Goal: Task Accomplishment & Management: Use online tool/utility

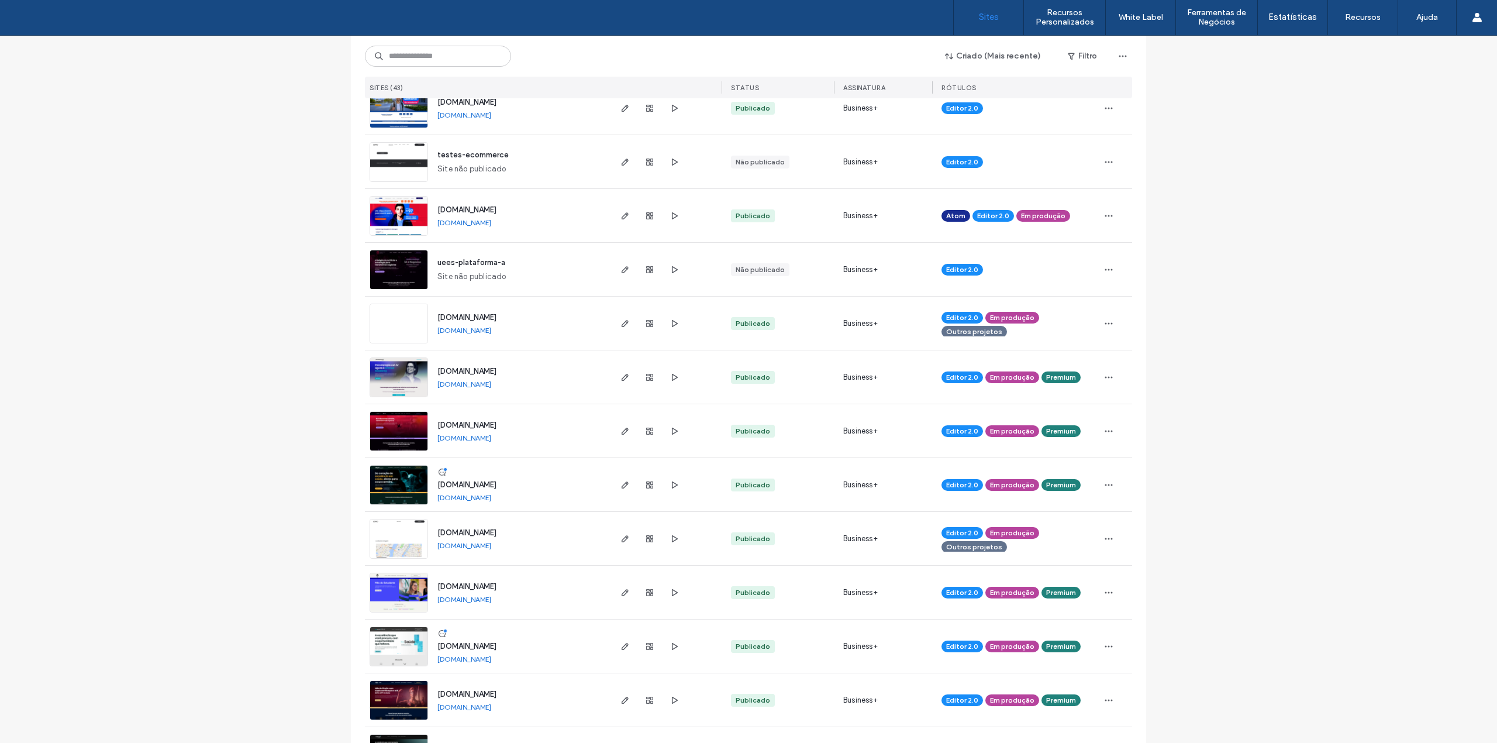
scroll to position [468, 0]
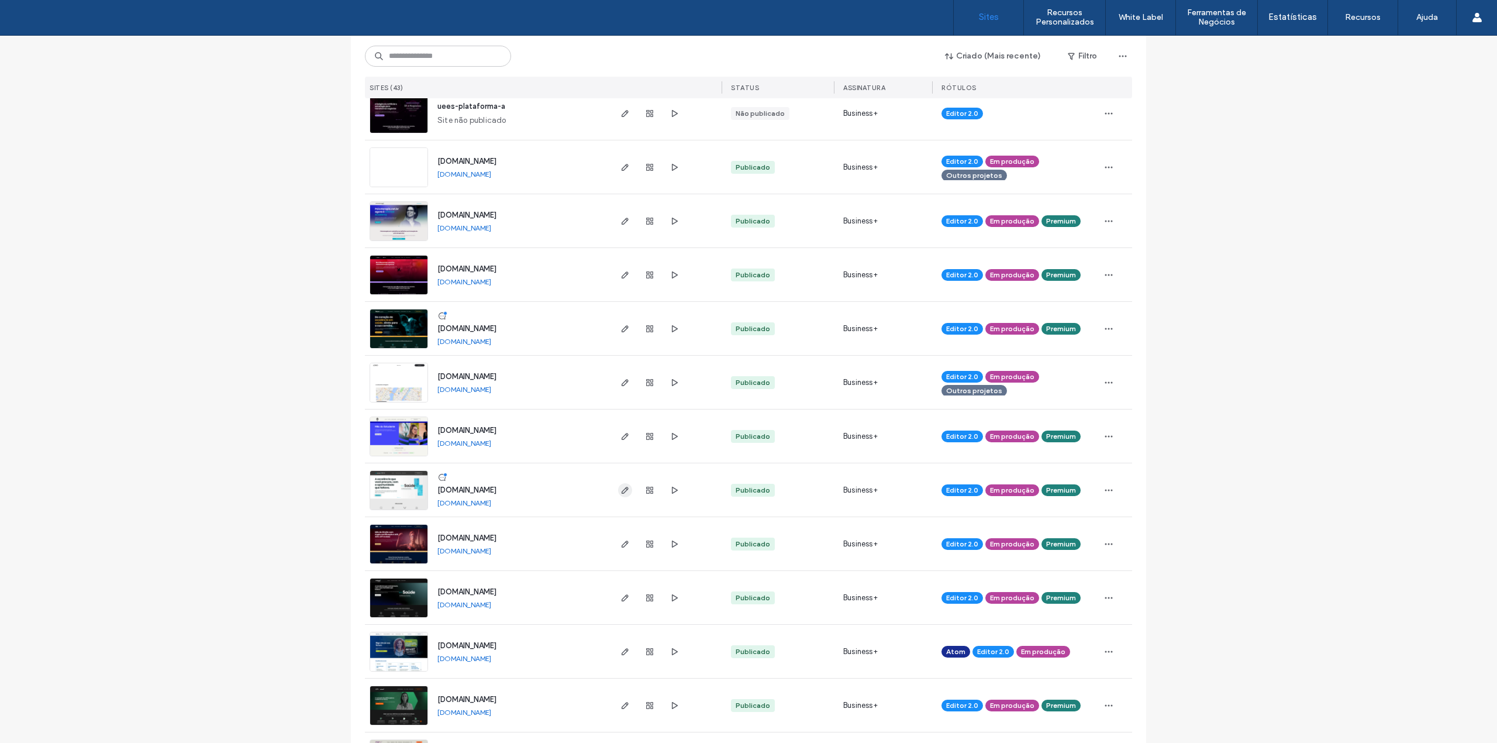
click at [620, 490] on icon "button" at bounding box center [624, 489] width 9 height 9
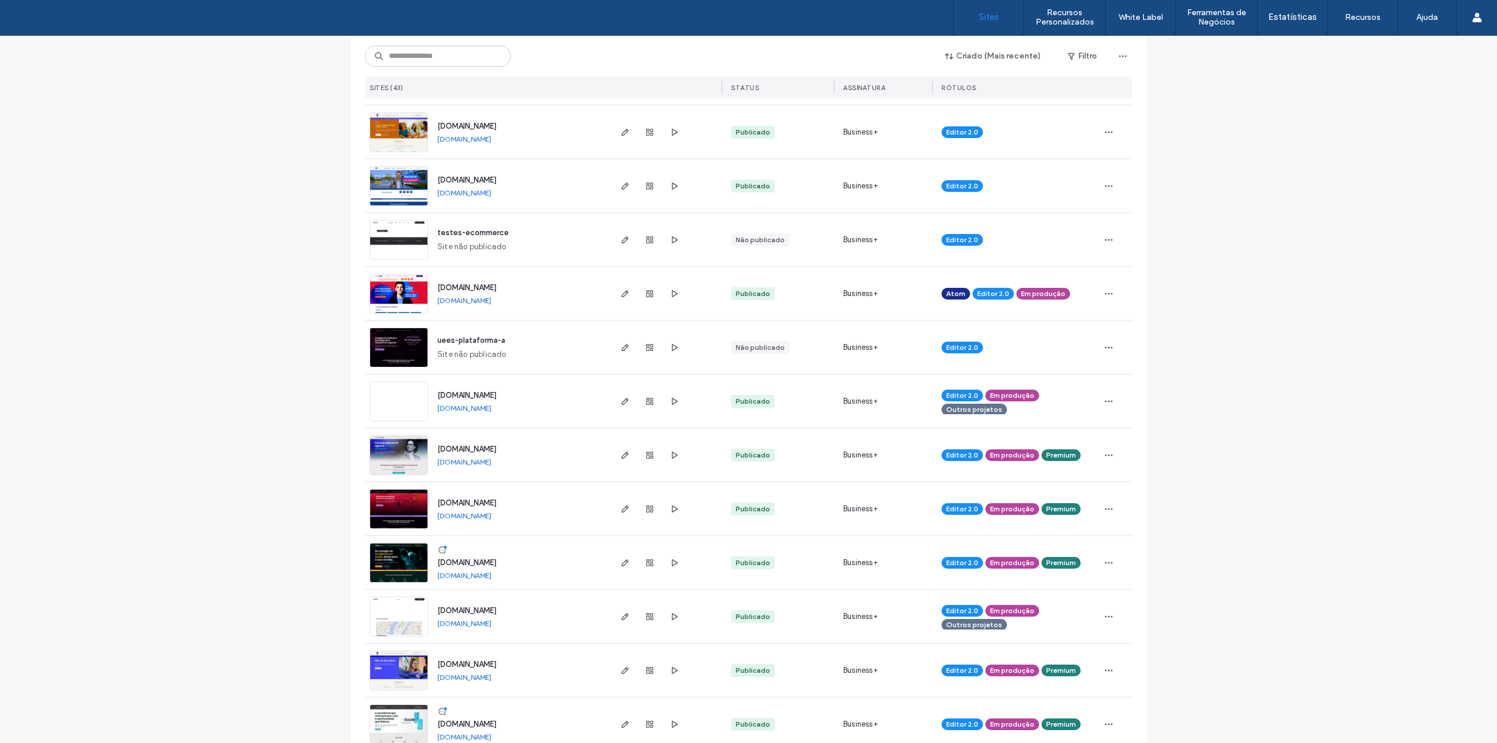
scroll to position [312, 0]
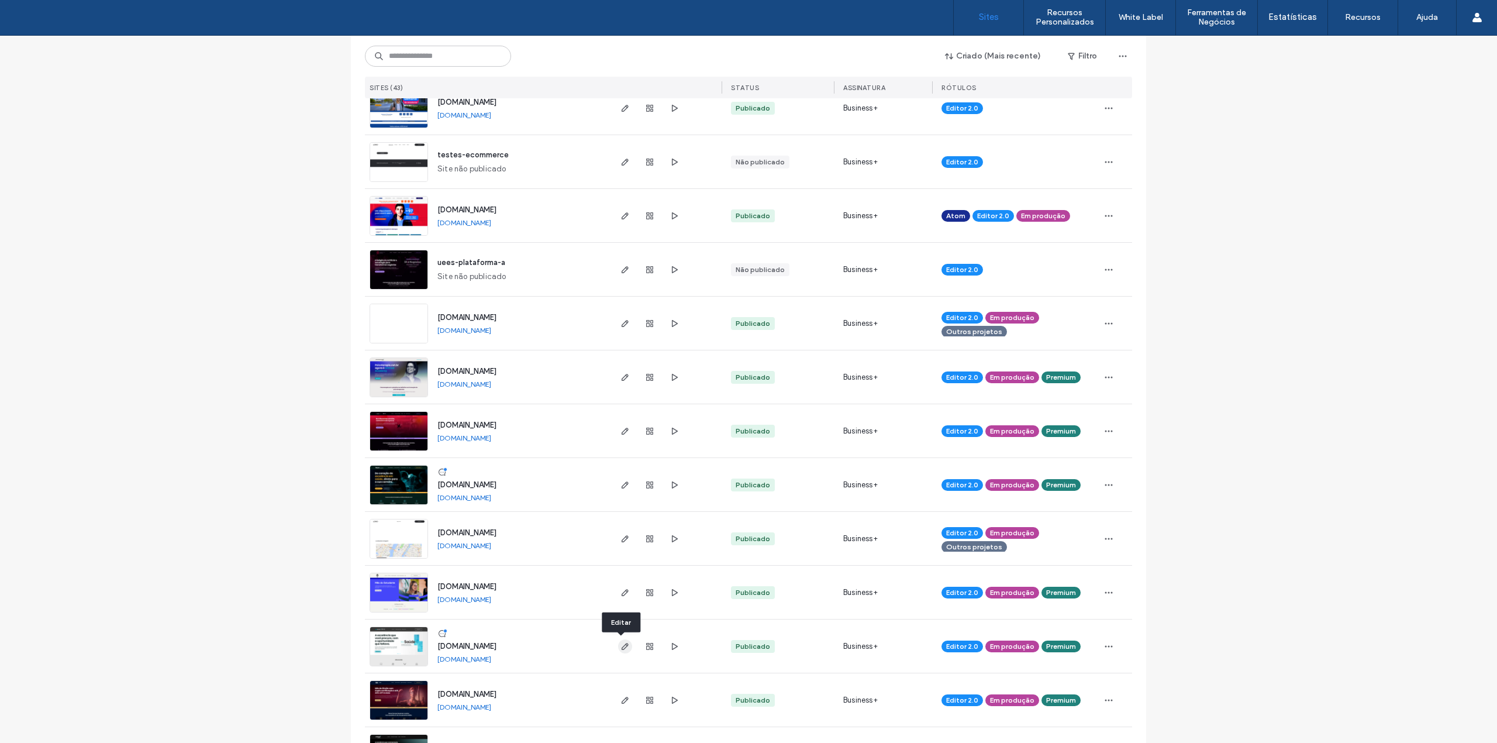
click at [620, 643] on icon "button" at bounding box center [624, 645] width 9 height 9
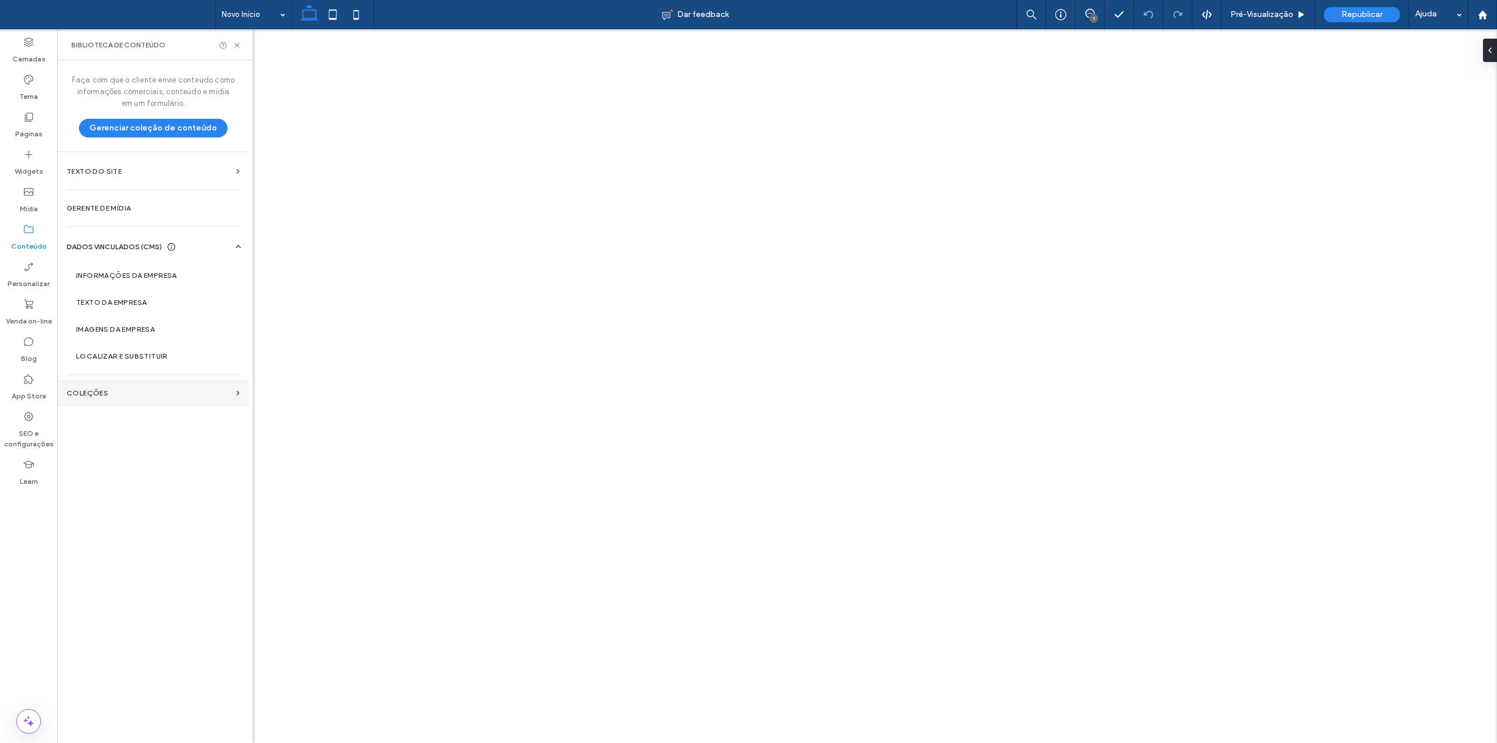
click at [94, 391] on label "COLEÇÕES" at bounding box center [149, 393] width 165 height 8
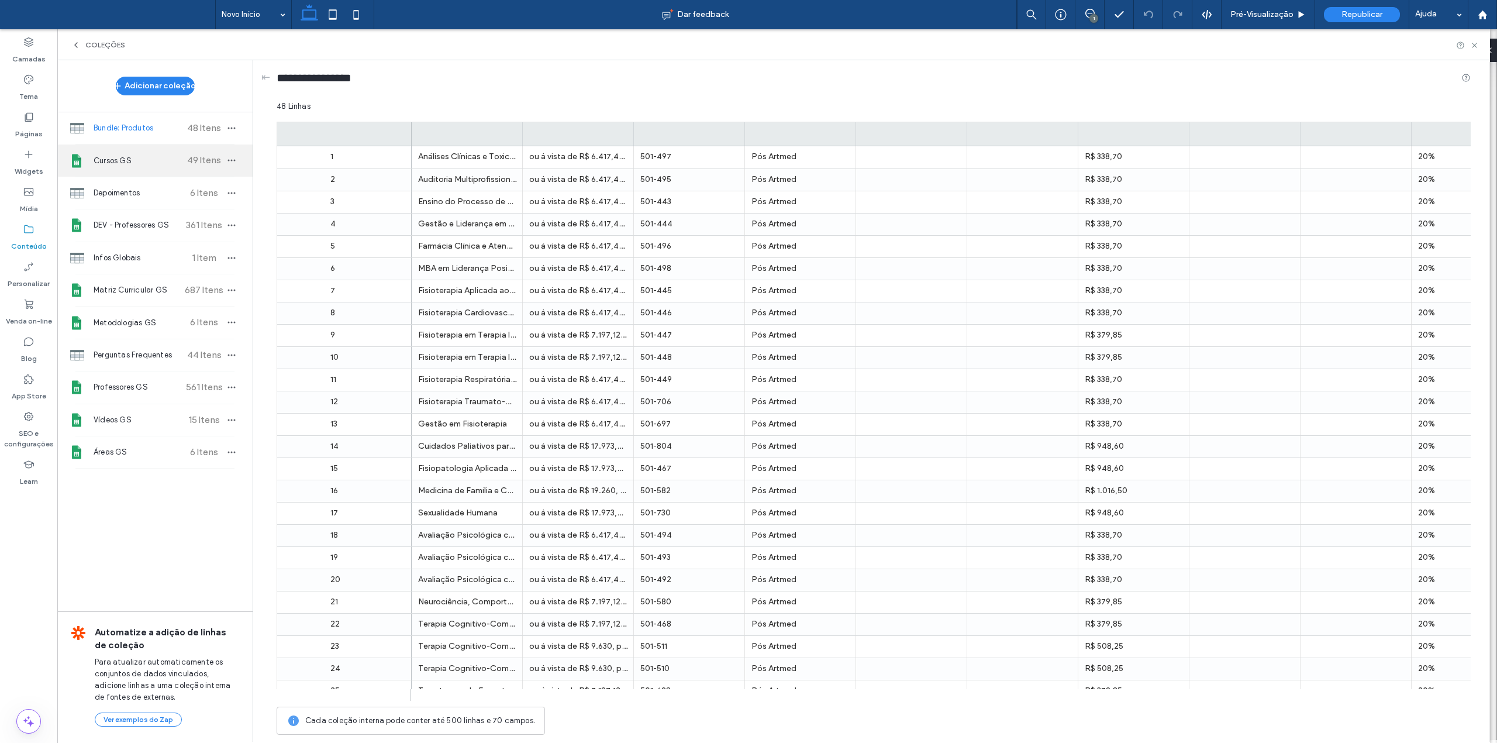
click at [129, 164] on span "Cursos GS" at bounding box center [137, 161] width 87 height 12
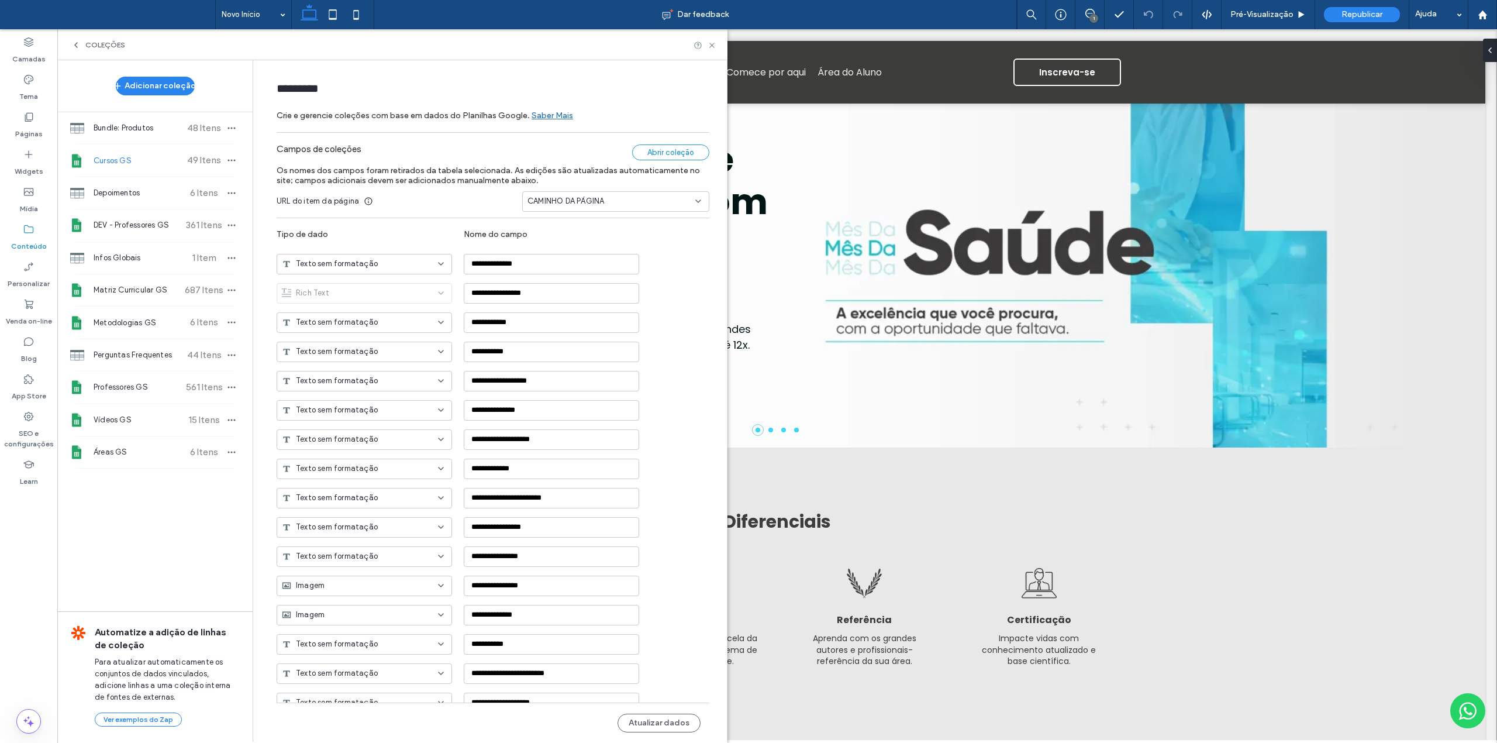
click at [643, 154] on div "Abrir coleção" at bounding box center [670, 152] width 77 height 16
click at [655, 720] on button "Atualizar dados" at bounding box center [658, 722] width 83 height 19
click at [229, 160] on use "button" at bounding box center [232, 161] width 8 height 2
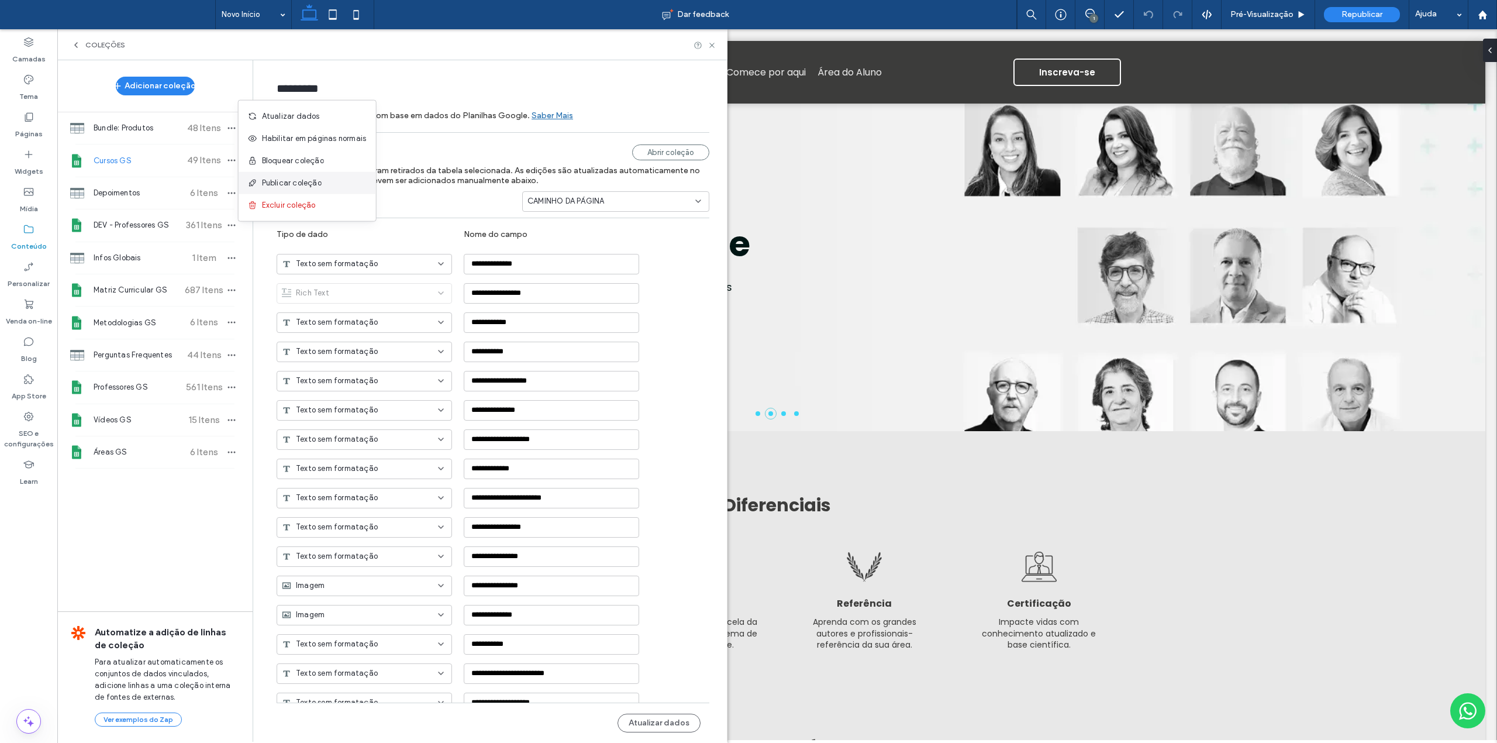
click at [263, 185] on span "Publicar coleção" at bounding box center [292, 183] width 60 height 12
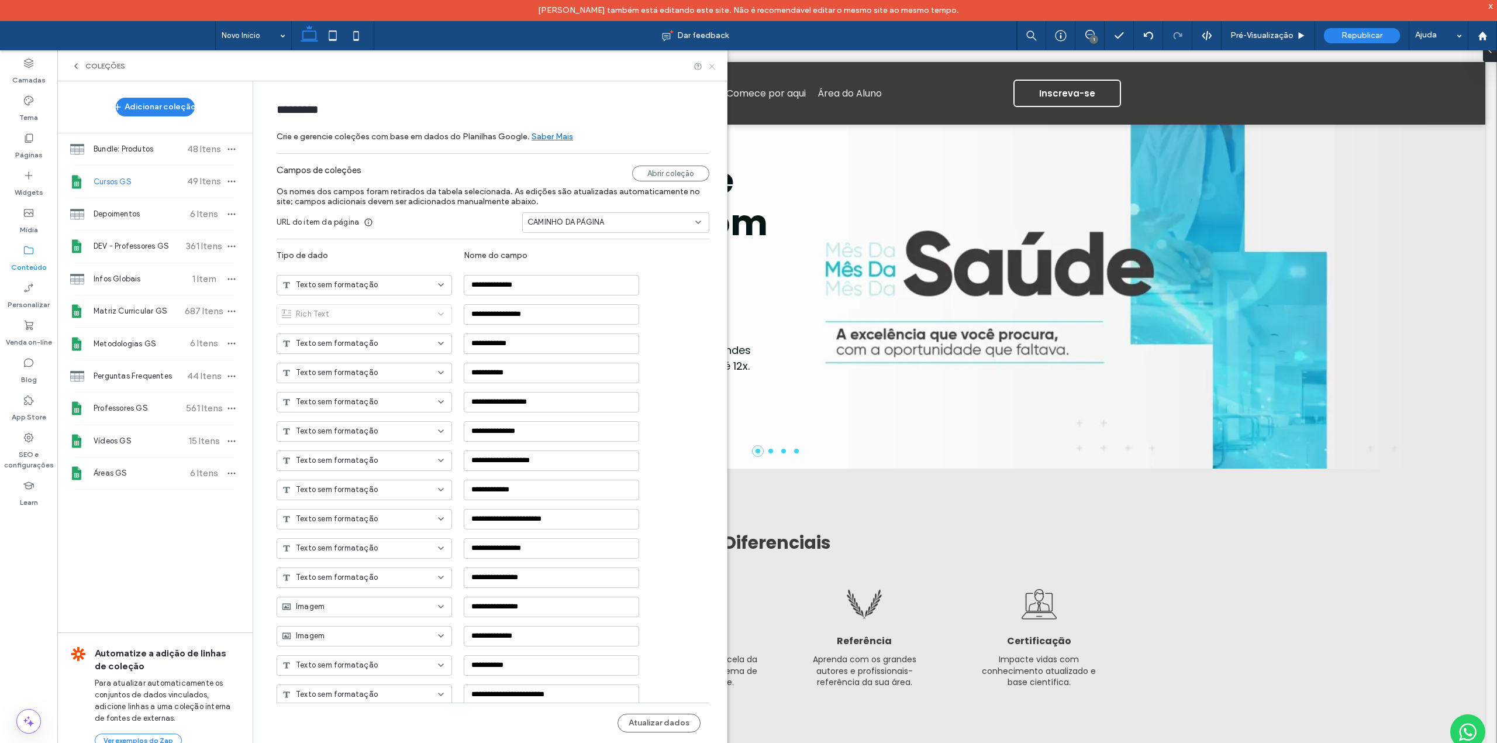
click at [712, 67] on icon at bounding box center [712, 66] width 9 height 9
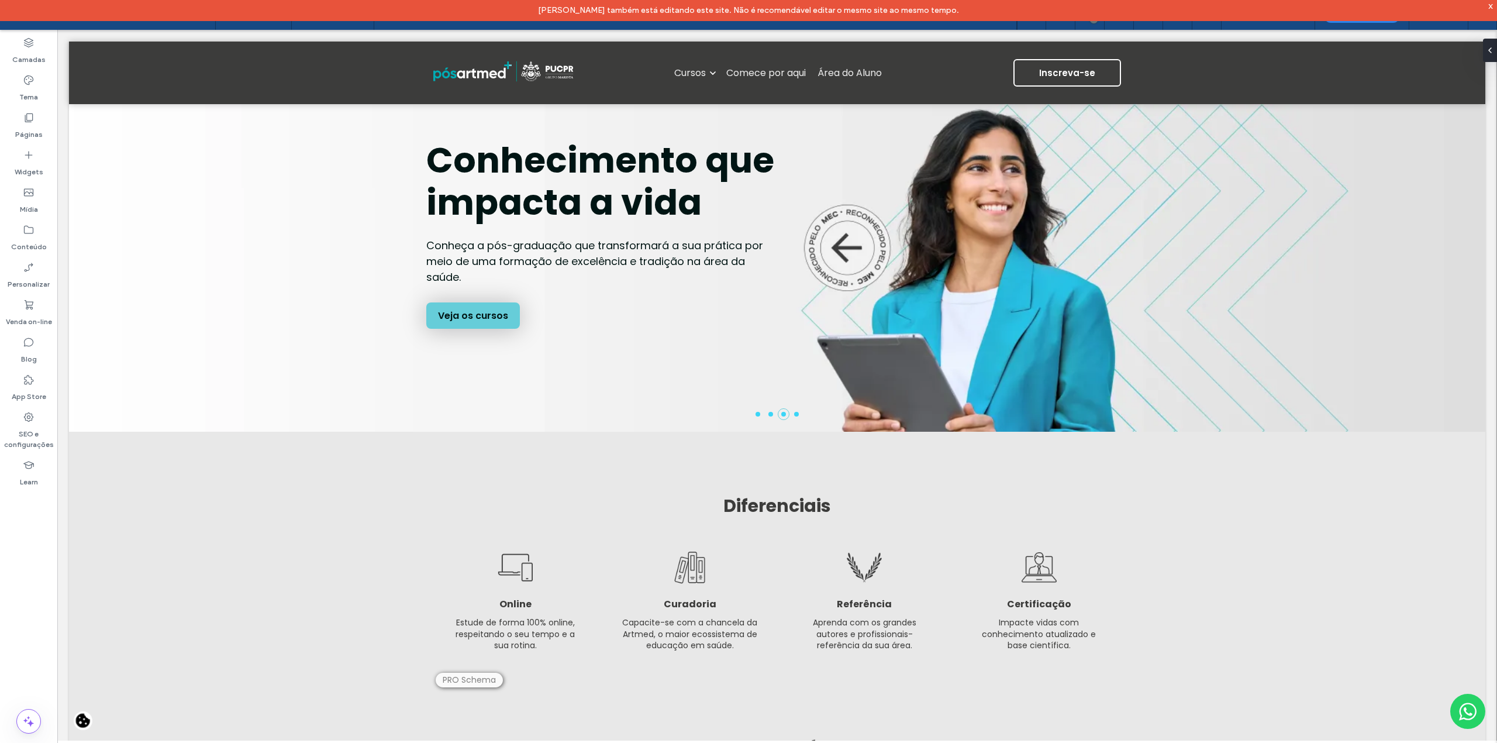
click at [1489, 8] on div "x" at bounding box center [1490, 5] width 5 height 9
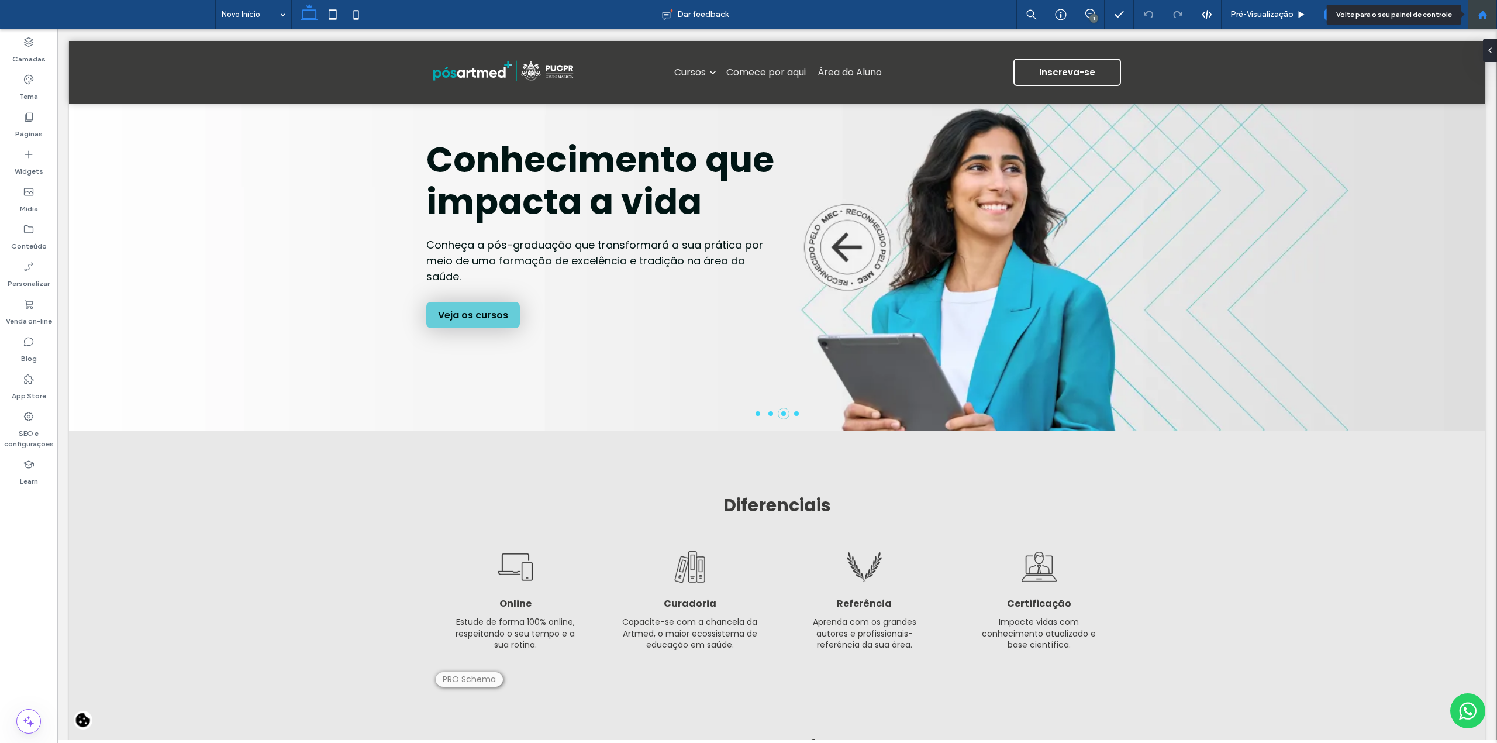
click at [1488, 13] on div at bounding box center [1482, 15] width 28 height 10
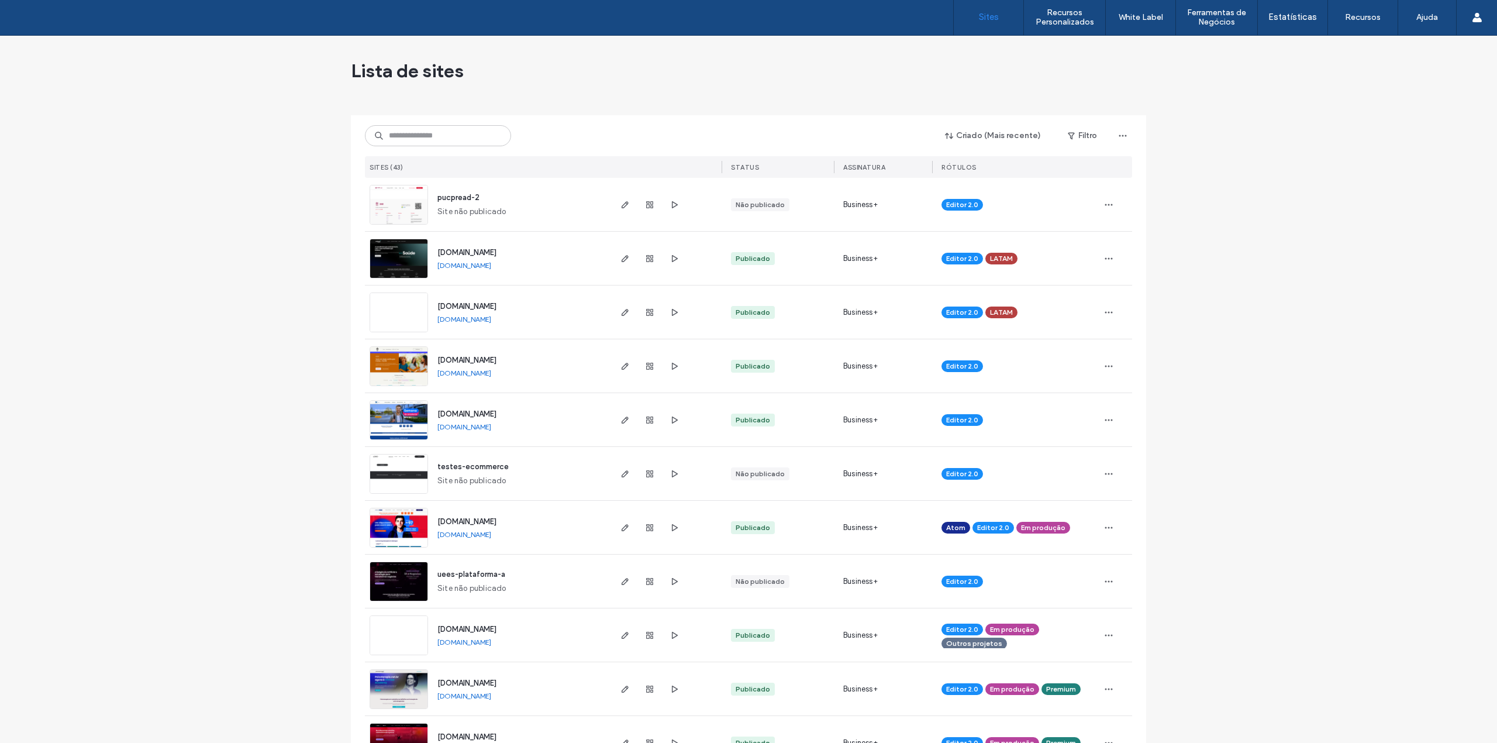
drag, startPoint x: 482, startPoint y: 274, endPoint x: 269, endPoint y: 274, distance: 213.4
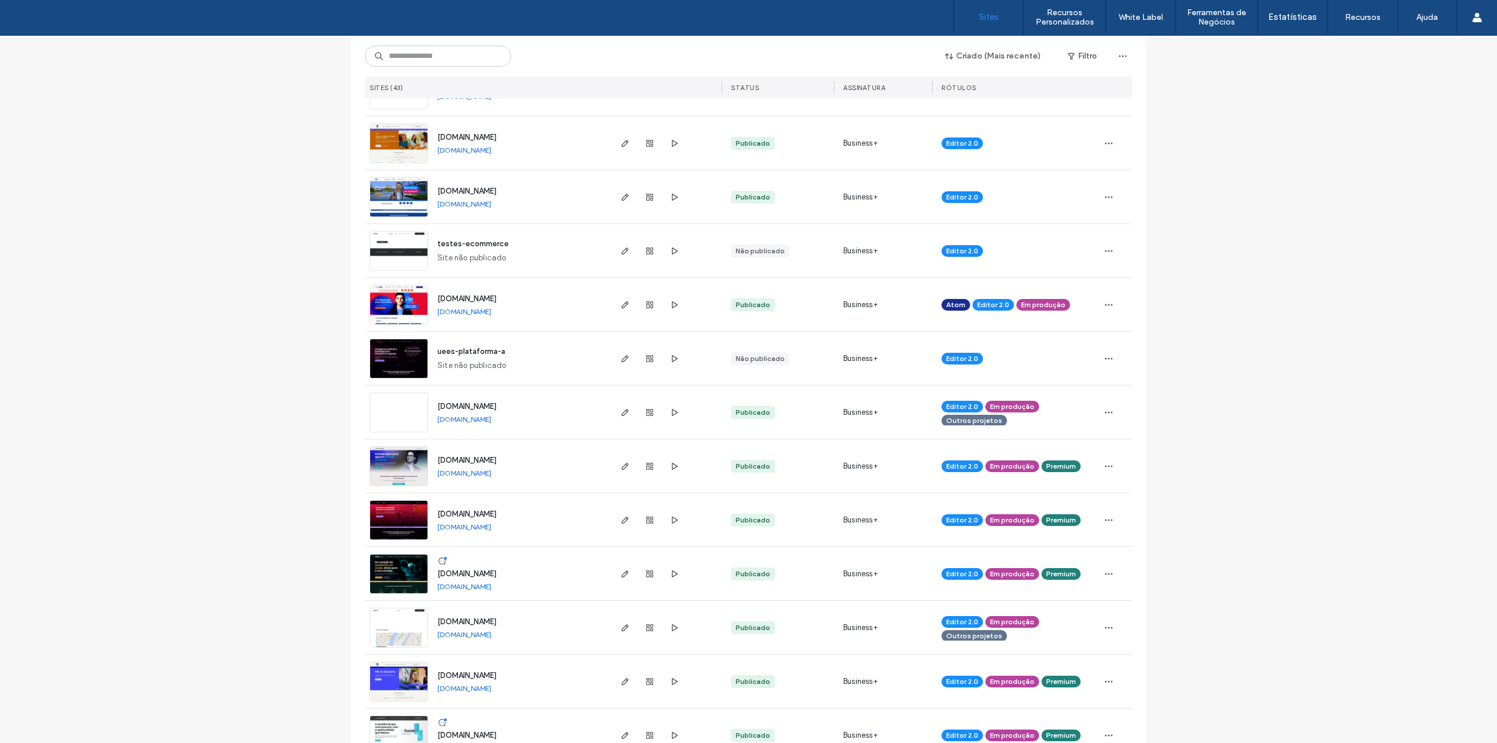
scroll to position [312, 0]
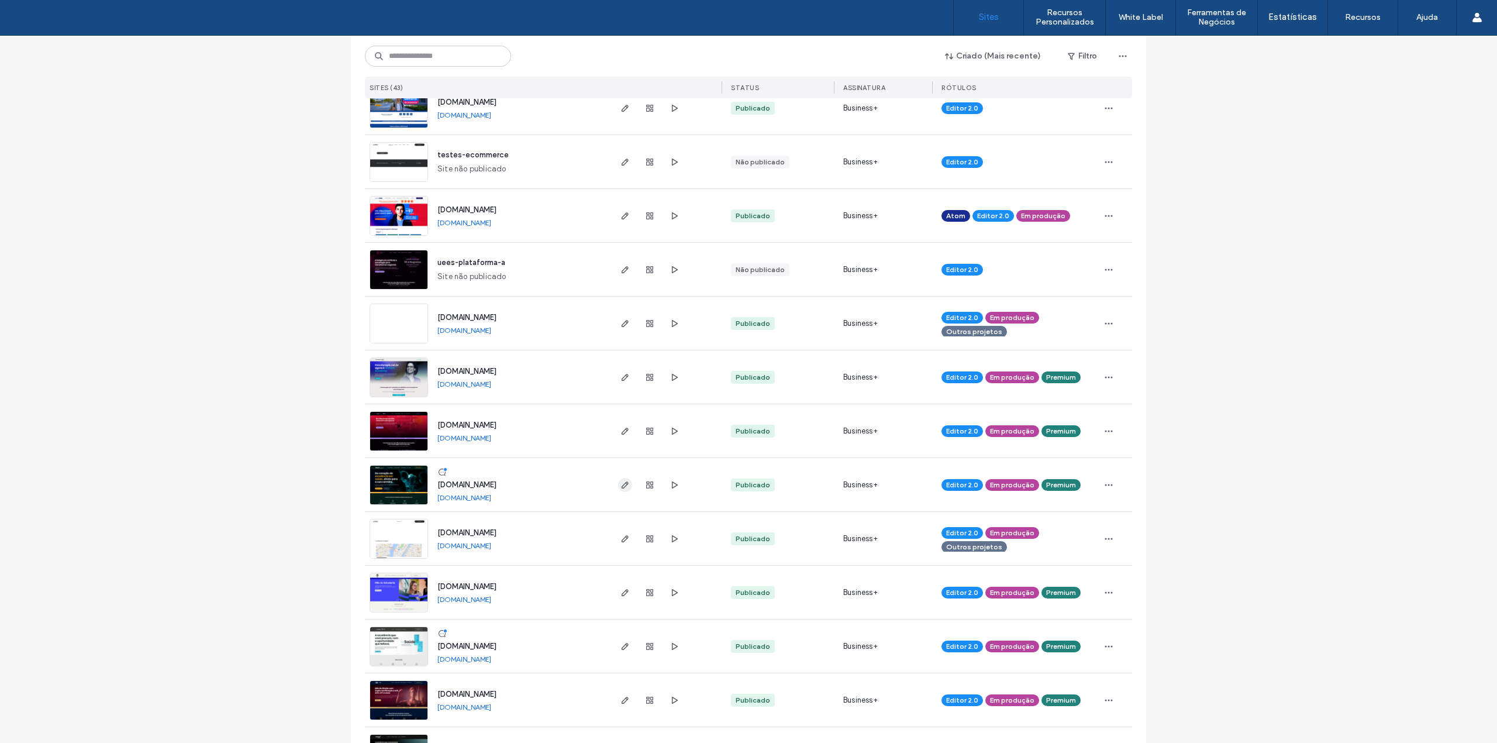
click at [618, 484] on span "button" at bounding box center [625, 485] width 14 height 14
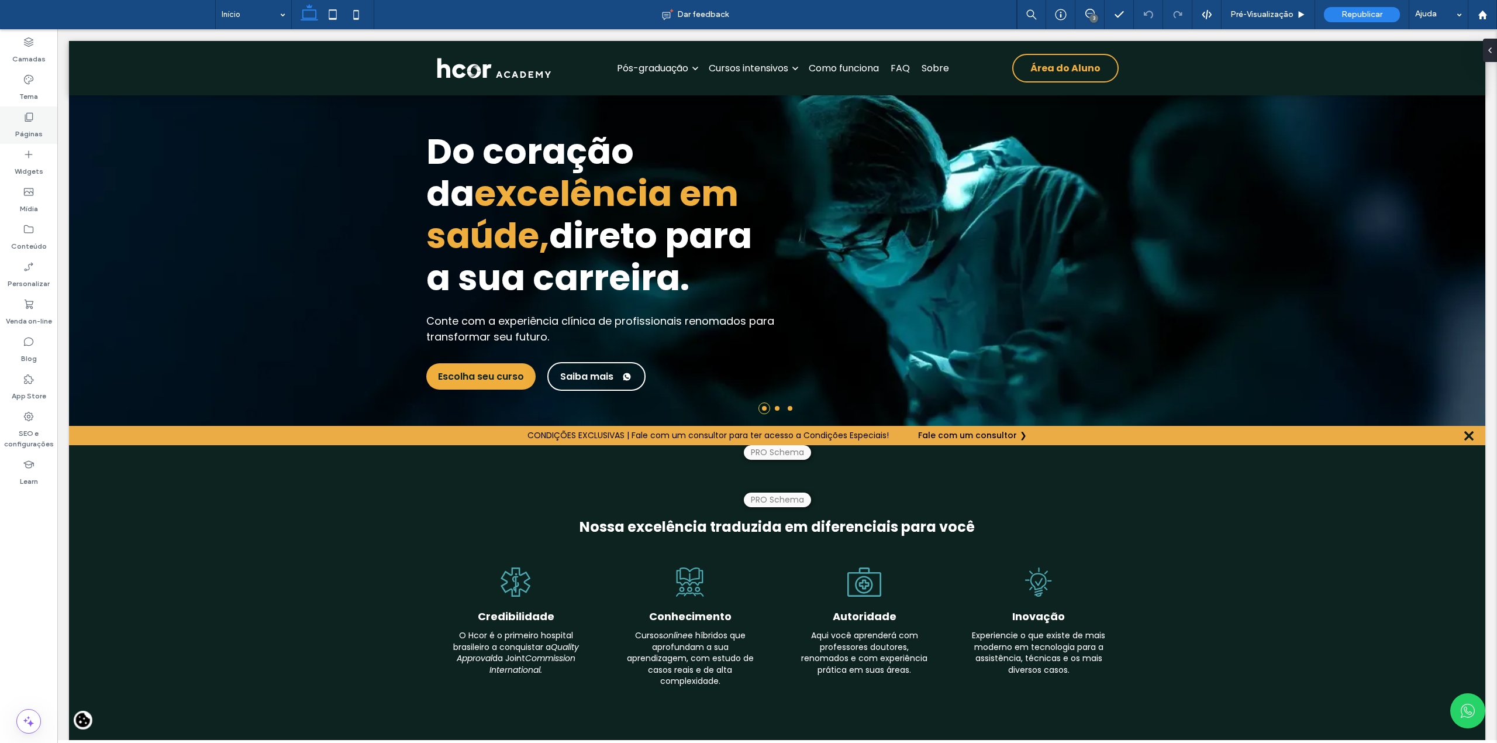
drag, startPoint x: 25, startPoint y: 125, endPoint x: 21, endPoint y: 151, distance: 27.1
click at [25, 125] on label "Páginas" at bounding box center [28, 131] width 27 height 16
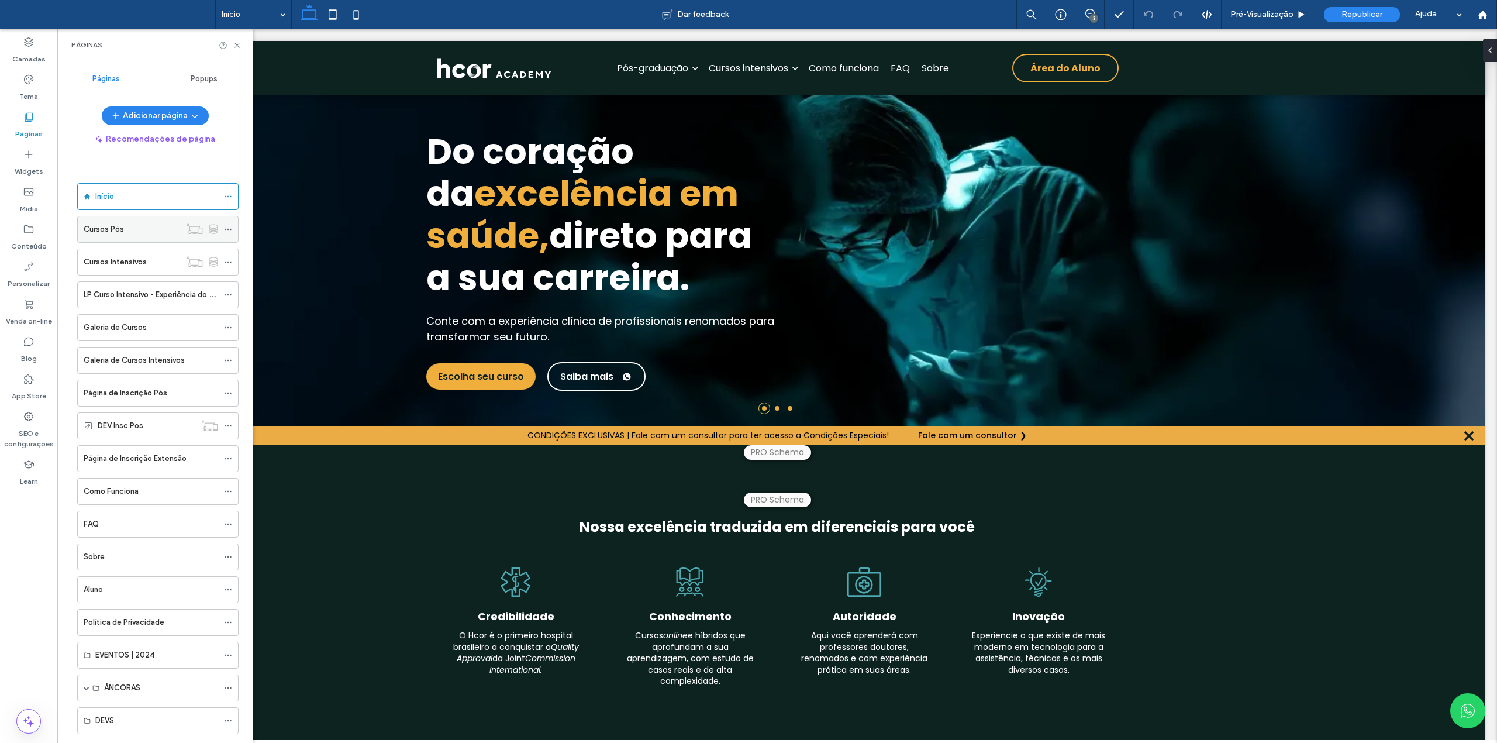
click at [102, 237] on div "Cursos Pós" at bounding box center [132, 229] width 96 height 26
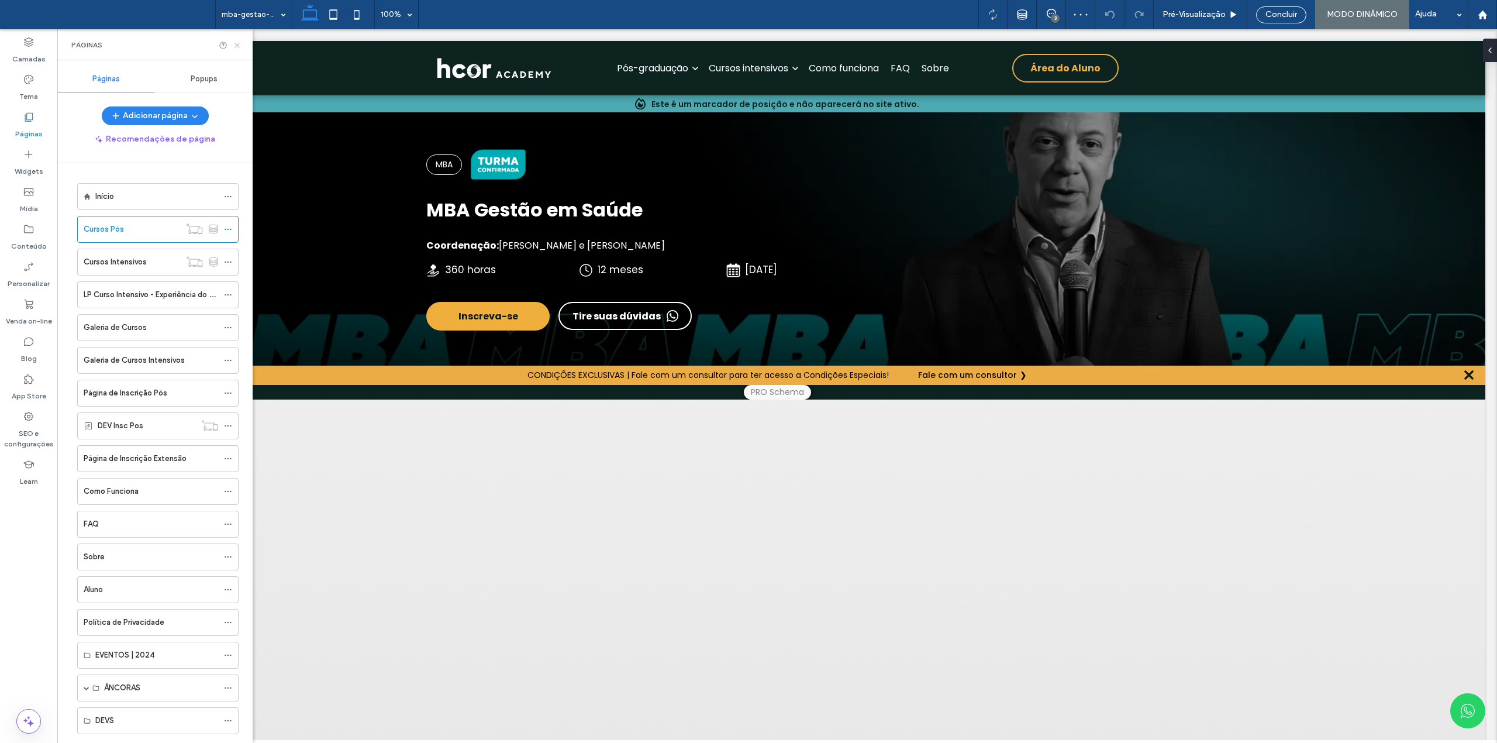
click at [235, 45] on icon at bounding box center [237, 45] width 9 height 9
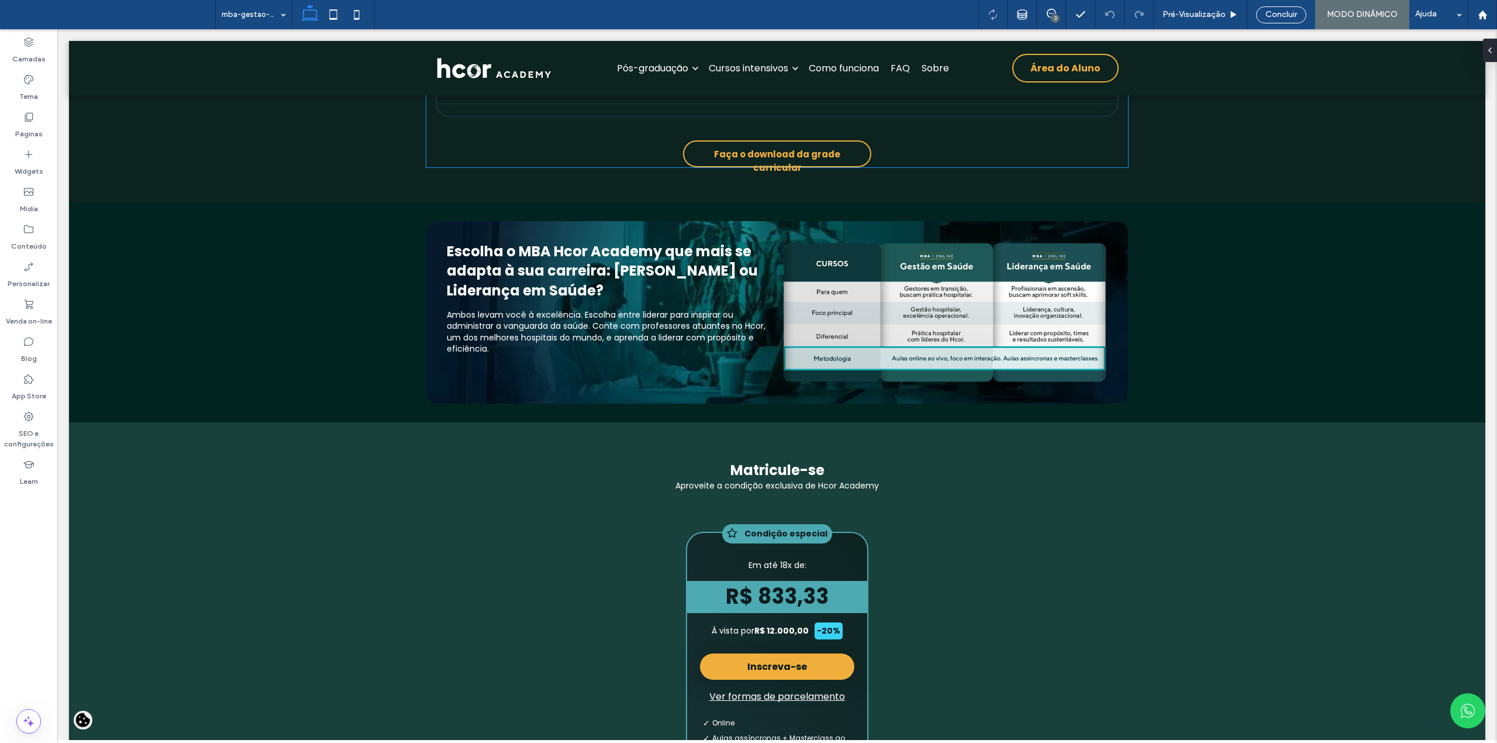
scroll to position [4365, 0]
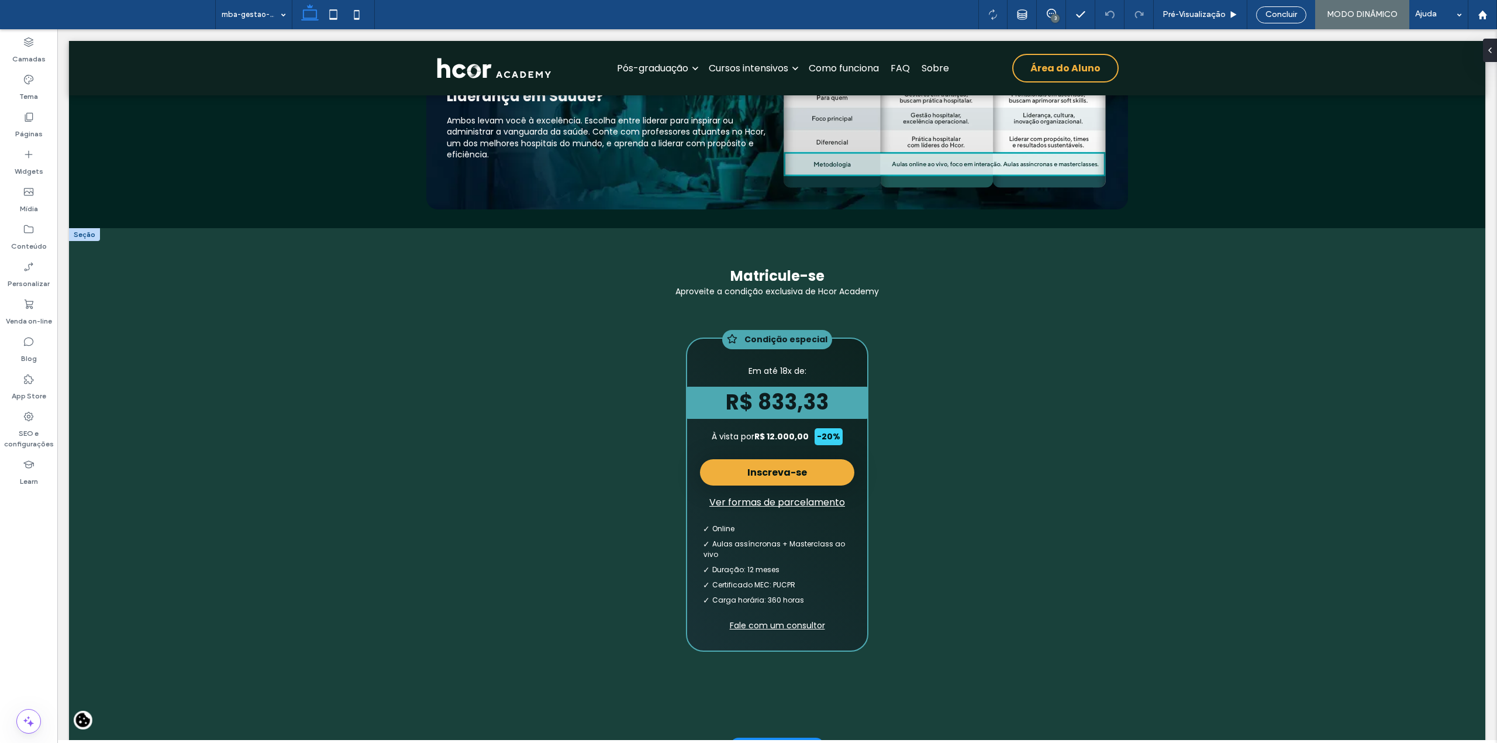
click at [81, 241] on div at bounding box center [84, 234] width 31 height 13
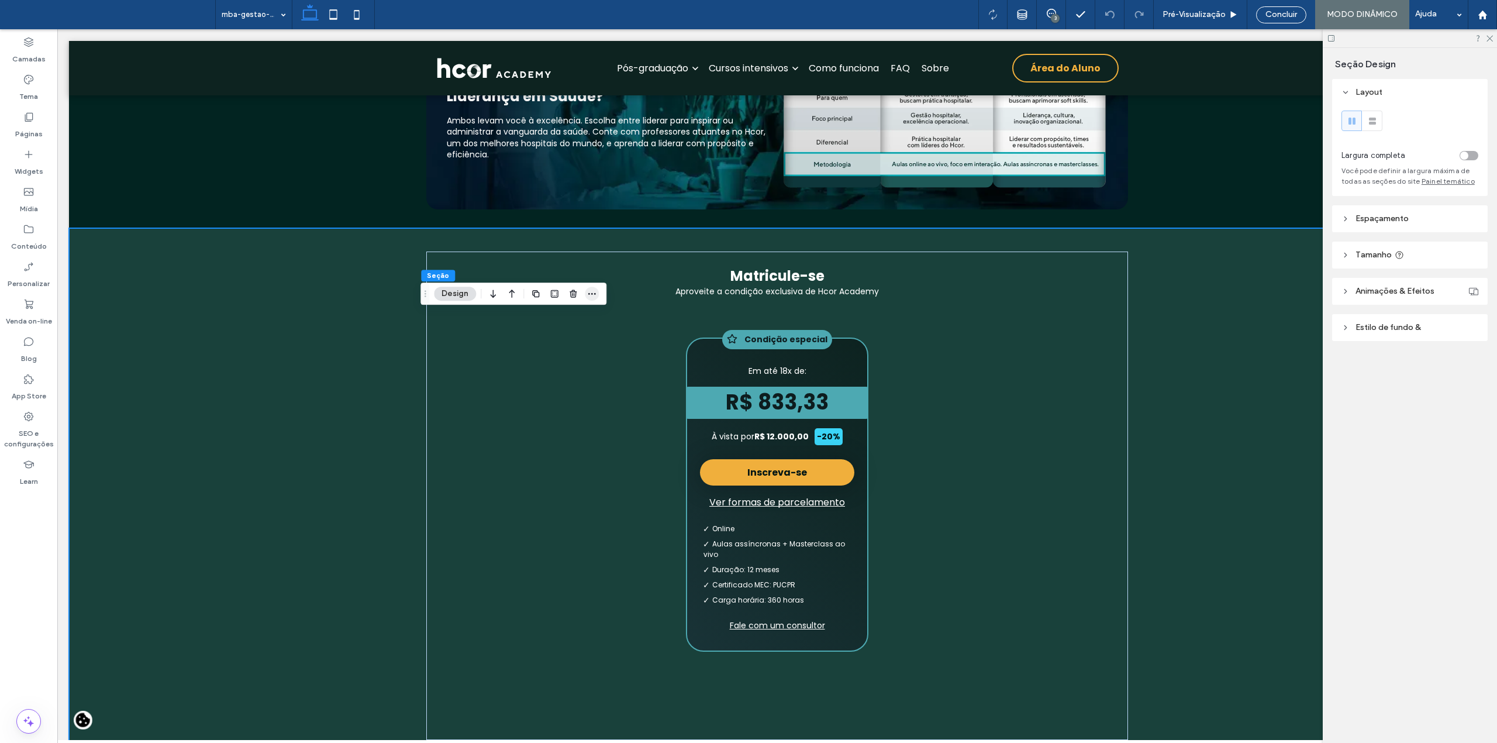
click at [596, 295] on icon "button" at bounding box center [591, 293] width 9 height 9
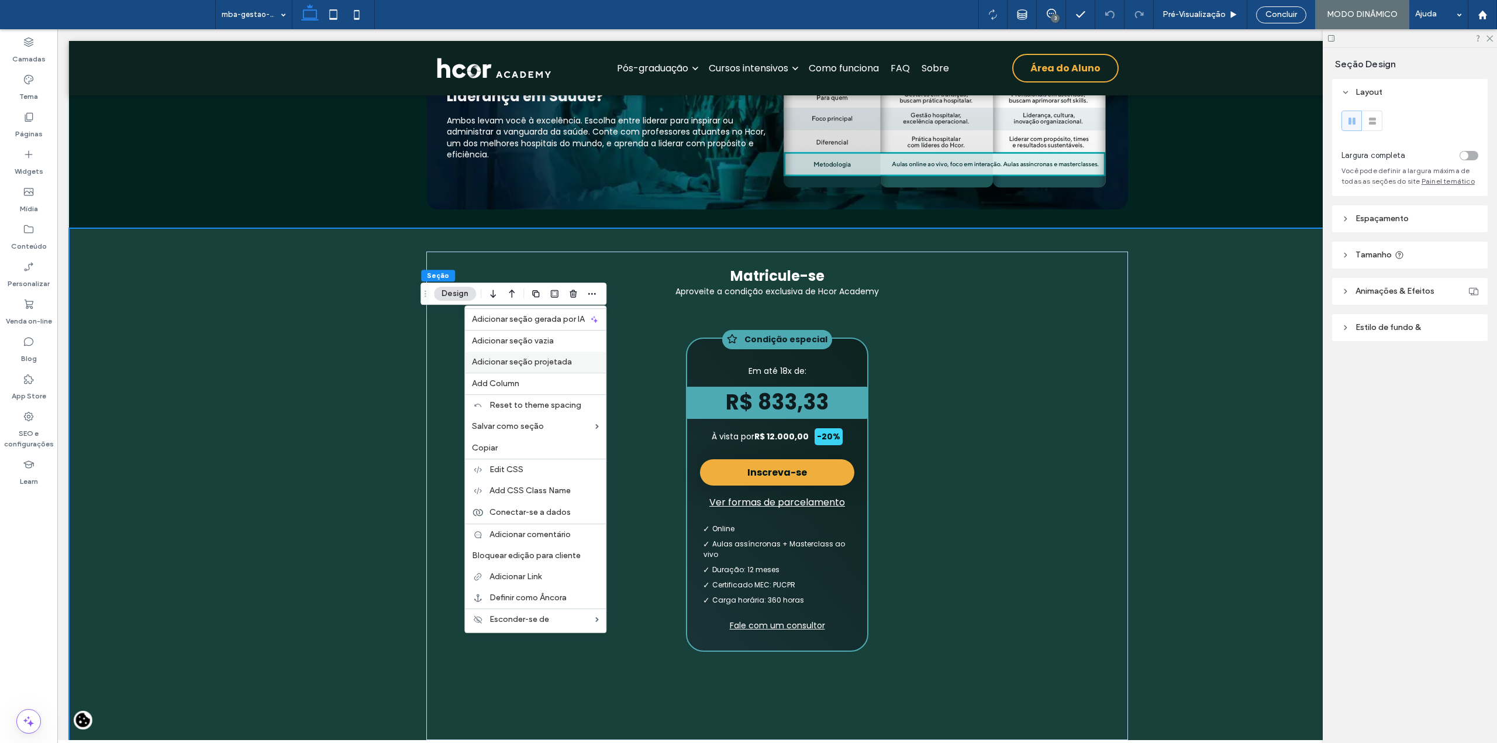
click at [553, 363] on span "Adicionar seção projetada" at bounding box center [522, 362] width 100 height 10
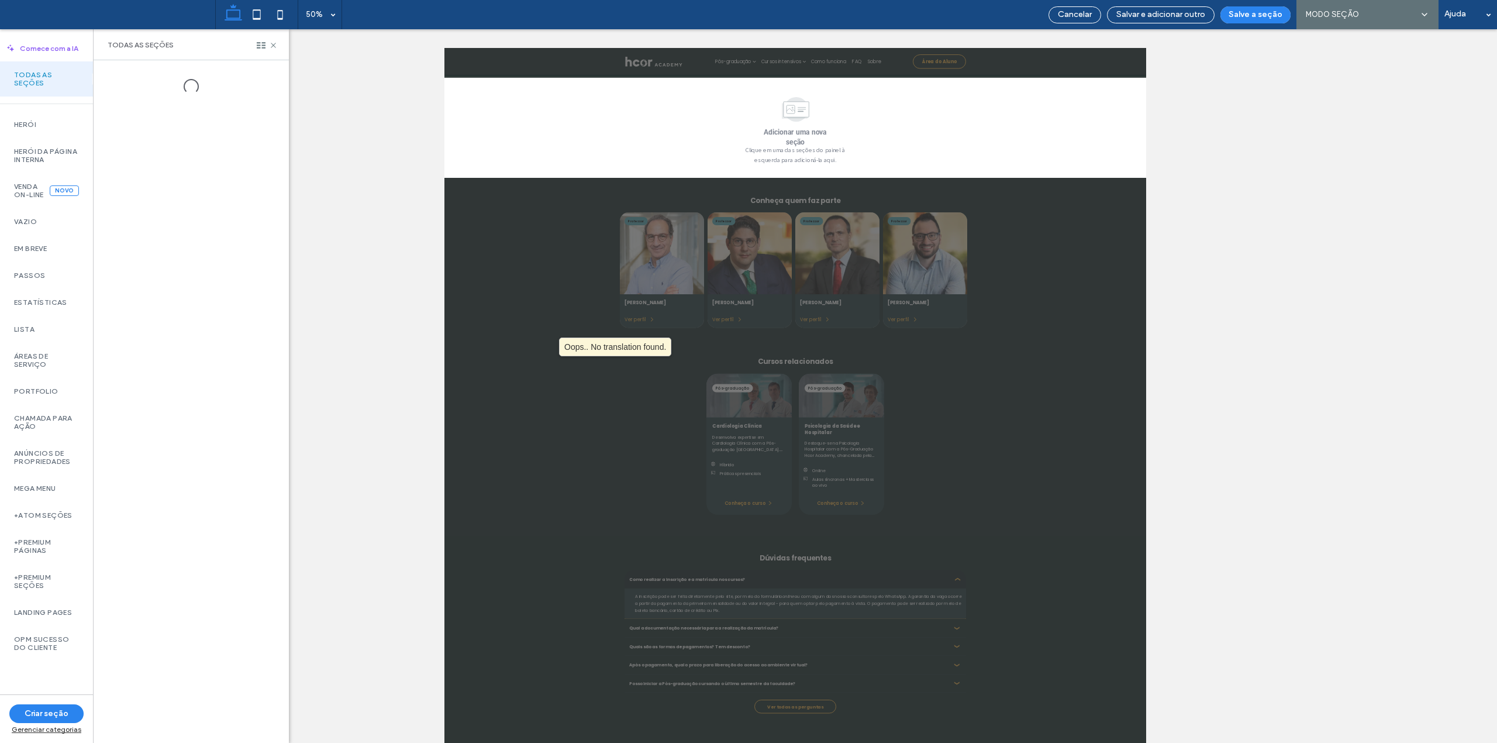
scroll to position [5036, 0]
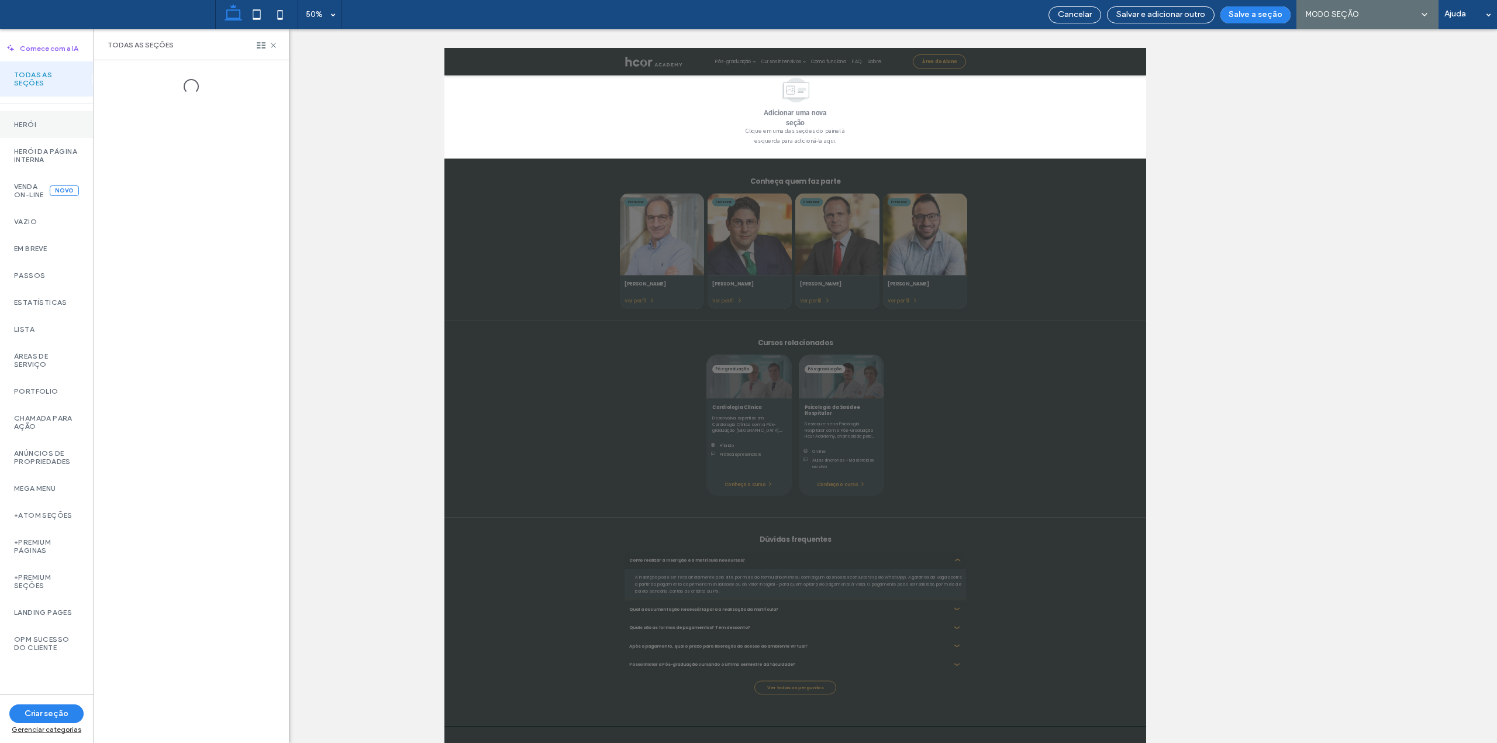
click at [33, 127] on label "Herói" at bounding box center [46, 124] width 65 height 8
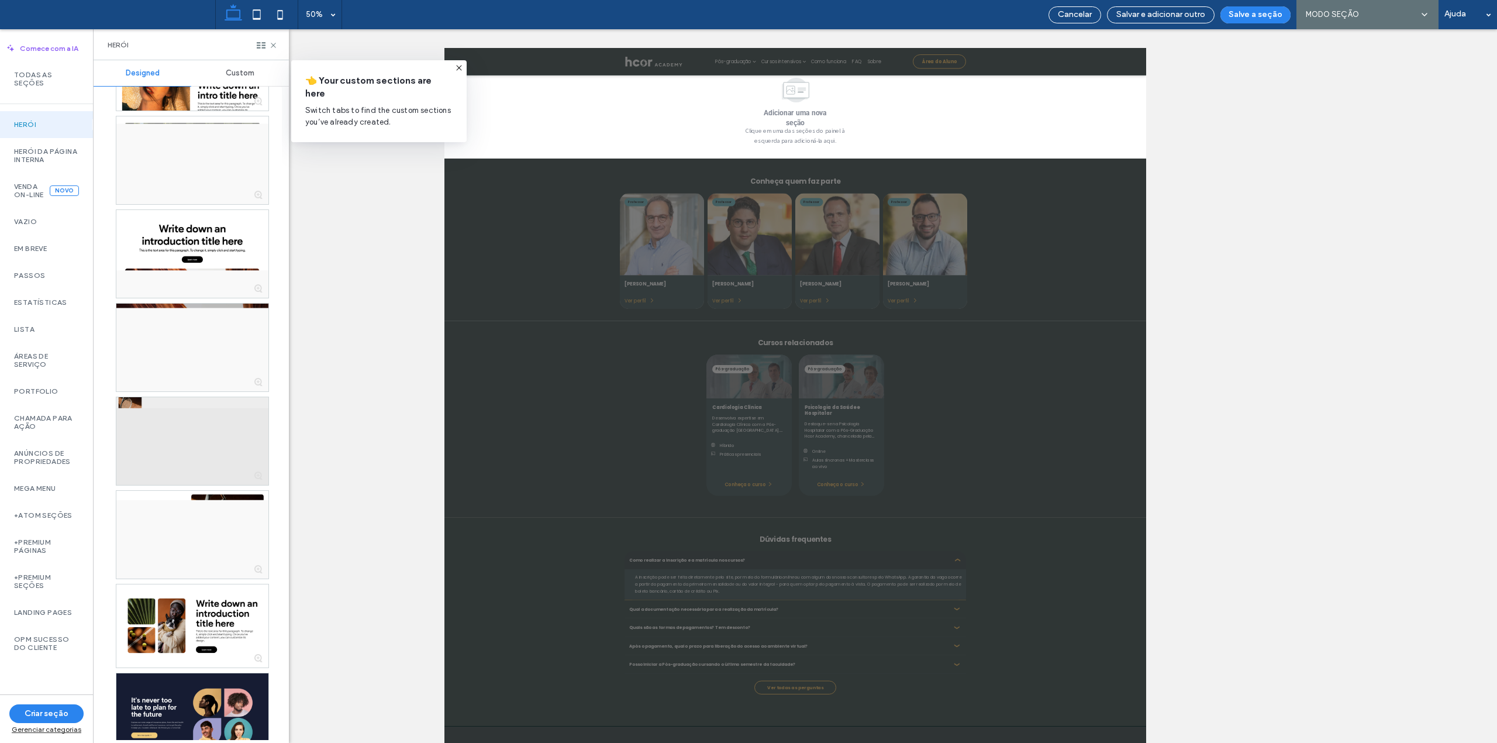
scroll to position [3845, 0]
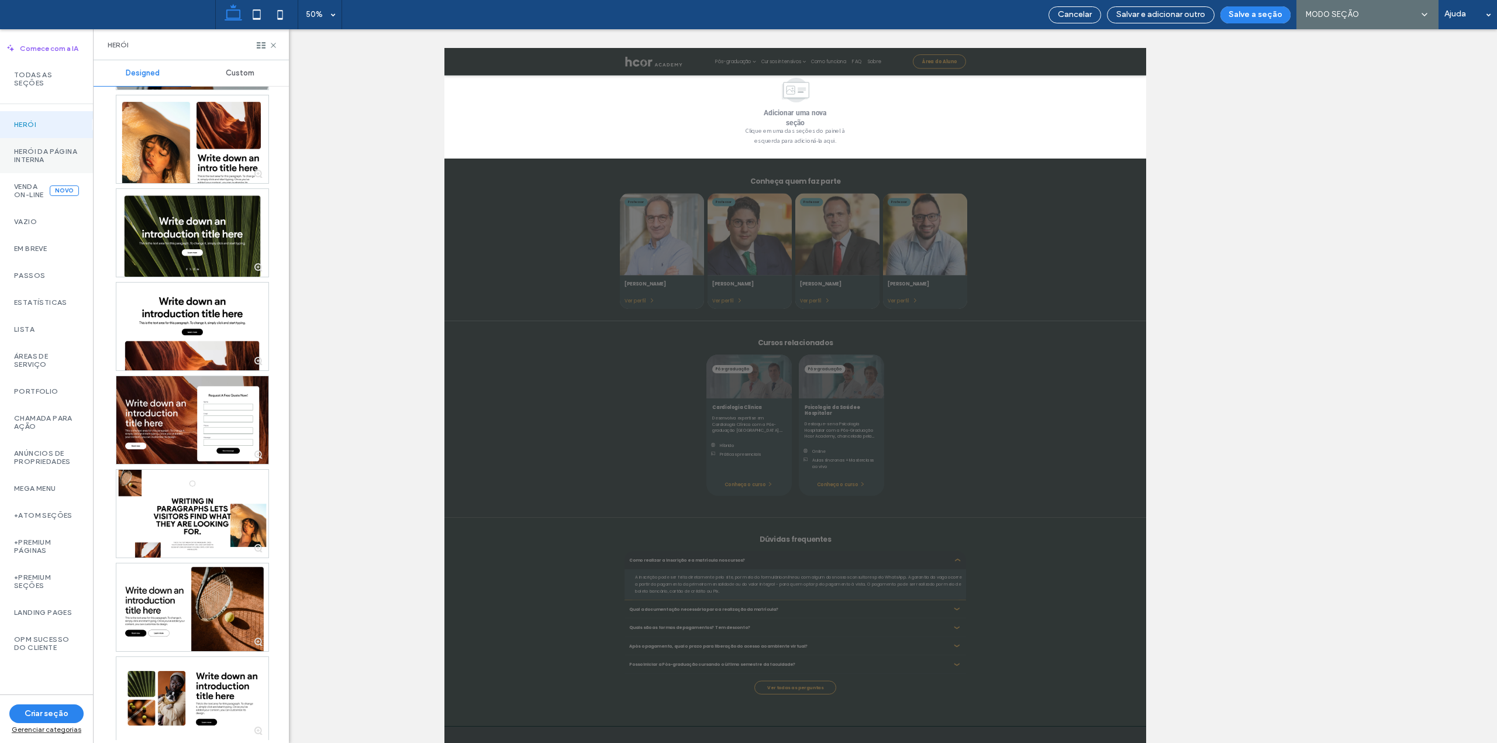
click at [37, 146] on div "Herói da página interna" at bounding box center [46, 155] width 93 height 35
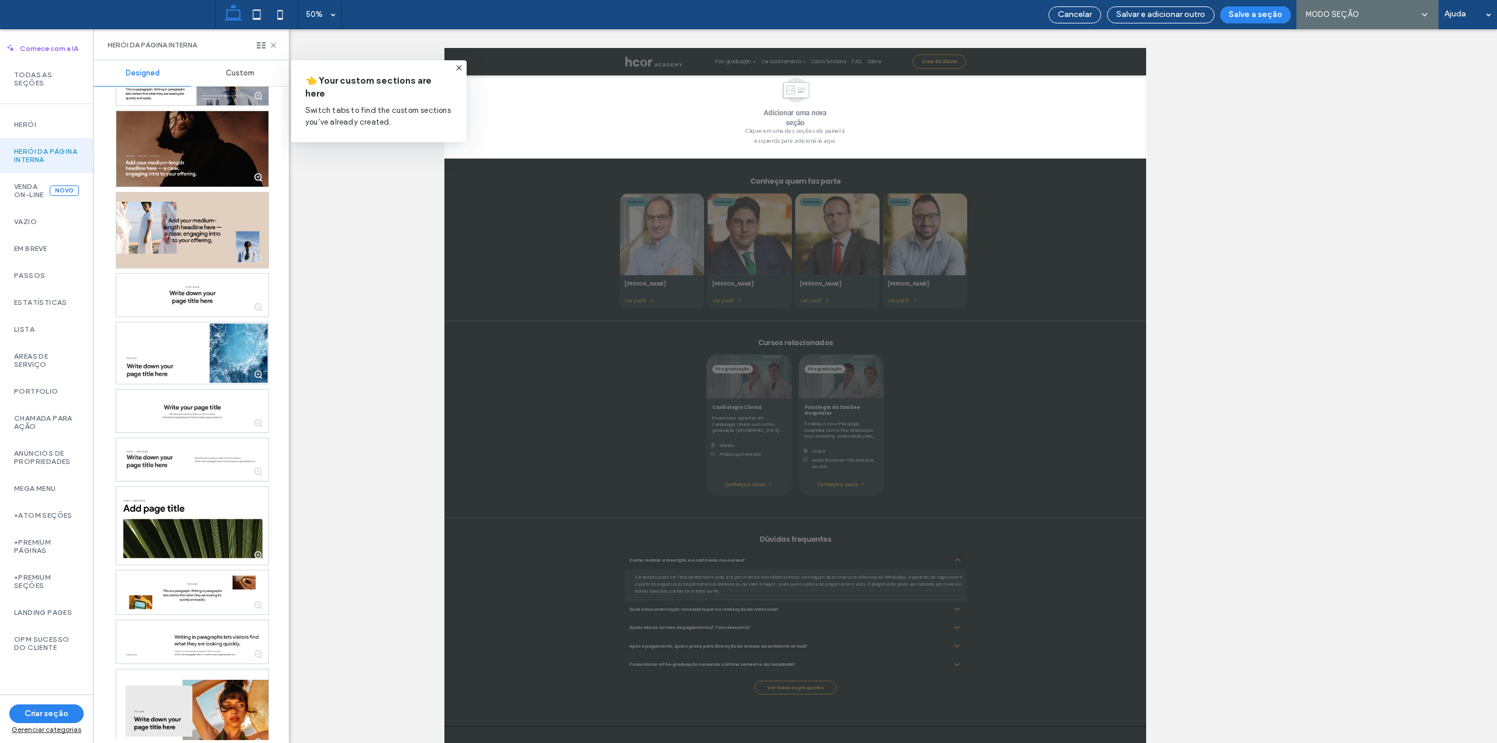
scroll to position [0, 0]
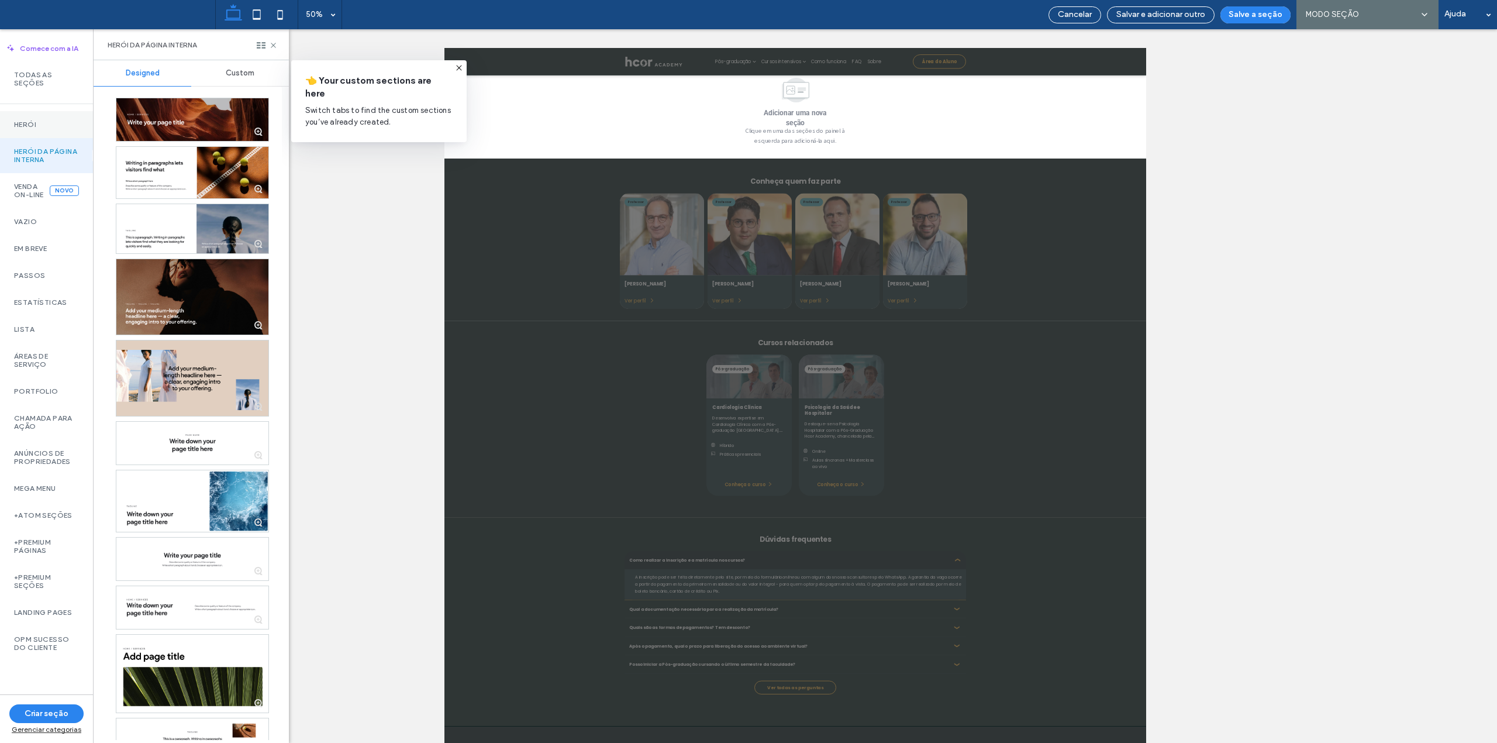
click at [25, 124] on label "Herói" at bounding box center [46, 124] width 65 height 8
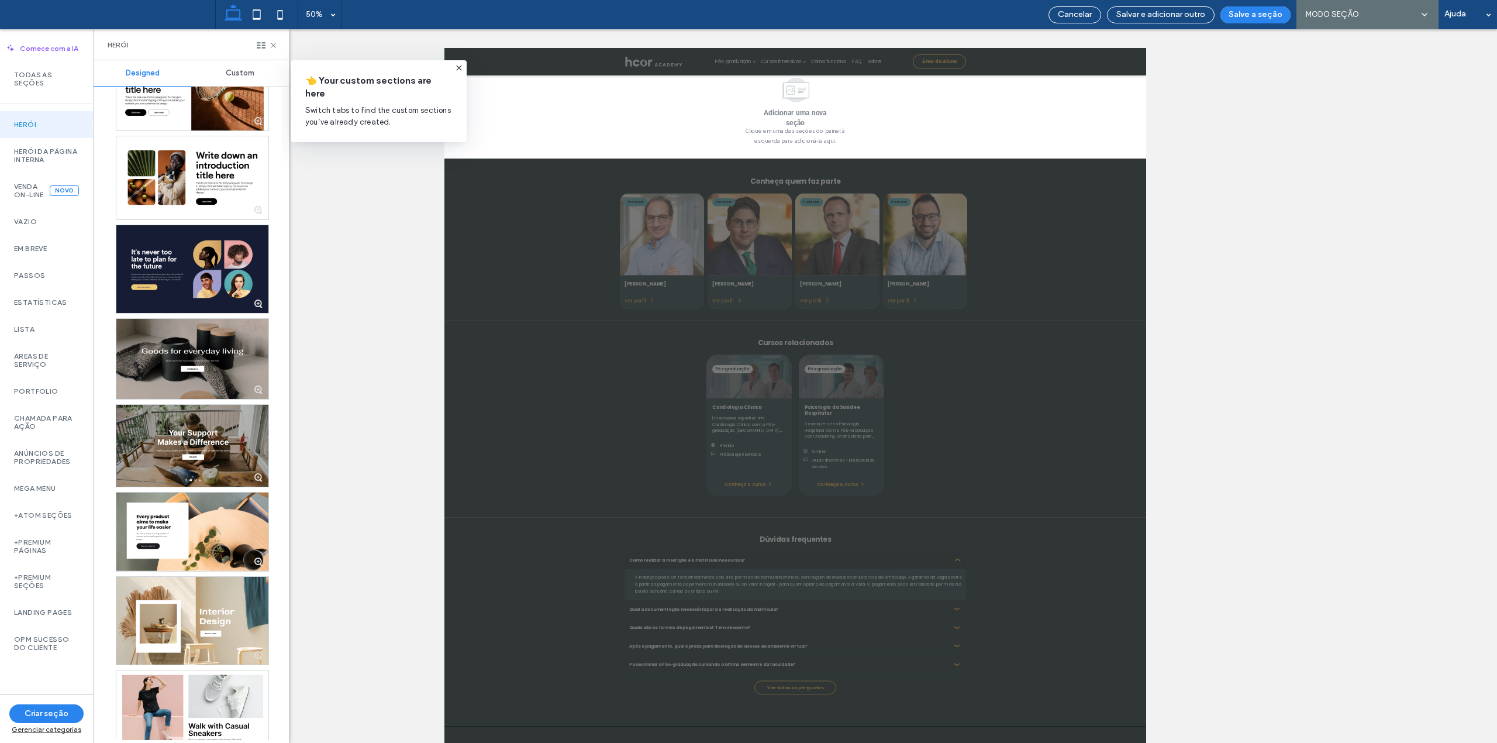
scroll to position [4391, 0]
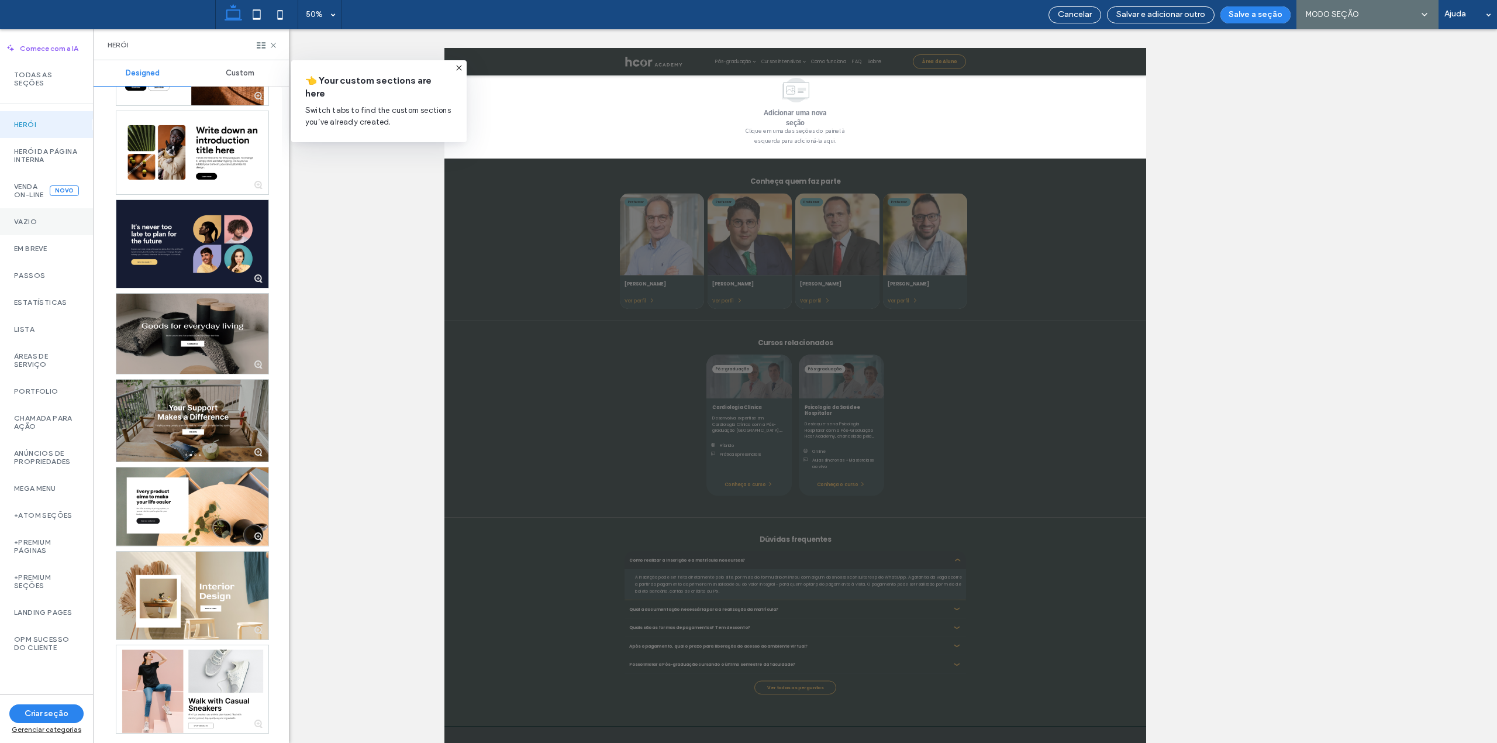
click at [40, 223] on label "Vazio" at bounding box center [46, 222] width 65 height 8
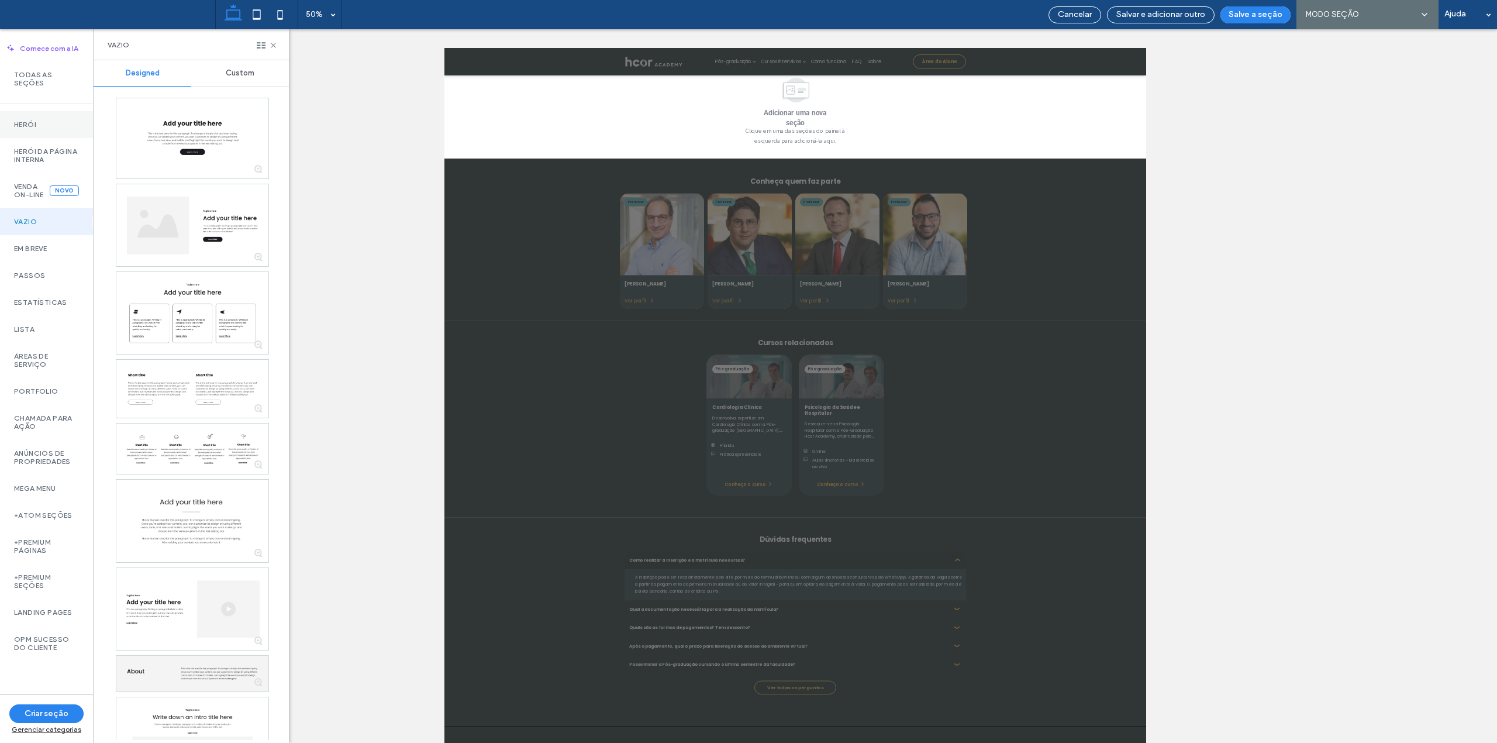
click at [24, 125] on label "Herói" at bounding box center [46, 124] width 65 height 8
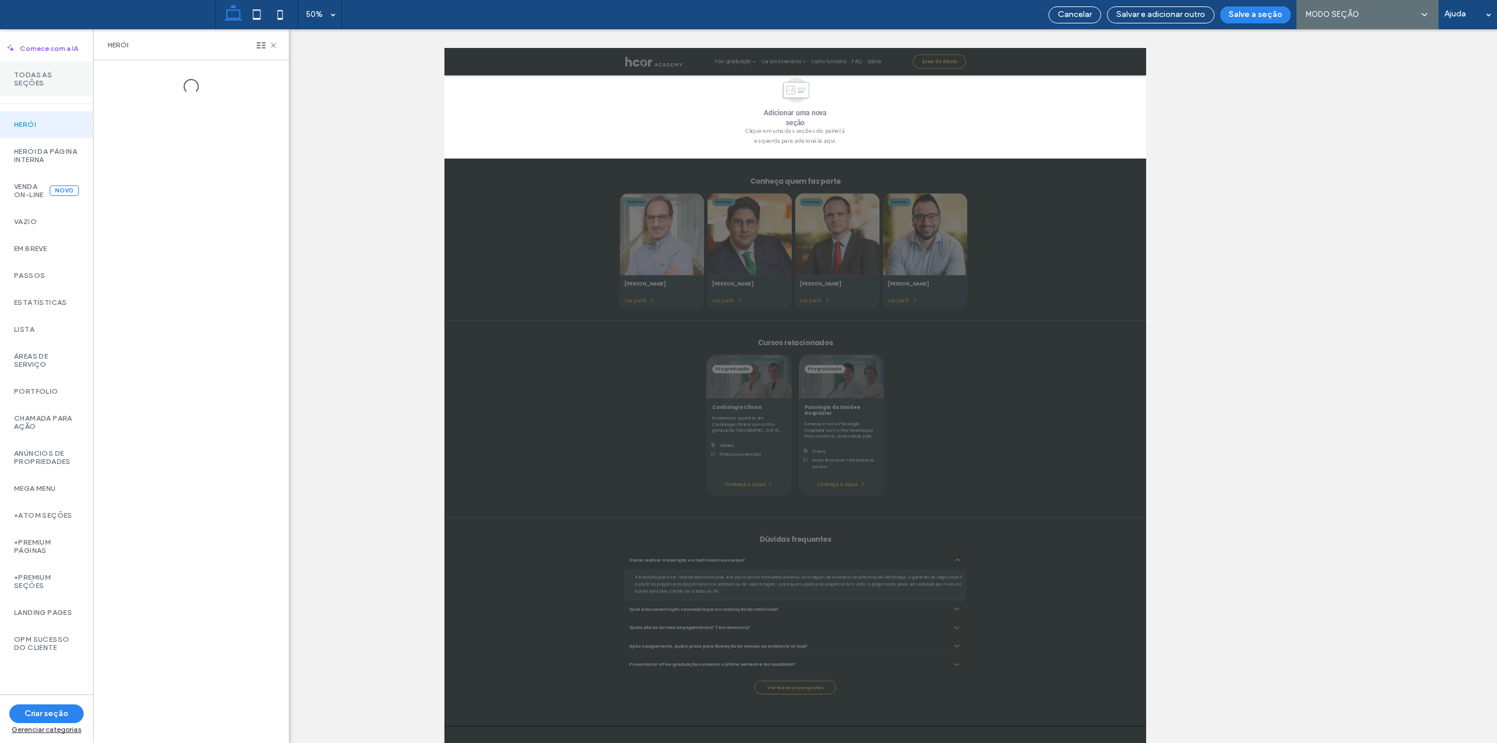
click at [22, 77] on label "Todas as seções" at bounding box center [46, 79] width 65 height 16
click at [275, 42] on icon at bounding box center [273, 45] width 9 height 9
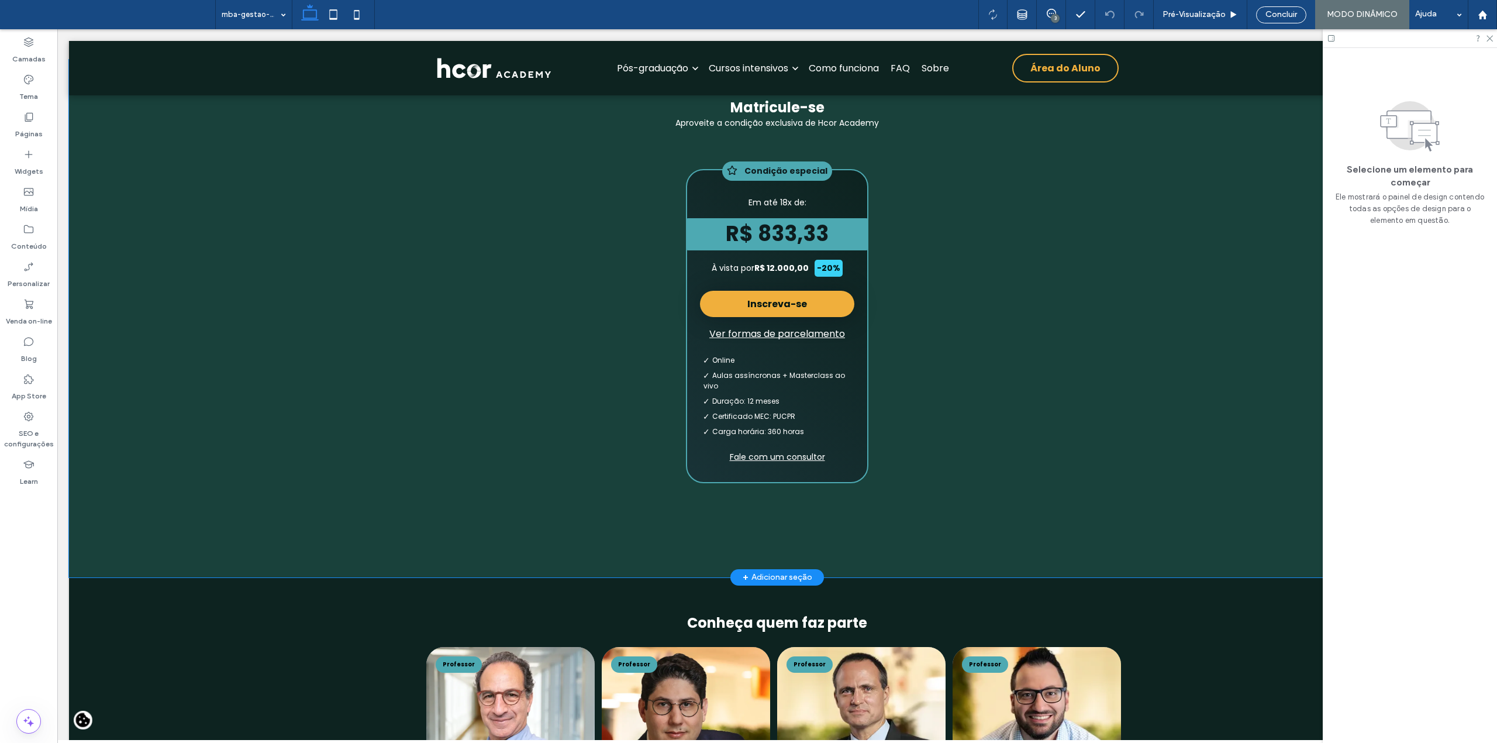
scroll to position [4491, 0]
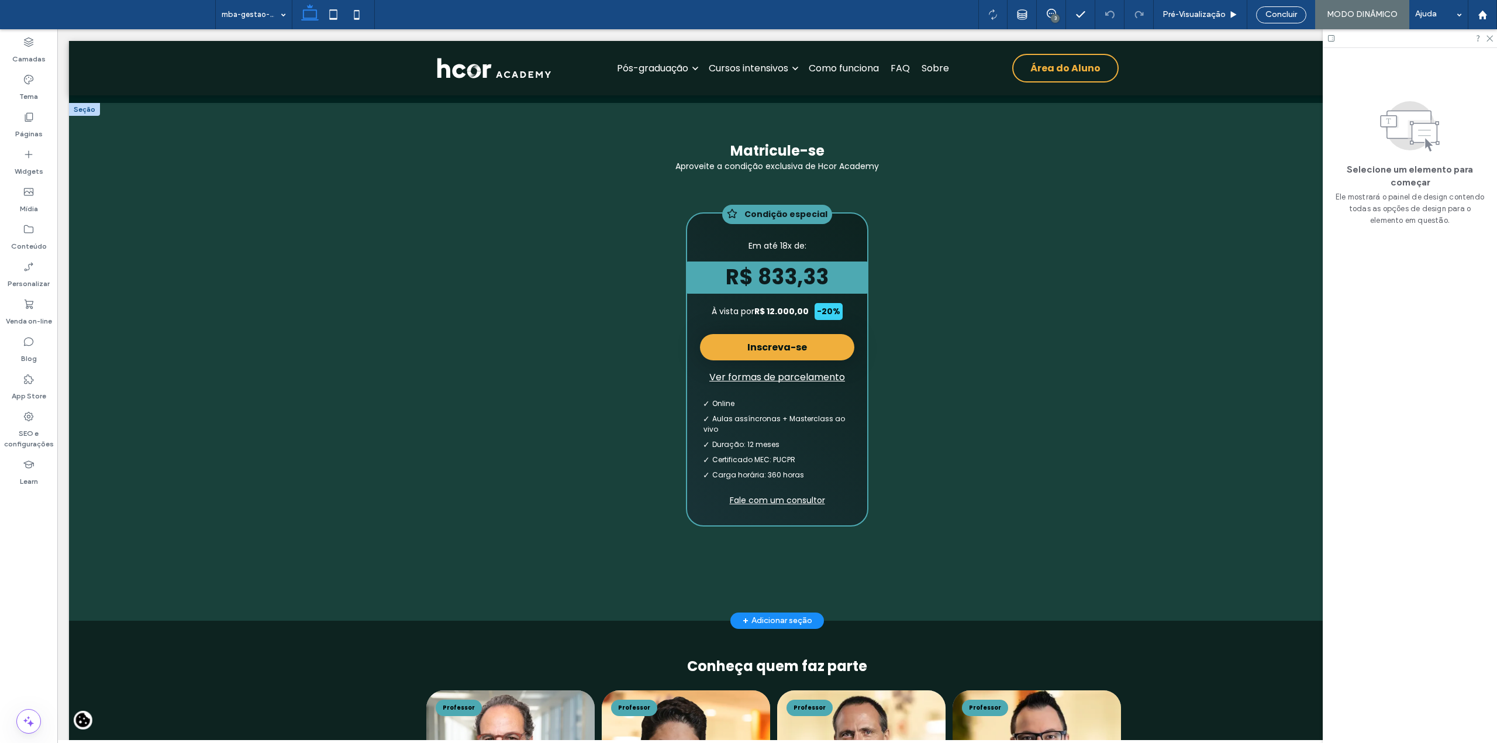
click at [87, 116] on div at bounding box center [84, 109] width 31 height 13
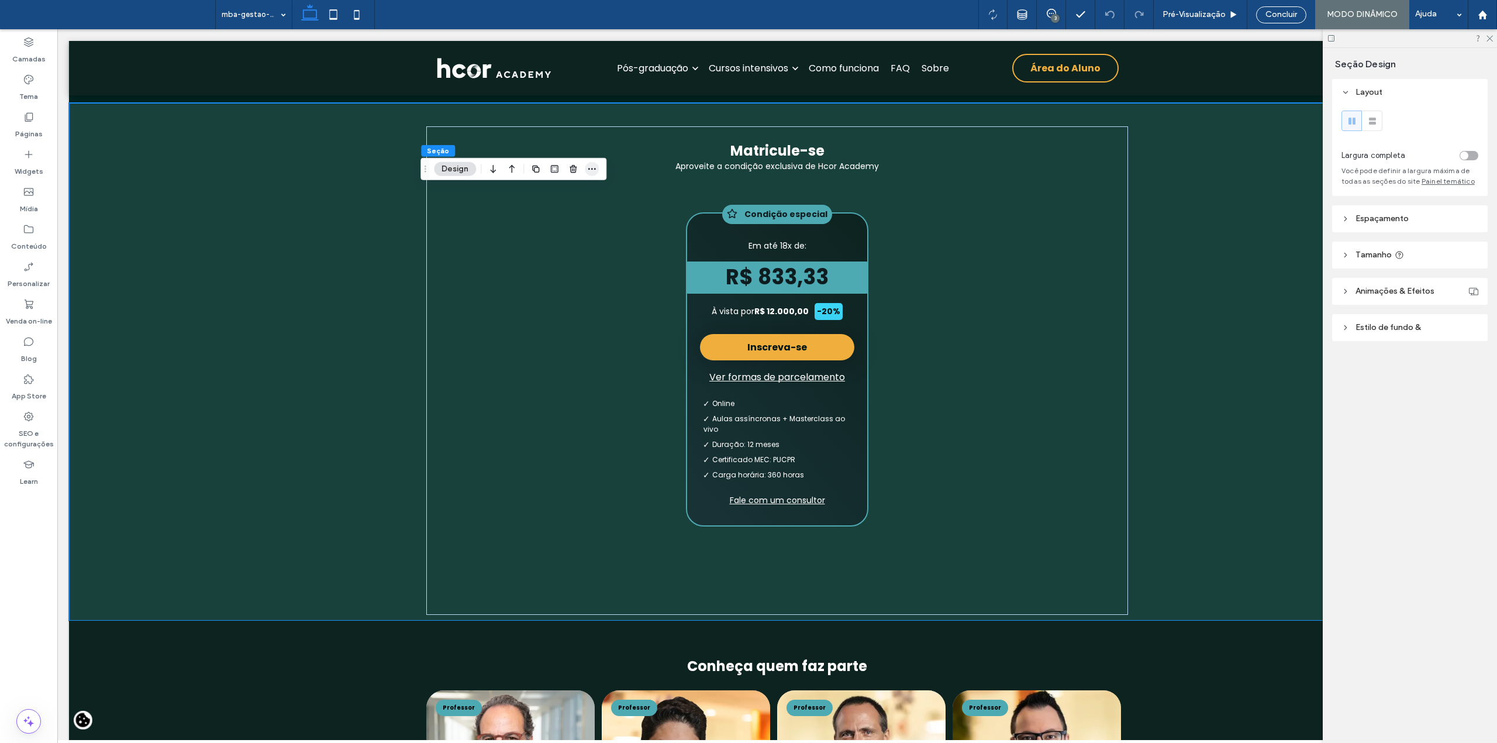
click at [596, 171] on icon "button" at bounding box center [591, 168] width 9 height 9
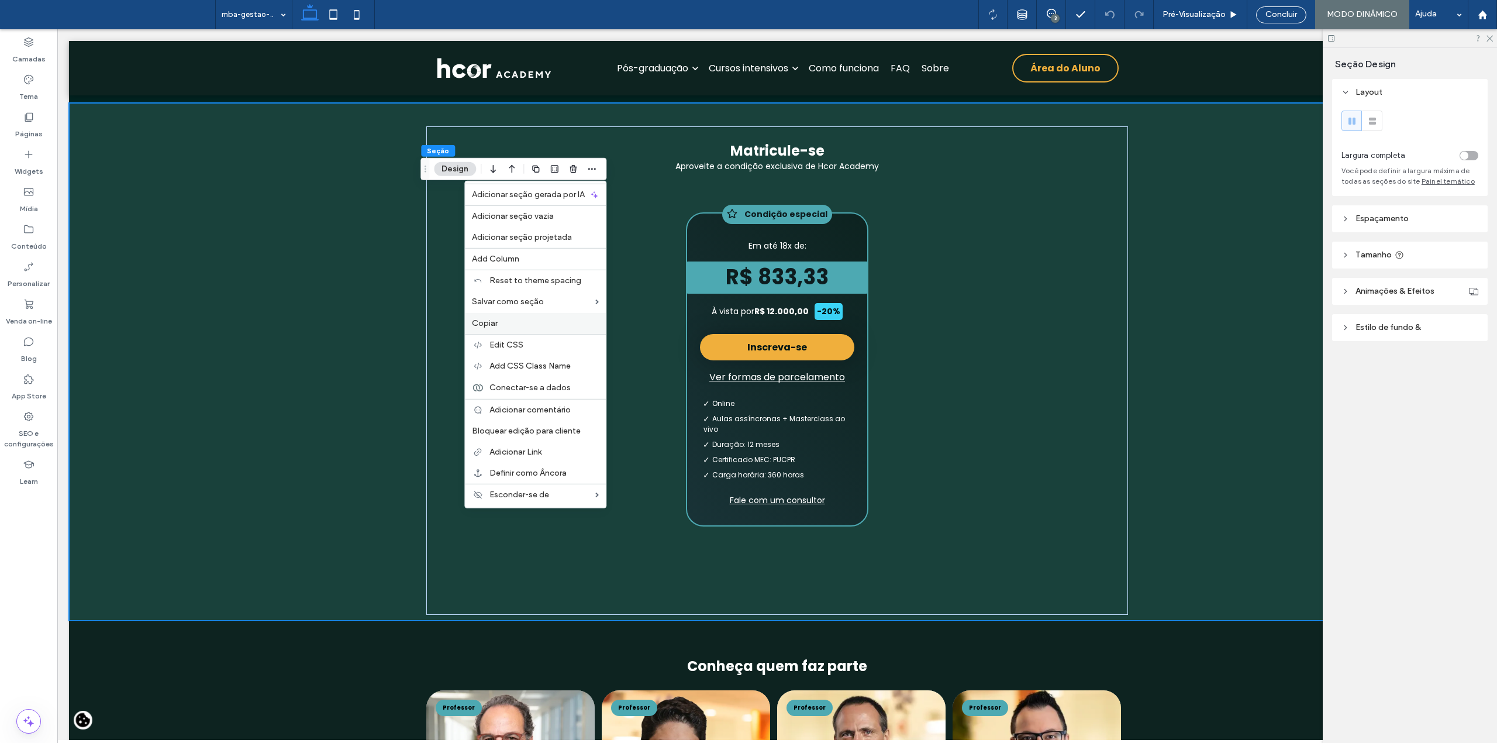
click at [539, 326] on label "Copiar" at bounding box center [535, 322] width 127 height 9
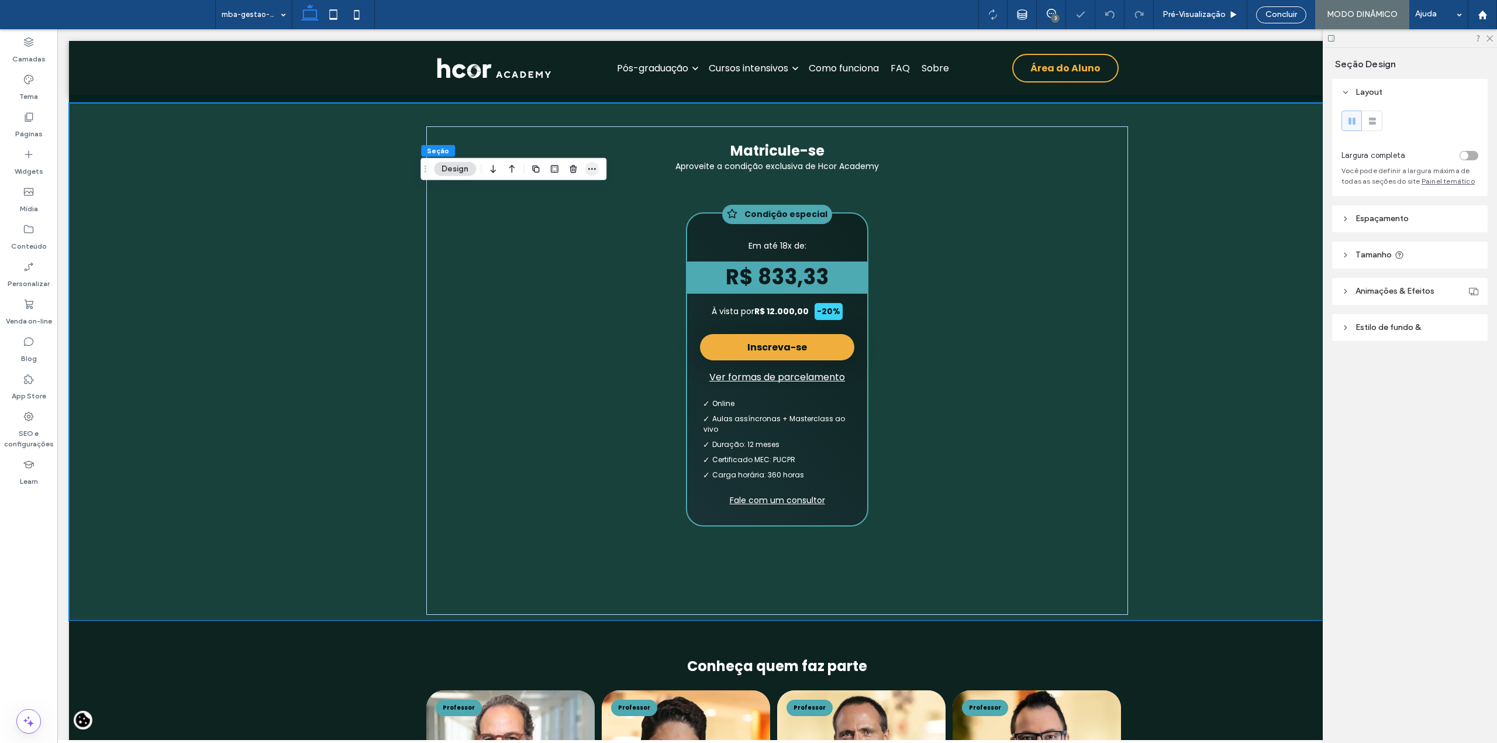
click at [595, 169] on use "button" at bounding box center [592, 169] width 8 height 2
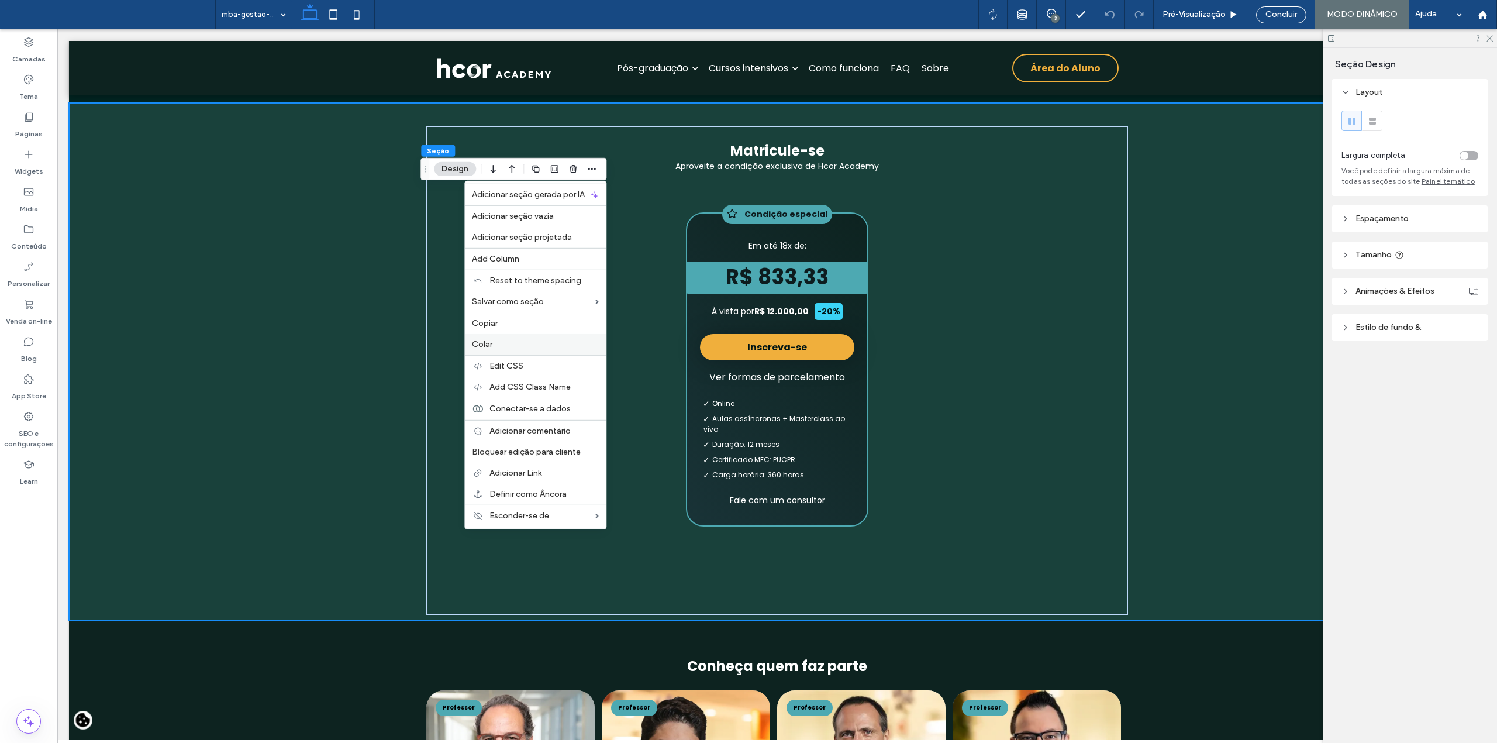
click at [532, 341] on label "Colar" at bounding box center [535, 343] width 127 height 9
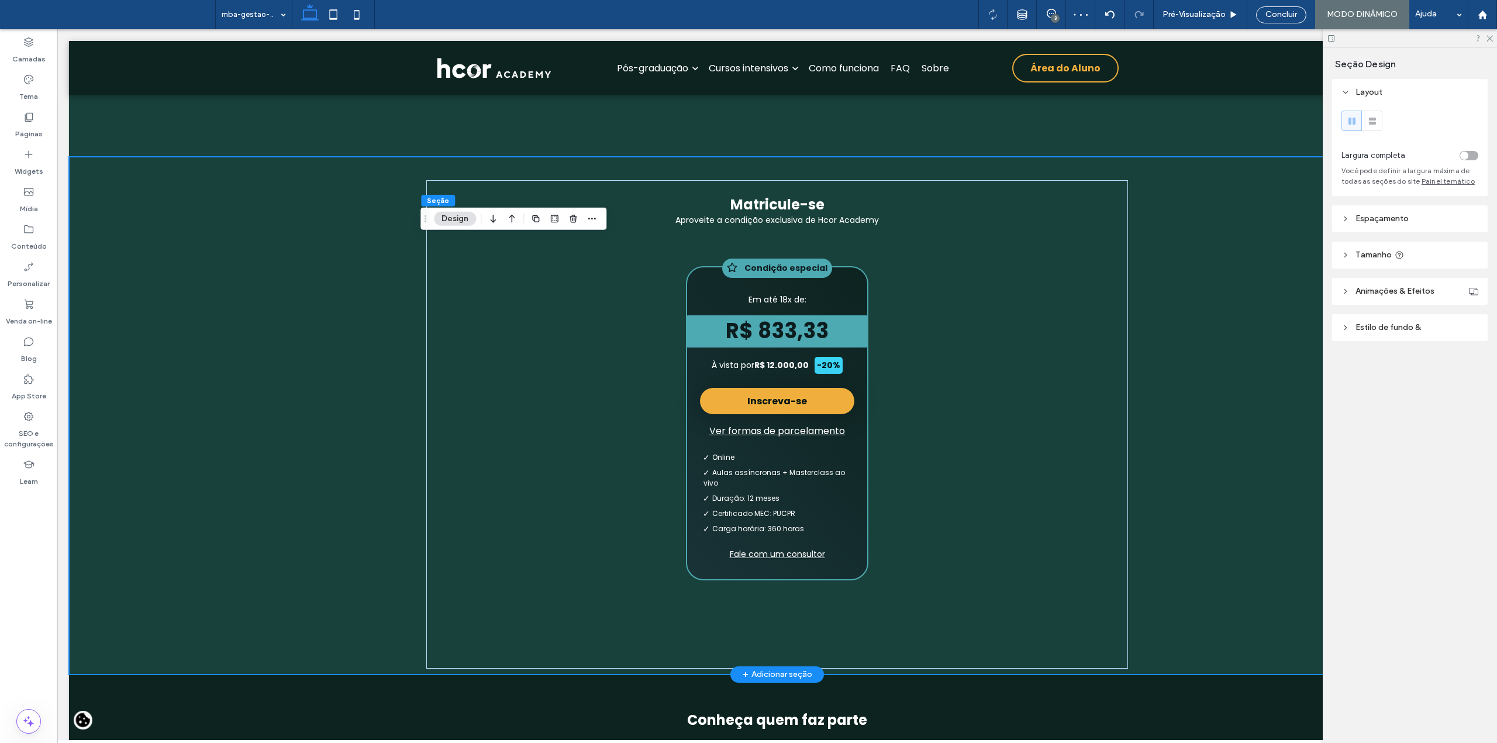
scroll to position [4958, 0]
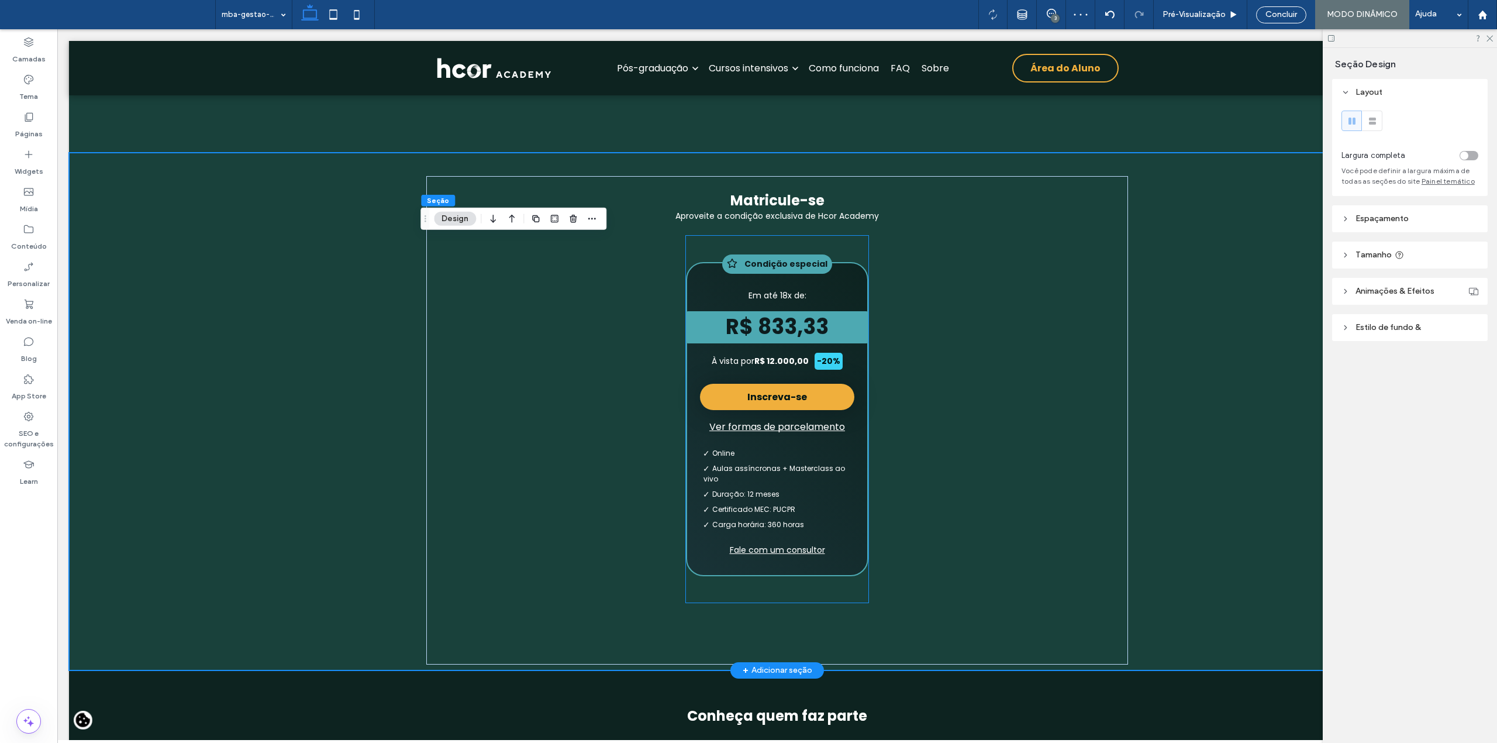
click at [707, 302] on p "Em até 18x de:" at bounding box center [777, 295] width 182 height 12
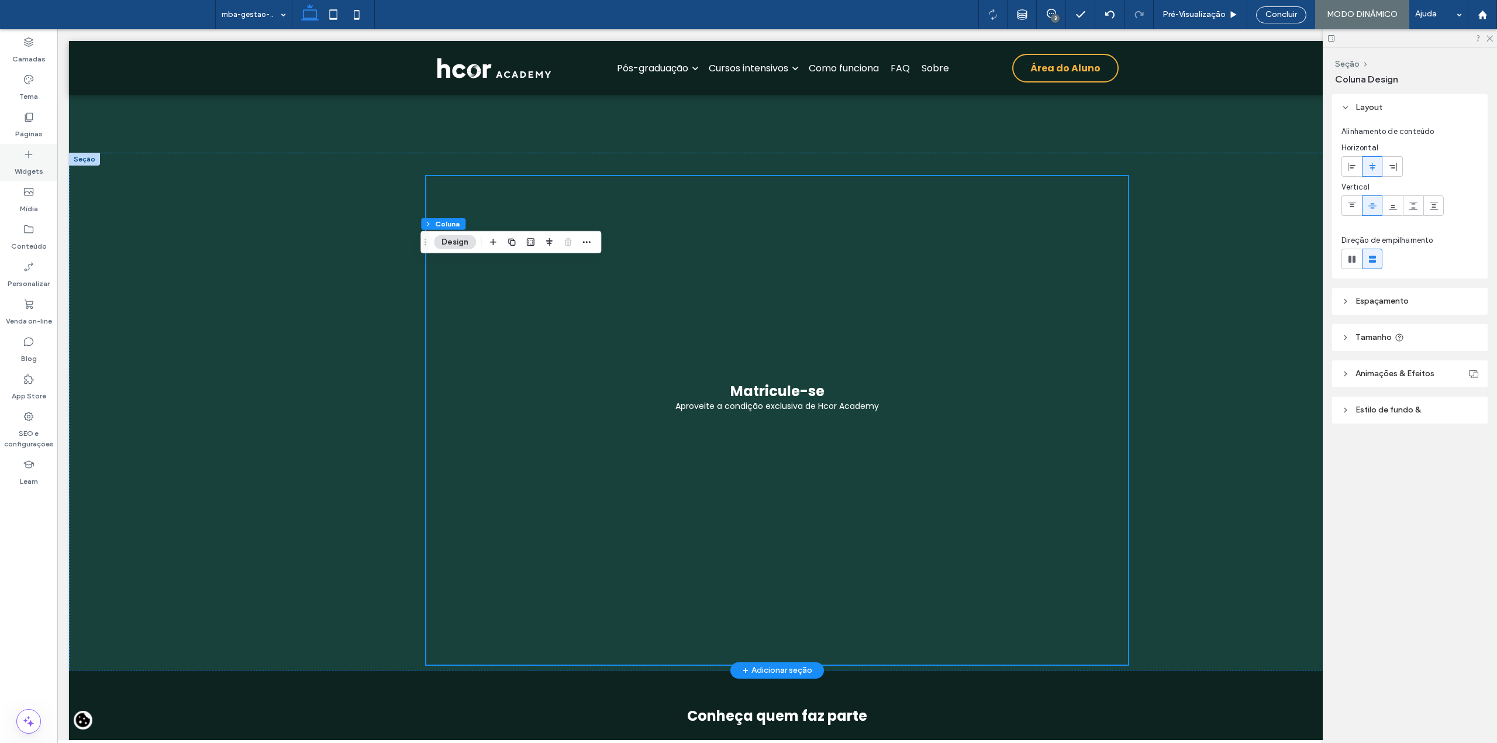
click at [33, 167] on label "Widgets" at bounding box center [29, 168] width 29 height 16
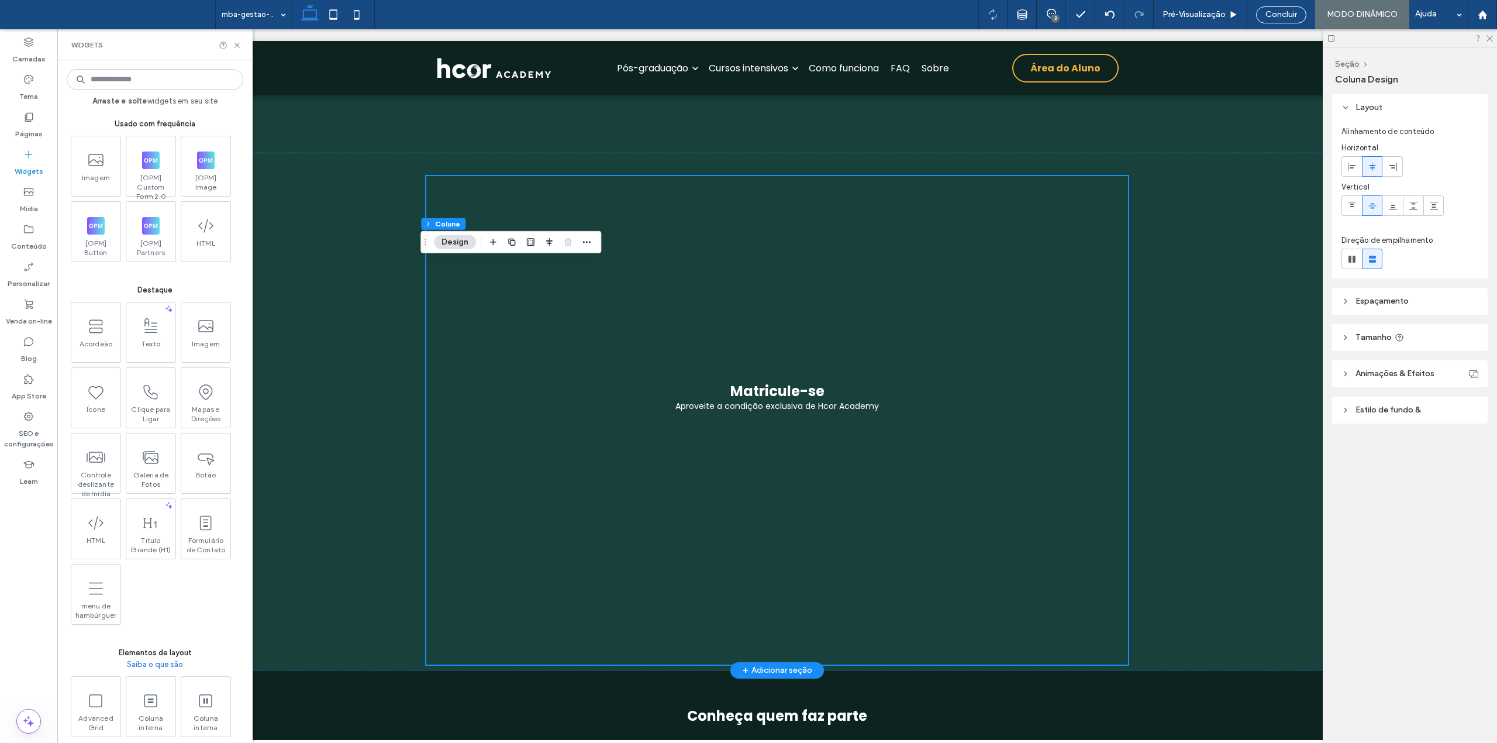
click at [122, 78] on input at bounding box center [155, 79] width 177 height 21
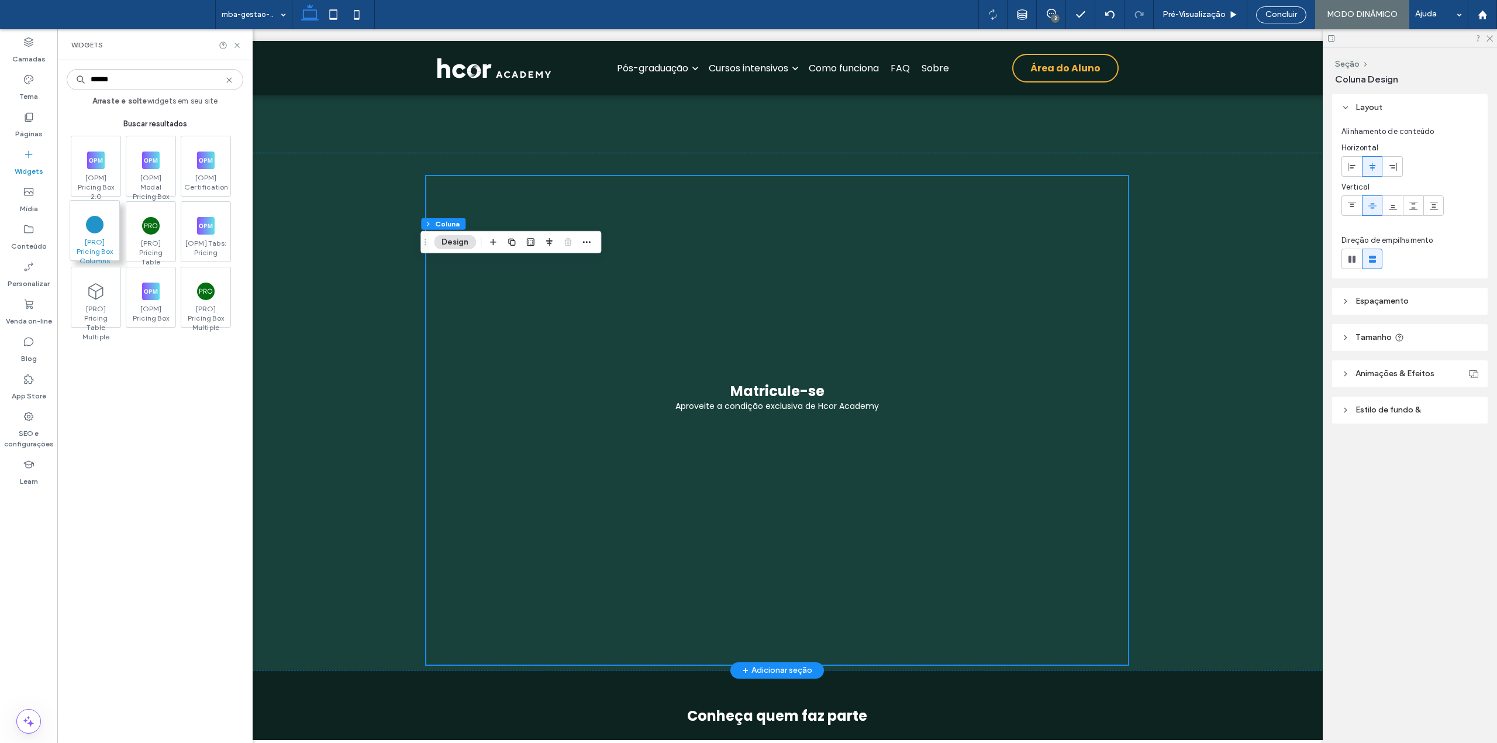
type input "******"
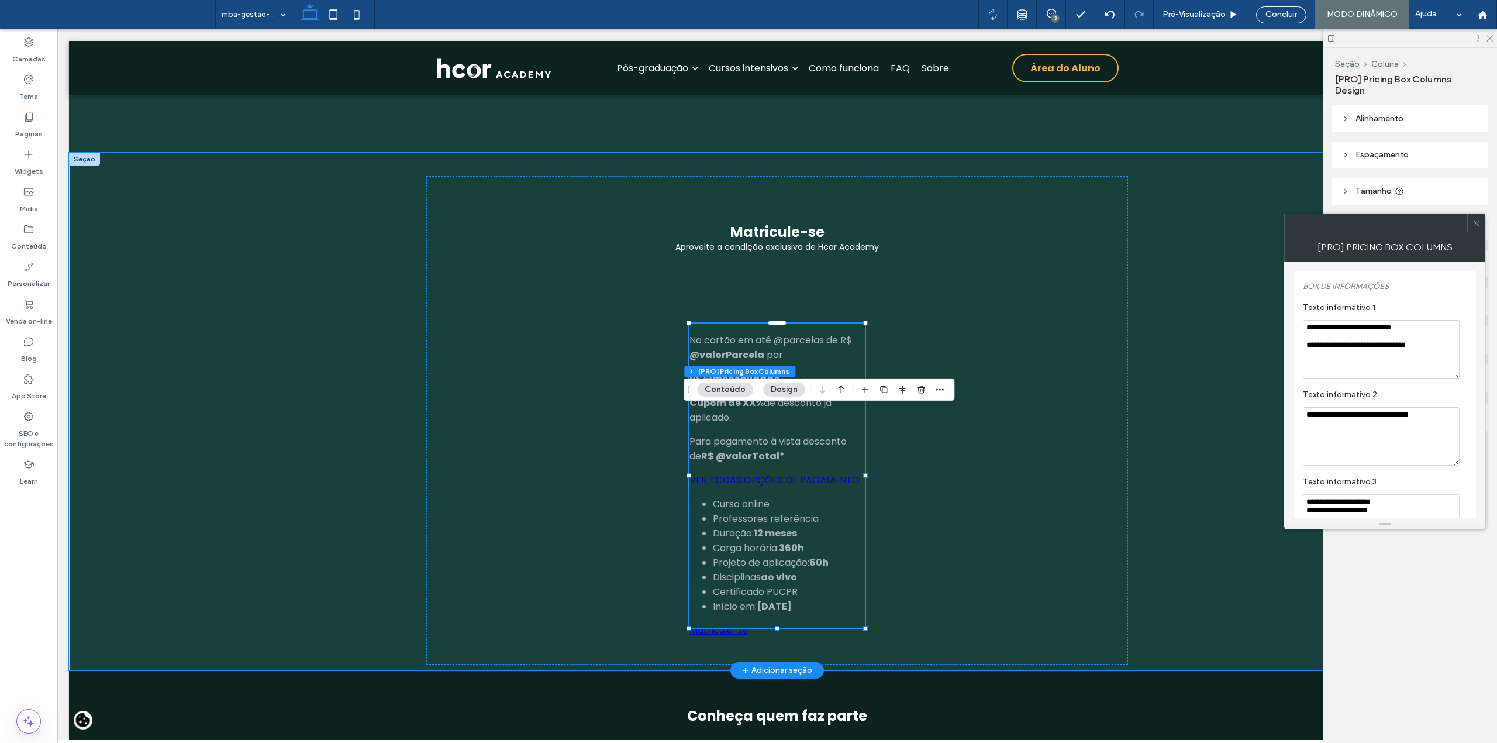
click at [1472, 222] on icon at bounding box center [1476, 223] width 9 height 9
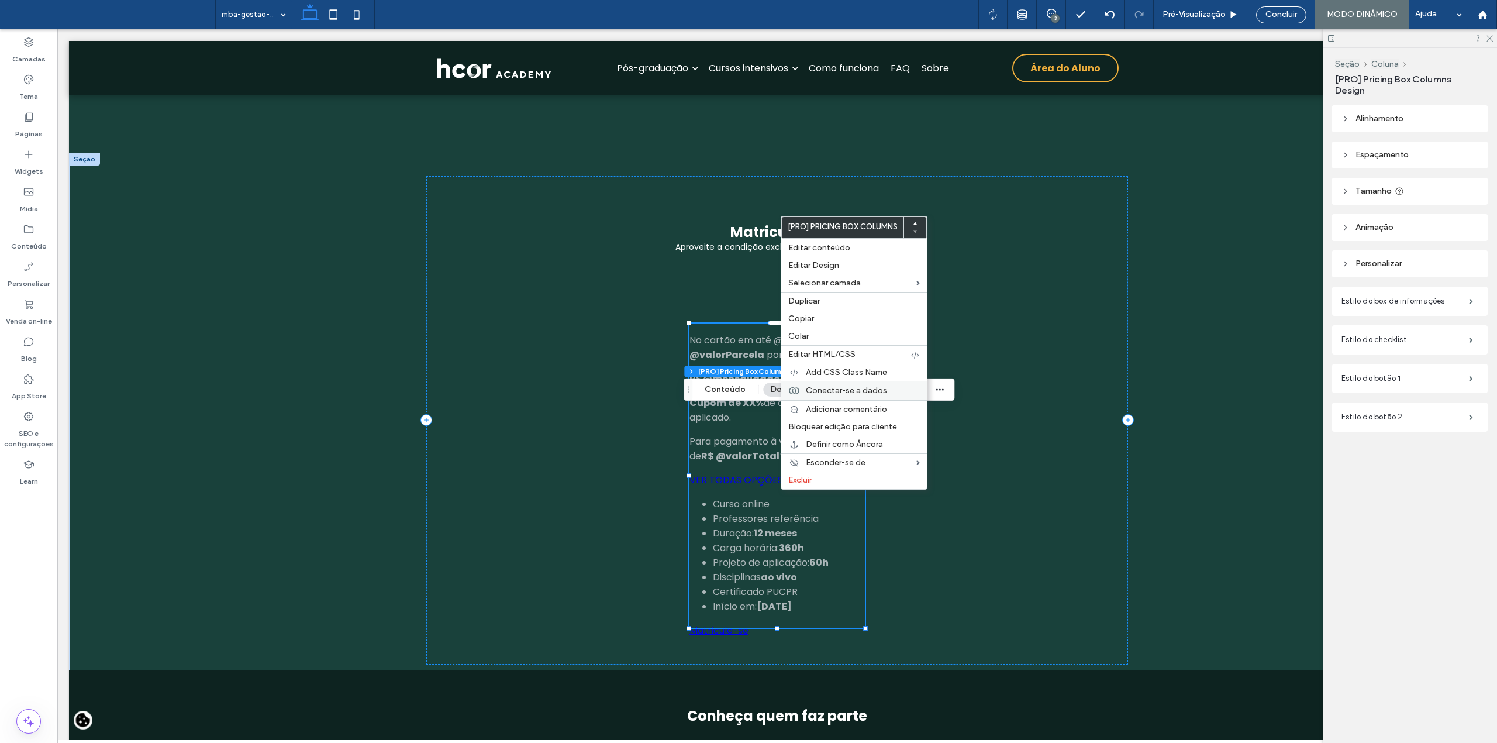
click at [823, 394] on span "Conectar-se a dados" at bounding box center [846, 390] width 81 height 10
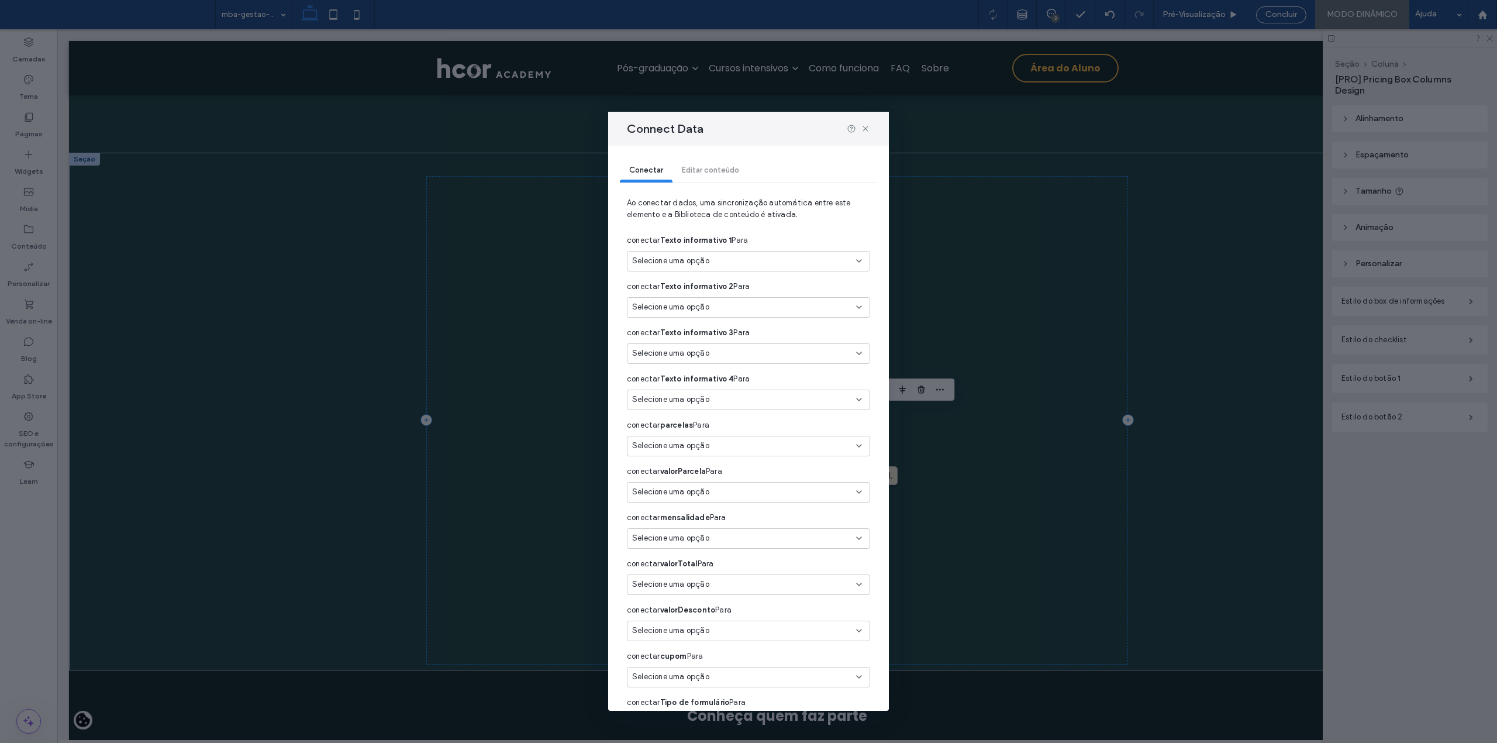
click at [759, 442] on div "Selecione uma opção" at bounding box center [741, 446] width 219 height 12
click at [799, 519] on span "NÚMERO DE PARCELAS" at bounding box center [775, 520] width 145 height 12
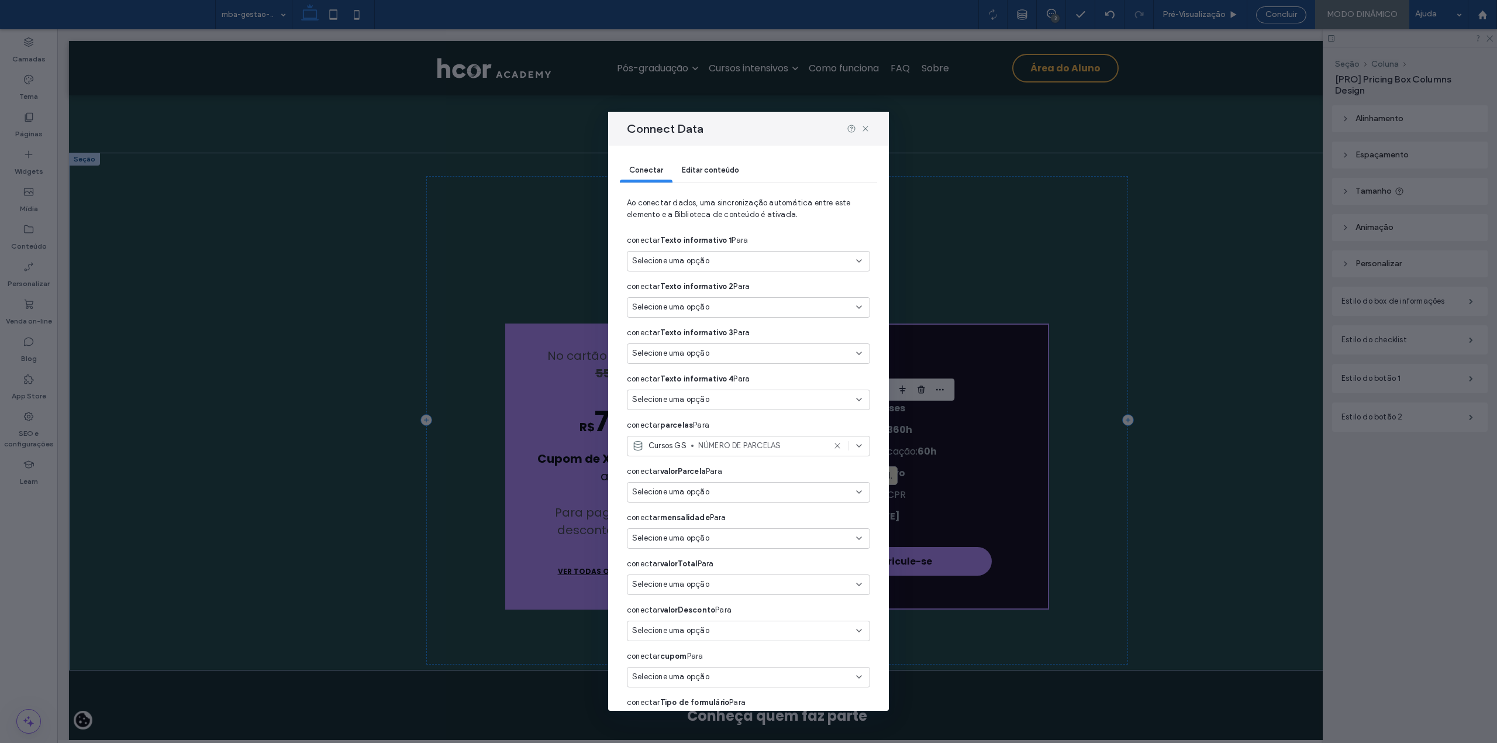
click at [739, 495] on div "Selecione uma opção" at bounding box center [741, 492] width 219 height 12
click at [810, 597] on span "PARCELA SEM DESCONTO" at bounding box center [775, 603] width 145 height 12
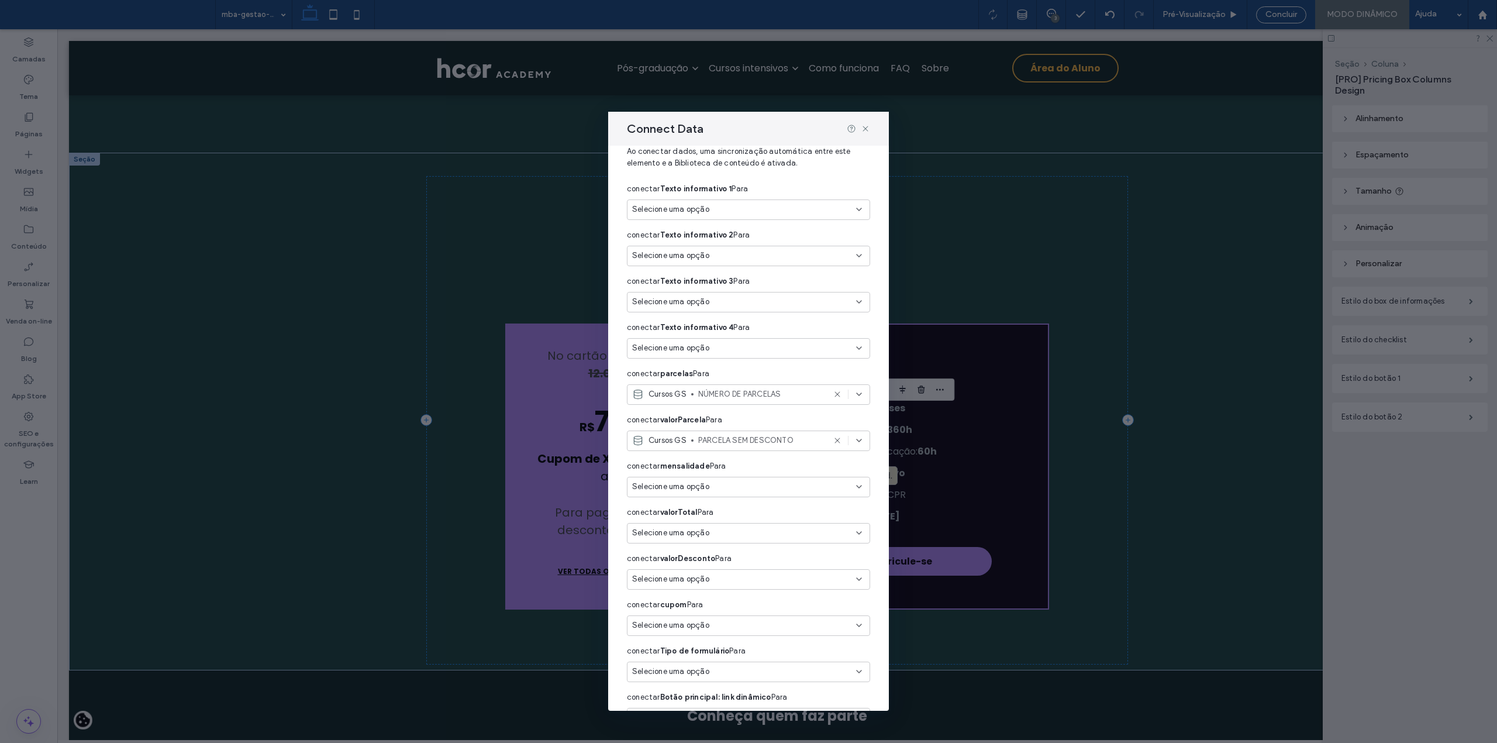
scroll to position [78, 0]
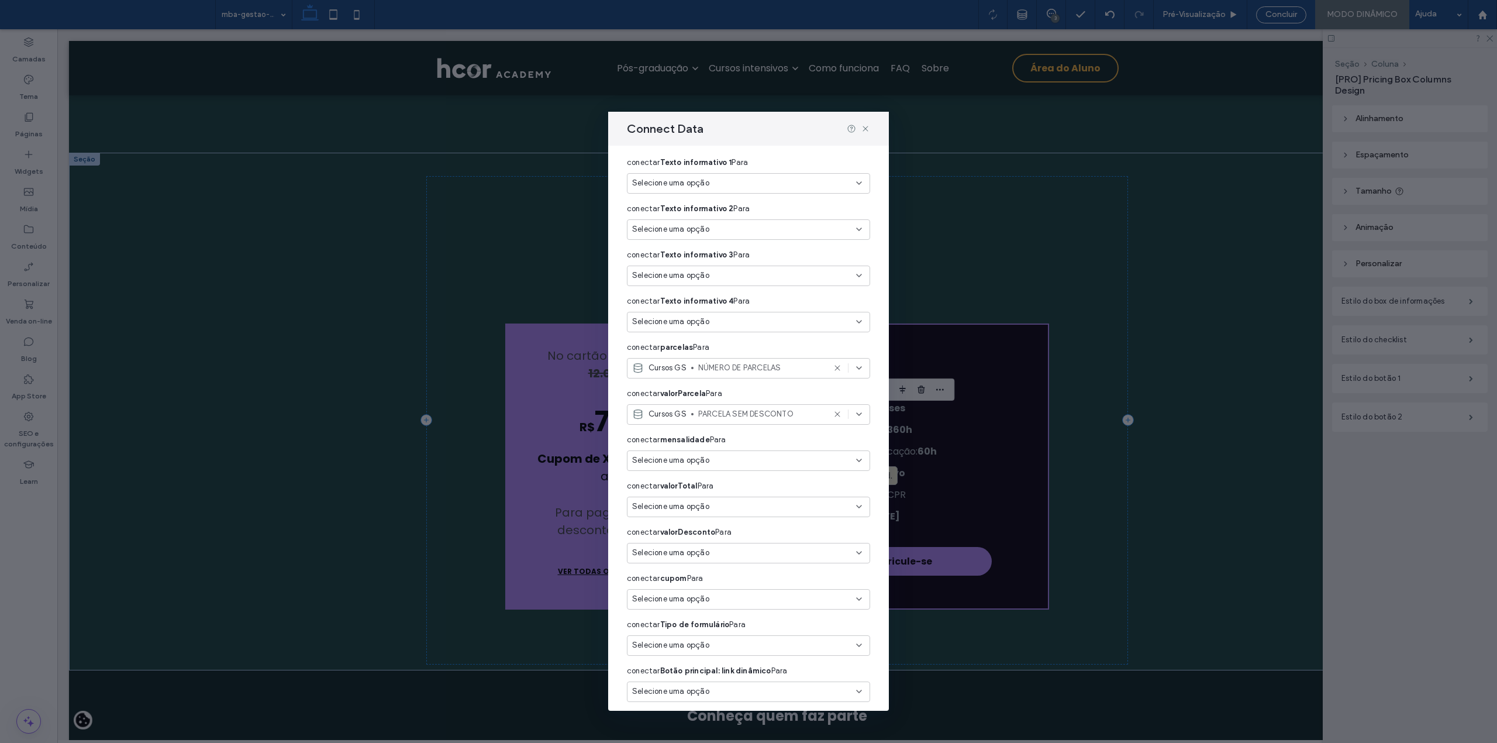
click at [768, 458] on div "Selecione uma opção" at bounding box center [741, 460] width 219 height 12
click at [767, 574] on span "MENSALIDADE" at bounding box center [775, 579] width 145 height 12
click at [789, 508] on div "Selecione uma opção" at bounding box center [741, 507] width 219 height 12
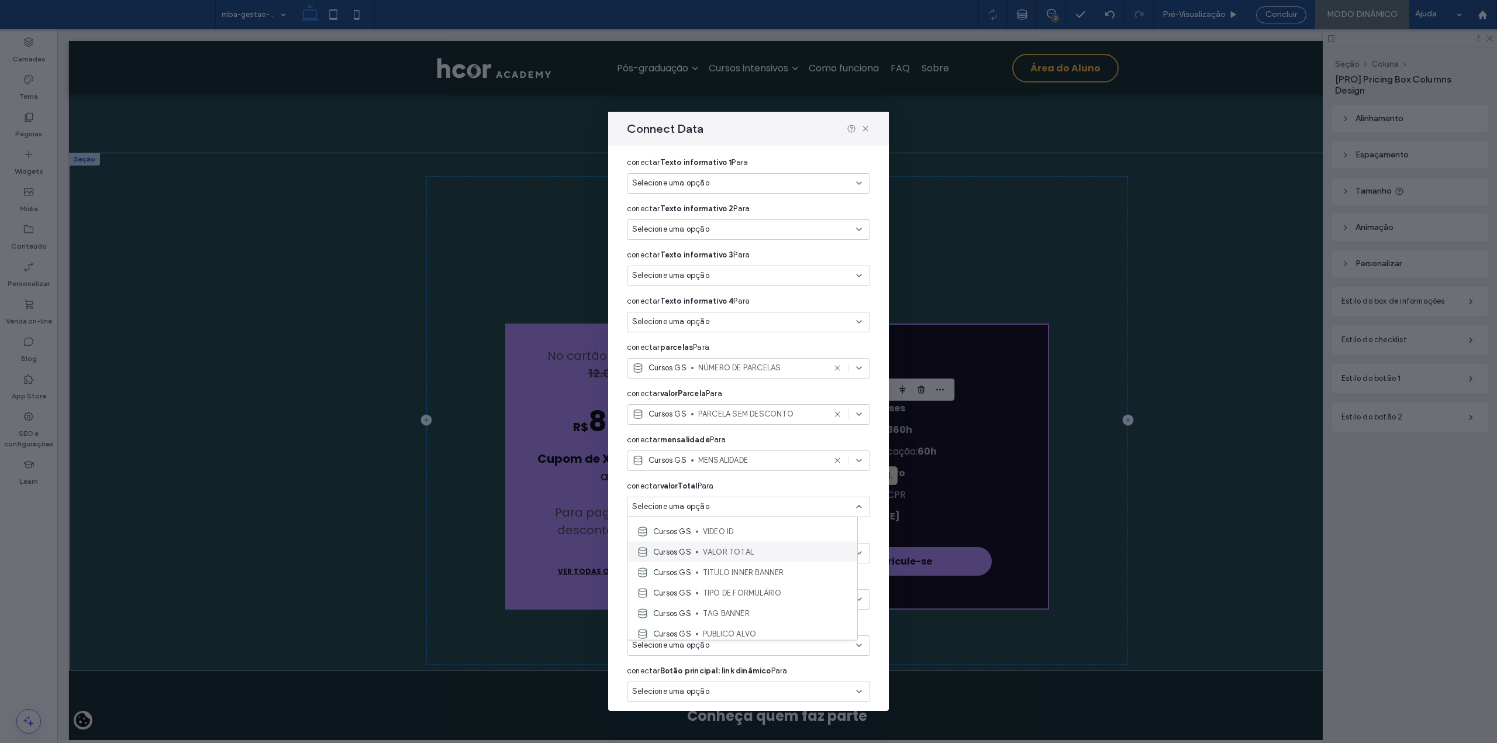
click at [757, 553] on span "VALOR TOTAL" at bounding box center [775, 552] width 145 height 12
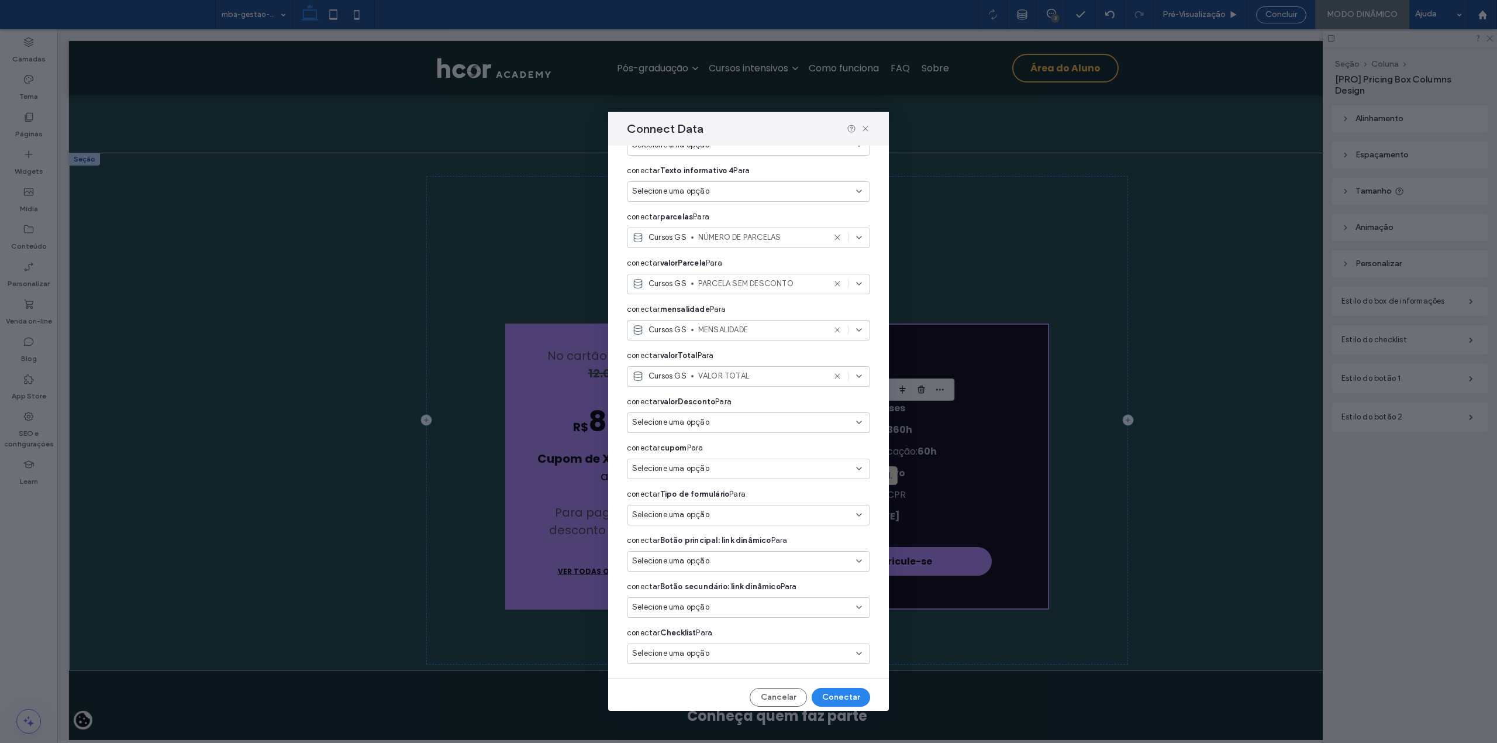
scroll to position [213, 0]
click at [768, 510] on div "Selecione uma opção" at bounding box center [741, 509] width 219 height 12
click at [788, 595] on span "TIPO DE FORMULÁRIO" at bounding box center [775, 596] width 145 height 12
click at [761, 554] on div "Selecione uma opção" at bounding box center [741, 556] width 219 height 12
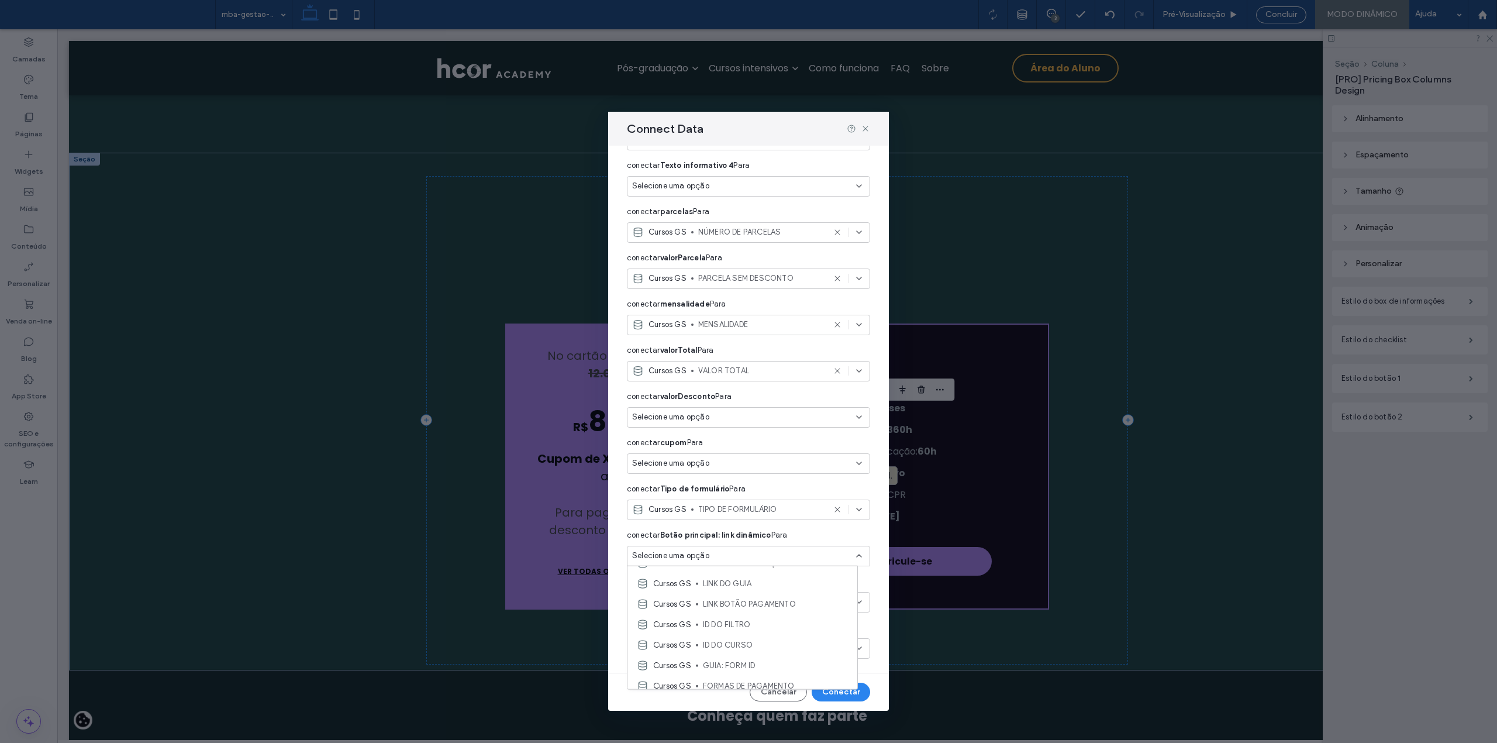
scroll to position [468, 0]
click at [768, 574] on span "LINK BOTÃO PAGAMENTO" at bounding box center [775, 579] width 145 height 12
click at [754, 601] on div "Selecione uma opção" at bounding box center [741, 602] width 219 height 12
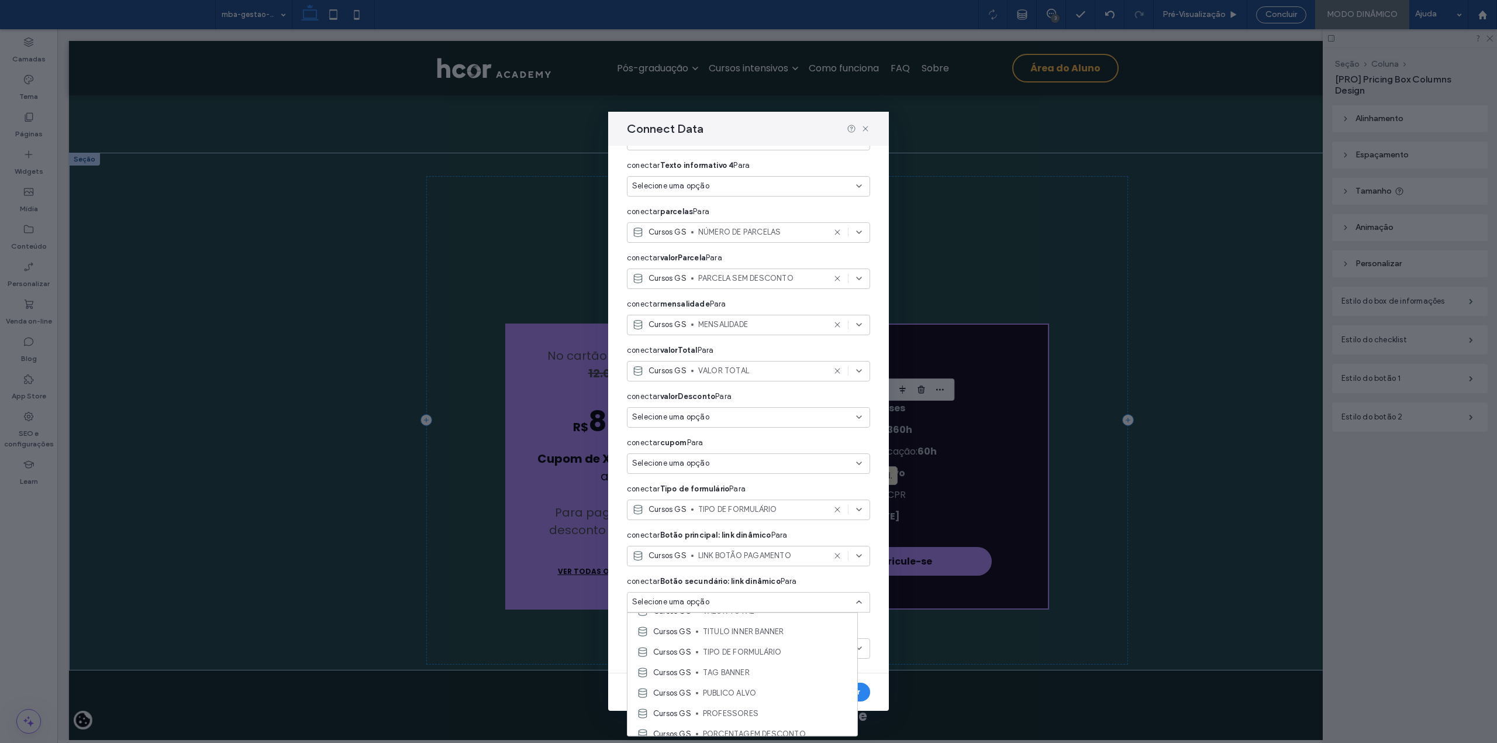
scroll to position [156, 0]
click at [784, 714] on span "PARCELA SEM DESCONTO" at bounding box center [775, 713] width 145 height 12
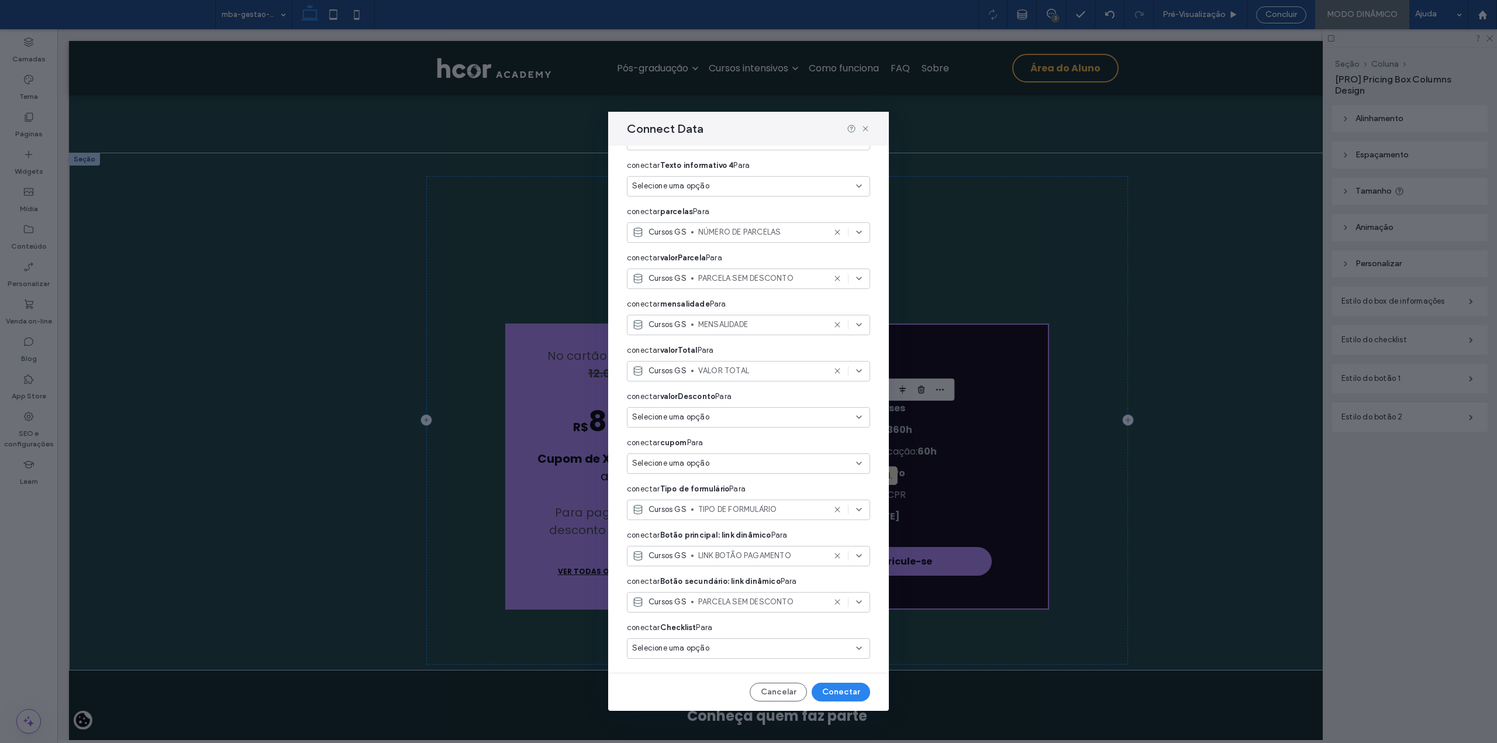
click at [764, 651] on div "Selecione uma opção" at bounding box center [741, 648] width 219 height 12
click at [768, 564] on span "LISTA DE INFORMAÇÕES" at bounding box center [775, 566] width 145 height 12
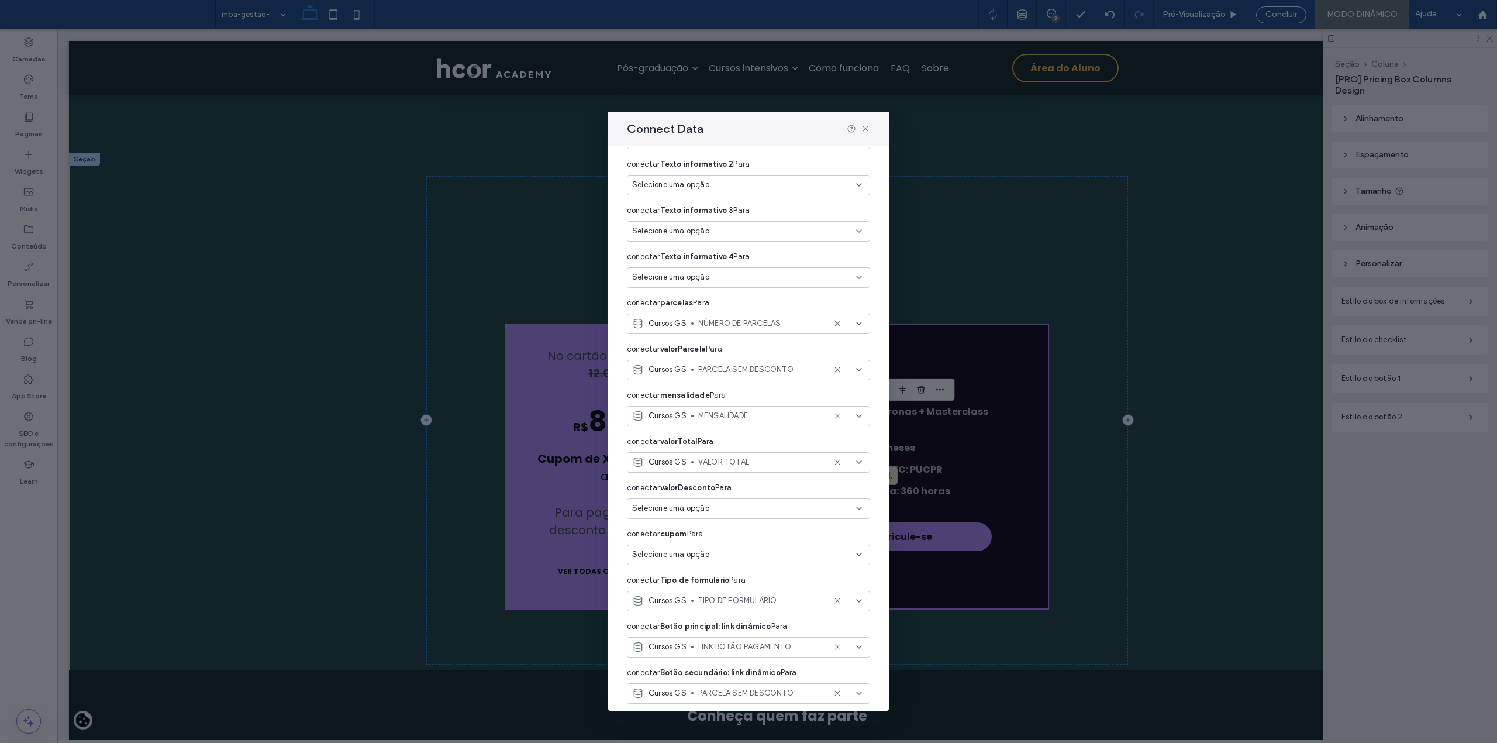
scroll to position [213, 0]
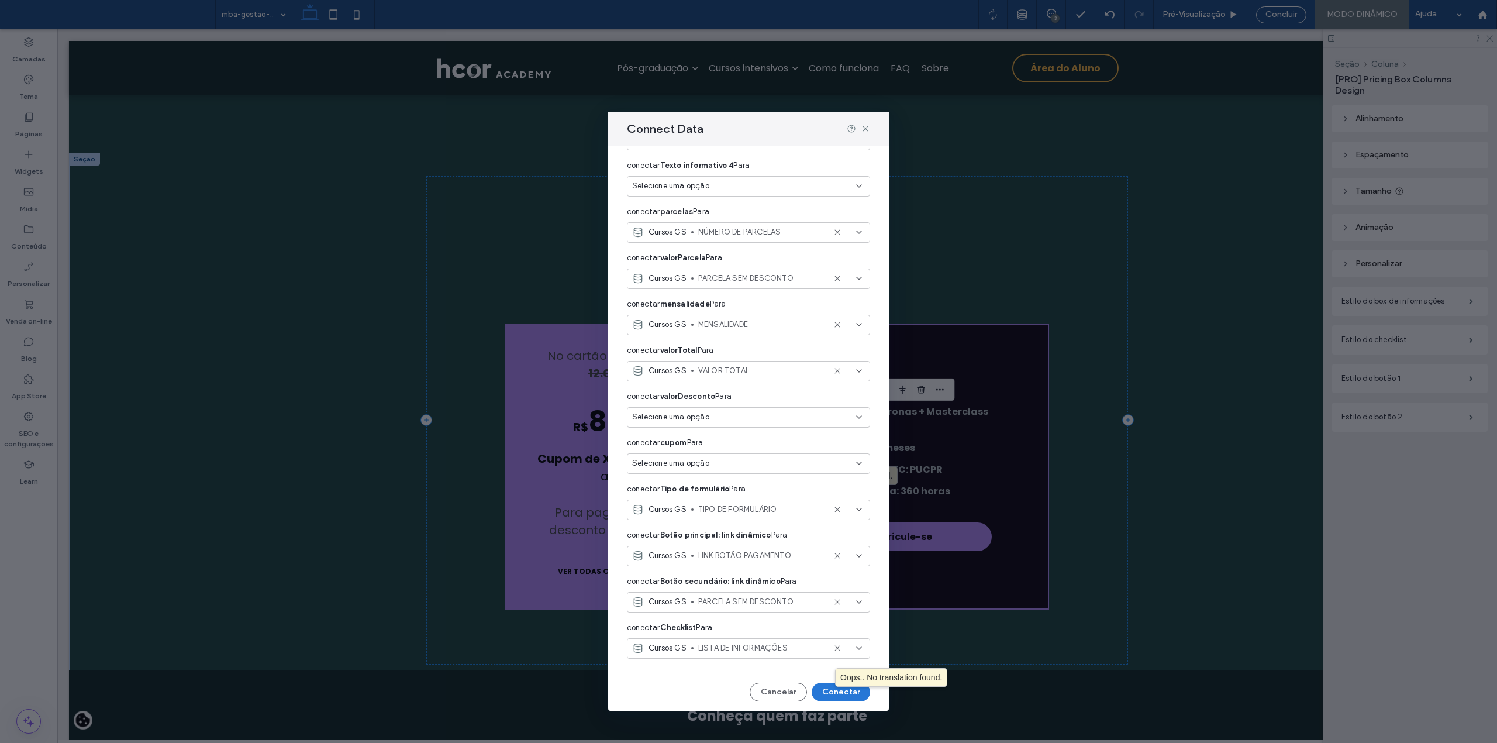
click at [829, 693] on button "Conectar" at bounding box center [841, 691] width 58 height 19
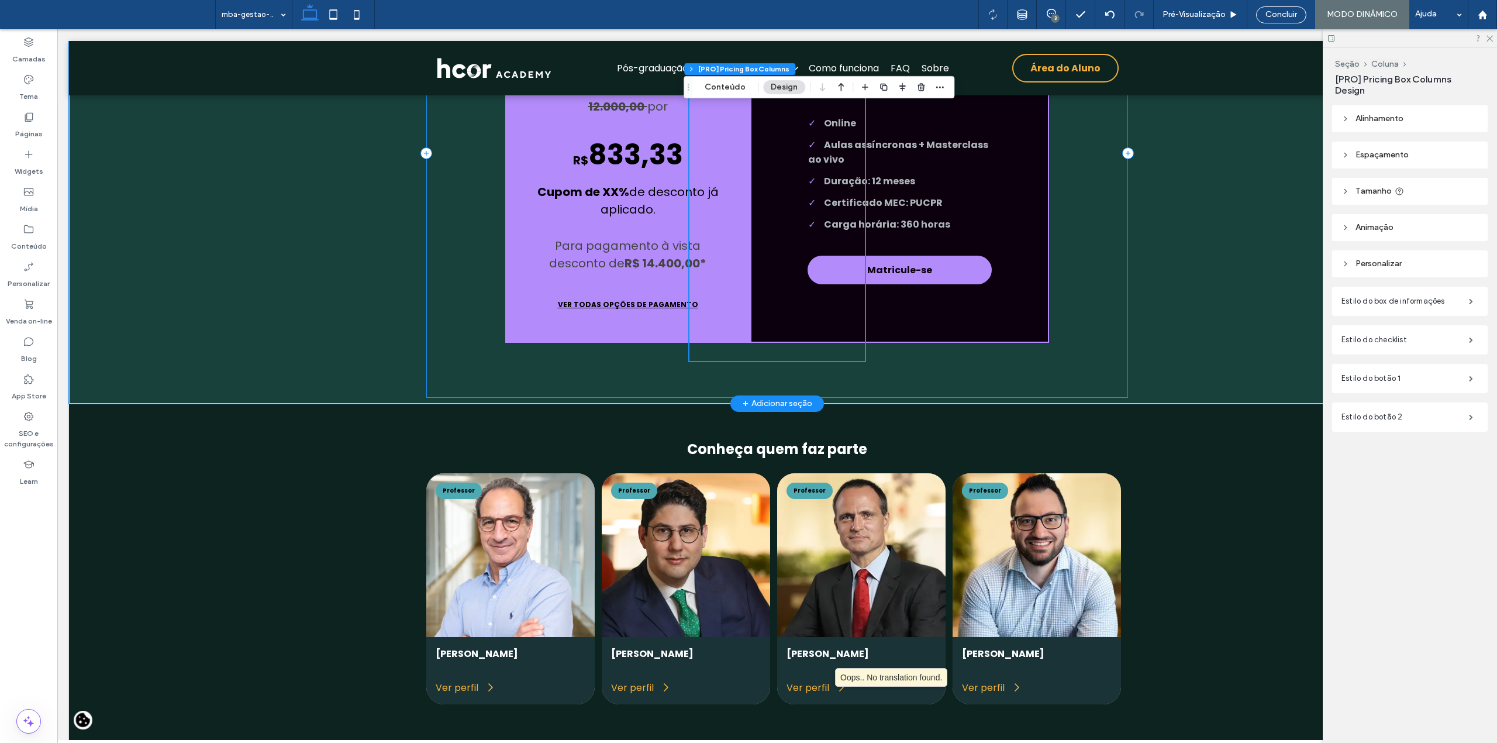
scroll to position [5270, 0]
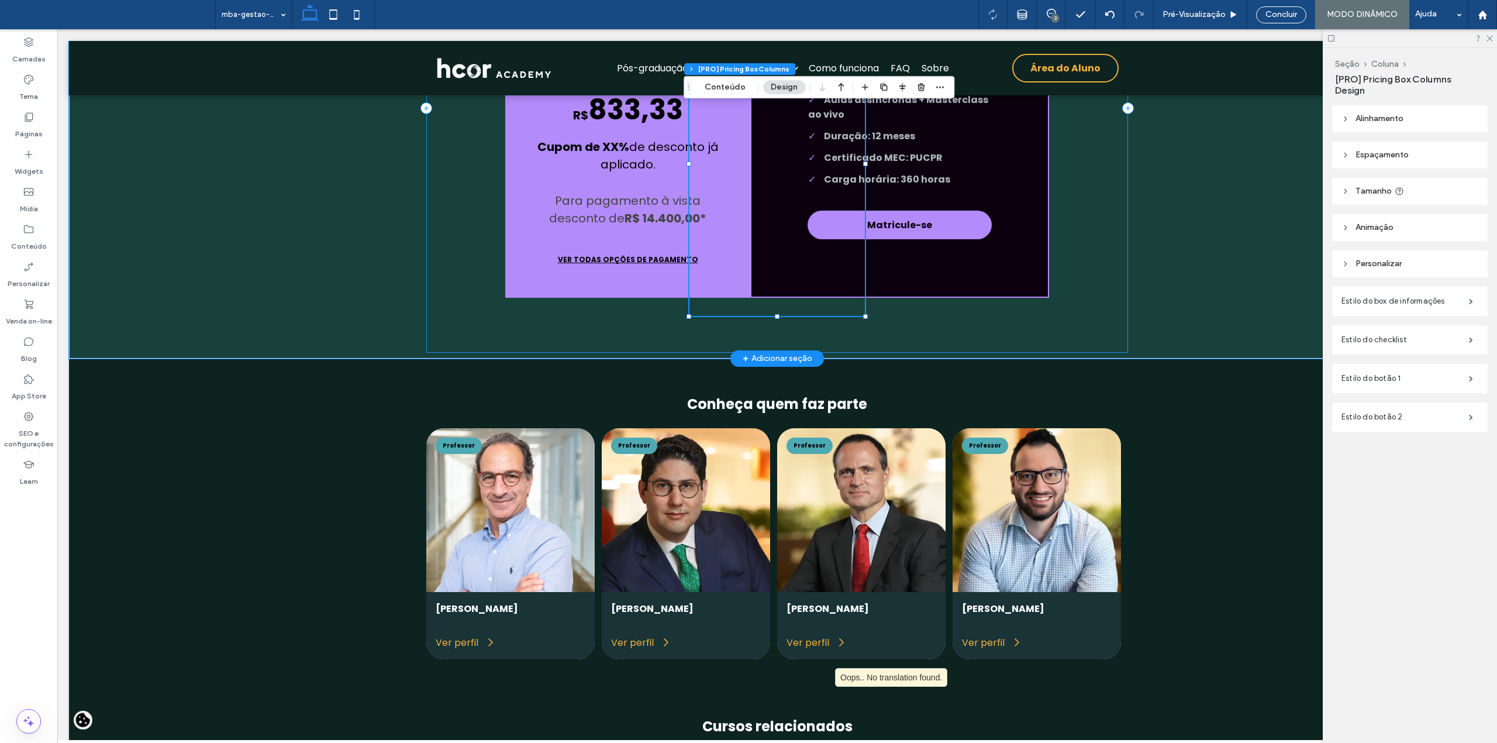
click at [1068, 353] on div "**********" at bounding box center [777, 108] width 702 height 488
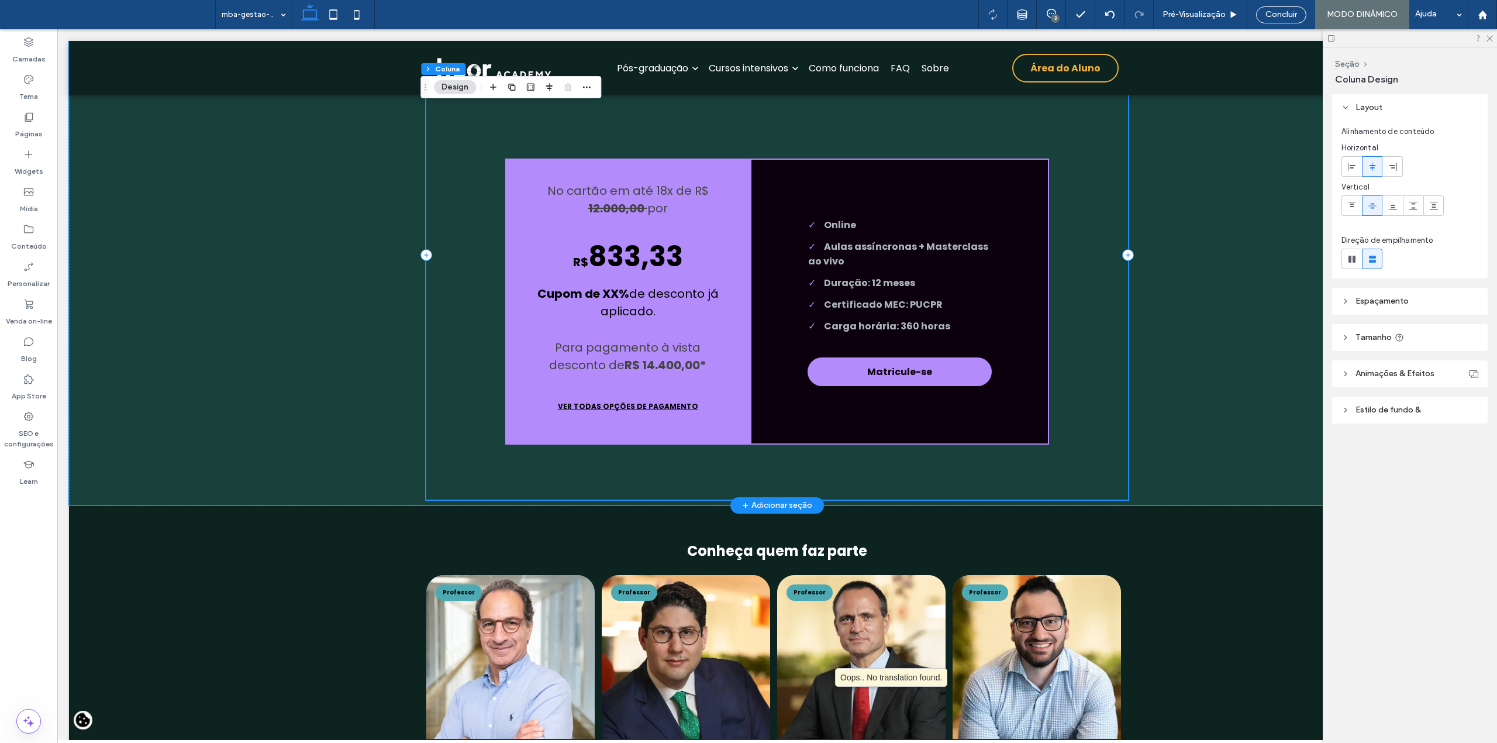
scroll to position [5114, 0]
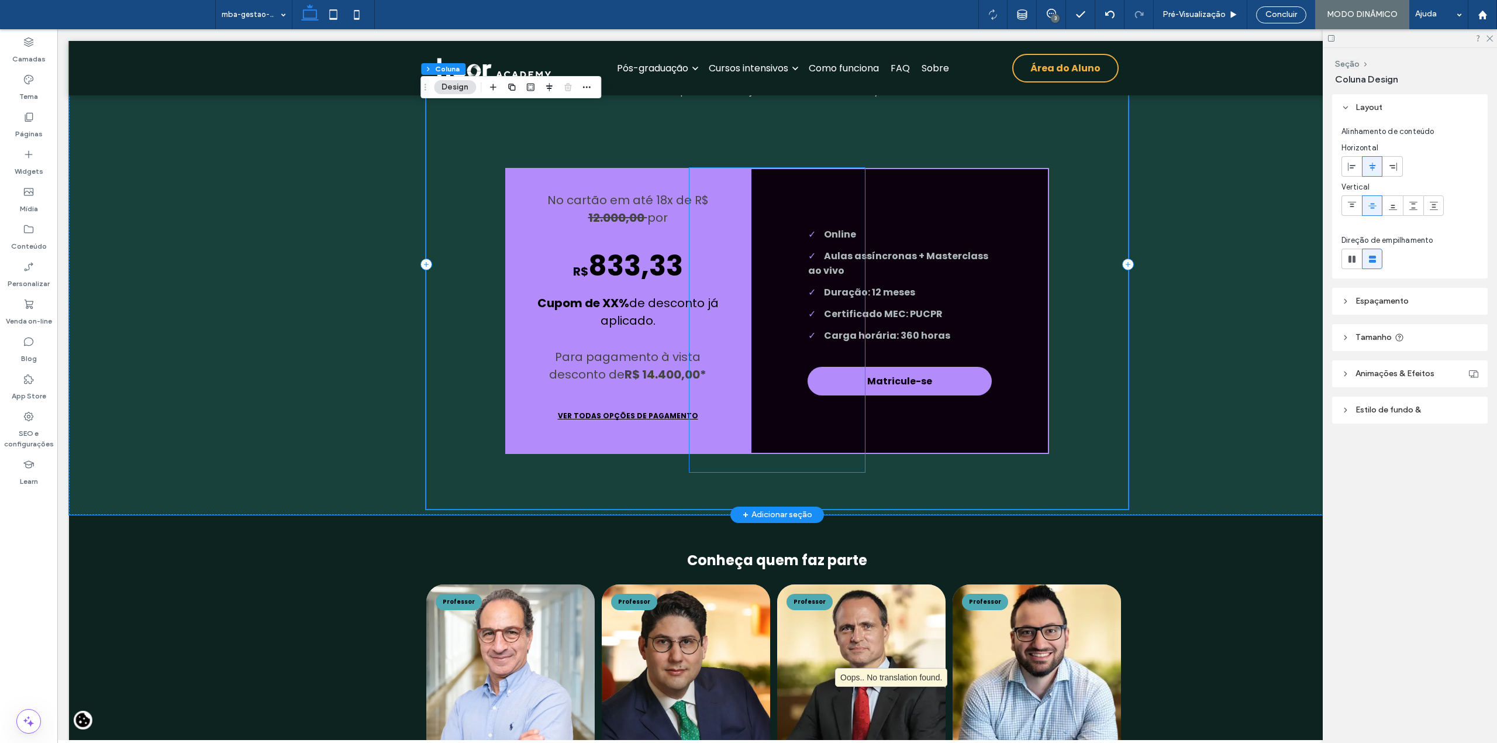
click at [623, 311] on b "Cupom de XX%" at bounding box center [583, 303] width 92 height 16
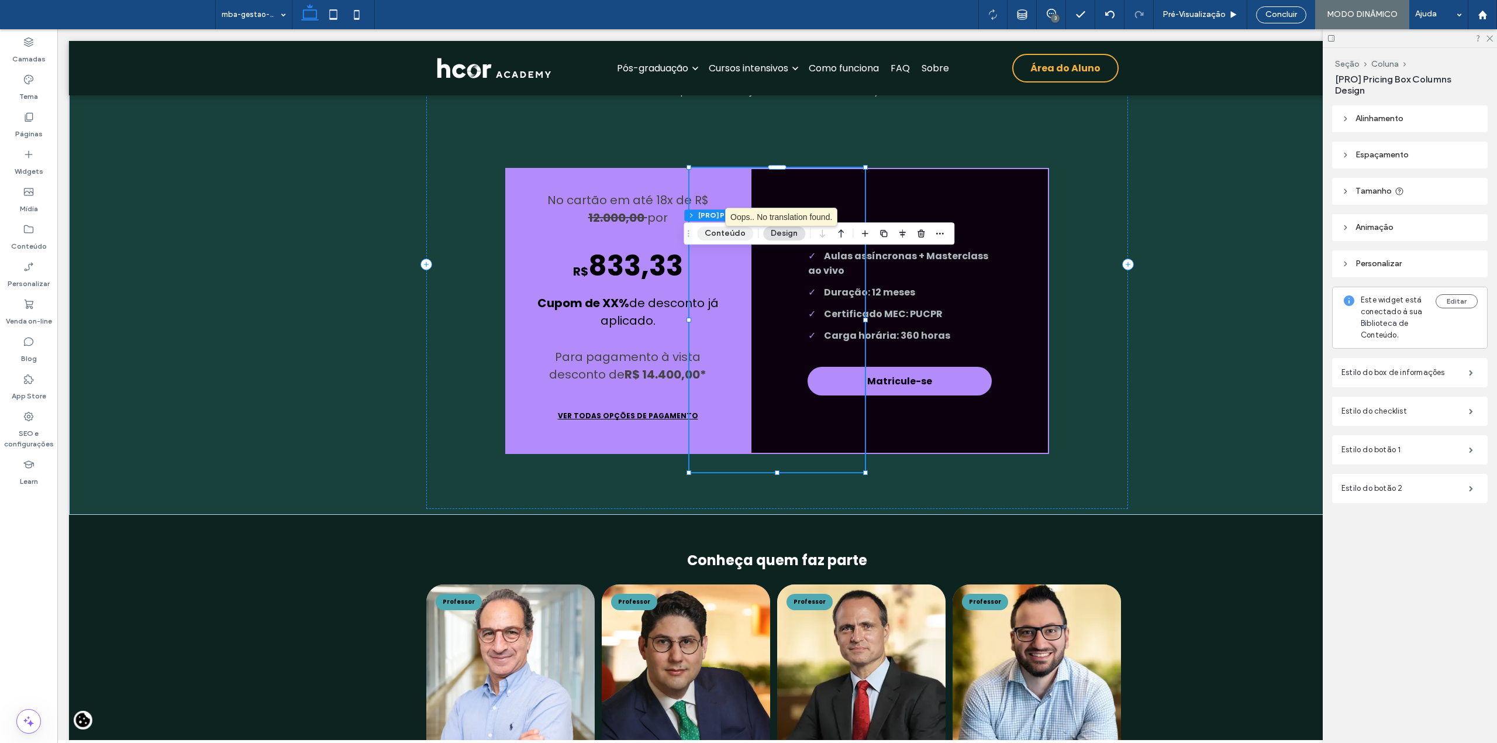
click at [719, 233] on button "Conteúdo" at bounding box center [725, 233] width 56 height 14
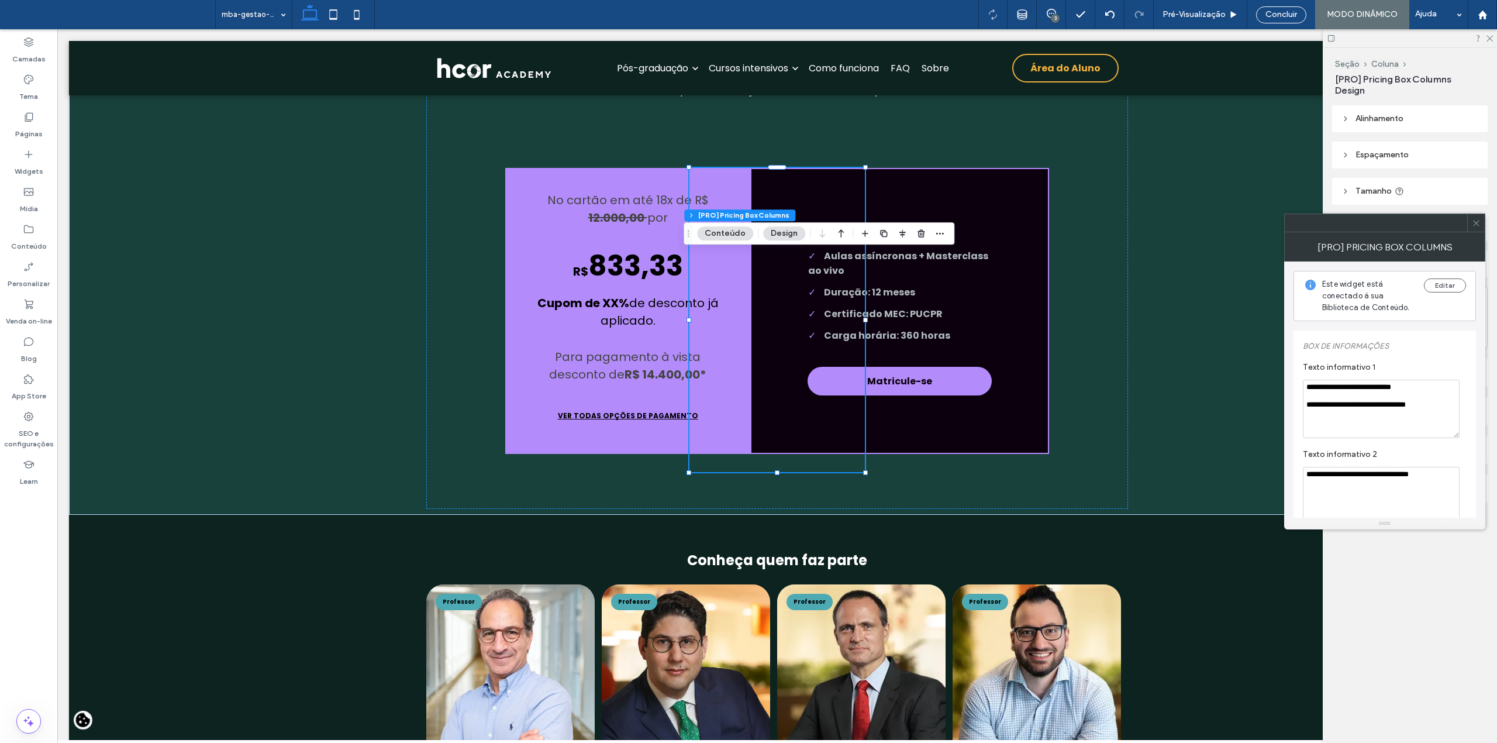
scroll to position [78, 0]
drag, startPoint x: 1390, startPoint y: 496, endPoint x: 1303, endPoint y: 482, distance: 88.2
click at [1303, 482] on textarea "**********" at bounding box center [1381, 505] width 157 height 58
click at [1441, 457] on section "Texto informativo 3" at bounding box center [1385, 496] width 164 height 87
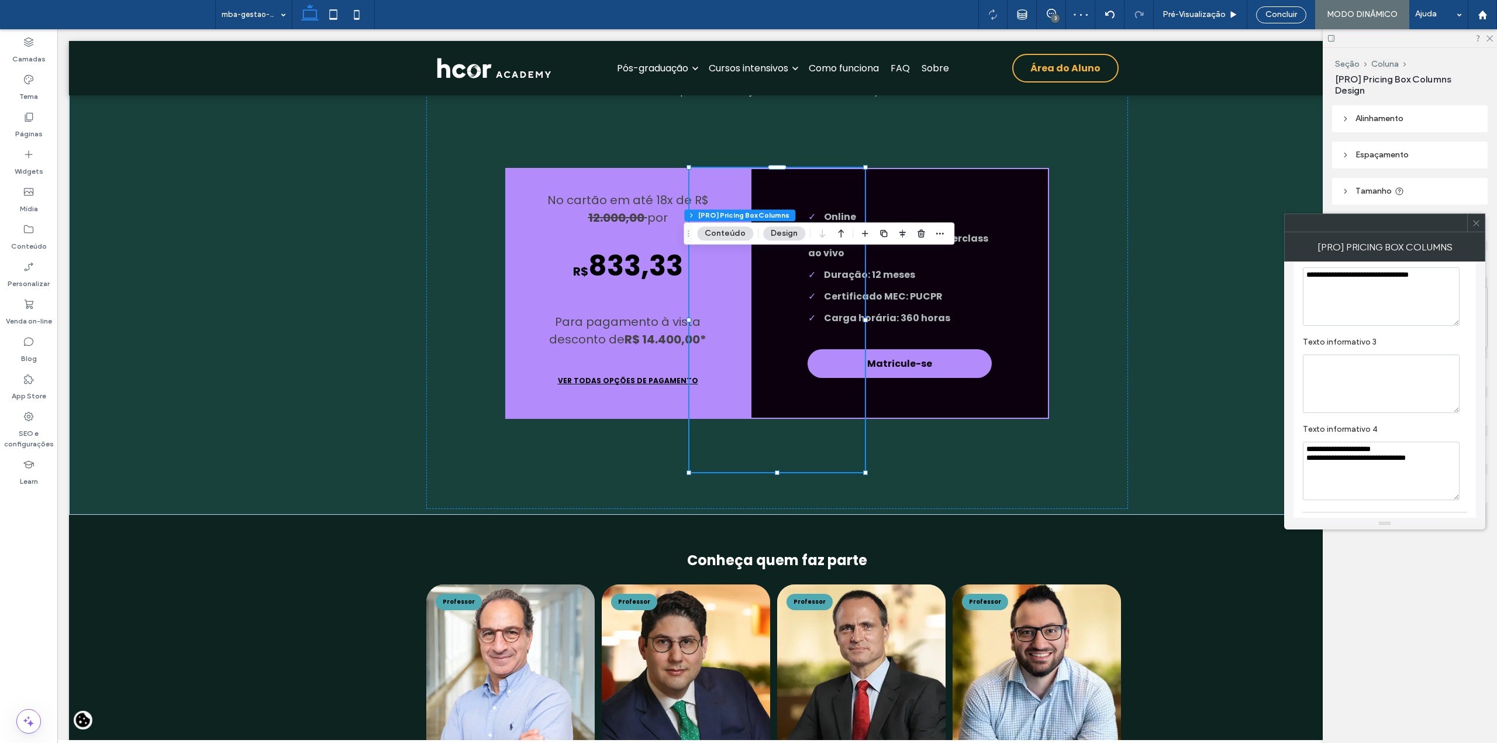
scroll to position [234, 0]
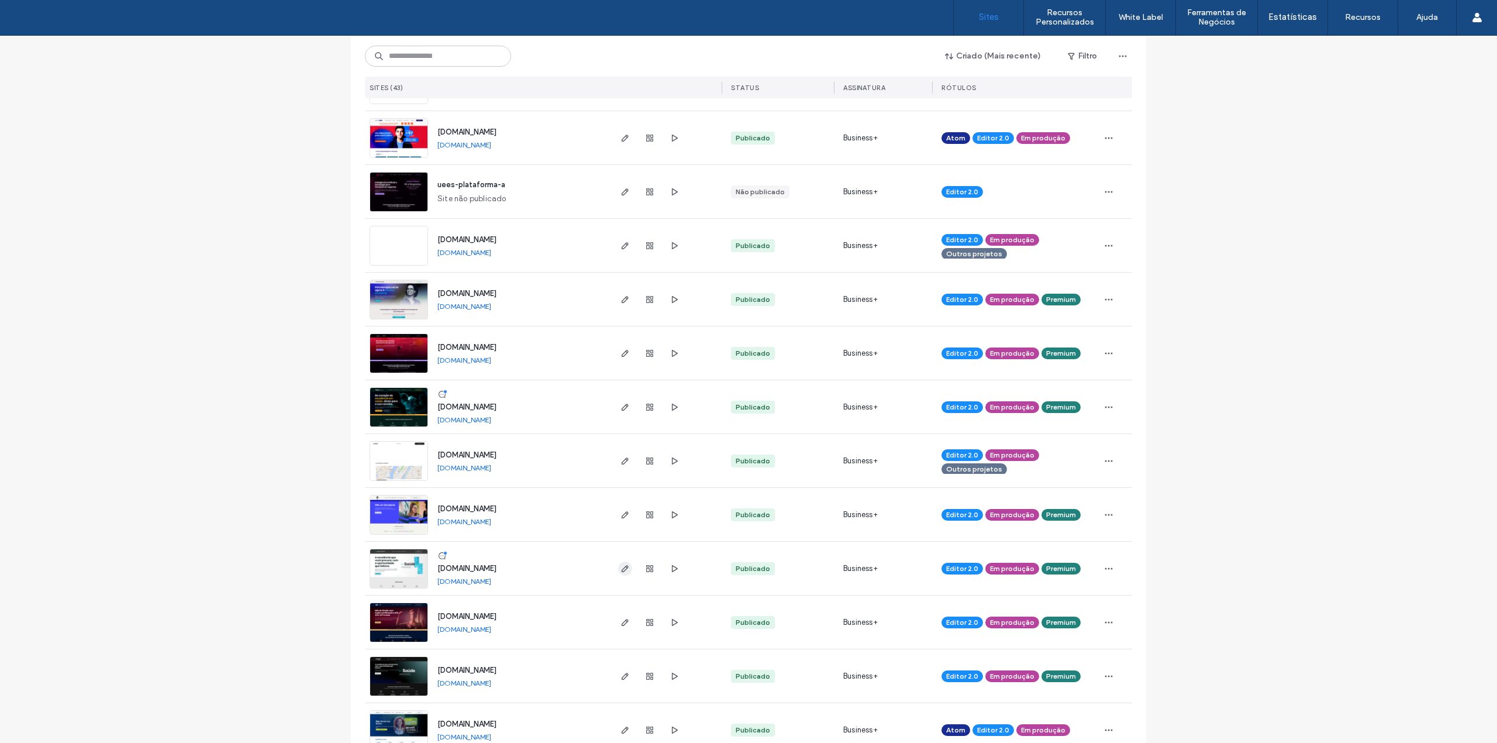
click at [620, 568] on icon "button" at bounding box center [624, 568] width 9 height 9
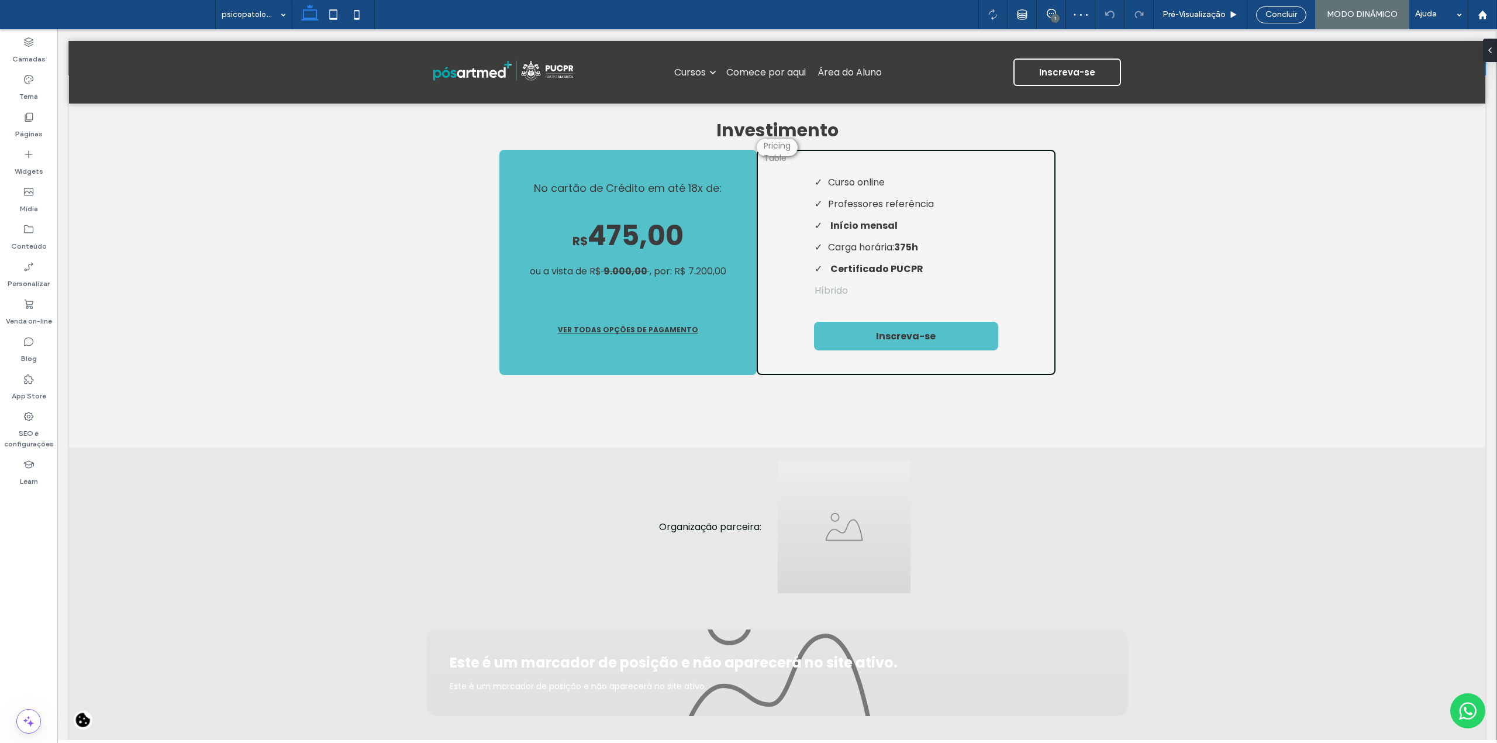
scroll to position [2339, 0]
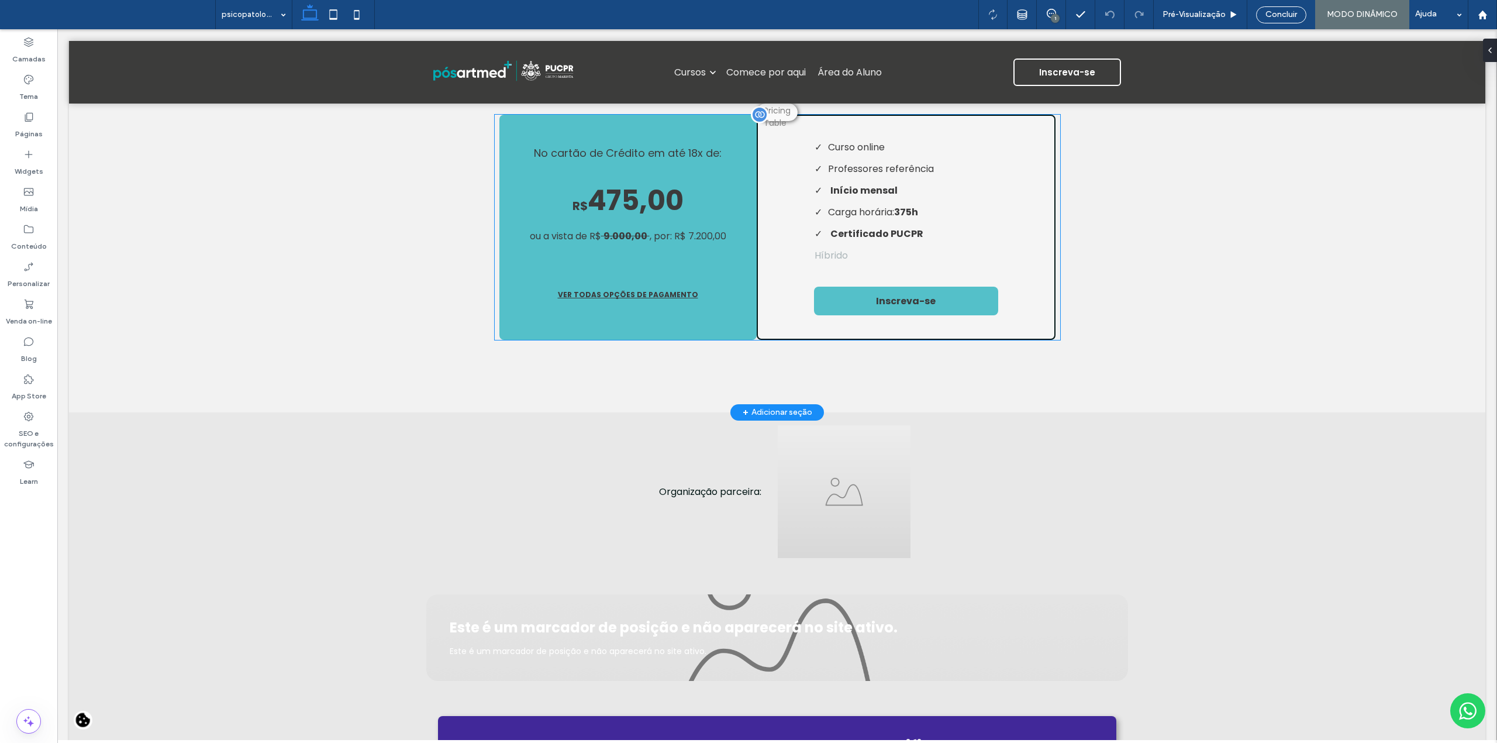
click at [682, 194] on p "R$ 475,00" at bounding box center [628, 201] width 196 height 42
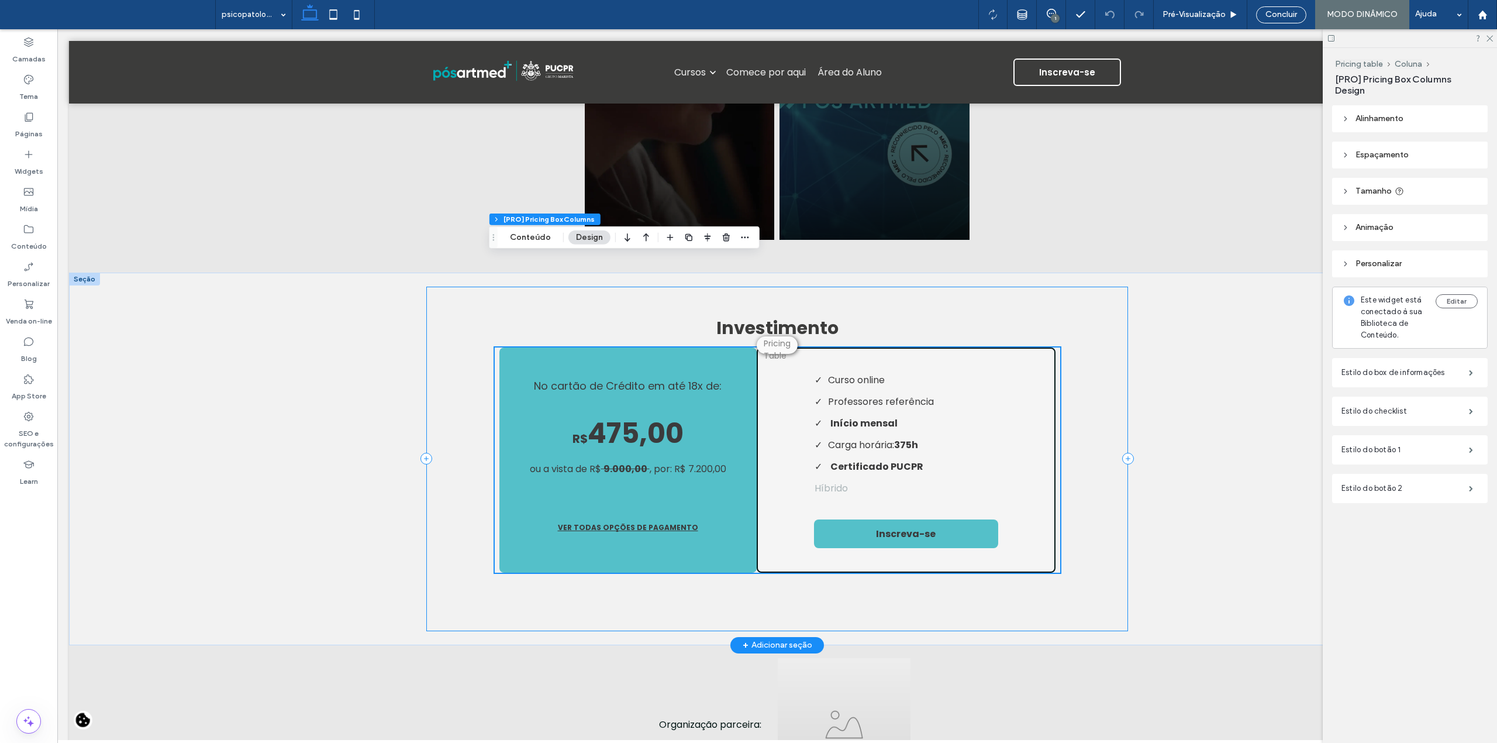
scroll to position [2105, 0]
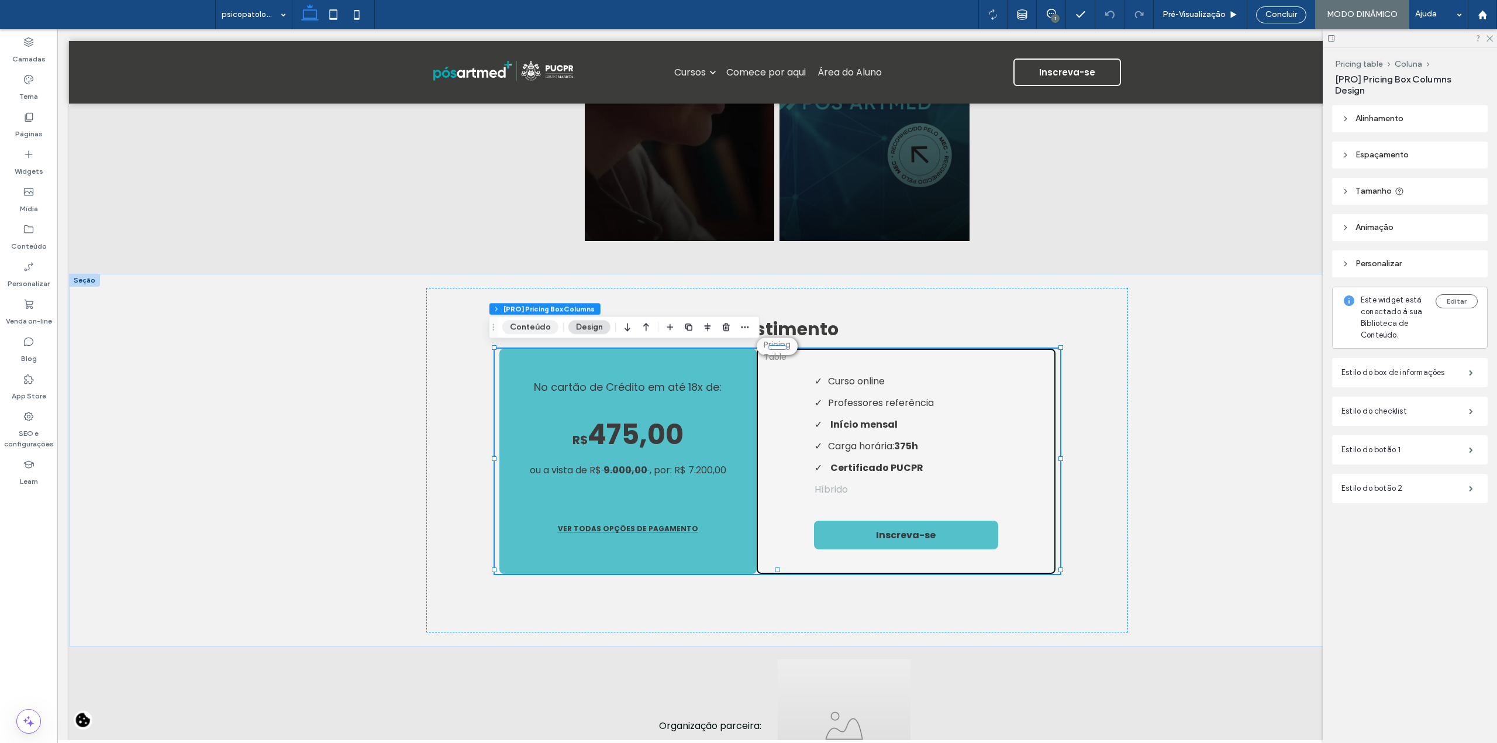
click at [527, 330] on button "Conteúdo" at bounding box center [530, 327] width 56 height 14
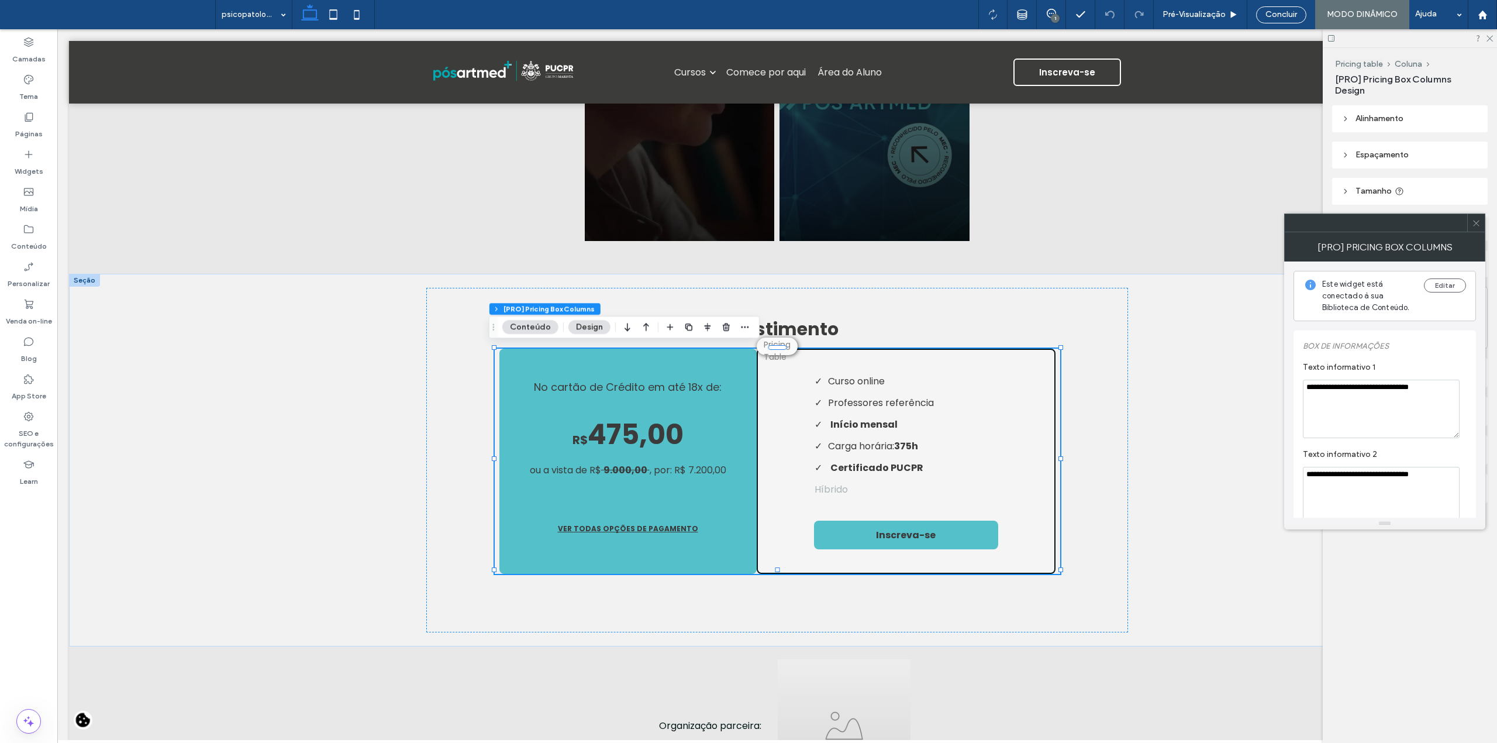
click at [1482, 220] on div at bounding box center [1476, 223] width 18 height 18
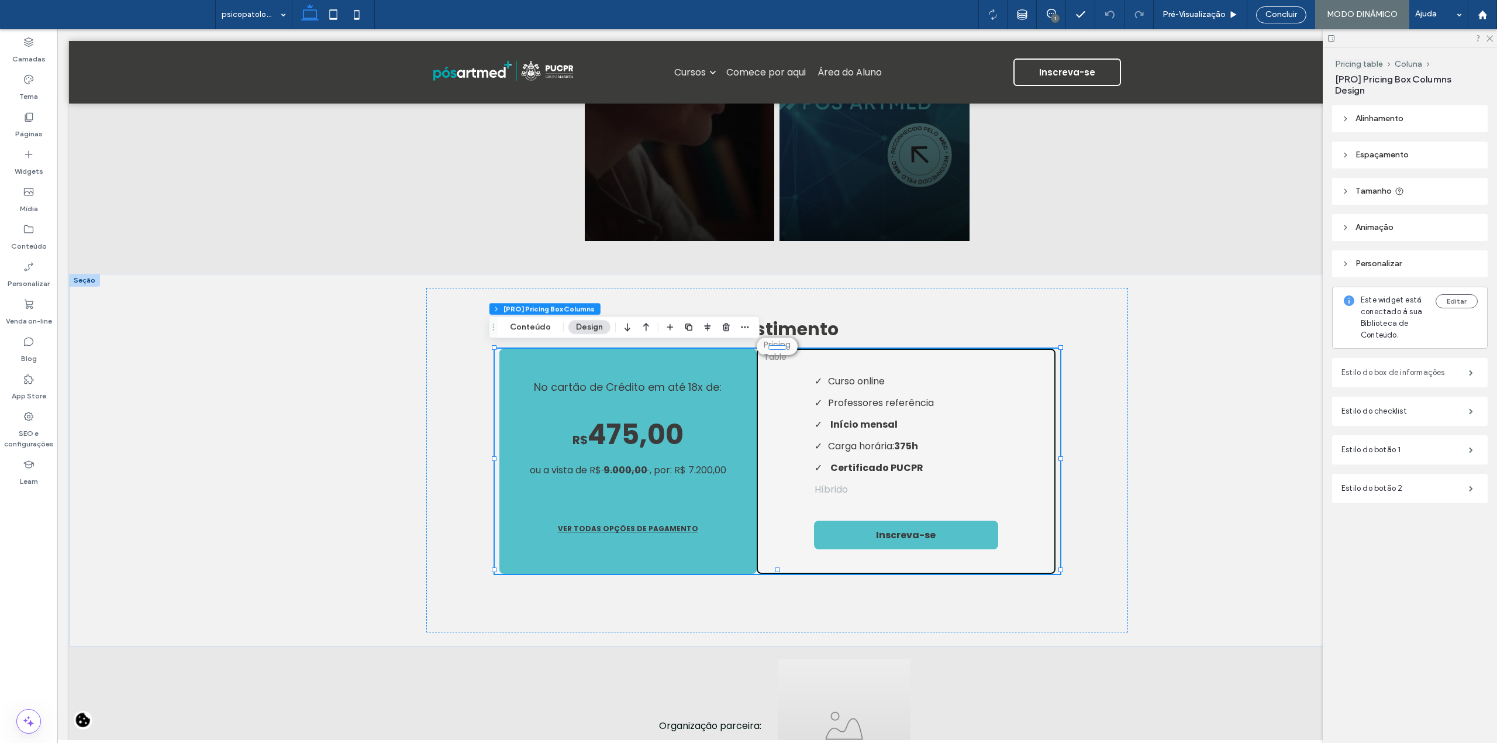
click at [1419, 375] on label "Estilo do box de informações" at bounding box center [1404, 372] width 127 height 23
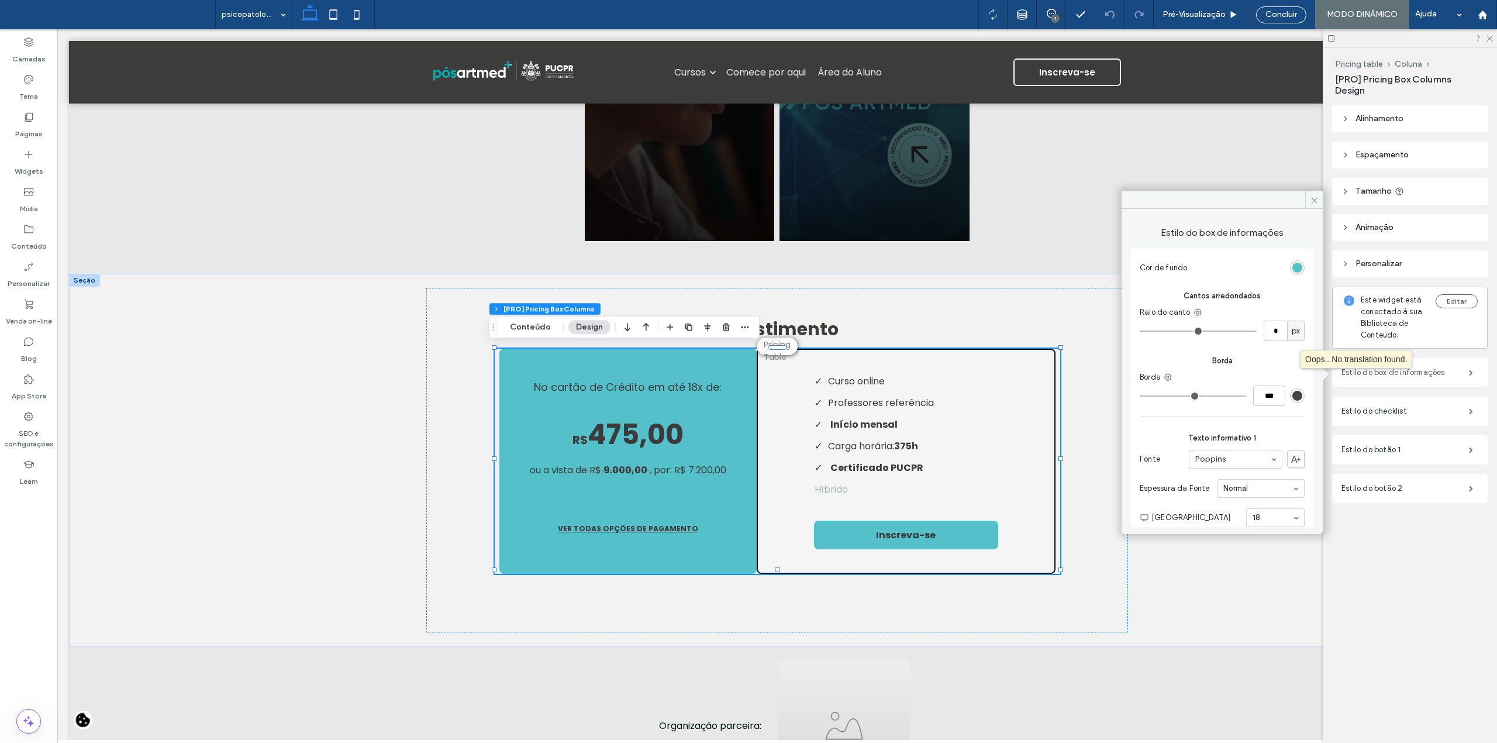
click at [1419, 375] on label "Estilo do box de informações" at bounding box center [1404, 372] width 127 height 23
click at [1408, 405] on label "Estilo do checklist" at bounding box center [1404, 410] width 127 height 23
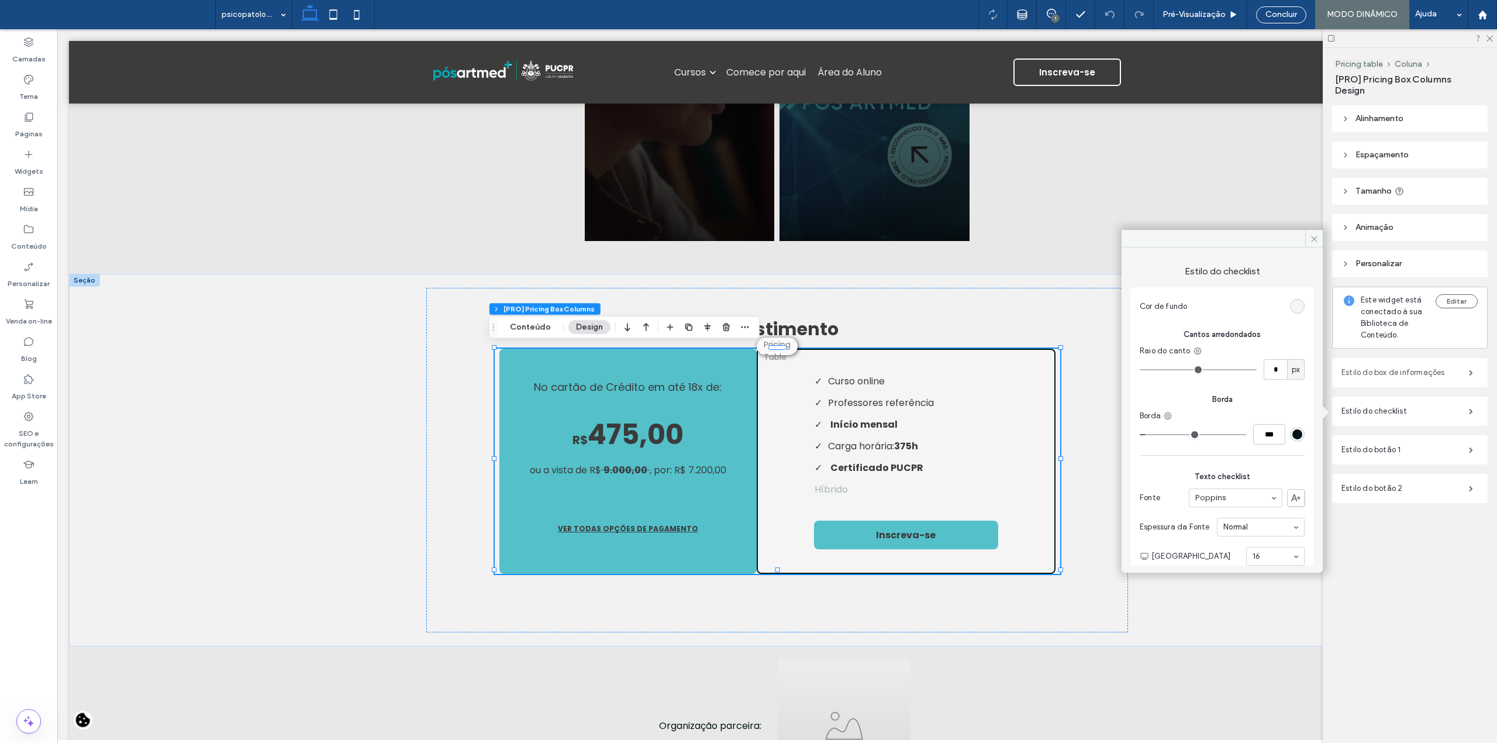
click at [1411, 374] on label "Estilo do box de informações" at bounding box center [1404, 372] width 127 height 23
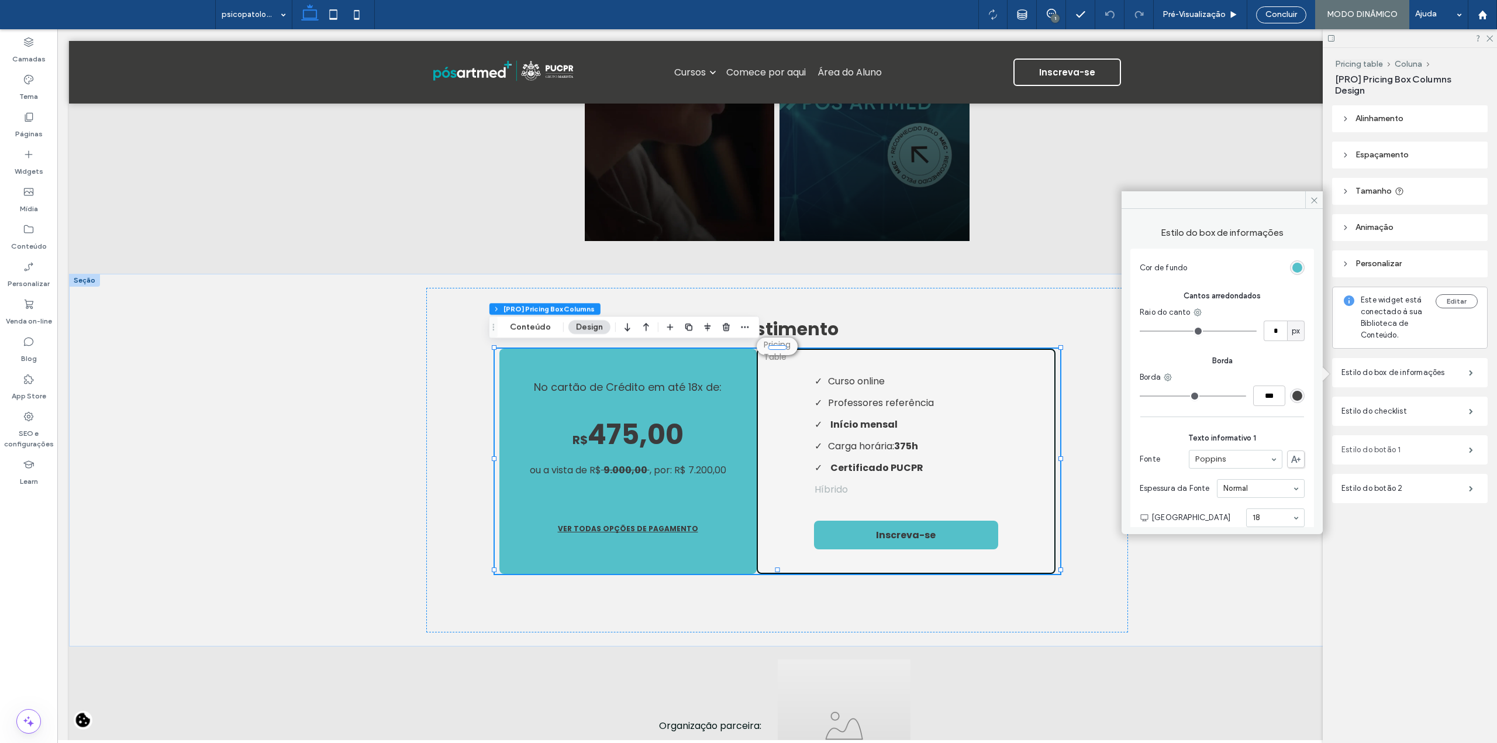
click at [1408, 450] on label "Estilo do botão 1" at bounding box center [1404, 449] width 127 height 23
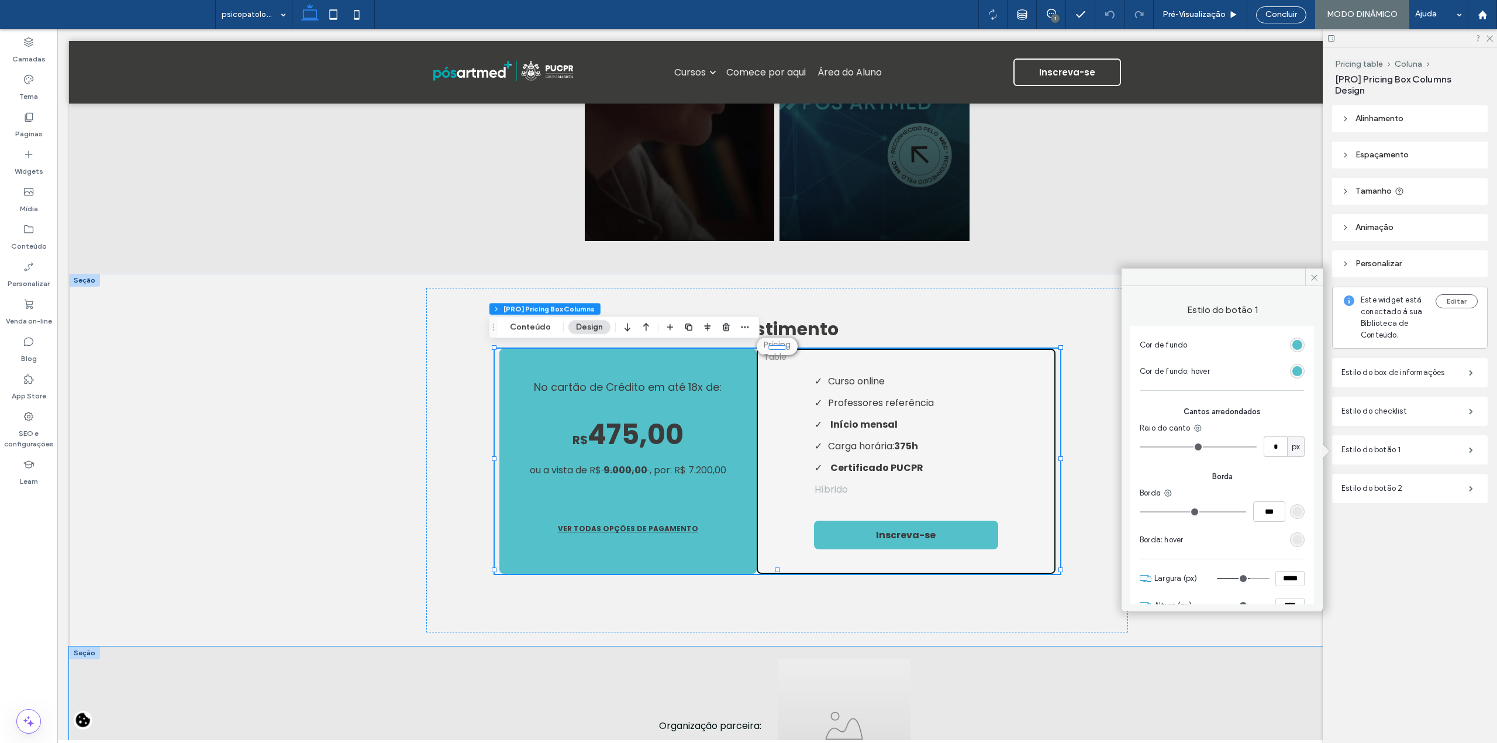
click at [1221, 646] on div "Organização parceira:" at bounding box center [777, 725] width 1416 height 158
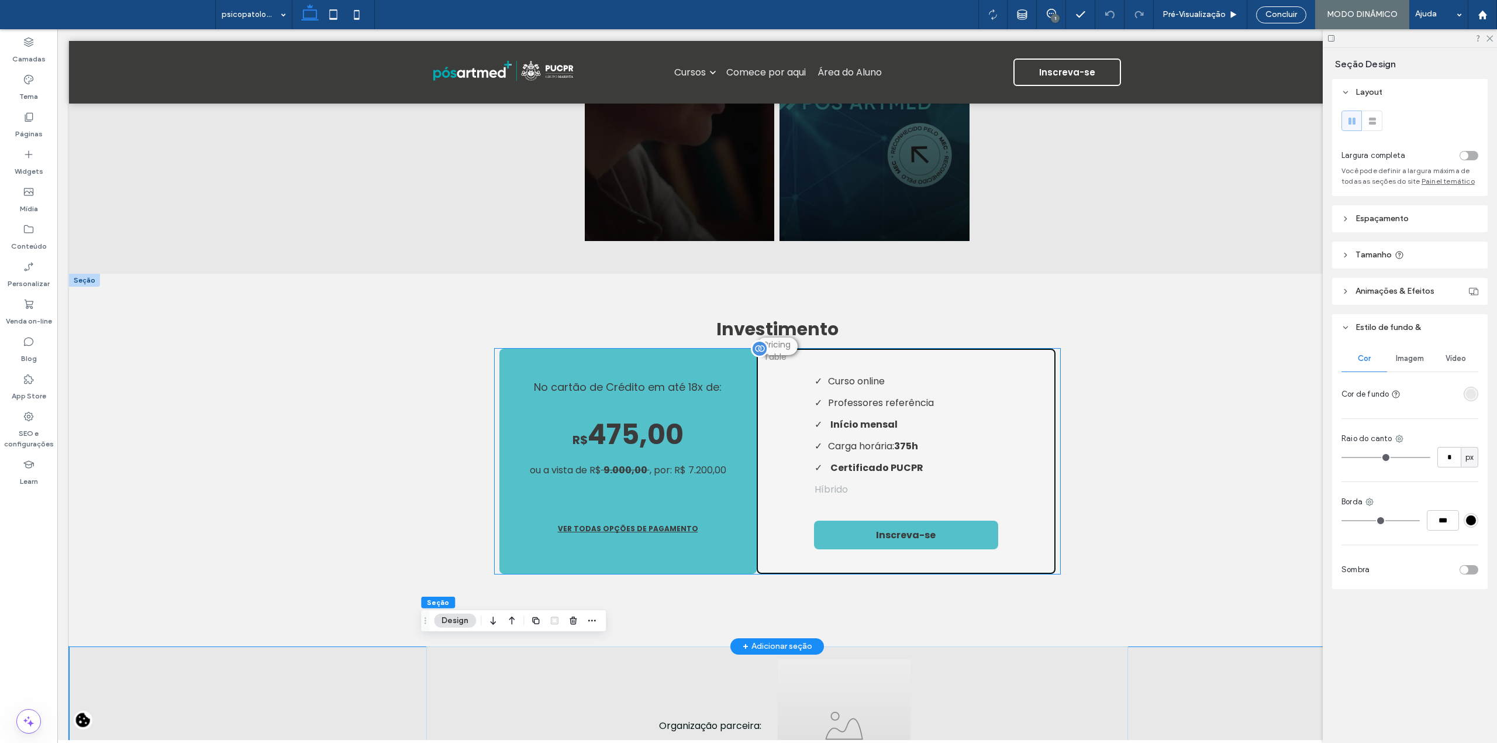
click at [630, 445] on span "475,00" at bounding box center [636, 434] width 96 height 39
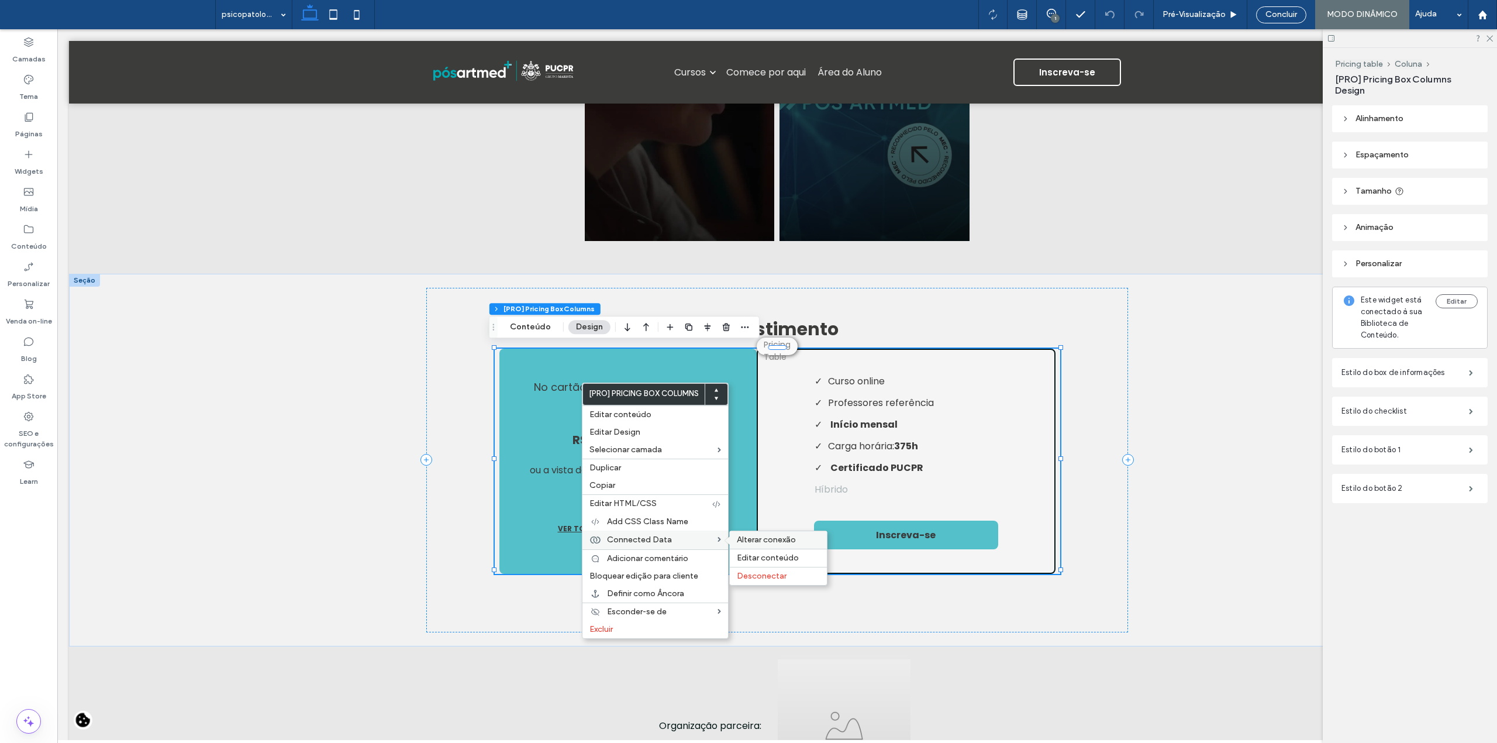
click at [778, 541] on span "Alterar conexão" at bounding box center [766, 539] width 59 height 10
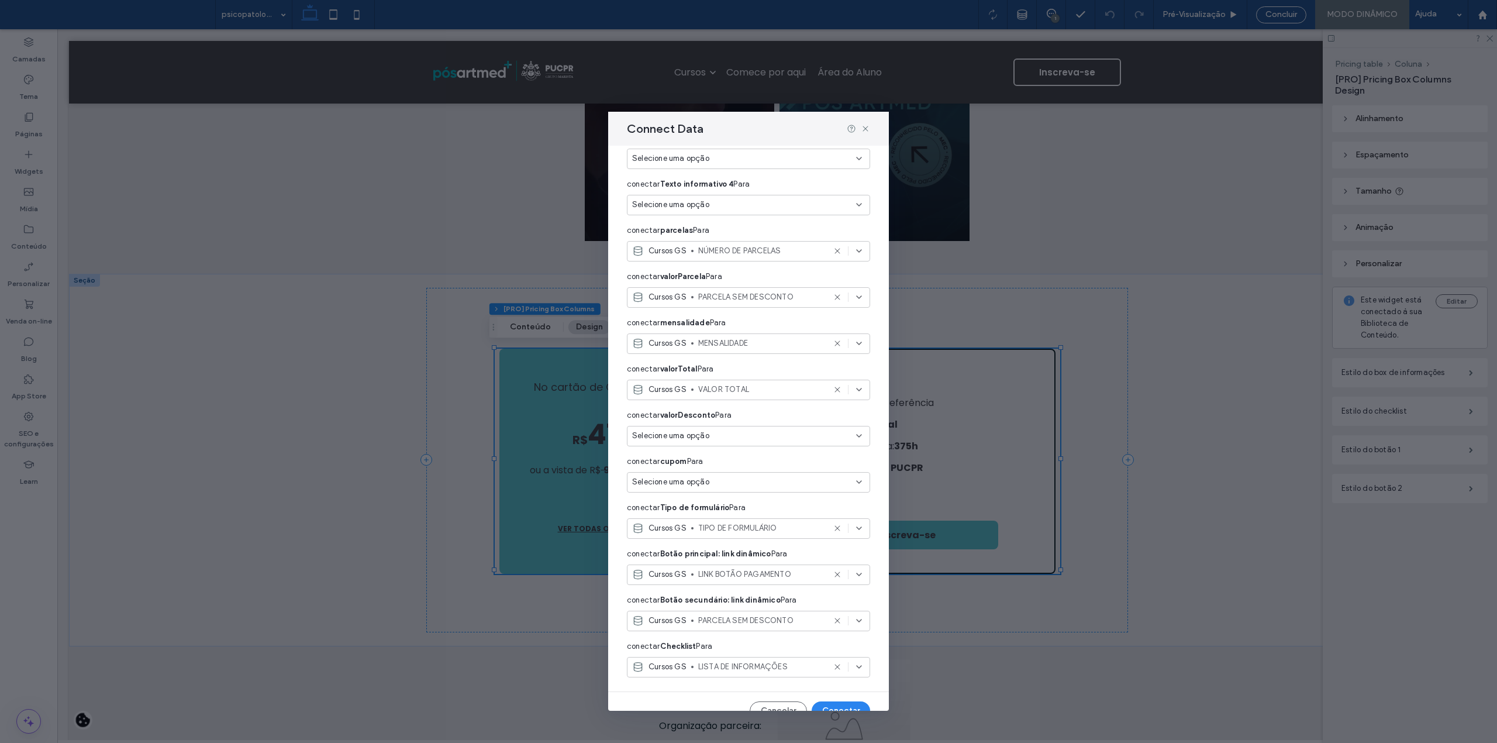
scroll to position [213, 0]
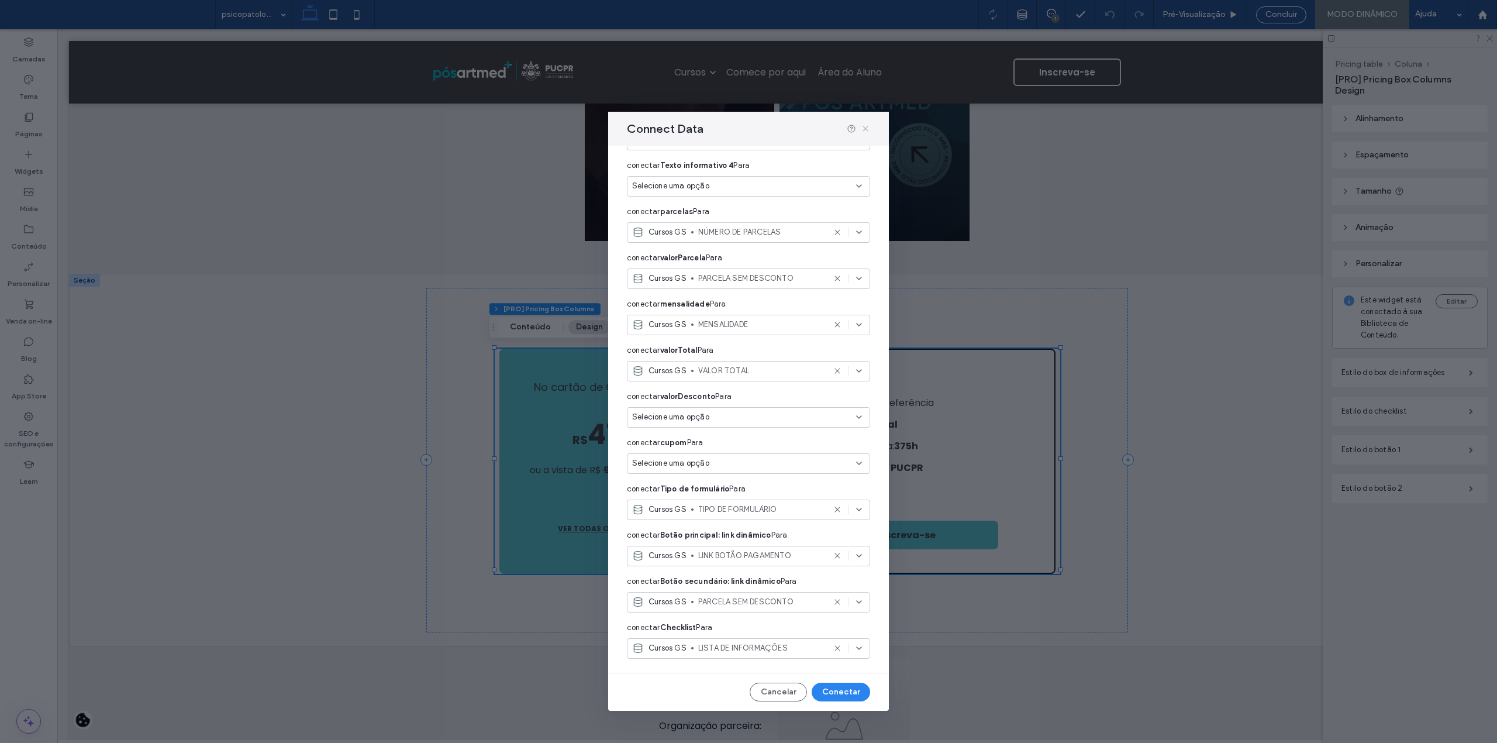
click at [863, 126] on use at bounding box center [864, 128] width 5 height 5
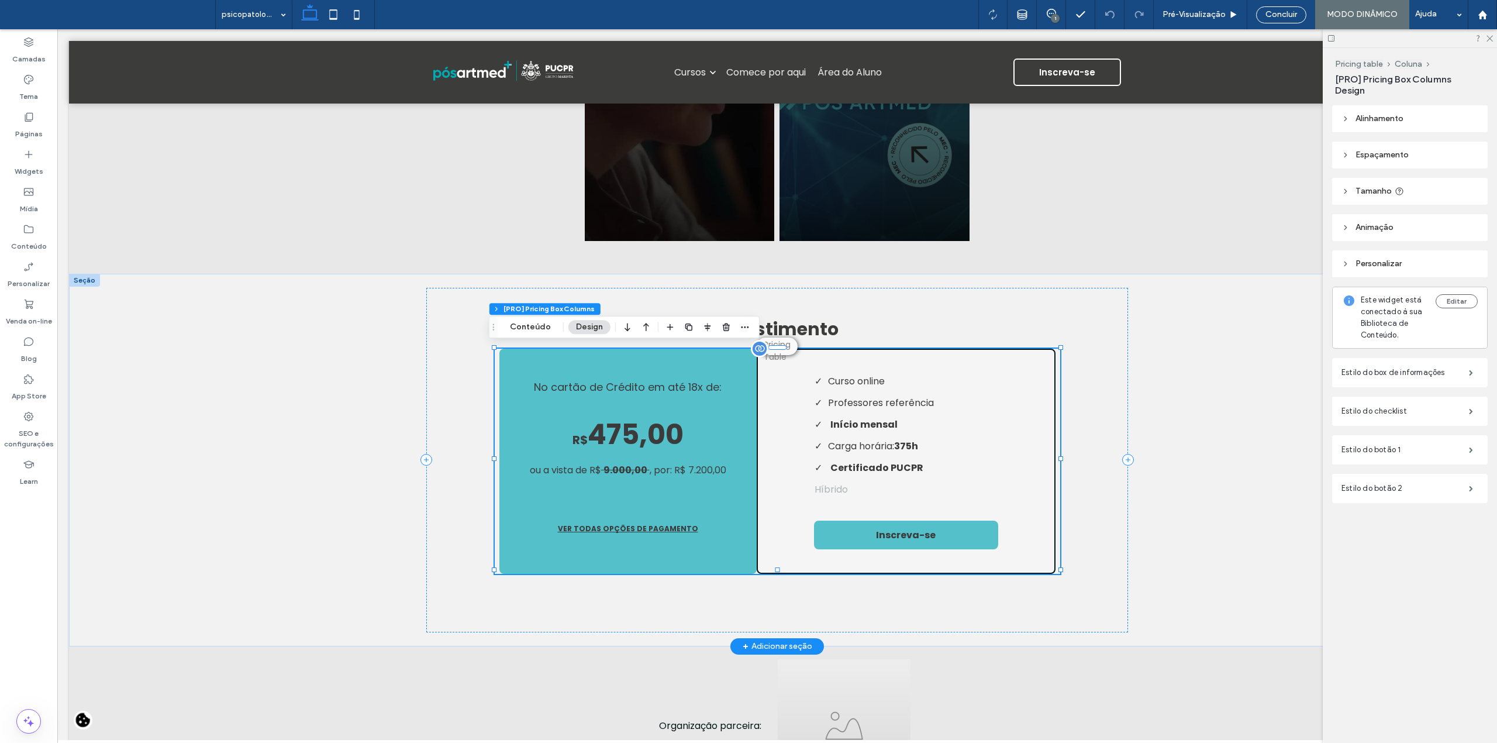
click at [595, 463] on p "ou a vista de R$ 9.000,00 , por: R$ 7.200,00" at bounding box center [628, 470] width 196 height 15
click at [536, 330] on button "Conteúdo" at bounding box center [530, 327] width 56 height 14
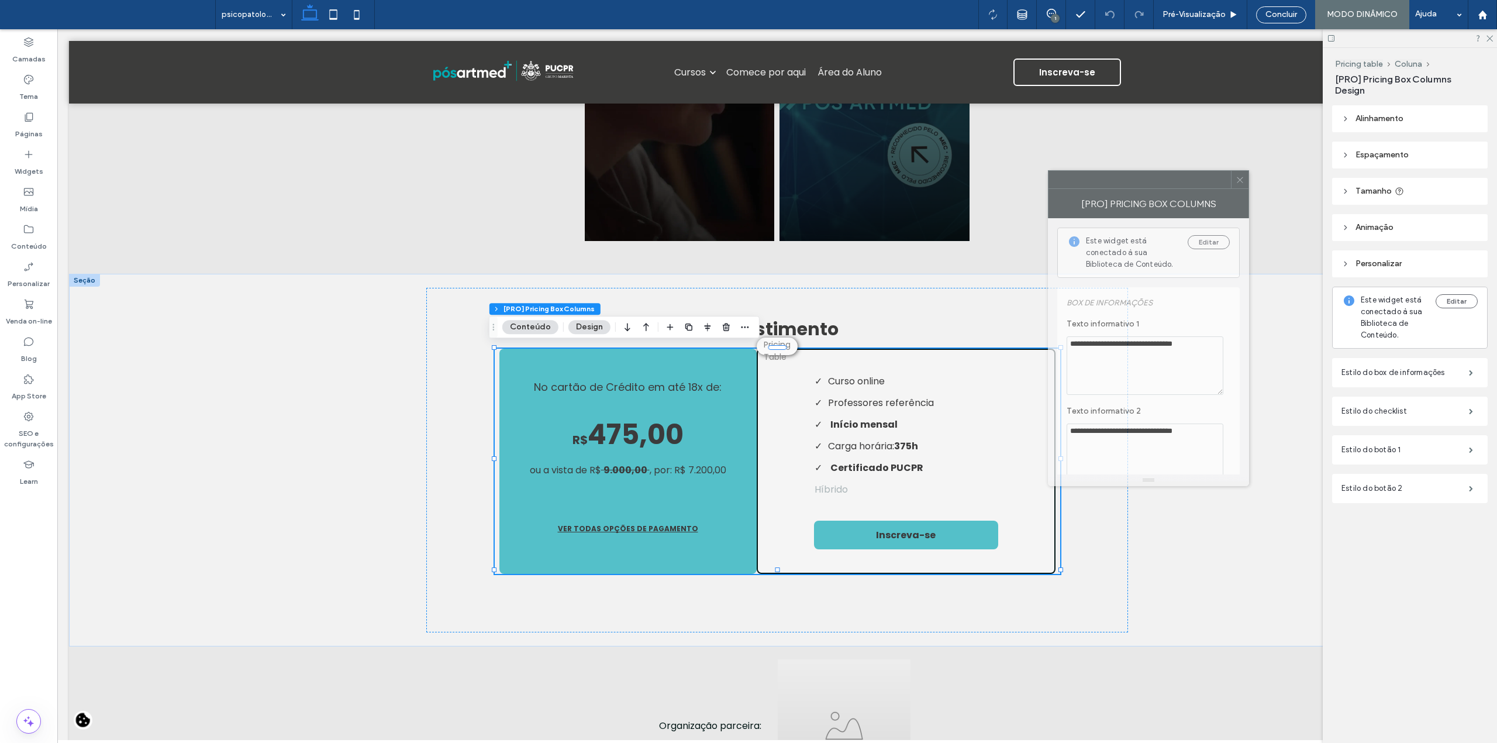
drag, startPoint x: 1346, startPoint y: 232, endPoint x: 1110, endPoint y: 188, distance: 240.2
click at [1110, 188] on div "**********" at bounding box center [1148, 328] width 201 height 316
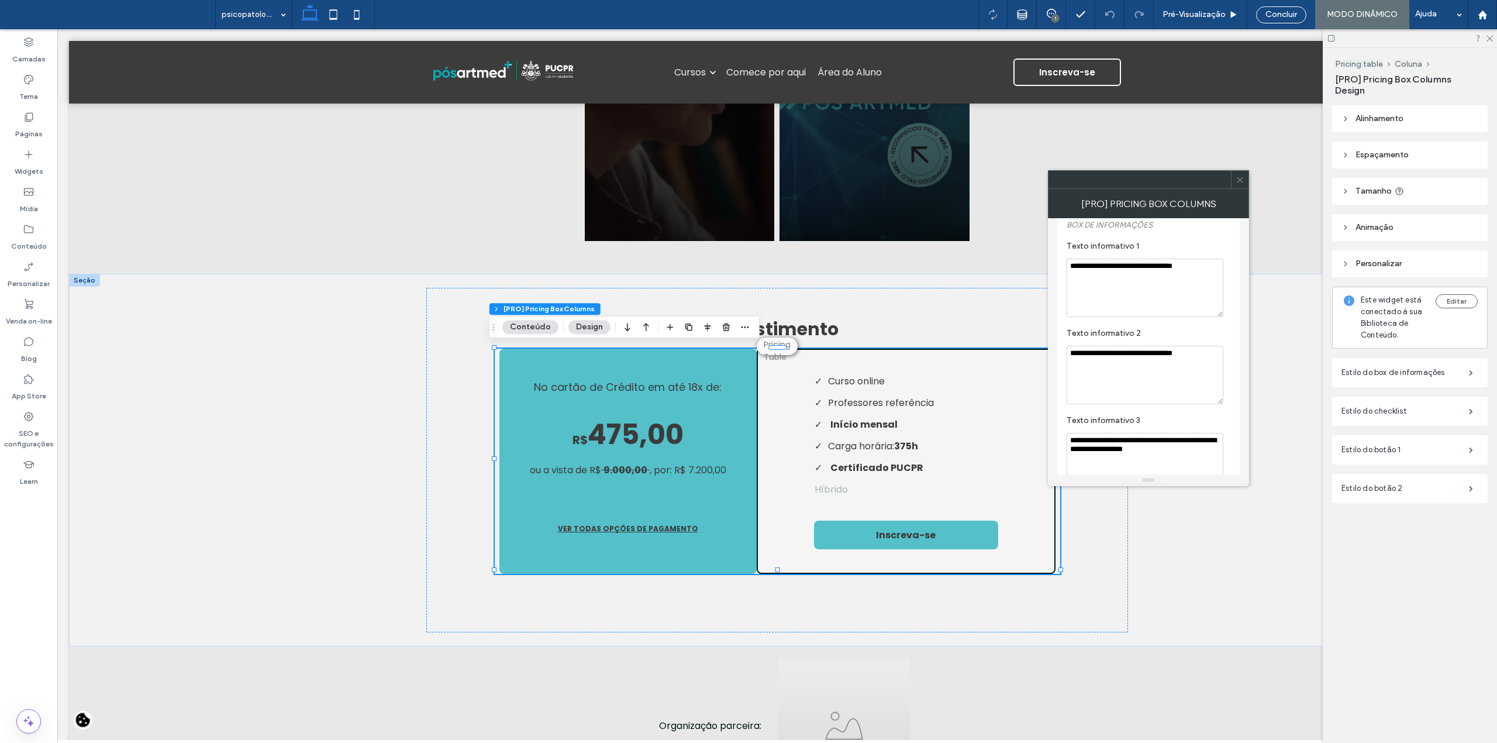
scroll to position [156, 0]
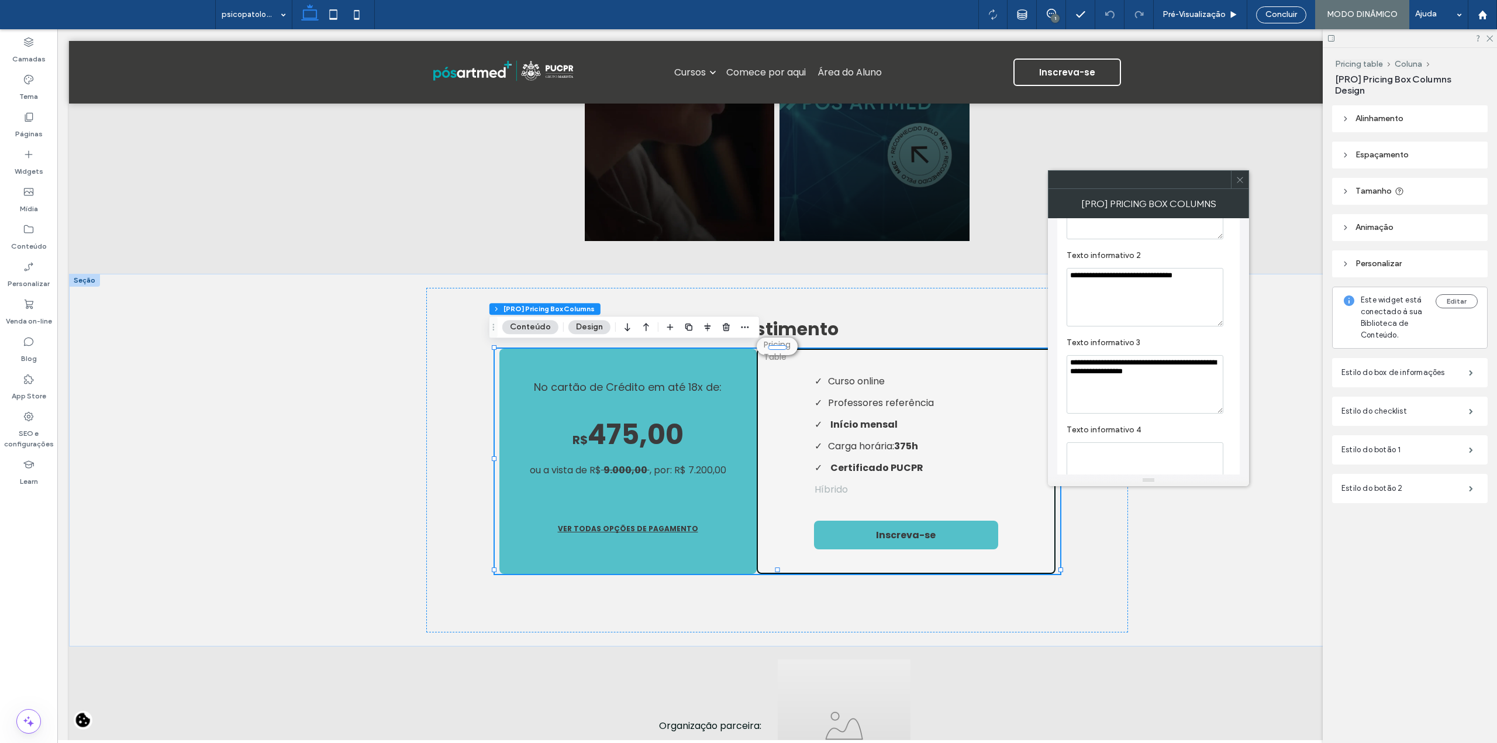
drag, startPoint x: 1069, startPoint y: 363, endPoint x: 1221, endPoint y: 378, distance: 152.7
click at [1221, 378] on textarea "**********" at bounding box center [1145, 384] width 157 height 58
click at [1156, 403] on textarea "**********" at bounding box center [1145, 384] width 157 height 58
drag, startPoint x: 1068, startPoint y: 366, endPoint x: 1182, endPoint y: 387, distance: 116.5
click at [1182, 387] on textarea "**********" at bounding box center [1145, 384] width 157 height 58
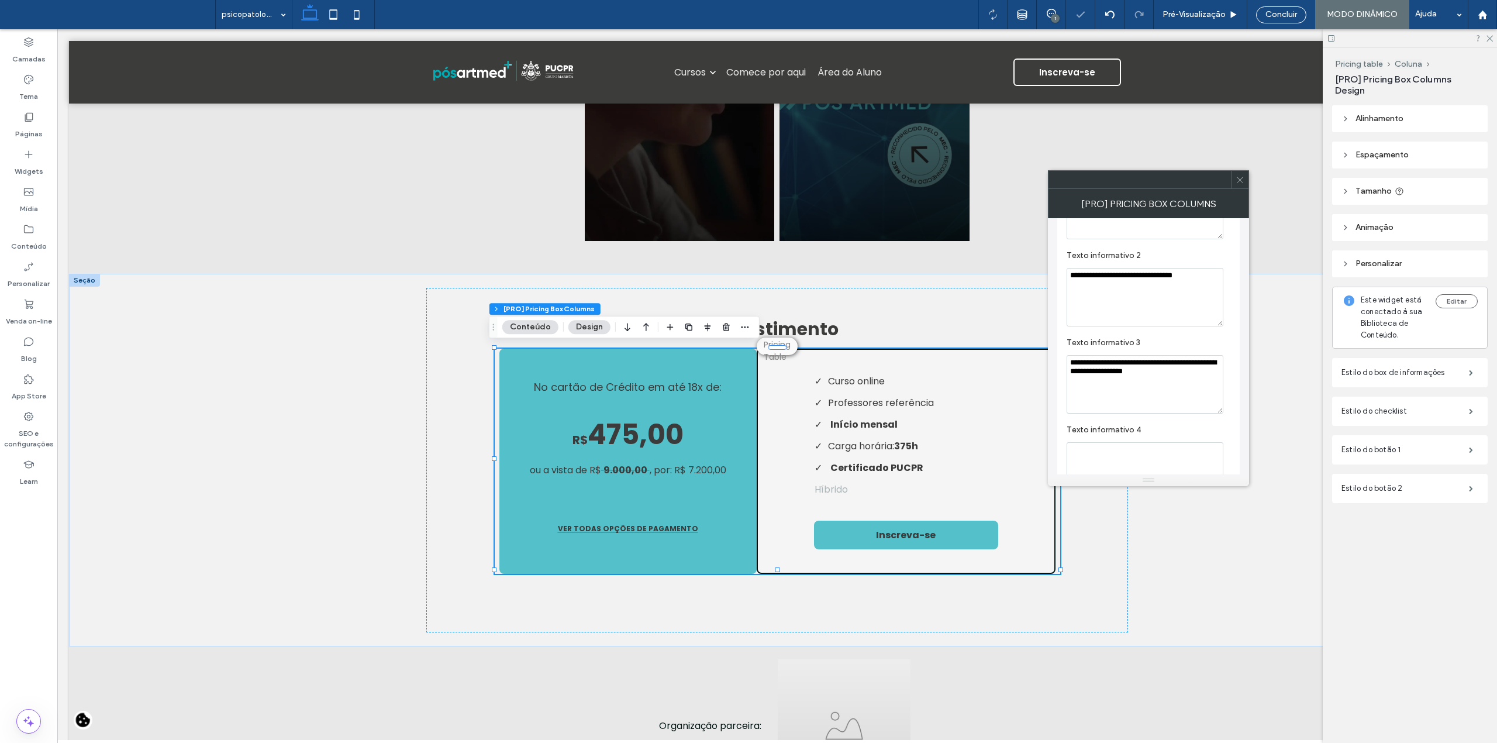
click at [1163, 316] on textarea "**********" at bounding box center [1145, 297] width 157 height 58
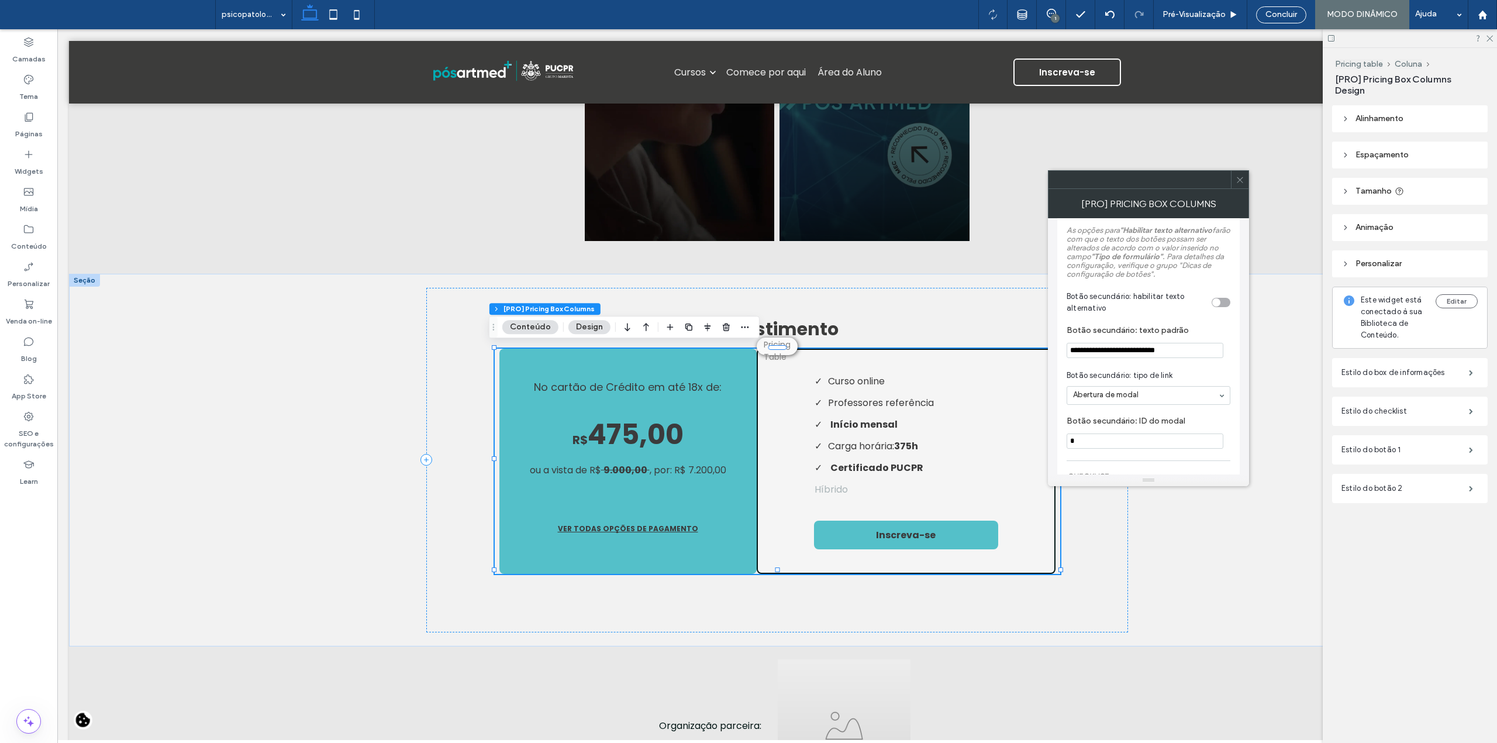
scroll to position [1325, 0]
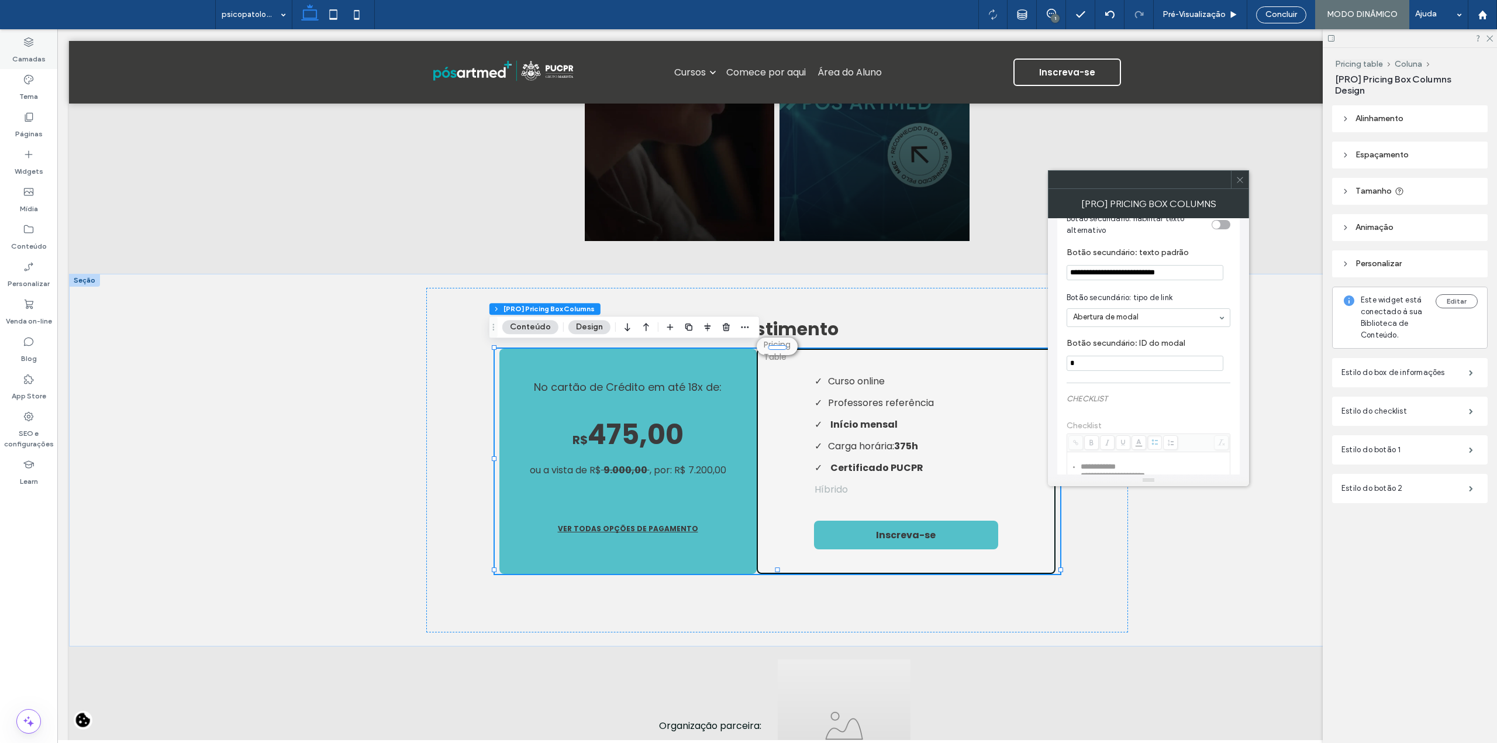
drag, startPoint x: 37, startPoint y: 52, endPoint x: 256, endPoint y: 101, distance: 223.4
click at [37, 52] on label "Camadas" at bounding box center [28, 56] width 33 height 16
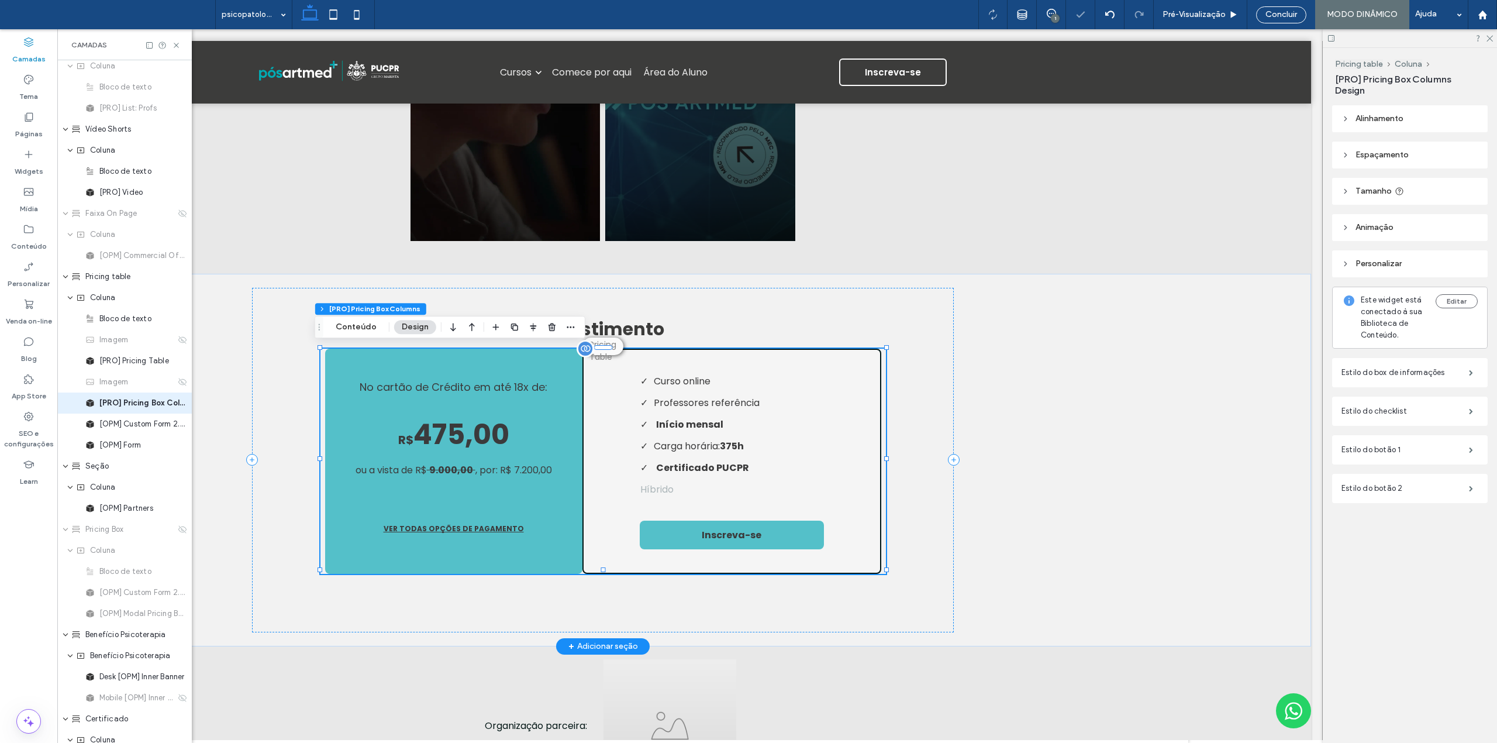
scroll to position [911, 0]
click at [125, 364] on span "[PRO] Pricing Table" at bounding box center [134, 360] width 70 height 12
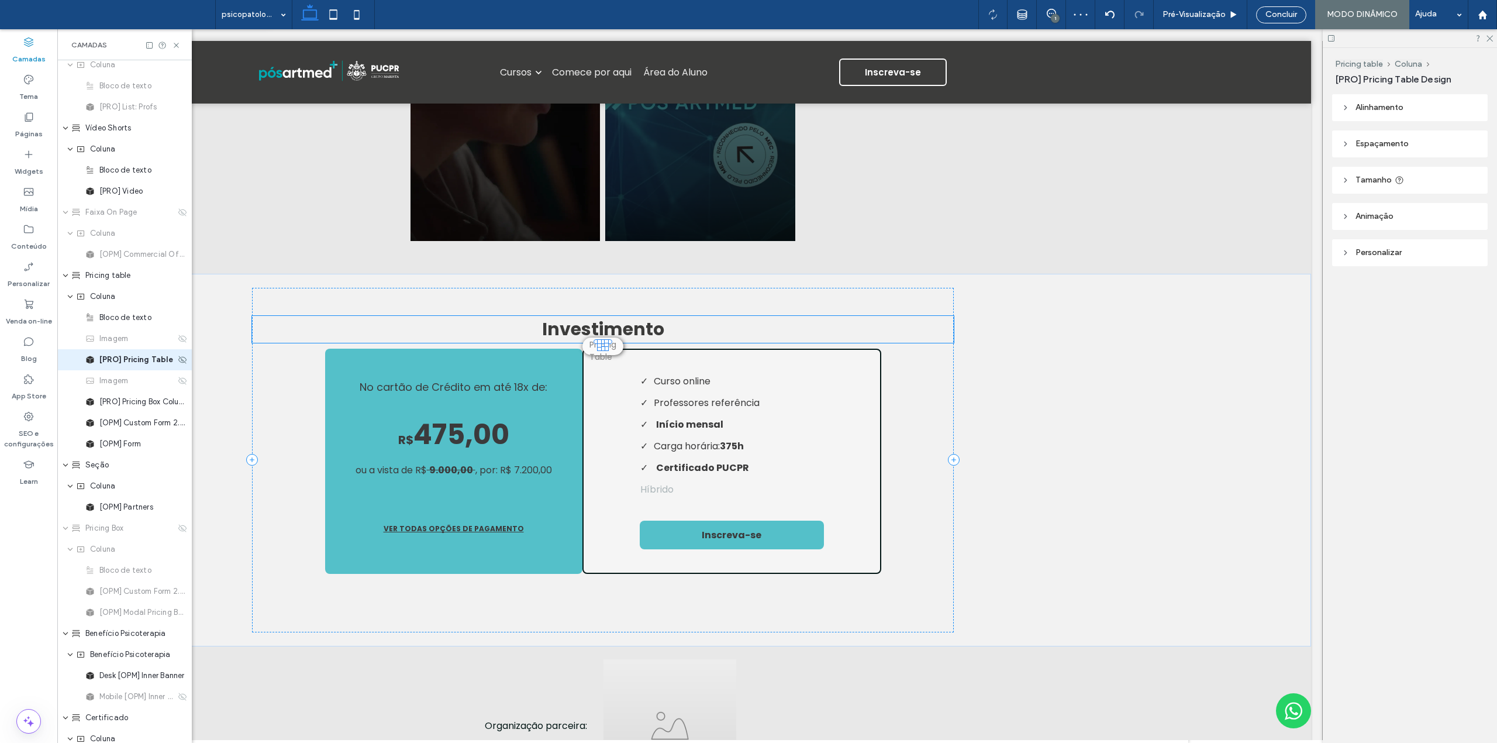
scroll to position [869, 0]
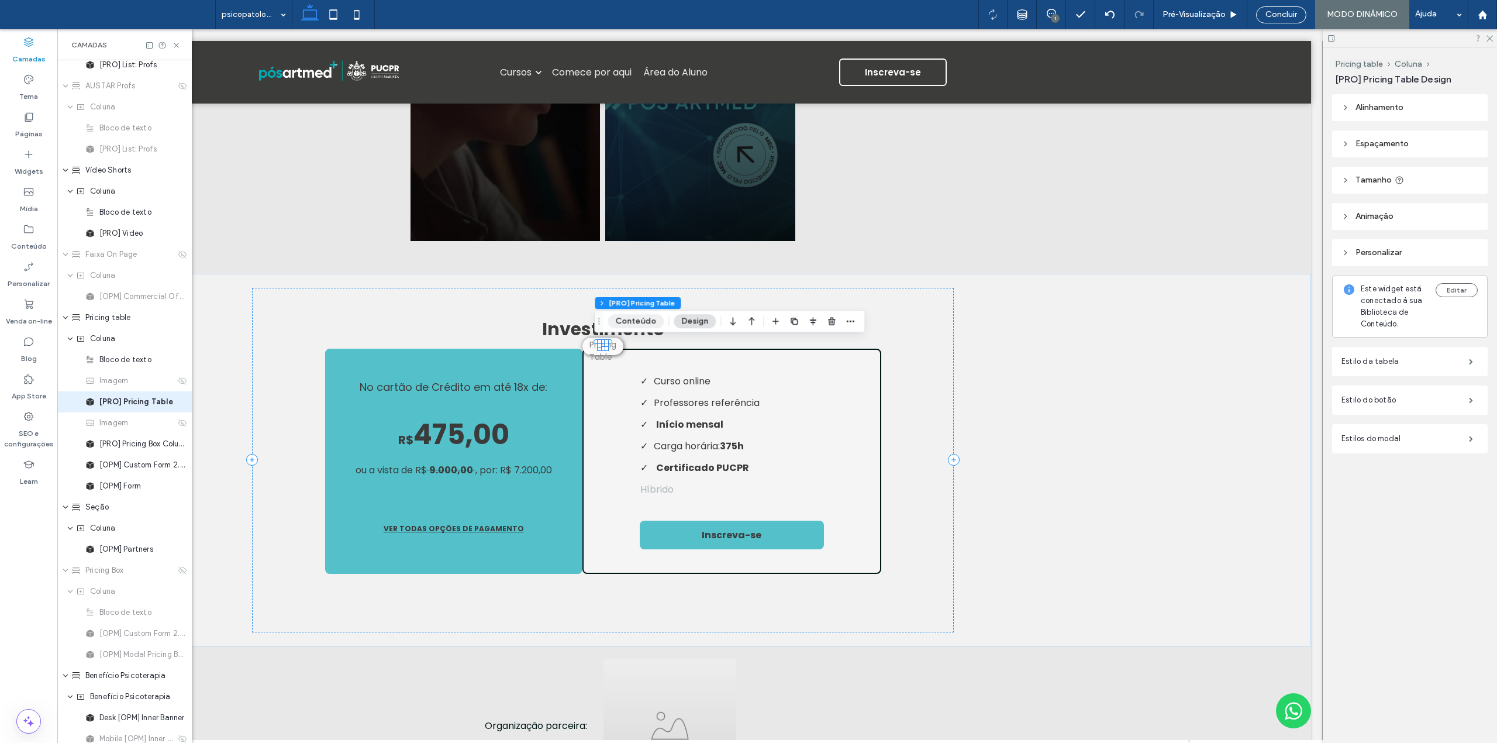
click at [628, 323] on button "Conteúdo" at bounding box center [636, 321] width 56 height 14
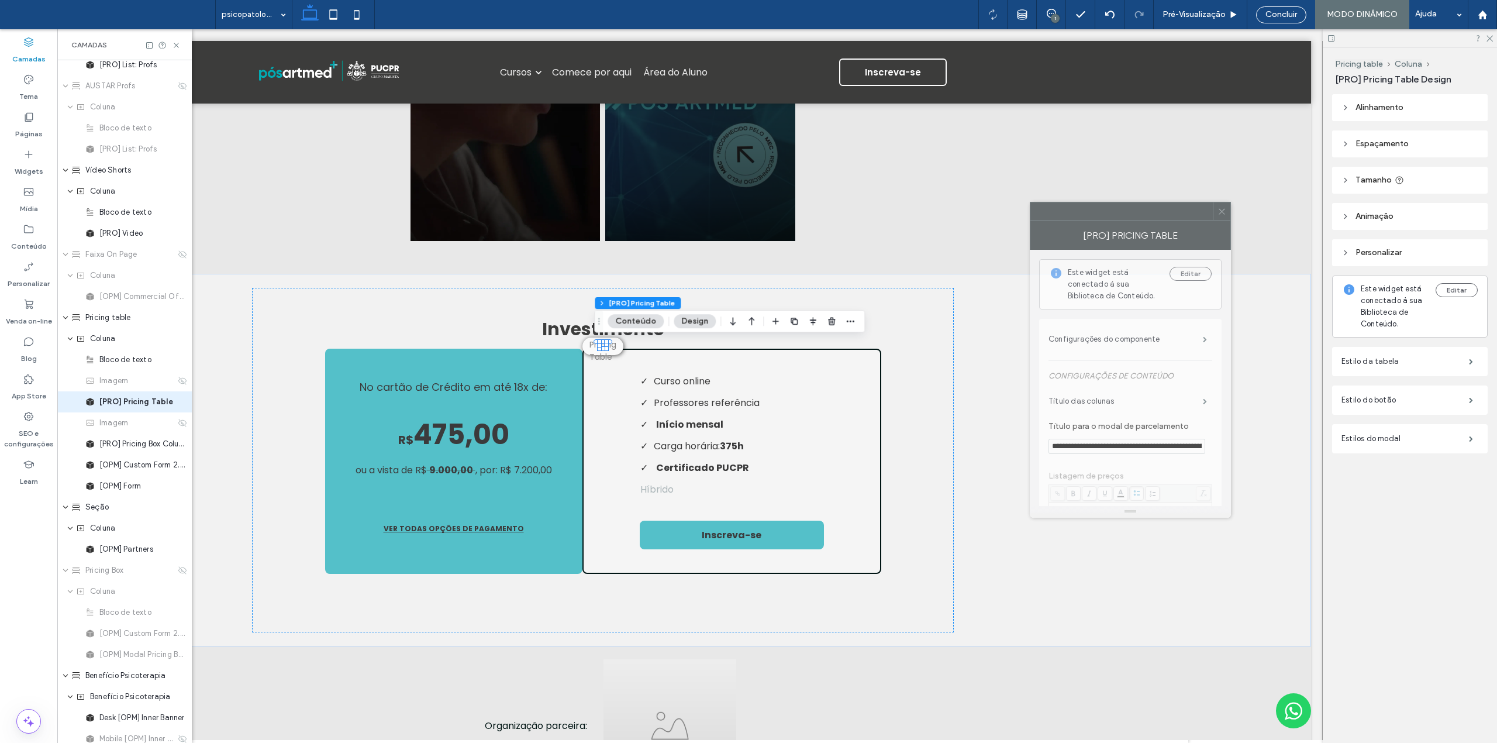
drag, startPoint x: 1413, startPoint y: 239, endPoint x: 1158, endPoint y: 227, distance: 254.6
click at [1158, 227] on div "[PRO] Pricing Table" at bounding box center [1130, 234] width 201 height 29
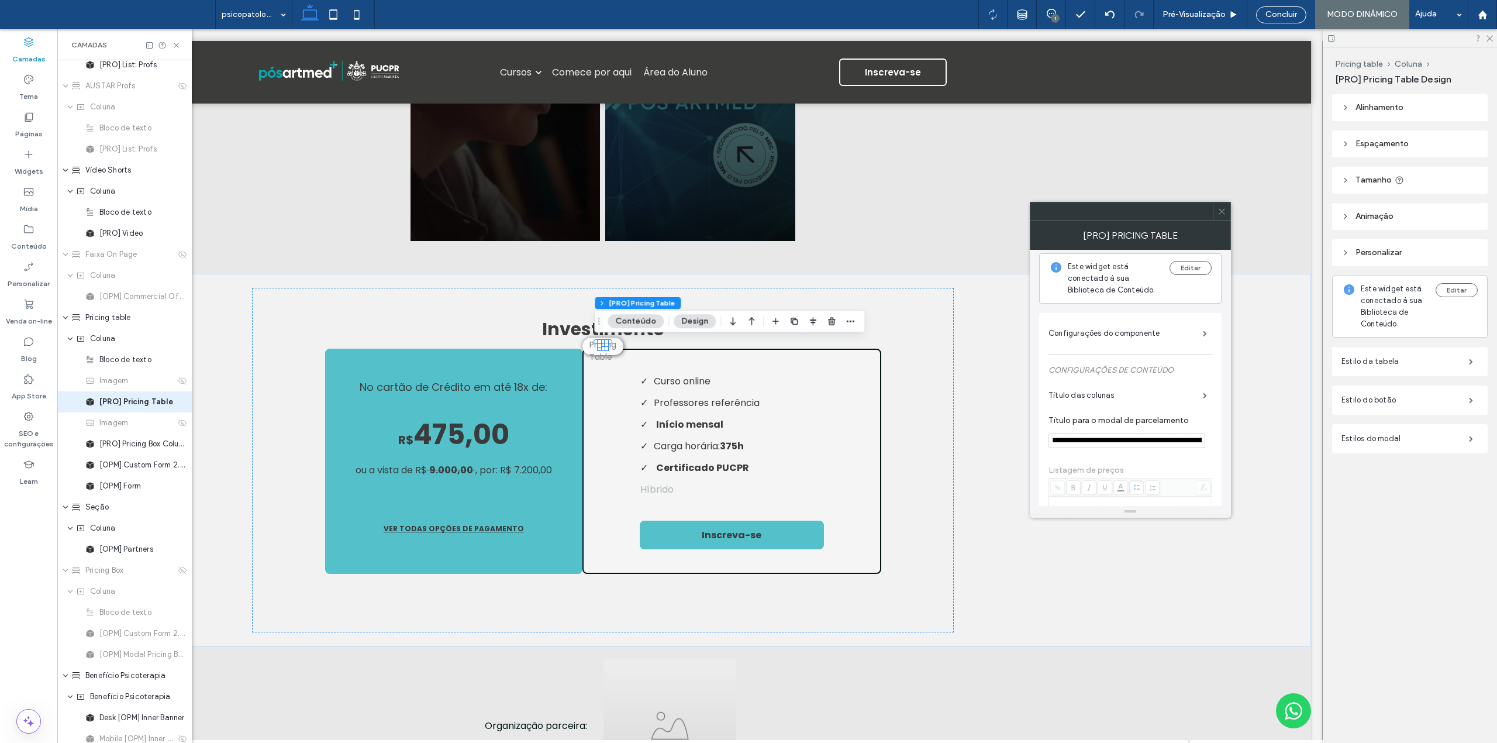
scroll to position [0, 0]
click at [1133, 340] on label "Configurações do componente" at bounding box center [1125, 338] width 154 height 23
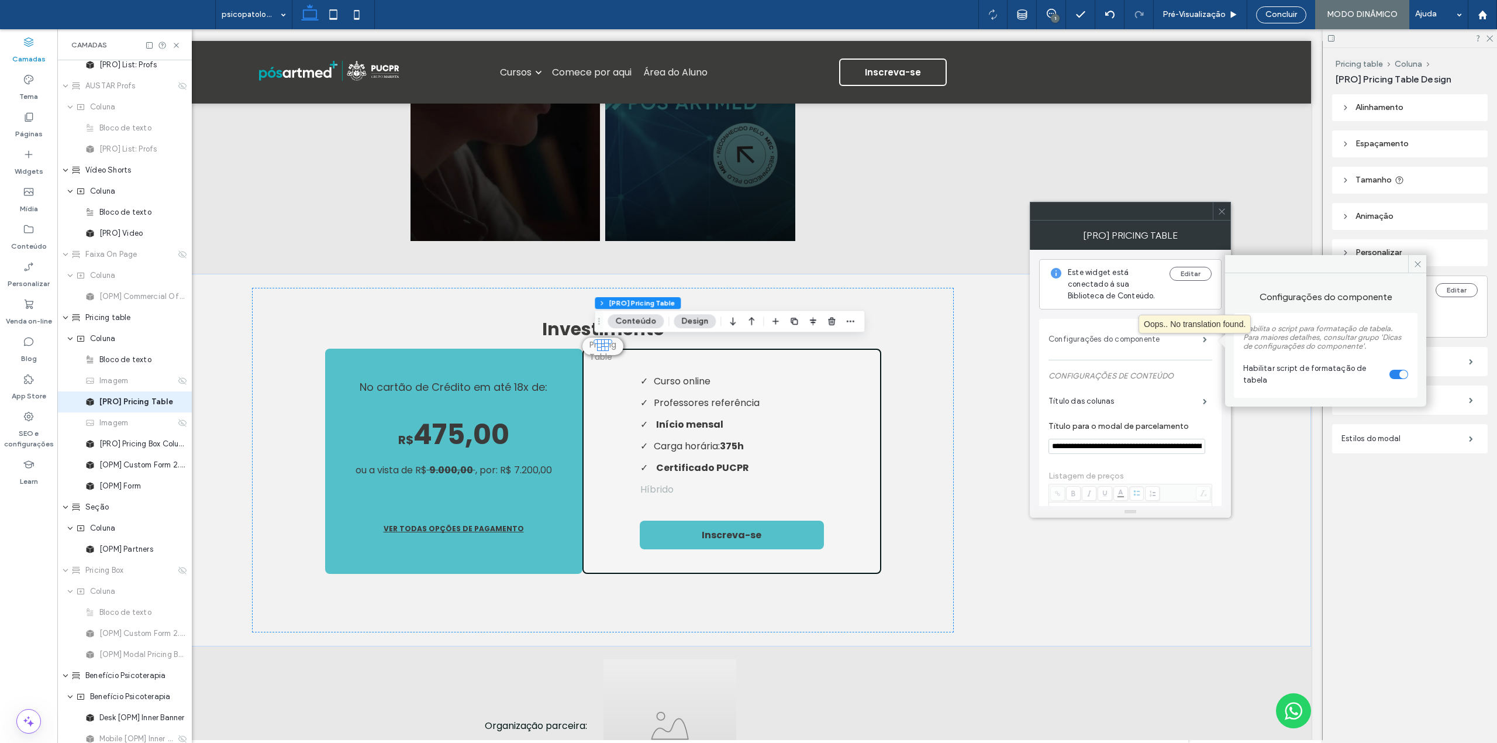
click at [1133, 340] on label "Configurações do componente" at bounding box center [1125, 338] width 154 height 23
click at [1103, 407] on label "Título das colunas" at bounding box center [1125, 400] width 154 height 23
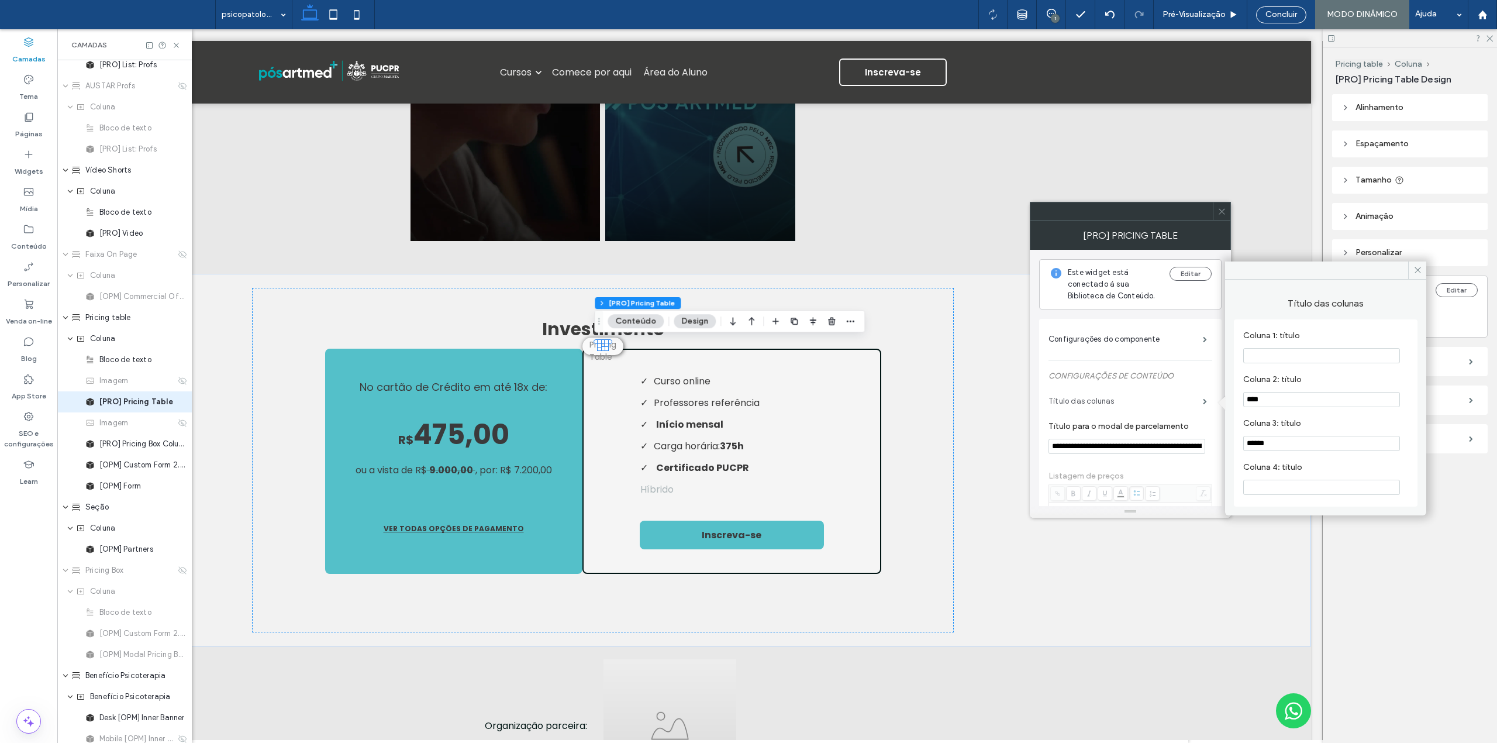
click at [1179, 395] on label "Título das colunas" at bounding box center [1125, 400] width 154 height 23
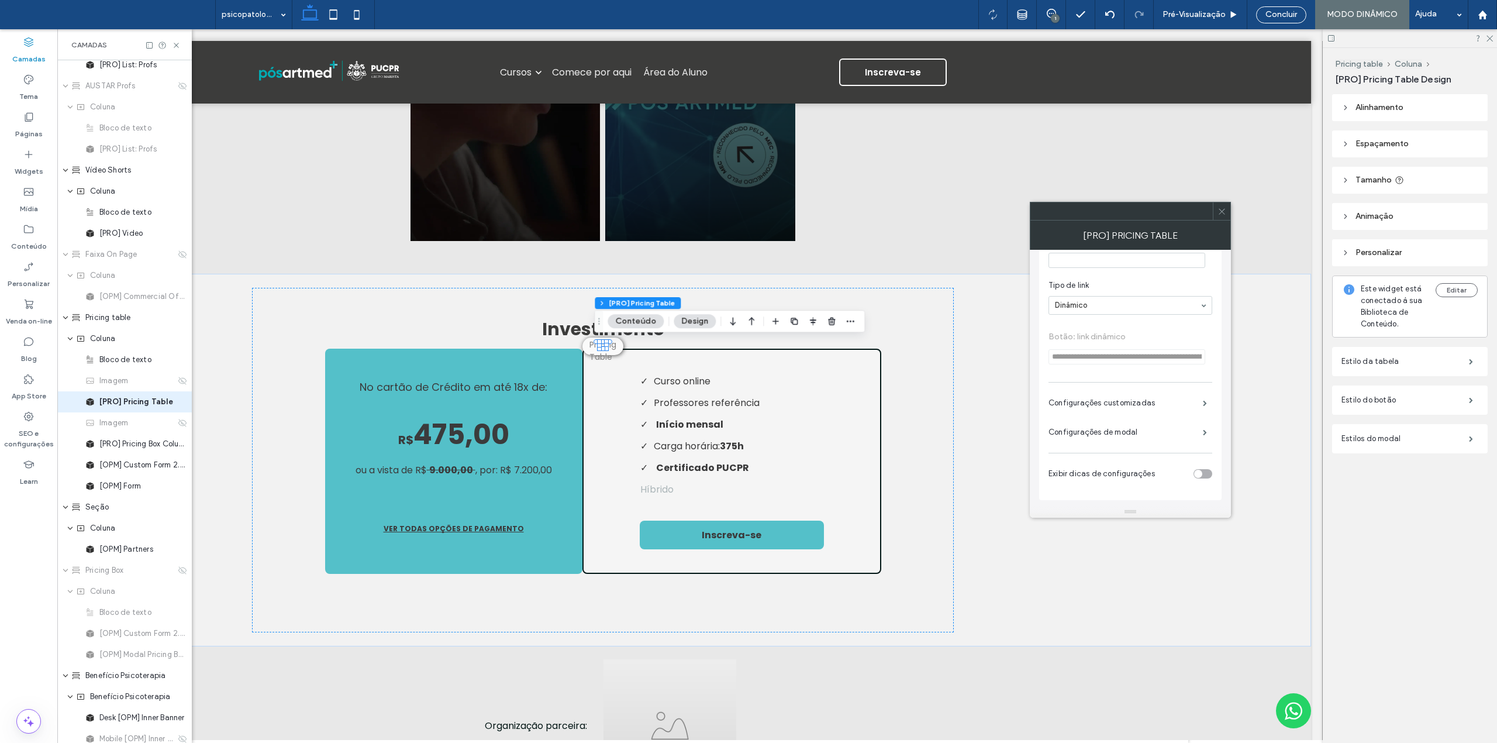
scroll to position [649, 0]
click at [1121, 436] on label "Configurações de modal" at bounding box center [1125, 431] width 154 height 23
click at [1410, 303] on span at bounding box center [1417, 303] width 18 height 18
click at [1224, 214] on icon at bounding box center [1221, 211] width 9 height 9
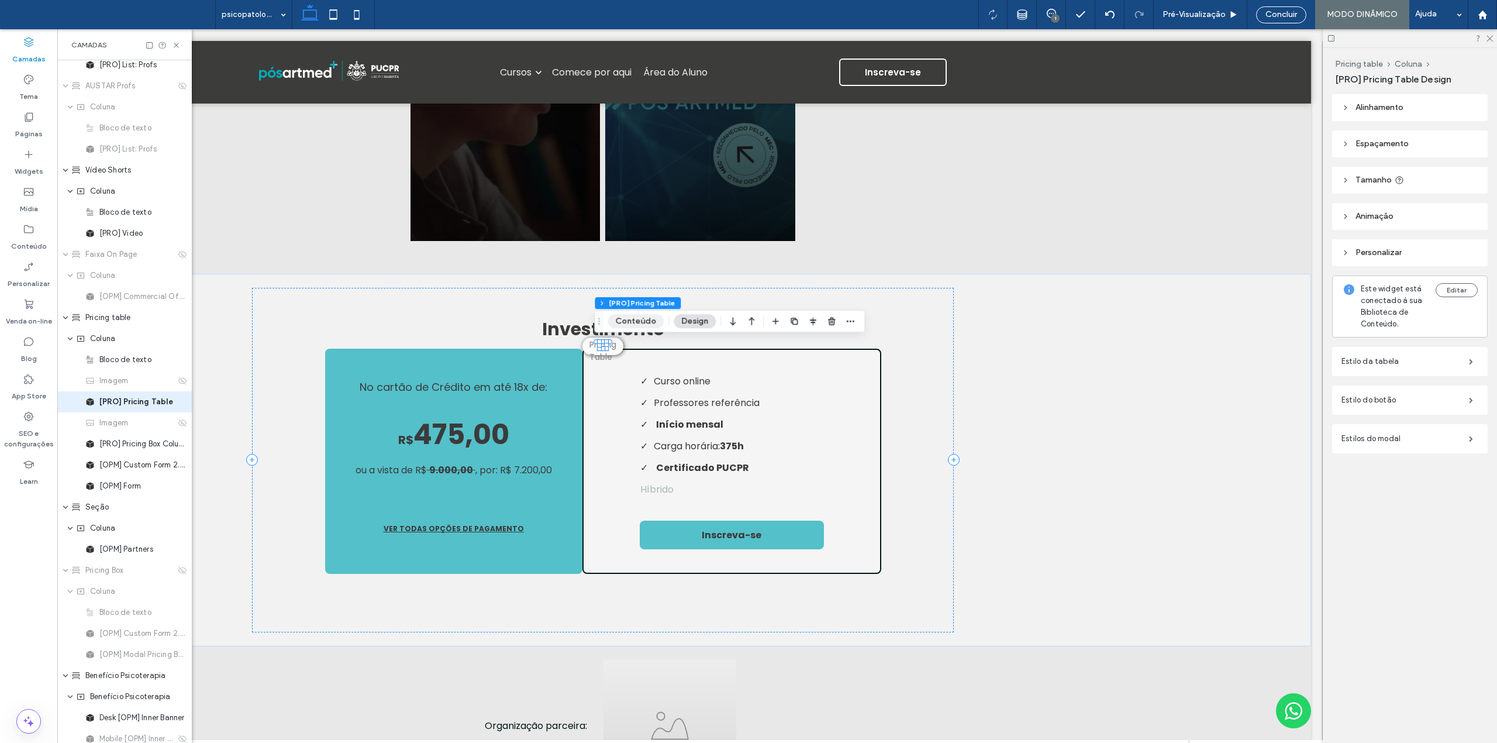
click at [627, 322] on button "Conteúdo" at bounding box center [636, 321] width 56 height 14
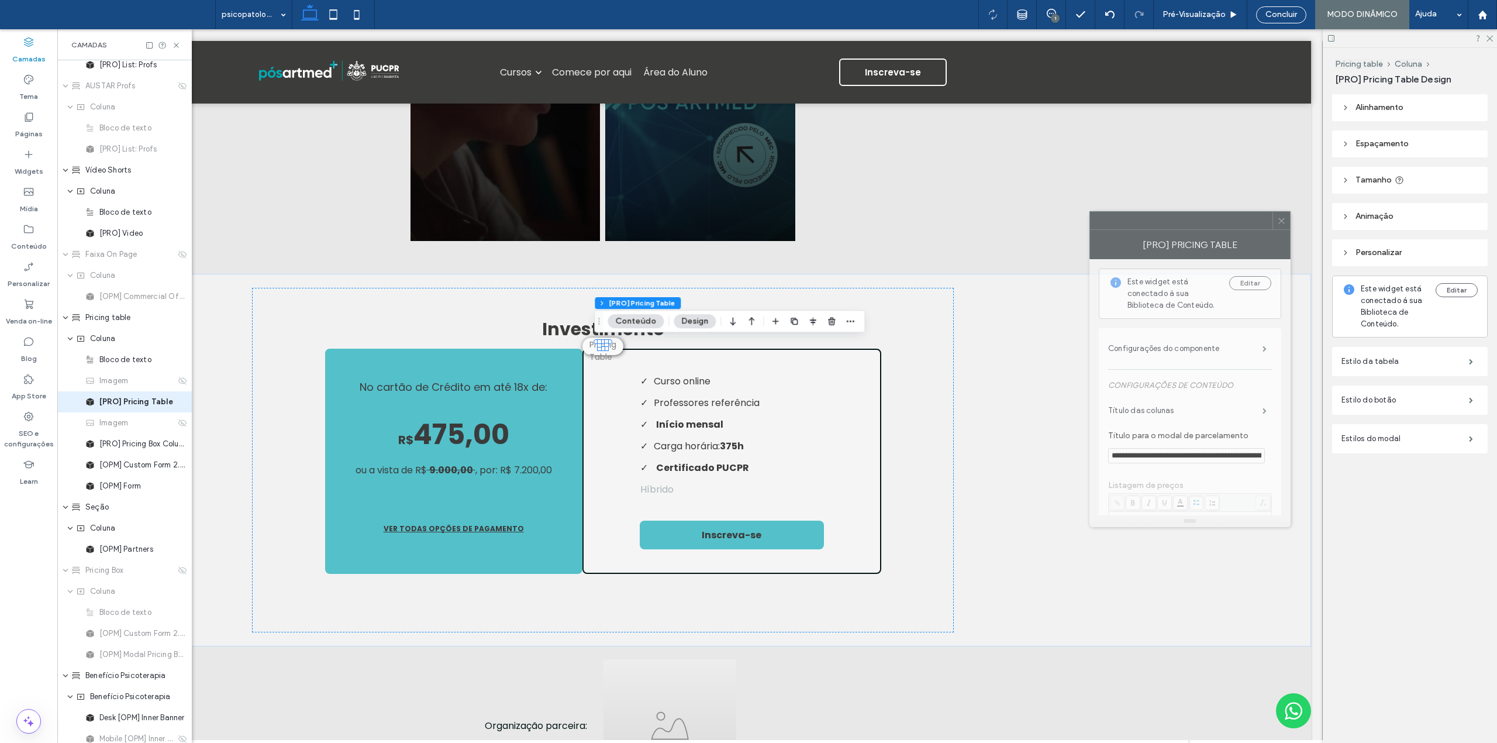
drag, startPoint x: 1345, startPoint y: 230, endPoint x: 945, endPoint y: 204, distance: 400.8
click at [1090, 212] on div at bounding box center [1181, 221] width 182 height 18
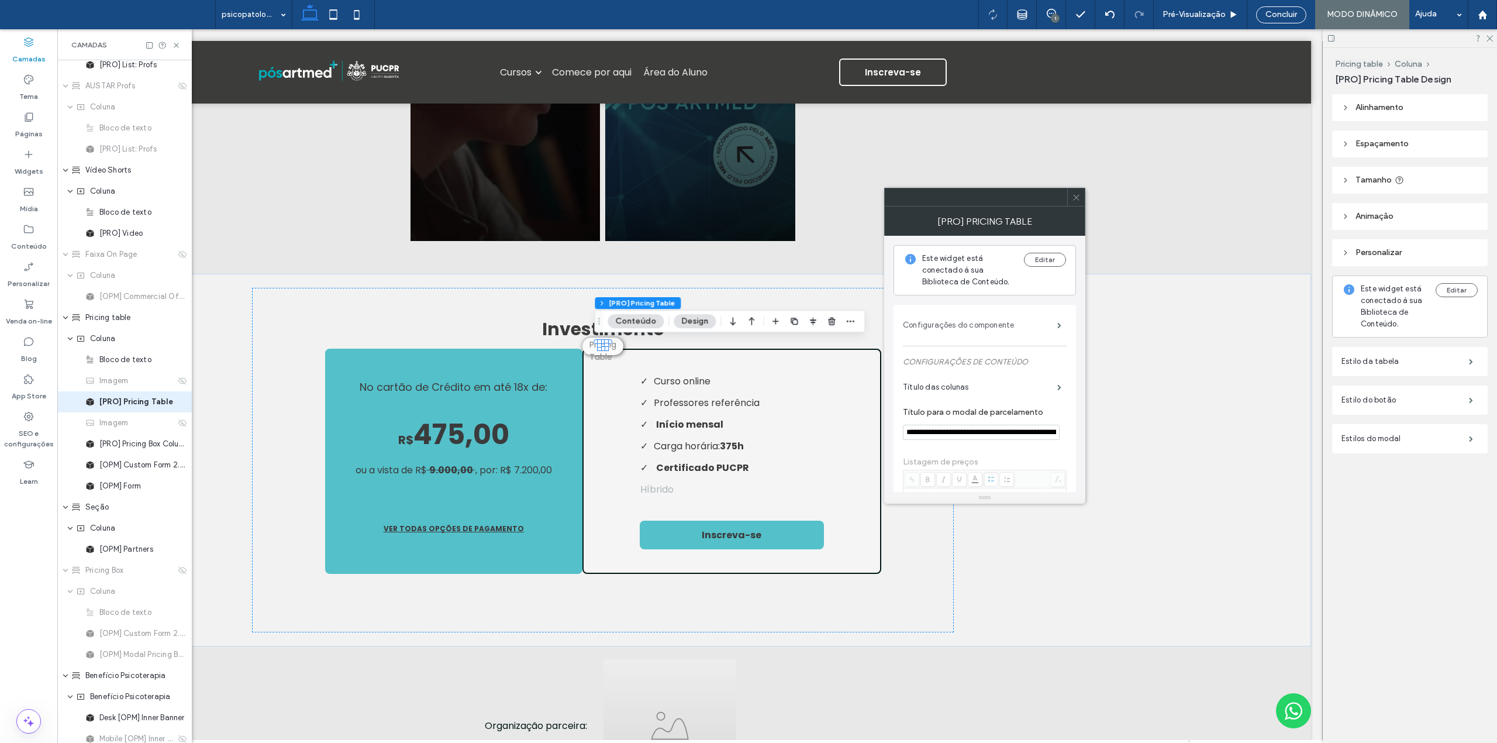
click at [986, 323] on label "Configurações do componente" at bounding box center [980, 324] width 154 height 23
click at [1025, 359] on span "CONFIGURAÇÕES DE CONTEÚDO" at bounding box center [965, 361] width 125 height 9
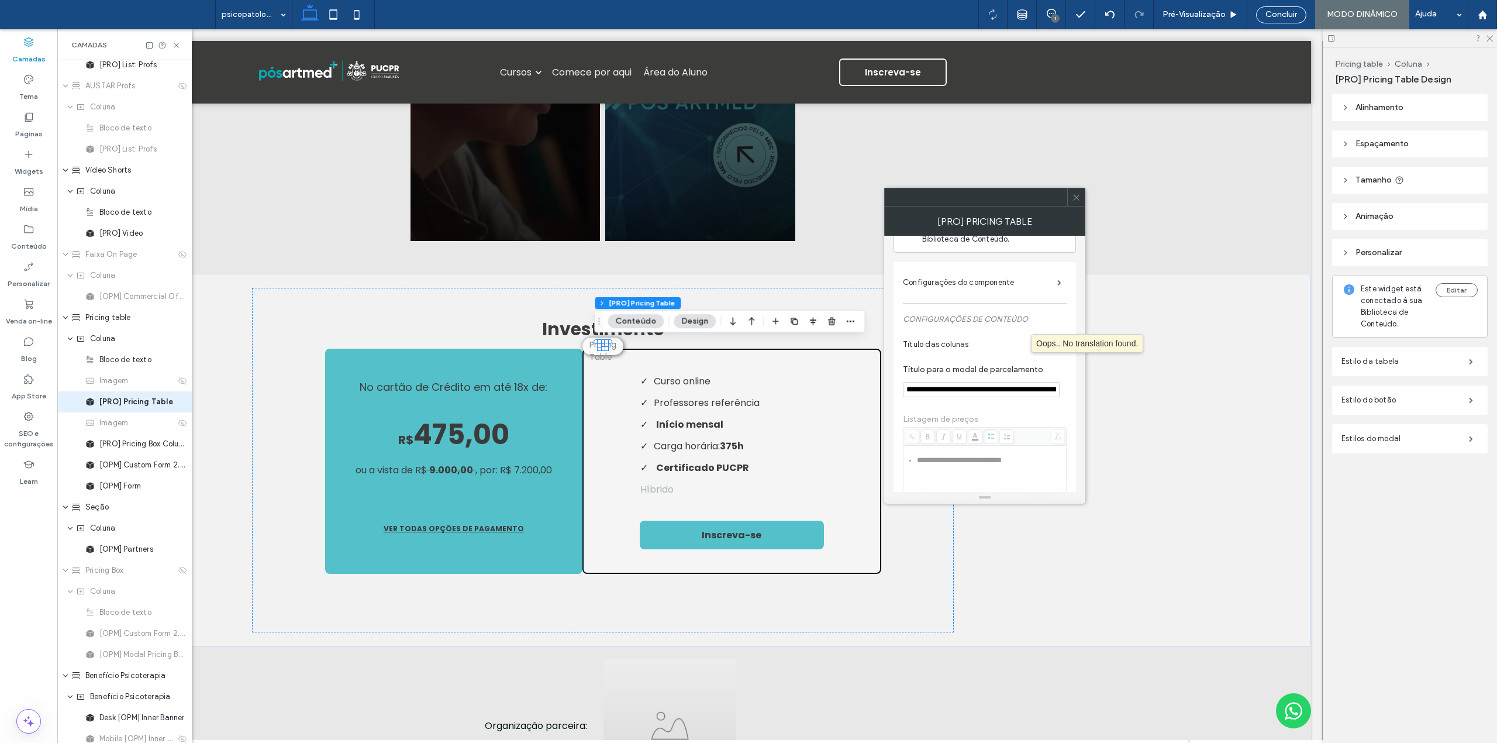
scroll to position [78, 0]
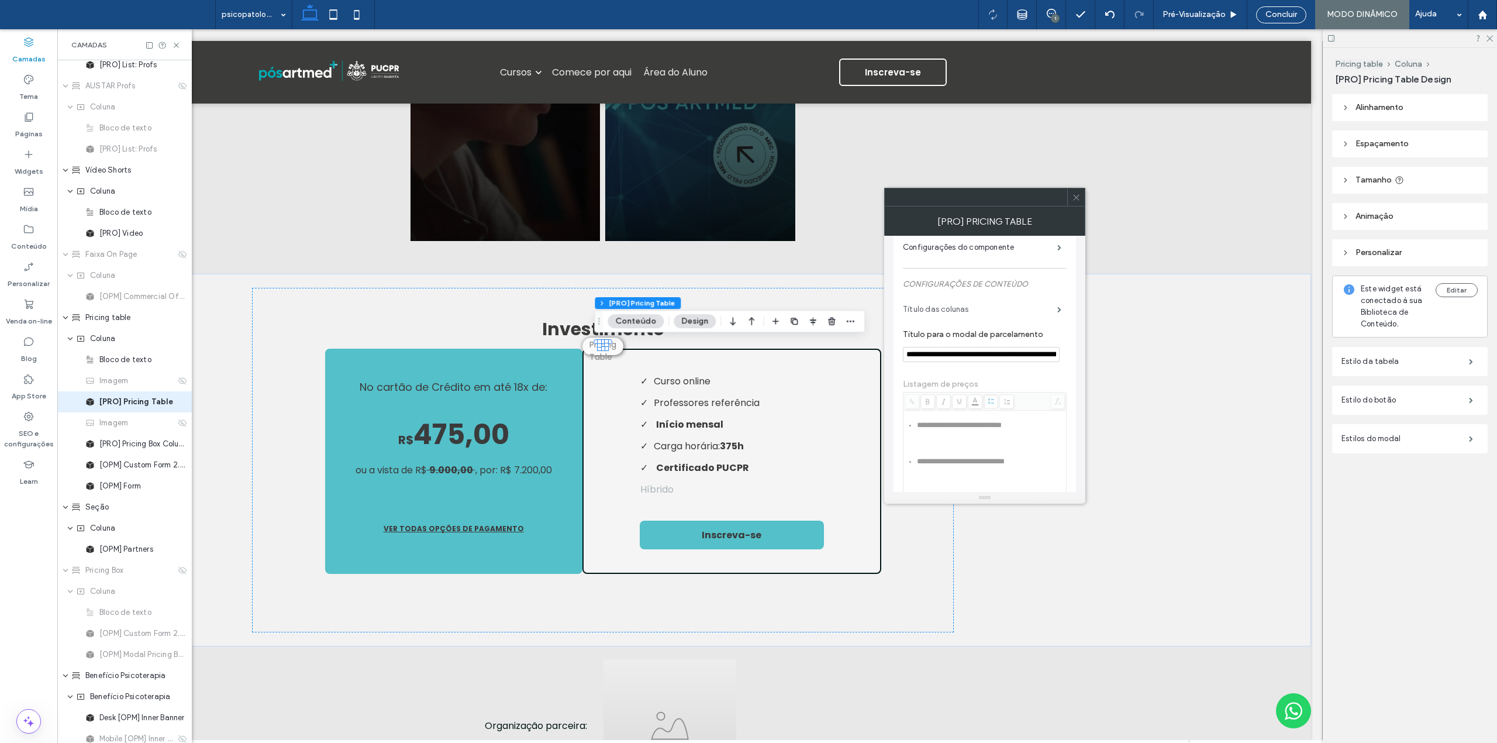
click at [951, 315] on label "Título das colunas" at bounding box center [980, 309] width 154 height 23
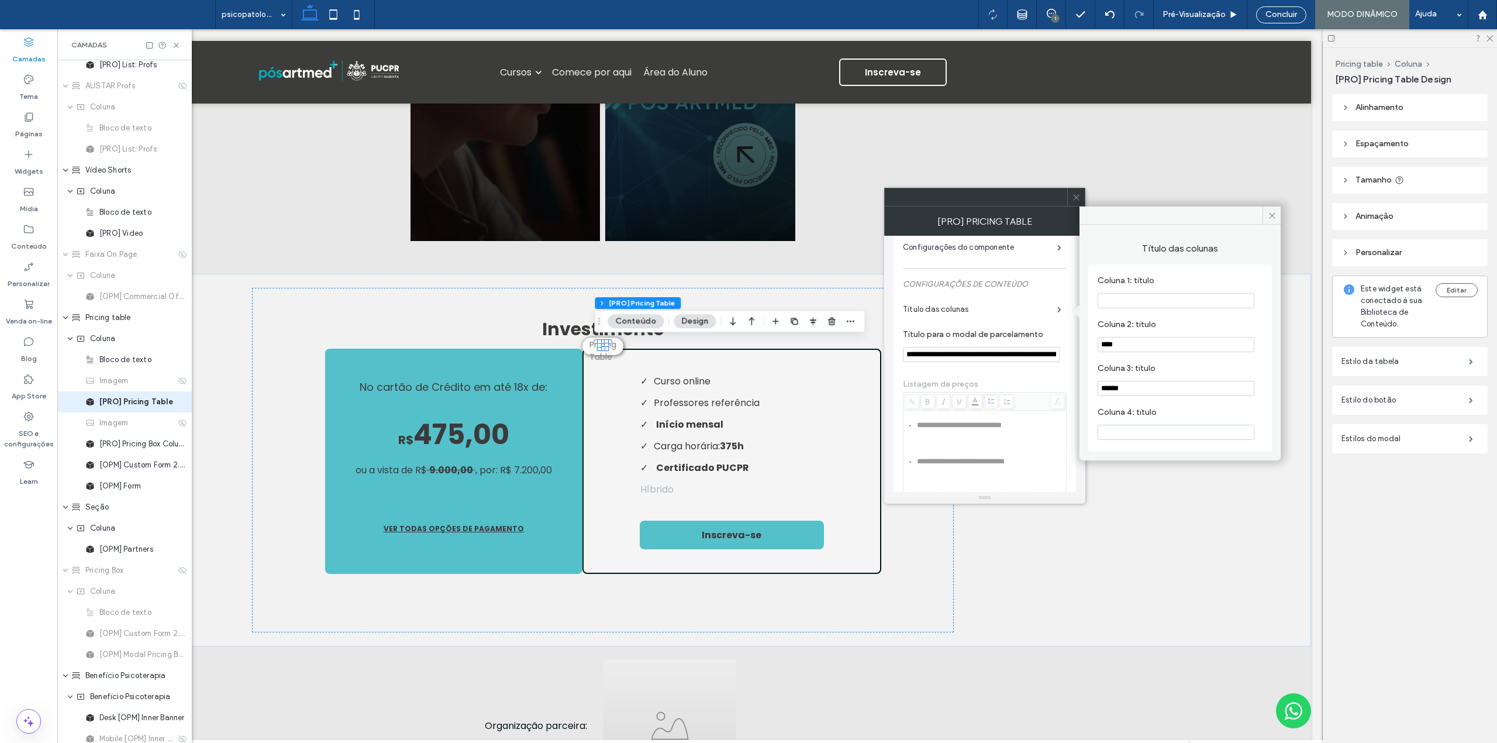
click at [1128, 343] on input "****" at bounding box center [1176, 344] width 157 height 15
click at [1265, 218] on span at bounding box center [1271, 215] width 18 height 18
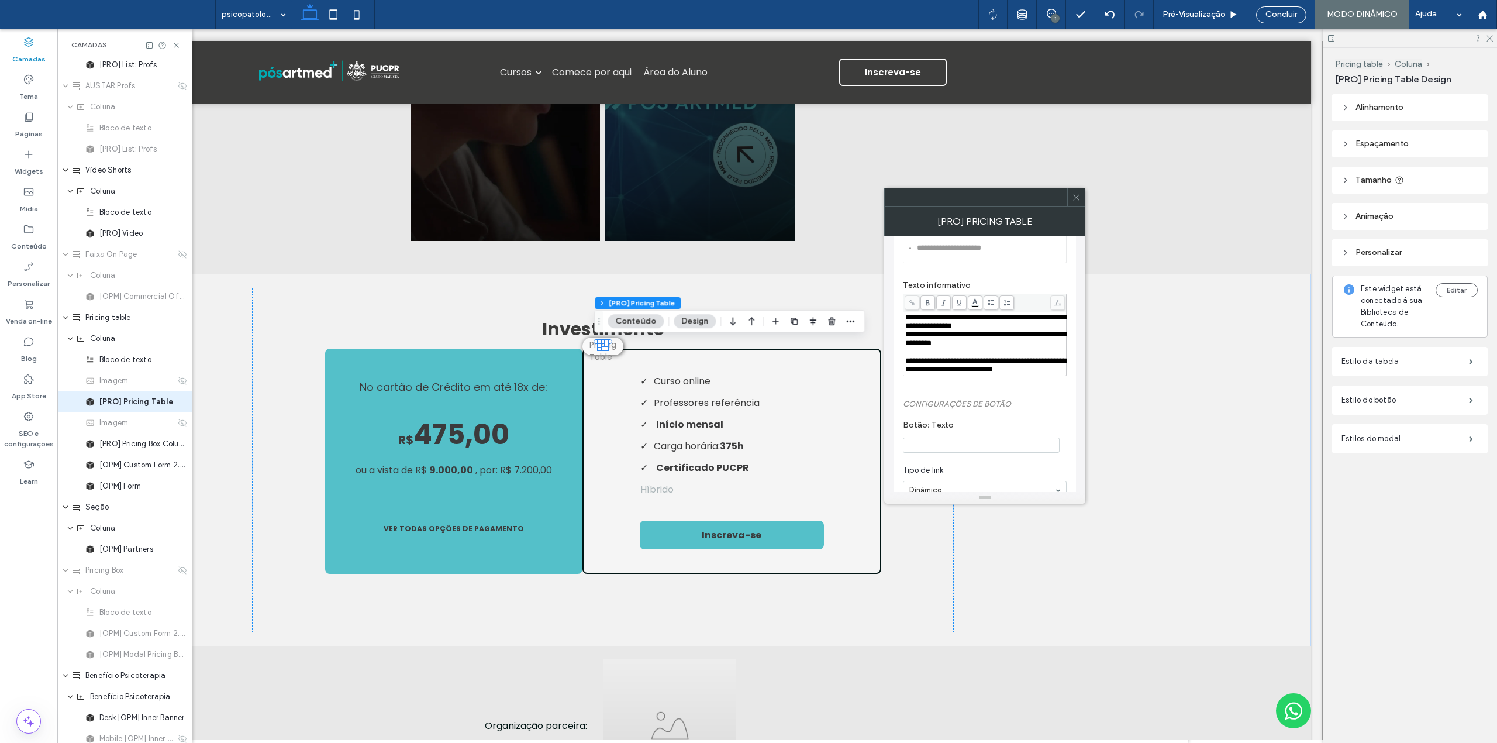
scroll to position [468, 0]
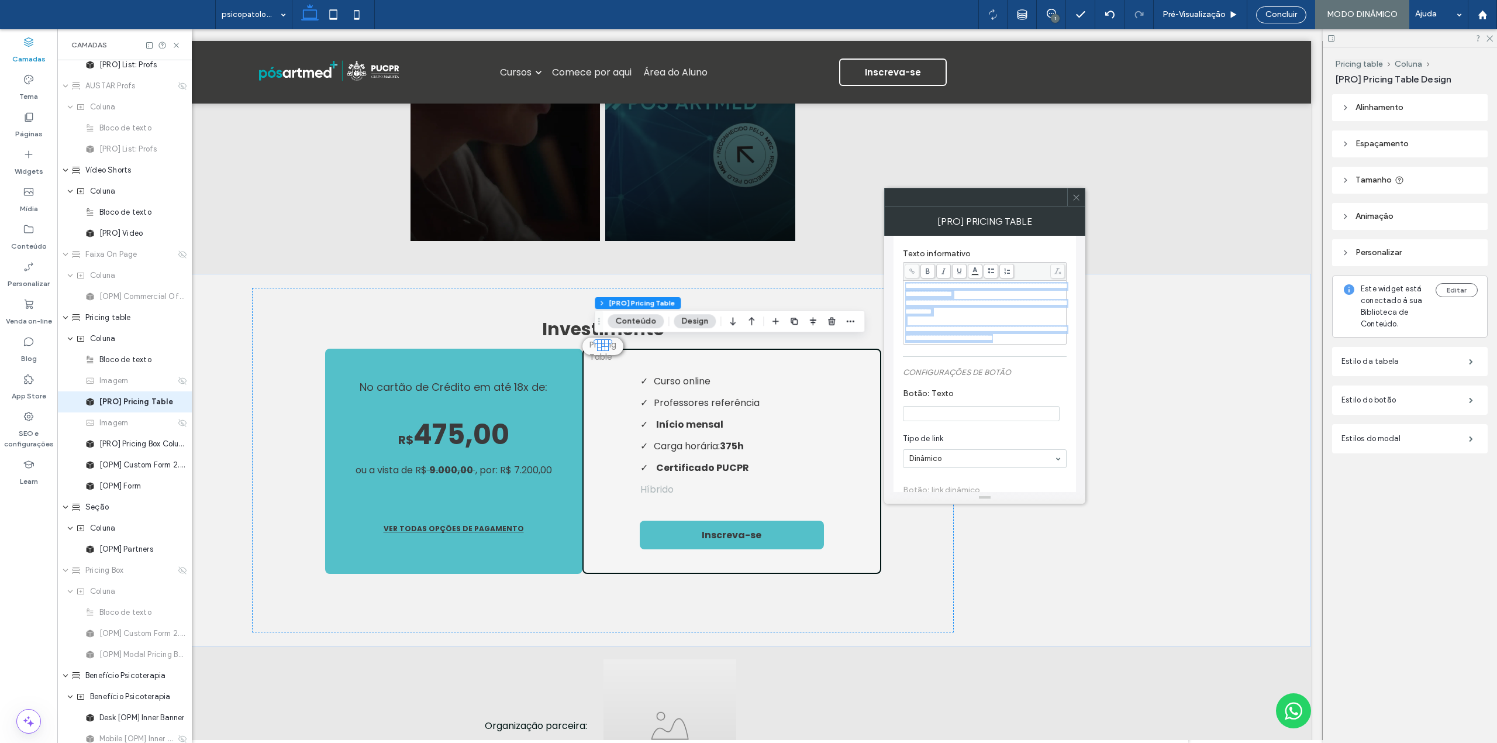
drag, startPoint x: 945, startPoint y: 348, endPoint x: 895, endPoint y: 284, distance: 81.6
click at [895, 284] on div "**********" at bounding box center [984, 245] width 182 height 816
copy div "**********"
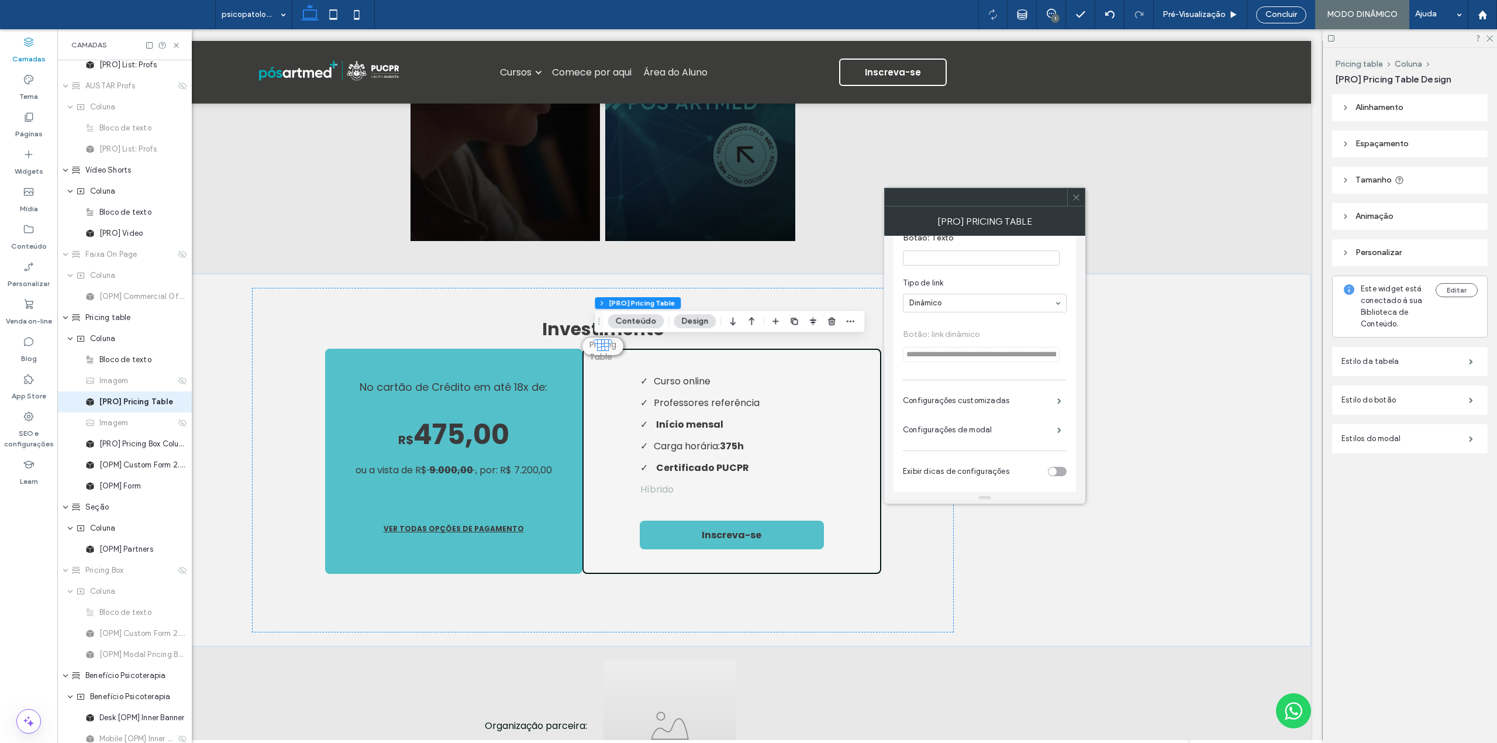
scroll to position [649, 0]
click at [976, 387] on label "Configurações customizadas" at bounding box center [980, 388] width 154 height 23
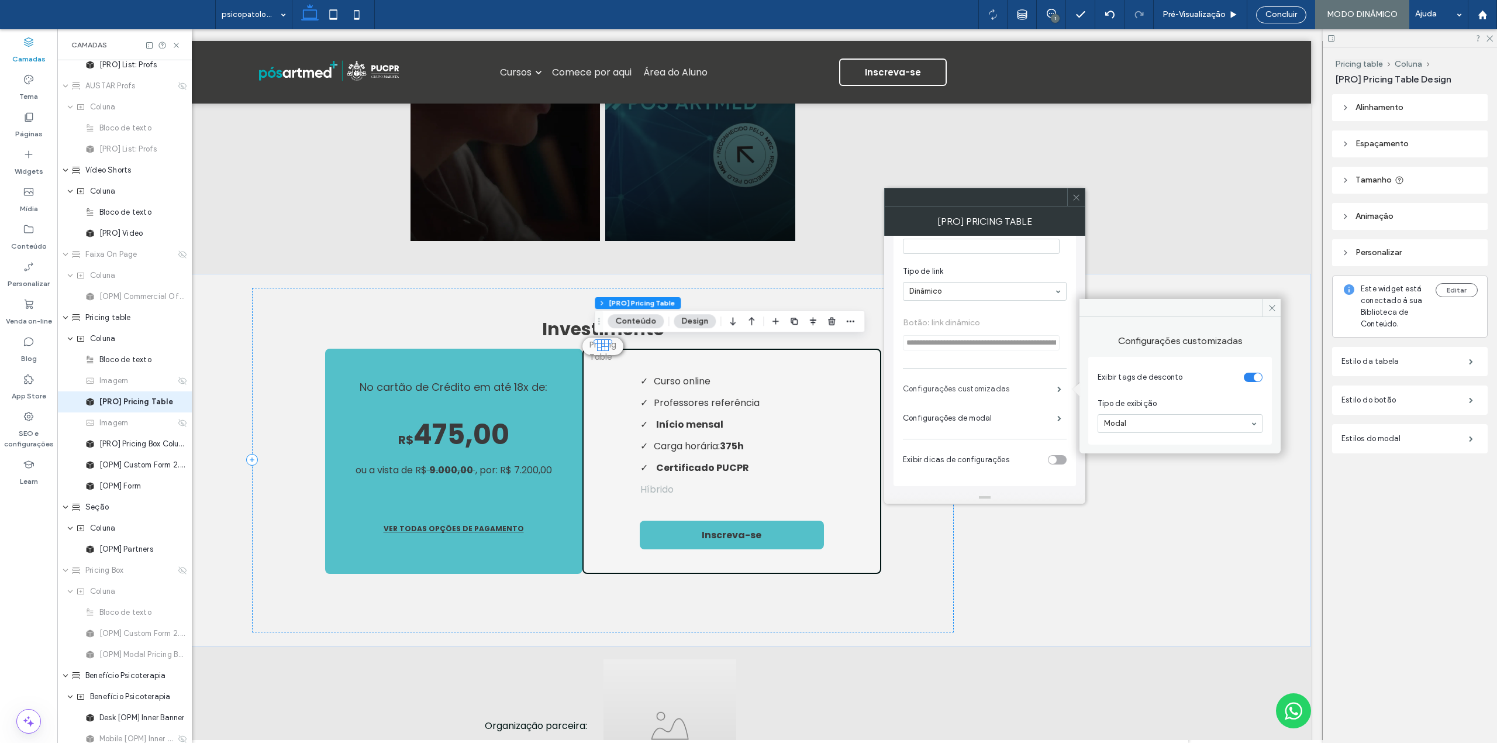
click at [1020, 393] on label "Configurações customizadas" at bounding box center [980, 388] width 154 height 23
click at [998, 417] on label "Configurações de modal" at bounding box center [980, 417] width 154 height 23
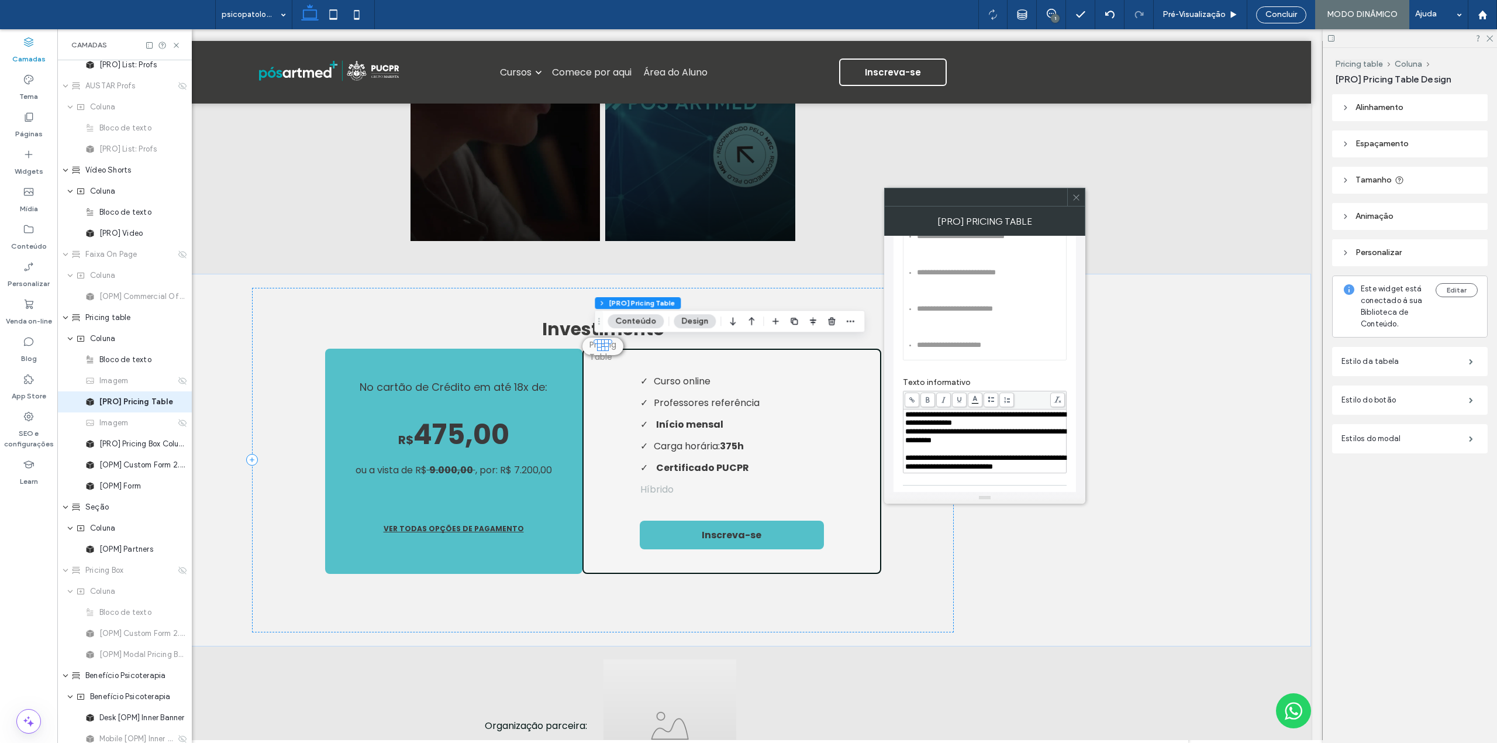
scroll to position [337, 0]
click at [1074, 199] on use at bounding box center [1076, 197] width 6 height 6
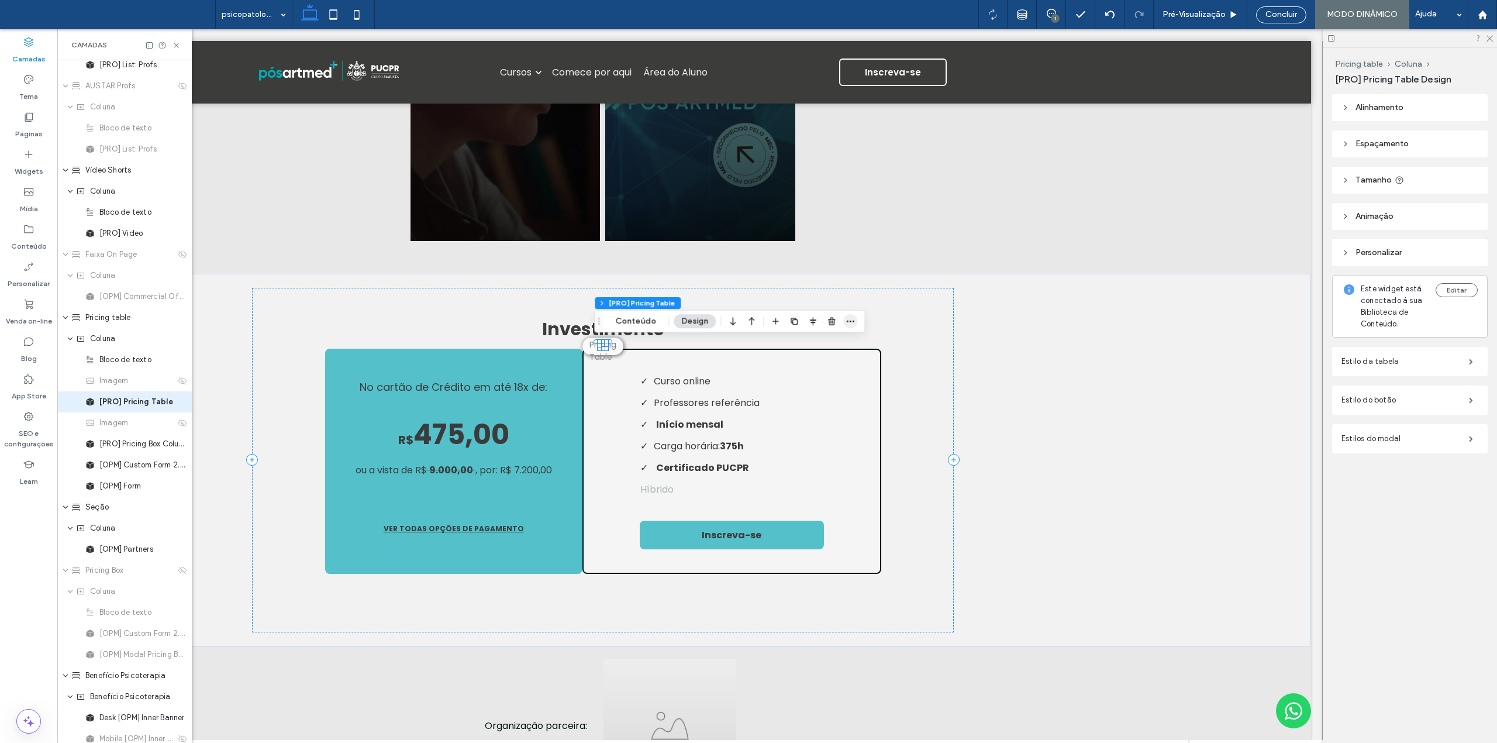
click at [850, 321] on icon "button" at bounding box center [849, 320] width 9 height 9
click at [903, 413] on span "Alterar conexão" at bounding box center [902, 411] width 59 height 10
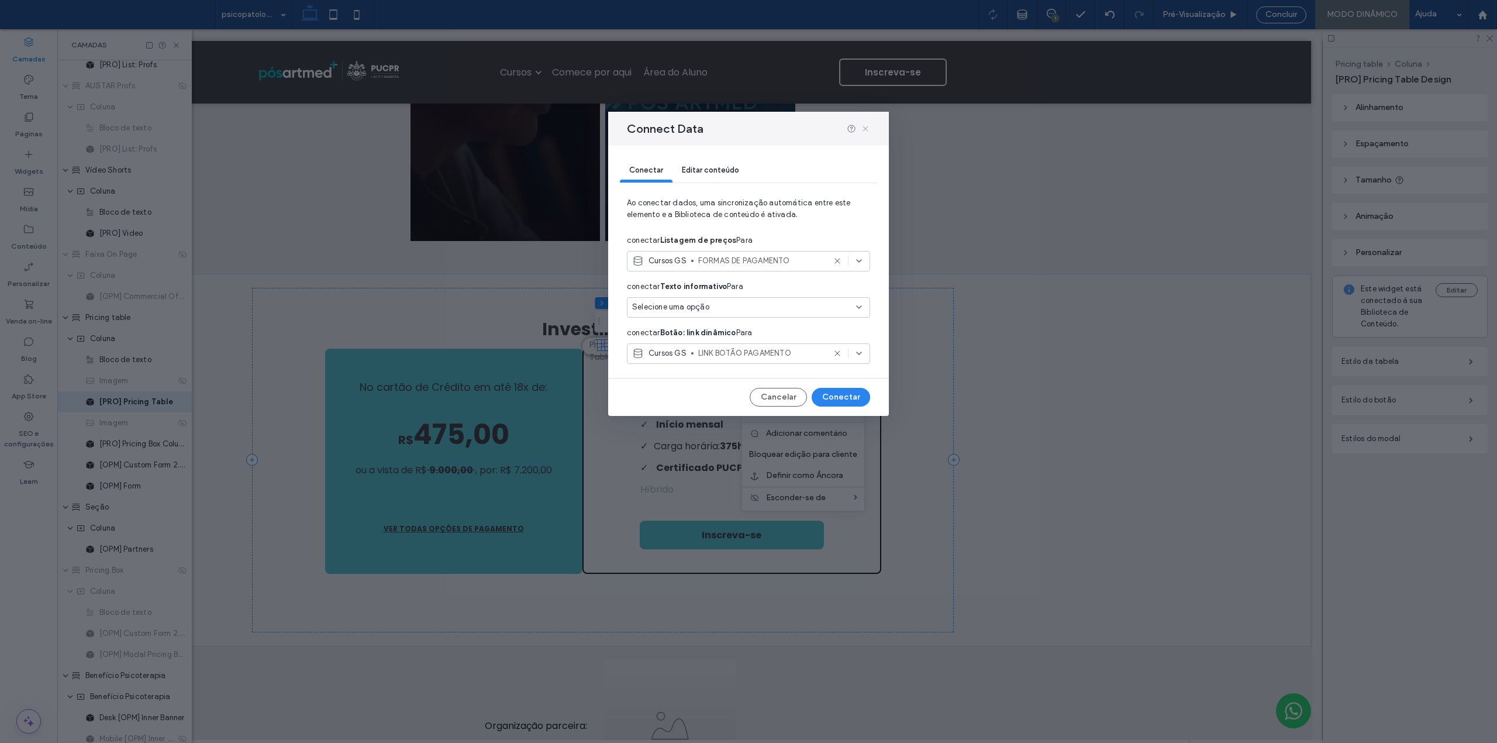
click at [864, 127] on use at bounding box center [864, 128] width 5 height 5
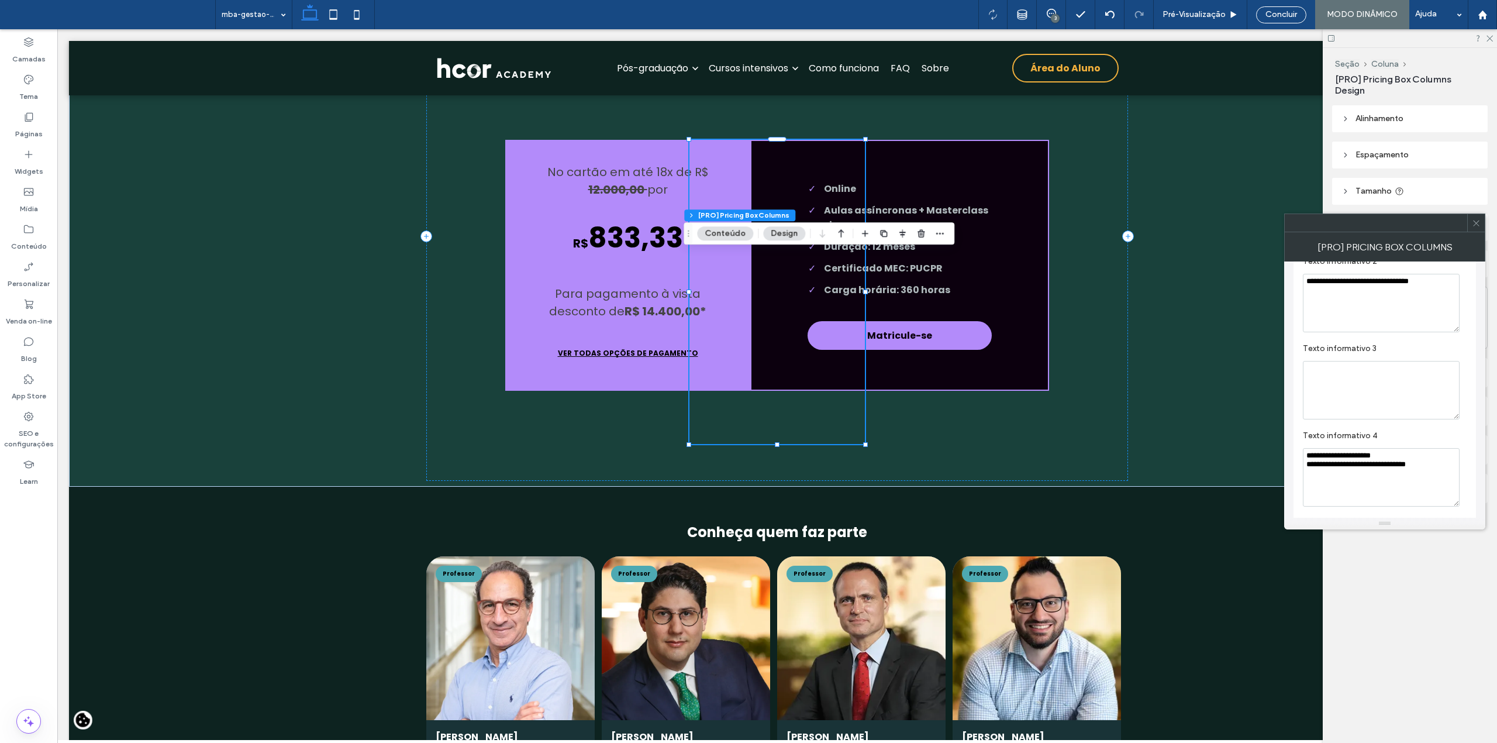
scroll to position [78, 0]
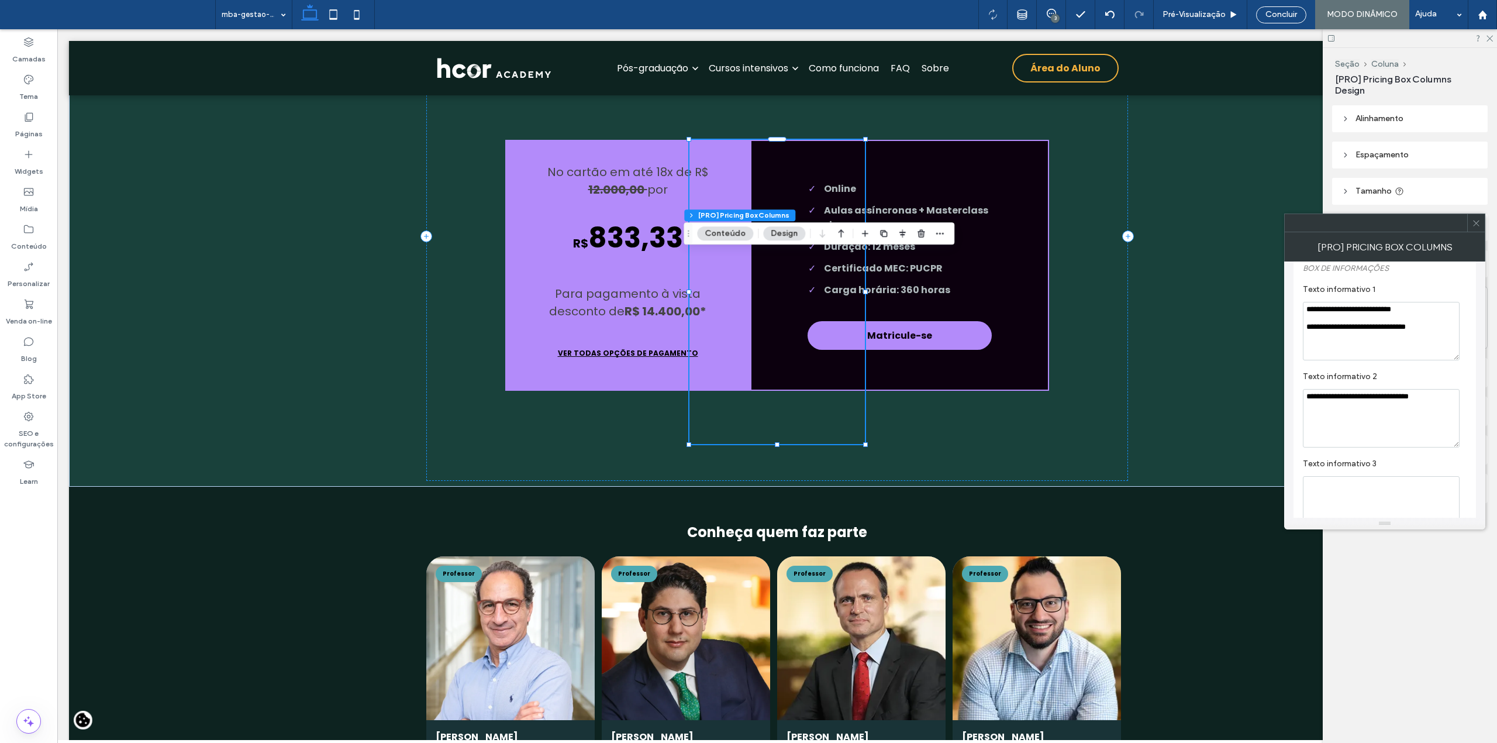
click at [1340, 312] on textarea "**********" at bounding box center [1381, 331] width 157 height 58
type textarea "**********"
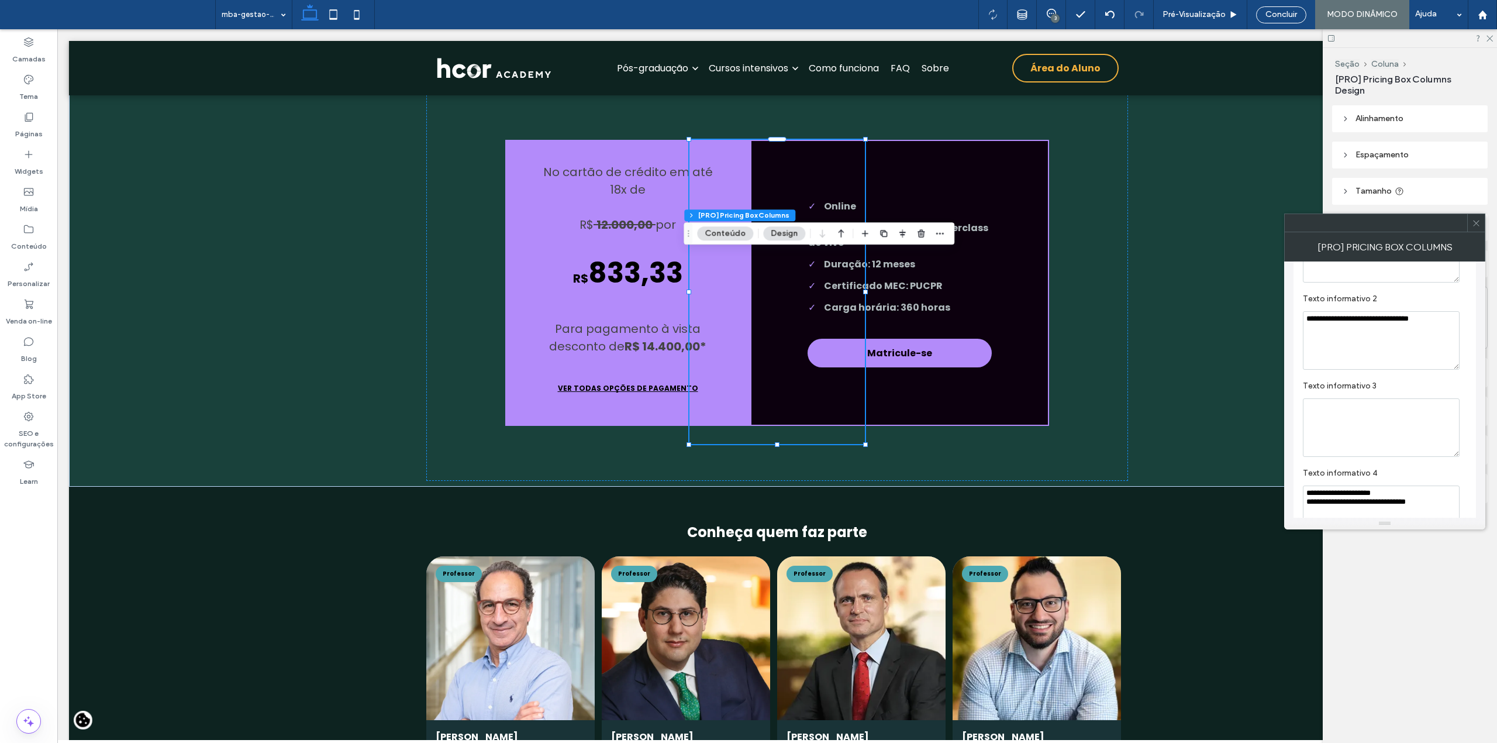
scroll to position [234, 0]
drag, startPoint x: 1306, startPoint y: 414, endPoint x: 1452, endPoint y: 431, distance: 147.2
click at [1452, 431] on textarea "**********" at bounding box center [1381, 436] width 157 height 58
paste textarea "**********"
type textarea "**********"
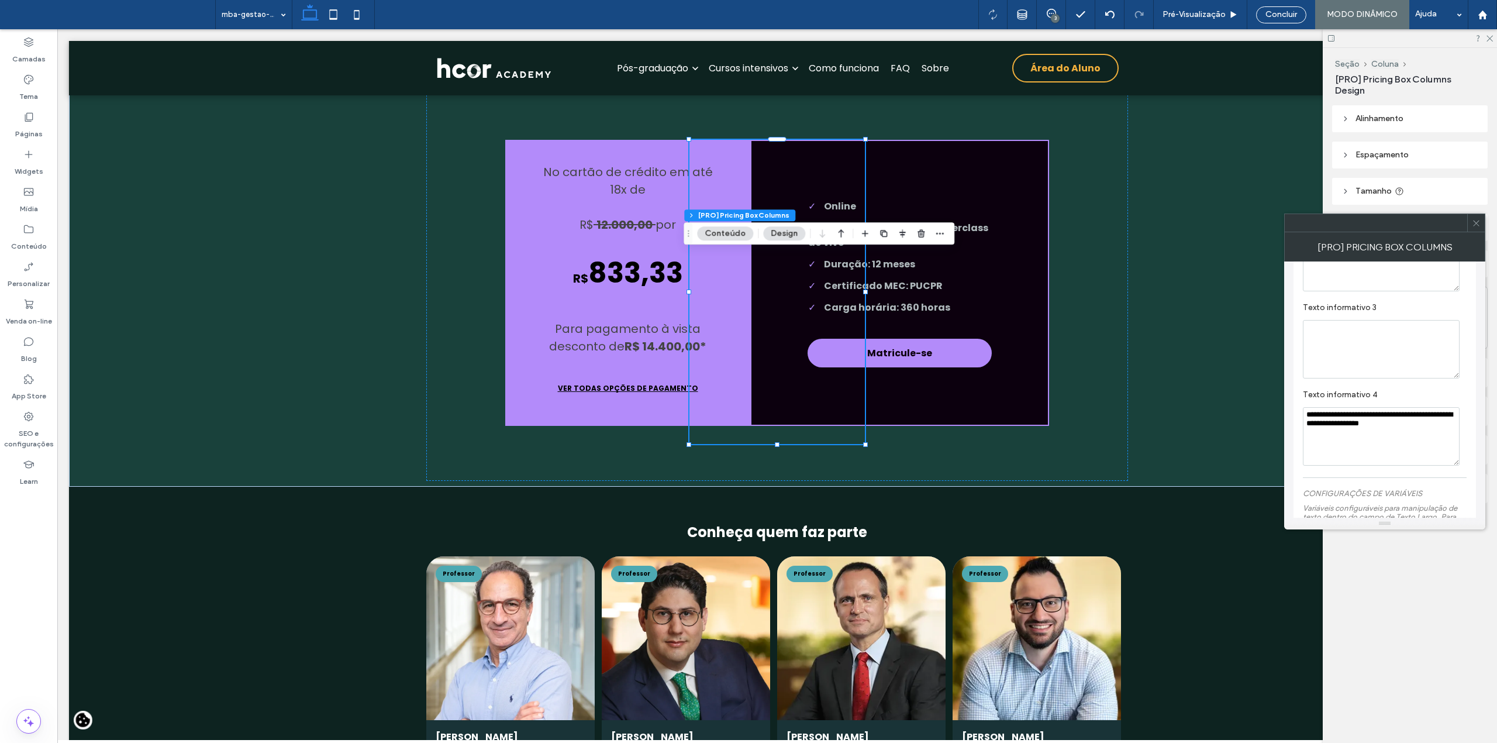
click at [1472, 221] on icon at bounding box center [1476, 223] width 9 height 9
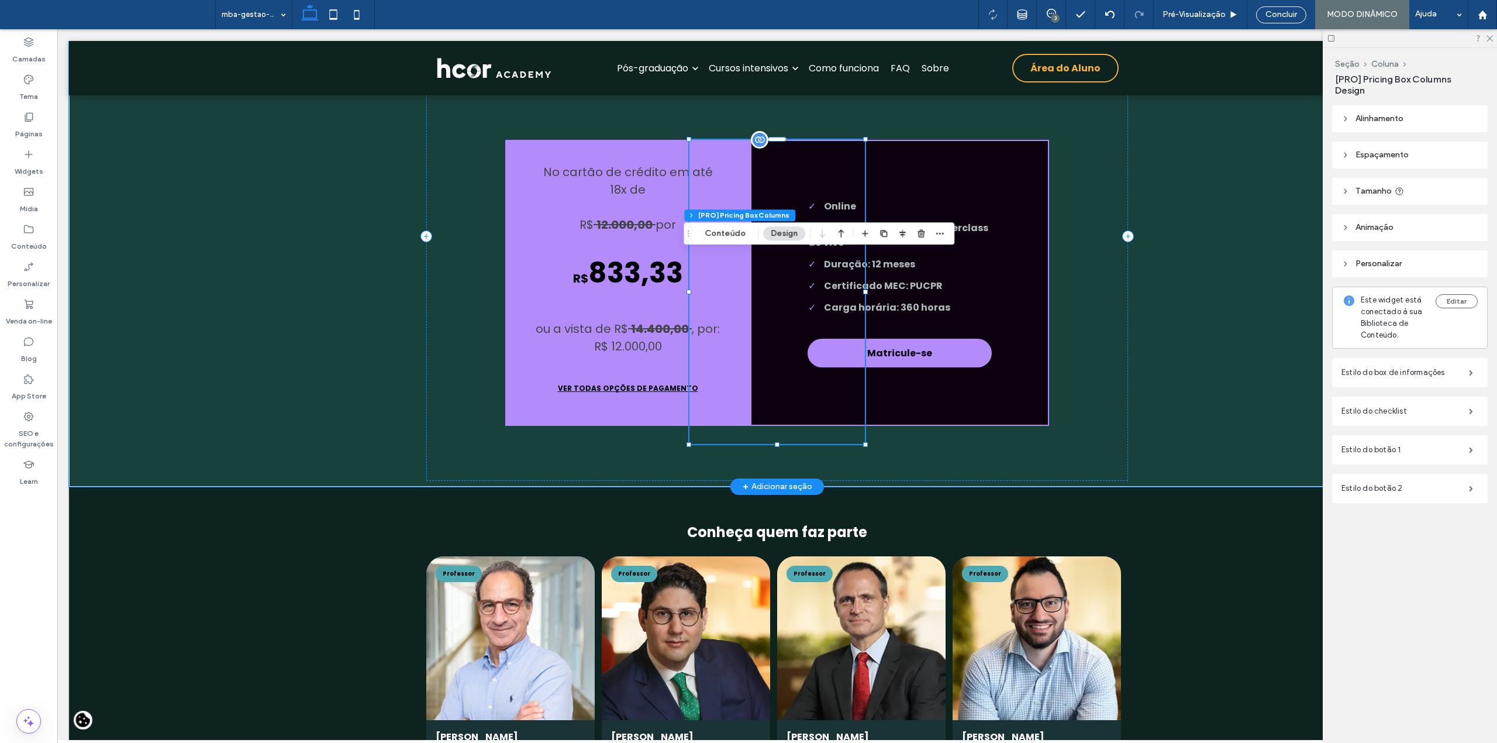
click at [608, 358] on div "No cartão de crédito em até 18x de R$ 12.000,00 por R$ 833,33 ou a vista de R$ …" at bounding box center [627, 283] width 245 height 286
click at [732, 233] on button "Conteúdo" at bounding box center [725, 233] width 56 height 14
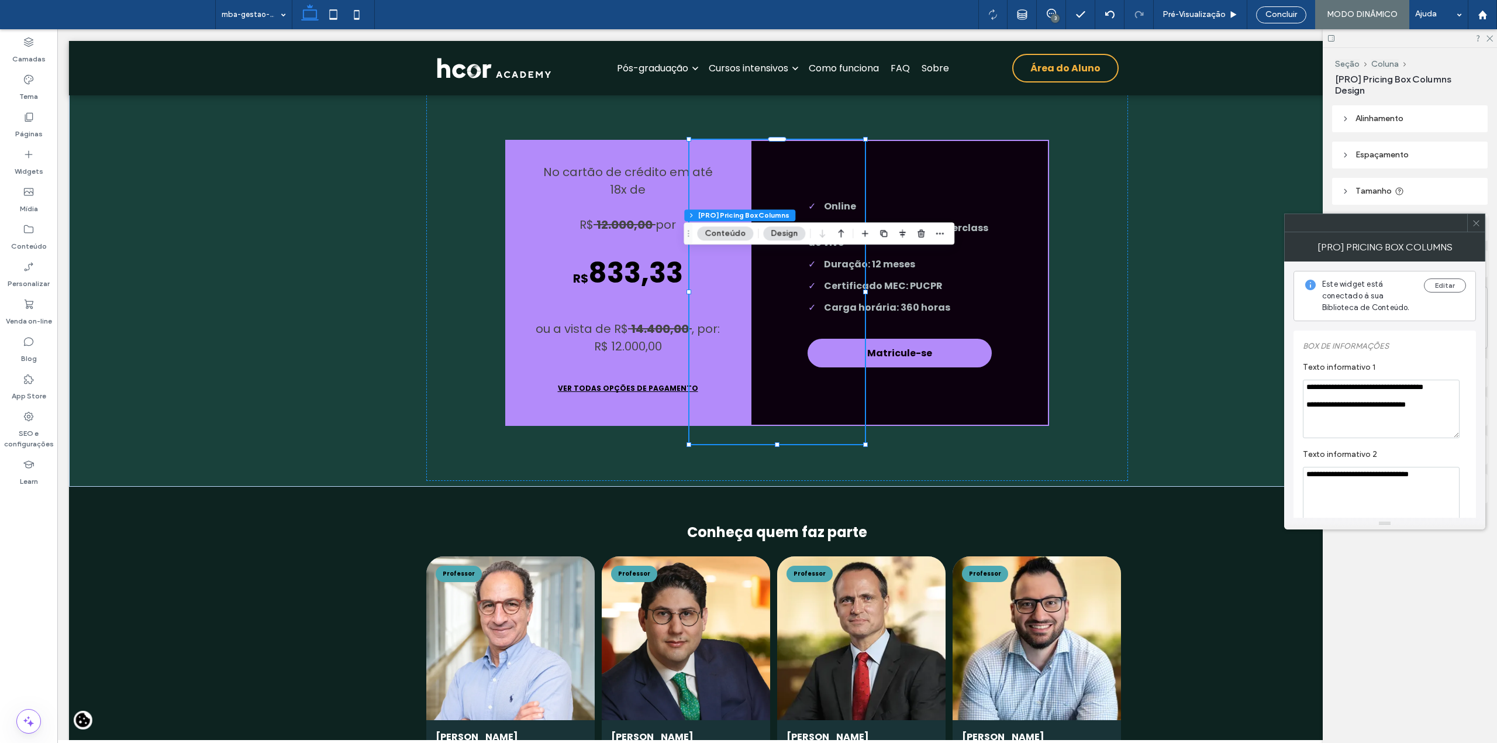
drag, startPoint x: 1340, startPoint y: 488, endPoint x: 1297, endPoint y: 465, distance: 48.6
click at [1375, 421] on textarea "**********" at bounding box center [1381, 408] width 157 height 58
drag, startPoint x: 1444, startPoint y: 406, endPoint x: 1305, endPoint y: 417, distance: 139.6
click at [1305, 417] on textarea "**********" at bounding box center [1381, 408] width 157 height 58
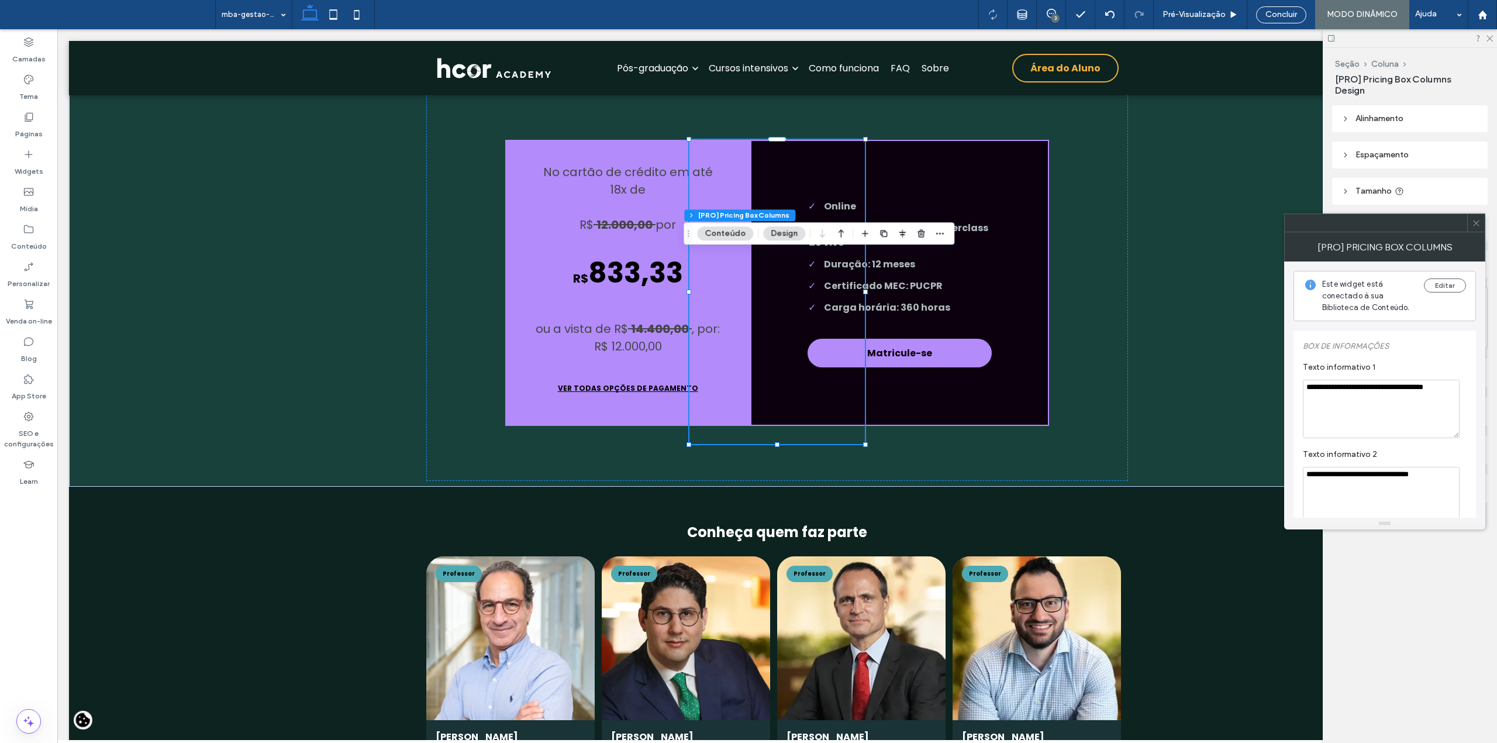
type textarea "**********"
click at [1477, 225] on use at bounding box center [1476, 223] width 6 height 6
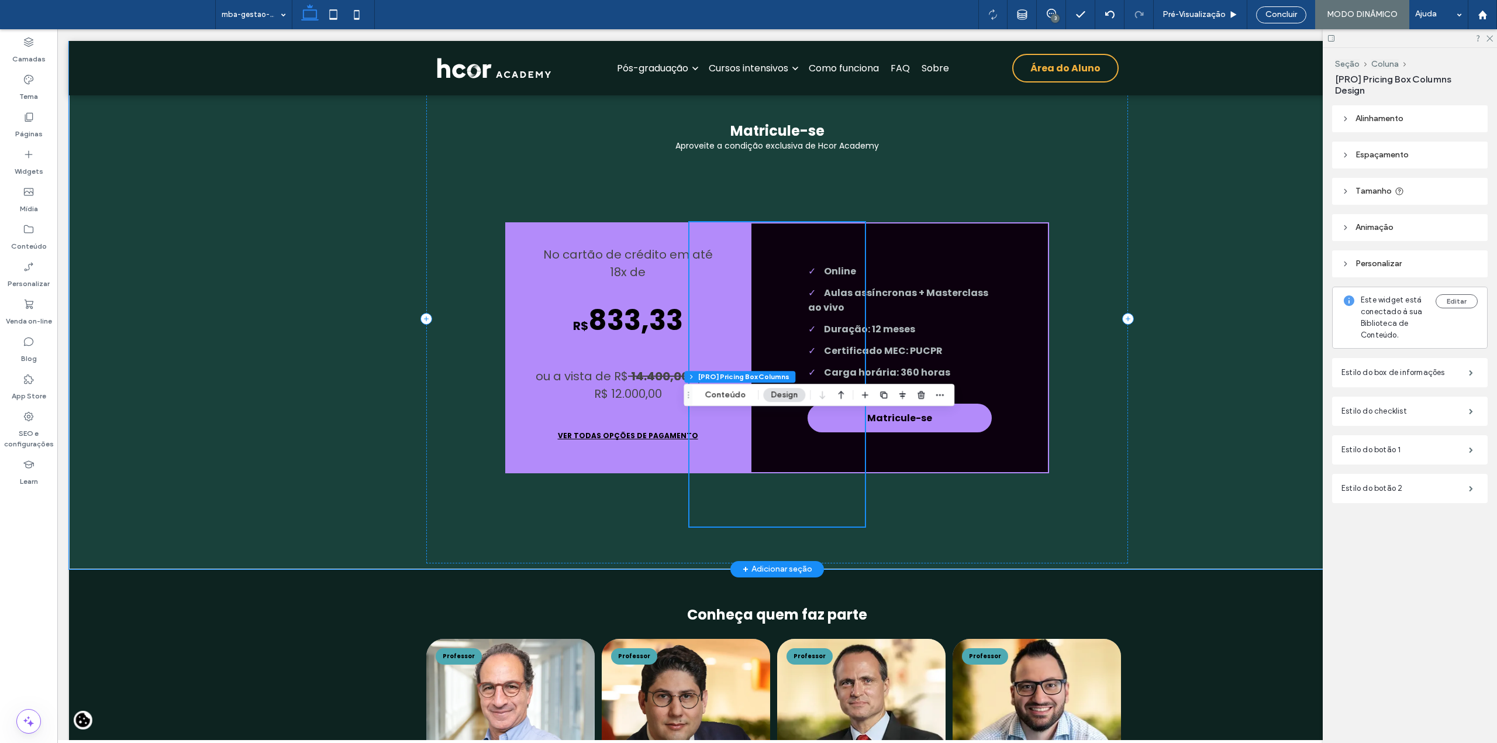
scroll to position [5036, 0]
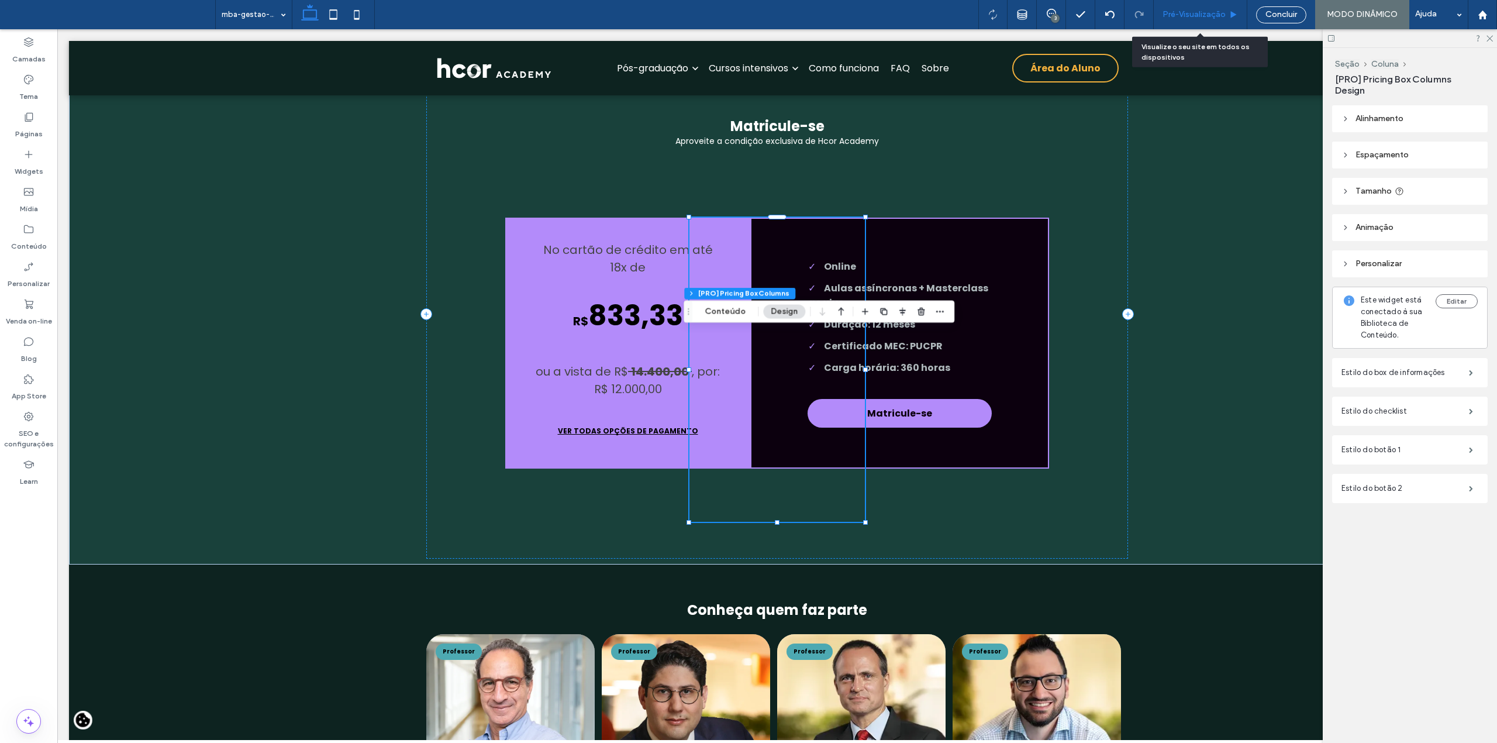
click at [1186, 11] on span "Pré-Visualizaçāo" at bounding box center [1193, 14] width 63 height 9
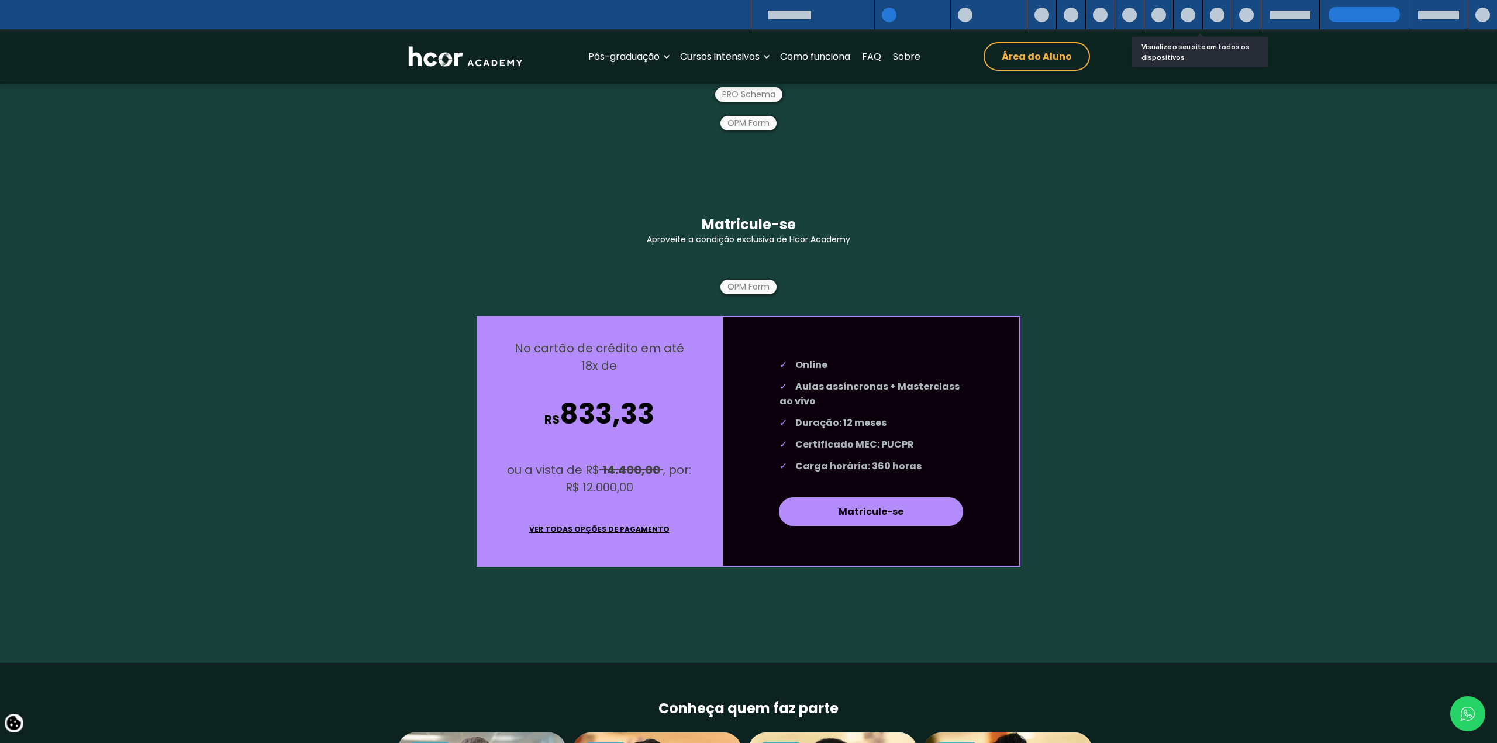
scroll to position [5093, 0]
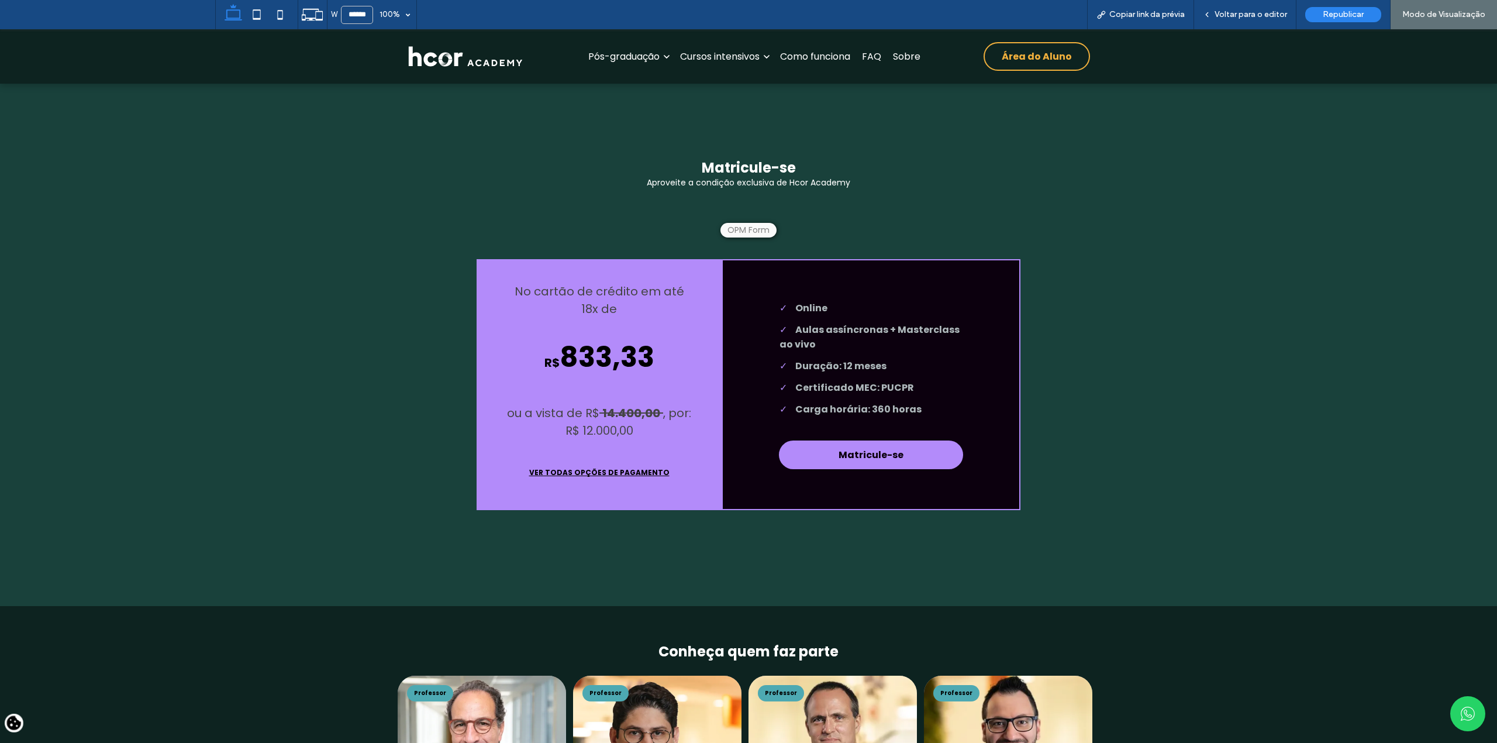
click at [601, 486] on link "VER TODAS OPÇÕES DE PAGAMENTO" at bounding box center [599, 472] width 184 height 29
click at [581, 486] on link "VER TODAS OPÇÕES DE PAGAMENTO" at bounding box center [599, 472] width 184 height 29
click at [643, 486] on link "VER TODAS OPÇÕES DE PAGAMENTO" at bounding box center [599, 472] width 184 height 29
click at [585, 486] on link "VER TODAS OPÇÕES DE PAGAMENTO" at bounding box center [599, 472] width 184 height 29
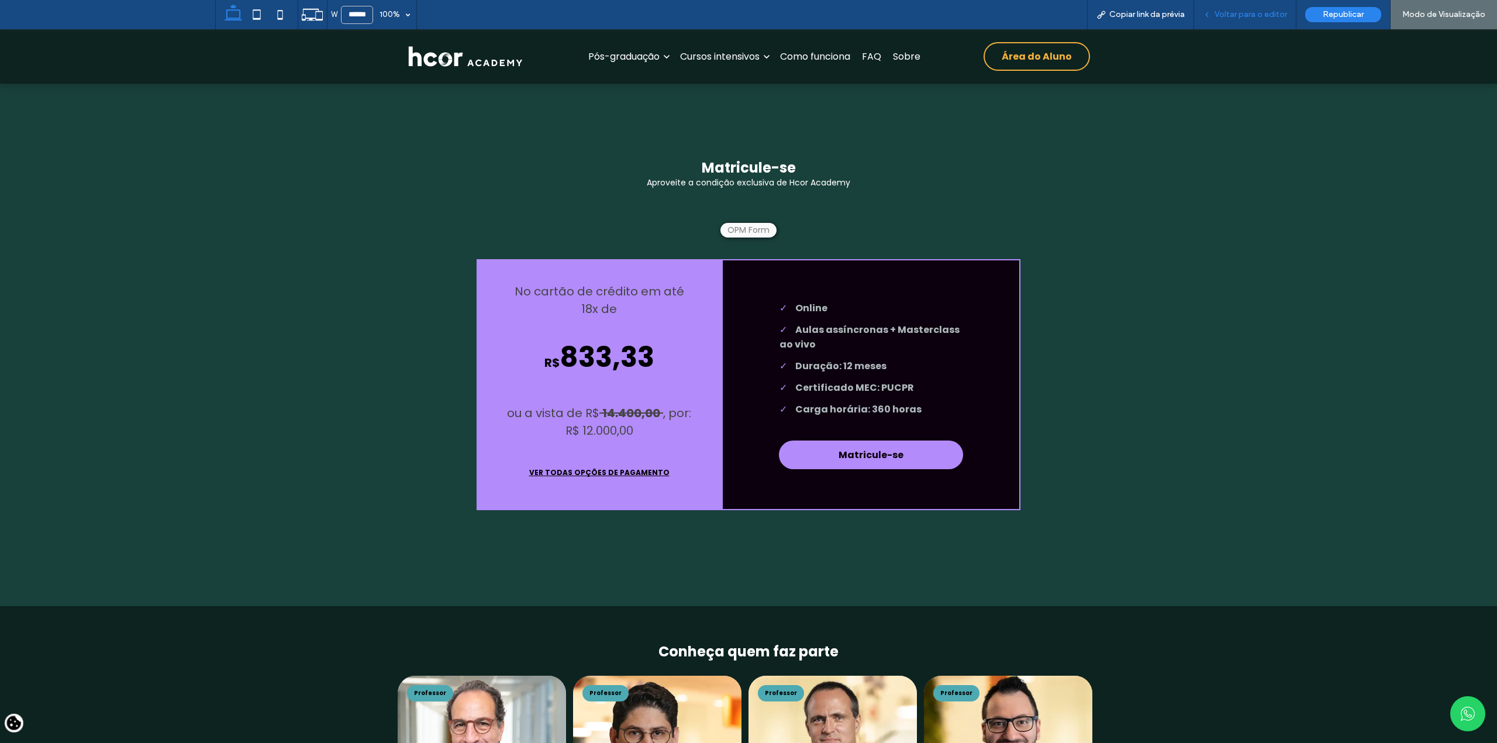
drag, startPoint x: 1240, startPoint y: 12, endPoint x: 1236, endPoint y: 2, distance: 11.3
click at [1240, 12] on span "Voltar para o editor" at bounding box center [1250, 14] width 73 height 9
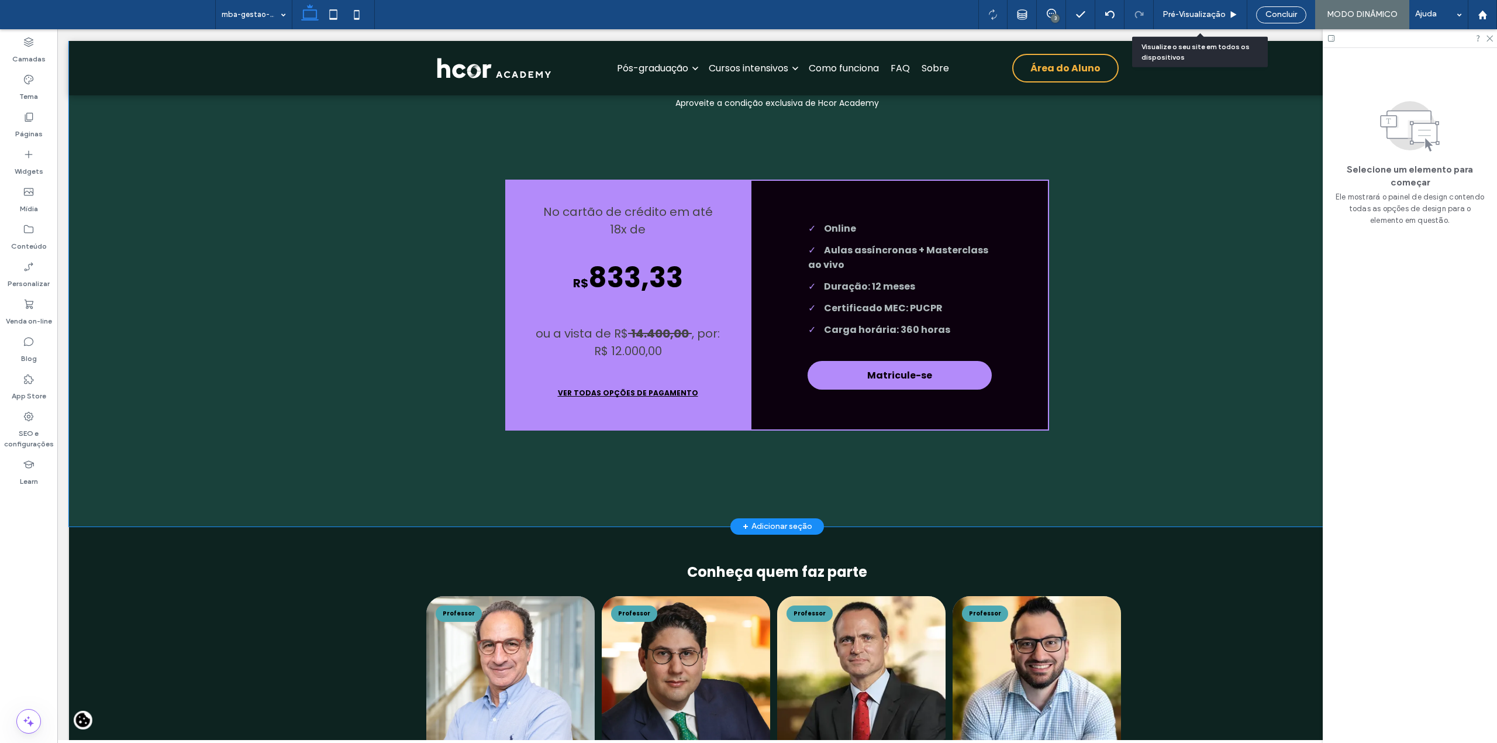
scroll to position [5036, 0]
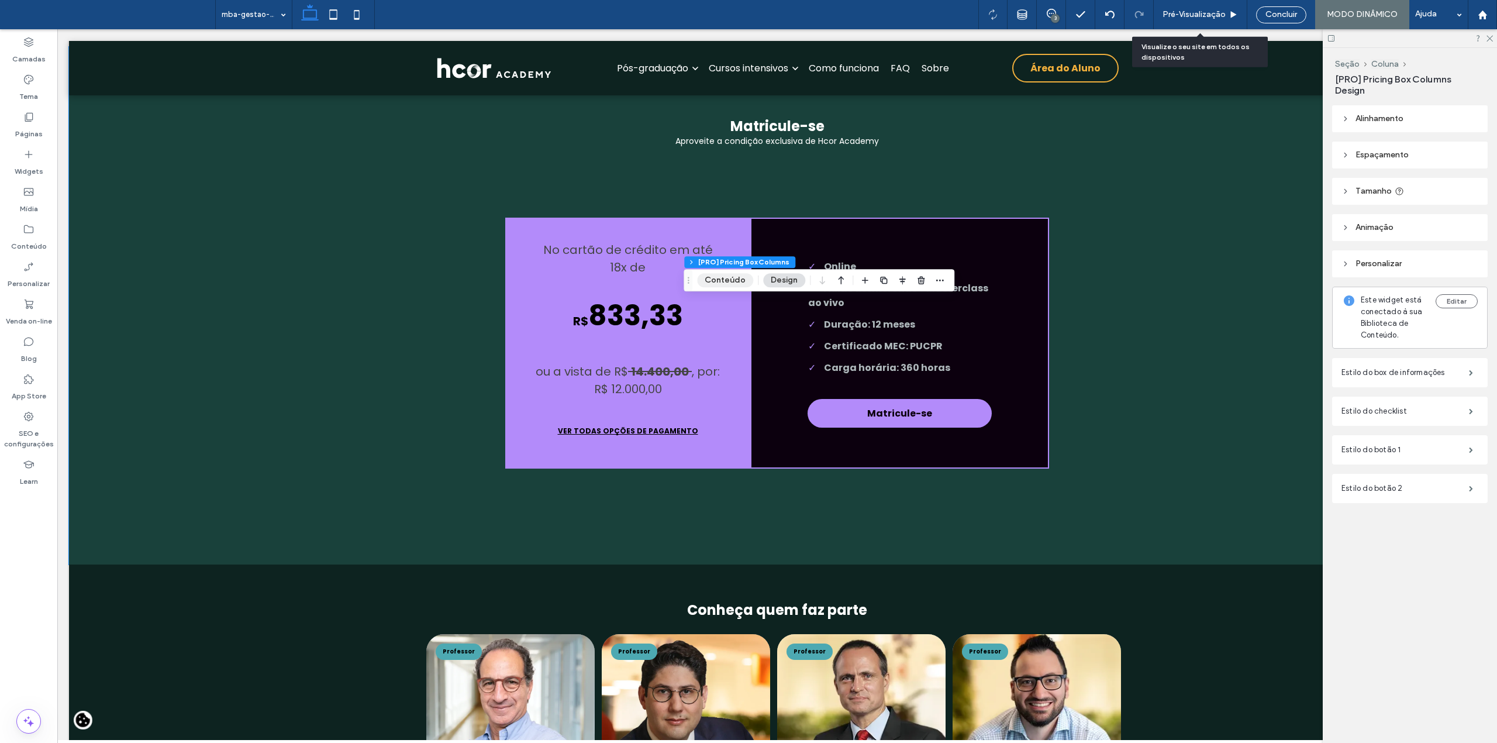
click at [720, 284] on button "Conteúdo" at bounding box center [725, 280] width 56 height 14
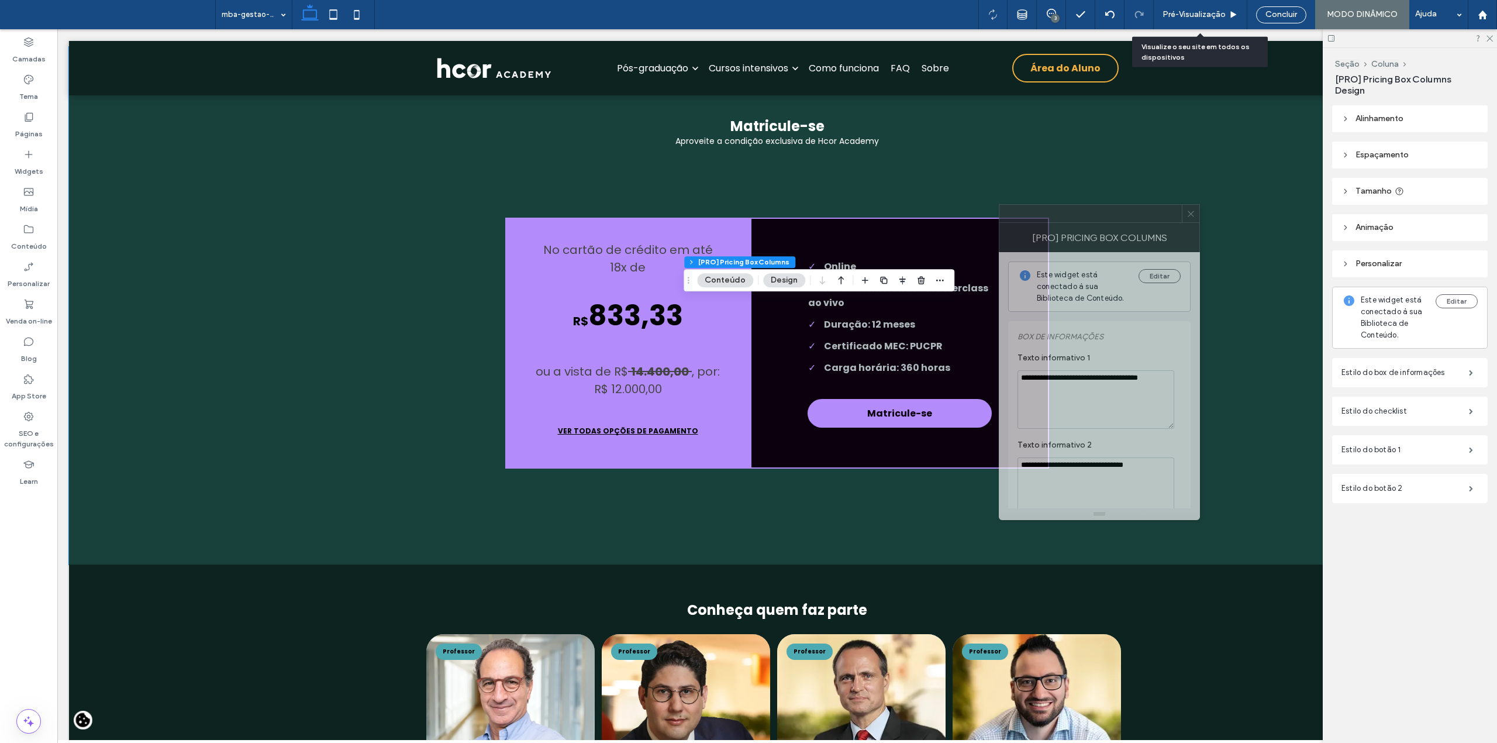
drag, startPoint x: 1387, startPoint y: 235, endPoint x: 1102, endPoint y: 226, distance: 285.5
click at [1102, 226] on div "[PRO] Pricing Box Columns" at bounding box center [1099, 237] width 201 height 29
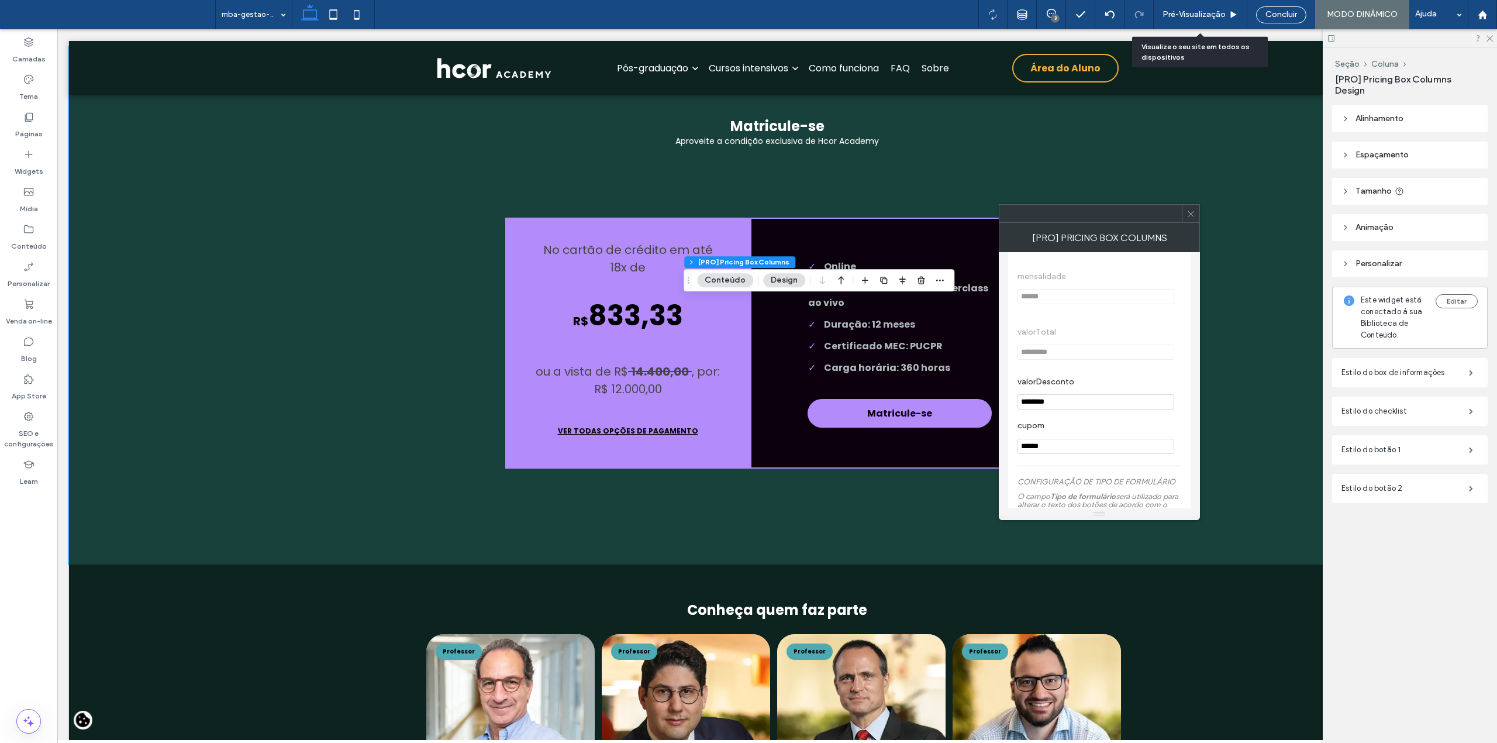
scroll to position [623, 0]
click at [1032, 403] on input "********" at bounding box center [1095, 398] width 157 height 15
click at [1044, 450] on input "******" at bounding box center [1095, 443] width 157 height 15
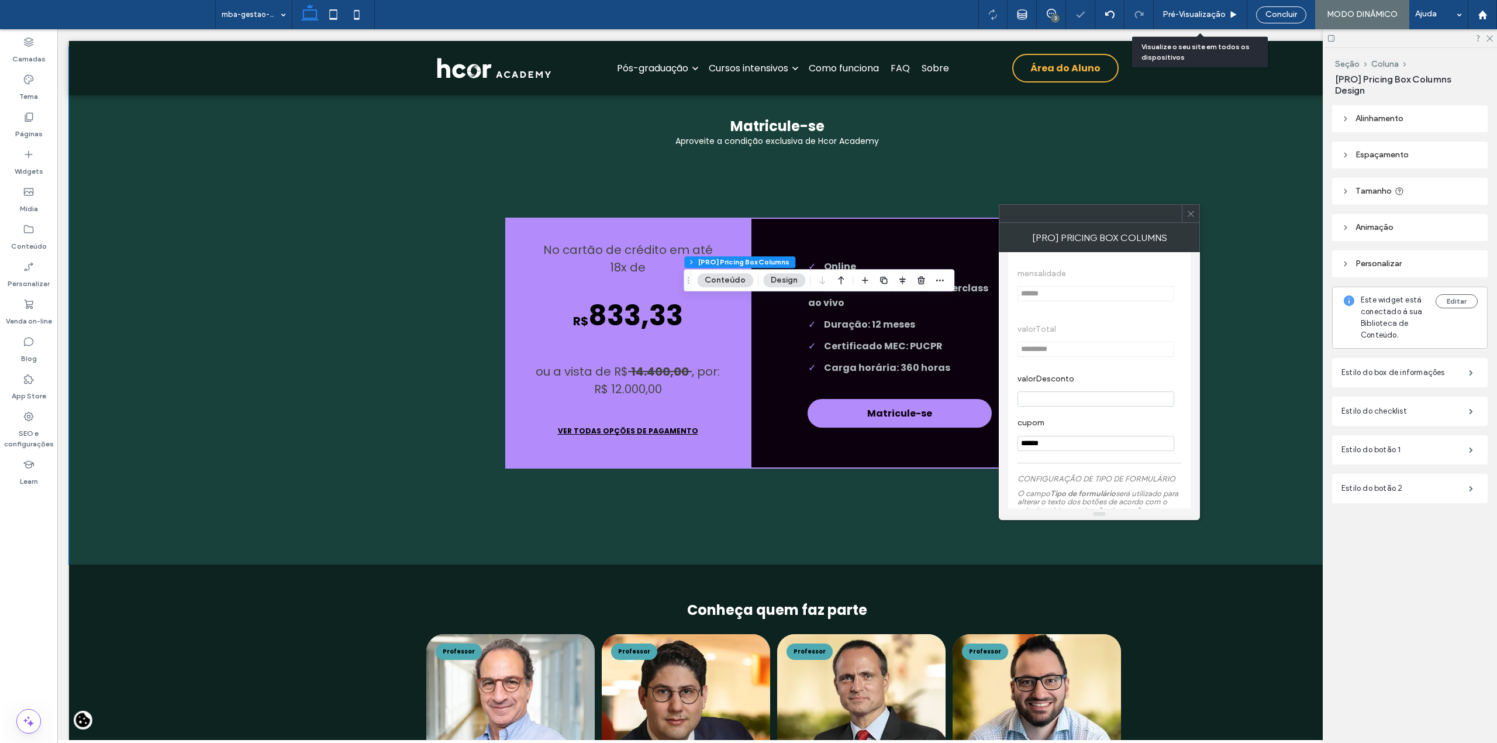
click at [1044, 450] on input "******" at bounding box center [1095, 443] width 157 height 15
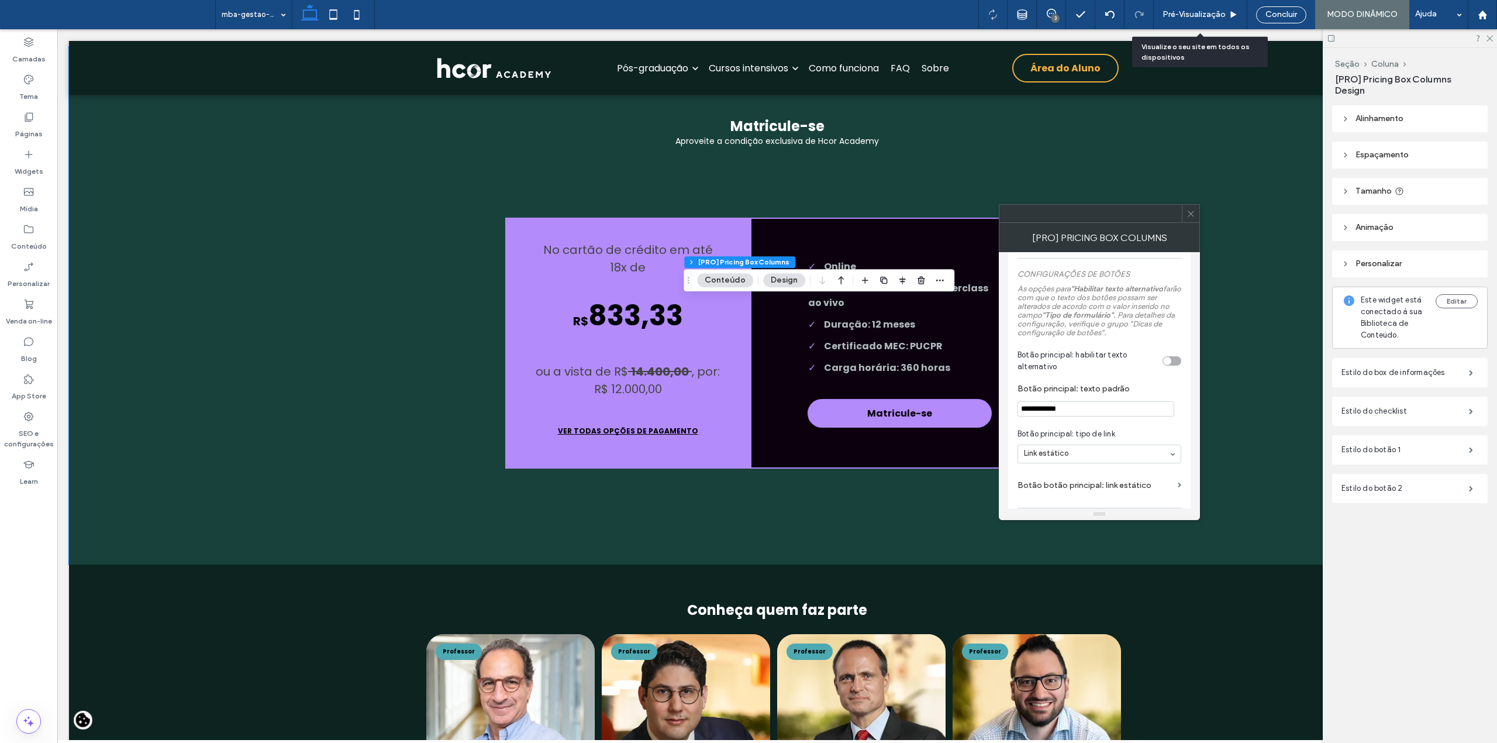
scroll to position [1013, 0]
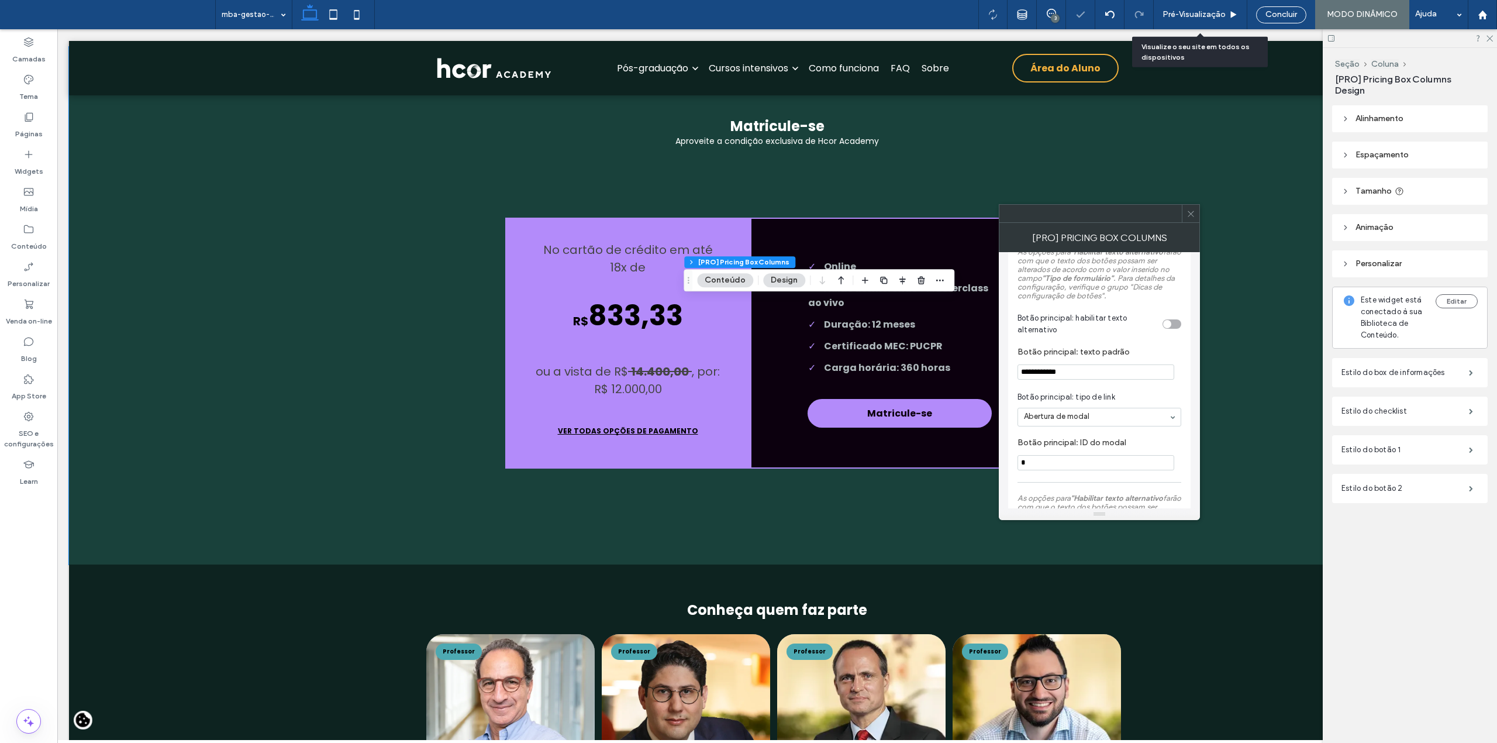
click at [1154, 450] on label "Botão principal: ID do modal" at bounding box center [1096, 444] width 159 height 12
click at [1111, 436] on label "CHECKLIST" at bounding box center [1099, 433] width 164 height 20
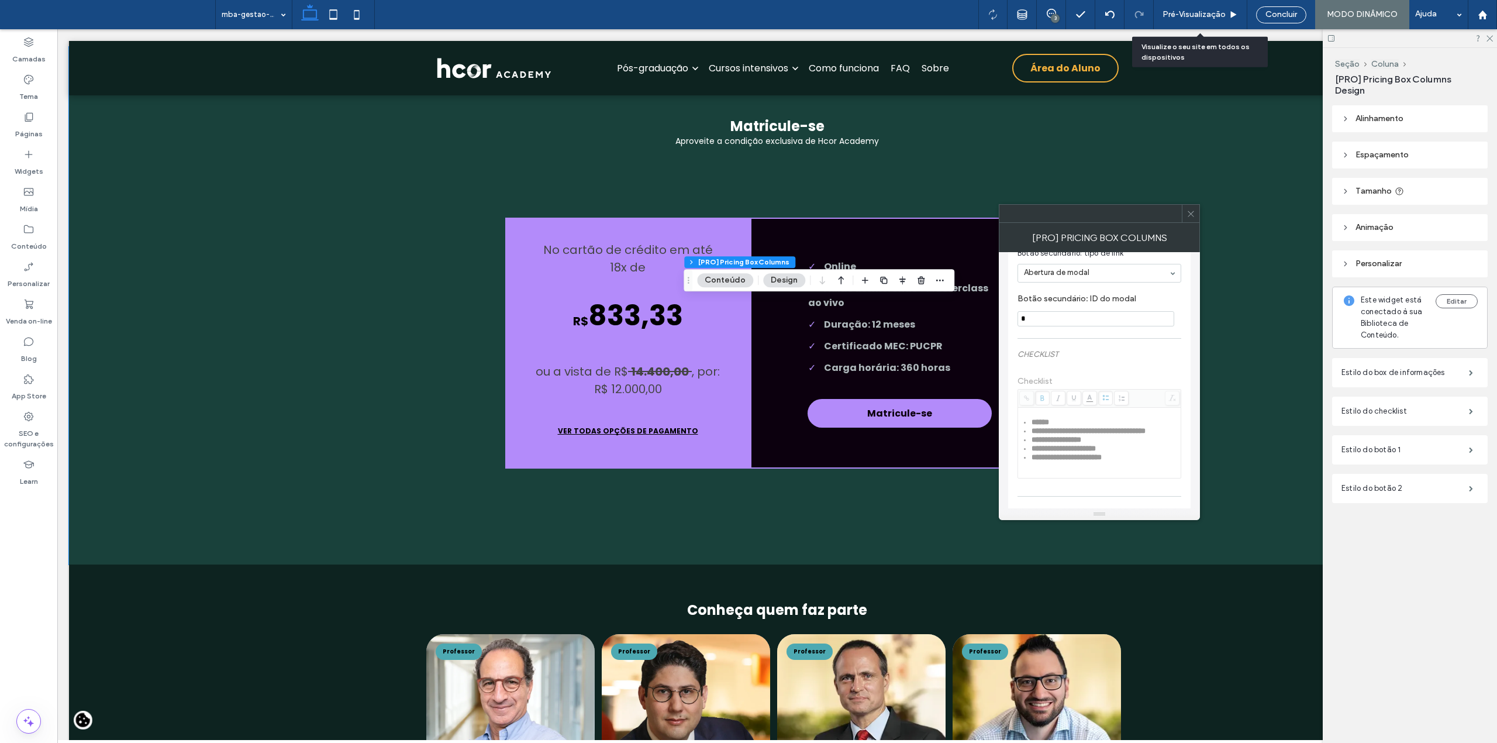
scroll to position [1455, 0]
click at [1175, 476] on div "toggle" at bounding box center [1171, 475] width 19 height 9
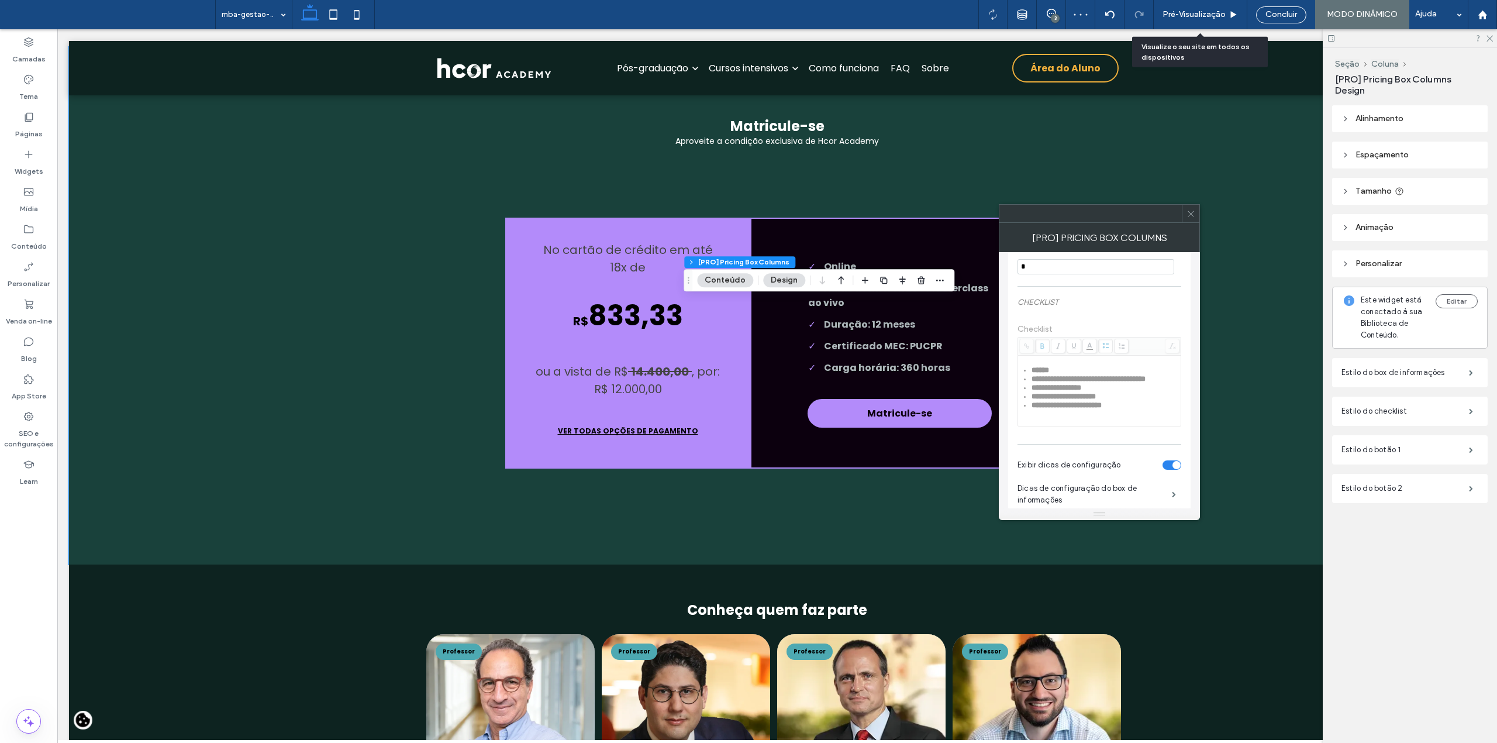
click at [1165, 470] on div "toggle" at bounding box center [1171, 464] width 19 height 9
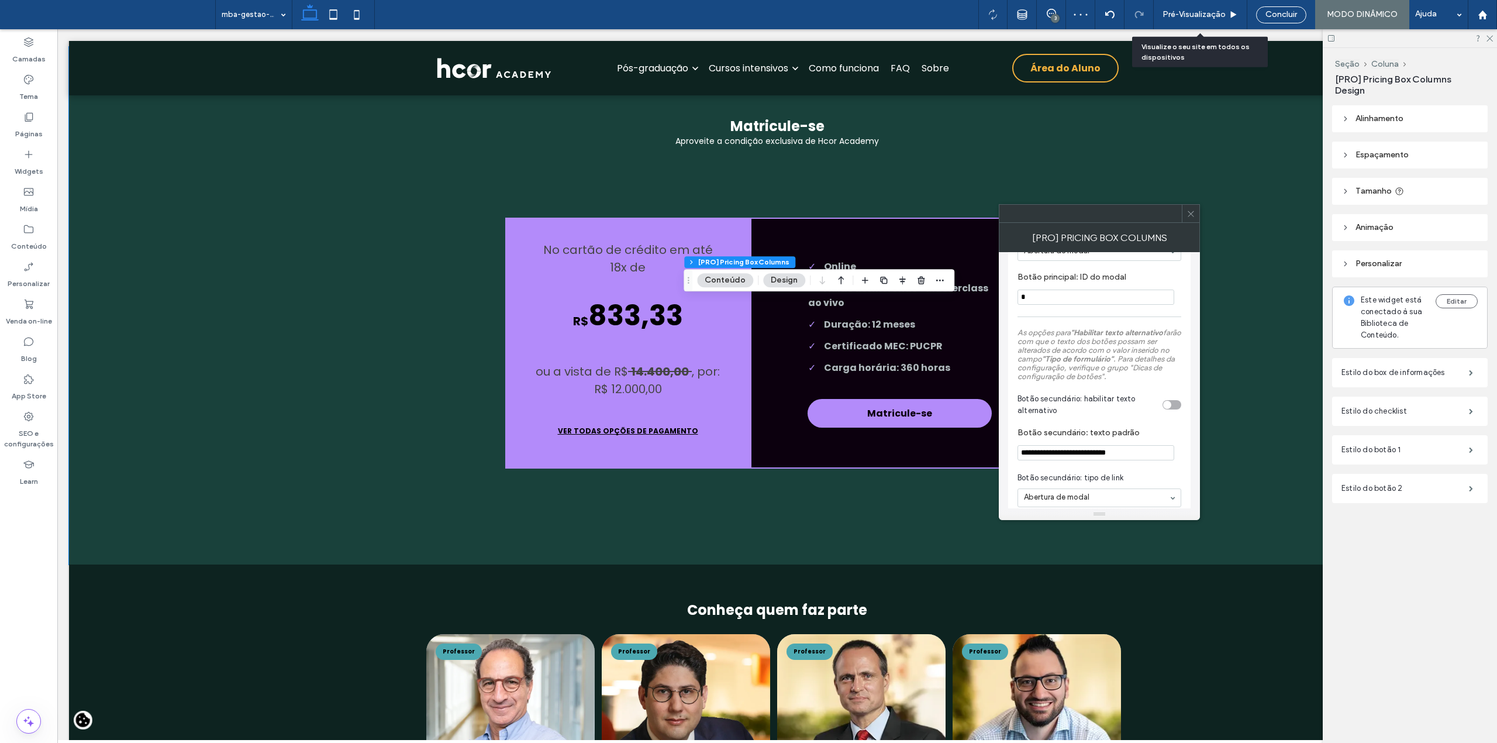
scroll to position [1144, 0]
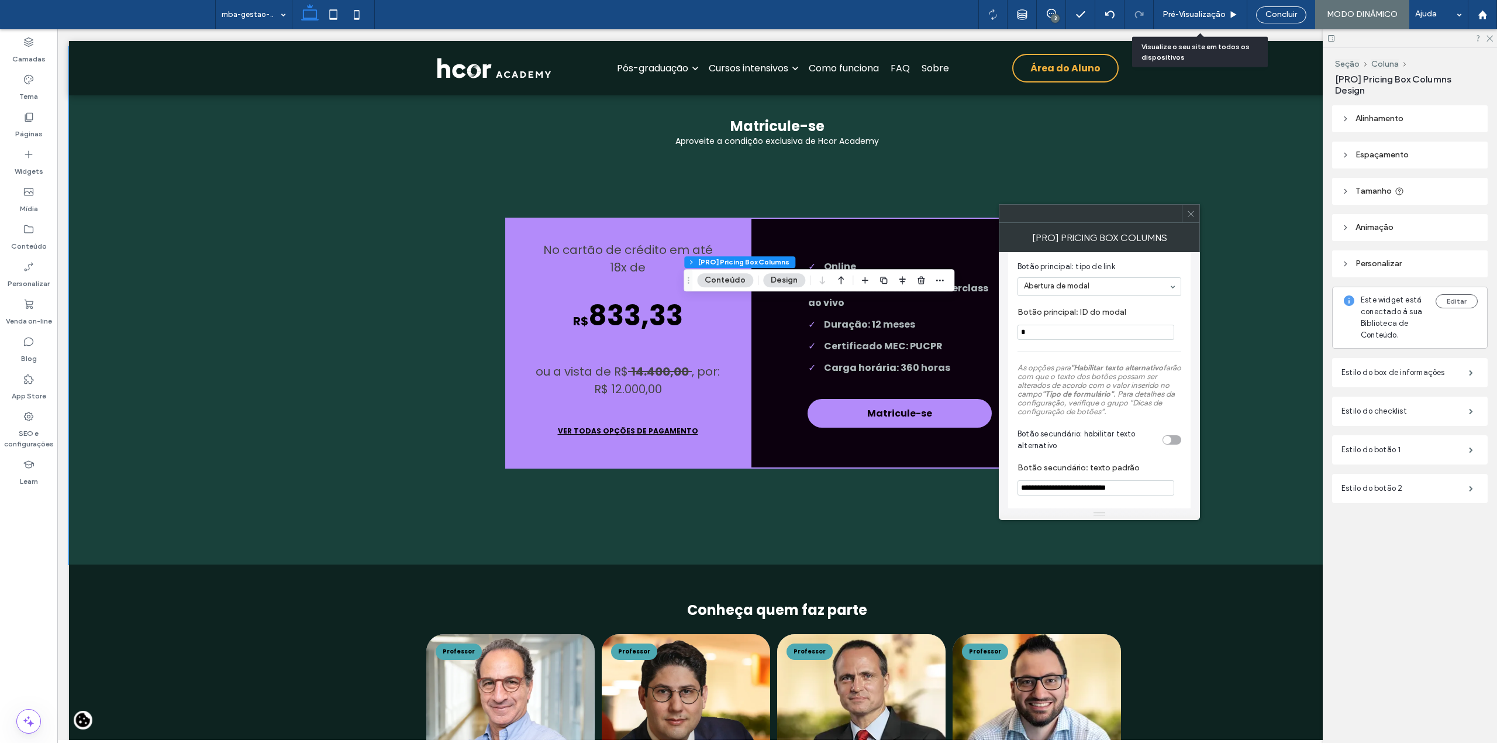
click at [1188, 214] on icon at bounding box center [1190, 213] width 9 height 9
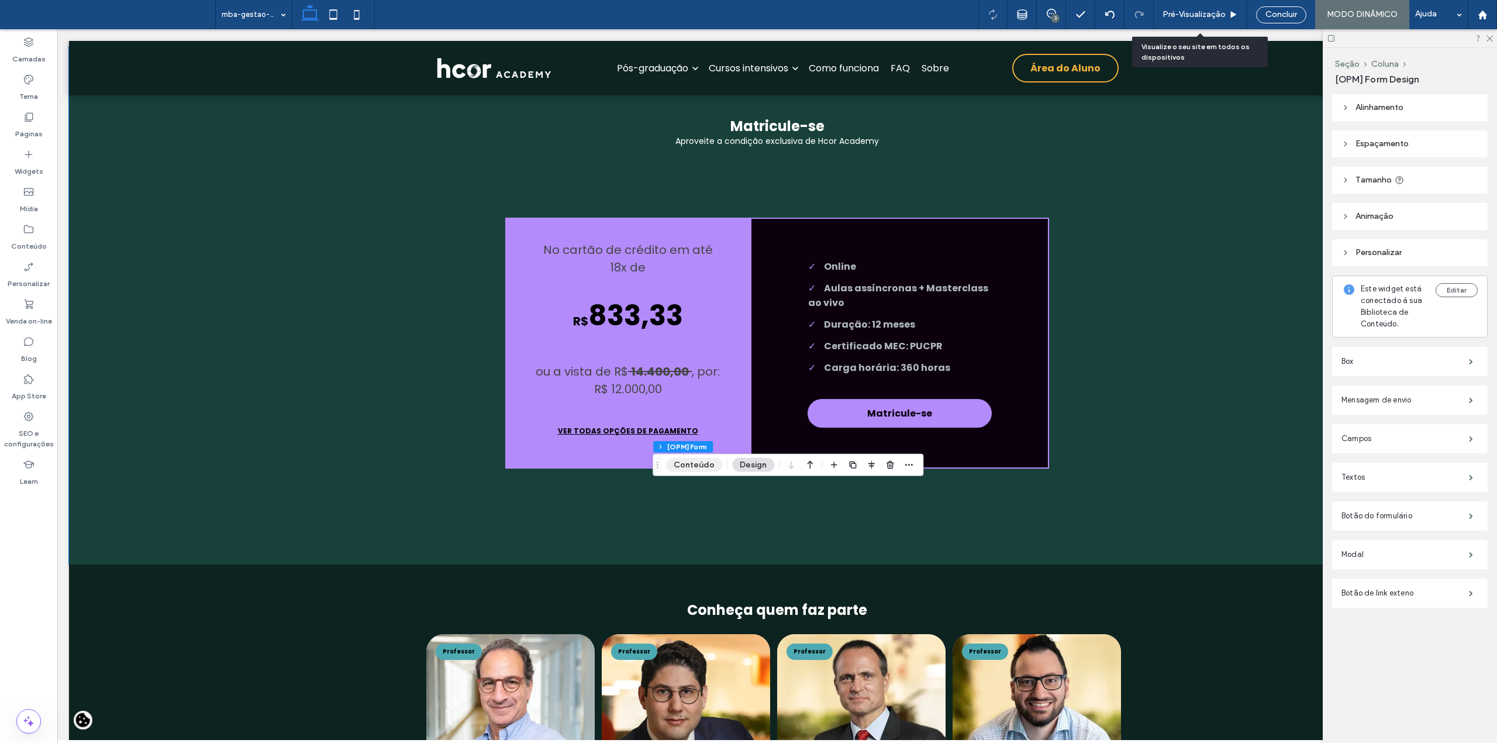
click at [688, 466] on button "Conteúdo" at bounding box center [694, 465] width 56 height 14
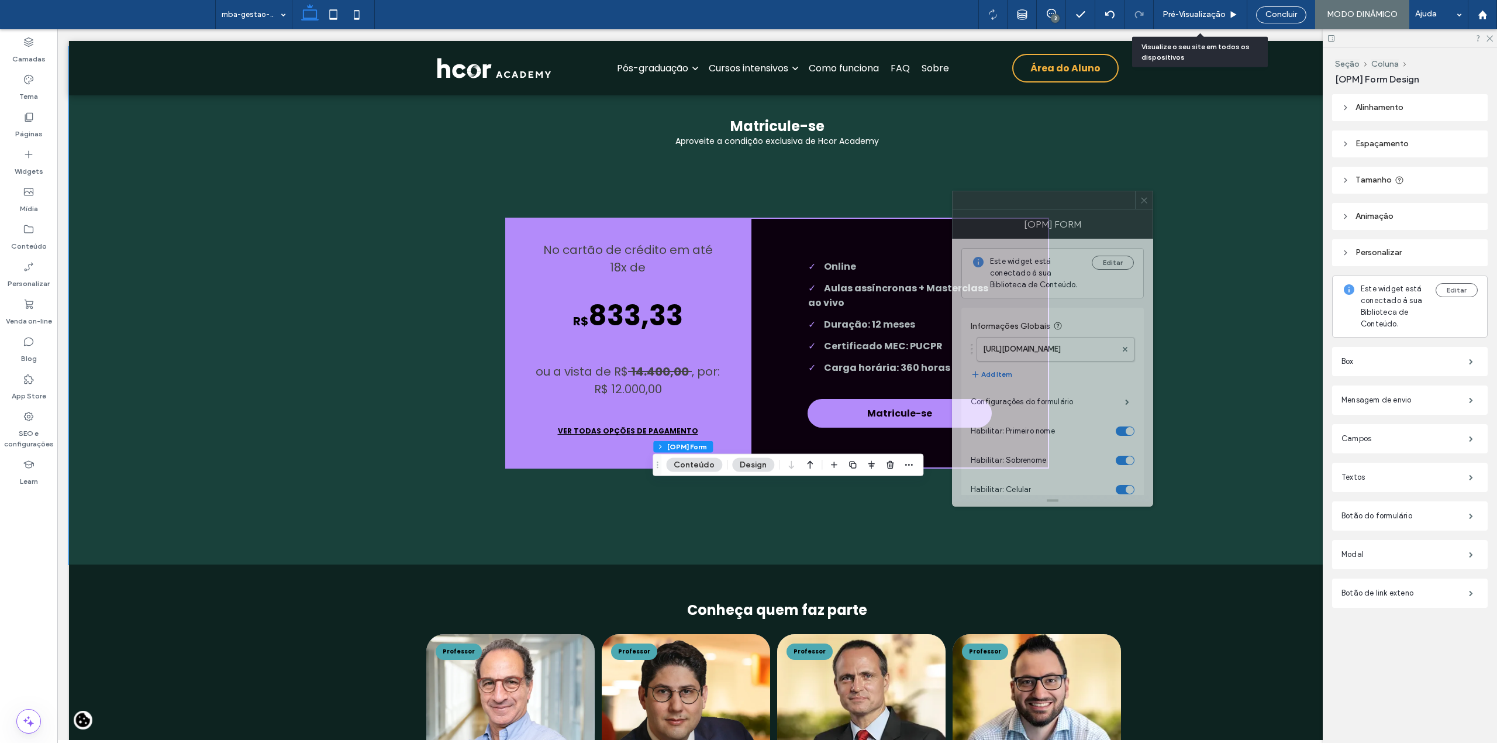
drag, startPoint x: 1395, startPoint y: 232, endPoint x: 1062, endPoint y: 209, distance: 333.5
click at [1062, 209] on div at bounding box center [1052, 200] width 201 height 19
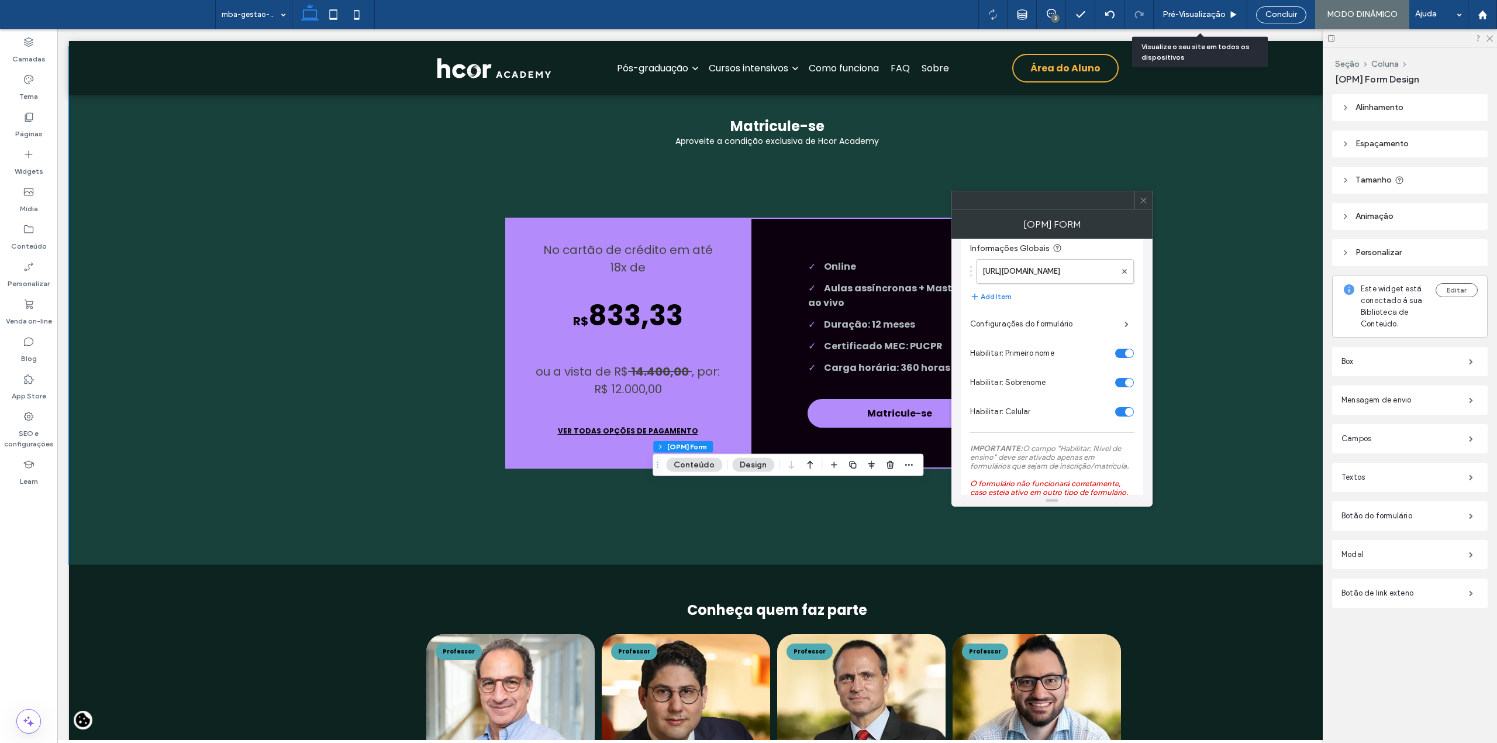
scroll to position [0, 0]
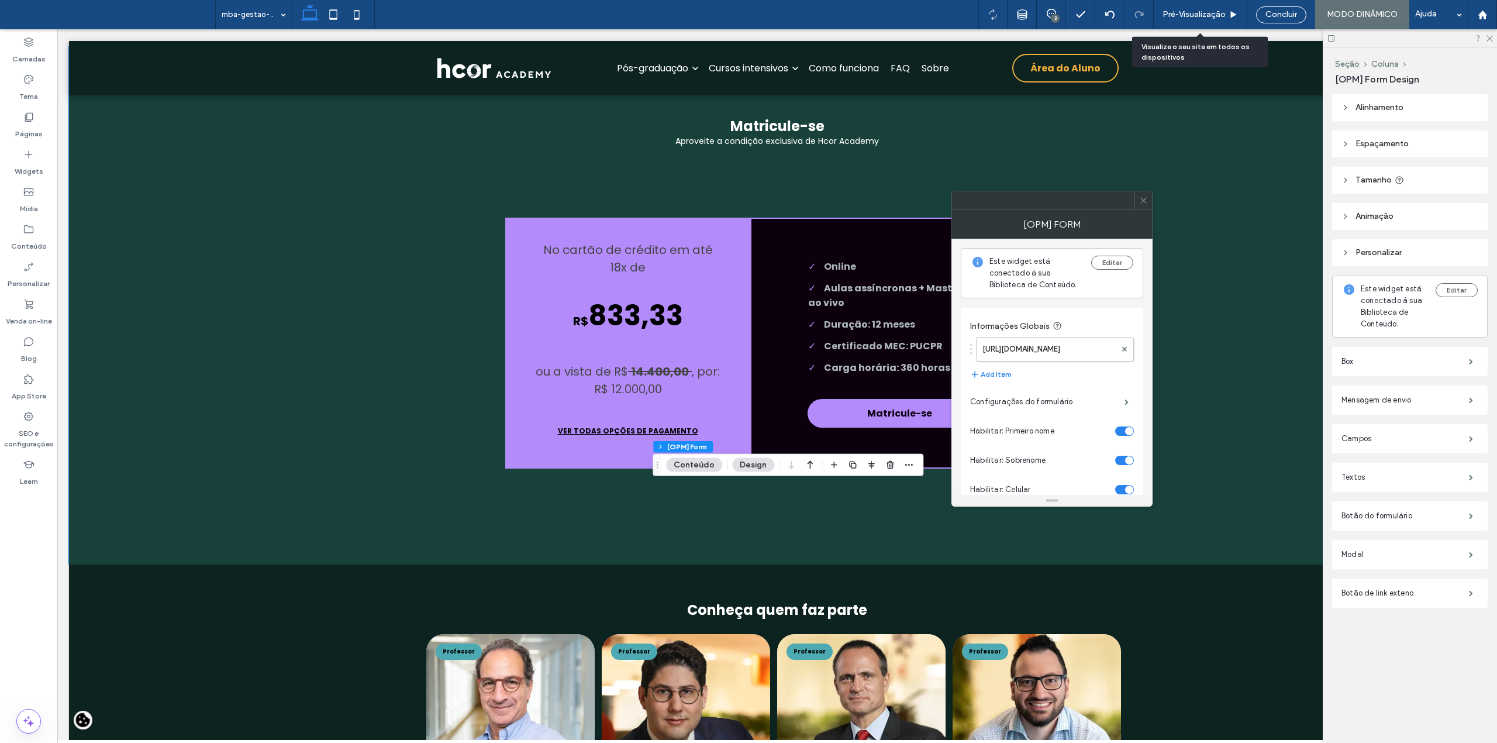
click at [1148, 197] on div at bounding box center [1143, 200] width 18 height 18
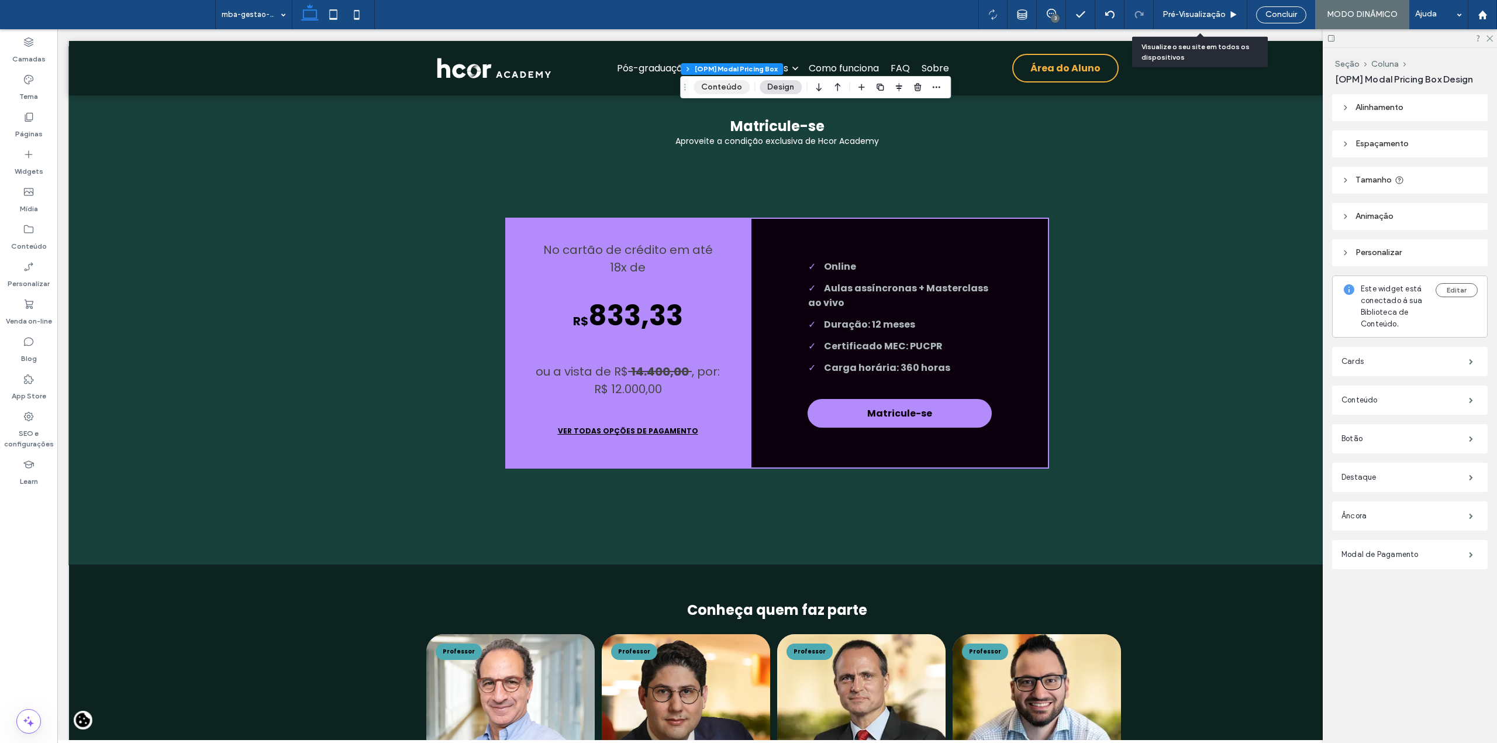
click at [715, 90] on button "Conteúdo" at bounding box center [721, 87] width 56 height 14
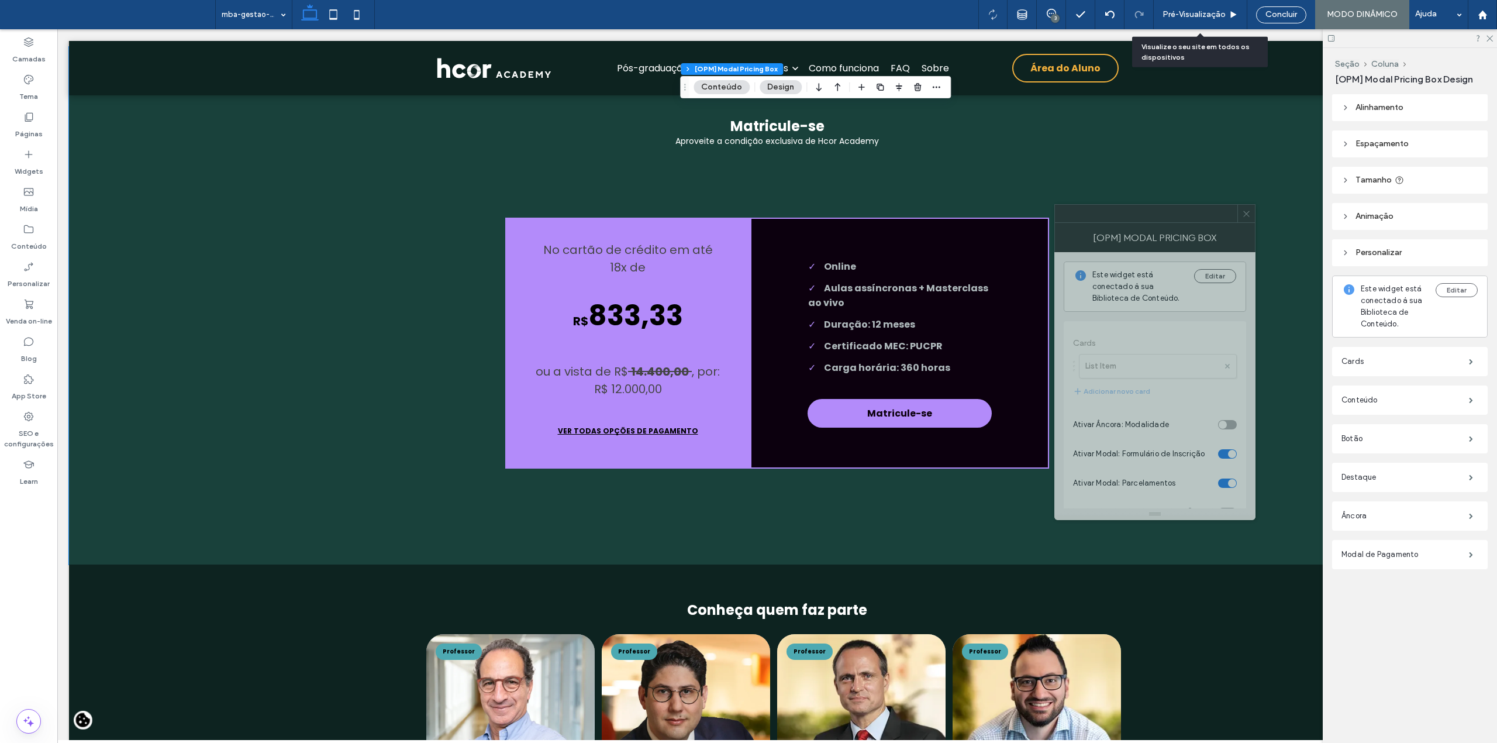
drag, startPoint x: 1313, startPoint y: 223, endPoint x: 999, endPoint y: 199, distance: 314.9
click at [1055, 205] on div at bounding box center [1146, 214] width 182 height 18
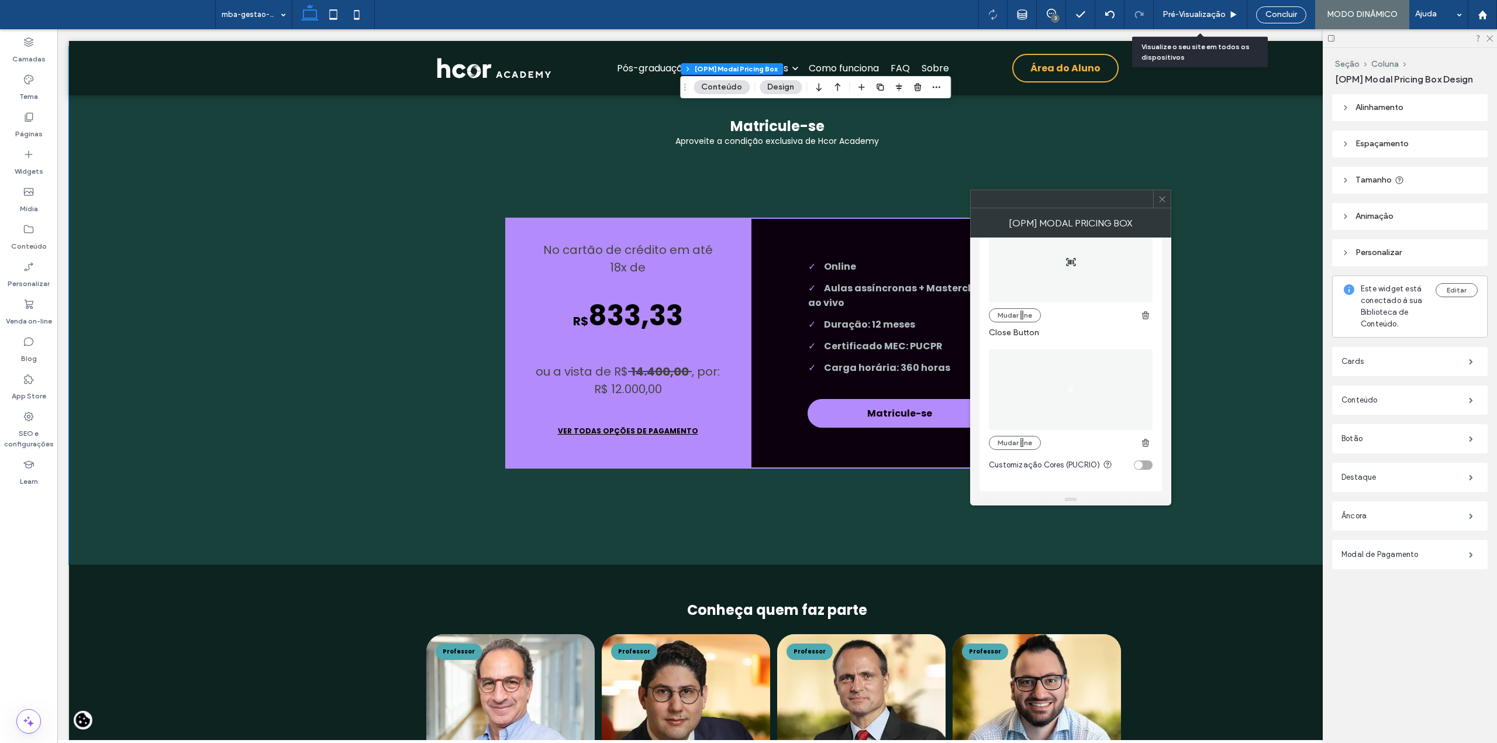
scroll to position [1048, 0]
click at [1161, 200] on icon at bounding box center [1162, 199] width 9 height 9
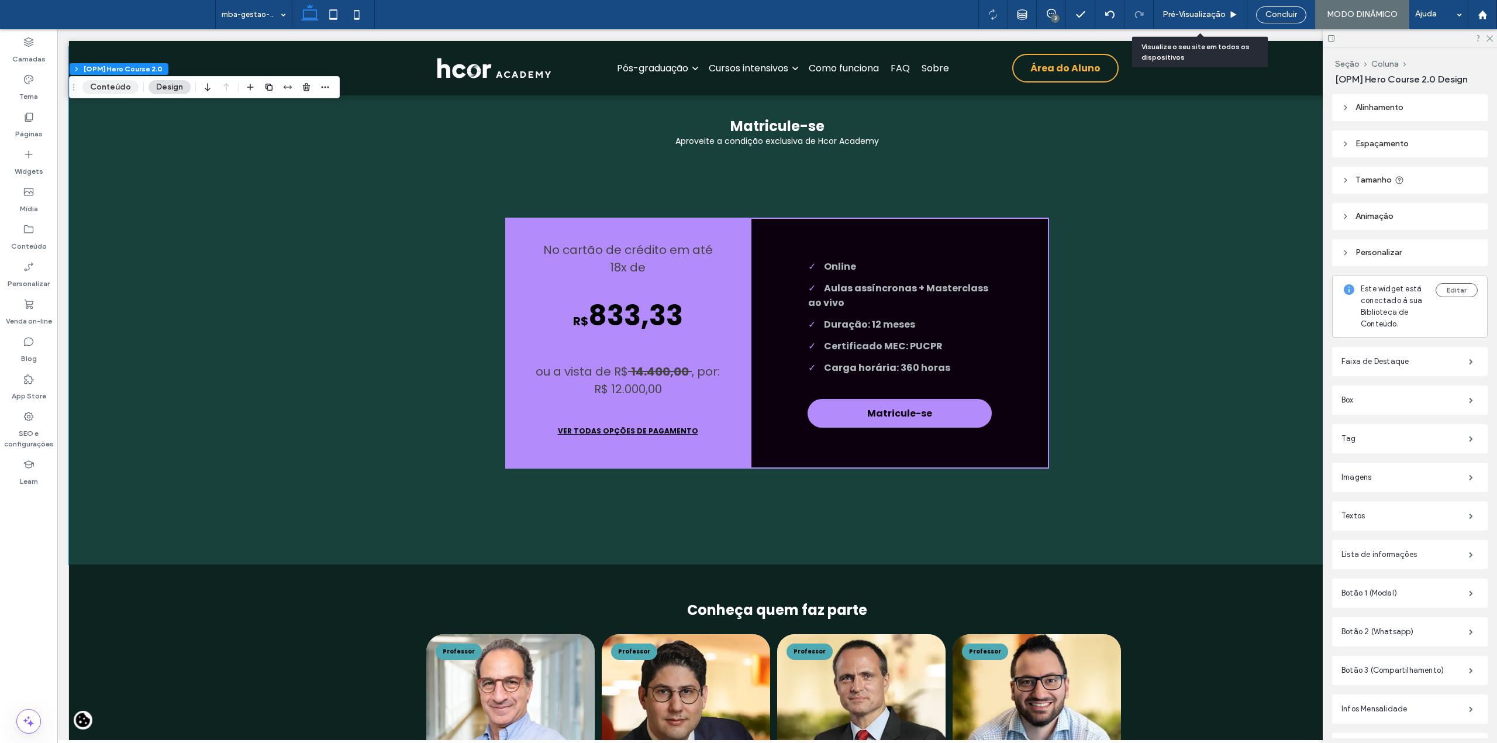
click at [111, 87] on button "Conteúdo" at bounding box center [110, 87] width 56 height 14
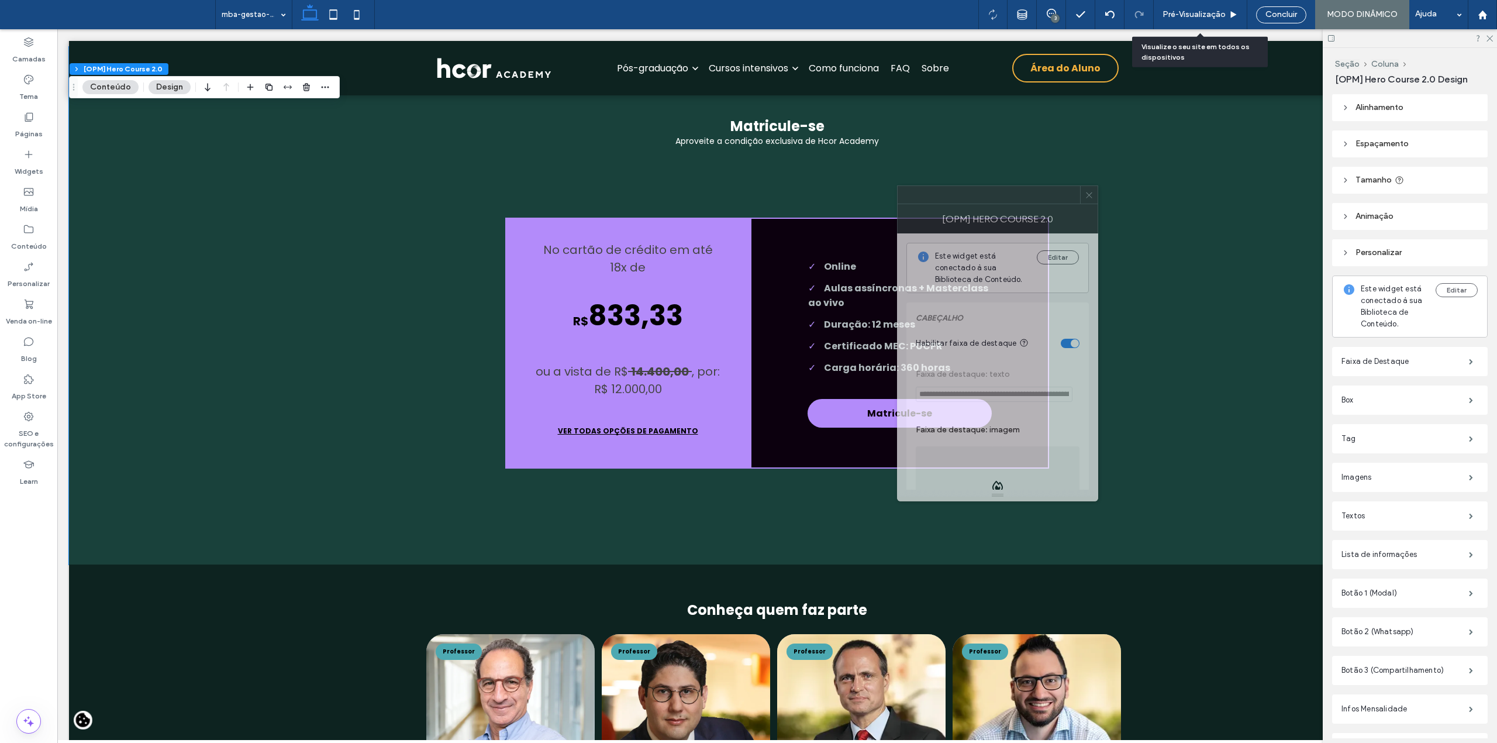
drag, startPoint x: 1332, startPoint y: 228, endPoint x: 938, endPoint y: 199, distance: 394.6
click at [938, 199] on div at bounding box center [989, 195] width 182 height 18
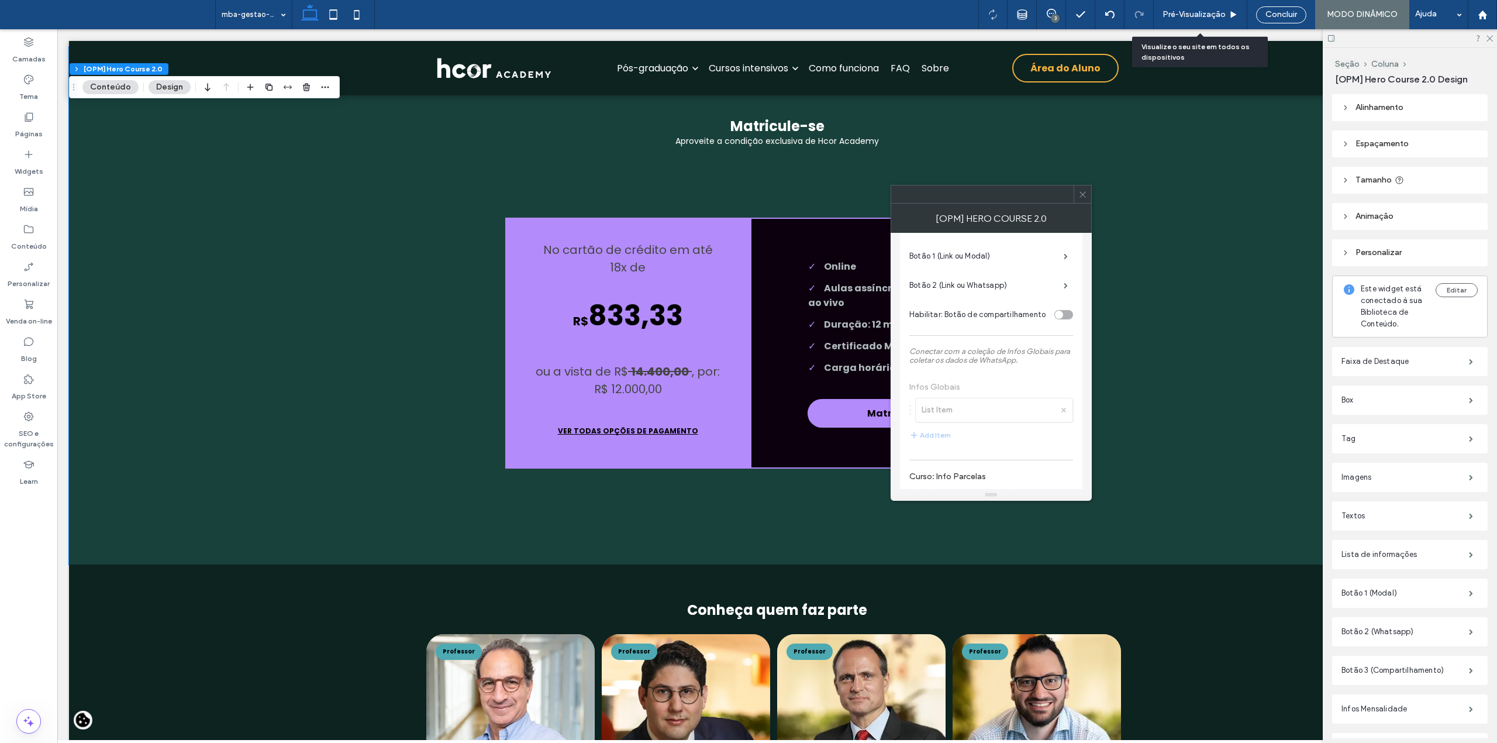
scroll to position [2183, 0]
click at [964, 346] on label "Botão 1 (Link ou Modal)" at bounding box center [986, 333] width 154 height 23
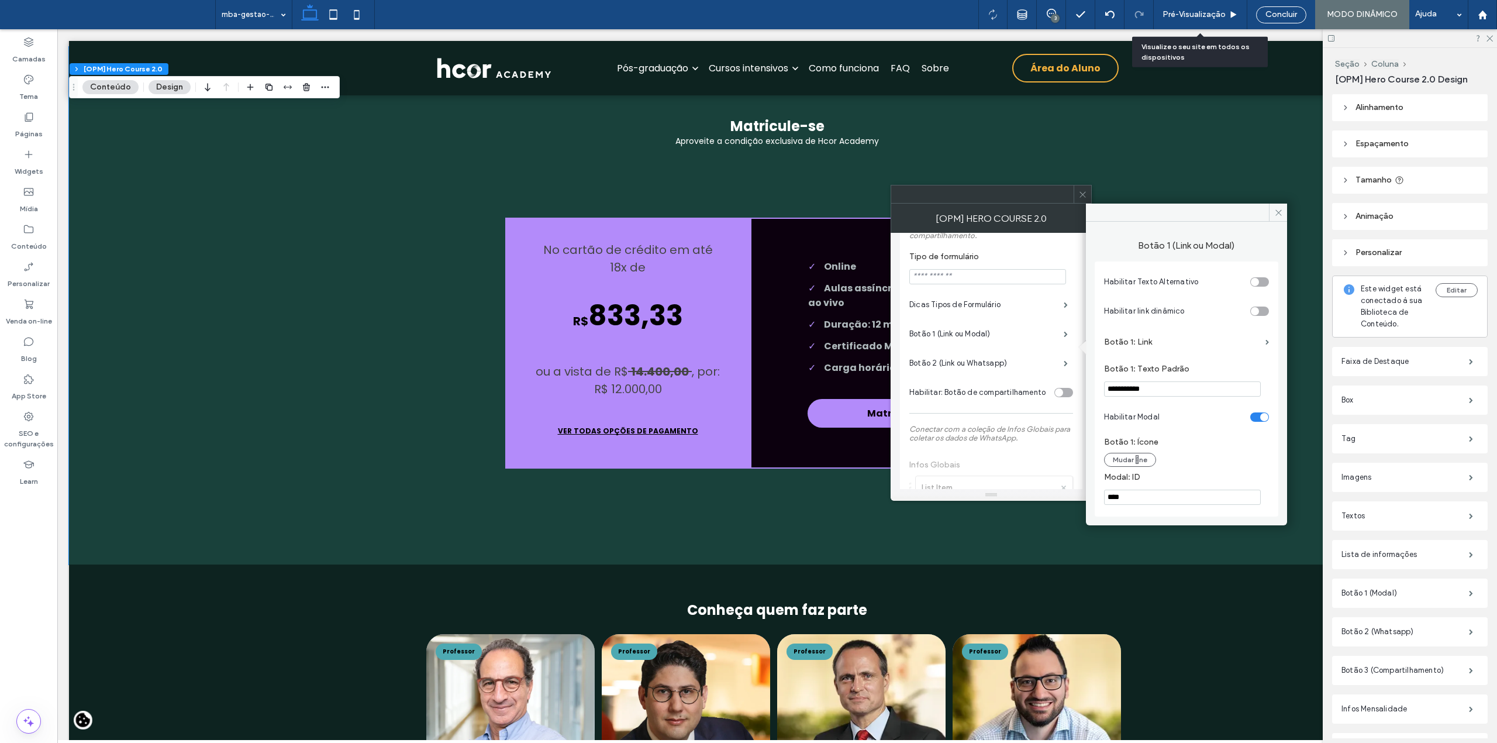
click at [1138, 496] on input "****" at bounding box center [1182, 496] width 157 height 15
click at [1275, 214] on icon at bounding box center [1278, 212] width 9 height 9
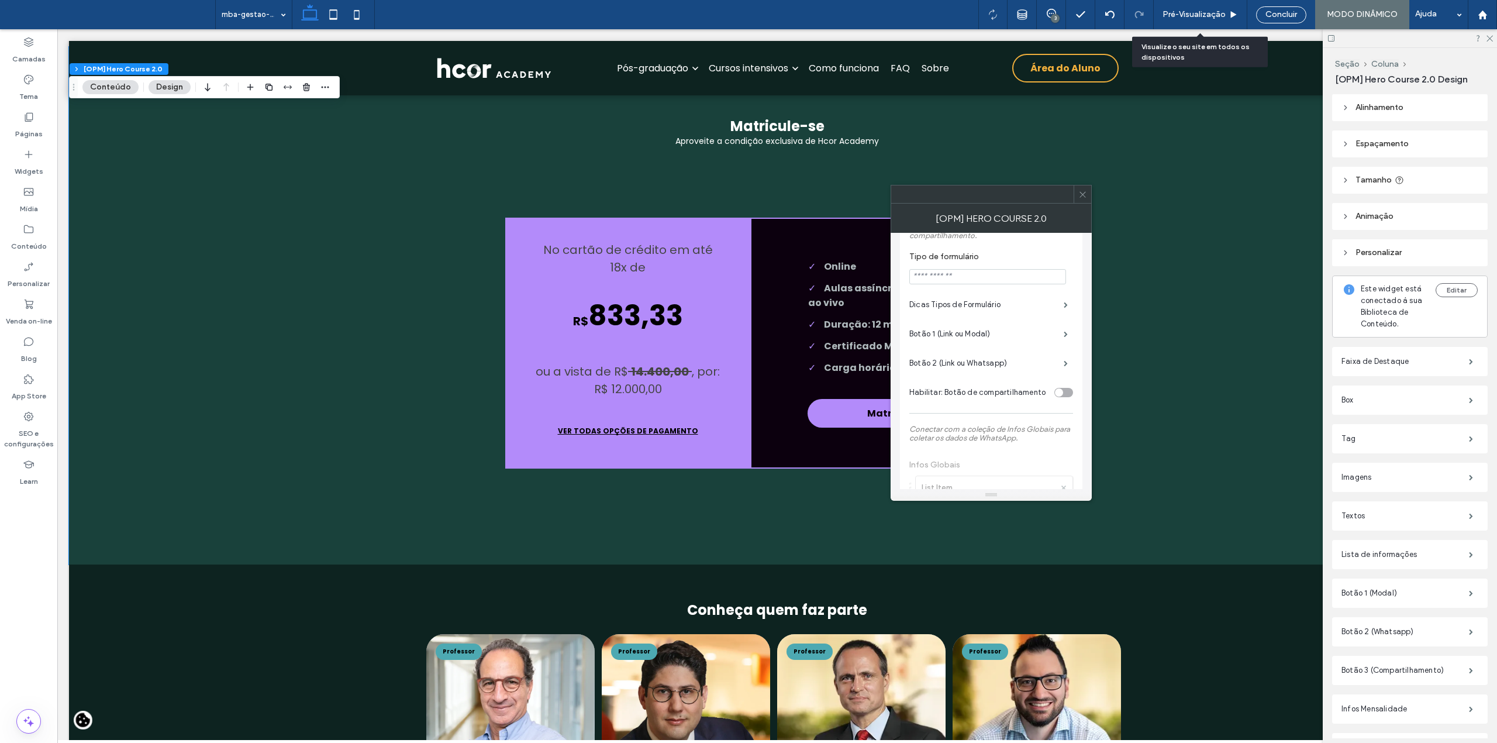
click at [1085, 202] on span at bounding box center [1082, 194] width 9 height 18
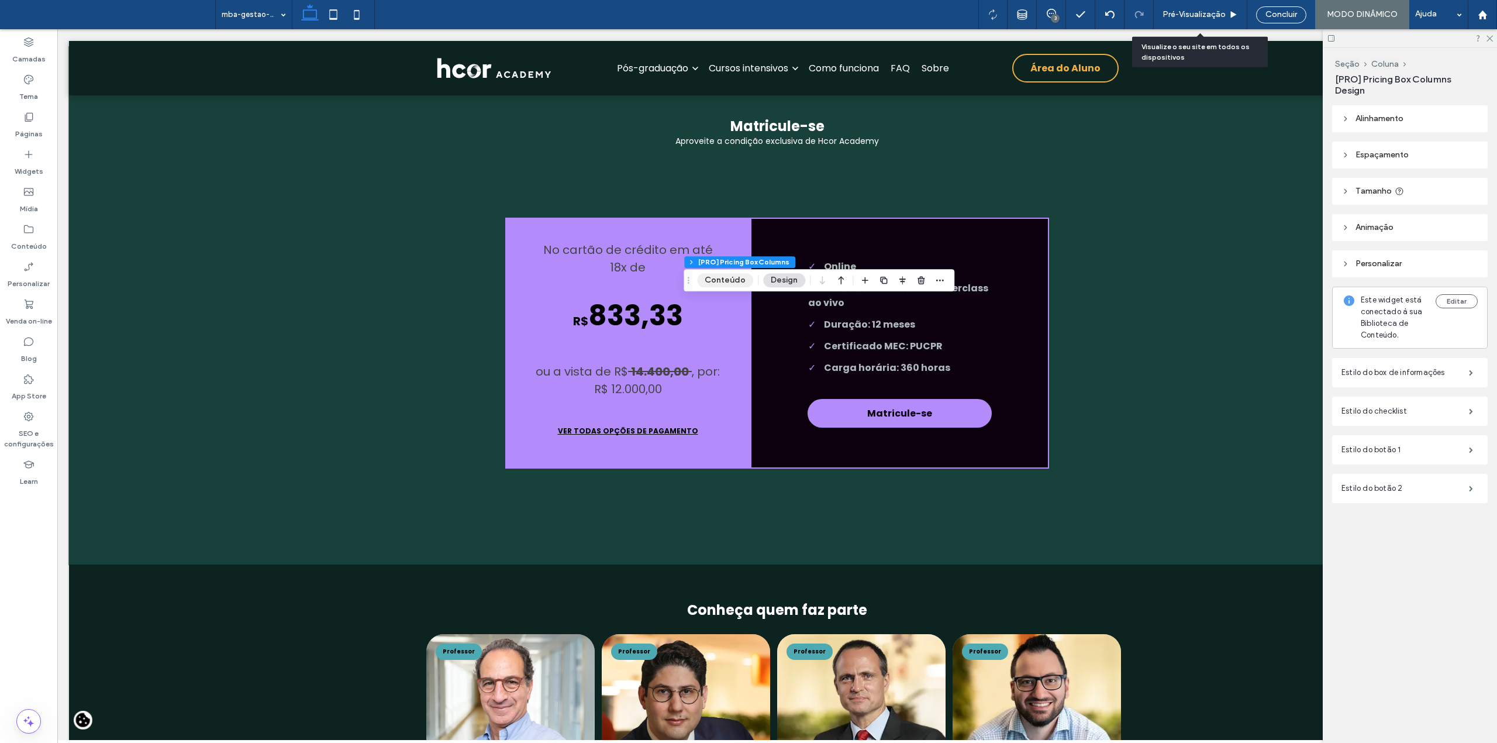
click at [726, 282] on button "Conteúdo" at bounding box center [725, 280] width 56 height 14
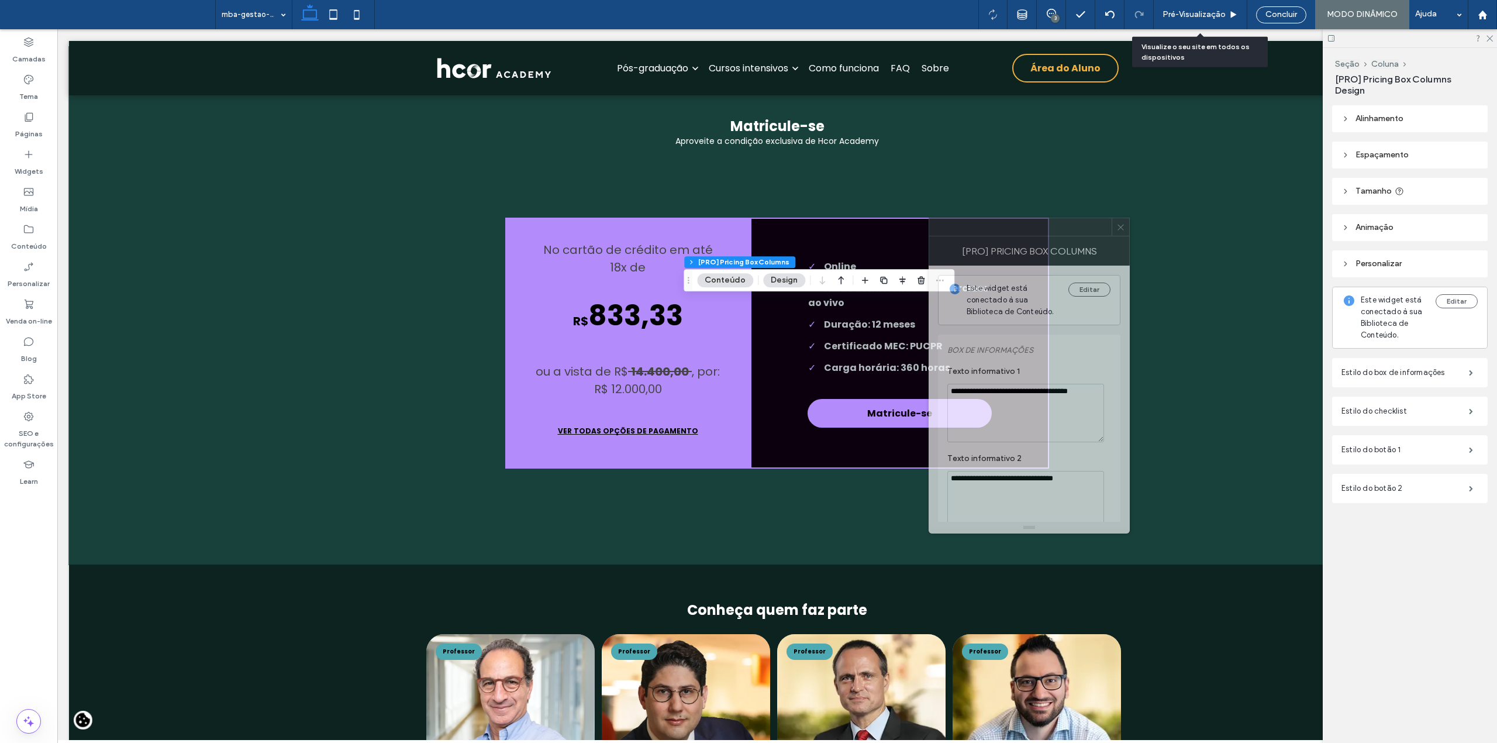
drag, startPoint x: 1361, startPoint y: 227, endPoint x: 1006, endPoint y: 232, distance: 355.5
click at [1006, 232] on div at bounding box center [1020, 227] width 182 height 18
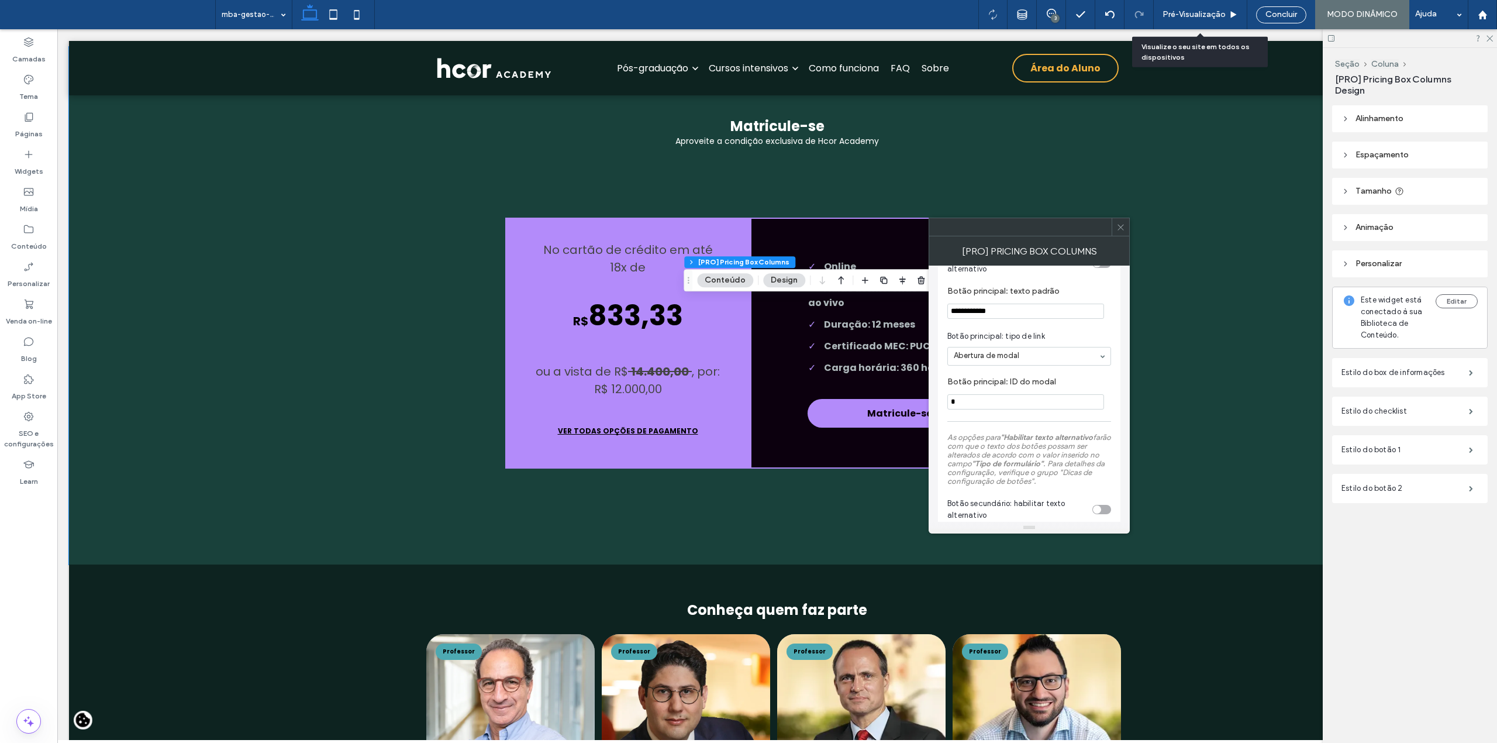
scroll to position [1091, 0]
click at [1041, 406] on input "*" at bounding box center [1025, 398] width 157 height 15
paste input "***"
type input "****"
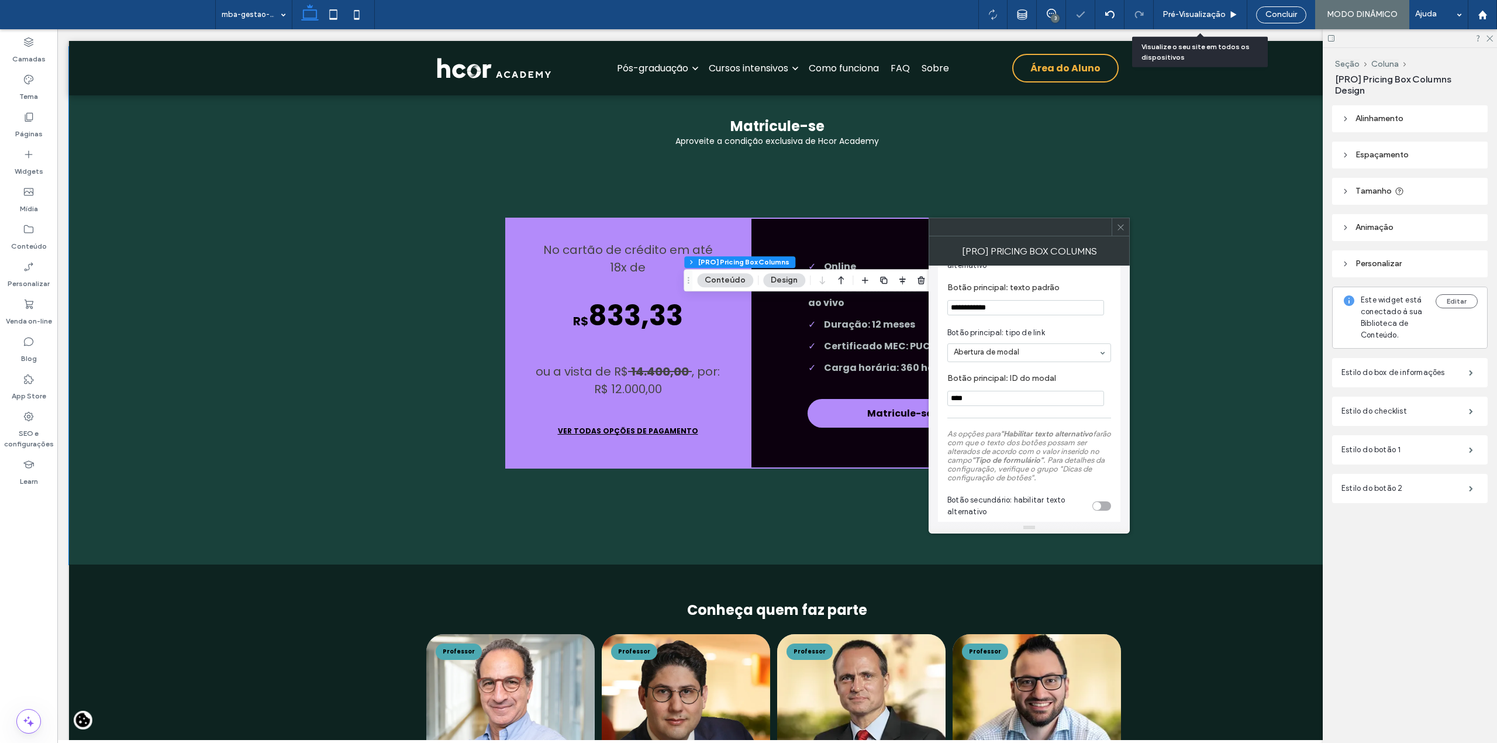
click at [1125, 232] on div at bounding box center [1121, 227] width 18 height 18
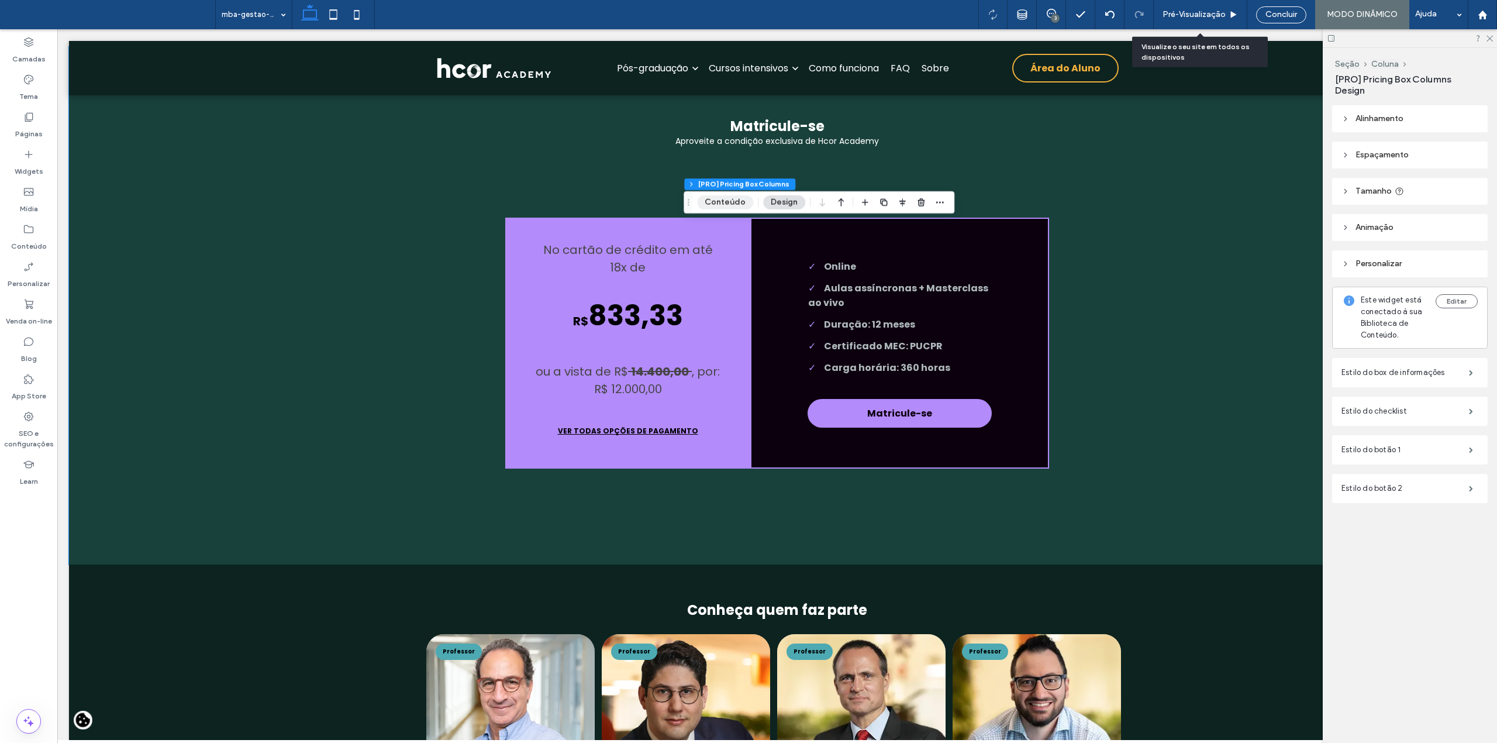
click at [721, 202] on button "Conteúdo" at bounding box center [725, 202] width 56 height 14
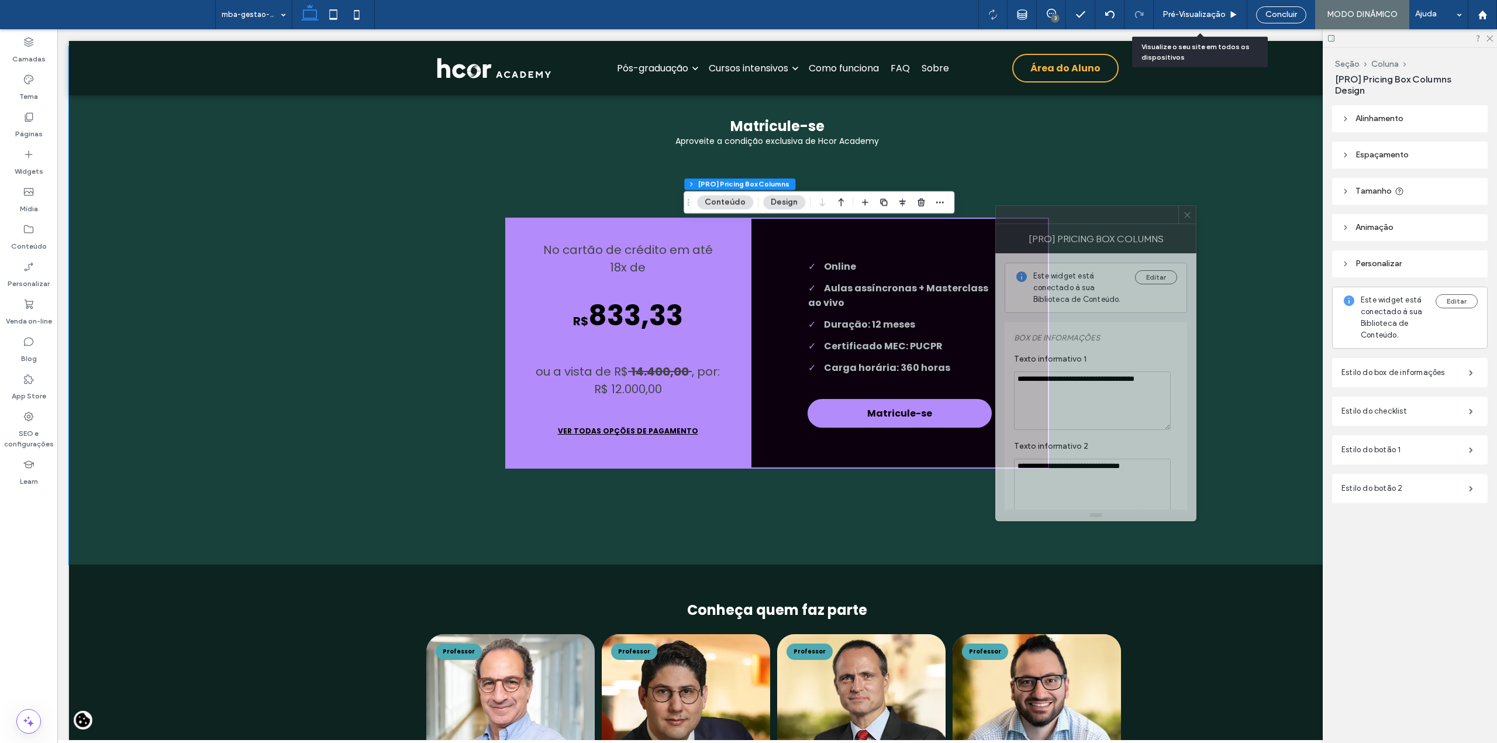
drag, startPoint x: 1385, startPoint y: 236, endPoint x: 1096, endPoint y: 228, distance: 289.0
click at [1096, 228] on div "[PRO] Pricing Box Columns" at bounding box center [1095, 238] width 201 height 29
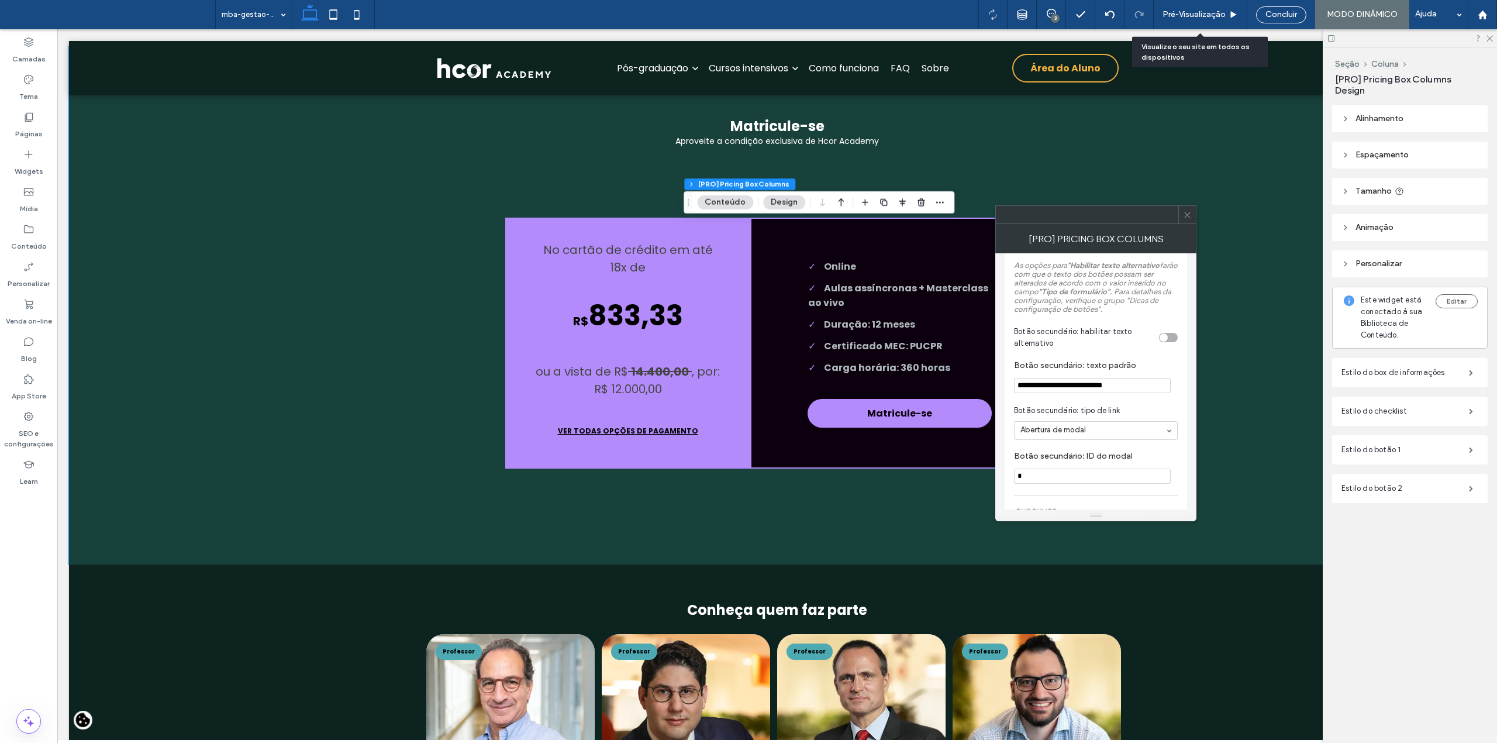
scroll to position [1325, 0]
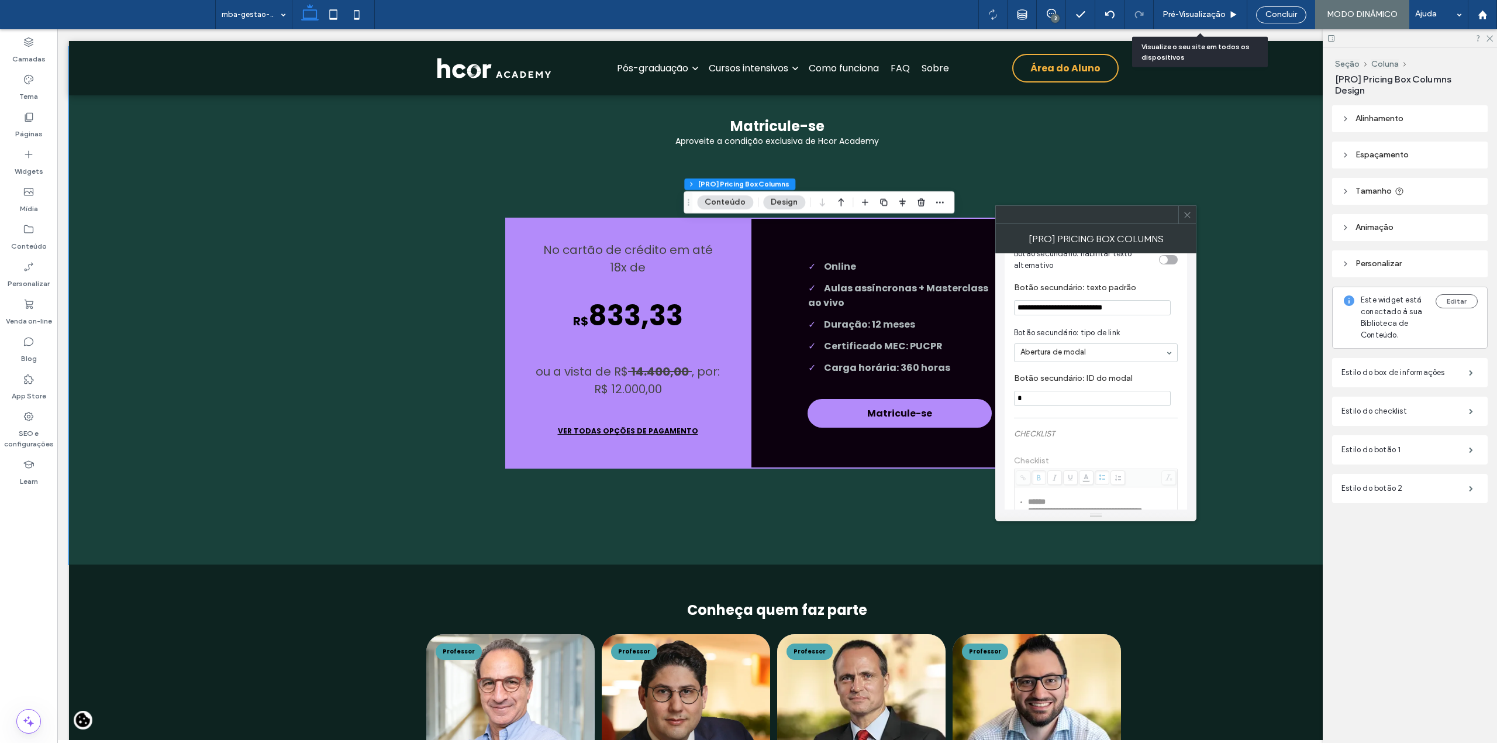
type input "**********"
click at [1041, 406] on input "*" at bounding box center [1092, 398] width 157 height 15
type input "*"
click at [1065, 386] on label "Botão secundário: ID do modal" at bounding box center [1093, 380] width 159 height 12
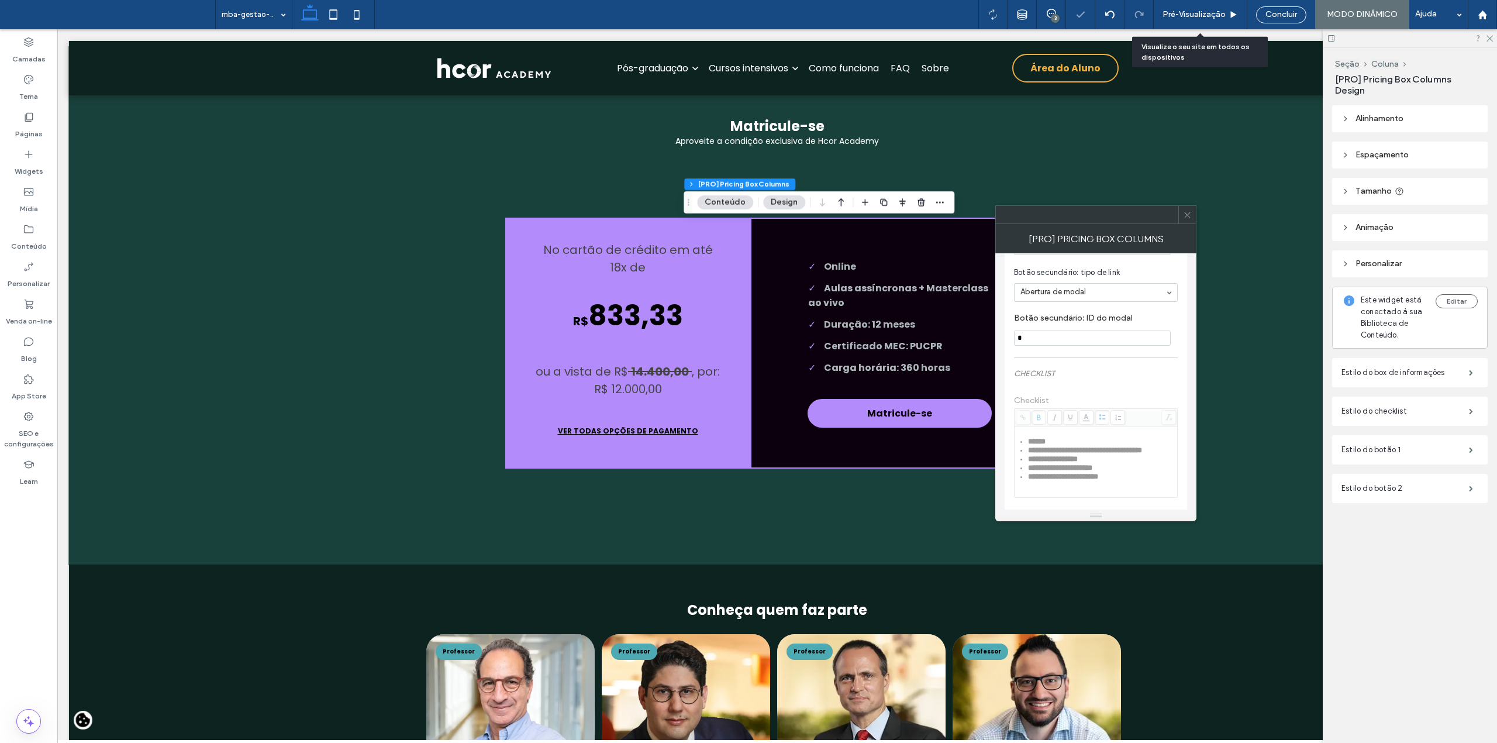
scroll to position [1455, 0]
click at [1185, 218] on icon at bounding box center [1187, 214] width 9 height 9
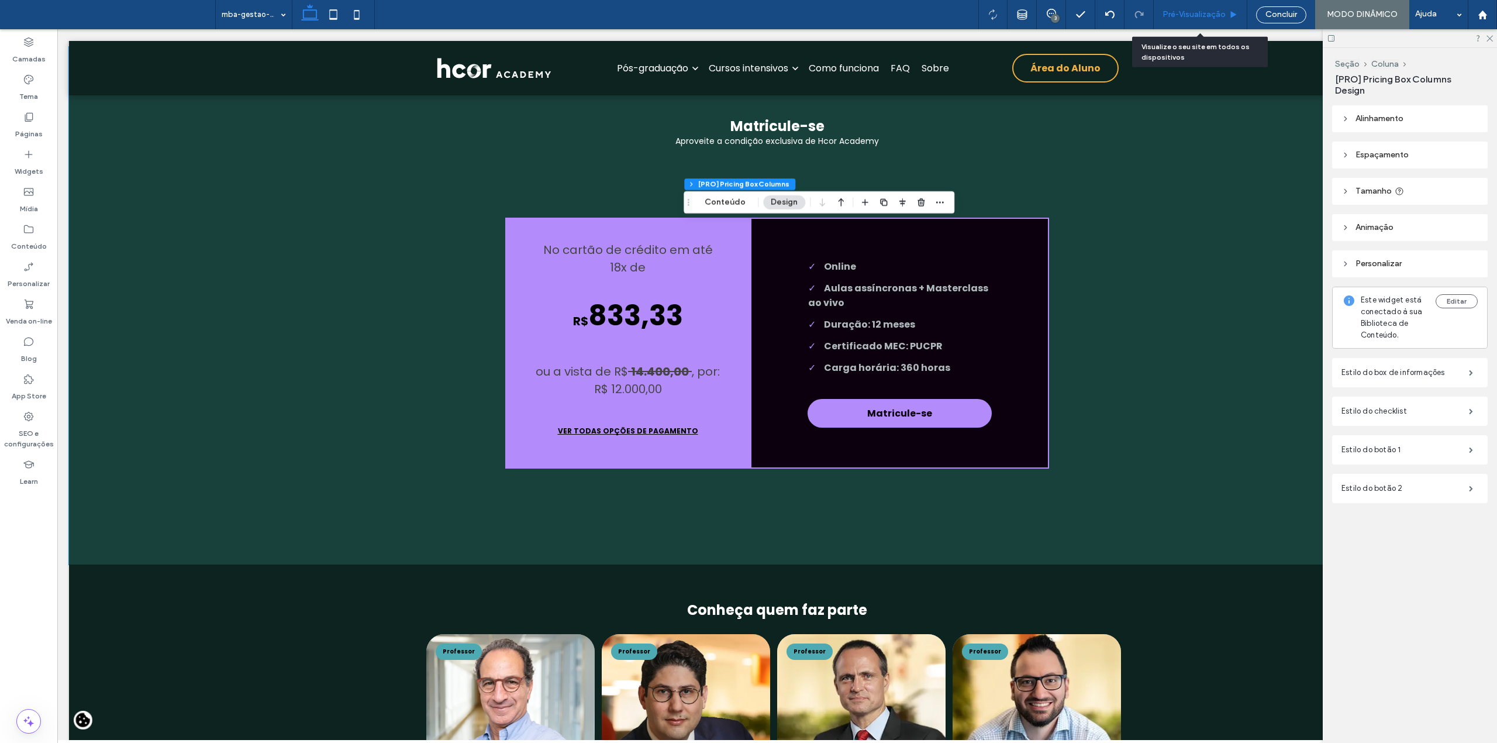
click at [1200, 10] on span "Pré-Visualizaçāo" at bounding box center [1193, 14] width 63 height 9
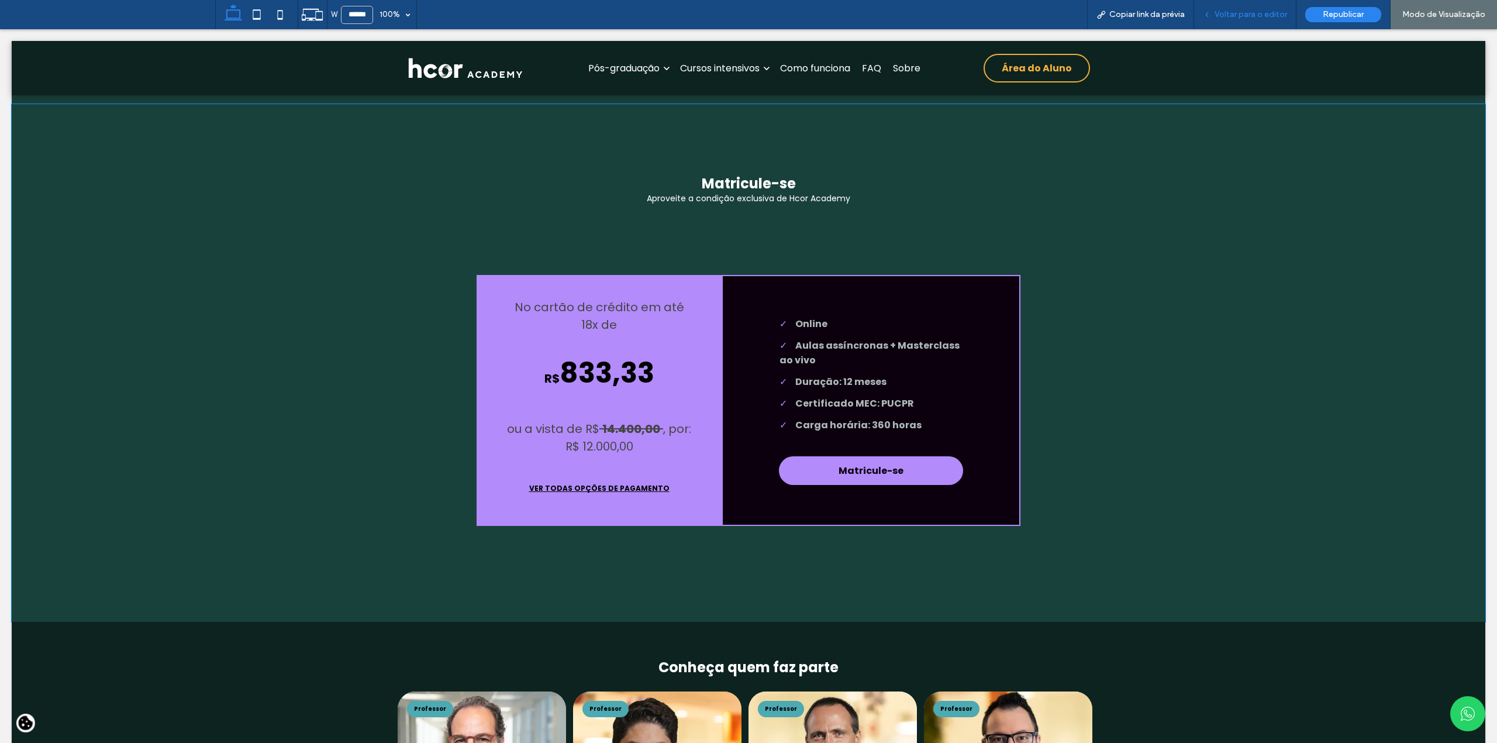
click at [1247, 16] on span "Voltar para o editor" at bounding box center [1250, 14] width 73 height 9
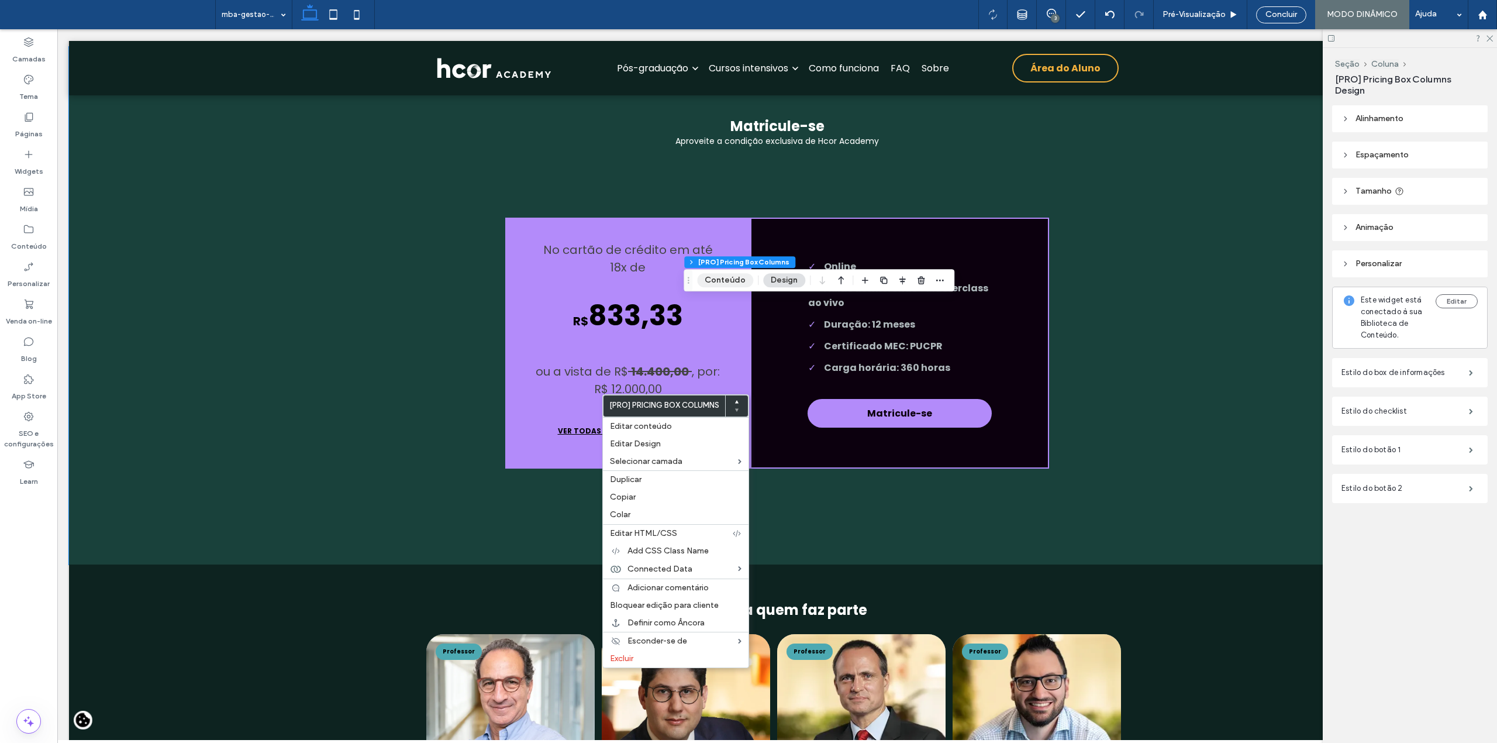
click at [723, 277] on button "Conteúdo" at bounding box center [725, 280] width 56 height 14
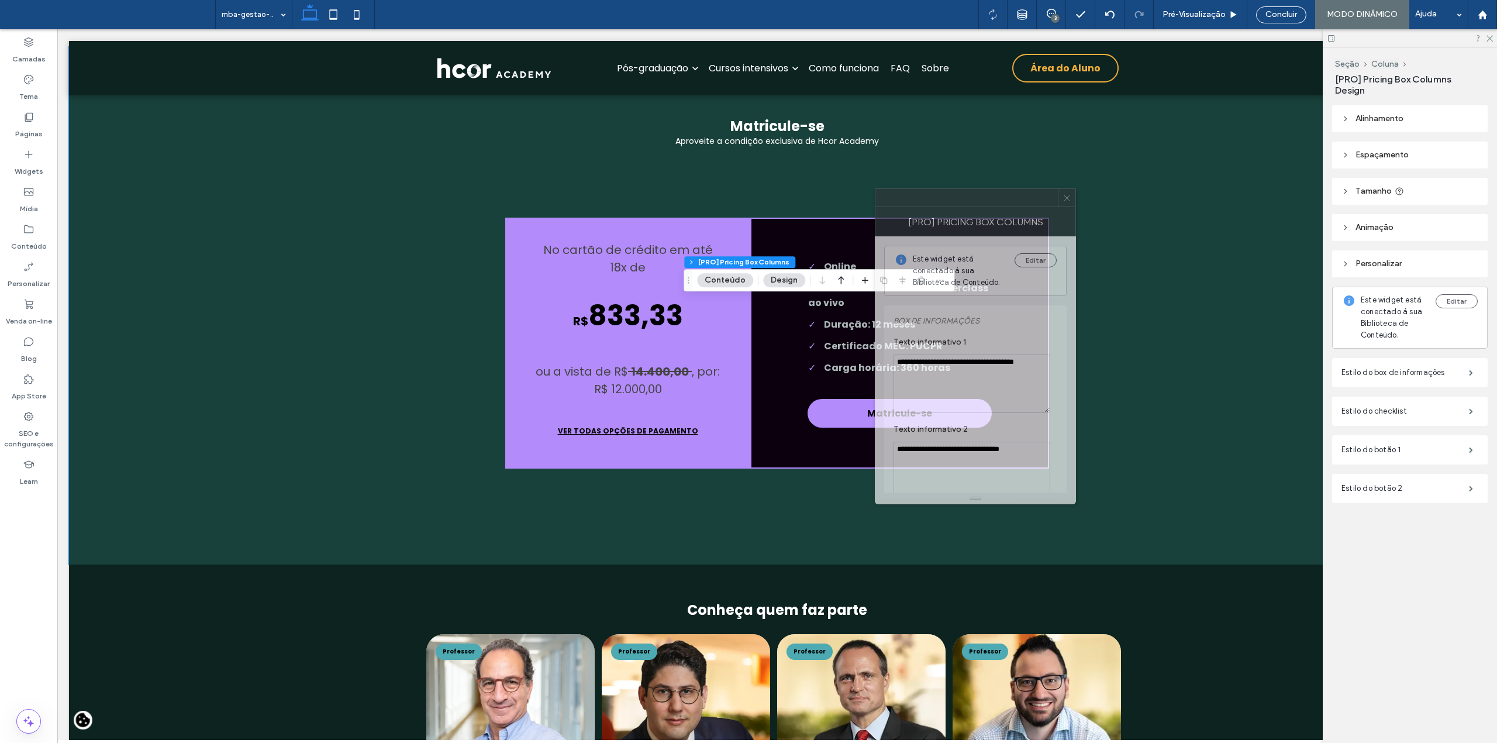
drag, startPoint x: 1345, startPoint y: 230, endPoint x: 898, endPoint y: 205, distance: 448.0
click at [898, 205] on div at bounding box center [966, 198] width 182 height 18
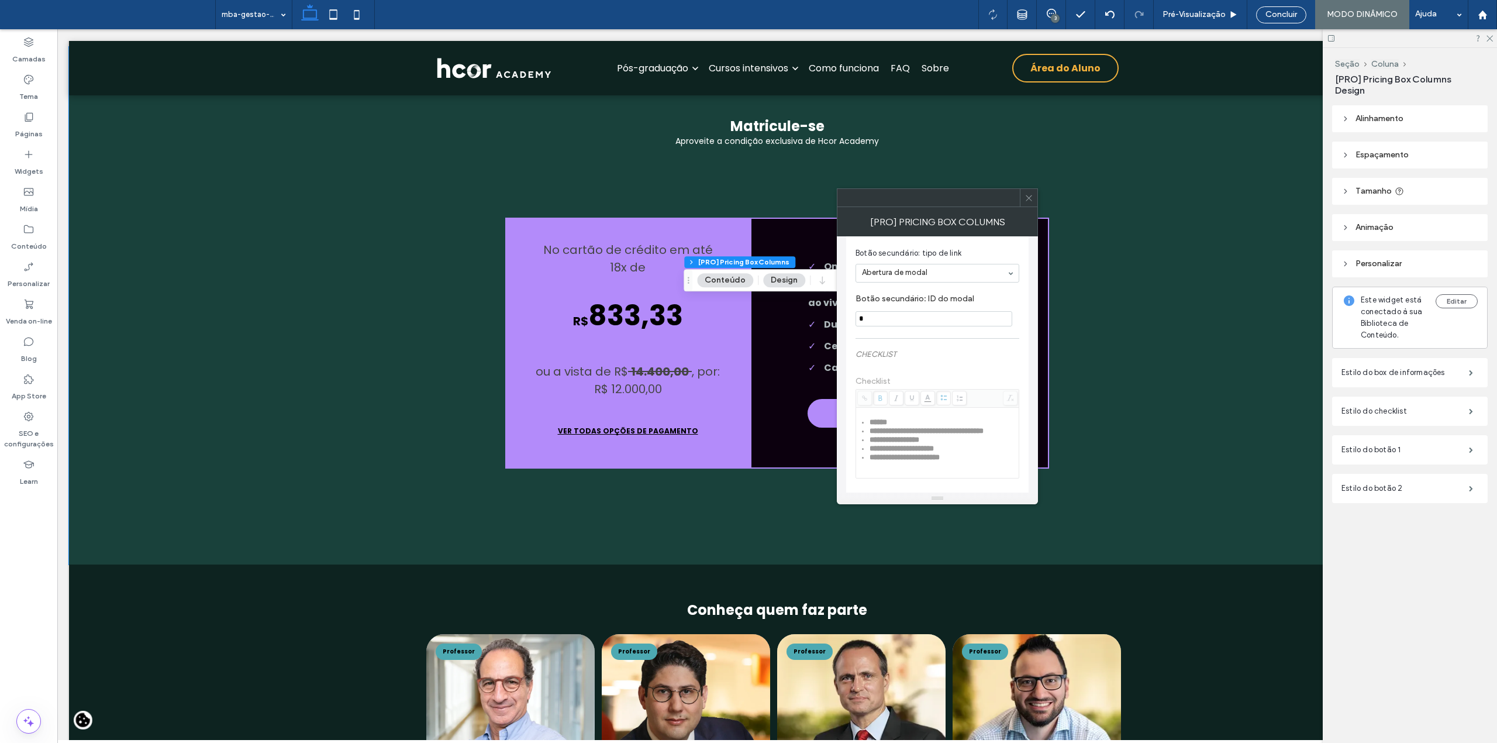
scroll to position [1455, 0]
click at [1013, 457] on div "toggle" at bounding box center [1009, 459] width 19 height 9
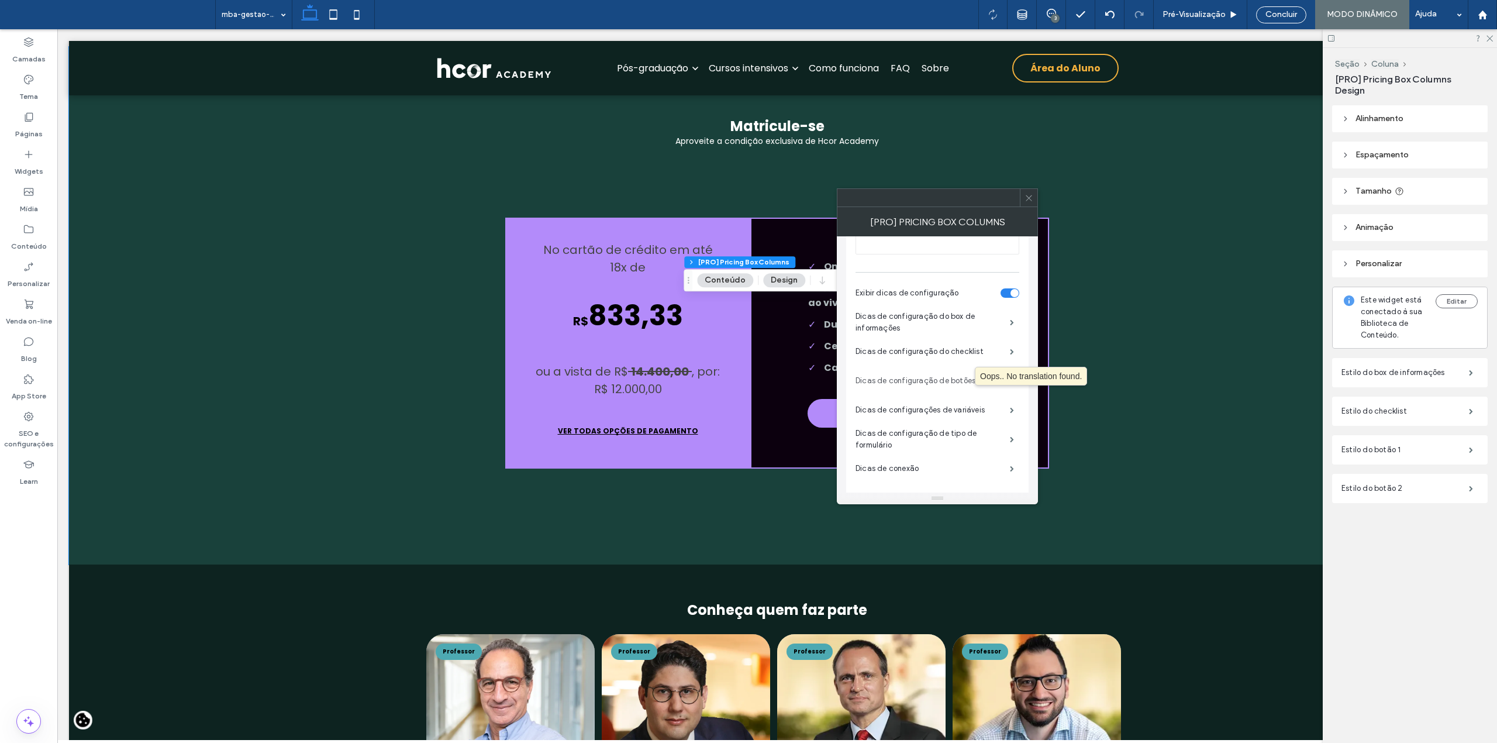
click at [969, 392] on label "Dicas de configuração de botões" at bounding box center [932, 380] width 154 height 23
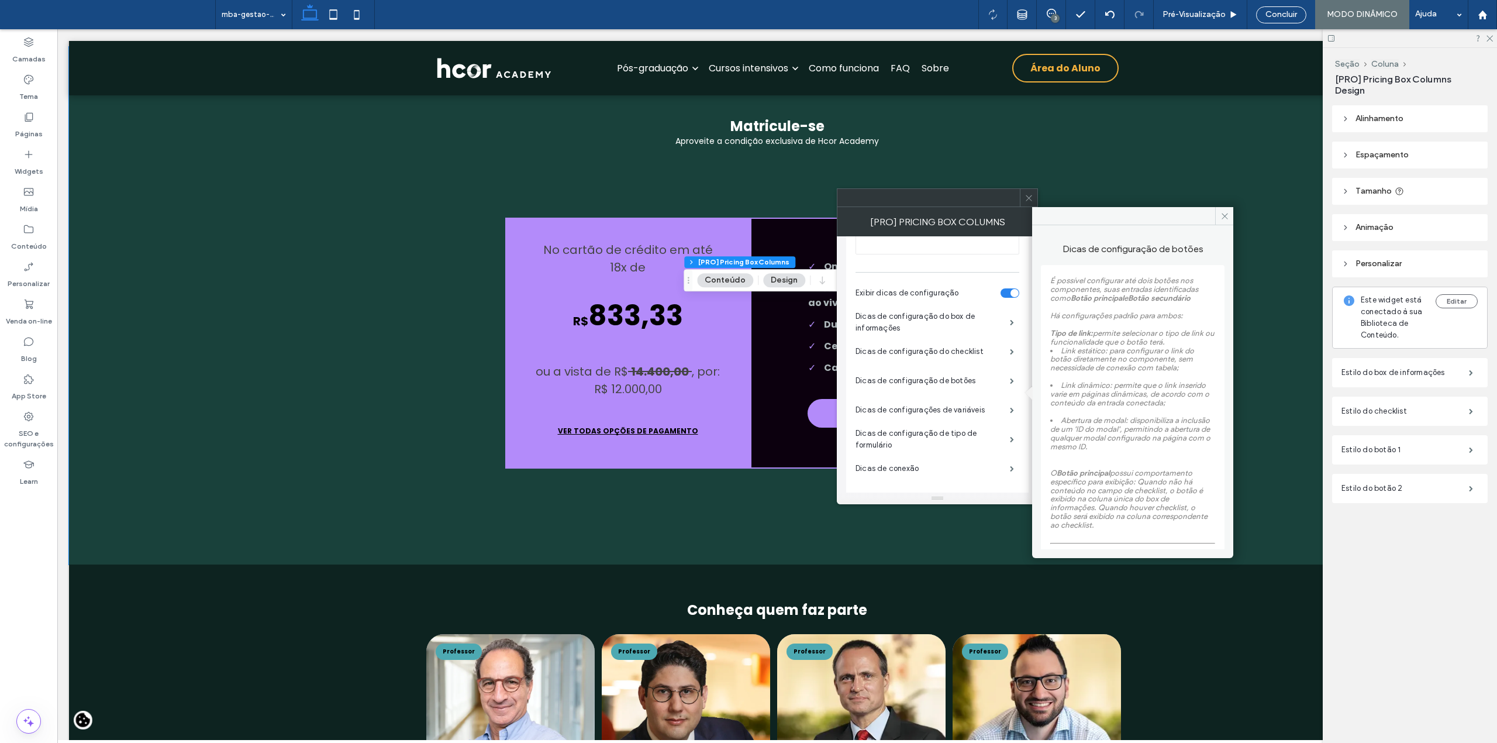
scroll to position [78, 0]
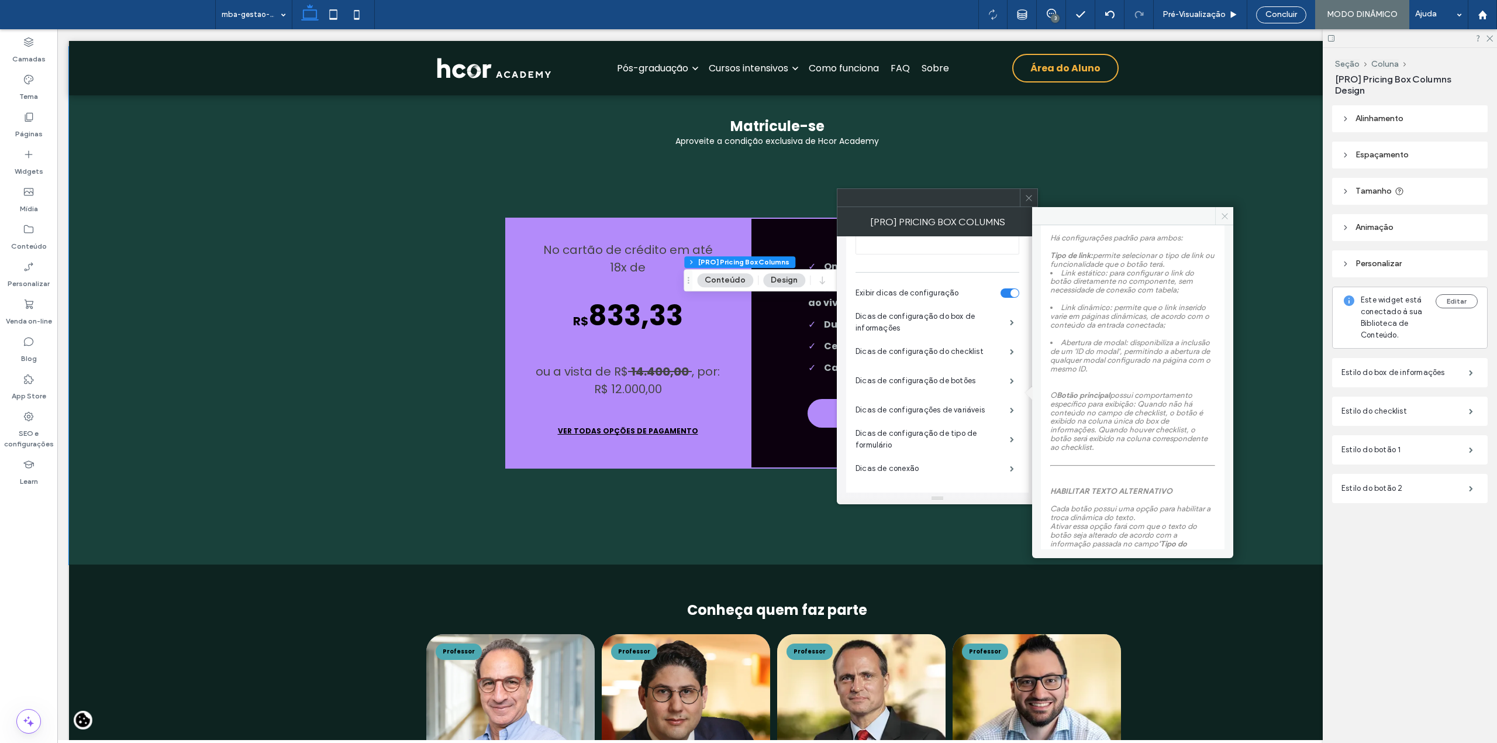
click at [1222, 223] on span at bounding box center [1224, 216] width 18 height 18
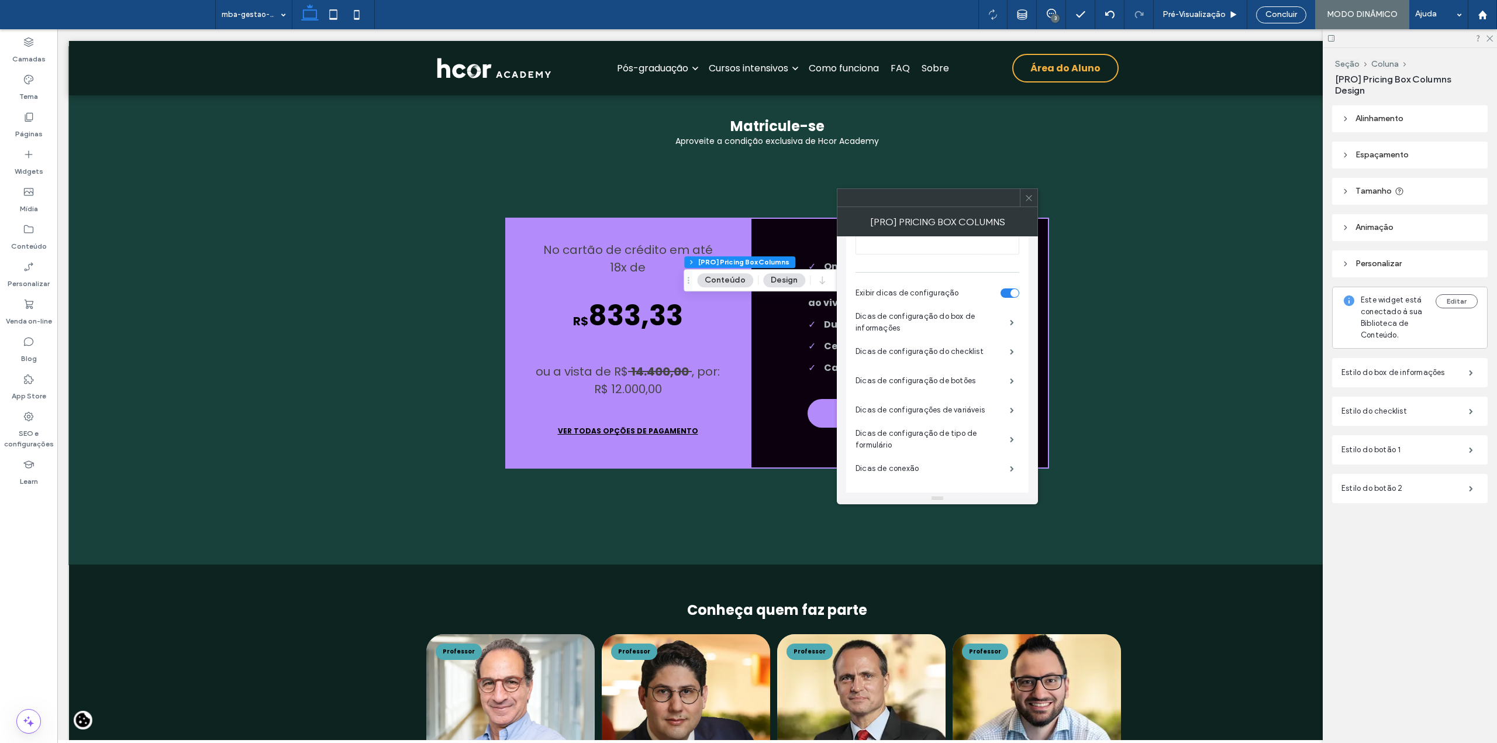
click at [1030, 195] on icon at bounding box center [1028, 198] width 9 height 9
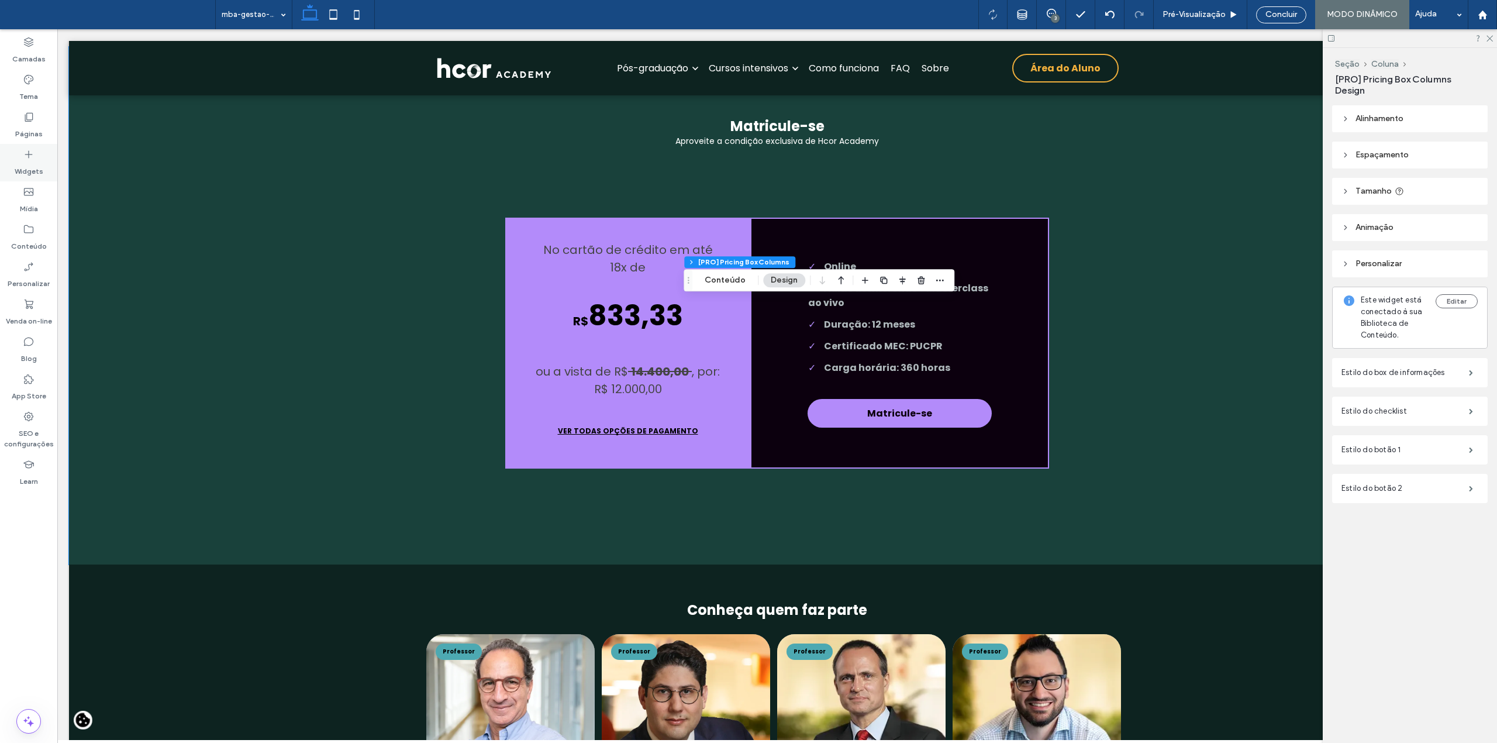
click at [34, 166] on label "Widgets" at bounding box center [29, 168] width 29 height 16
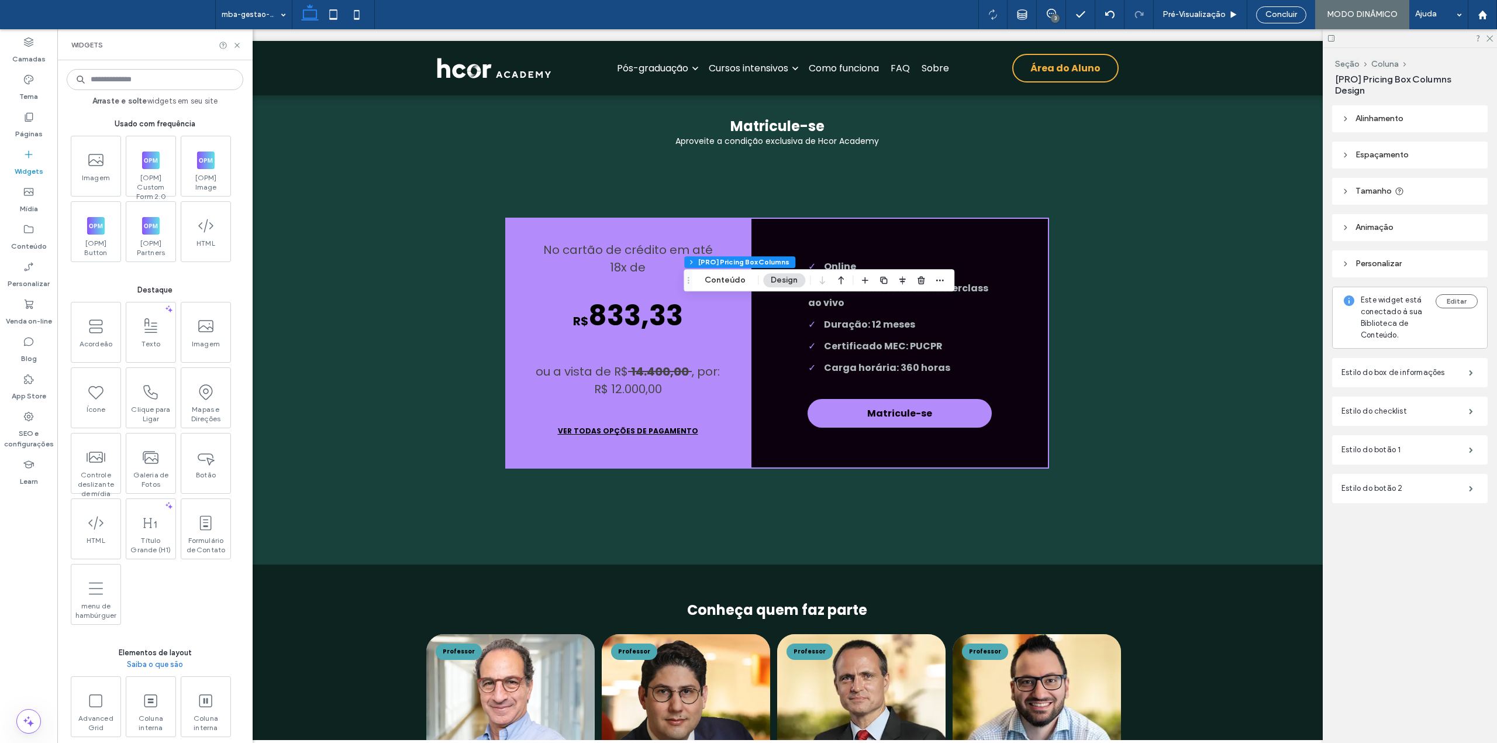
click at [141, 82] on input at bounding box center [155, 79] width 177 height 21
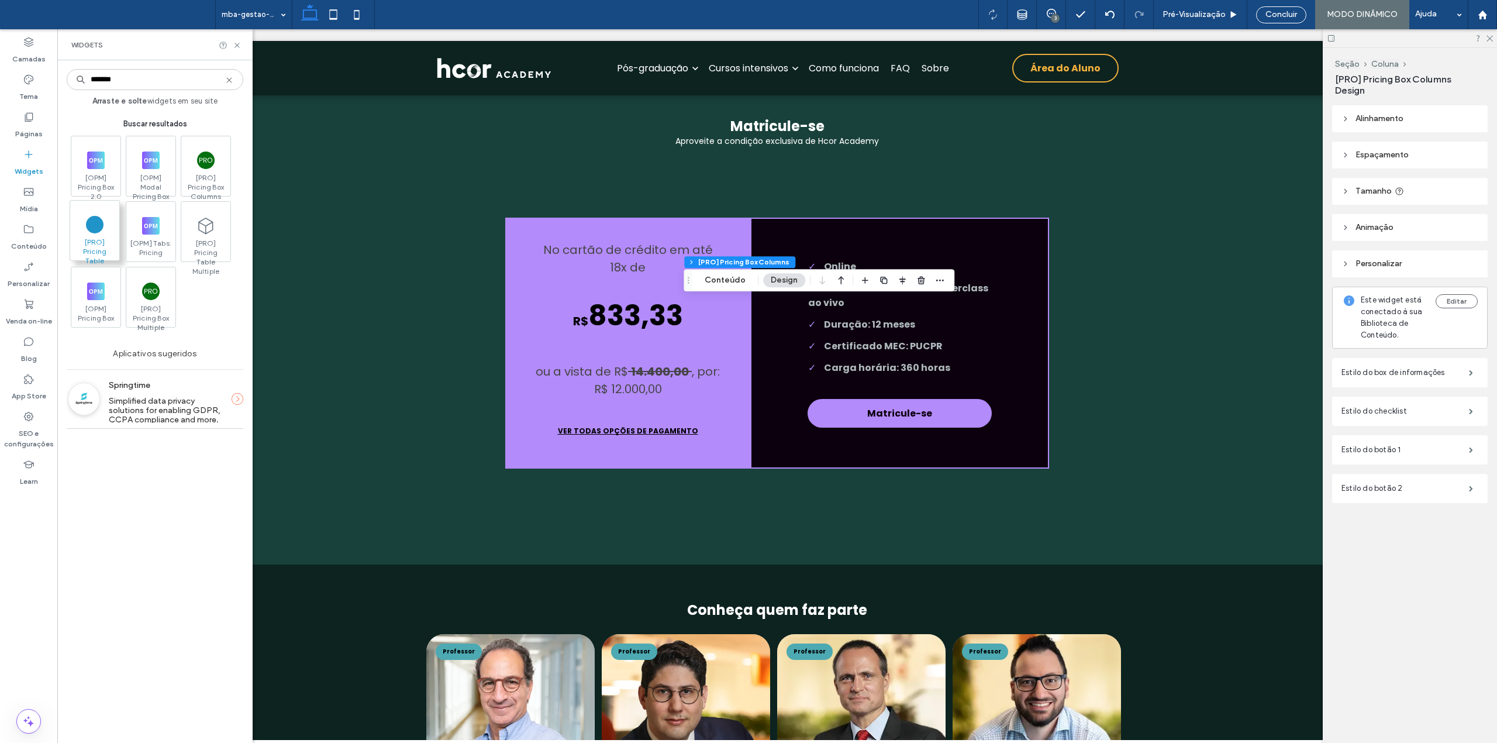
type input "*******"
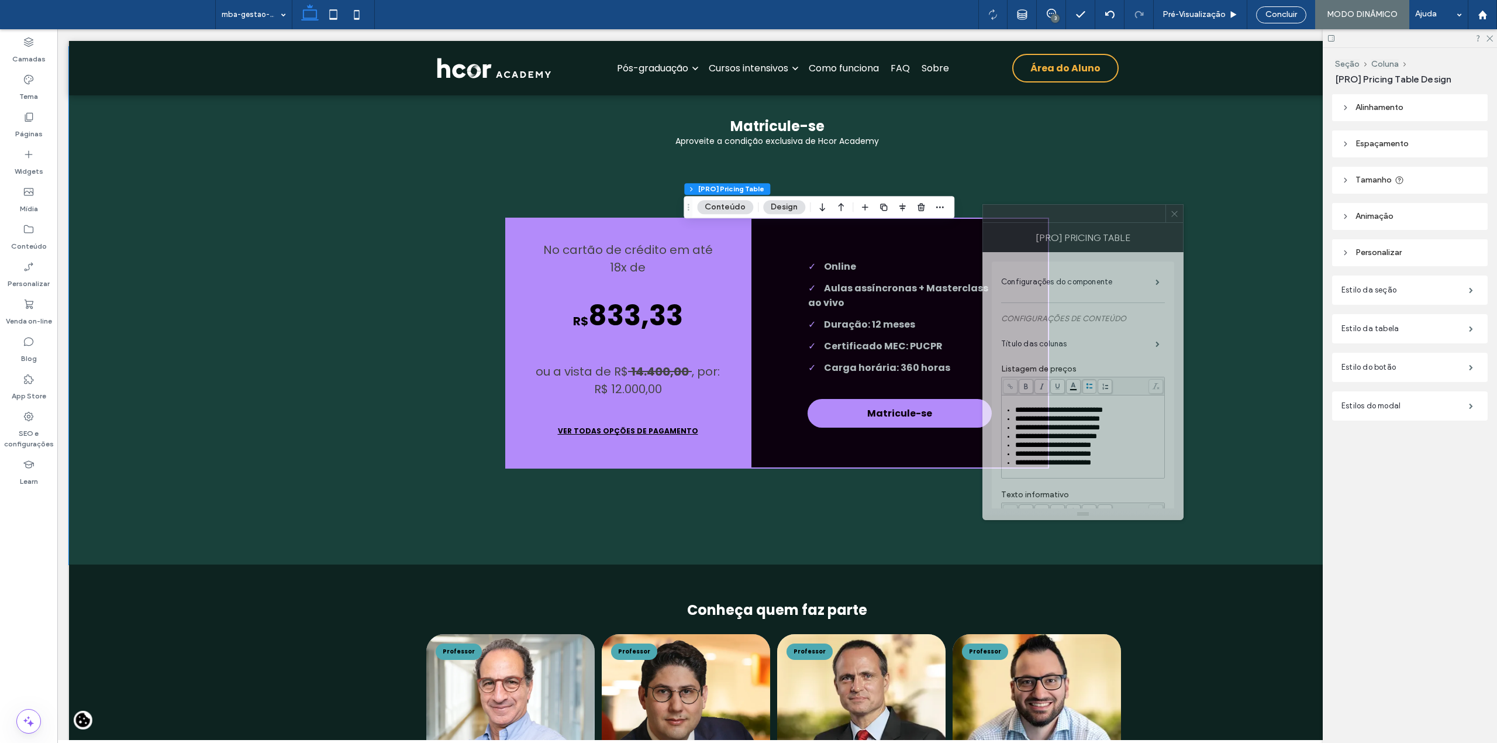
drag, startPoint x: 1379, startPoint y: 249, endPoint x: 1077, endPoint y: 249, distance: 301.7
click at [1069, 229] on div "[PRO] Pricing Table" at bounding box center [1082, 237] width 201 height 29
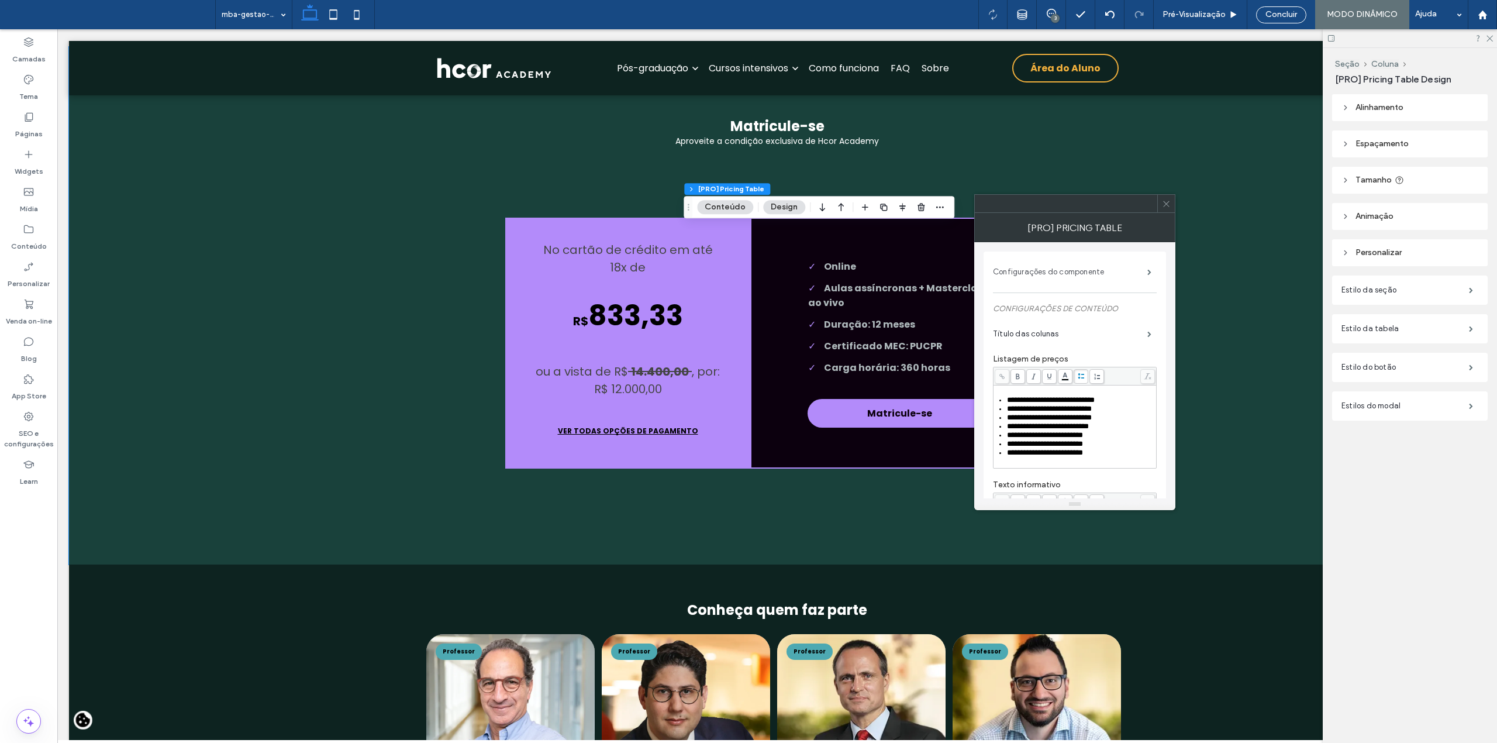
click at [1077, 276] on label "Configurações do componente" at bounding box center [1070, 271] width 154 height 23
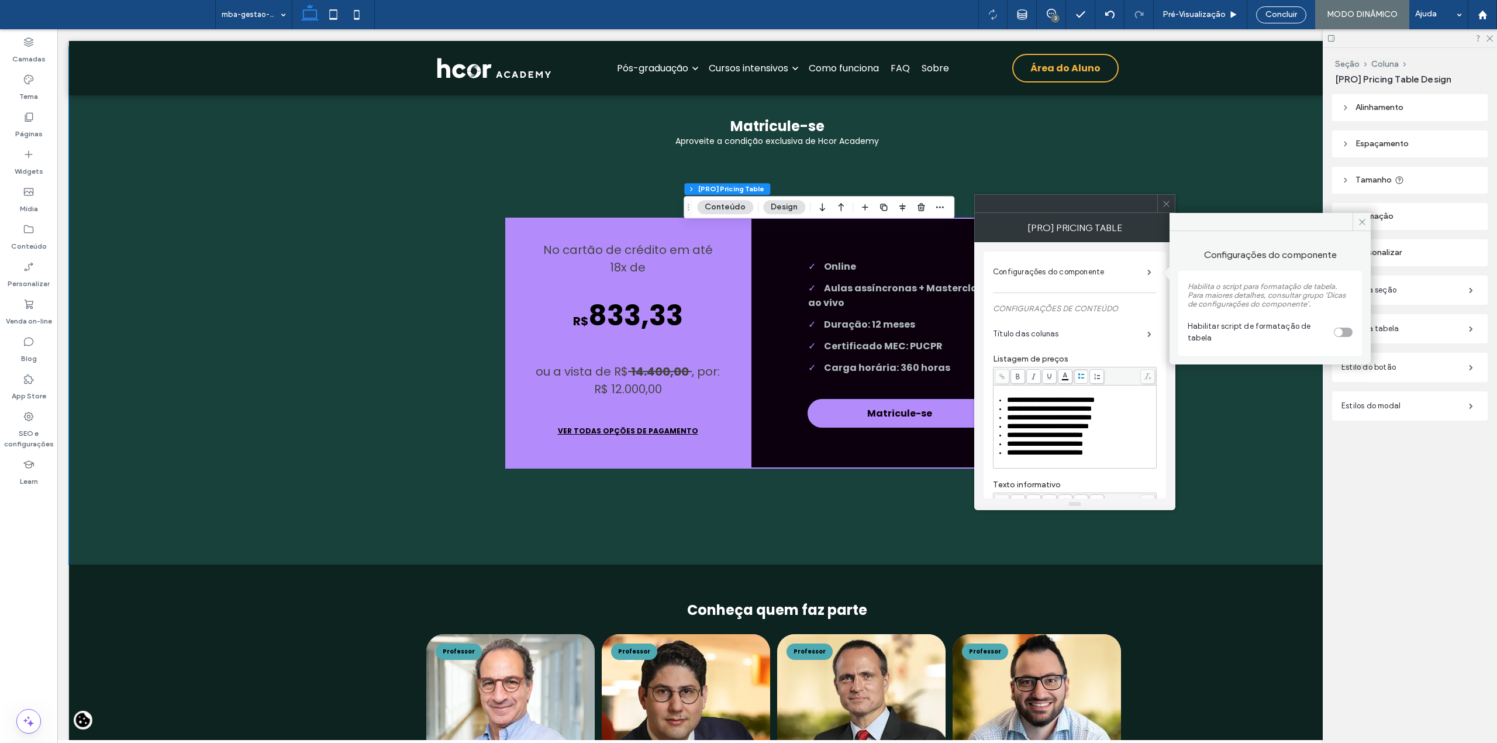
click at [1346, 330] on div "toggle" at bounding box center [1343, 331] width 19 height 9
click at [1060, 330] on label "Título das colunas" at bounding box center [1070, 333] width 154 height 23
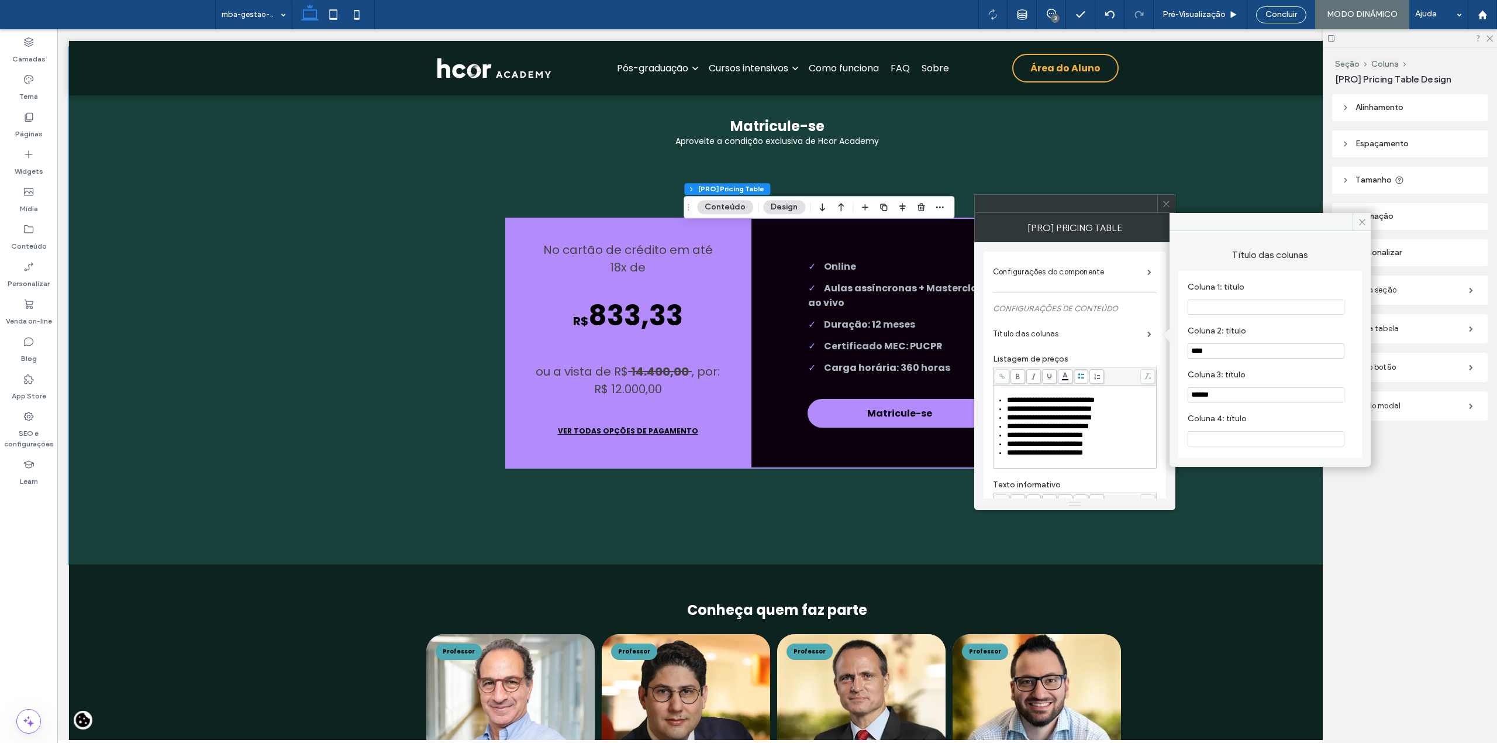
click at [1107, 356] on label "Listagem de preços" at bounding box center [1075, 360] width 164 height 12
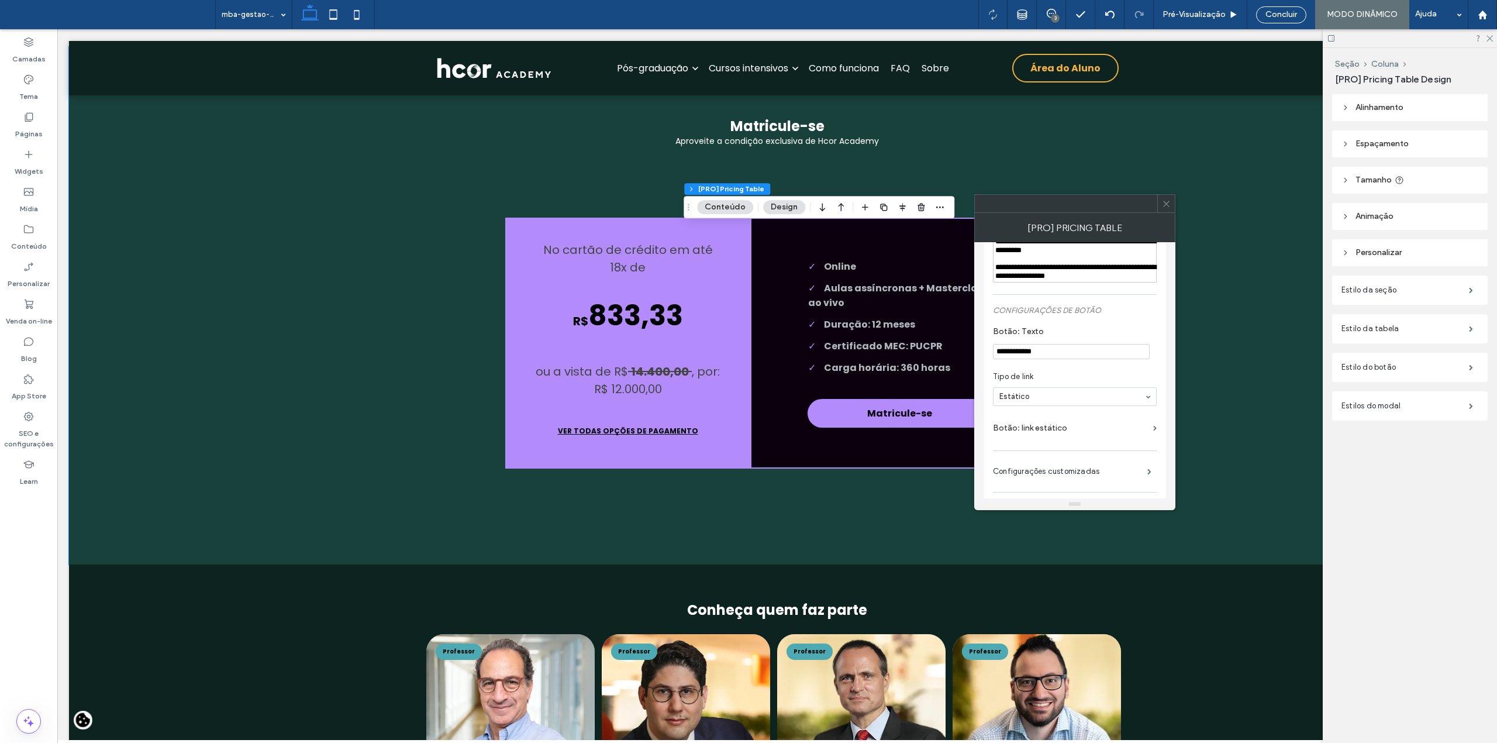
scroll to position [187, 0]
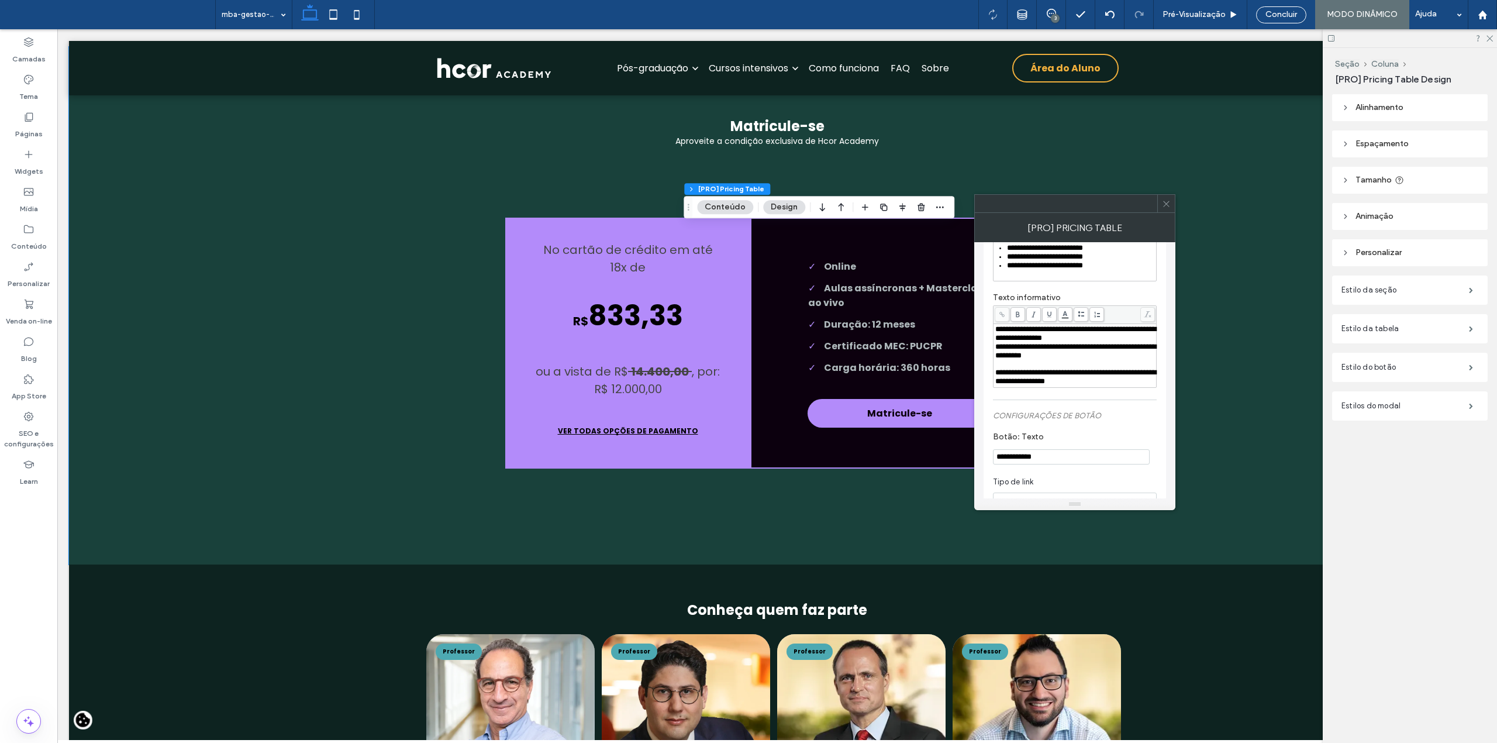
click at [996, 326] on span "**********" at bounding box center [1075, 333] width 161 height 16
drag, startPoint x: 995, startPoint y: 329, endPoint x: 1142, endPoint y: 382, distance: 156.3
click at [1142, 382] on div "**********" at bounding box center [1075, 355] width 160 height 61
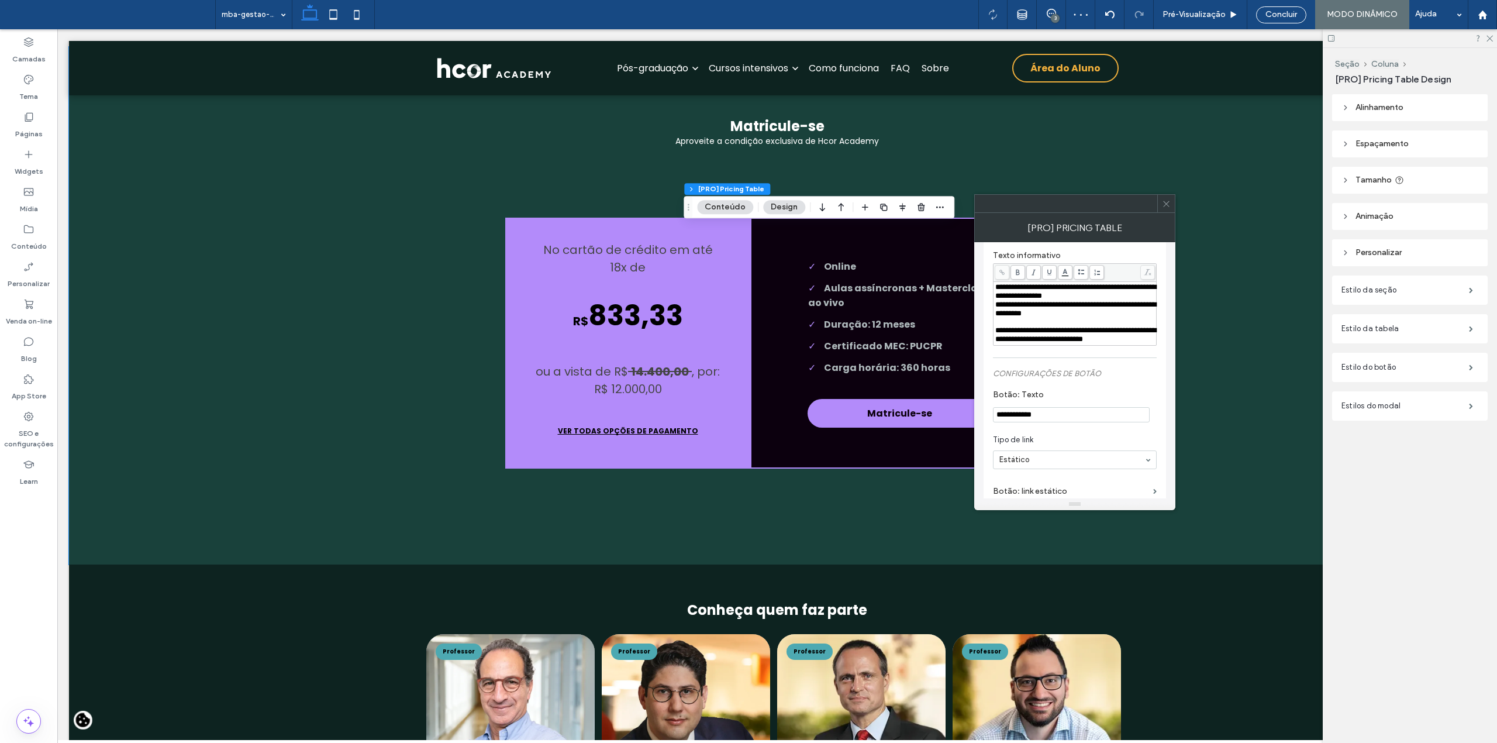
scroll to position [265, 0]
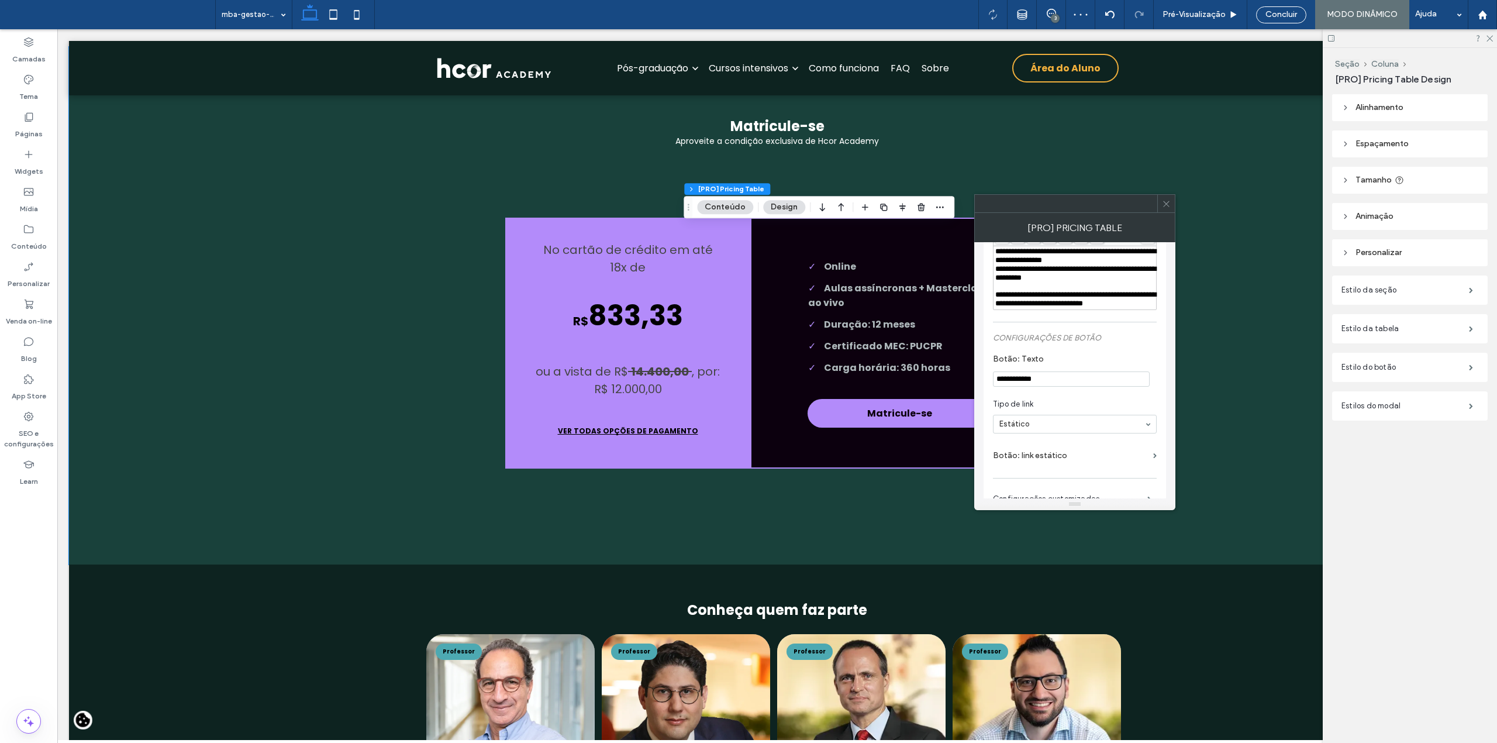
click at [1051, 382] on input "**********" at bounding box center [1071, 378] width 157 height 15
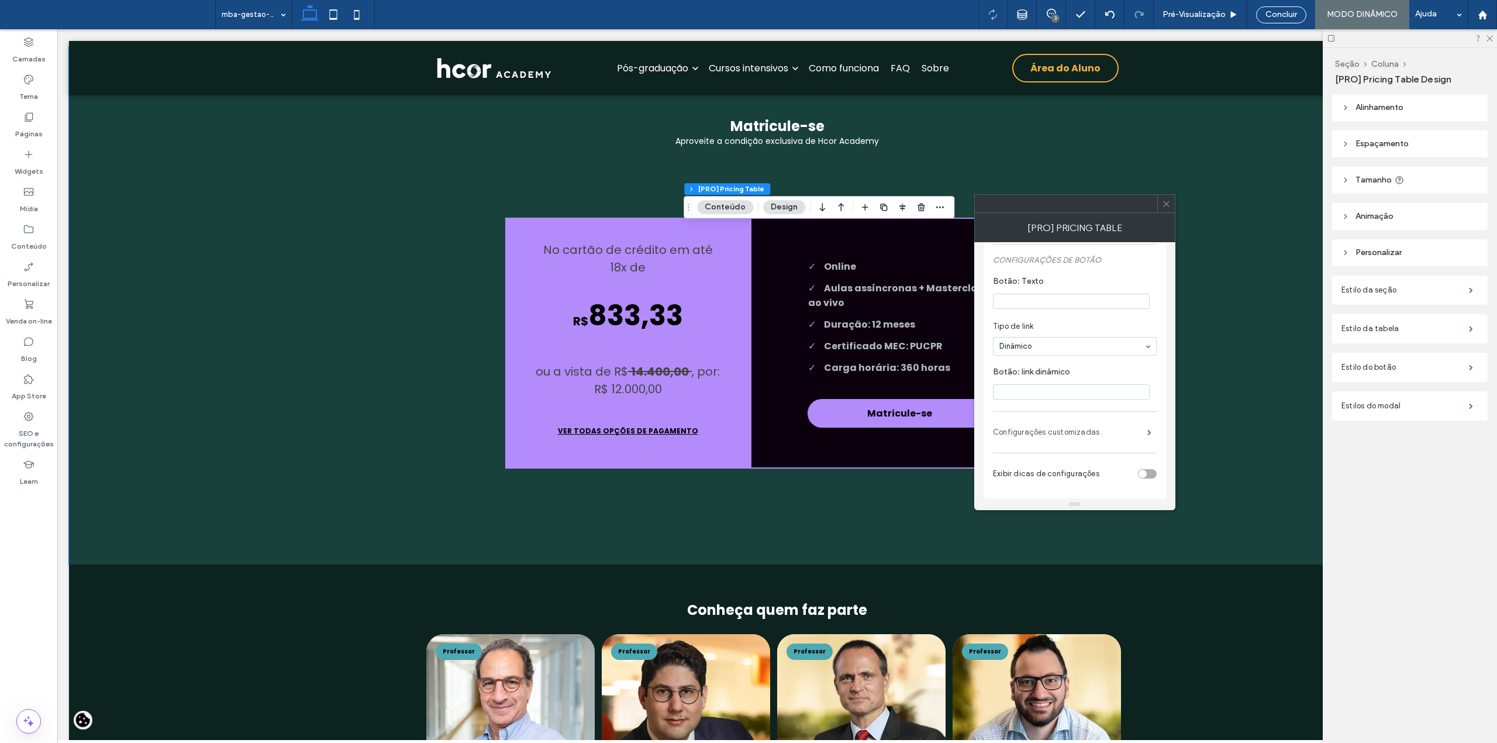
click at [1098, 437] on label "Configurações customizadas" at bounding box center [1070, 431] width 154 height 23
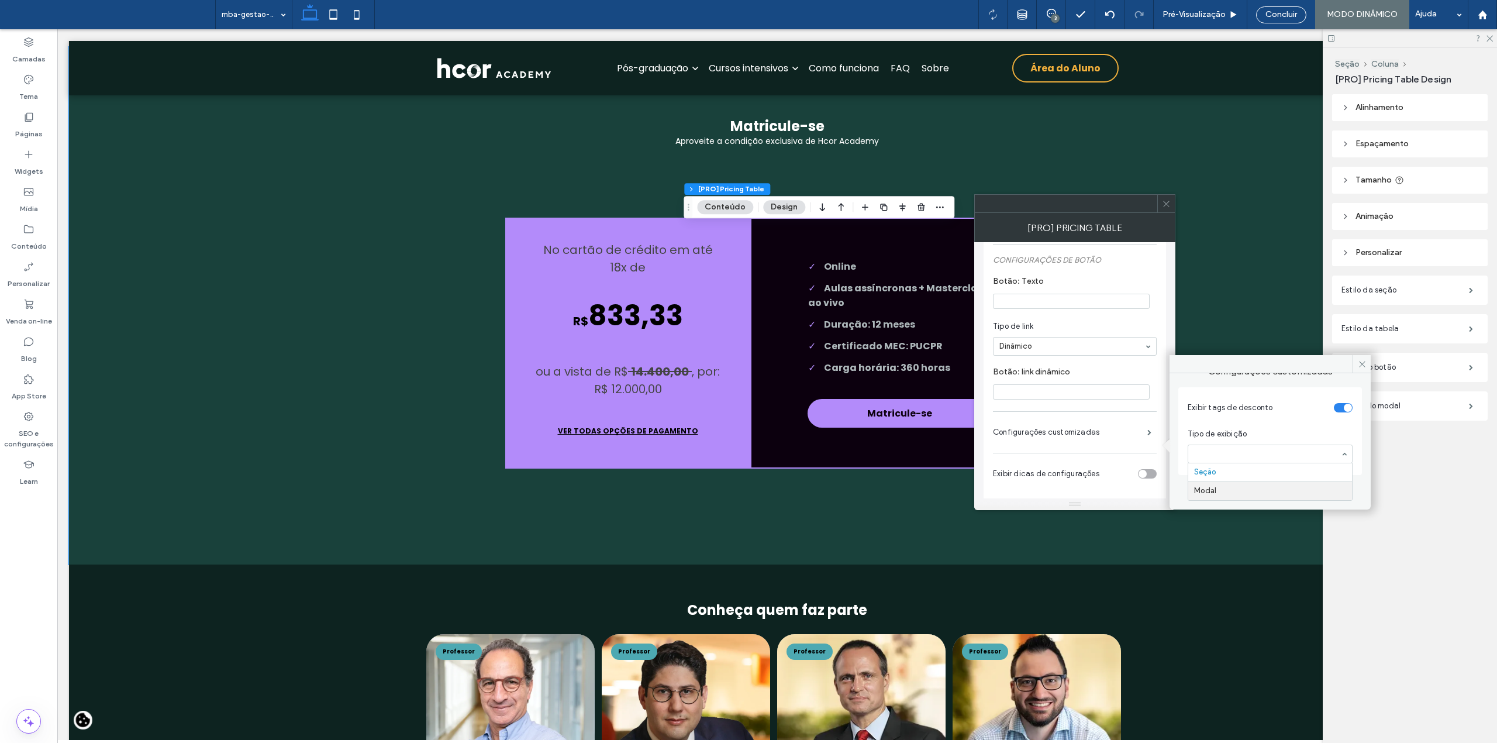
scroll to position [388, 0]
click at [1082, 419] on div "**********" at bounding box center [1075, 195] width 164 height 653
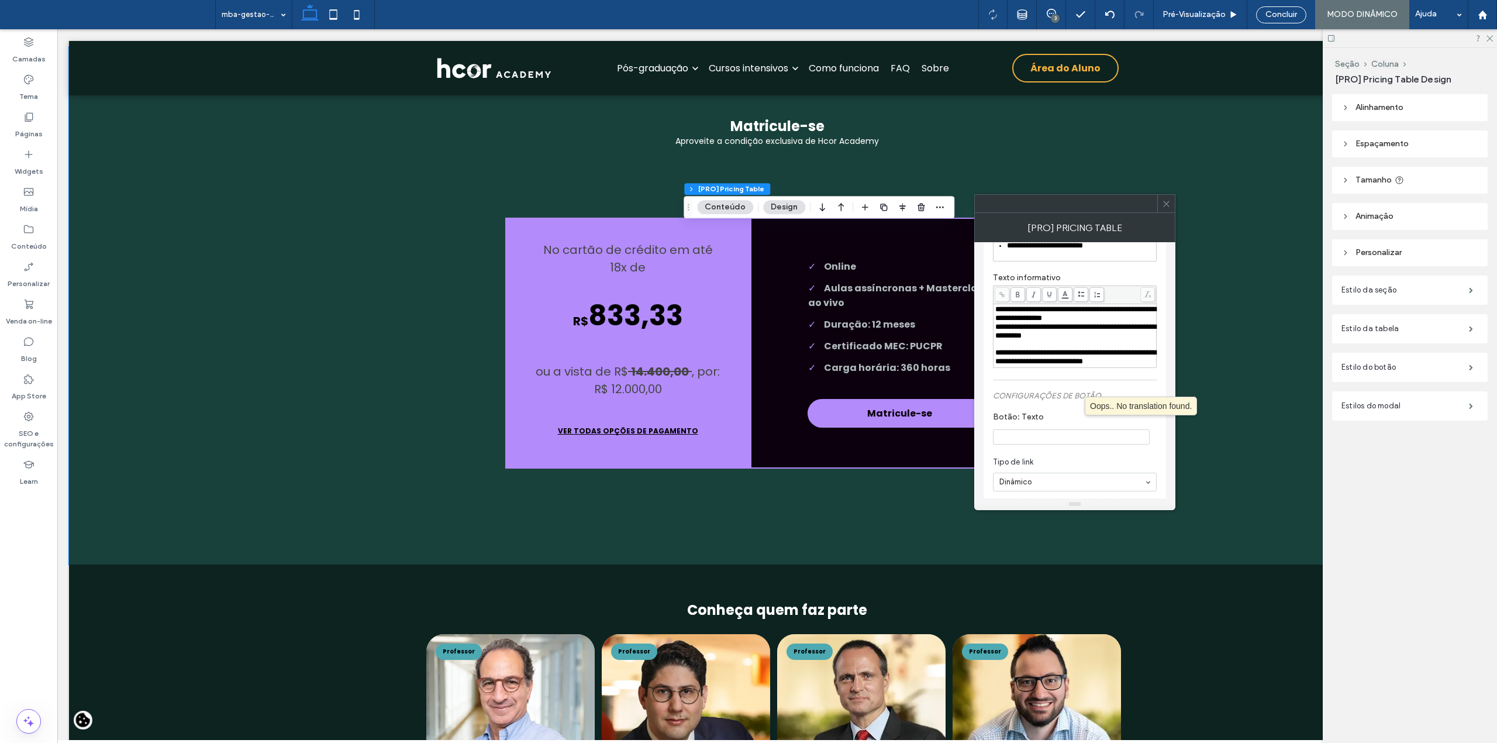
scroll to position [363, 0]
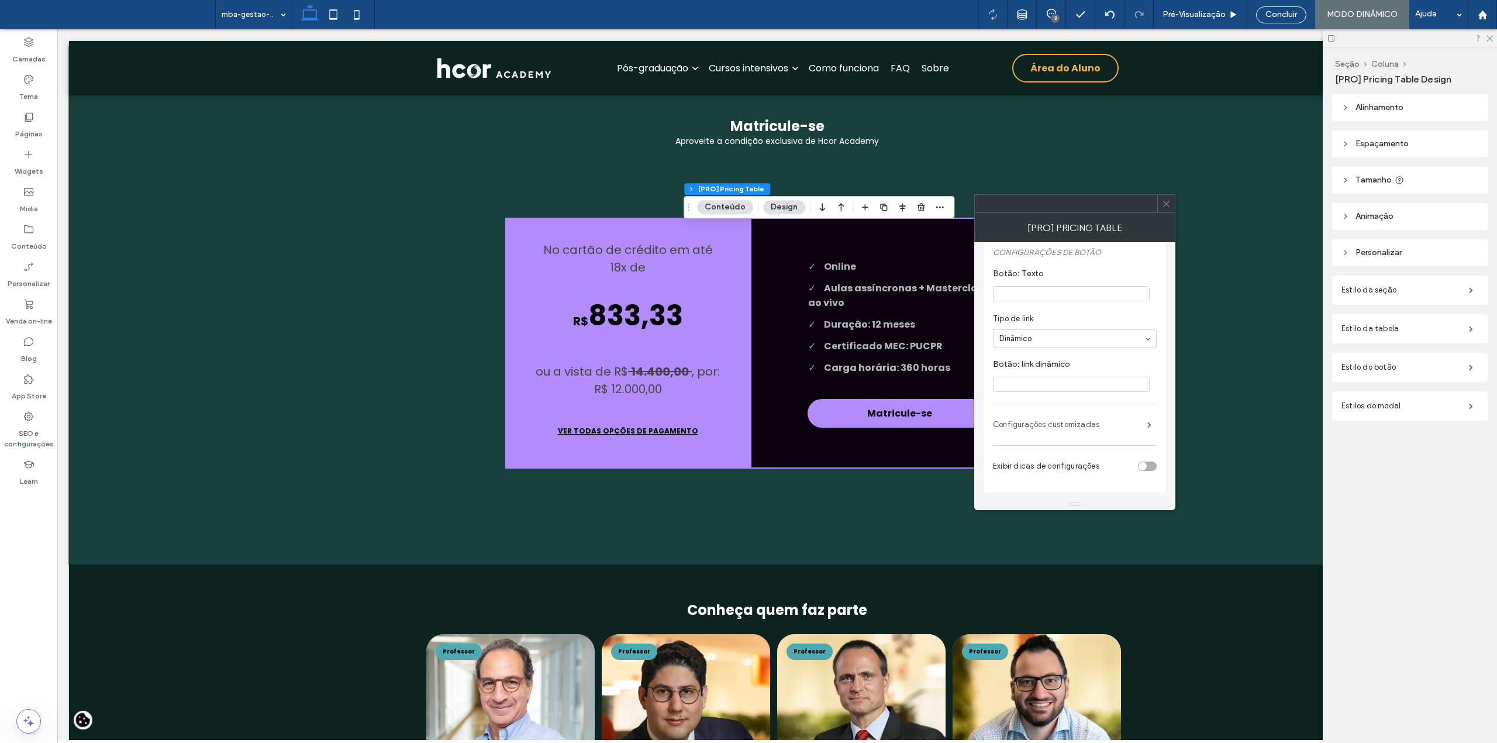
click at [1083, 427] on label "Configurações customizadas" at bounding box center [1070, 424] width 154 height 23
click at [1079, 426] on label "Configurações de modal" at bounding box center [1070, 424] width 154 height 23
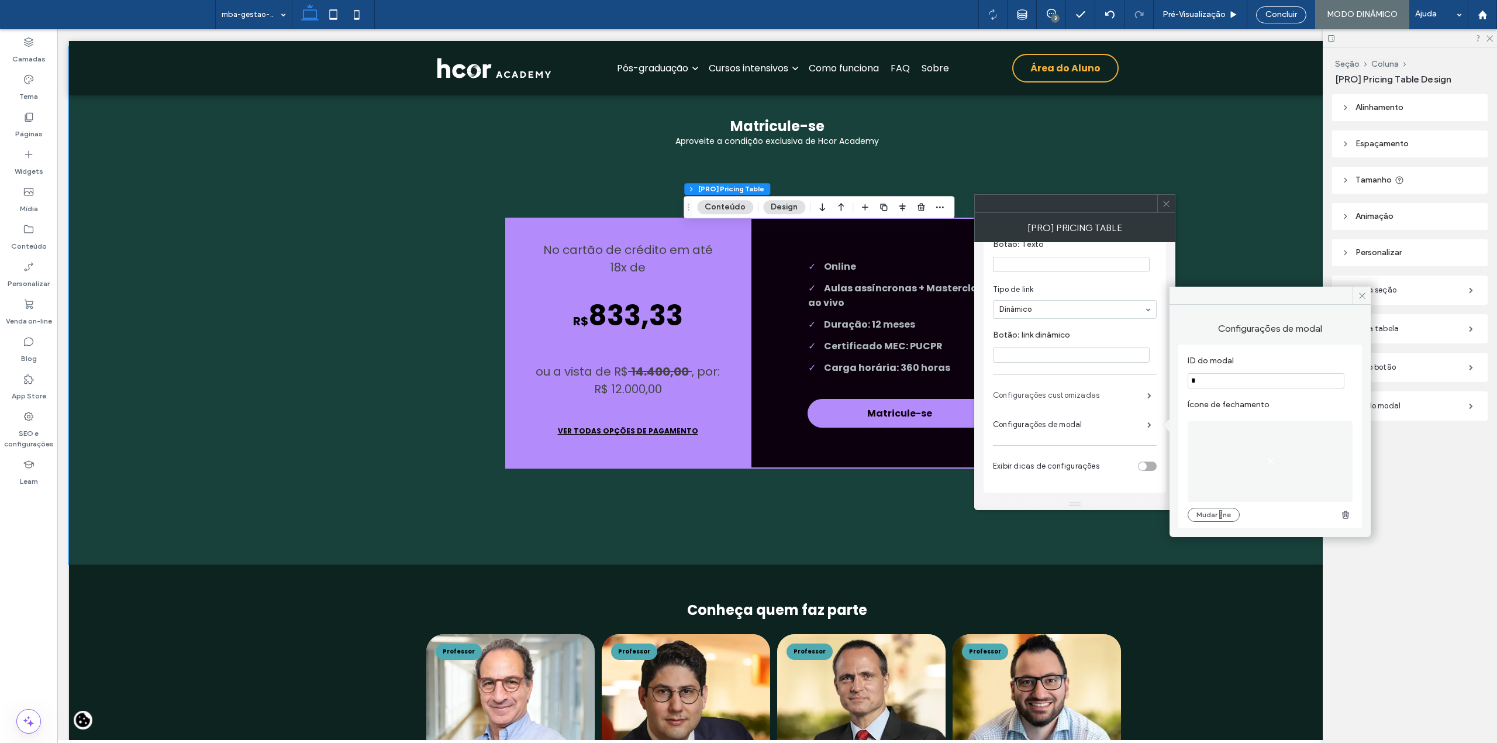
click at [1078, 401] on label "Configurações customizadas" at bounding box center [1070, 395] width 154 height 23
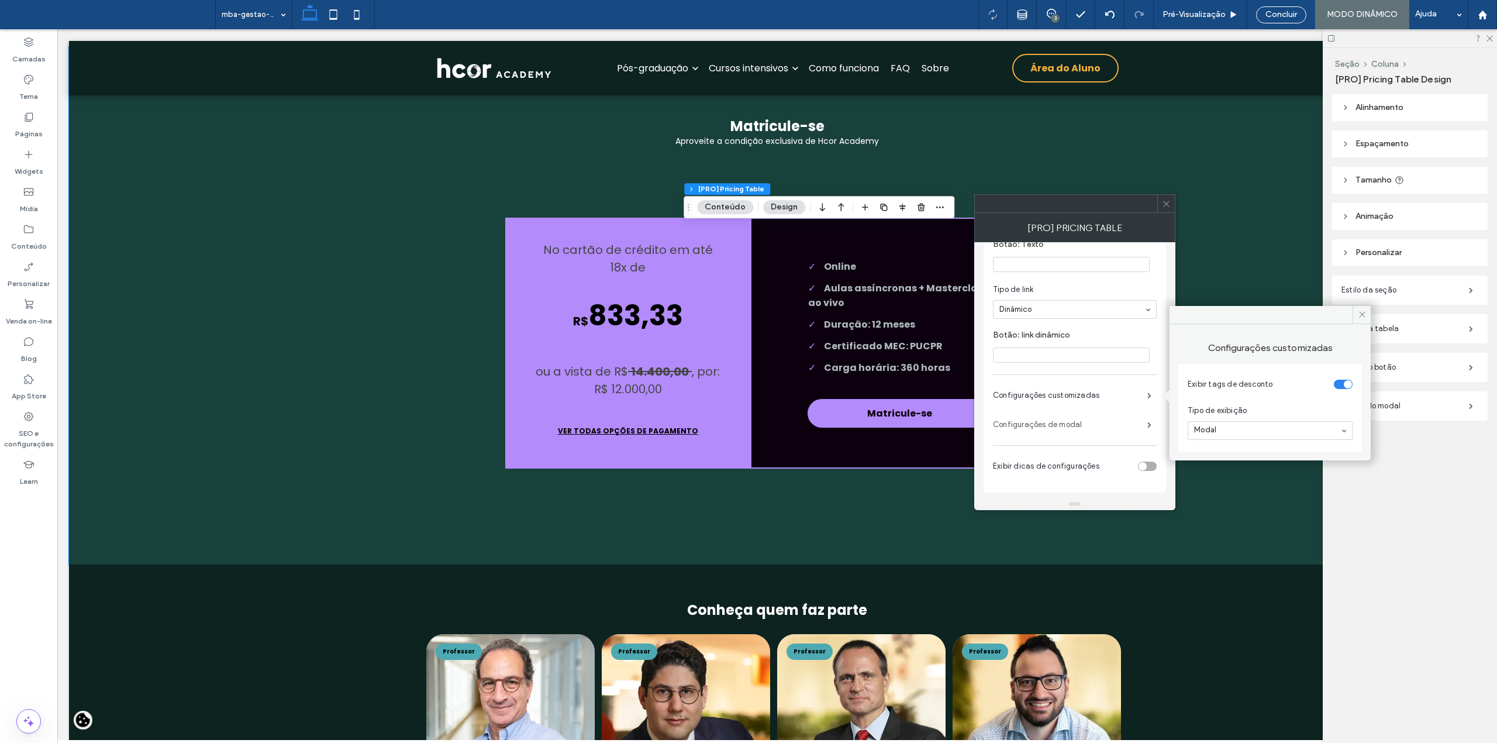
click at [1072, 416] on label "Configurações de modal" at bounding box center [1070, 424] width 154 height 23
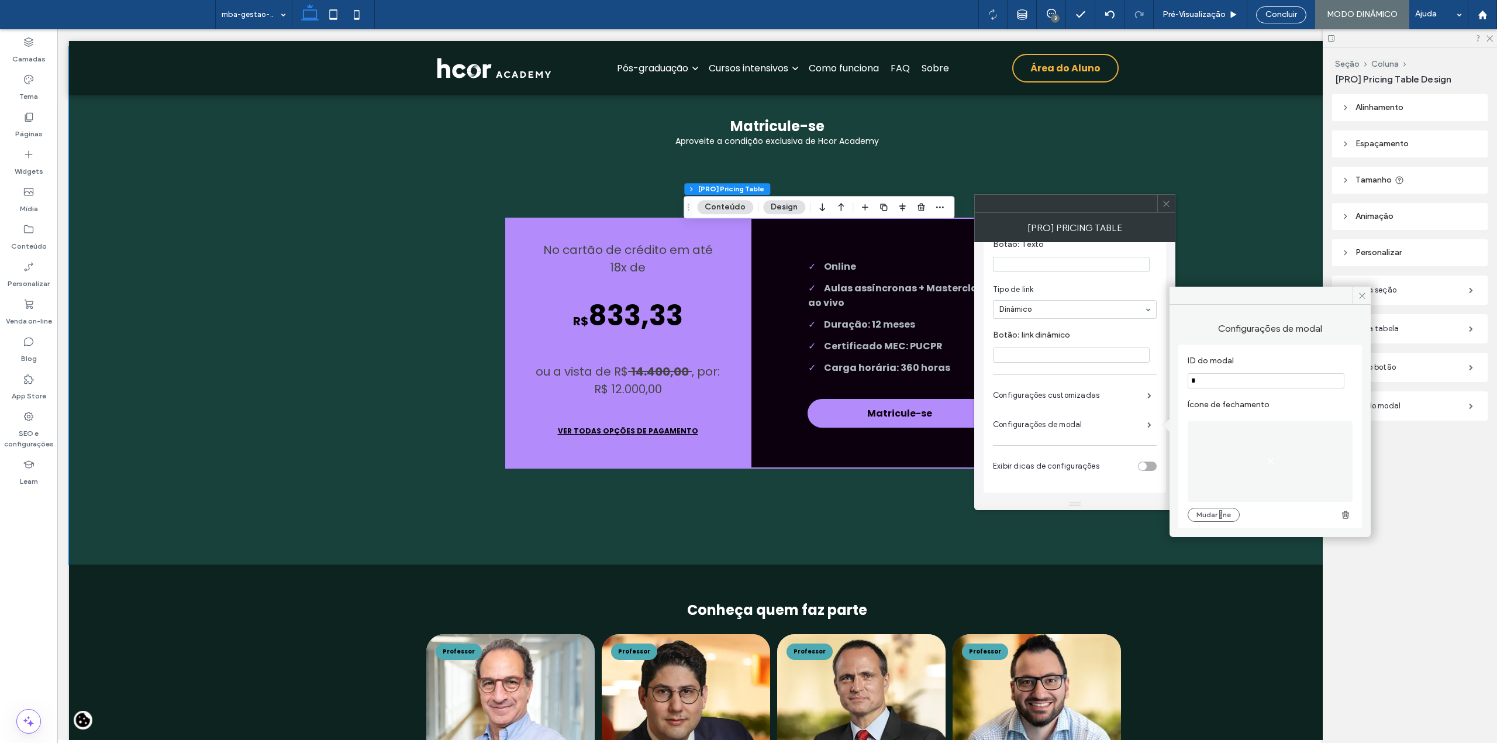
click at [1070, 448] on div "**********" at bounding box center [1075, 160] width 164 height 653
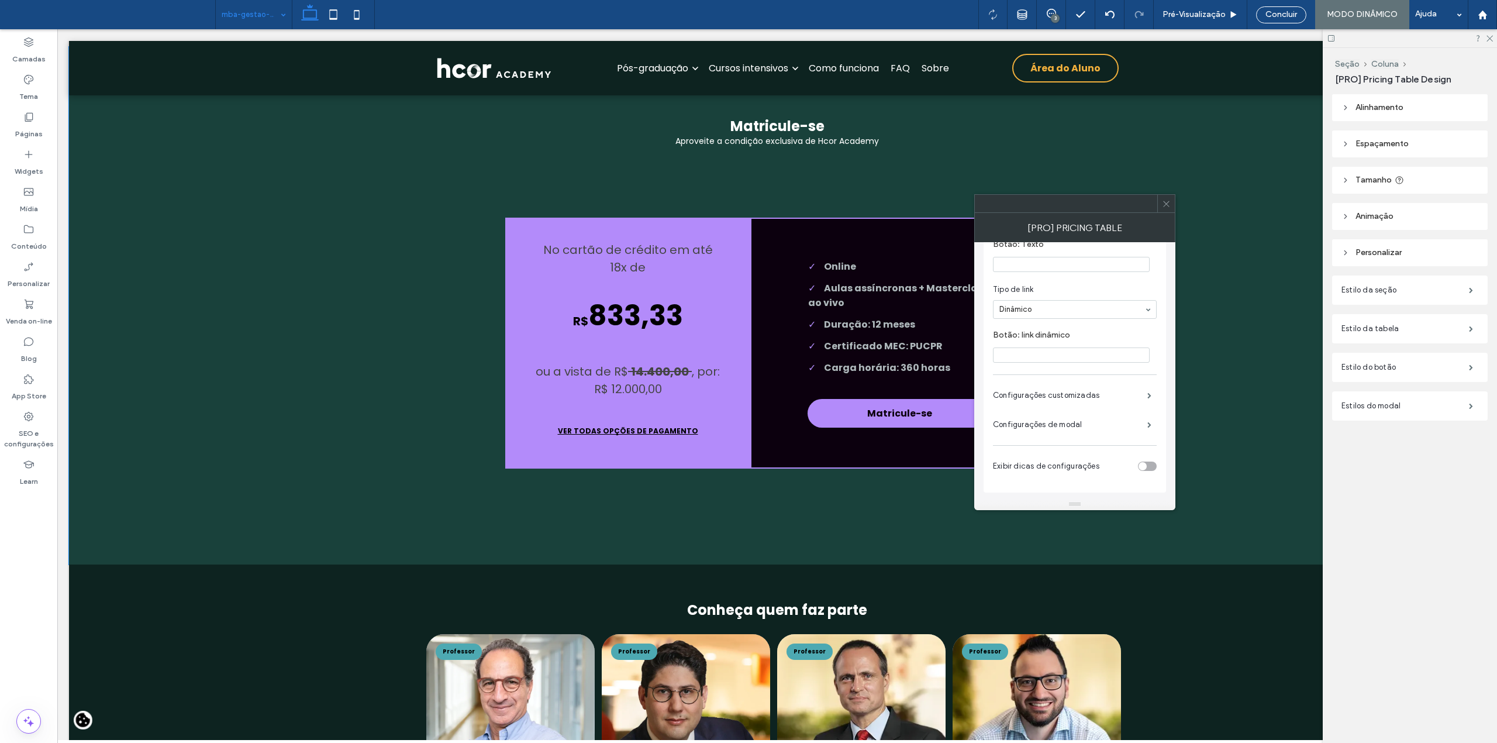
type input "**"
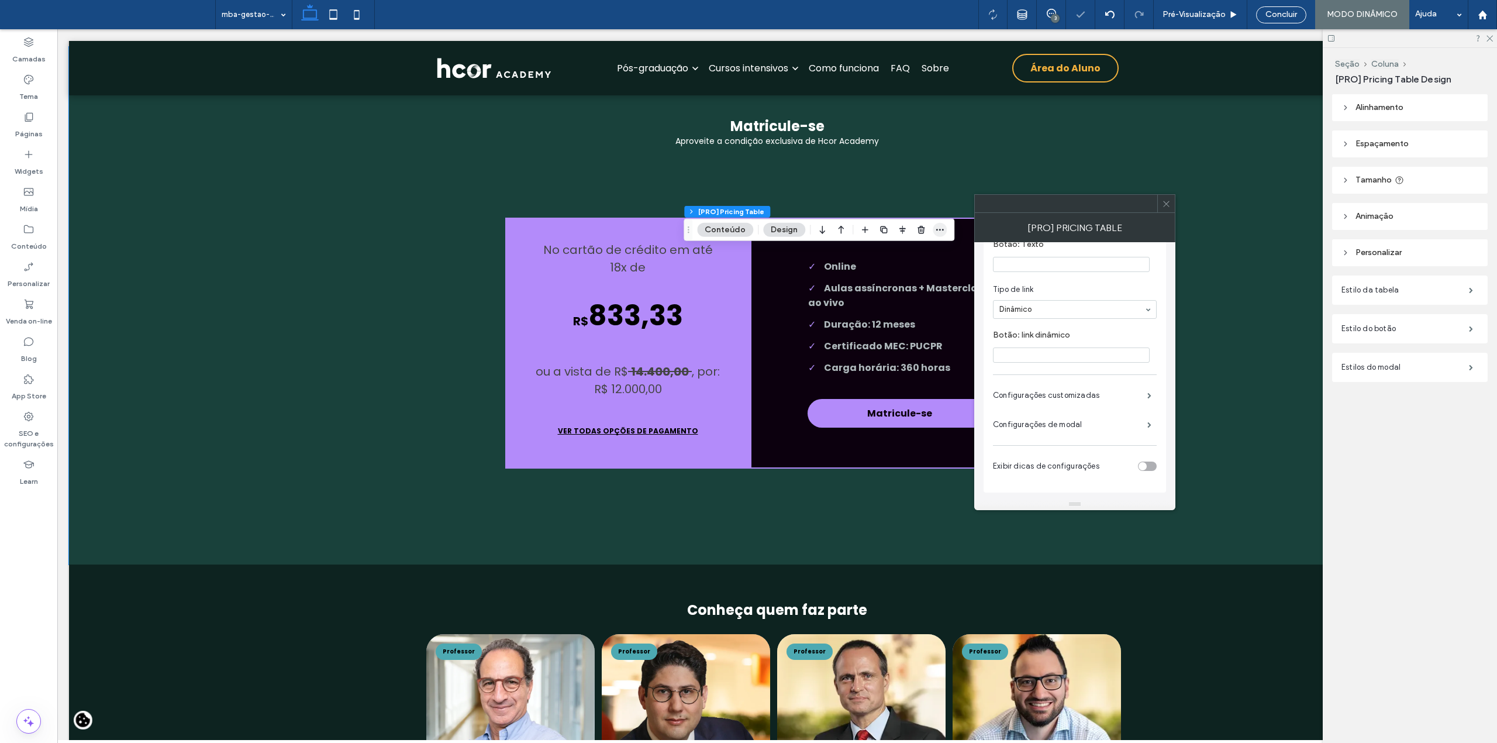
click at [936, 225] on icon "button" at bounding box center [939, 229] width 9 height 9
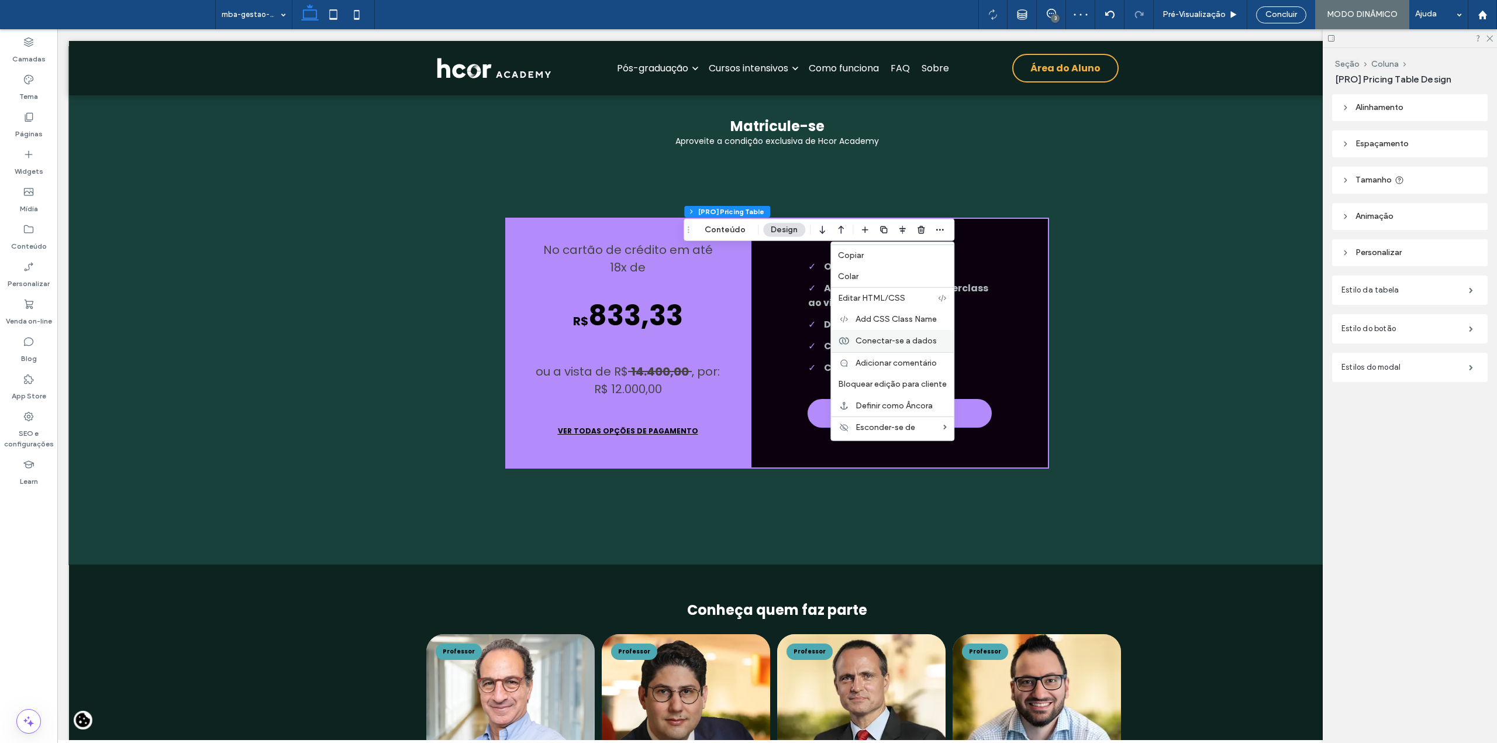
click at [912, 337] on span "Conectar-se a dados" at bounding box center [895, 341] width 81 height 10
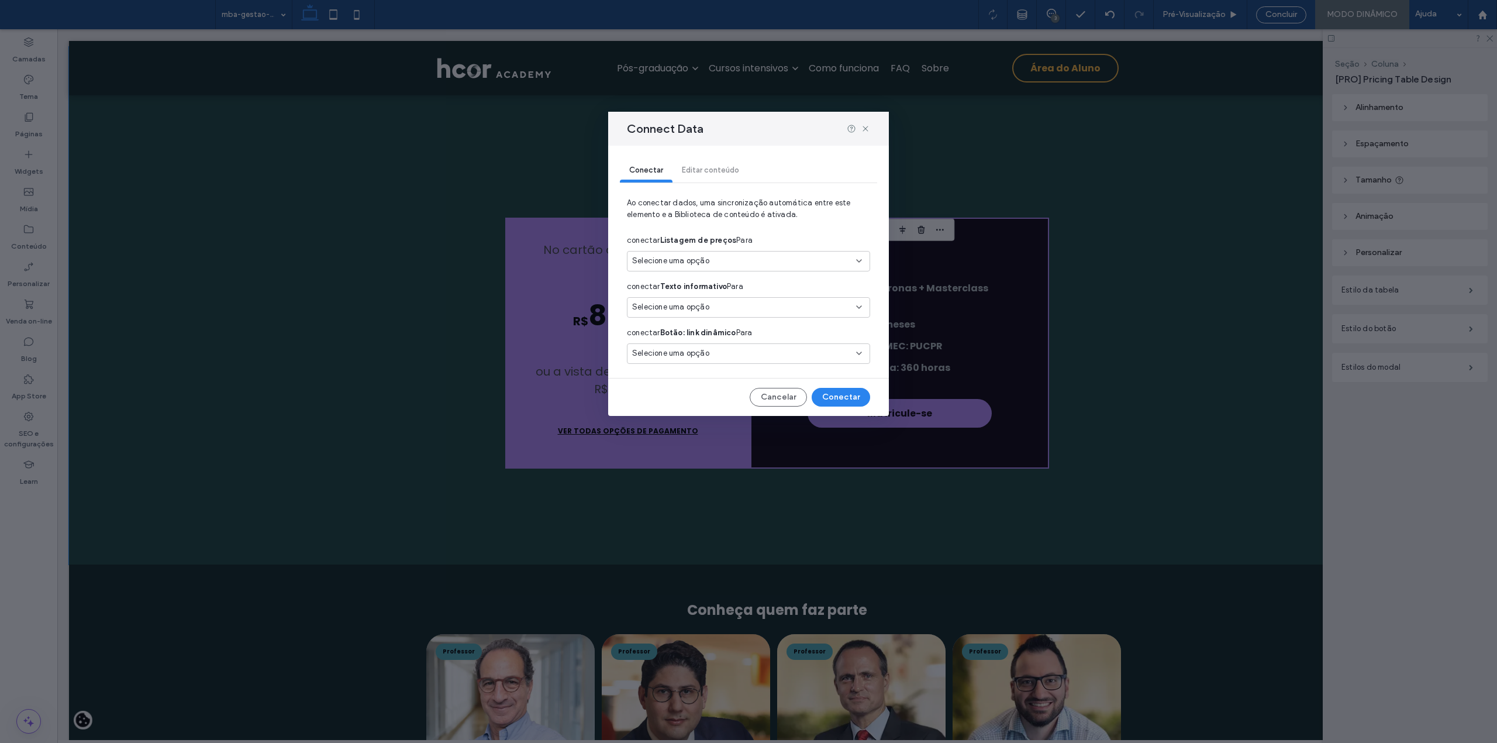
click at [864, 260] on div "Selecione uma opção" at bounding box center [748, 261] width 243 height 20
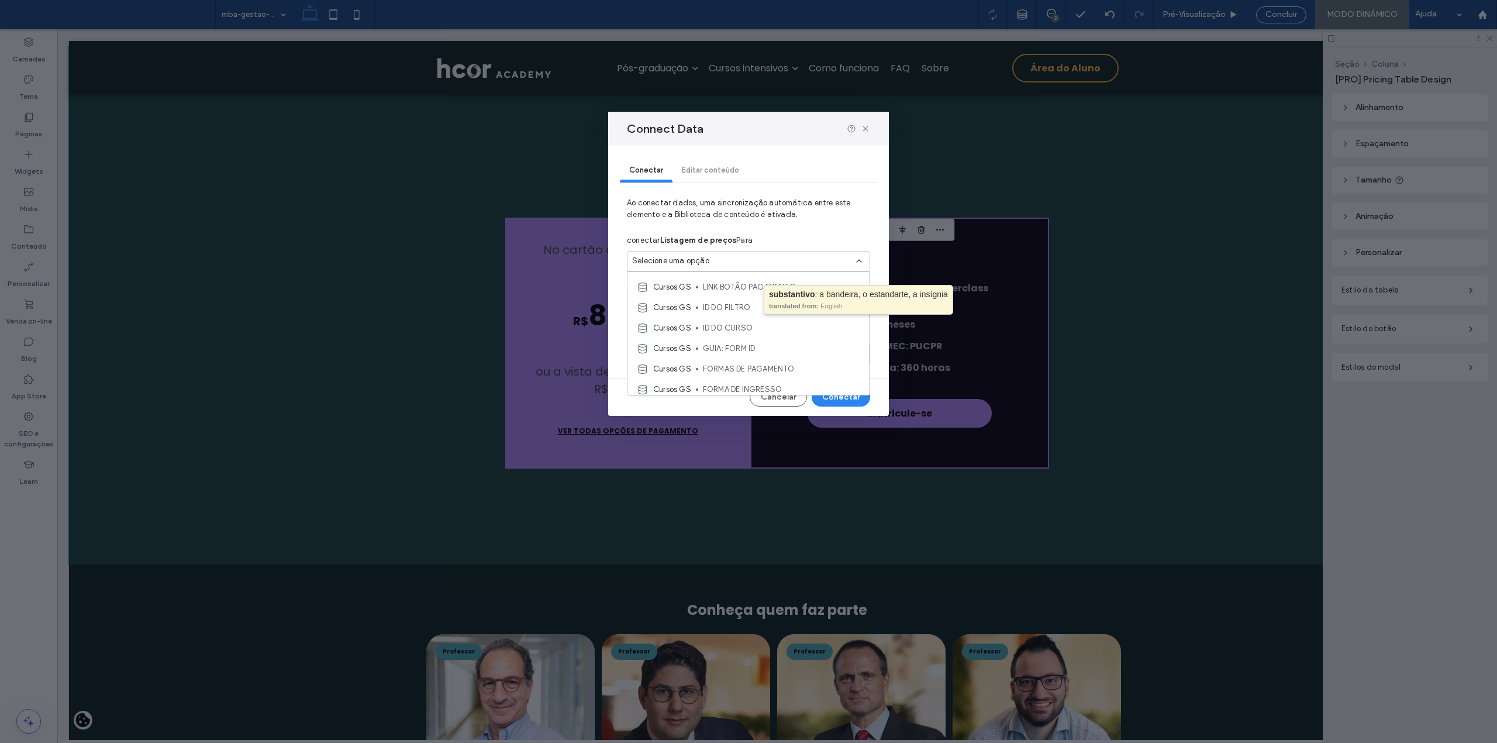
scroll to position [468, 0]
click at [764, 366] on span "FORMAS DE PAGAMENTO" at bounding box center [781, 367] width 157 height 12
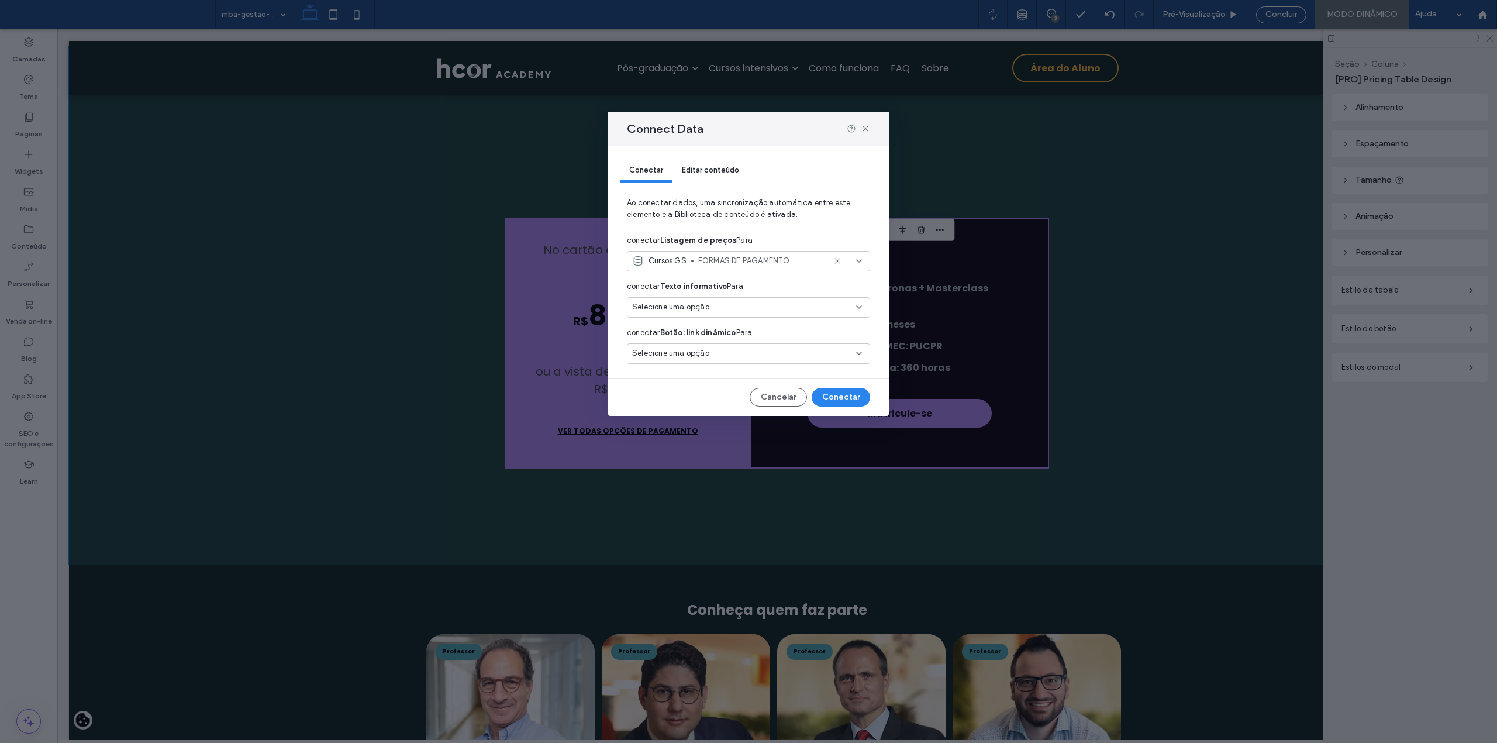
click at [705, 349] on span "Selecione uma opção" at bounding box center [670, 353] width 77 height 12
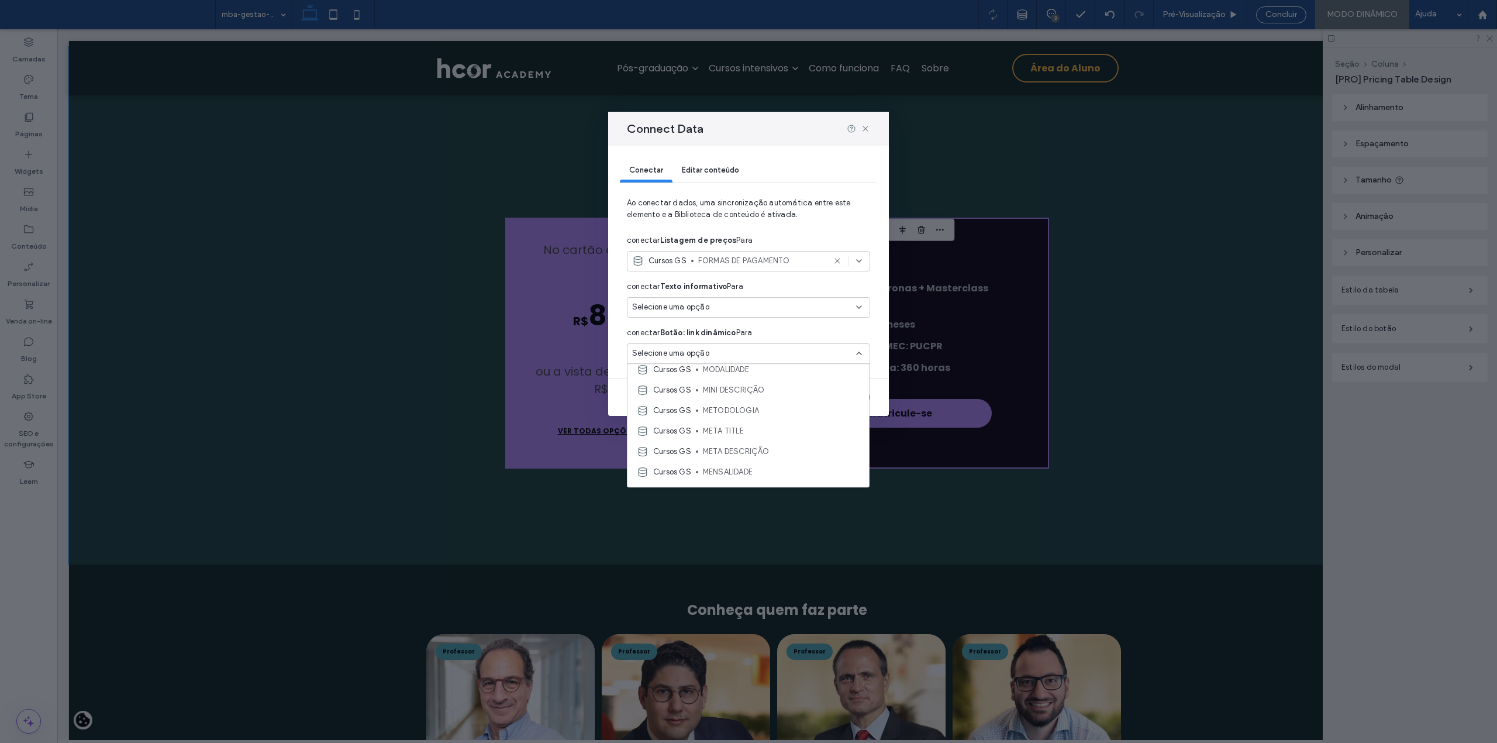
scroll to position [389, 0]
click at [784, 452] on span "LINK BOTÃO PAGAMENTO" at bounding box center [781, 456] width 157 height 12
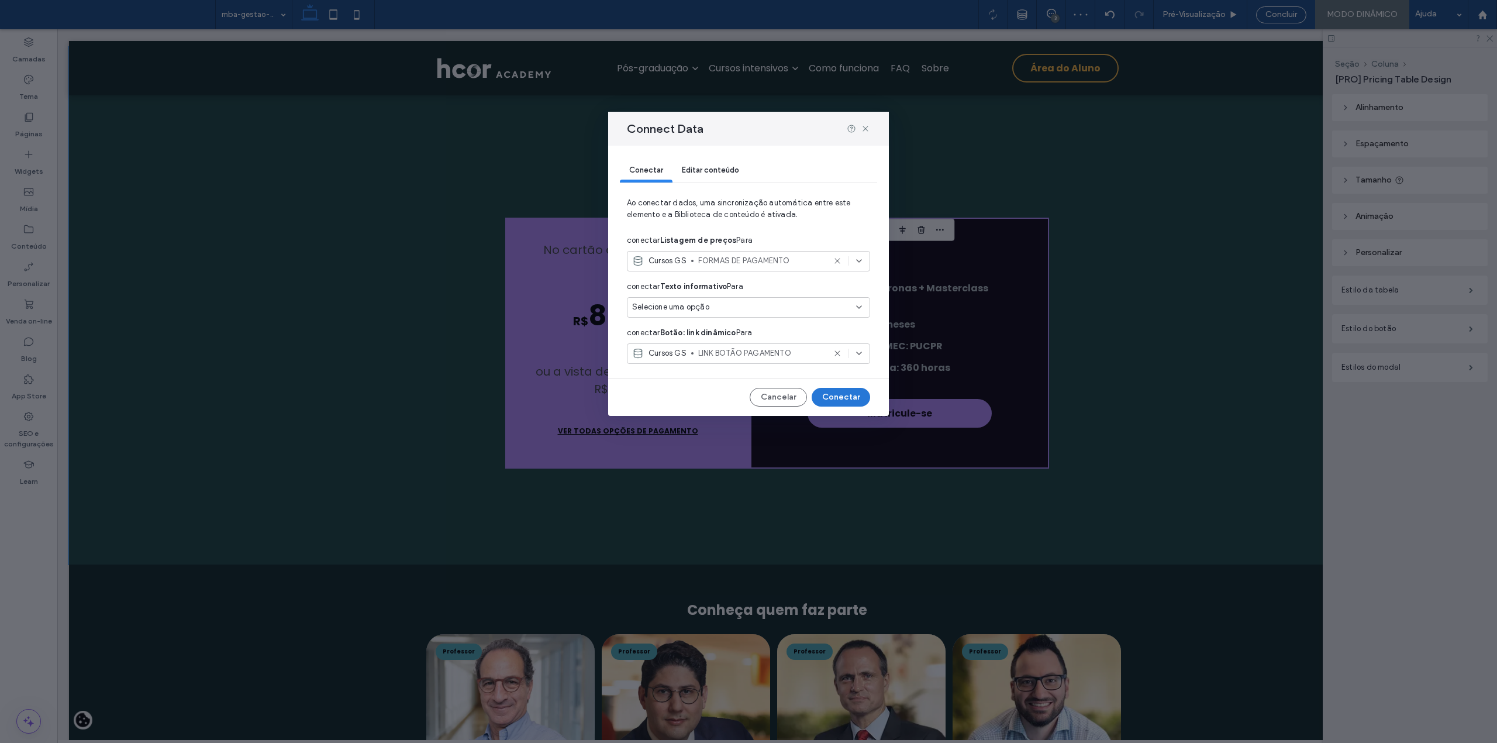
click at [847, 398] on button "Conectar" at bounding box center [841, 397] width 58 height 19
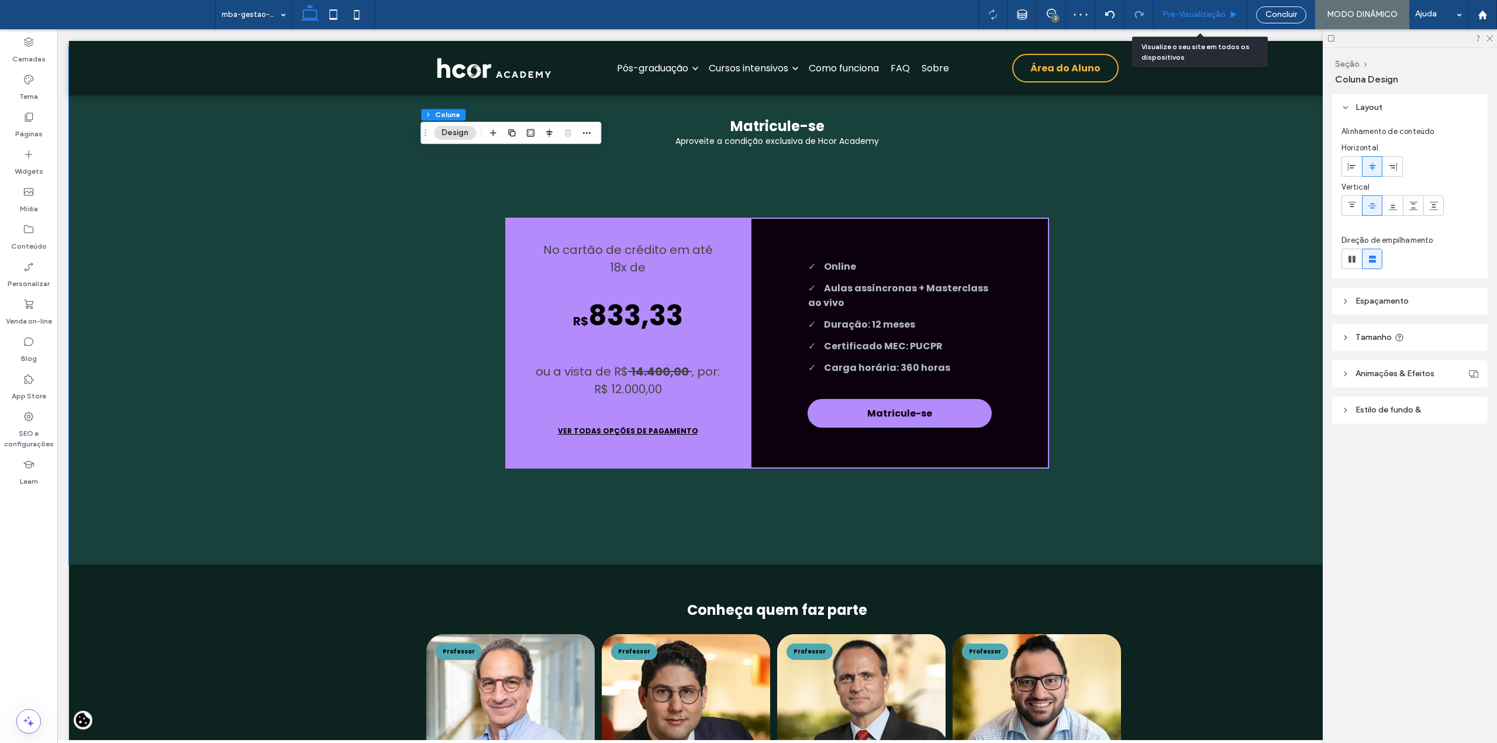
click at [1205, 13] on span "Pré-Visualizaçāo" at bounding box center [1193, 14] width 63 height 9
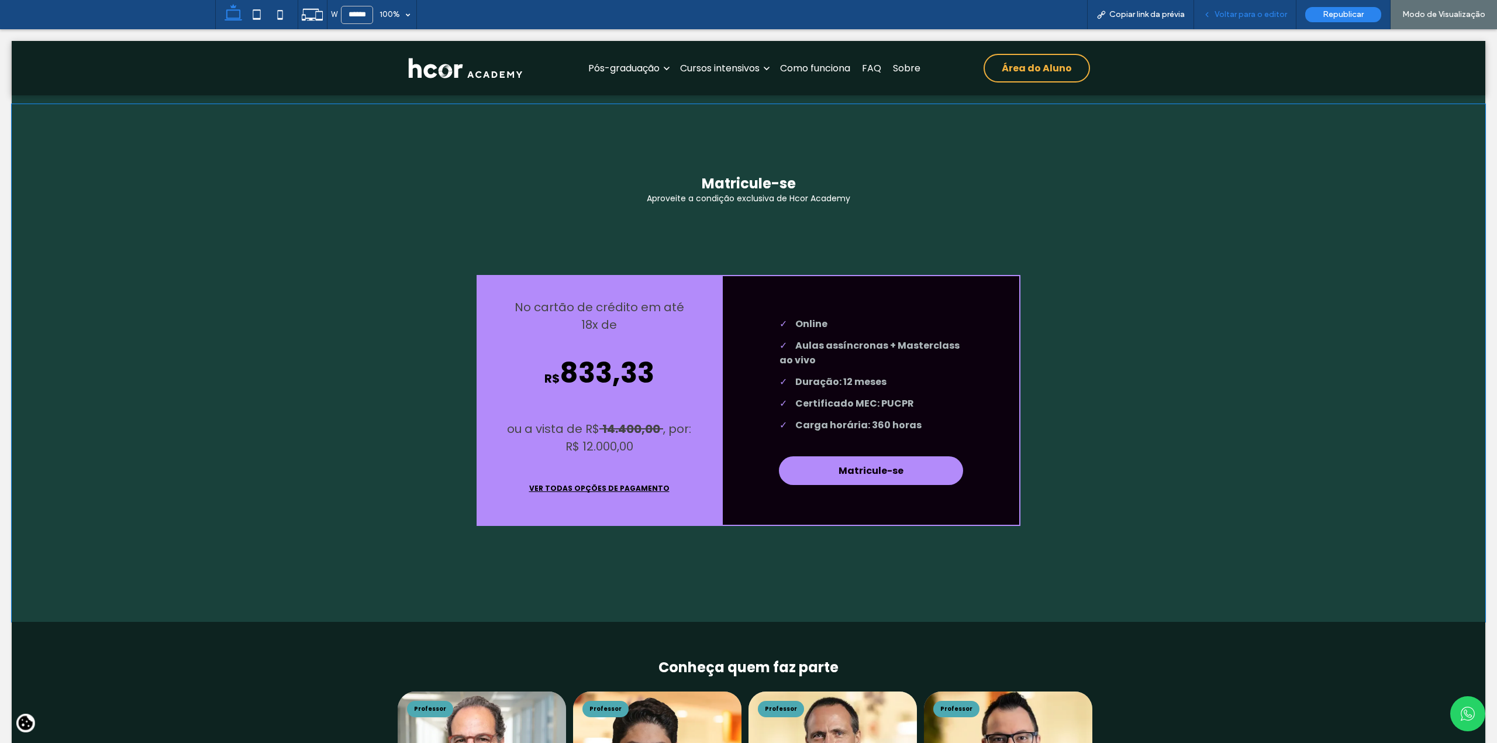
click at [1244, 16] on span "Voltar para o editor" at bounding box center [1250, 14] width 73 height 9
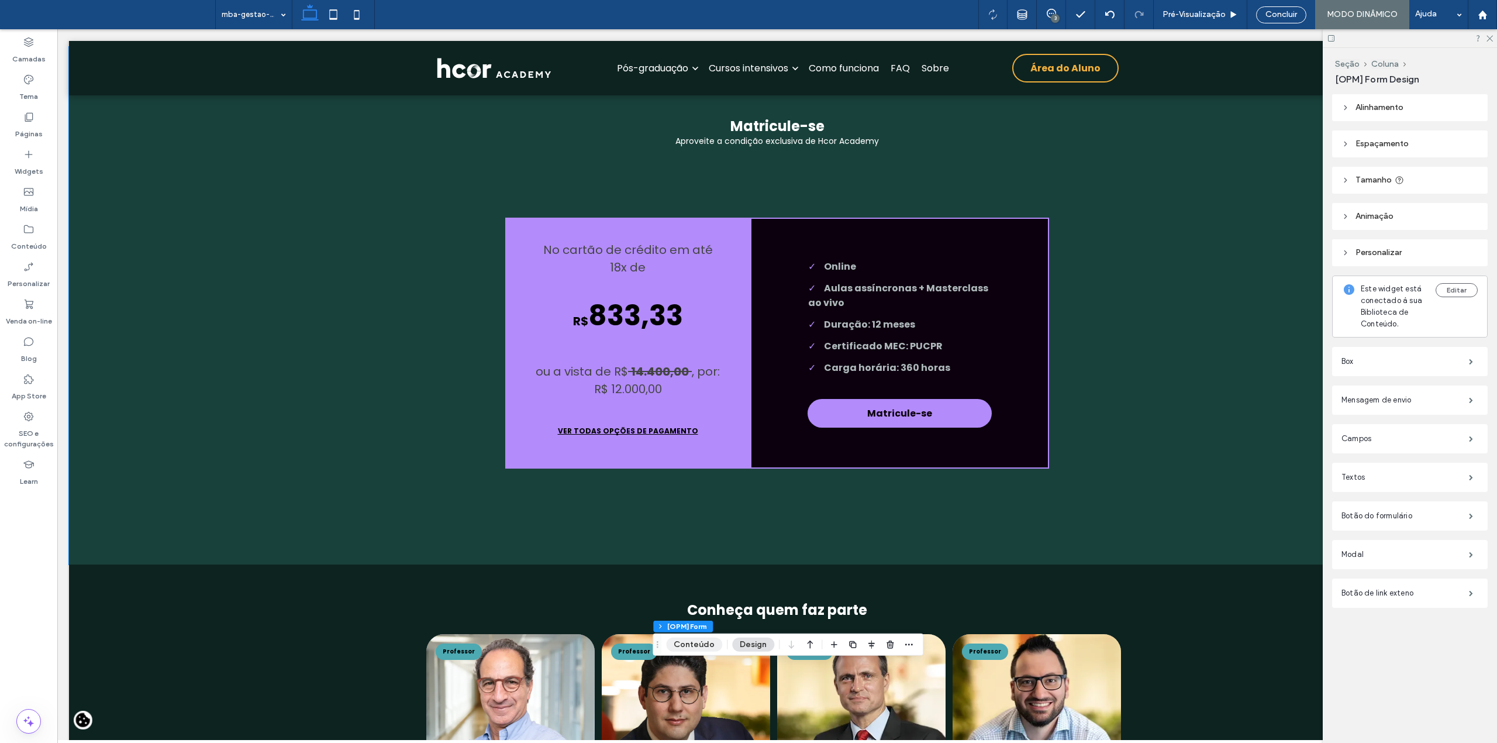
click at [691, 646] on button "Conteúdo" at bounding box center [694, 644] width 56 height 14
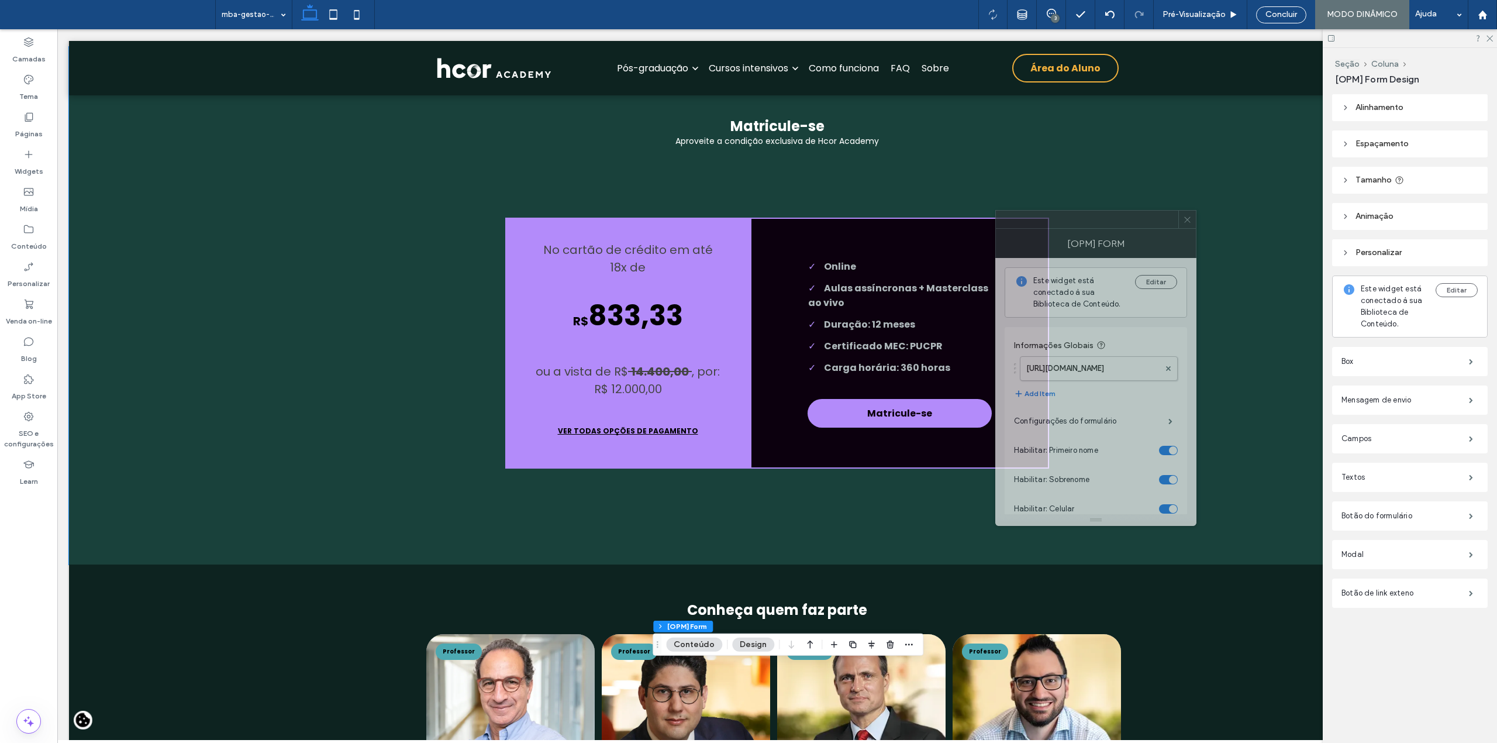
drag, startPoint x: 1345, startPoint y: 243, endPoint x: 1056, endPoint y: 240, distance: 288.9
click at [1056, 240] on div "[OPM] Form" at bounding box center [1095, 243] width 201 height 29
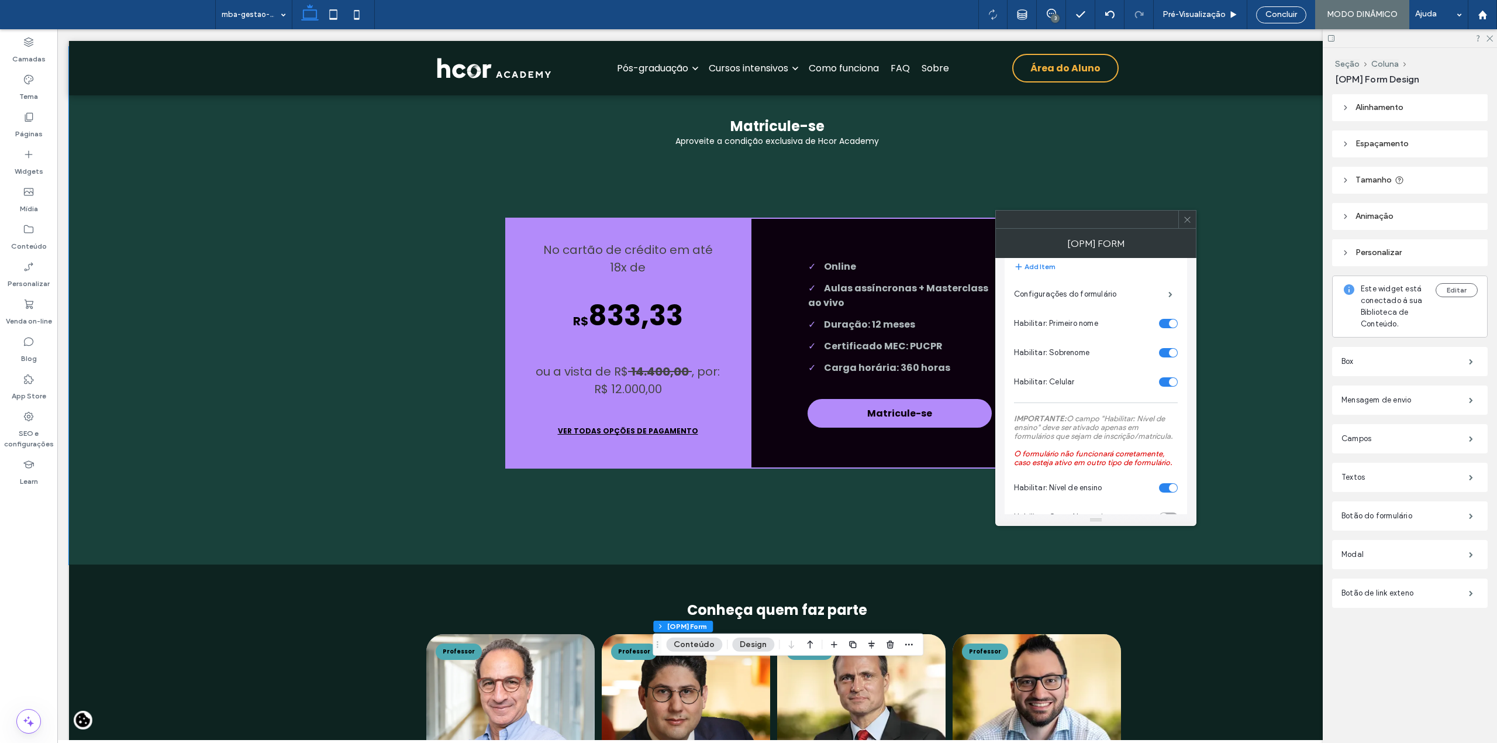
scroll to position [78, 0]
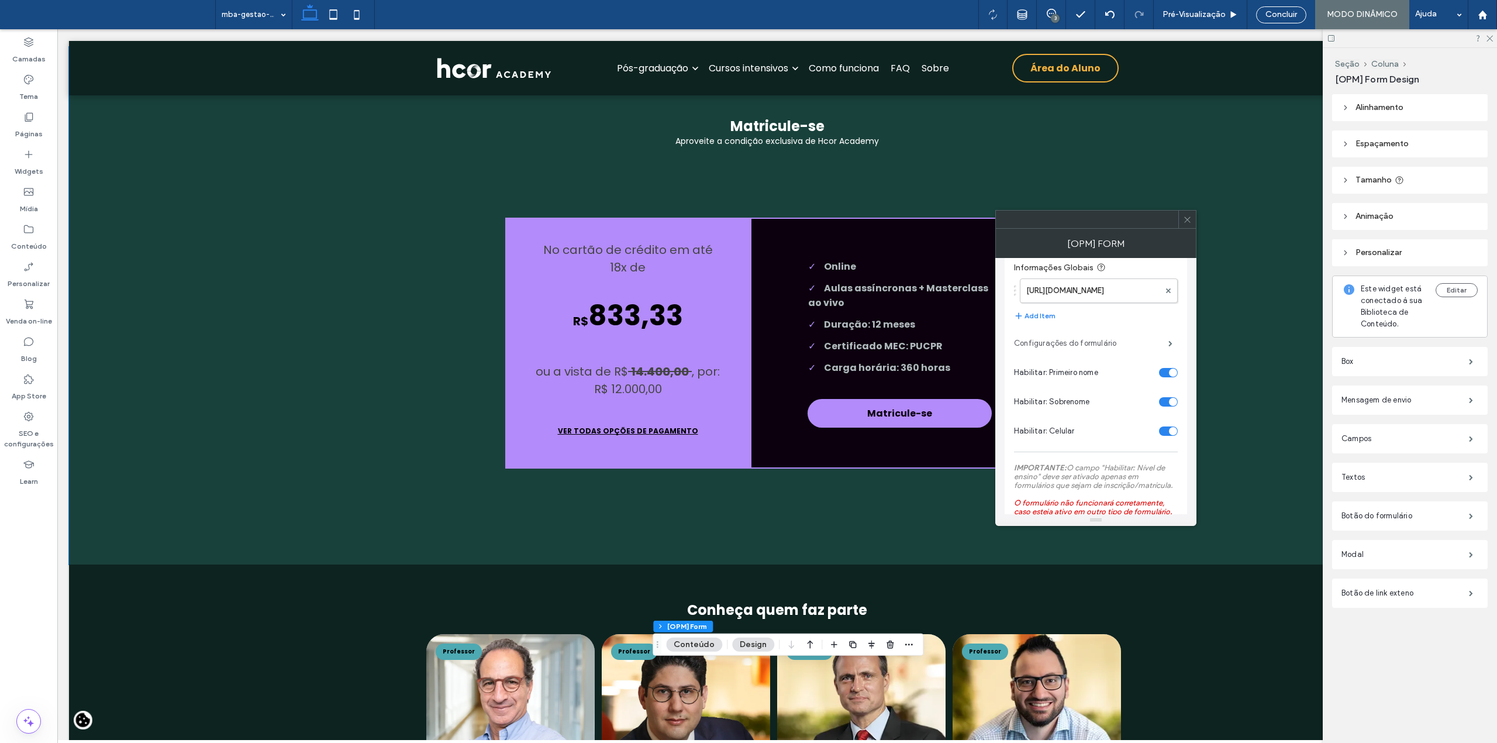
click at [1072, 344] on label "Configurações do formulário" at bounding box center [1091, 343] width 154 height 23
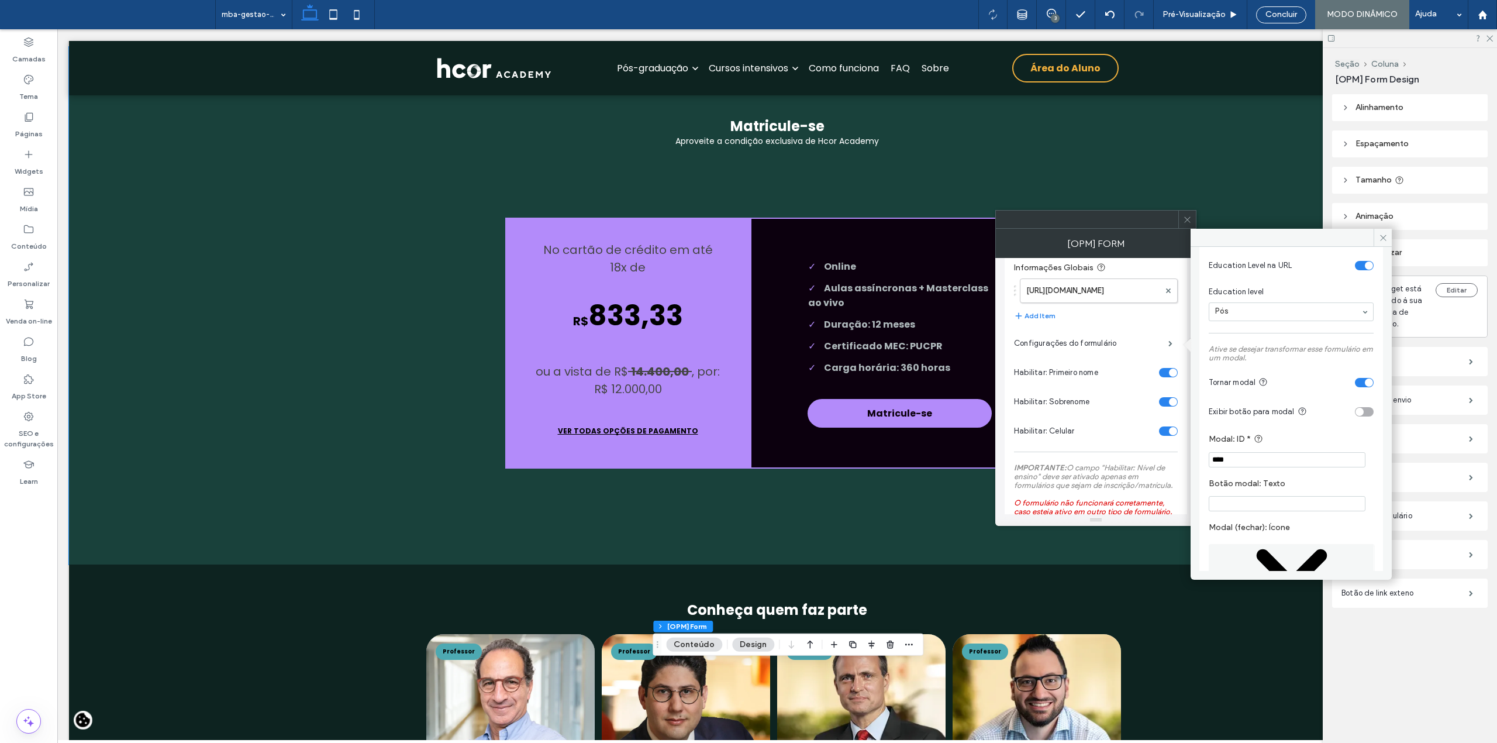
scroll to position [546, 0]
click at [1385, 232] on span at bounding box center [1382, 238] width 18 height 18
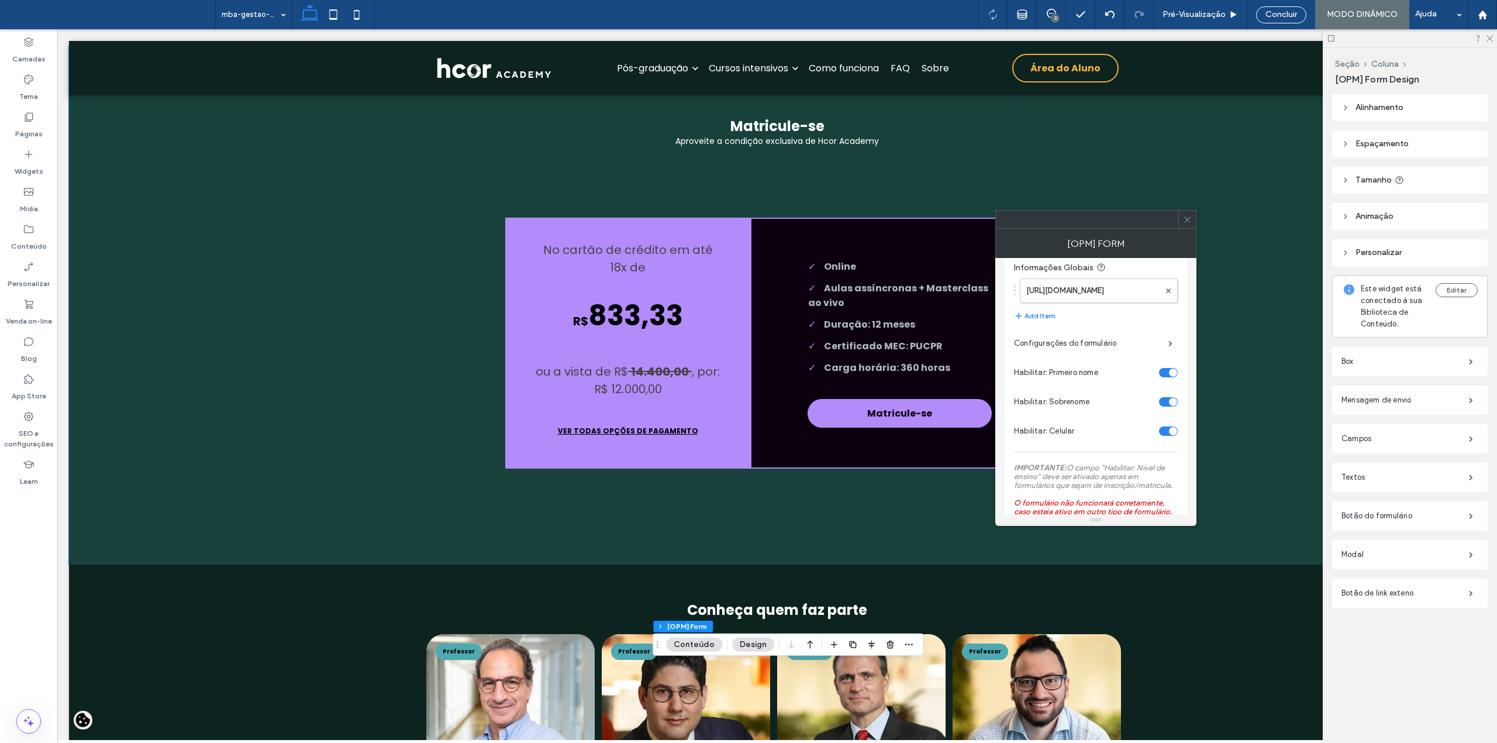
click at [1187, 218] on icon at bounding box center [1187, 219] width 9 height 9
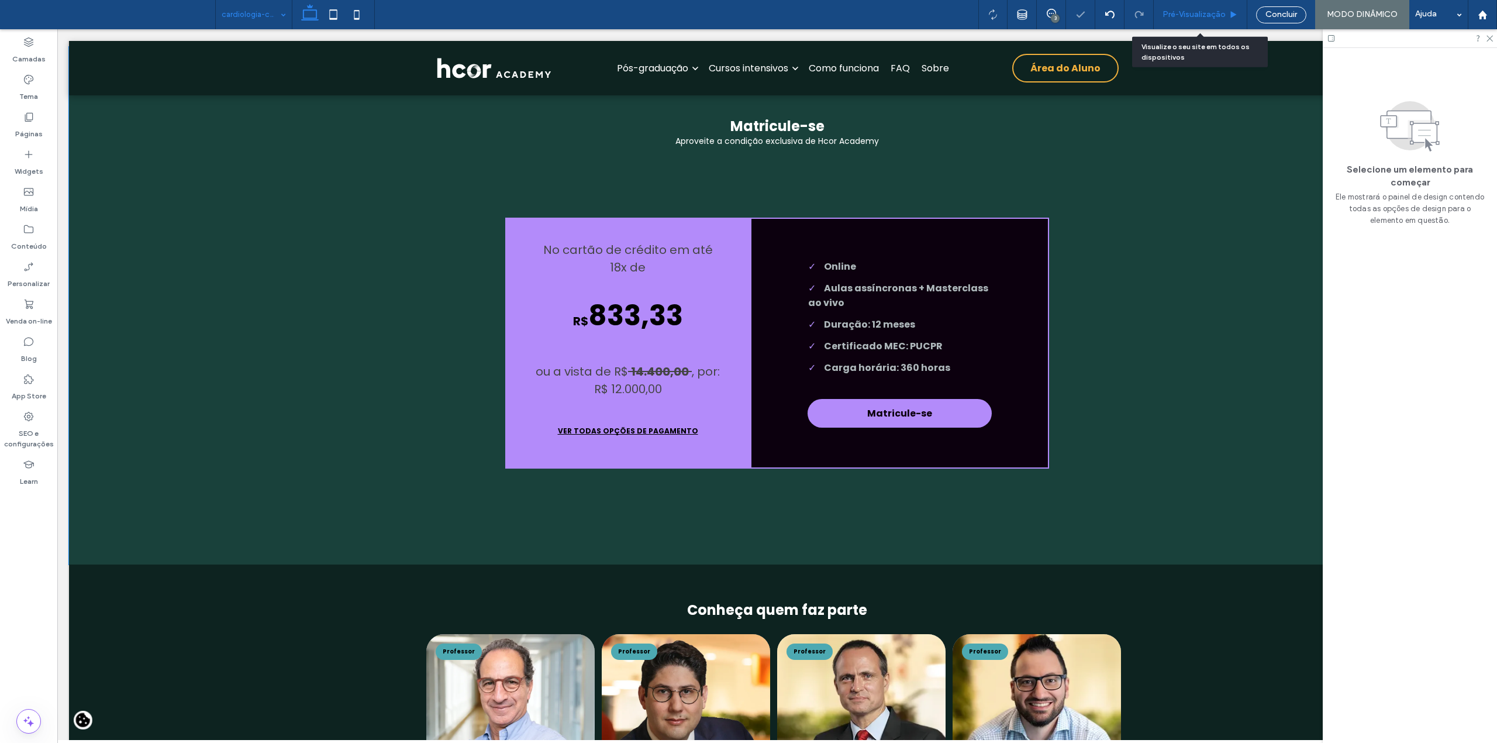
click at [1203, 11] on span "Pré-Visualizaçāo" at bounding box center [1193, 14] width 63 height 9
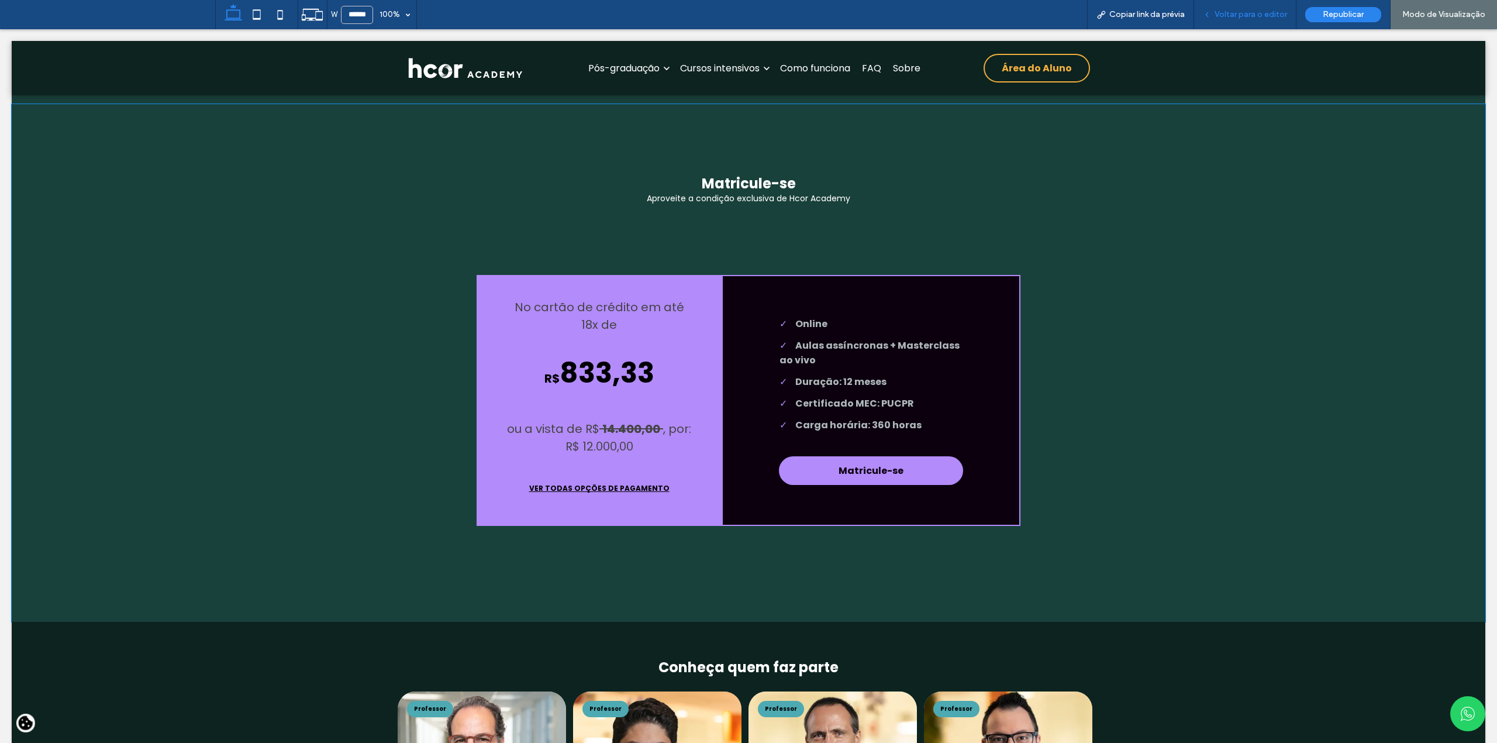
click at [1254, 18] on span "Voltar para o editor" at bounding box center [1250, 14] width 73 height 9
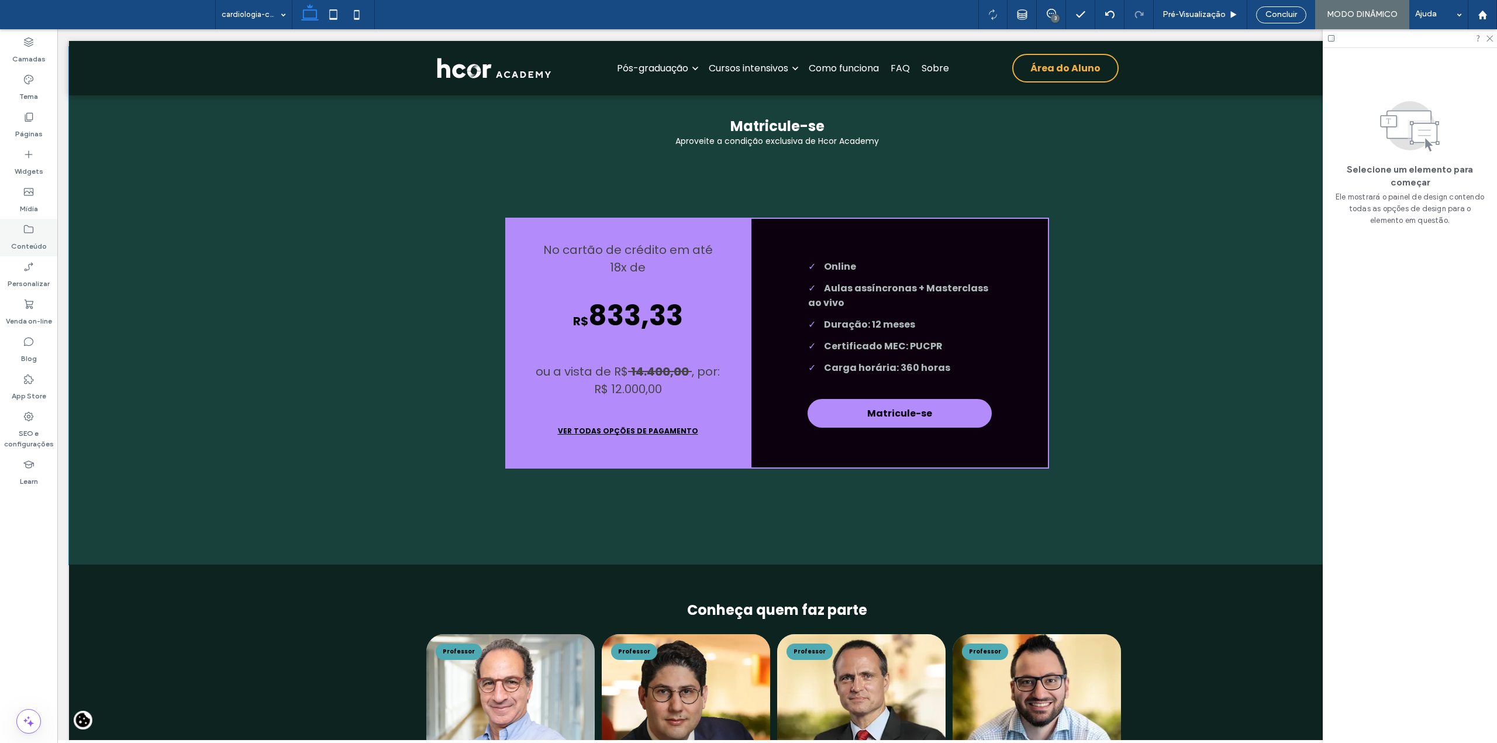
click at [32, 228] on icon at bounding box center [29, 229] width 12 height 12
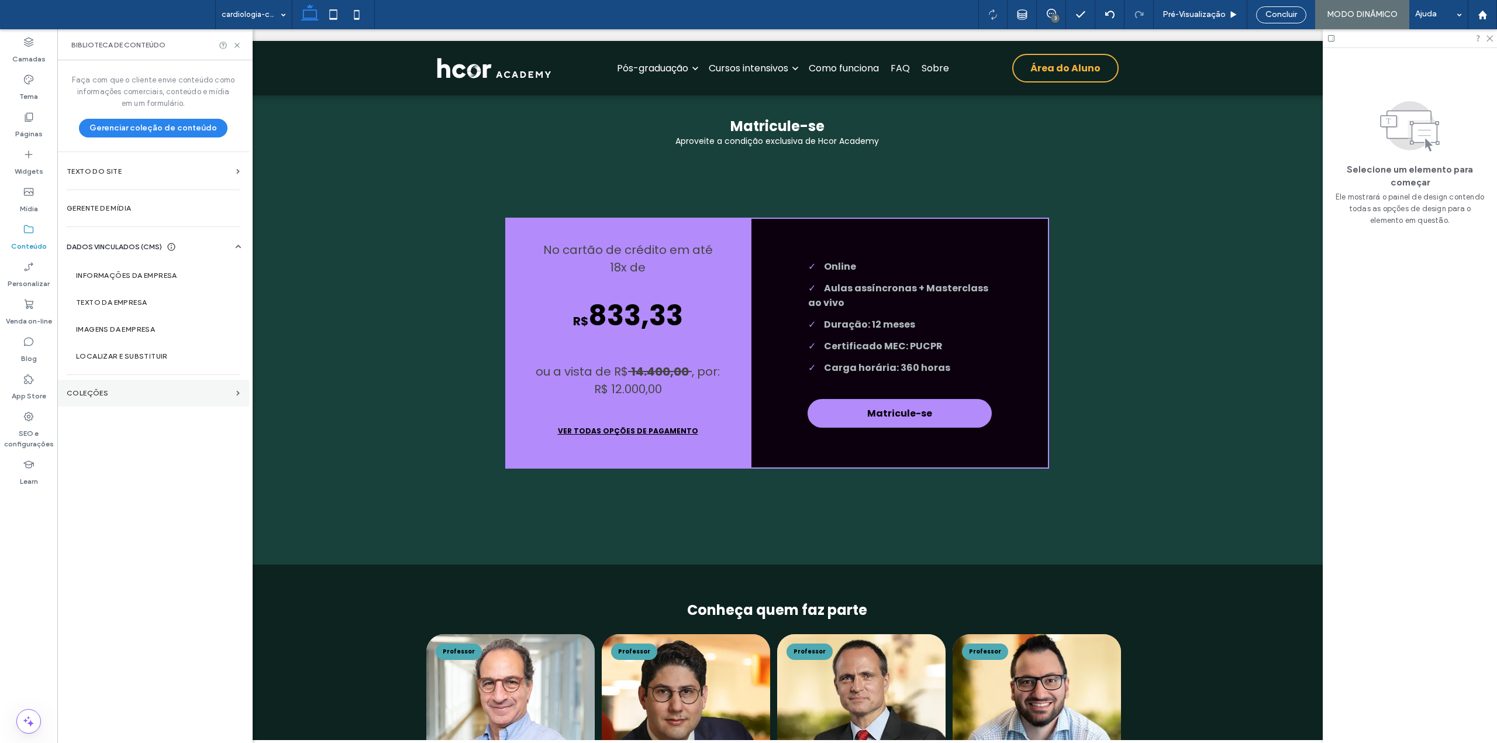
click at [94, 397] on label "COLEÇÕES" at bounding box center [149, 393] width 165 height 8
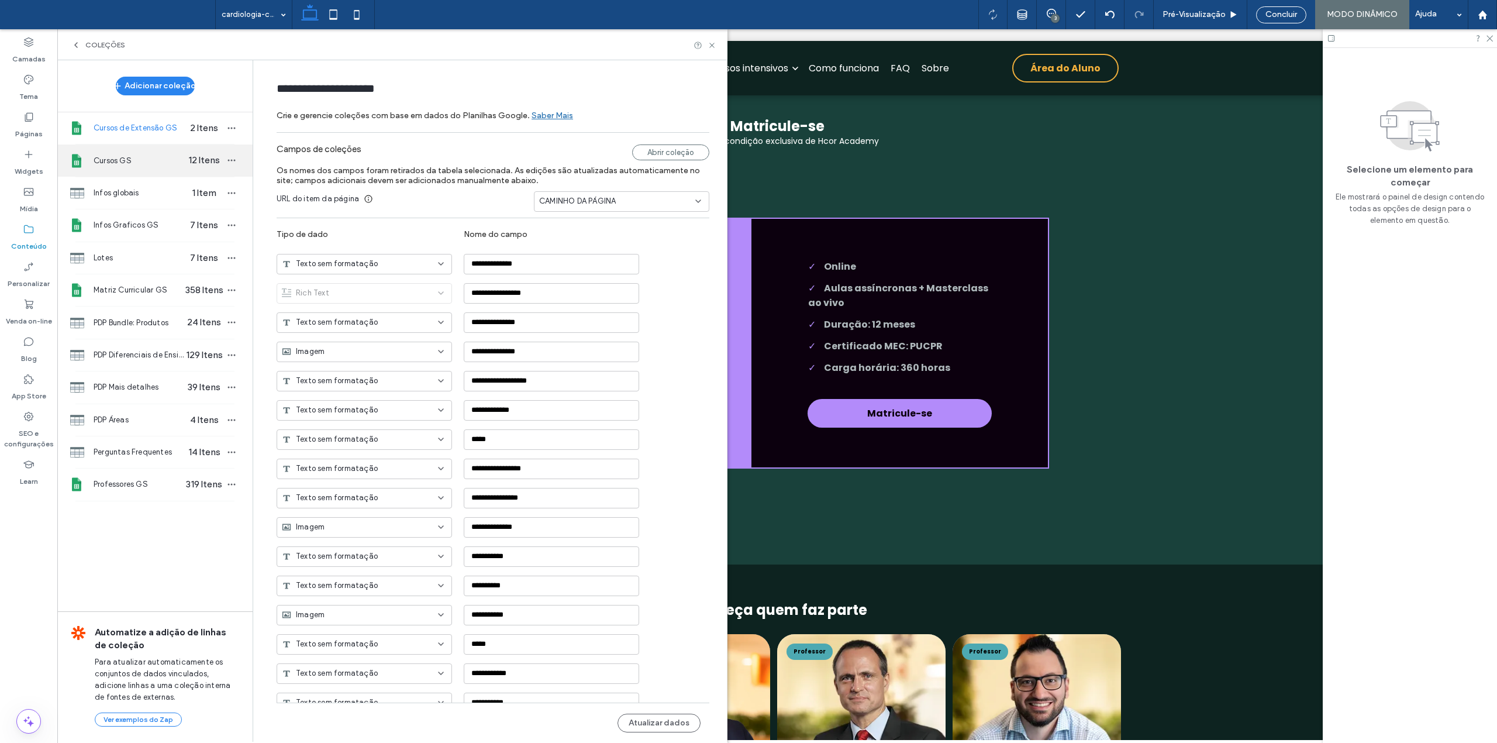
click at [134, 152] on div "Cursos GS 12 Itens" at bounding box center [154, 160] width 195 height 32
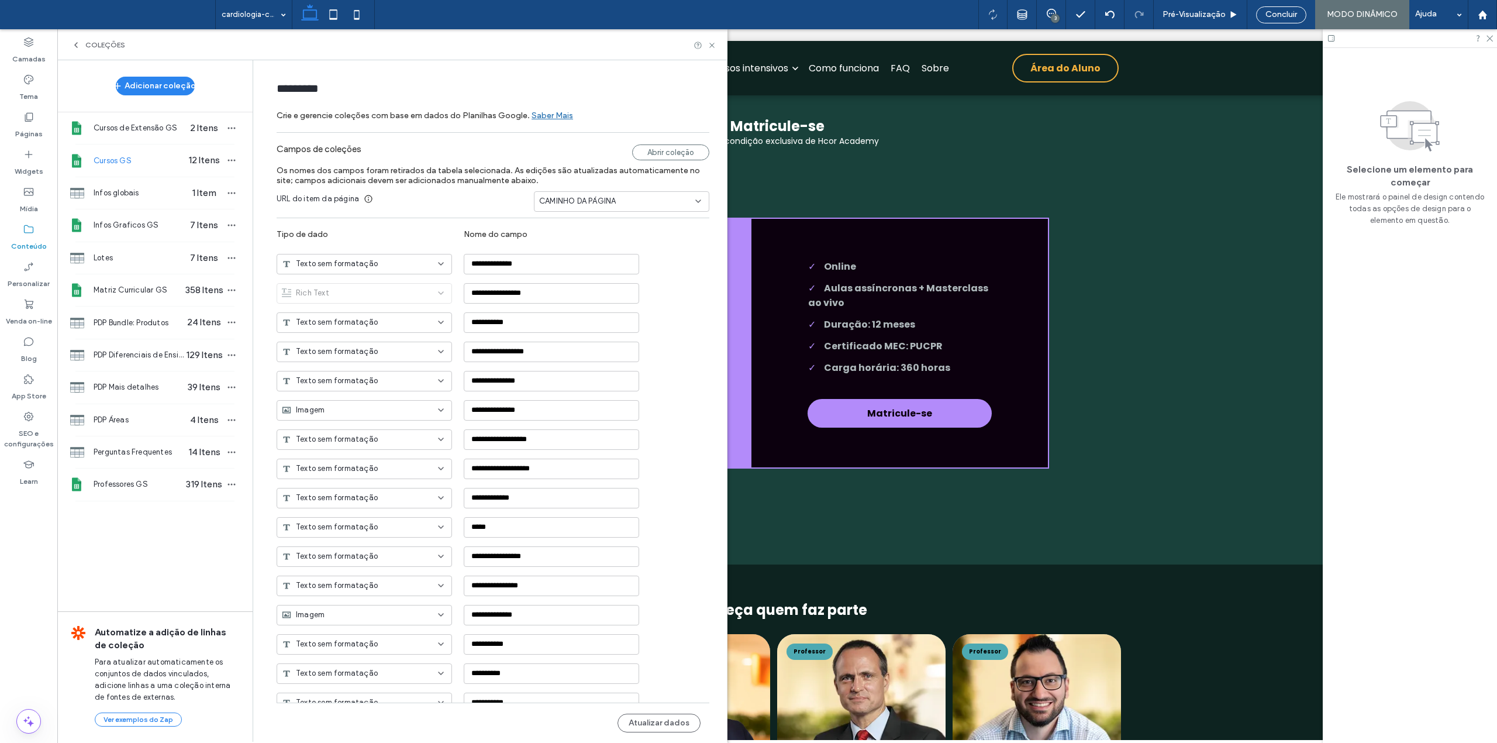
type input "*********"
click at [676, 151] on div "Abrir coleção" at bounding box center [670, 152] width 77 height 16
click at [657, 723] on button "Atualizar dados" at bounding box center [658, 722] width 83 height 19
click at [713, 48] on icon at bounding box center [712, 45] width 9 height 9
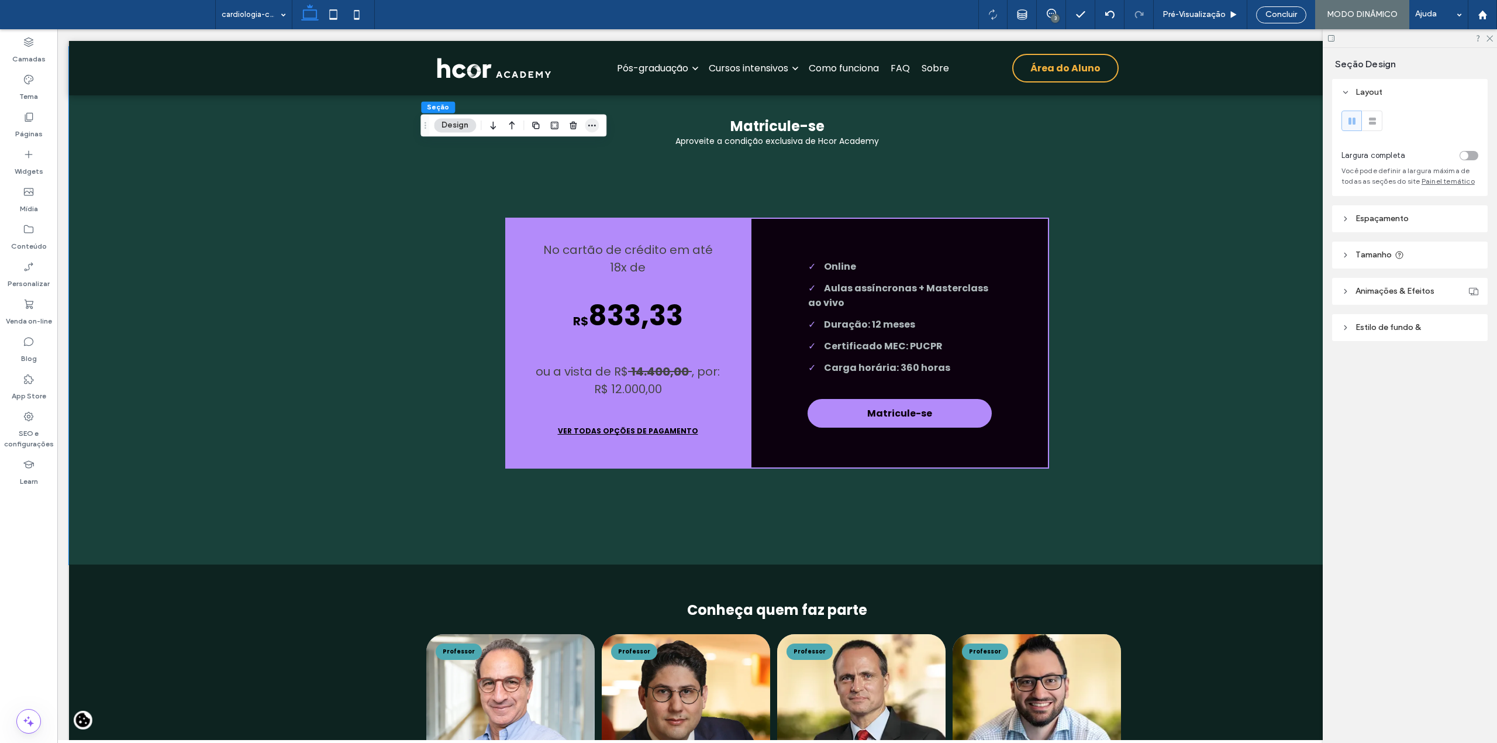
click at [589, 125] on use "button" at bounding box center [592, 126] width 8 height 2
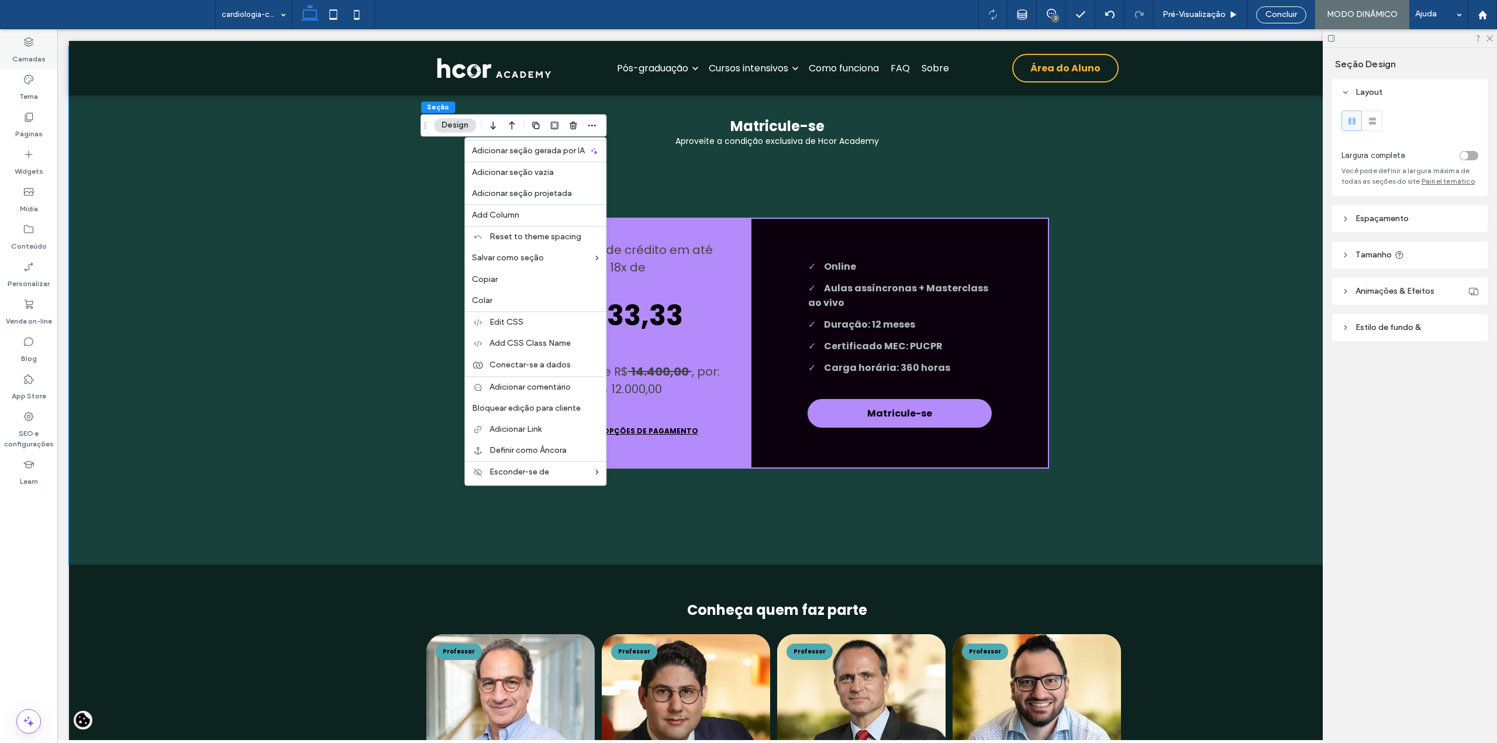
click at [41, 50] on label "Camadas" at bounding box center [28, 56] width 33 height 16
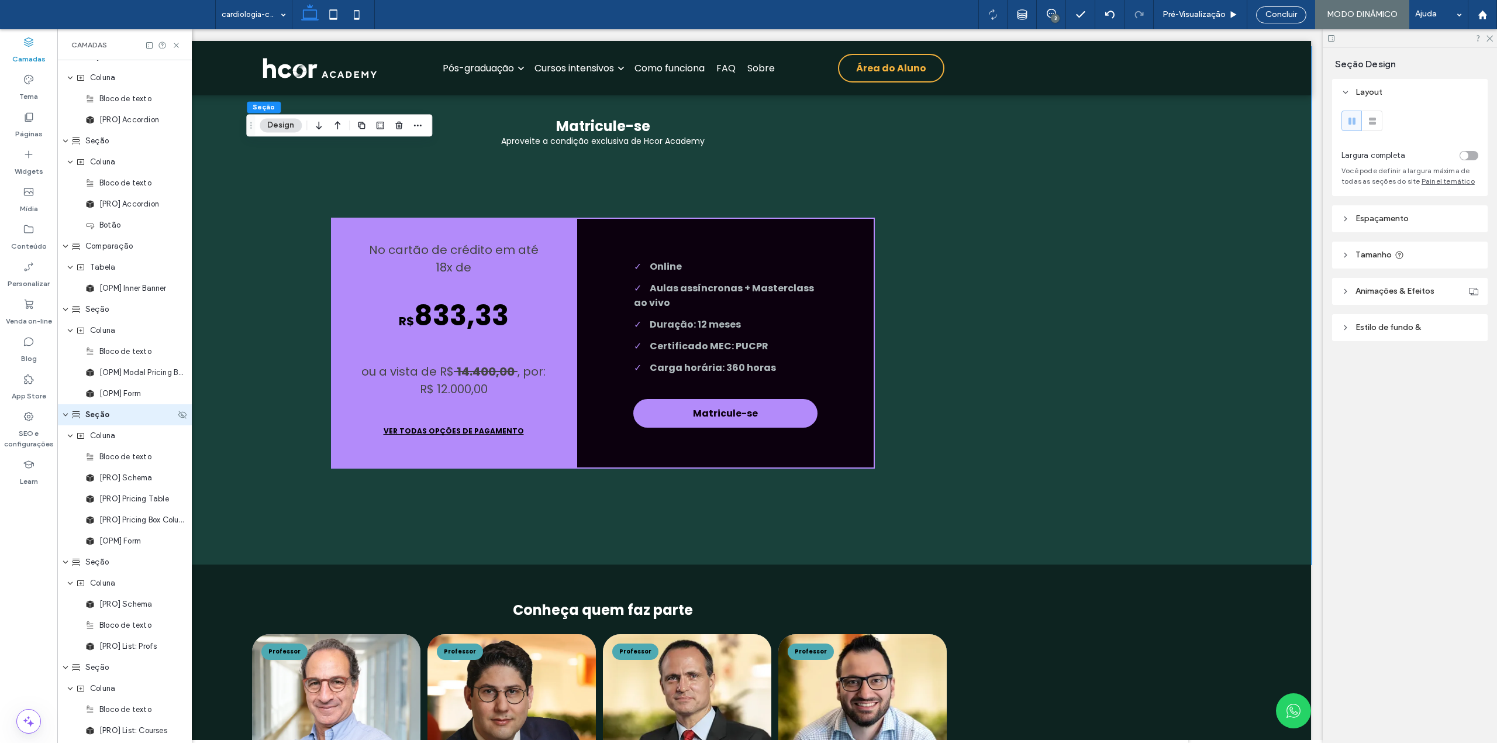
scroll to position [932, 0]
click at [111, 396] on div "Seção" at bounding box center [123, 402] width 104 height 12
click at [111, 396] on input "*****" at bounding box center [130, 402] width 90 height 14
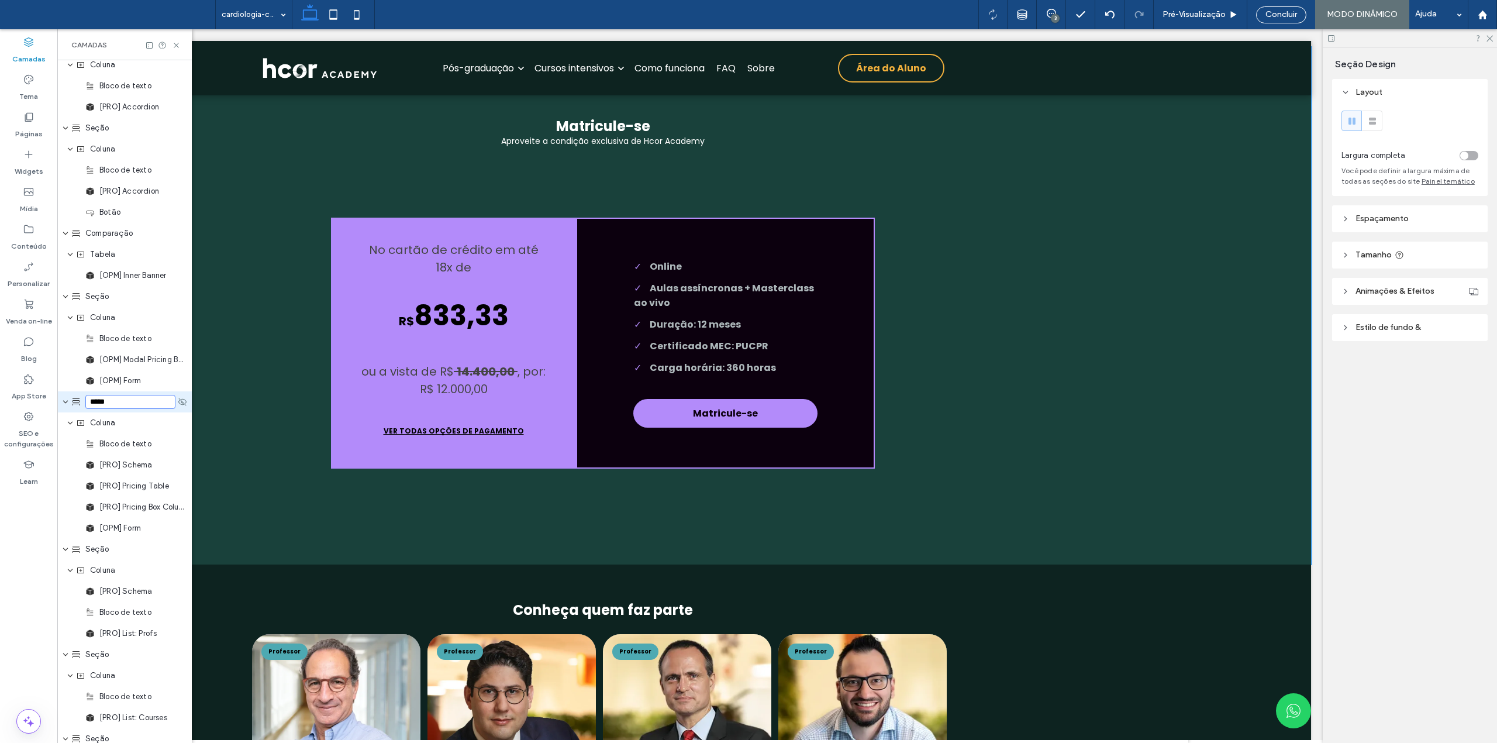
click at [111, 396] on input "*****" at bounding box center [130, 402] width 90 height 14
type input "**********"
click at [113, 468] on span "[PRO] Schema" at bounding box center [125, 465] width 53 height 12
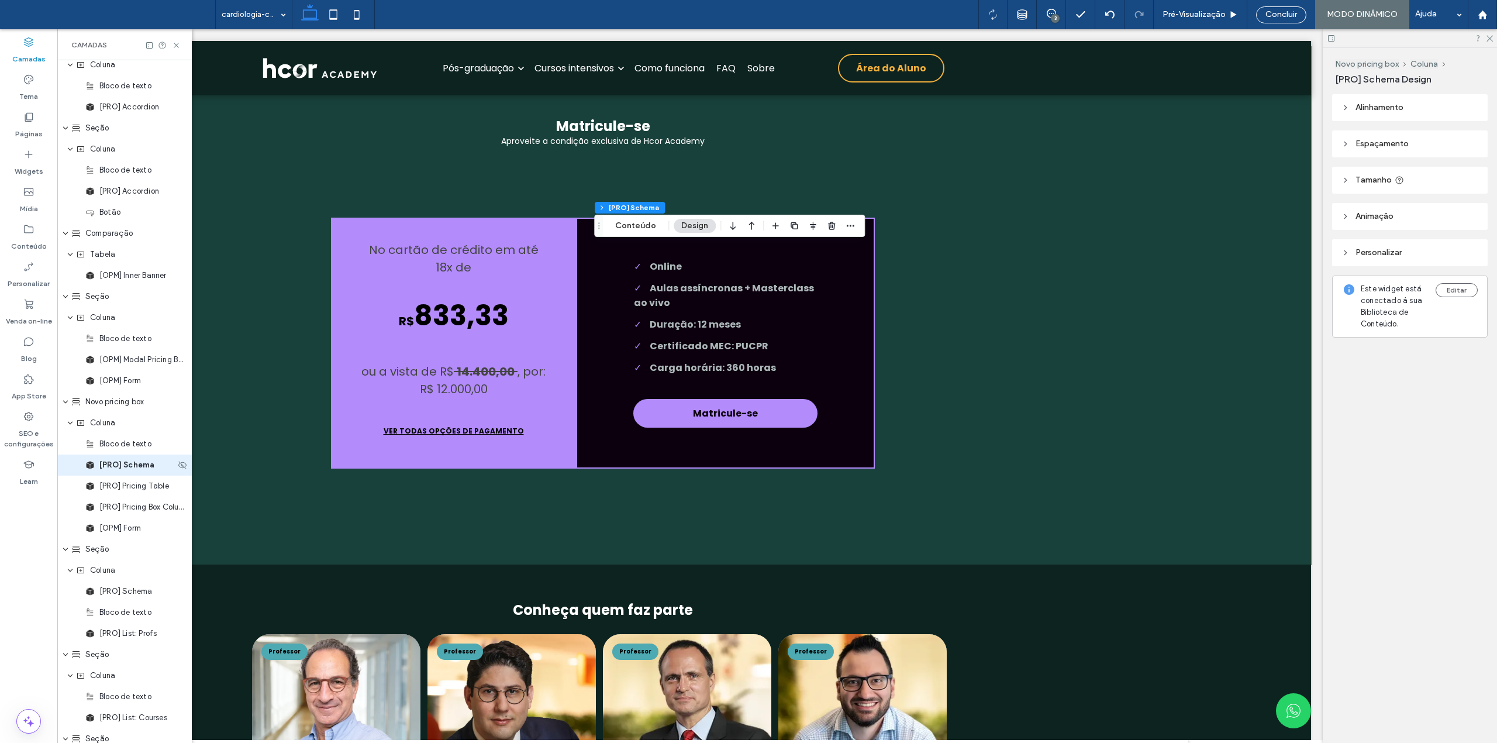
scroll to position [995, 0]
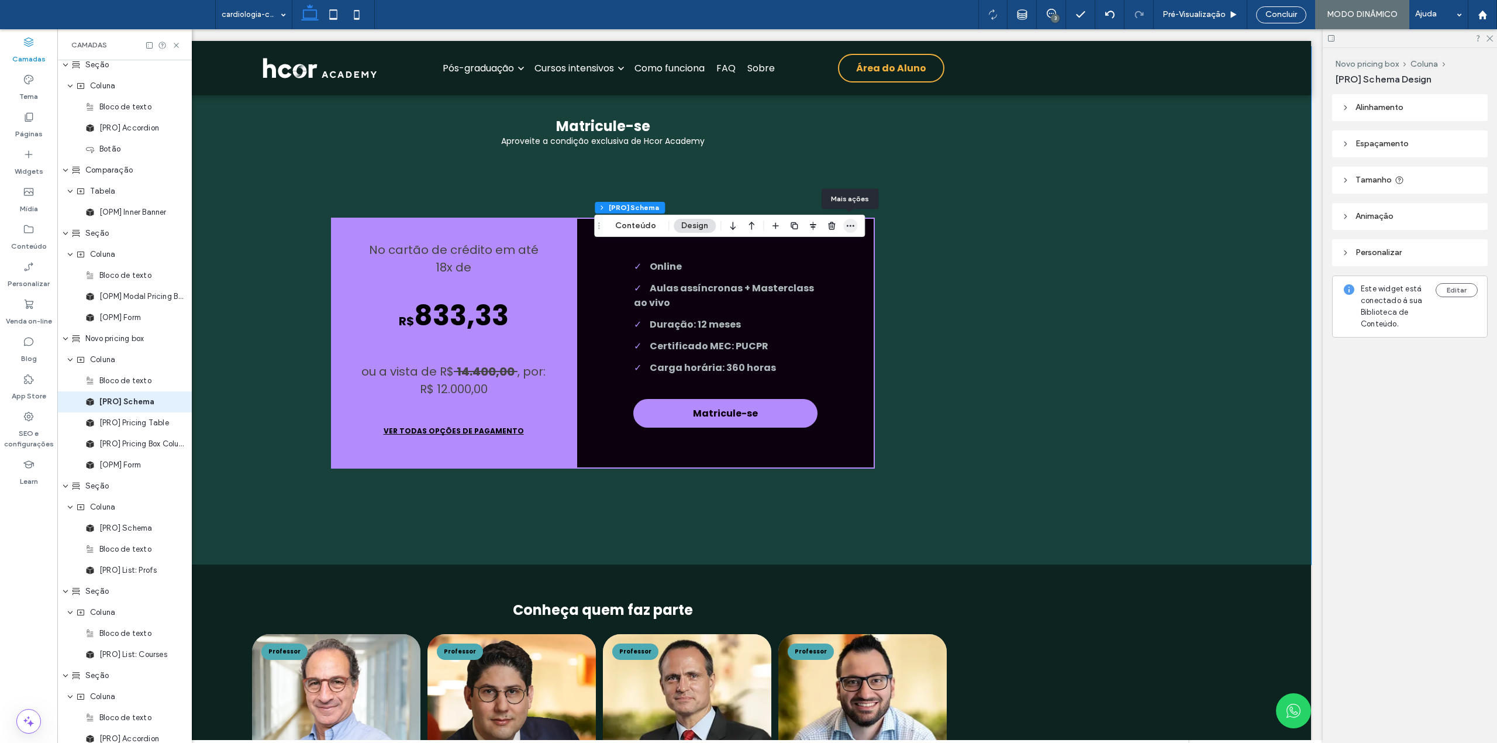
click at [853, 225] on icon "button" at bounding box center [849, 225] width 9 height 9
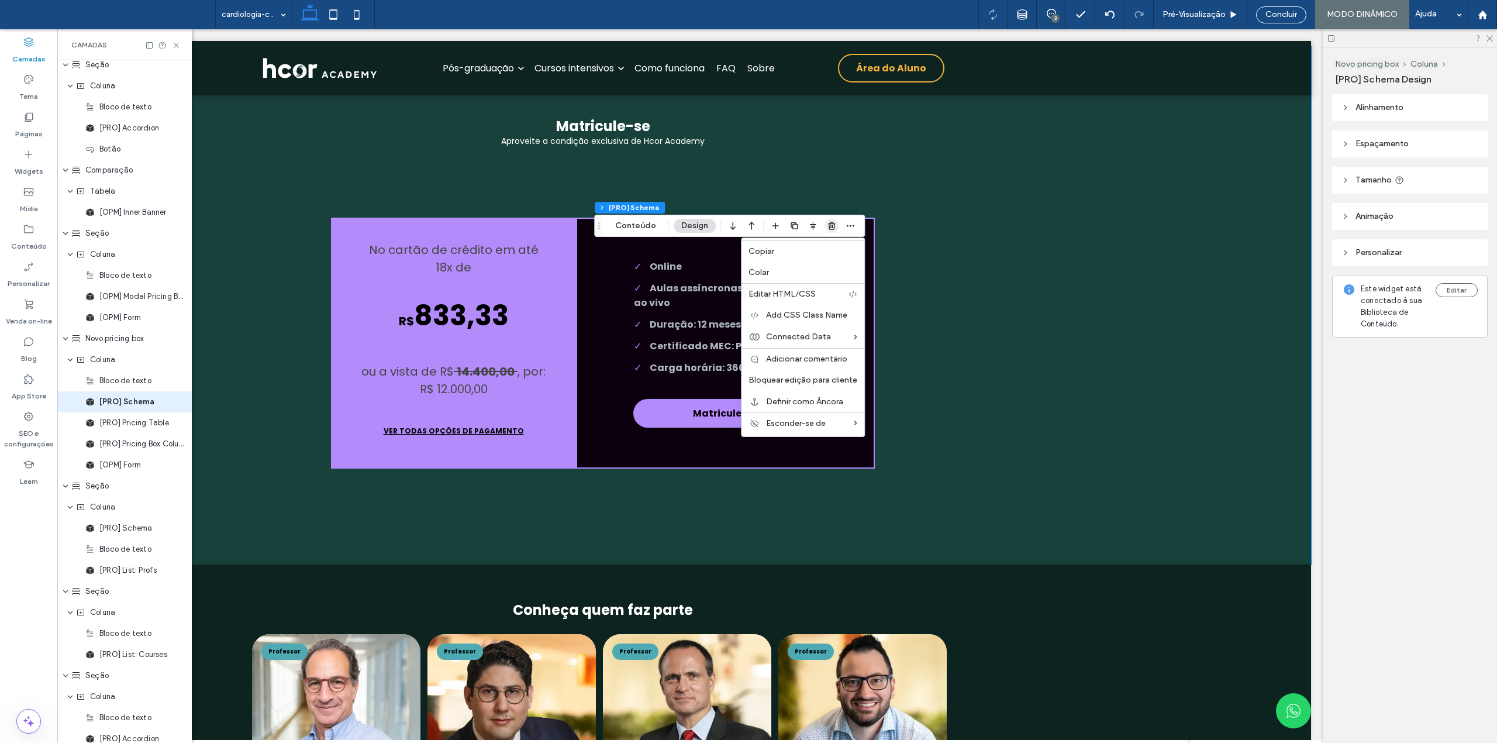
click at [829, 227] on icon "button" at bounding box center [831, 225] width 9 height 9
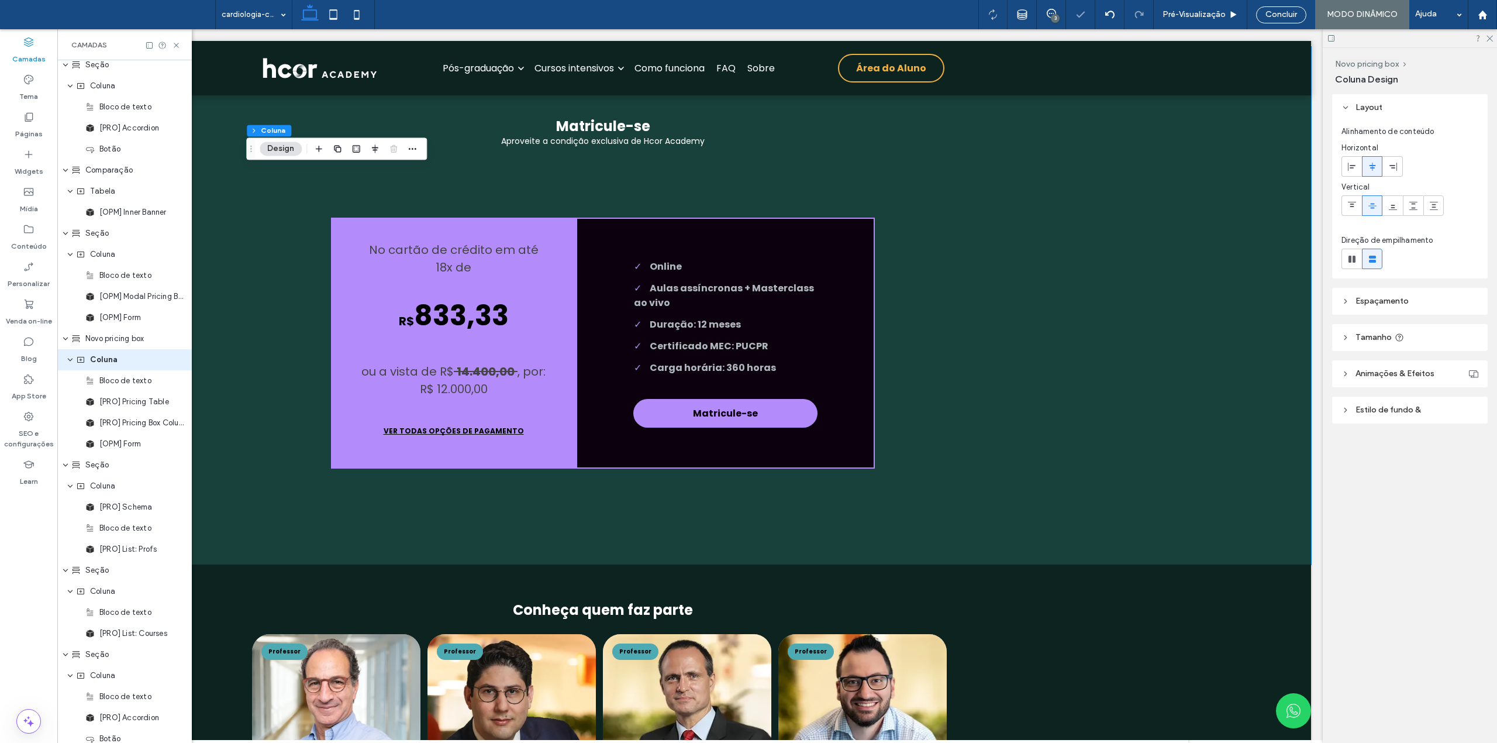
scroll to position [953, 0]
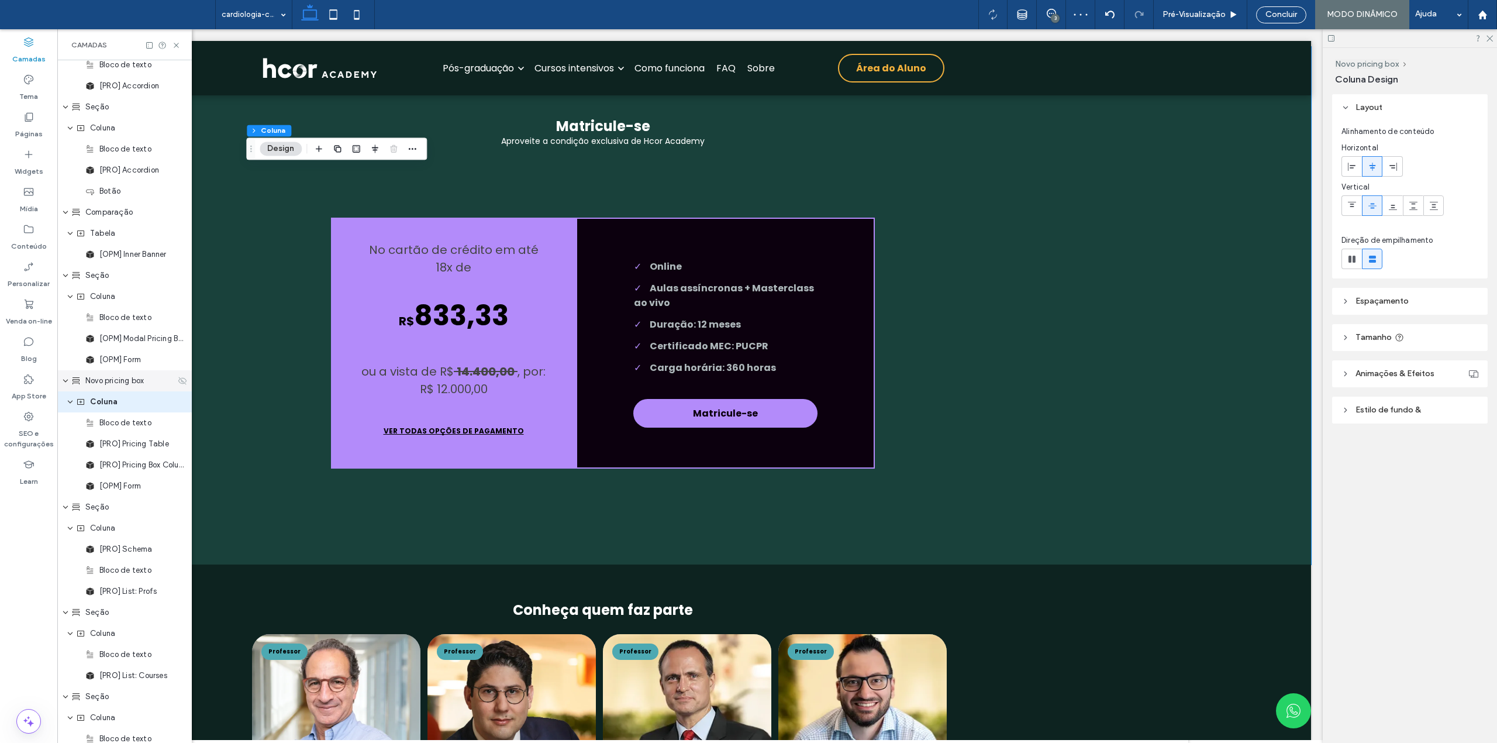
click at [178, 378] on icon at bounding box center [182, 380] width 9 height 9
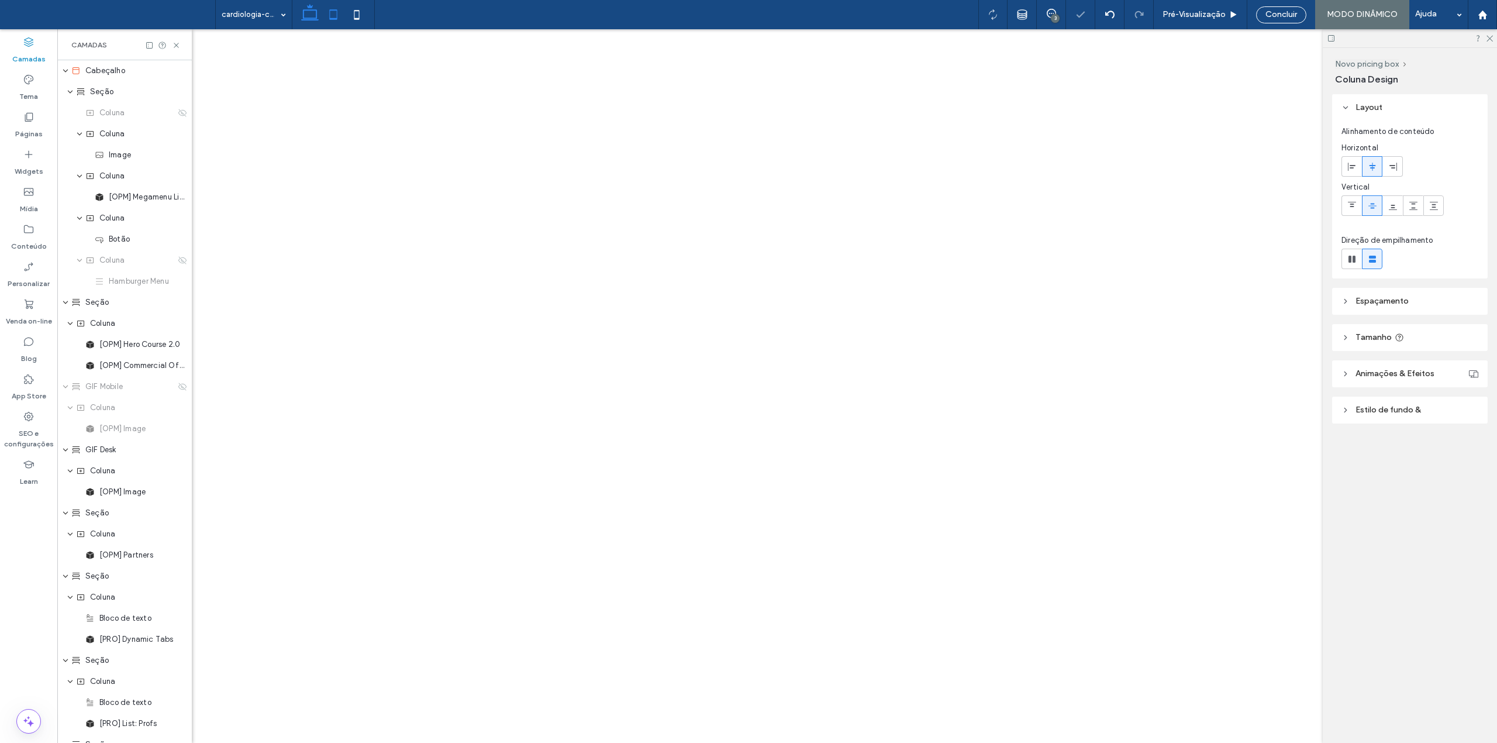
click at [337, 15] on icon at bounding box center [333, 14] width 23 height 23
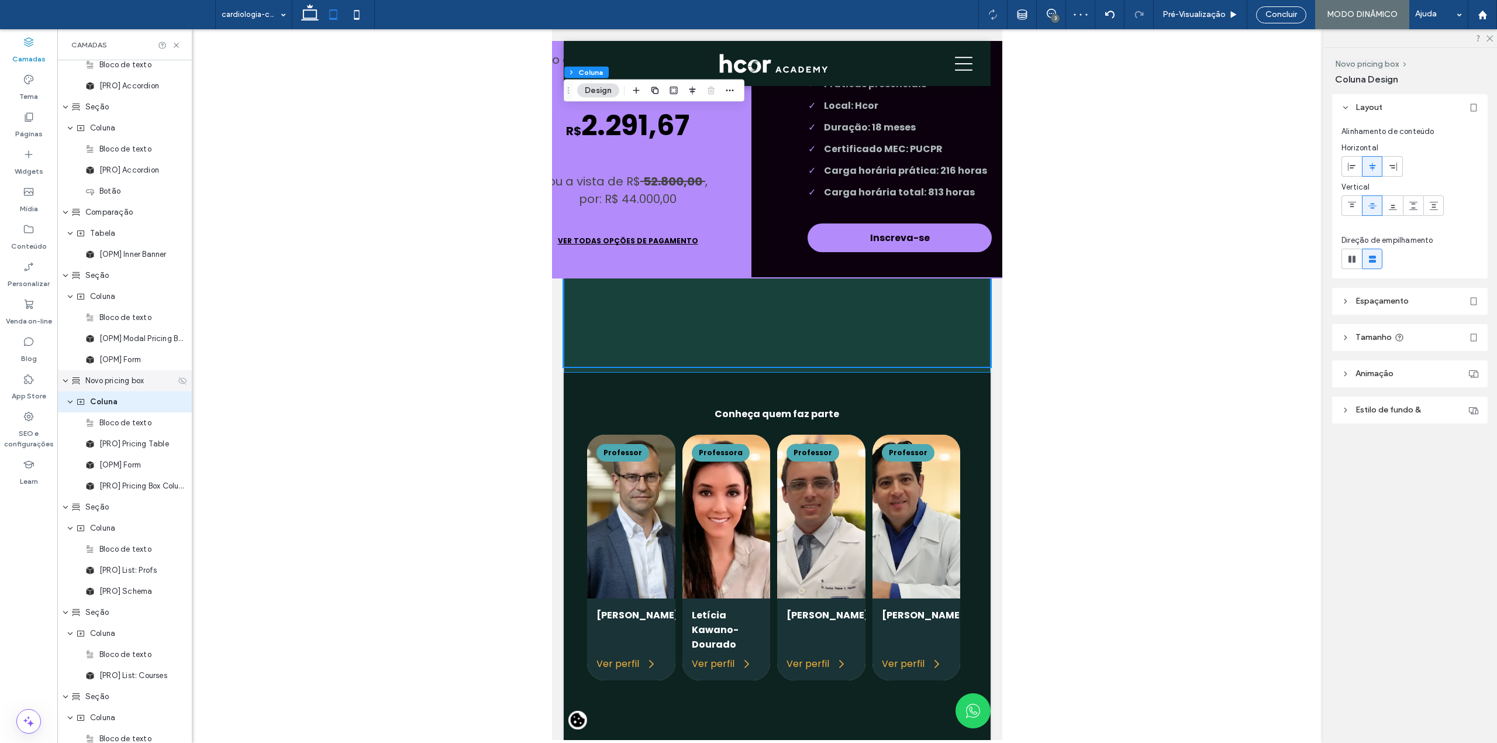
click at [178, 379] on icon at bounding box center [182, 380] width 9 height 9
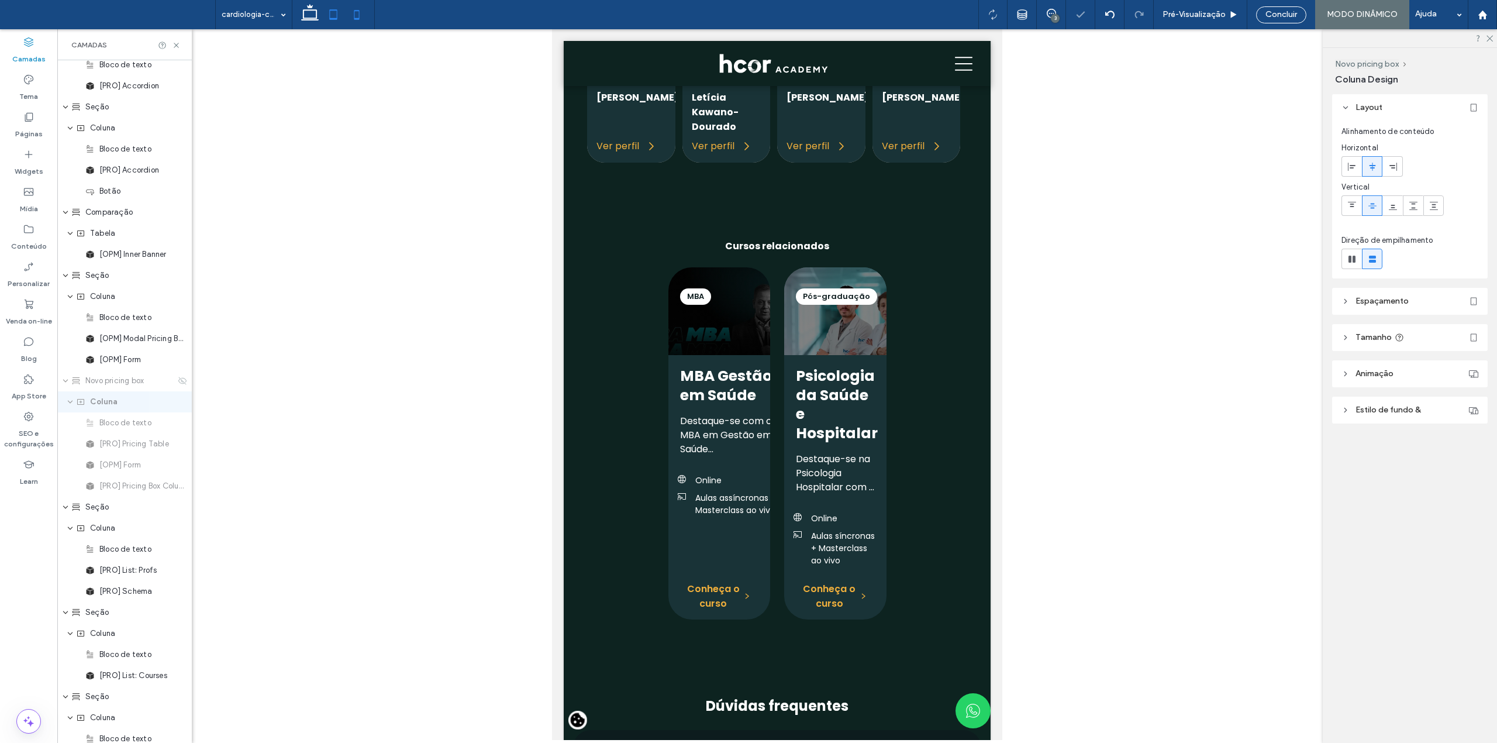
click at [358, 14] on icon at bounding box center [356, 14] width 23 height 23
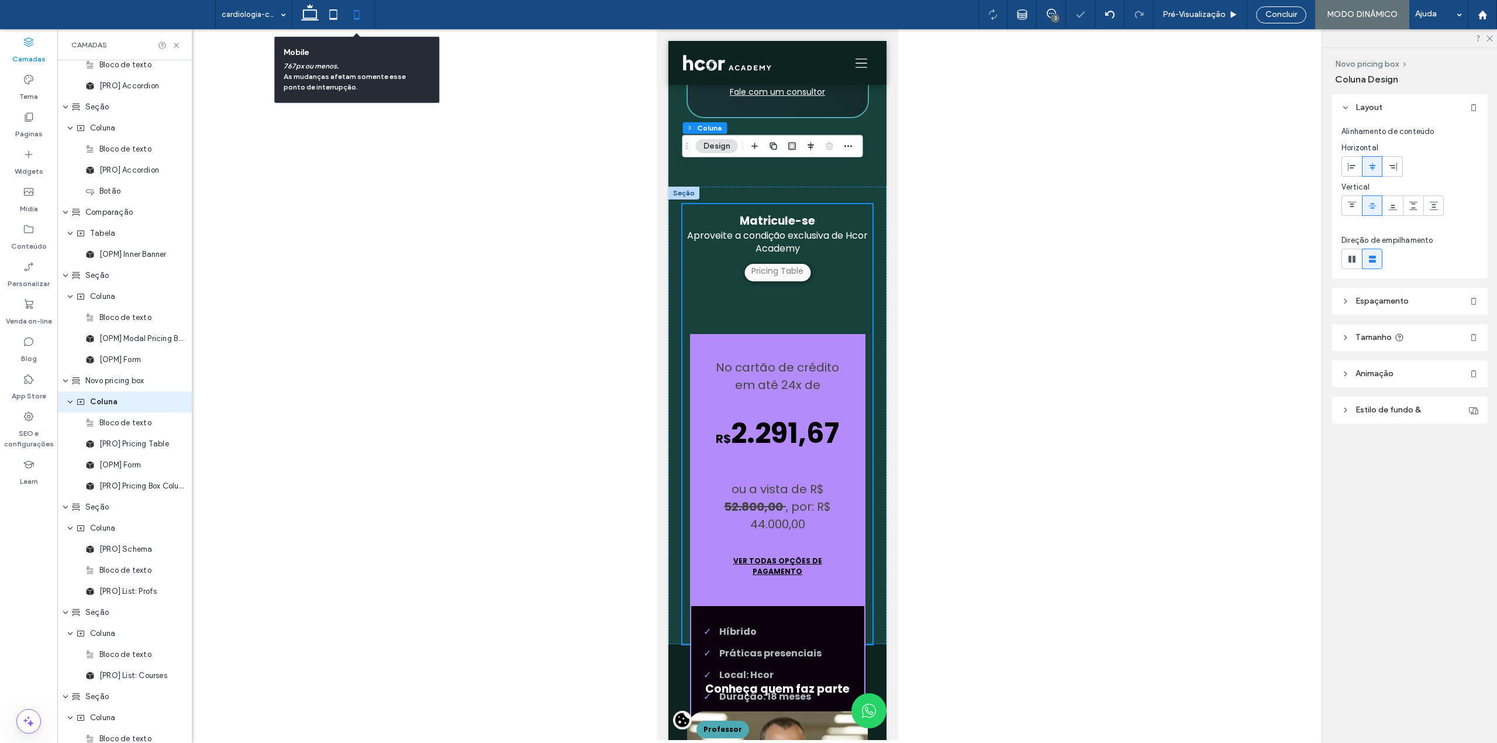
type input "***"
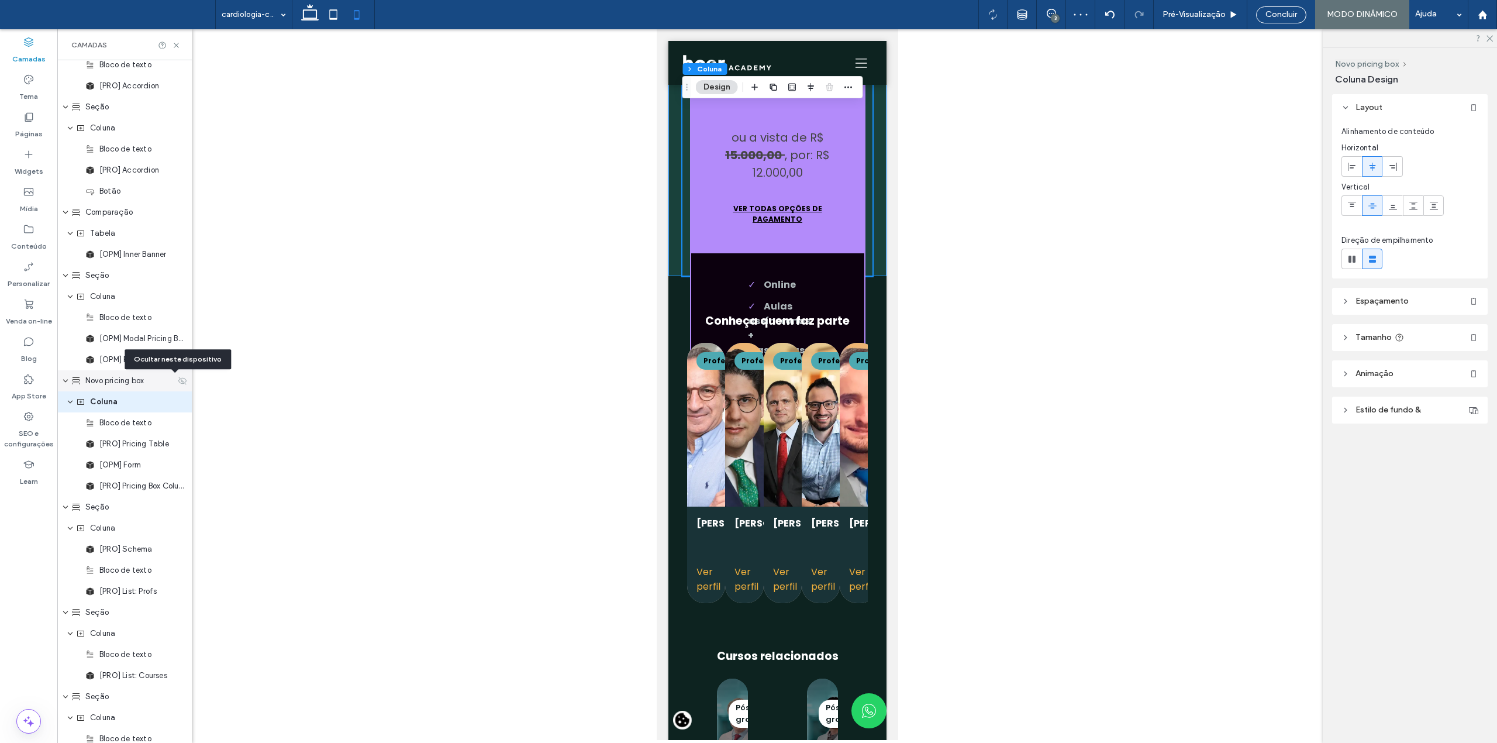
scroll to position [4446, 0]
click at [178, 379] on icon at bounding box center [182, 380] width 9 height 9
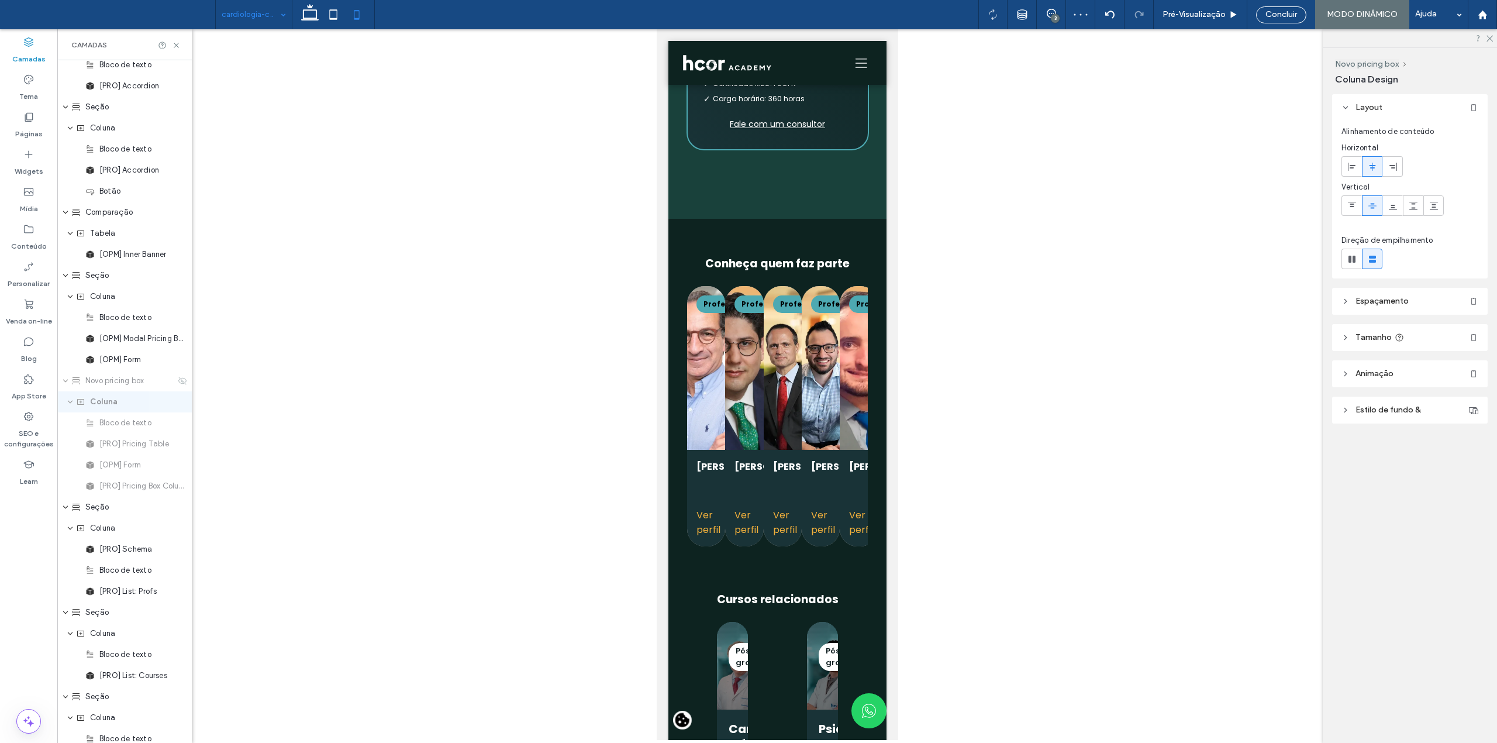
scroll to position [4046, 0]
click at [307, 13] on icon at bounding box center [309, 14] width 23 height 23
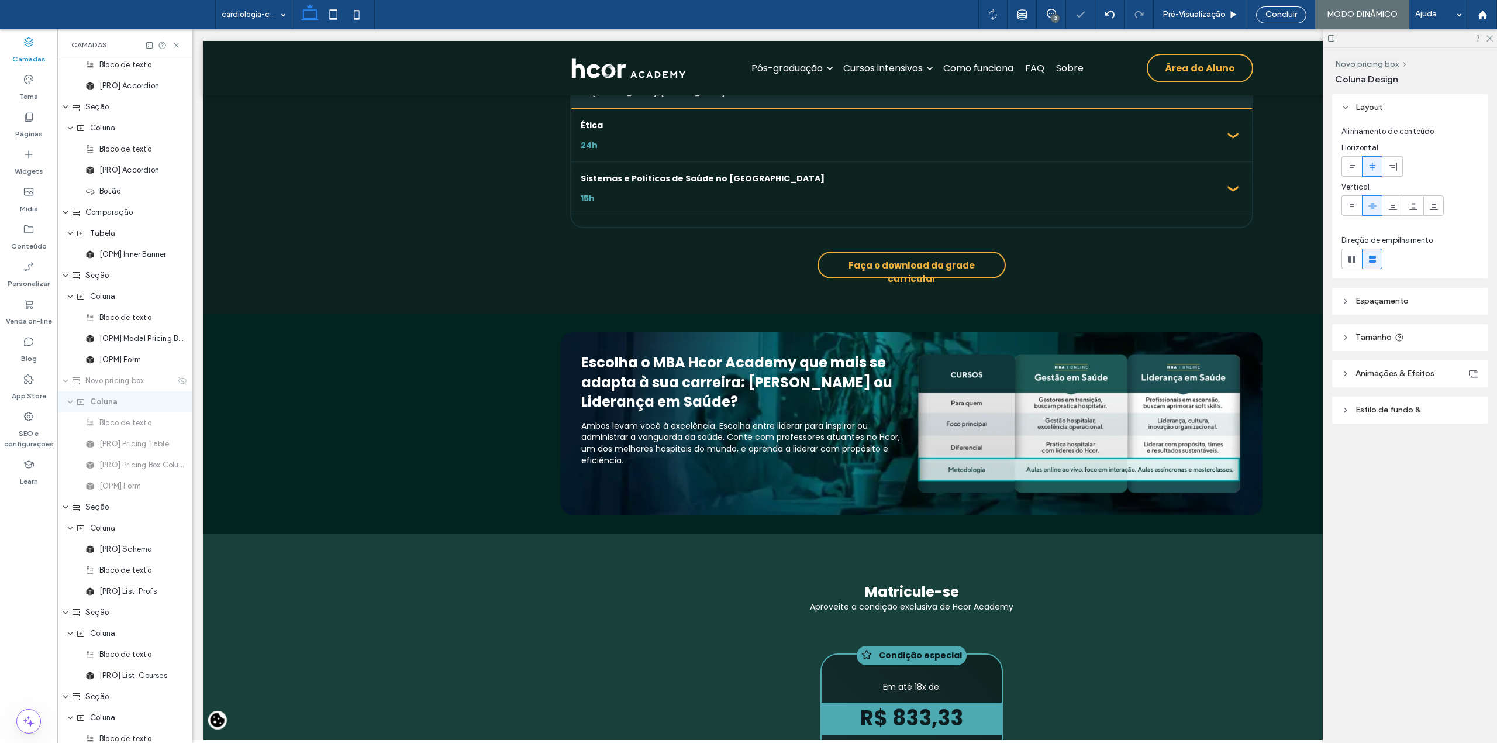
type input "****"
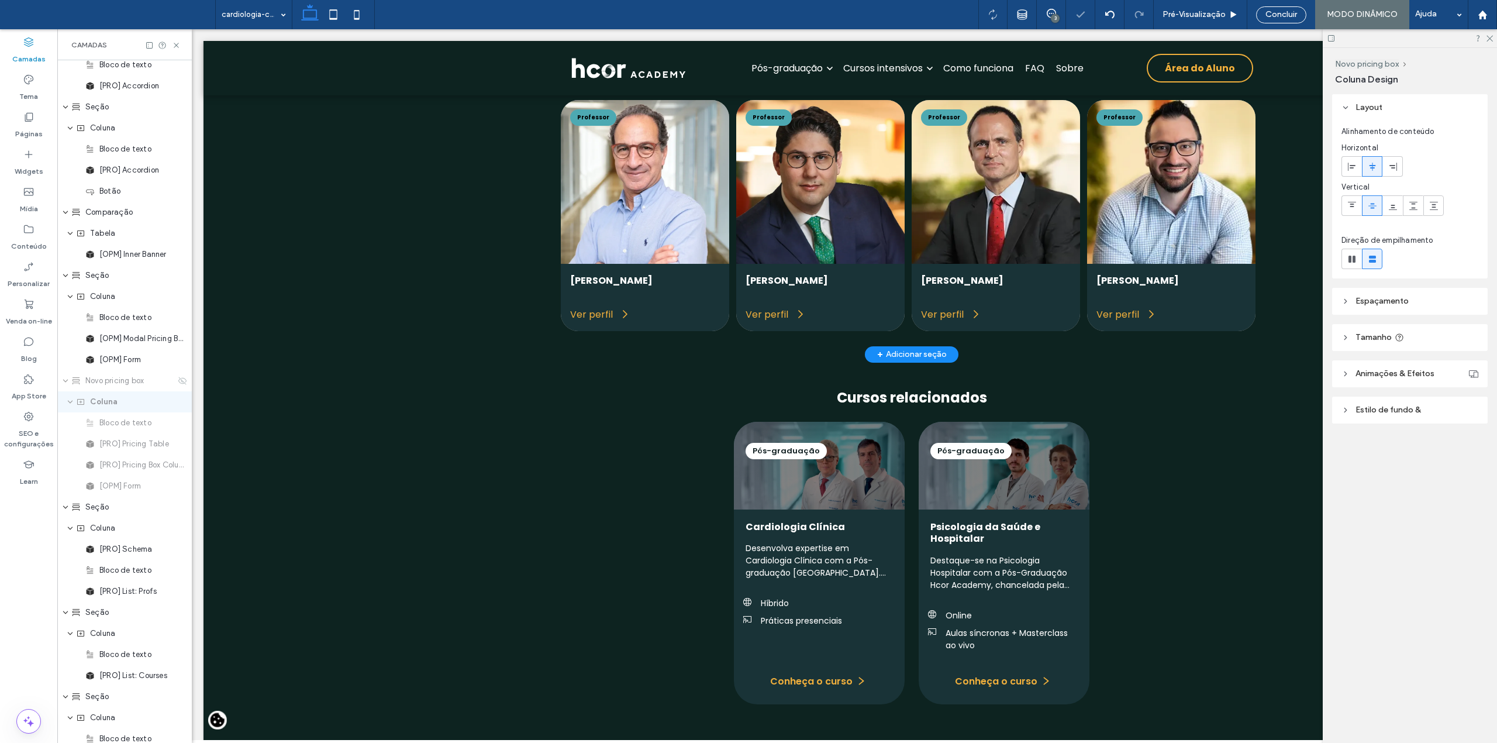
scroll to position [5087, 0]
click at [1290, 11] on span "Concluir" at bounding box center [1281, 14] width 32 height 9
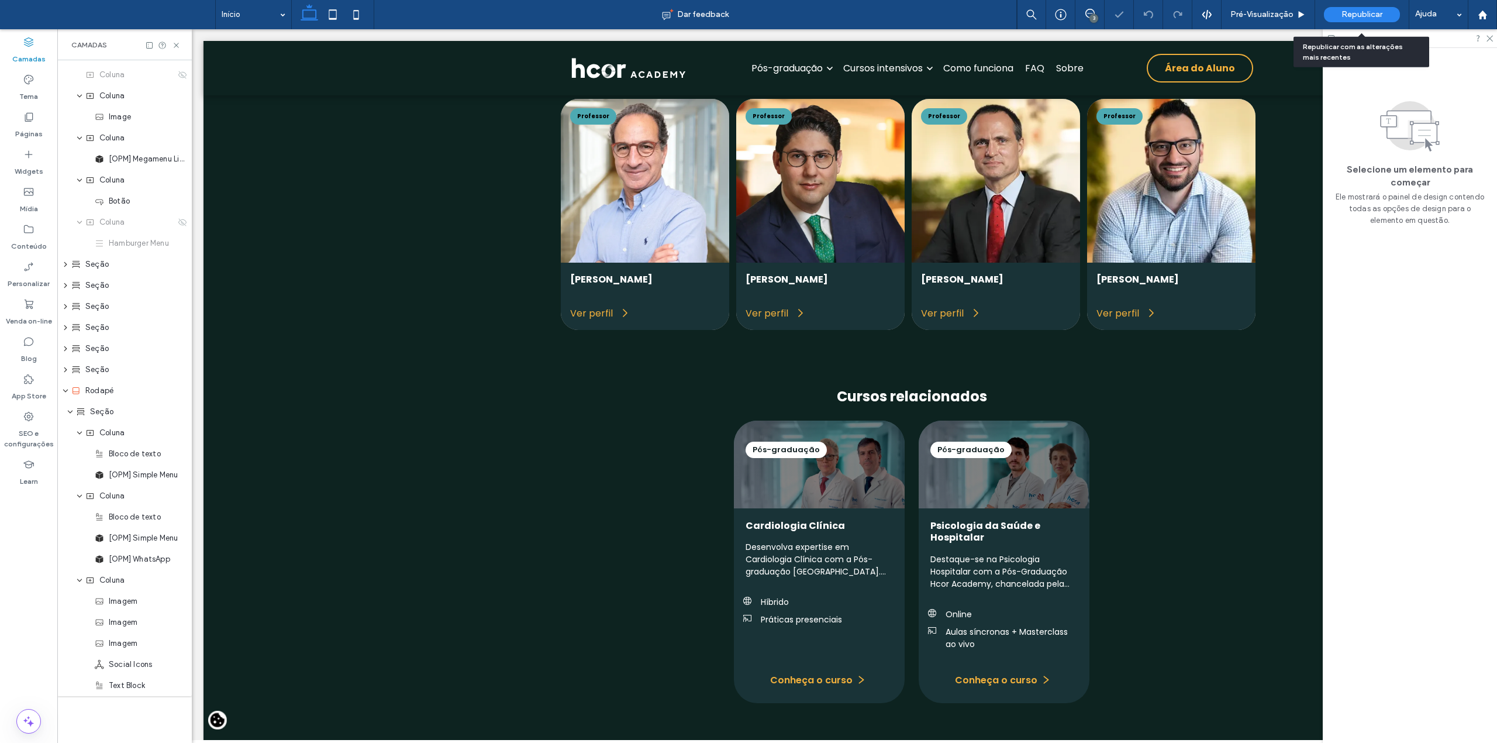
click at [1375, 14] on span "Republicar" at bounding box center [1361, 14] width 41 height 9
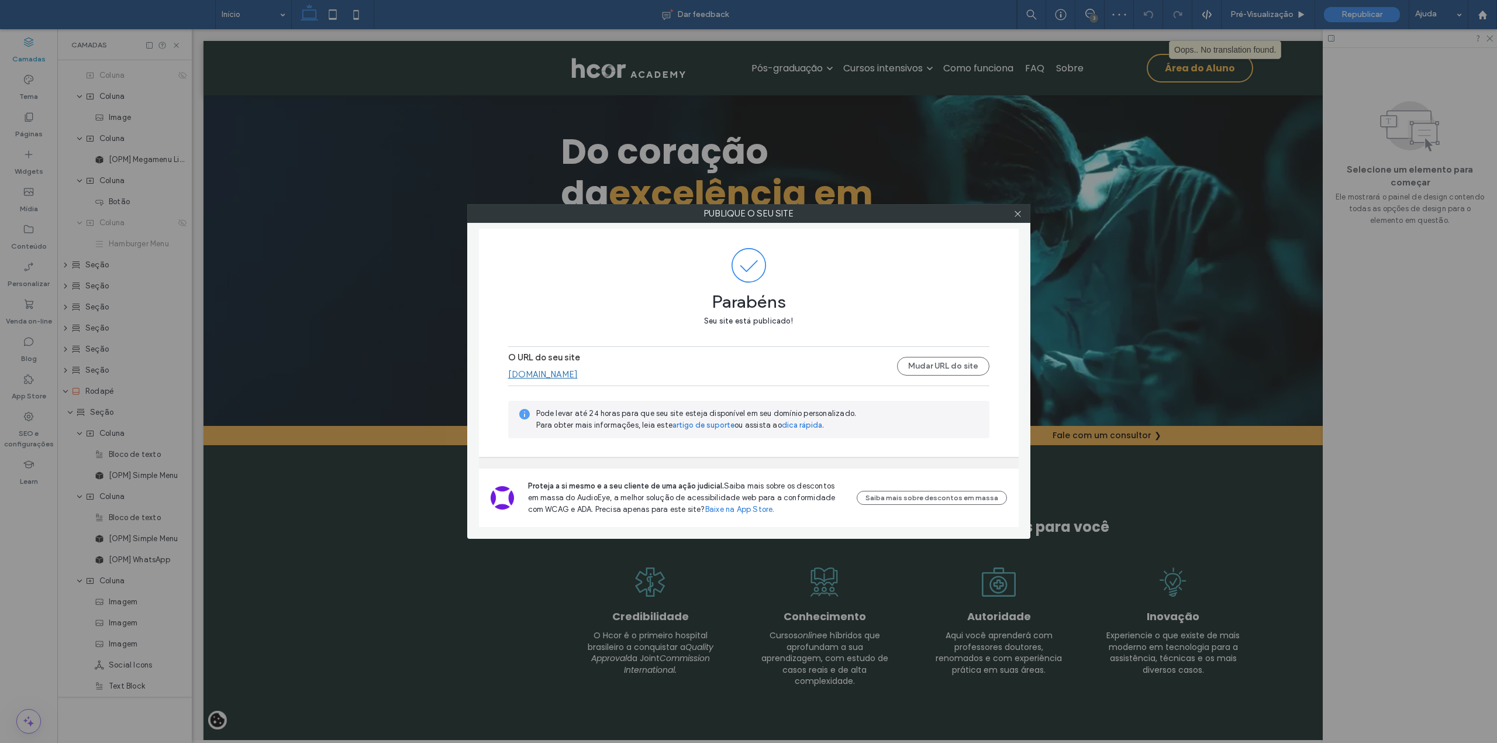
click at [1023, 210] on div at bounding box center [1018, 214] width 18 height 18
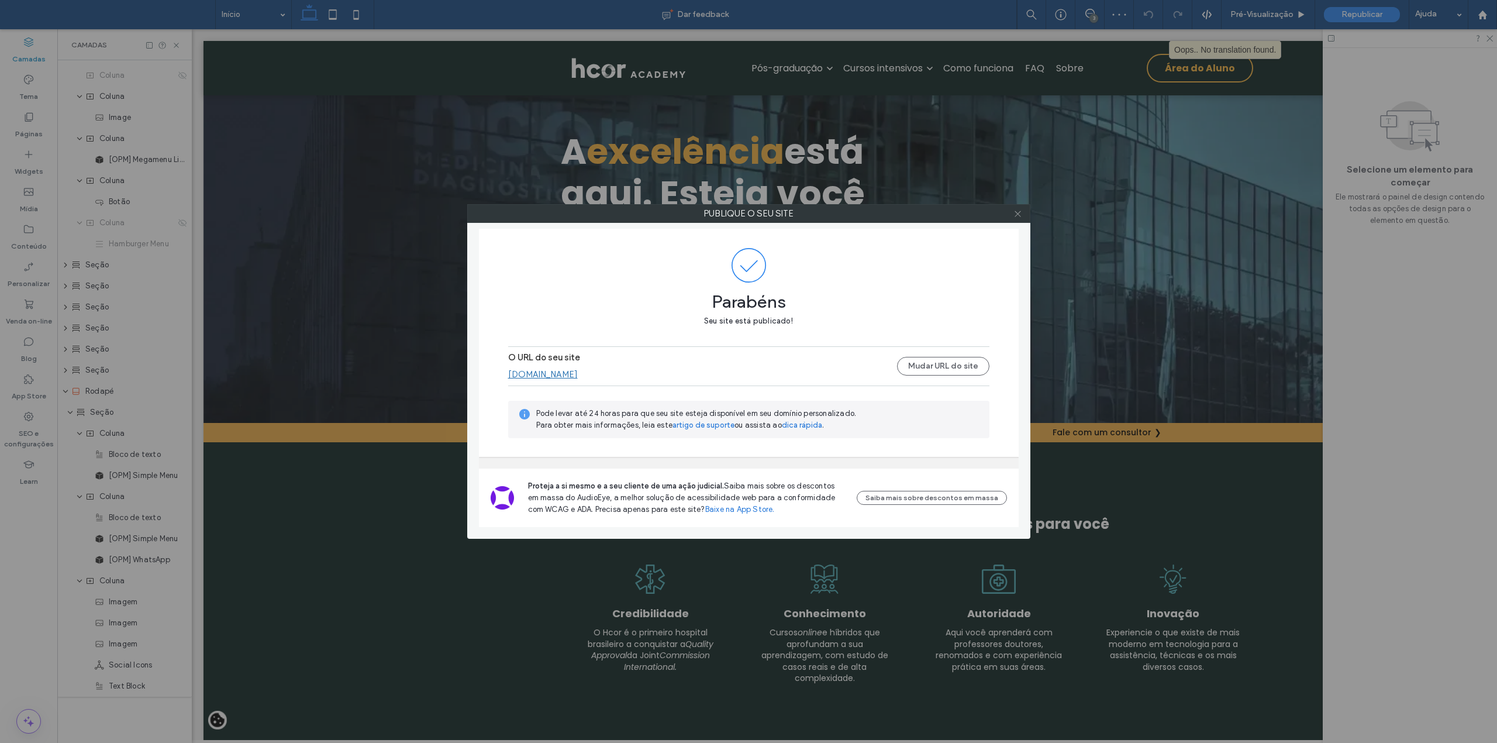
click at [1019, 210] on icon at bounding box center [1017, 213] width 9 height 9
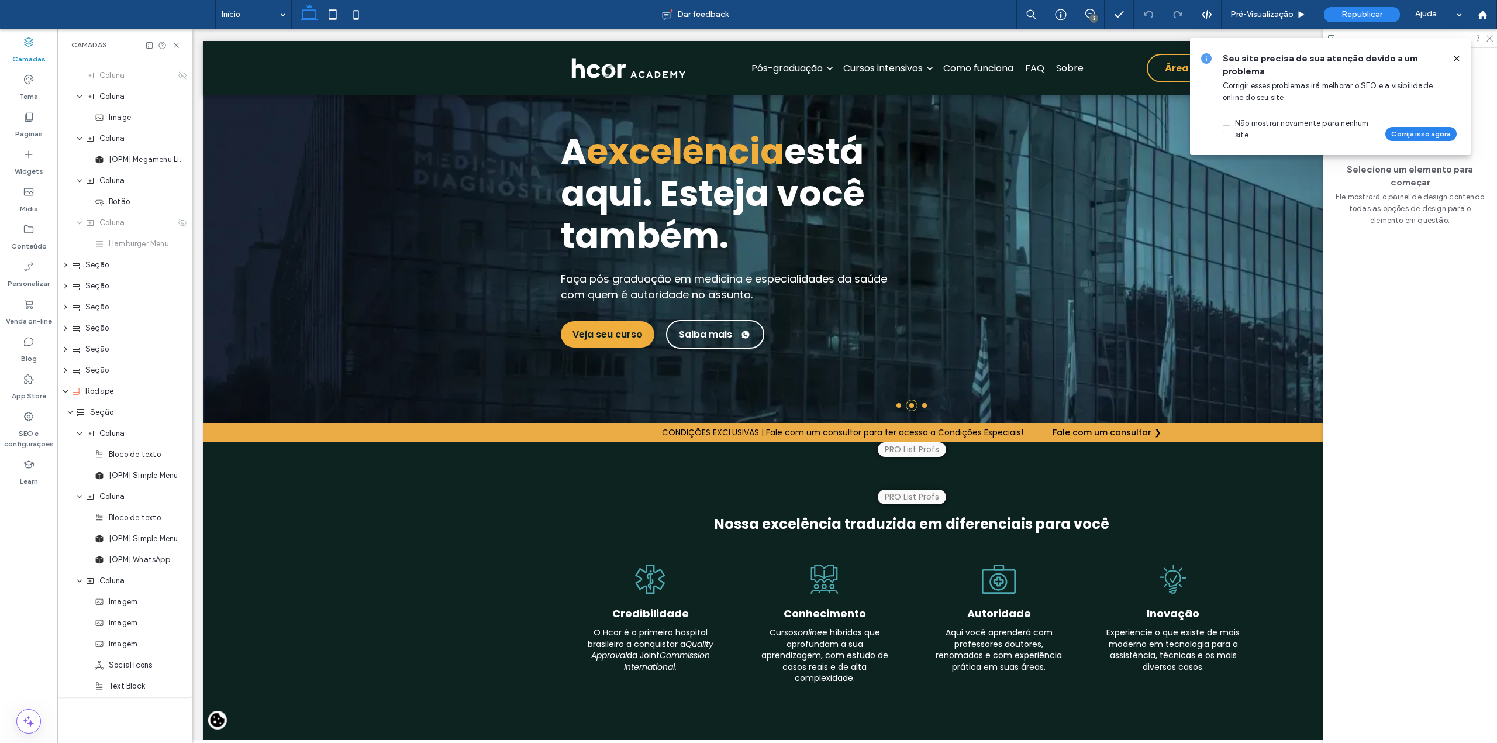
click at [1455, 60] on use at bounding box center [1456, 58] width 5 height 5
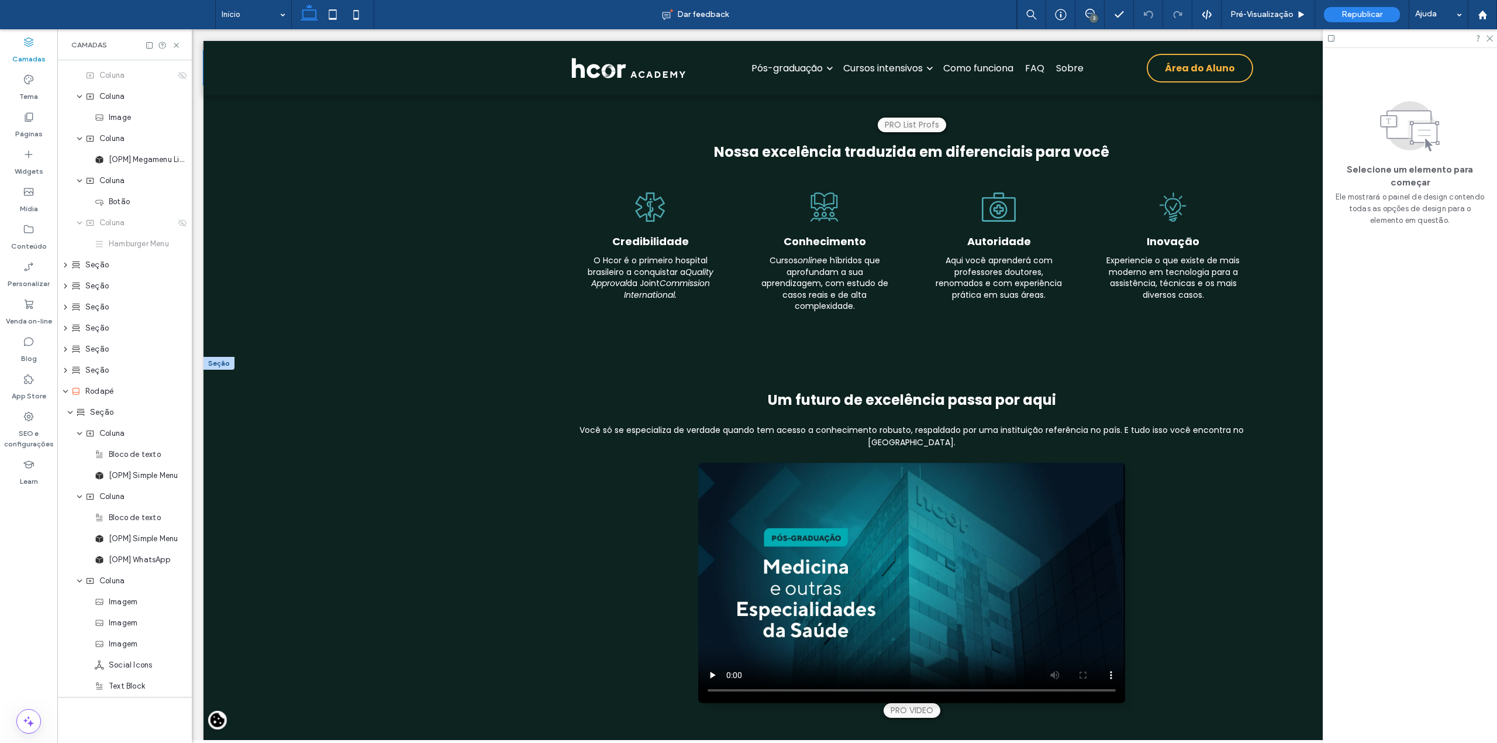
scroll to position [156, 0]
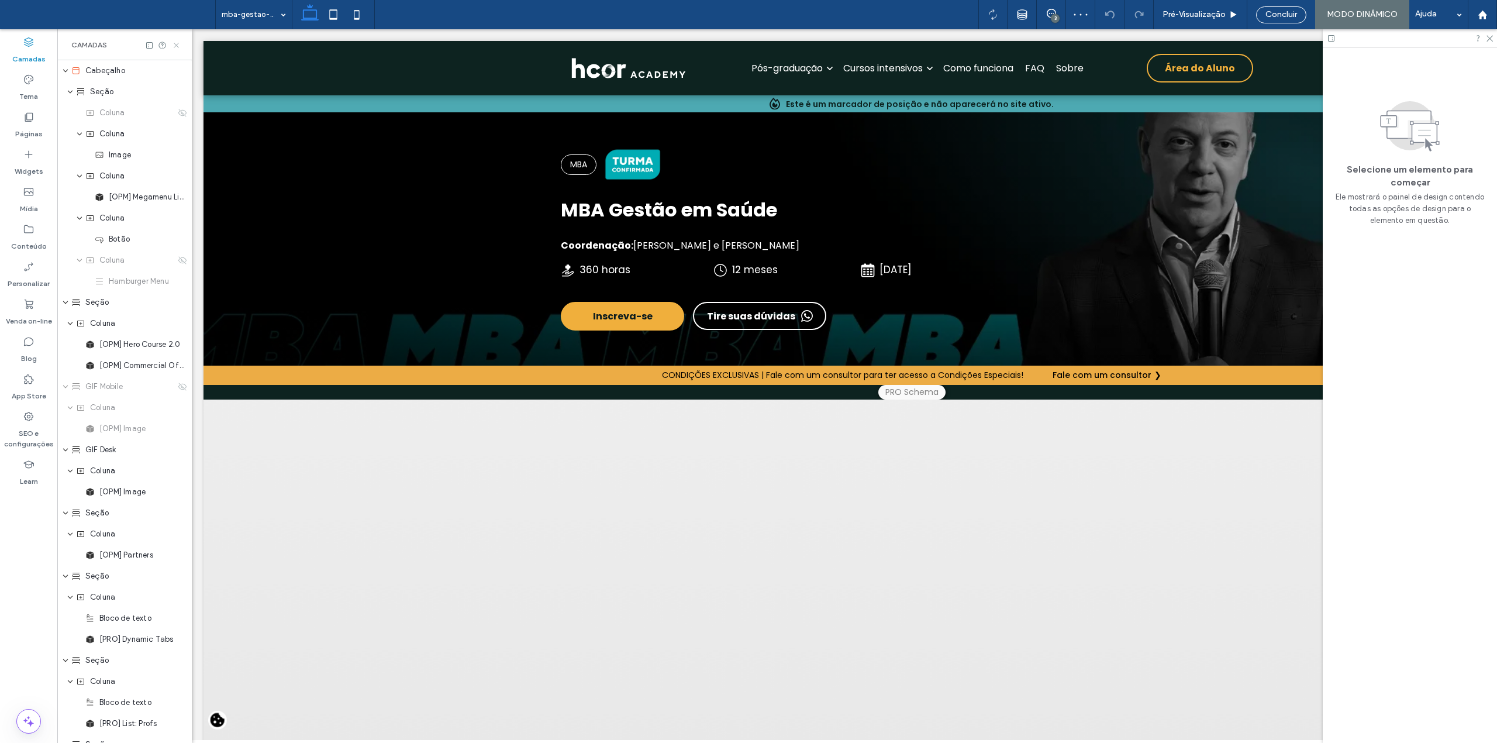
click at [177, 43] on icon at bounding box center [176, 45] width 9 height 9
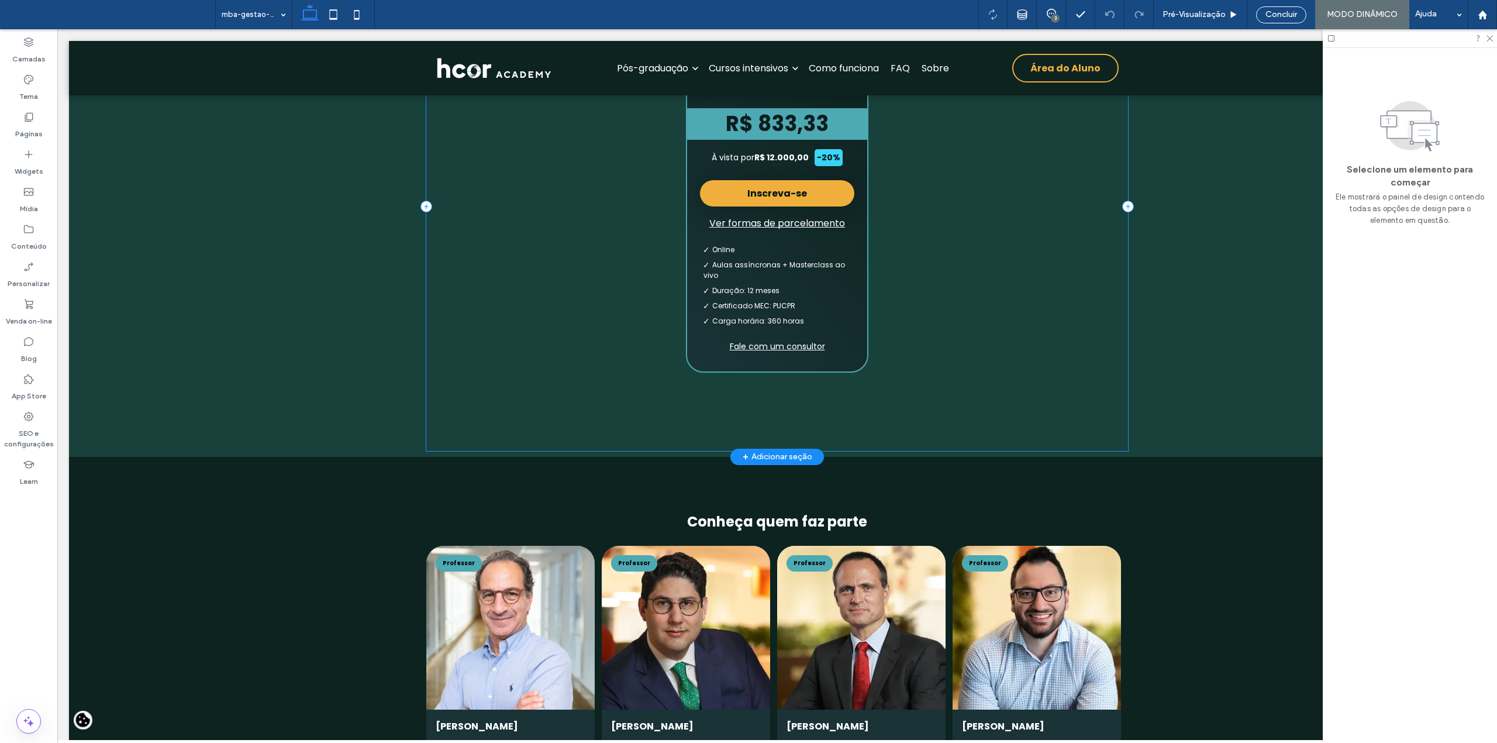
scroll to position [4522, 0]
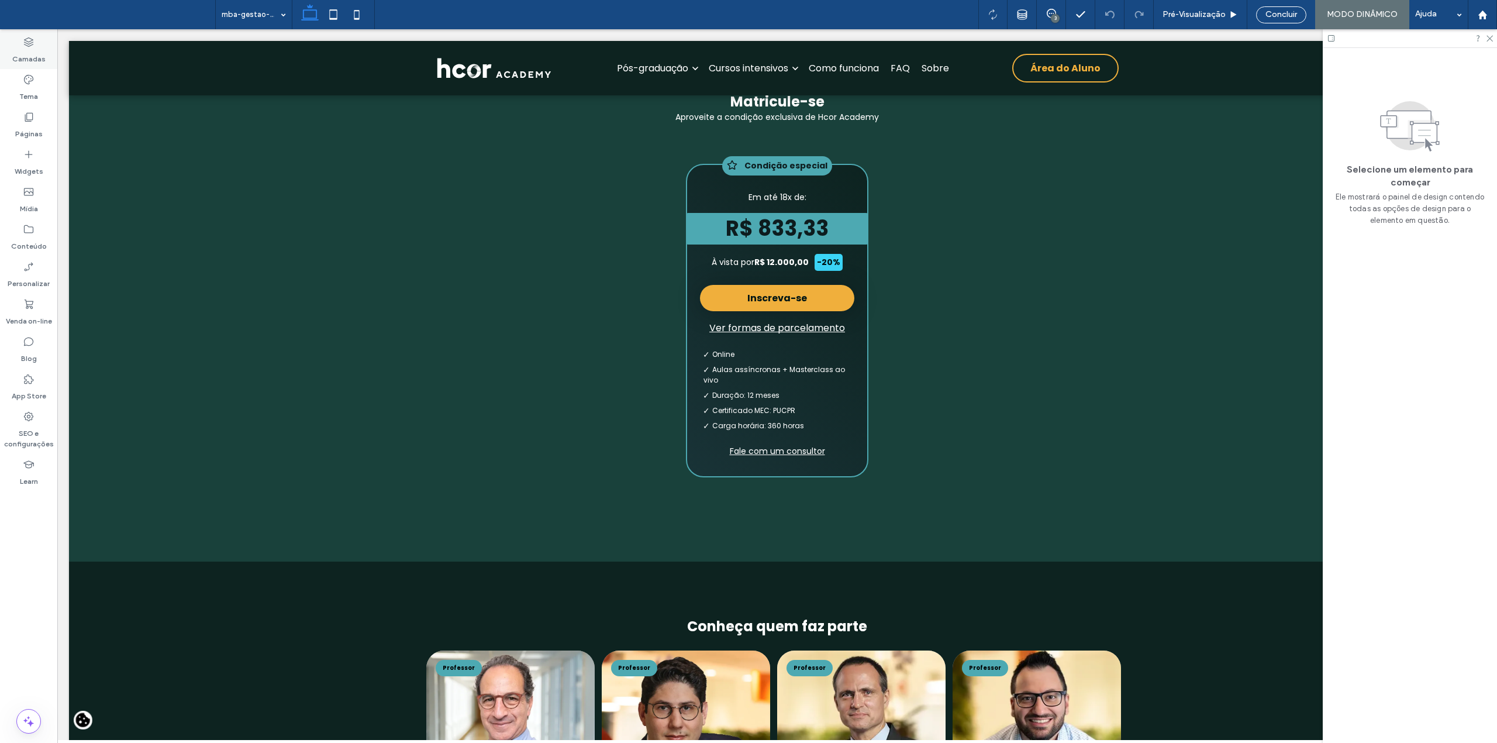
click at [32, 46] on icon at bounding box center [29, 42] width 12 height 12
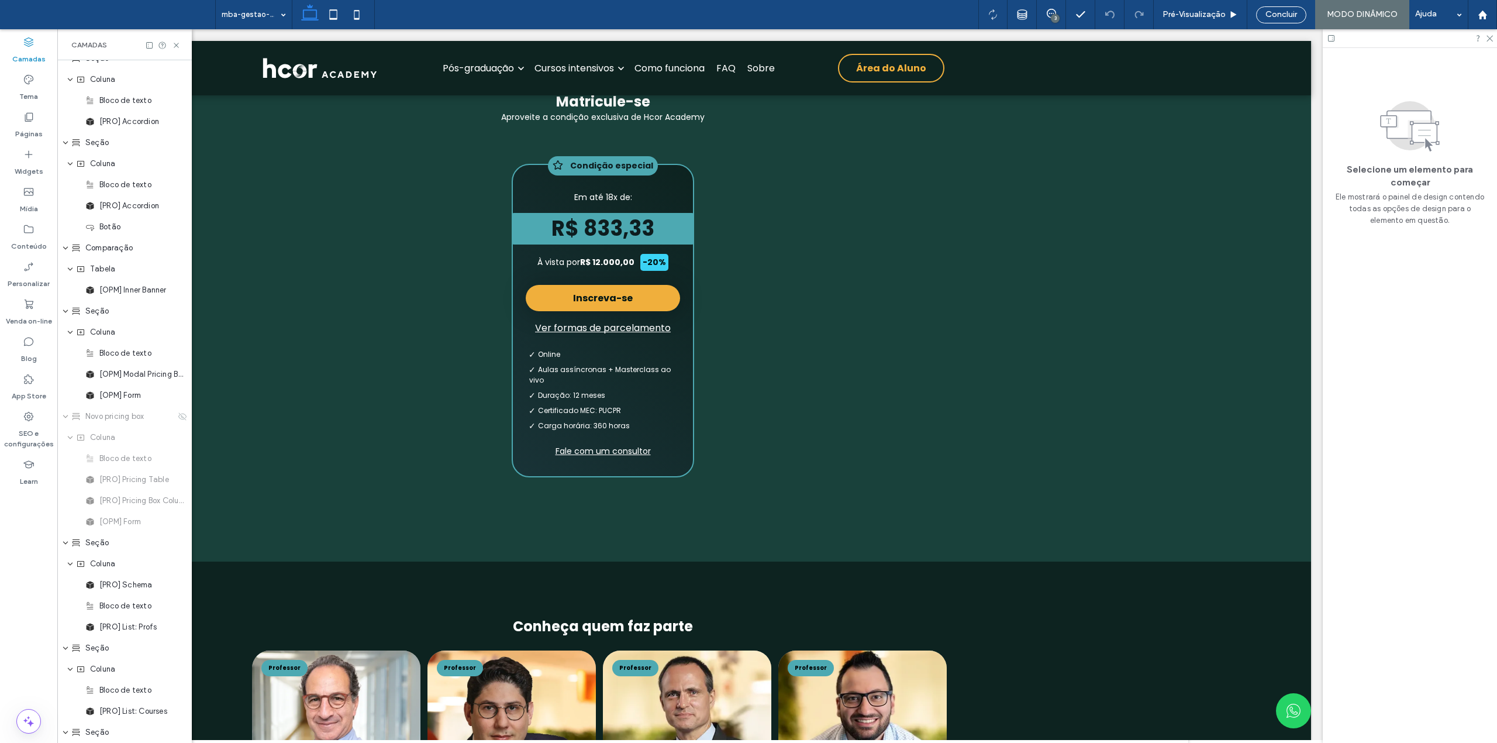
scroll to position [936, 0]
click at [178, 400] on use at bounding box center [182, 398] width 8 height 8
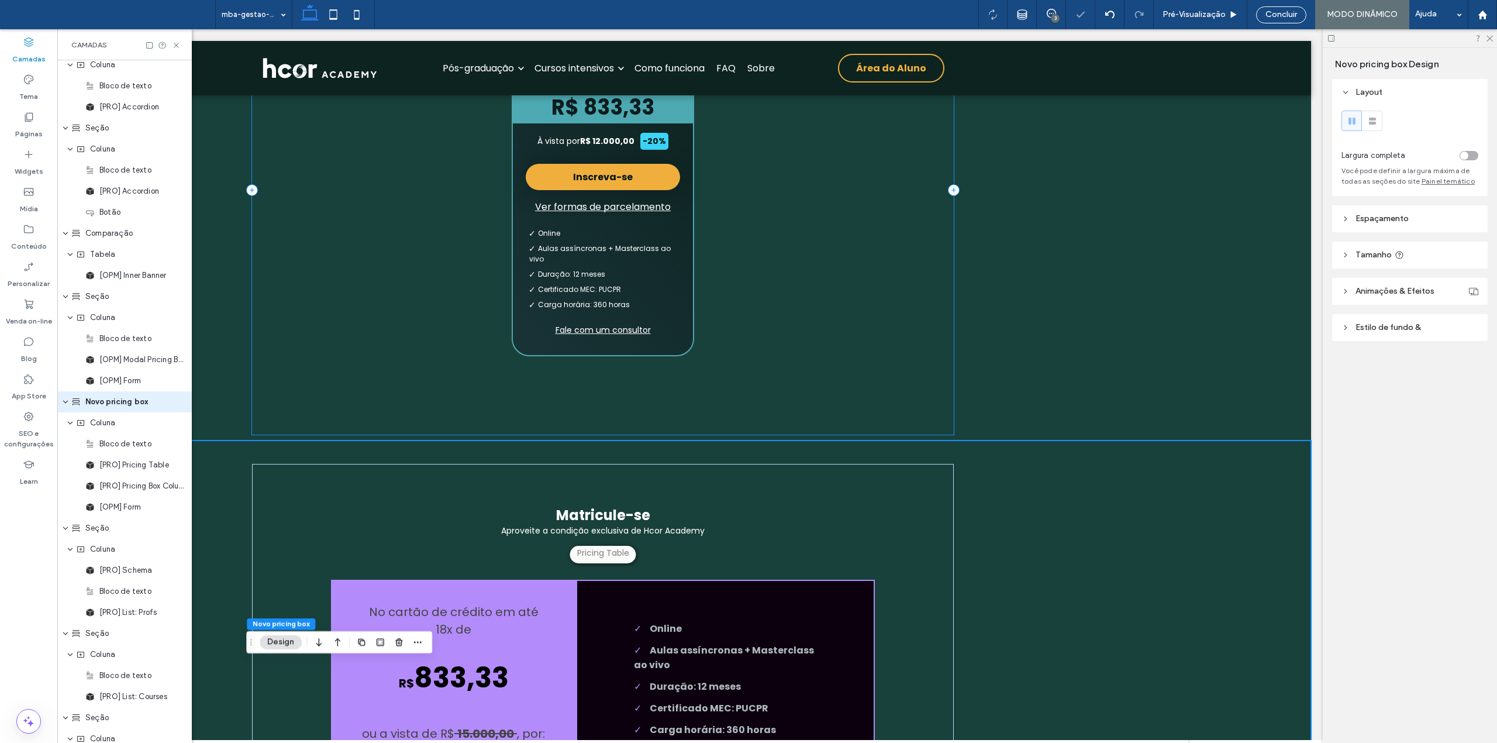
scroll to position [4833, 0]
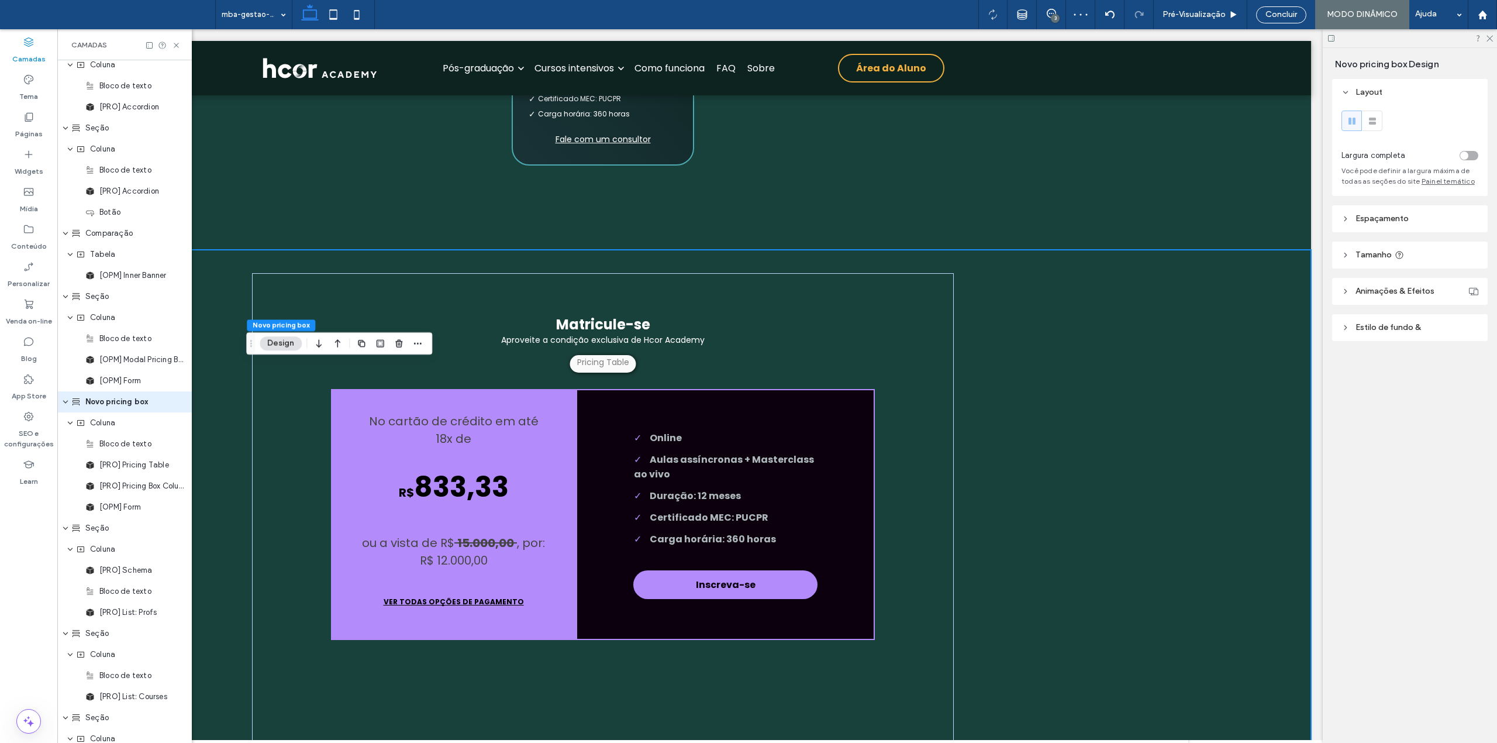
click at [1116, 427] on div "Matricule-se Aproveite a condição exclusiva de Hcor Academy Parcelamento em até…" at bounding box center [603, 508] width 1416 height 517
click at [754, 530] on div "Online Aulas assíncronas + Masterclass ao vivo Duração: 12 meses Certificado ME…" at bounding box center [725, 514] width 299 height 251
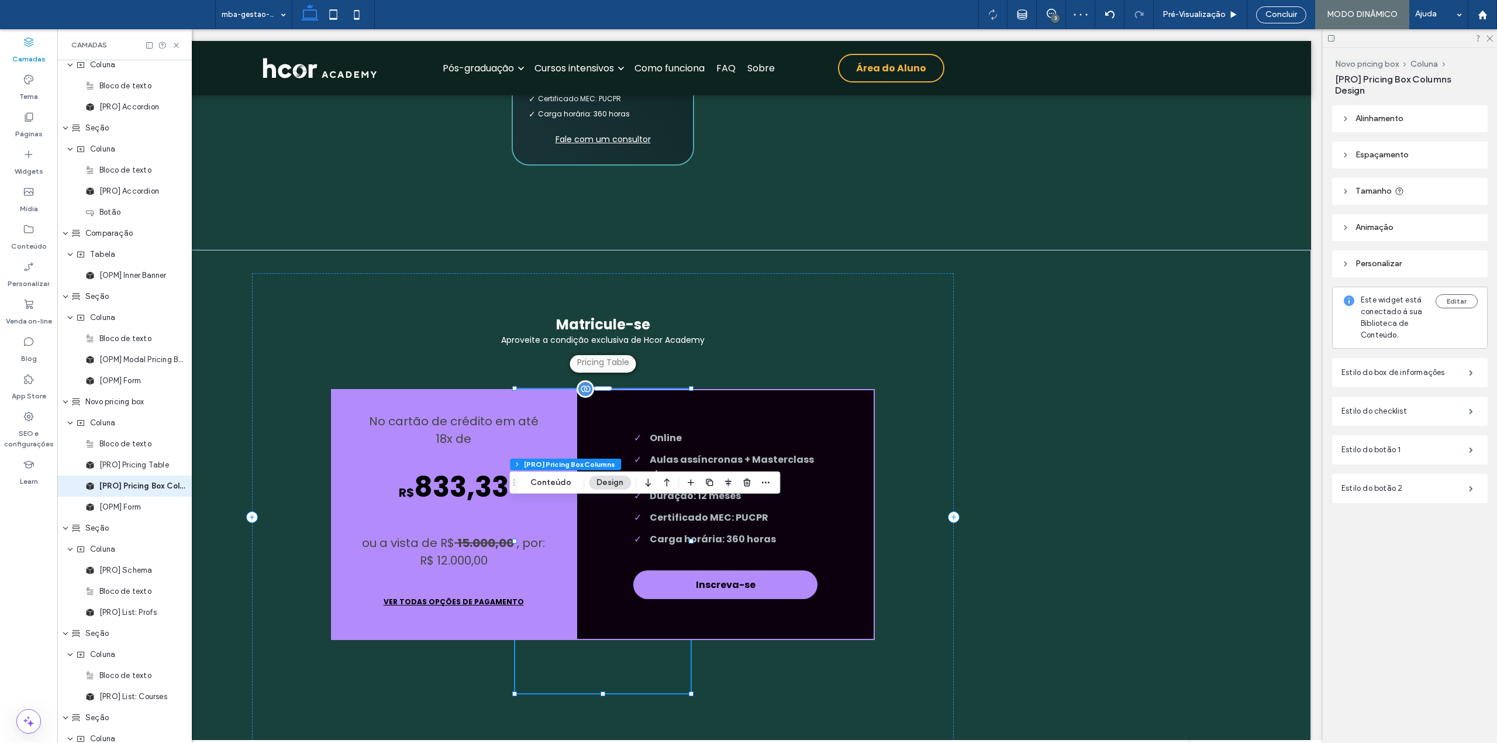
scroll to position [1016, 0]
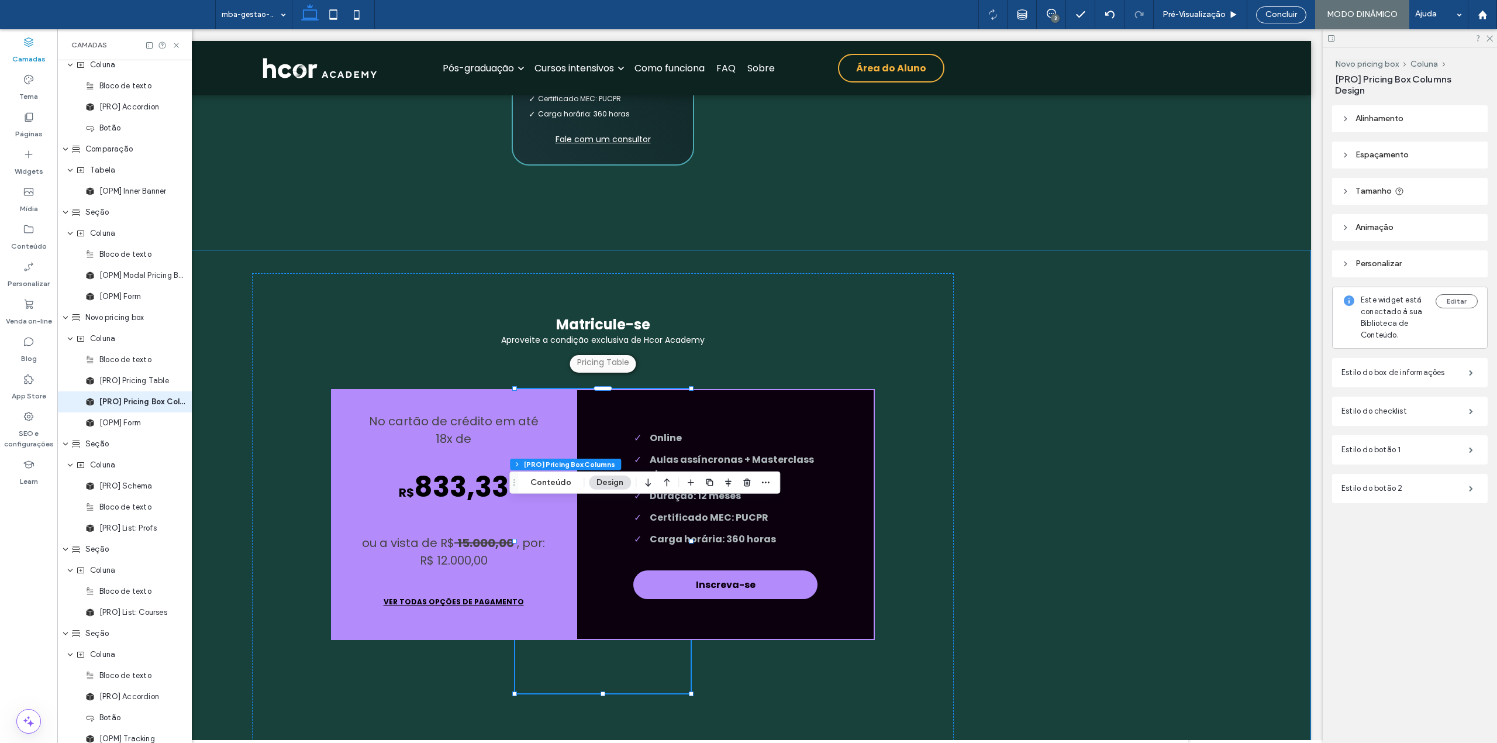
click at [206, 373] on div "Matricule-se Aproveite a condição exclusiva de Hcor Academy Parcelamento em até…" at bounding box center [603, 508] width 1416 height 517
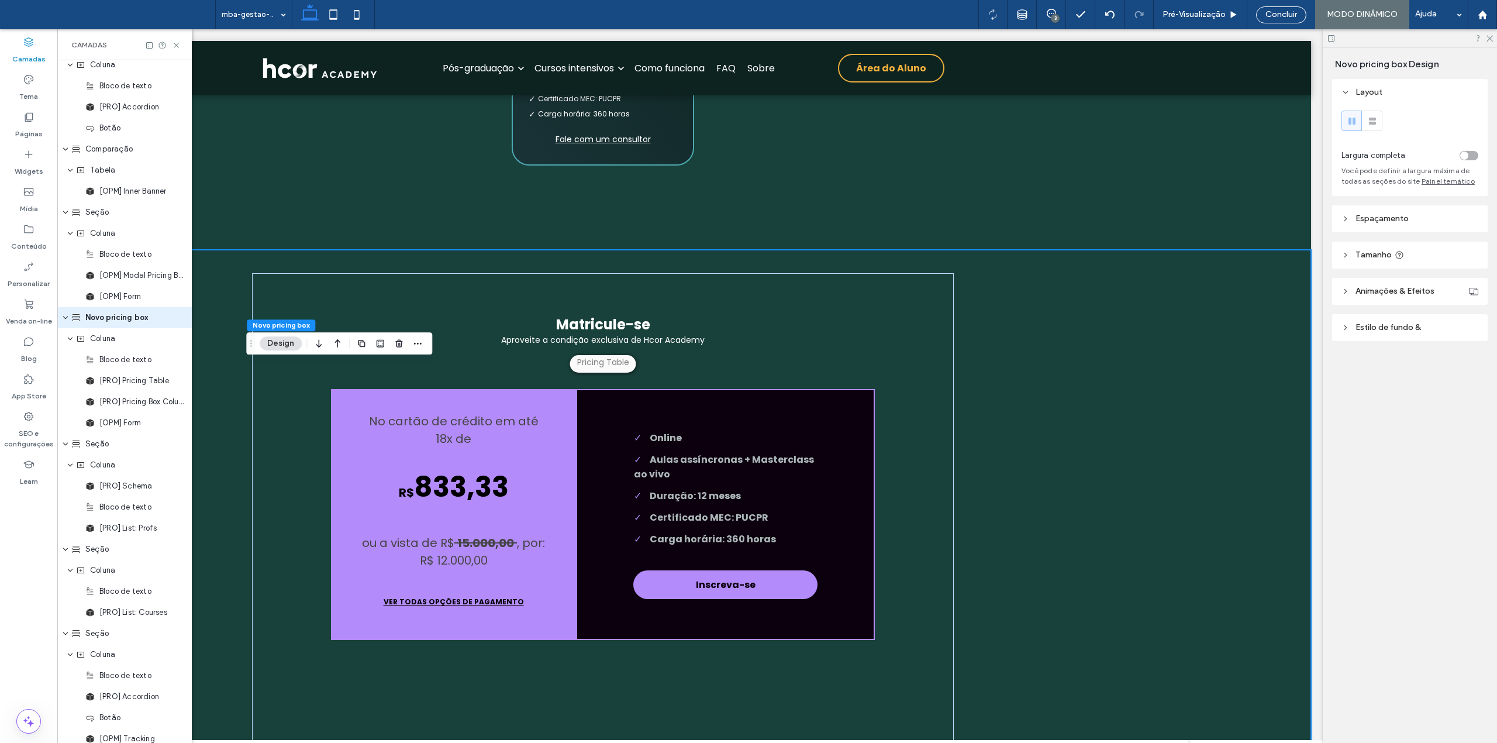
scroll to position [932, 0]
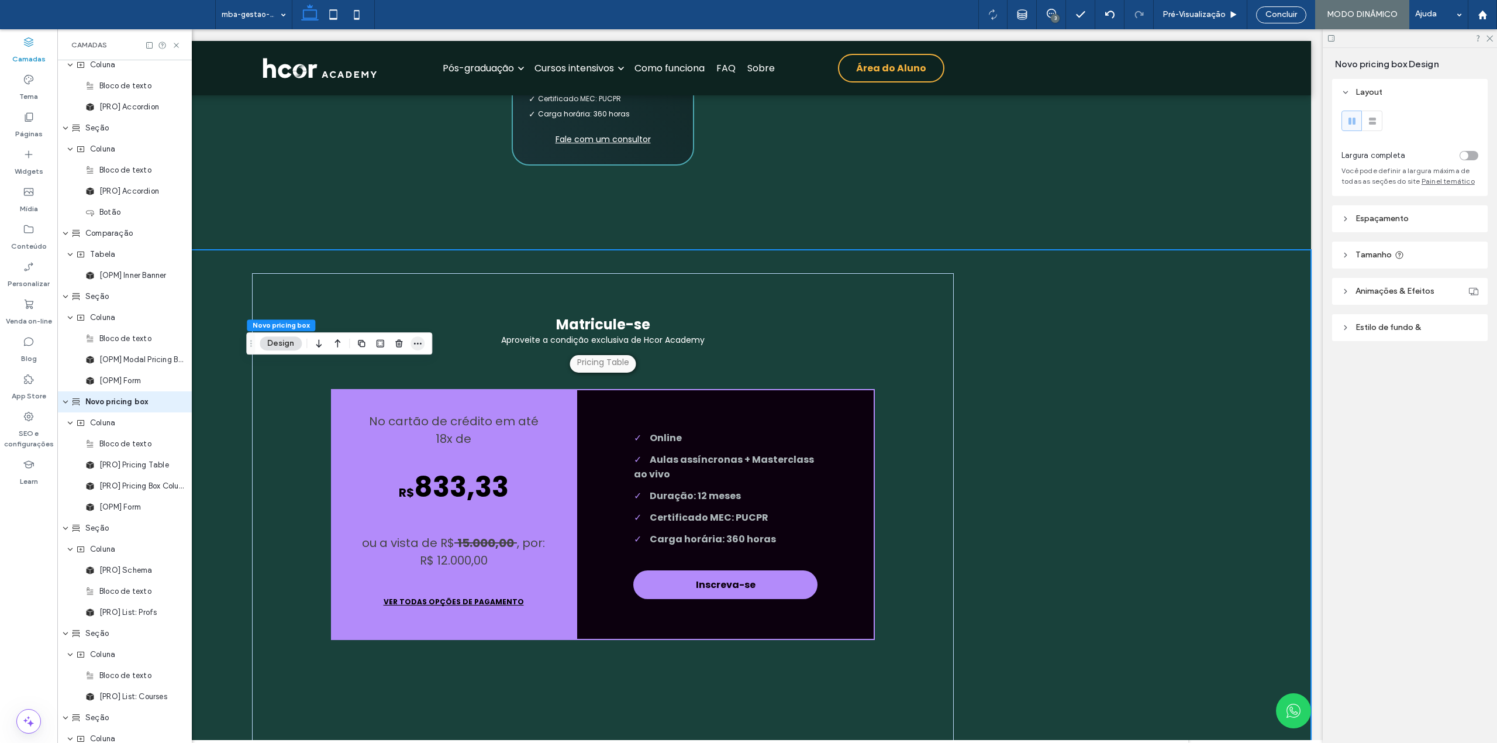
click at [423, 346] on span "button" at bounding box center [417, 343] width 14 height 14
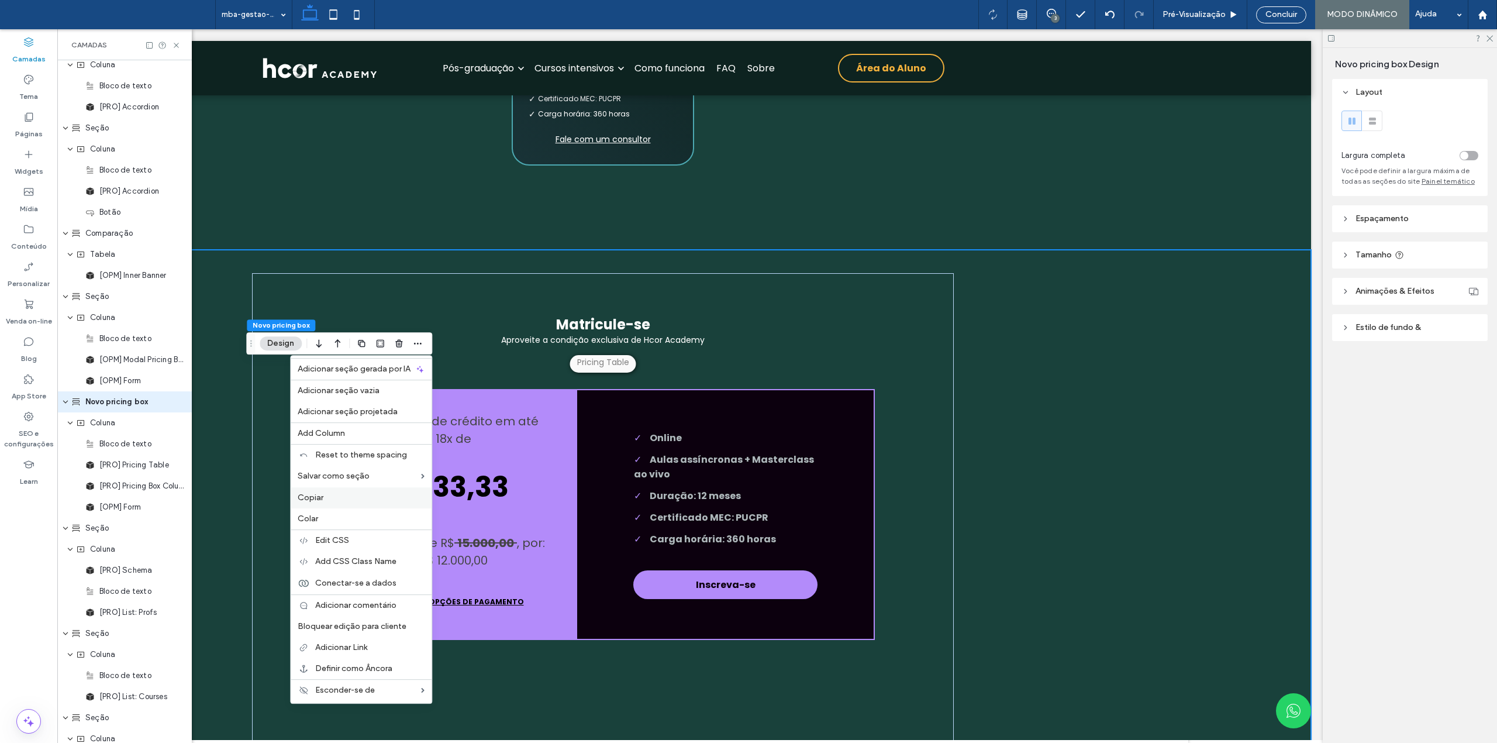
click at [345, 490] on div "Copiar" at bounding box center [361, 497] width 141 height 21
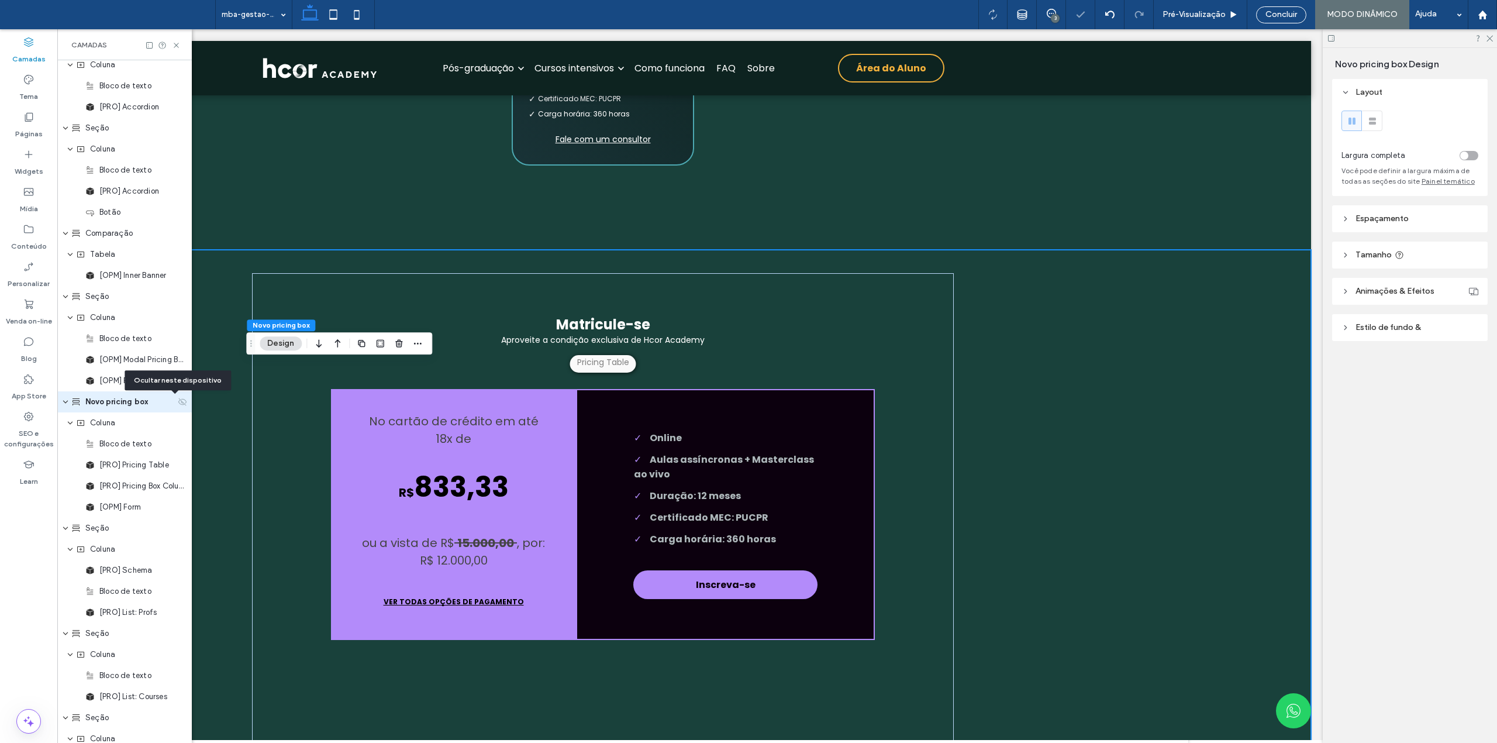
click at [178, 399] on use at bounding box center [182, 402] width 8 height 8
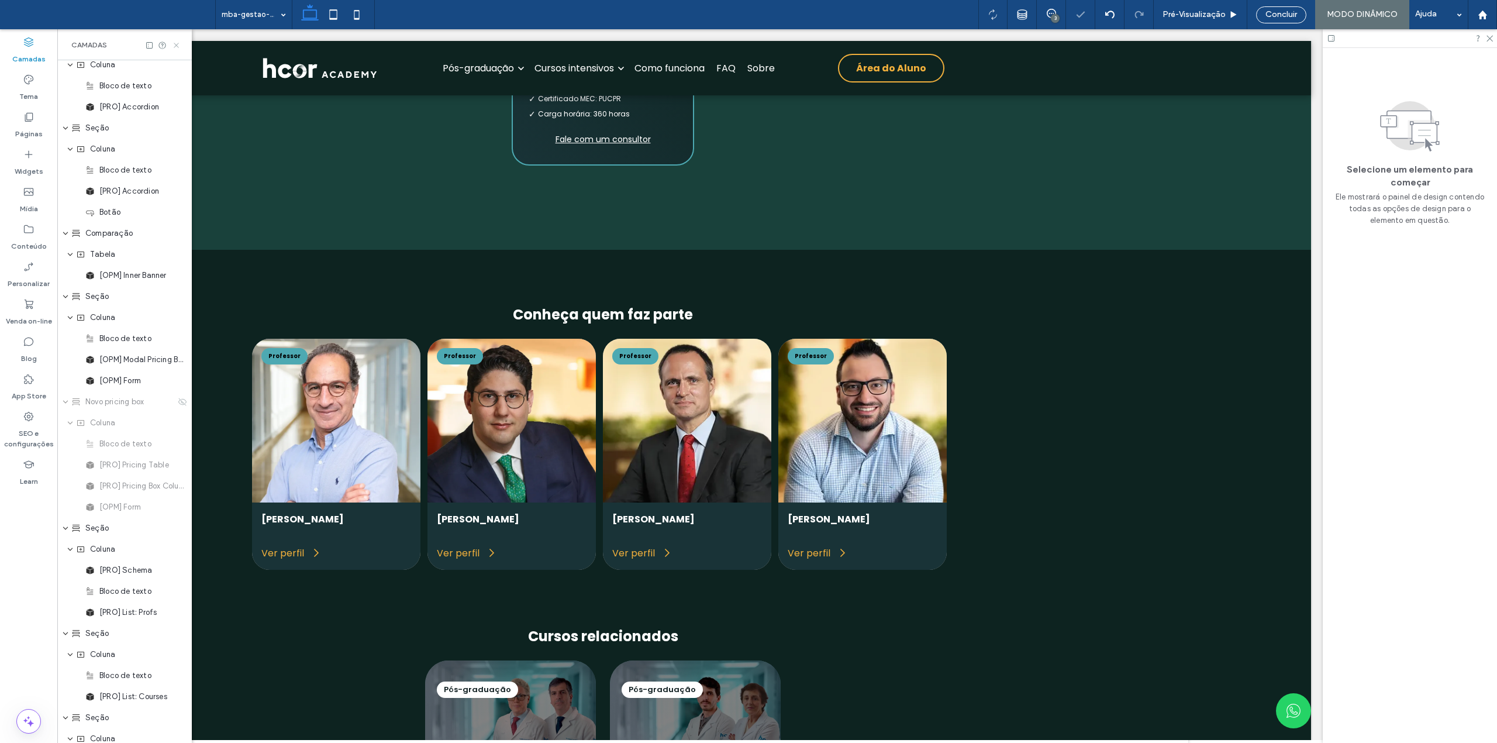
click at [175, 43] on icon at bounding box center [176, 45] width 9 height 9
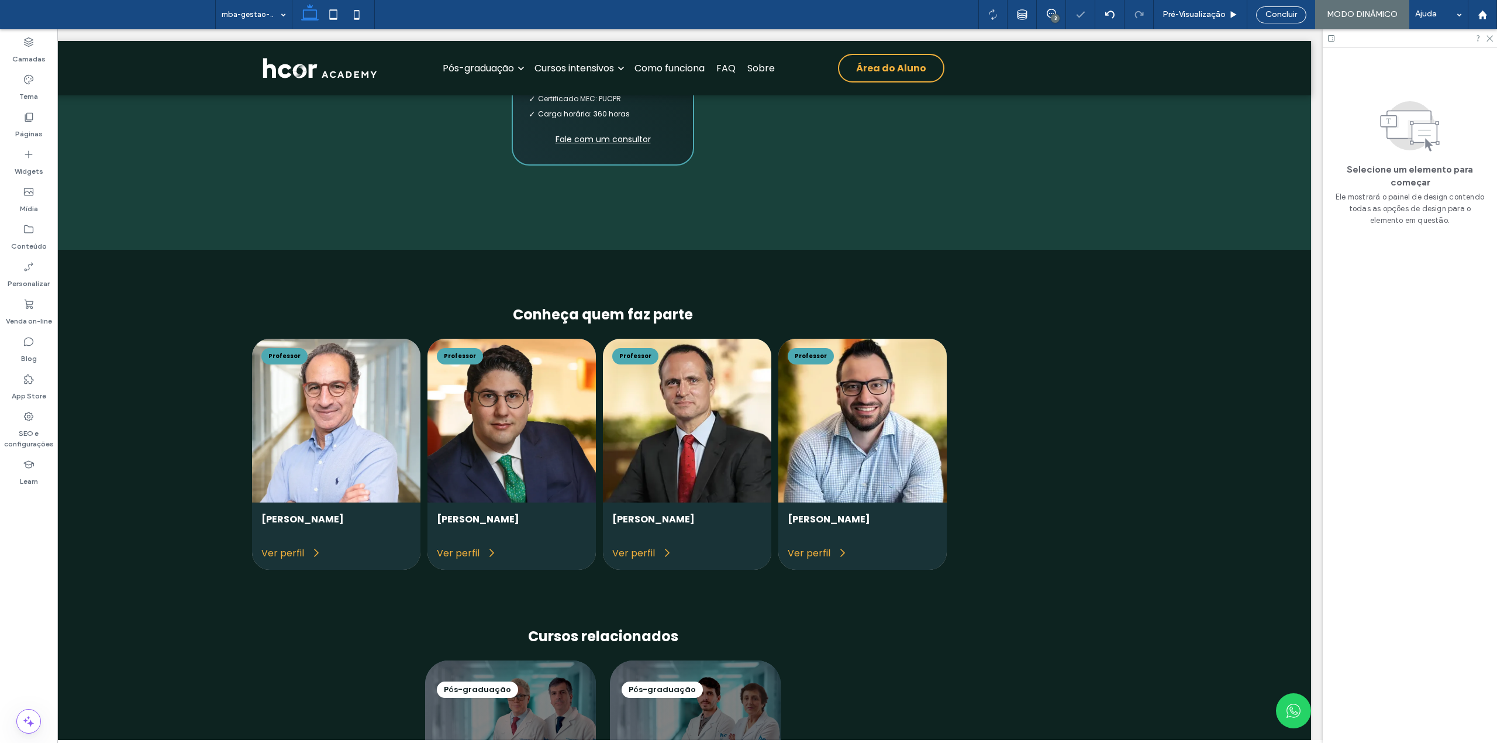
scroll to position [0, 174]
drag, startPoint x: 28, startPoint y: 117, endPoint x: 299, endPoint y: 237, distance: 296.8
click at [28, 117] on icon at bounding box center [29, 117] width 12 height 12
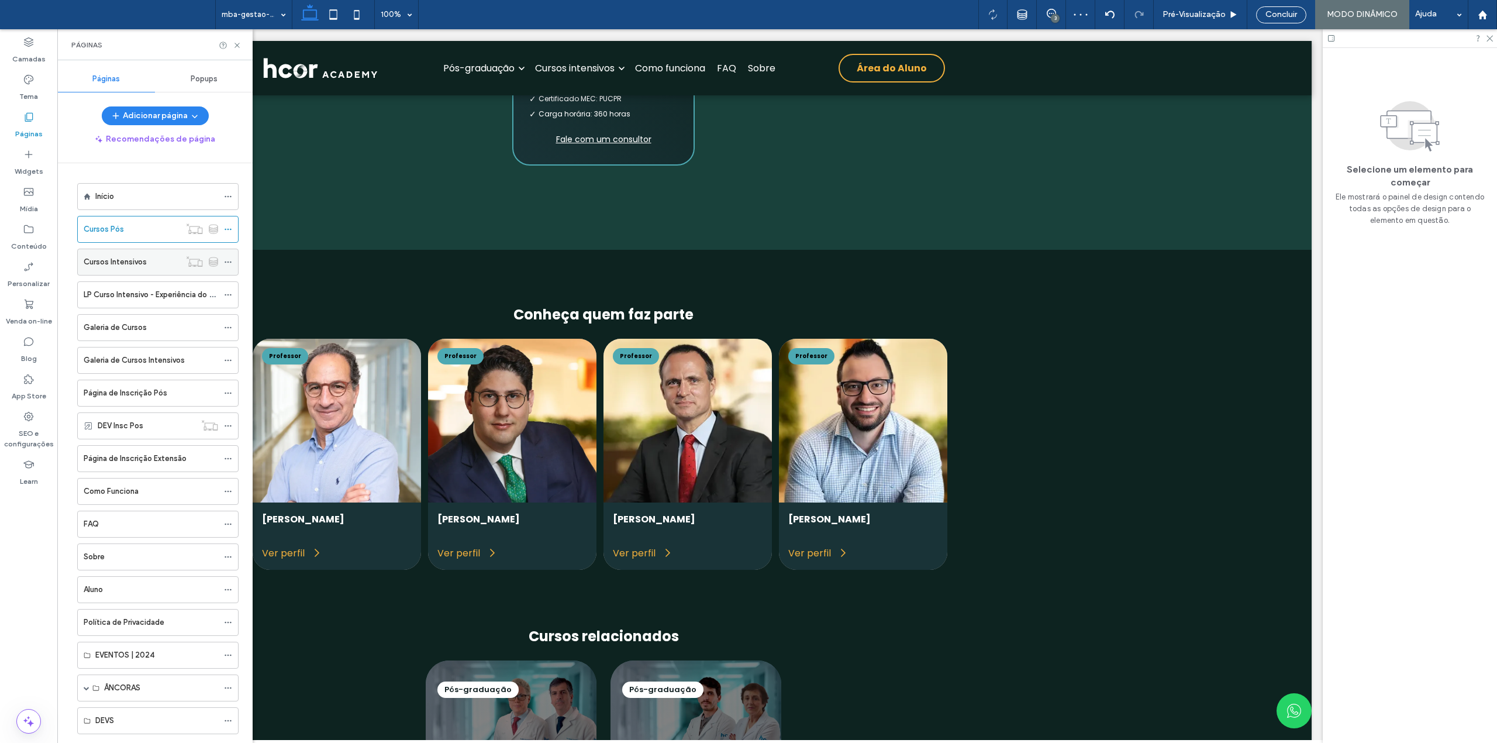
click at [126, 270] on div "Cursos Intensivos" at bounding box center [132, 262] width 96 height 26
click at [236, 42] on icon at bounding box center [237, 45] width 9 height 9
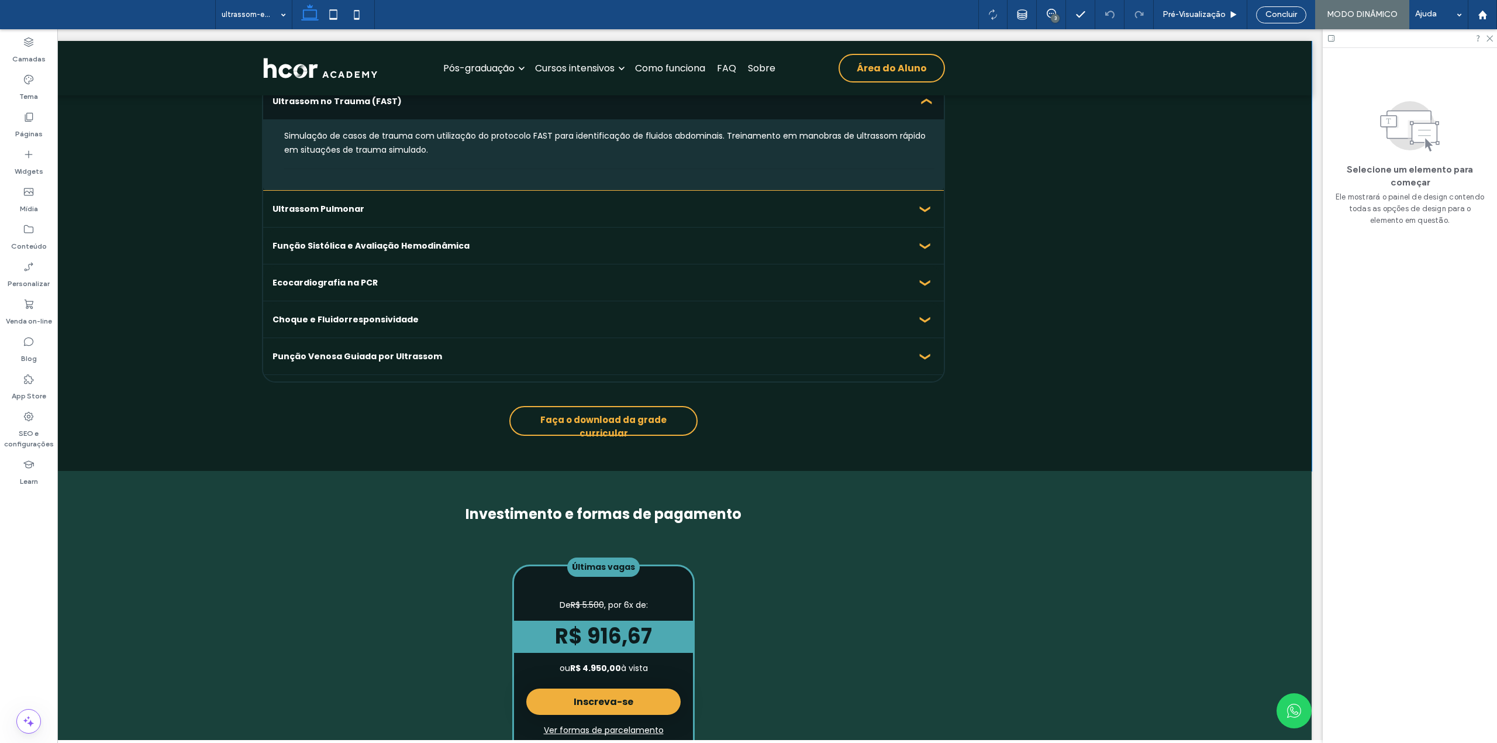
scroll to position [2884, 0]
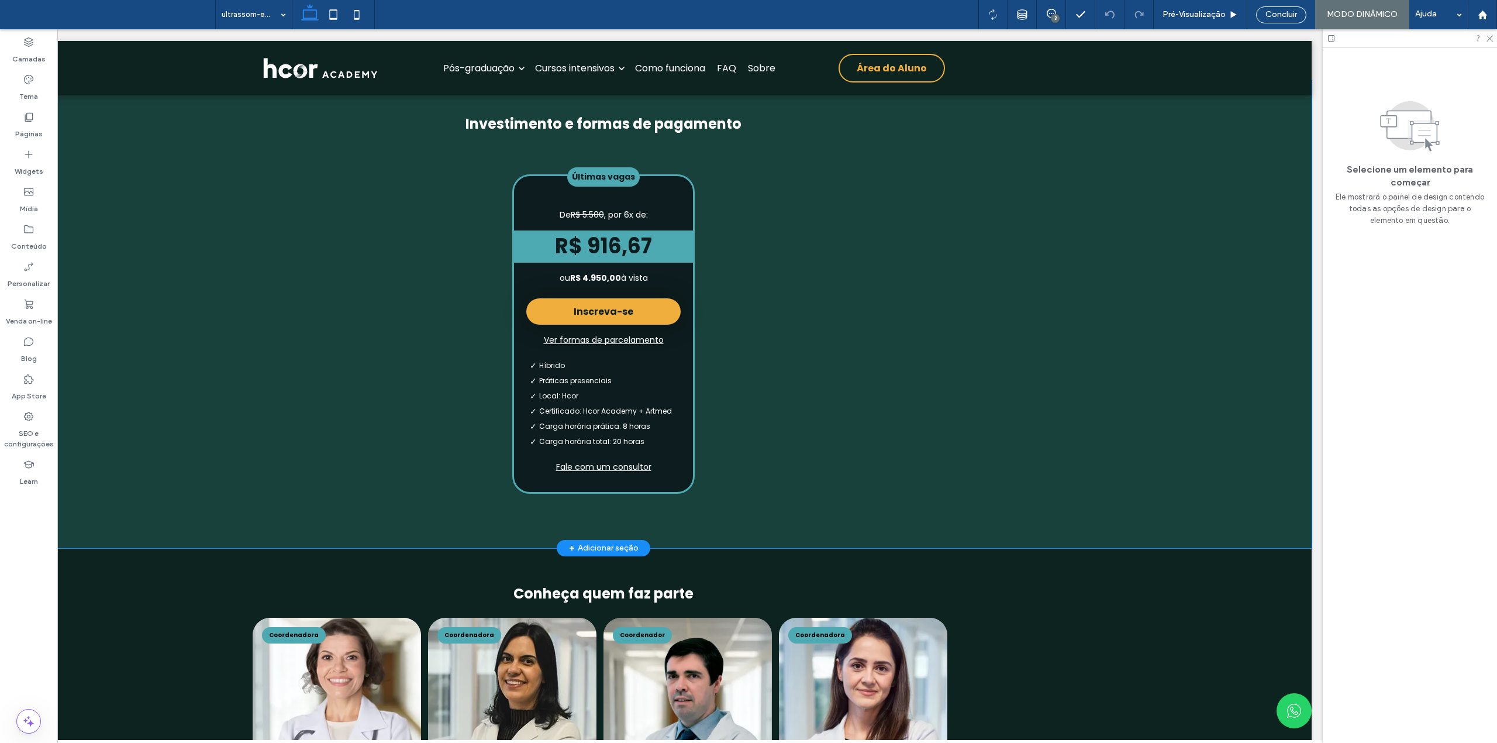
click at [168, 382] on div "Investimento e formas de pagamento Últimas vagas De R$ 5.500 , por 6x de: R$ 91…" at bounding box center [603, 314] width 1416 height 467
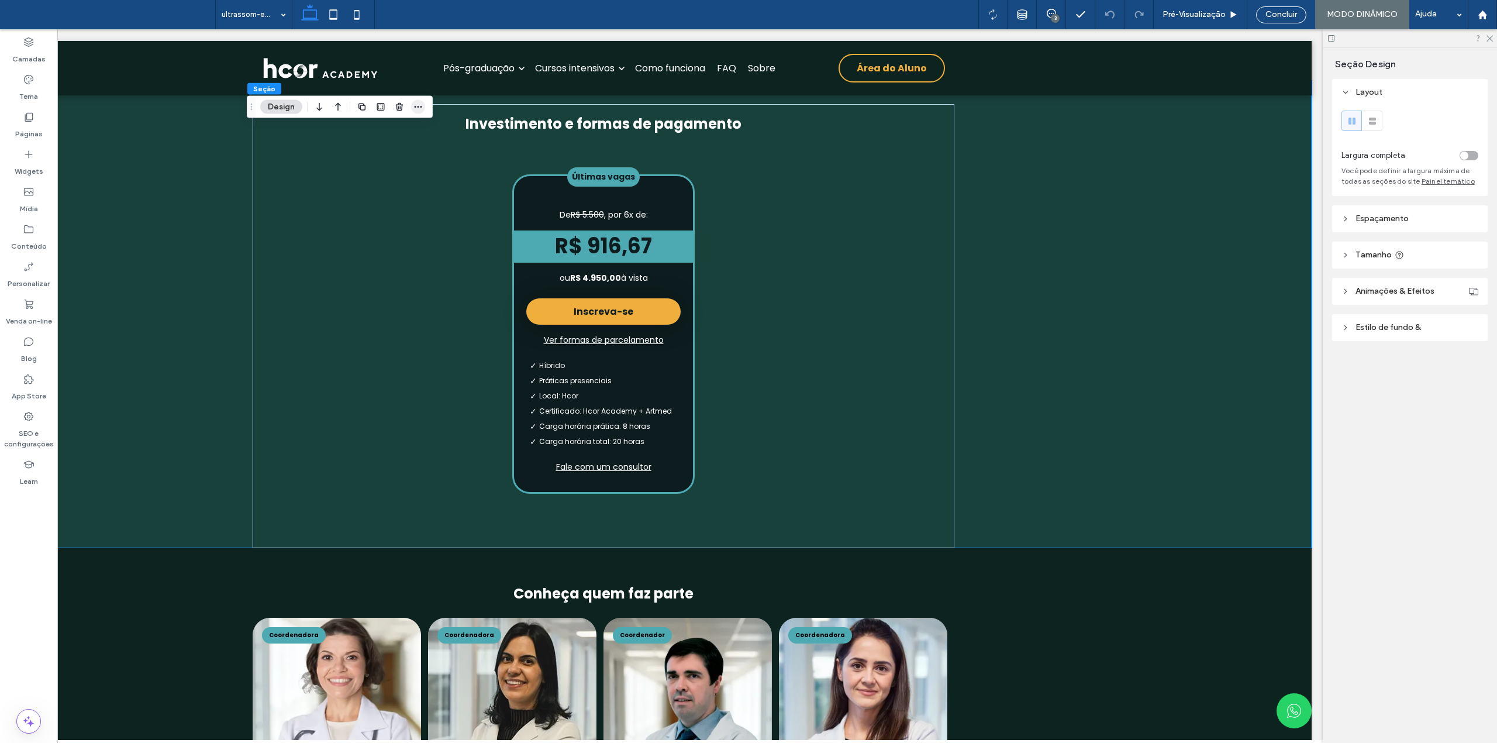
click at [417, 106] on icon "button" at bounding box center [417, 106] width 9 height 9
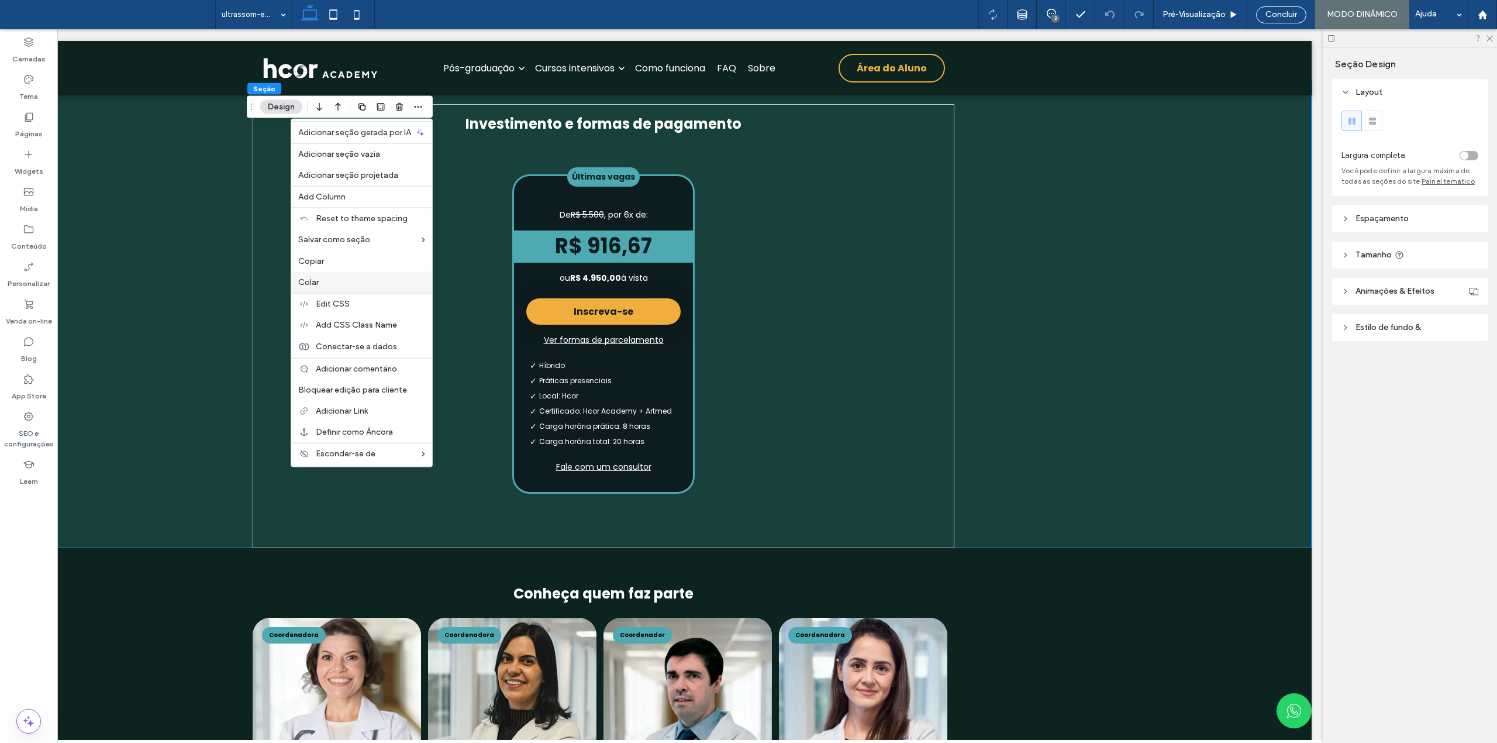
click at [357, 274] on div "Colar" at bounding box center [361, 281] width 141 height 21
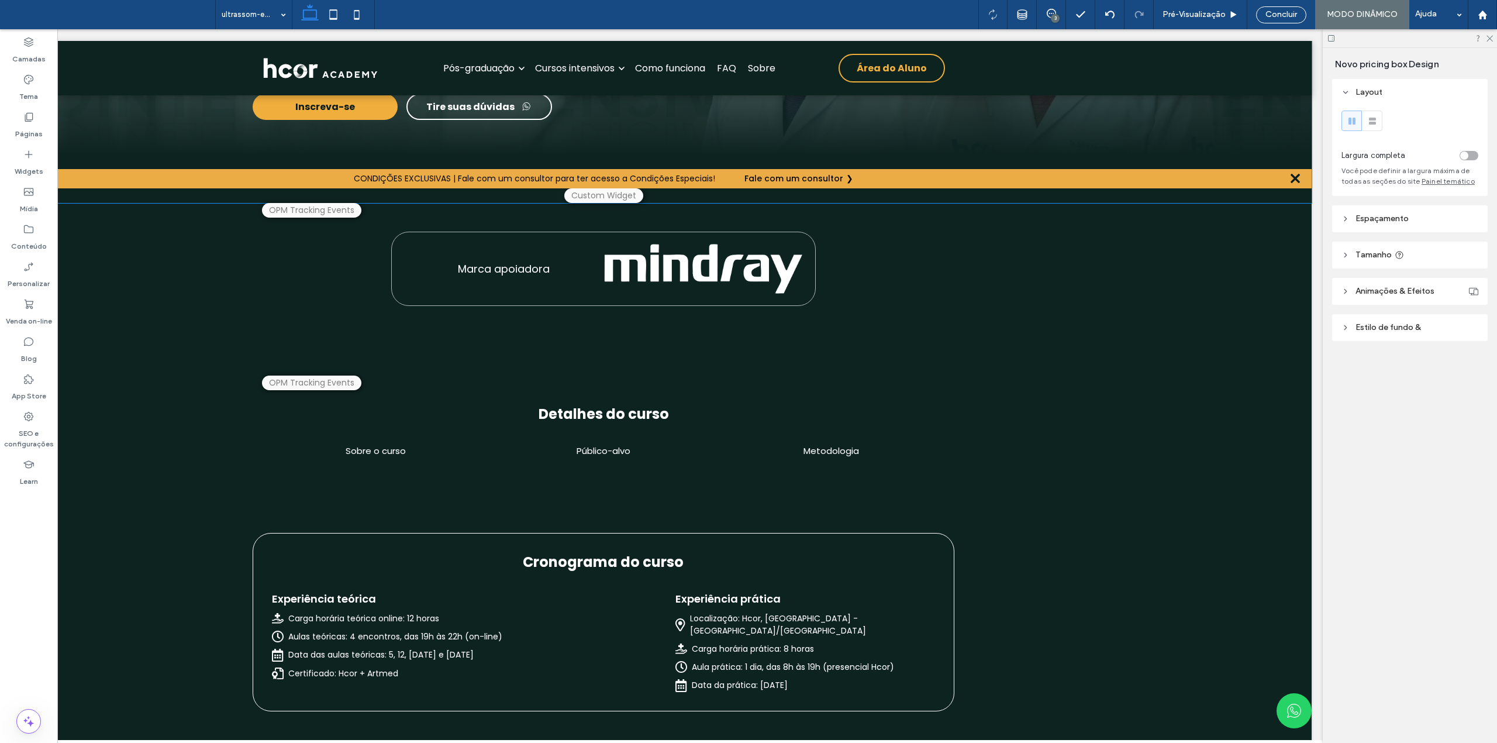
scroll to position [0, 0]
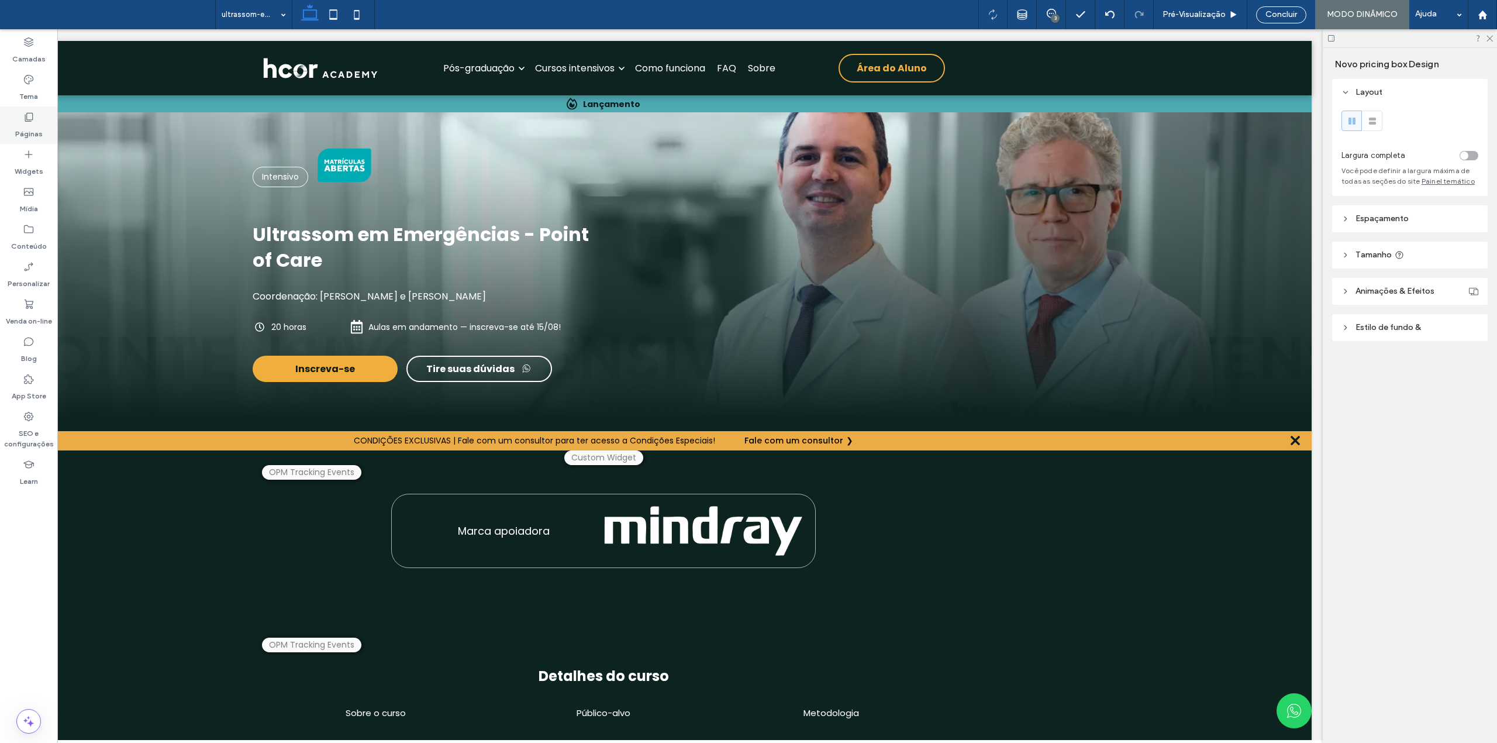
drag, startPoint x: 42, startPoint y: 136, endPoint x: 451, endPoint y: 294, distance: 438.7
click at [42, 136] on div "Páginas" at bounding box center [28, 124] width 57 height 37
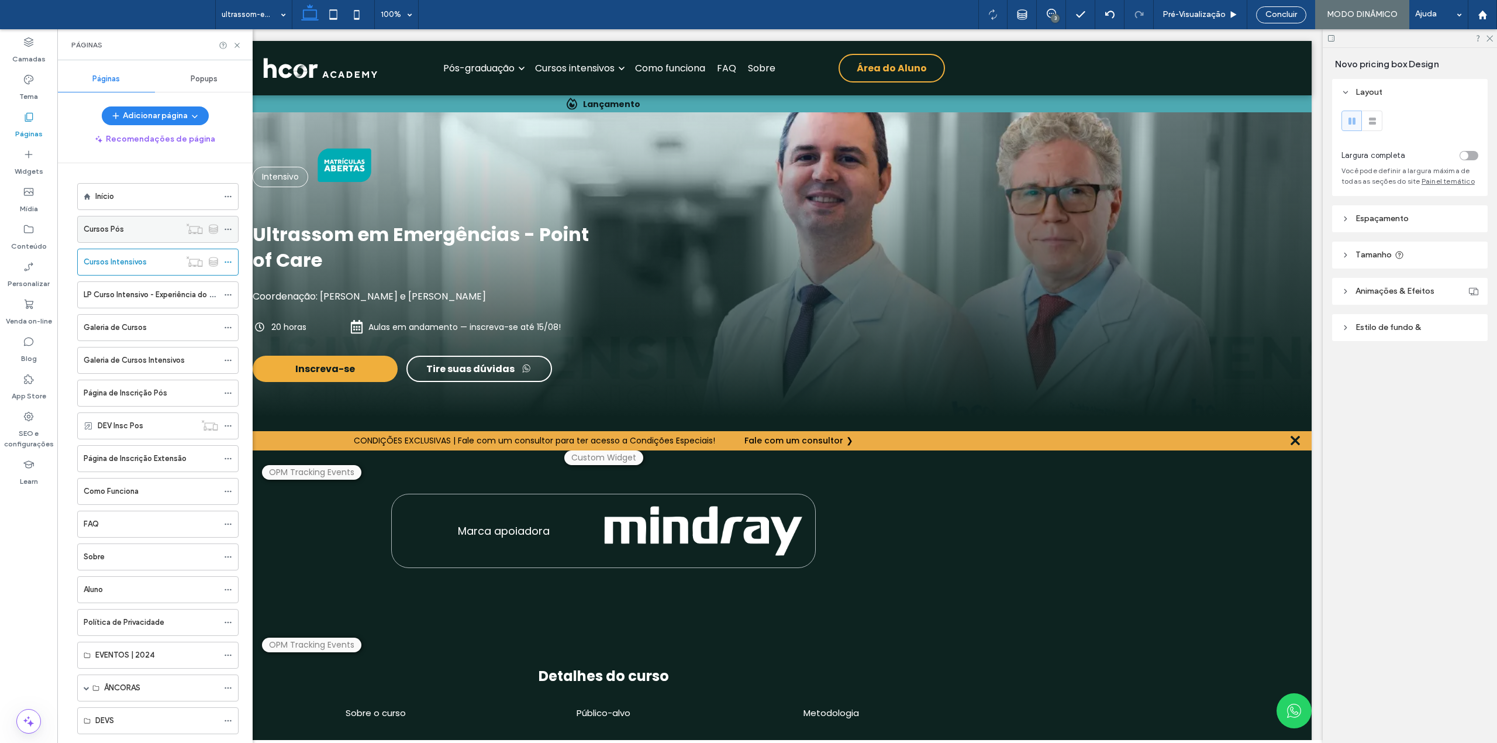
click at [145, 232] on div "Cursos Pós" at bounding box center [132, 229] width 96 height 12
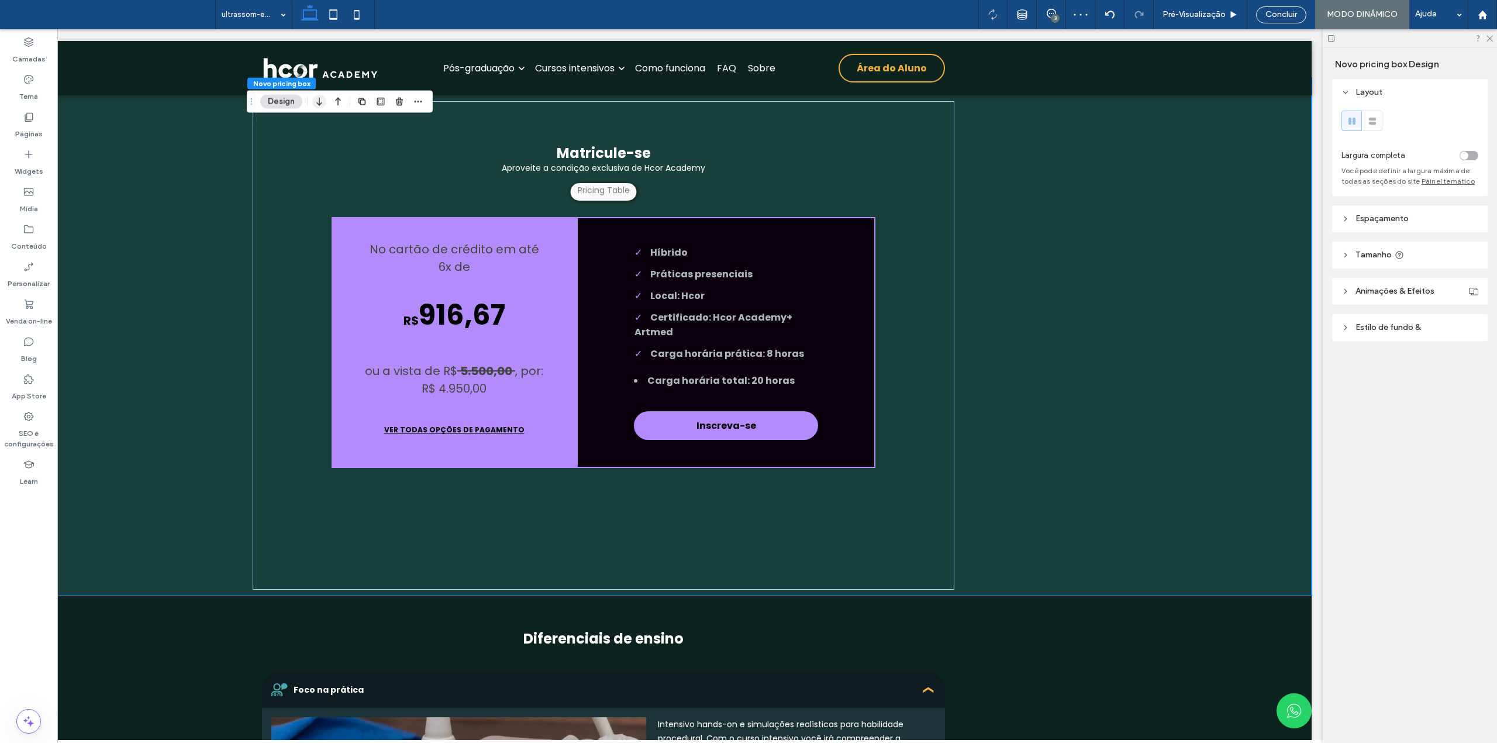
scroll to position [1857, 0]
click at [319, 104] on use "button" at bounding box center [318, 102] width 5 height 8
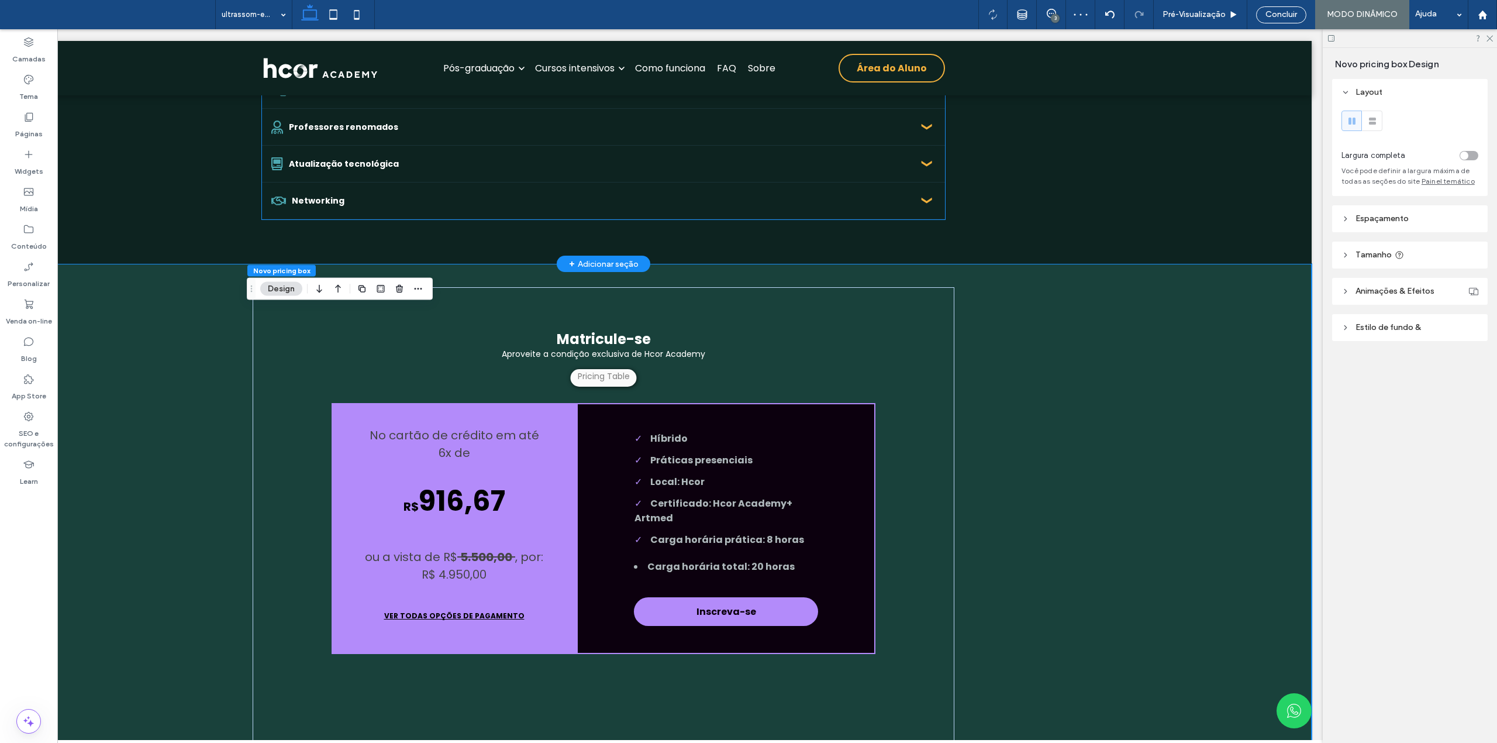
scroll to position [2246, 0]
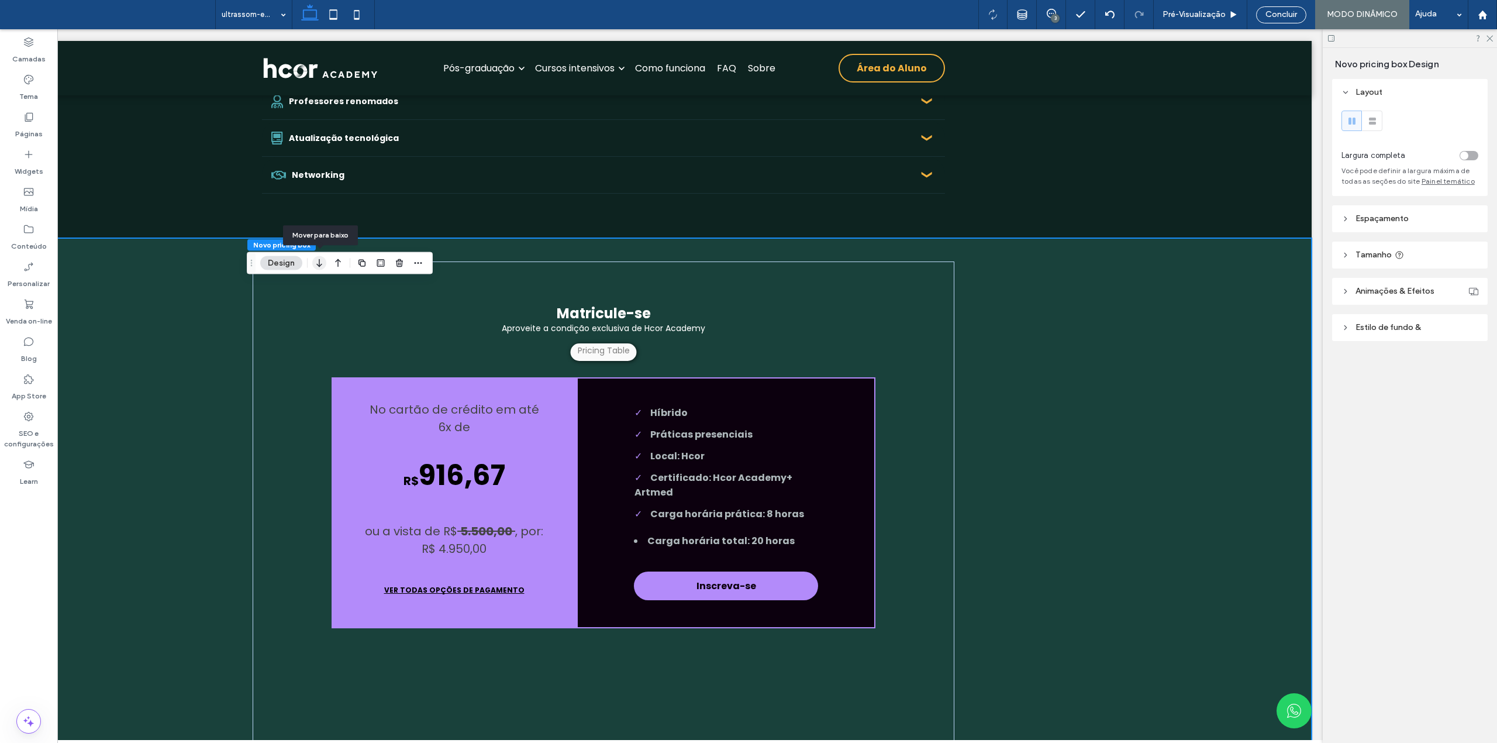
click at [319, 264] on icon "button" at bounding box center [319, 263] width 14 height 21
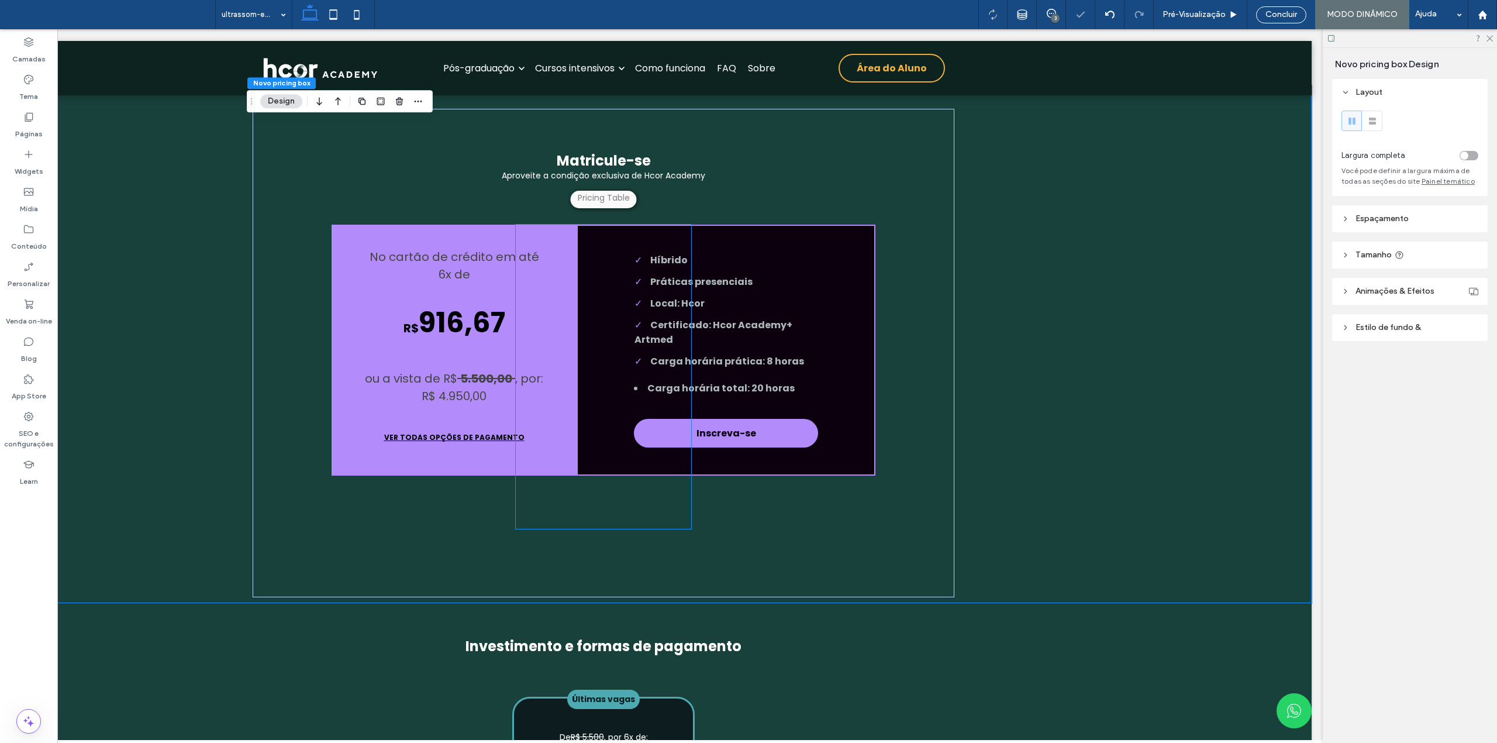
scroll to position [2890, 0]
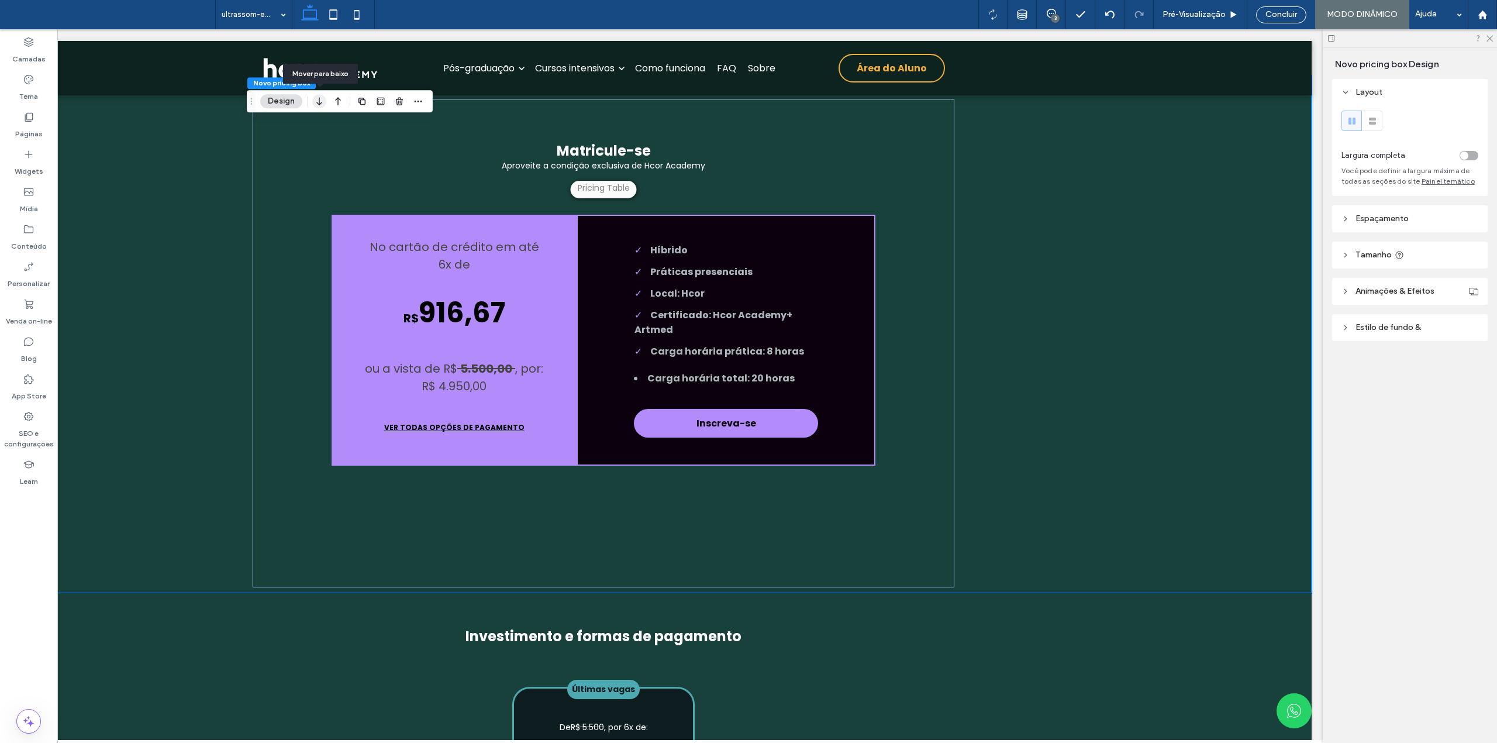
click at [319, 103] on use "button" at bounding box center [318, 101] width 5 height 8
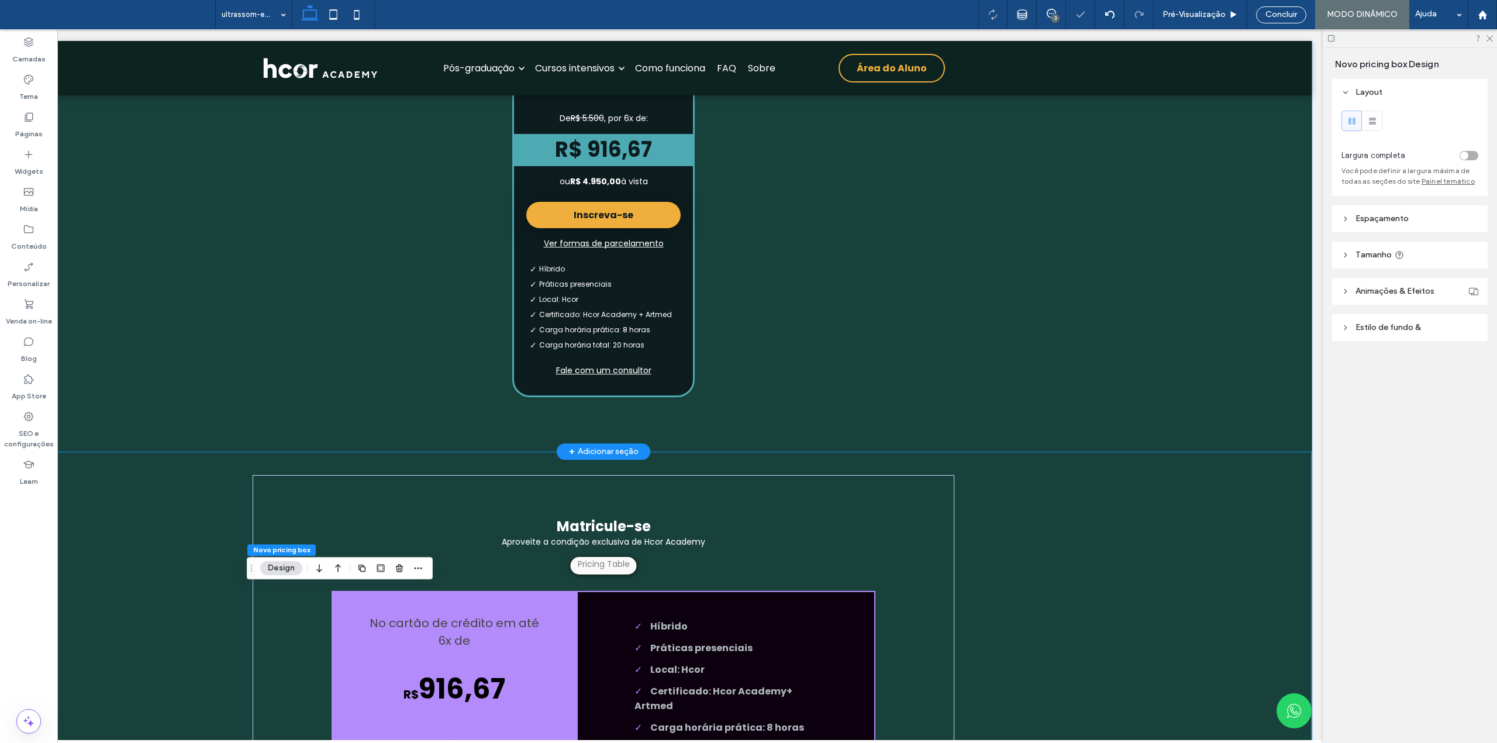
scroll to position [3124, 0]
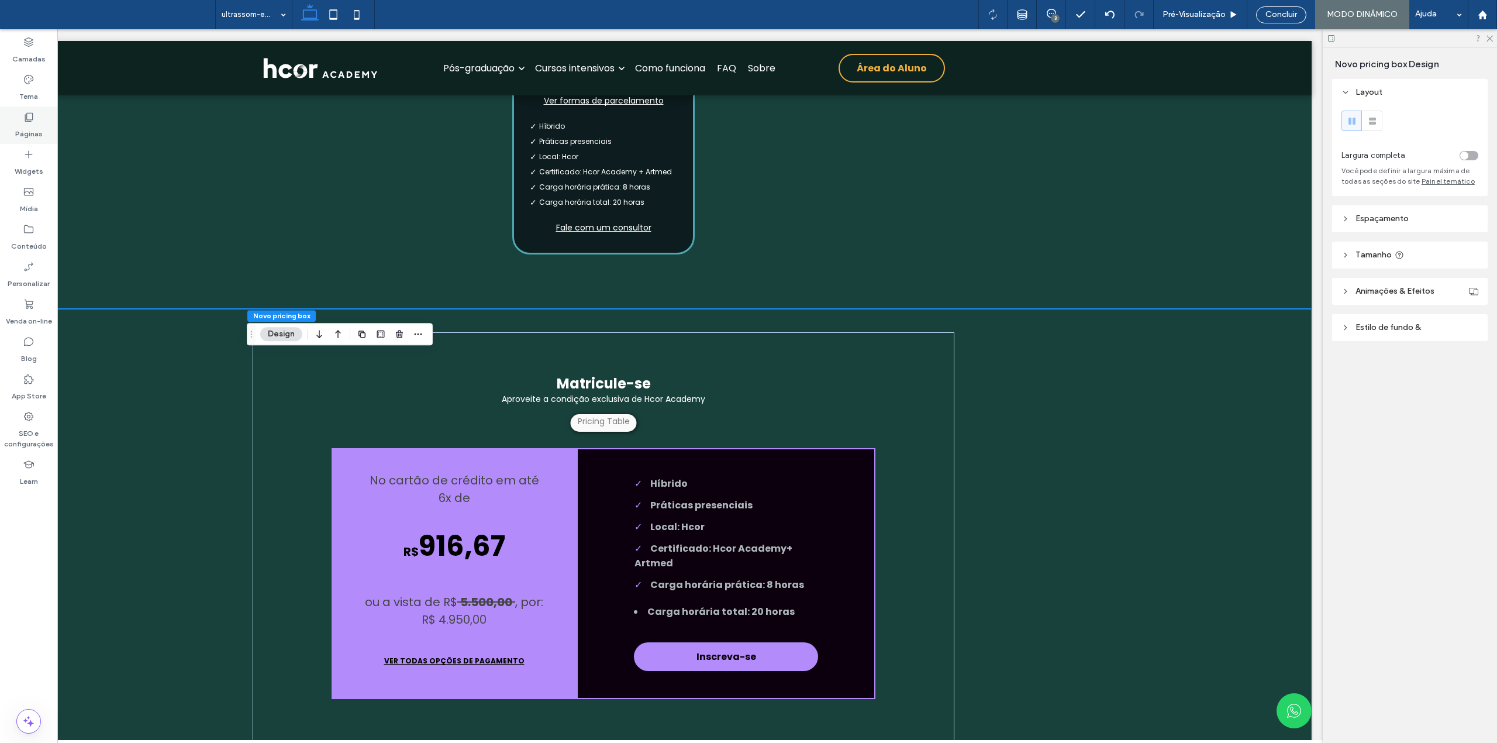
click at [30, 123] on label "Páginas" at bounding box center [28, 131] width 27 height 16
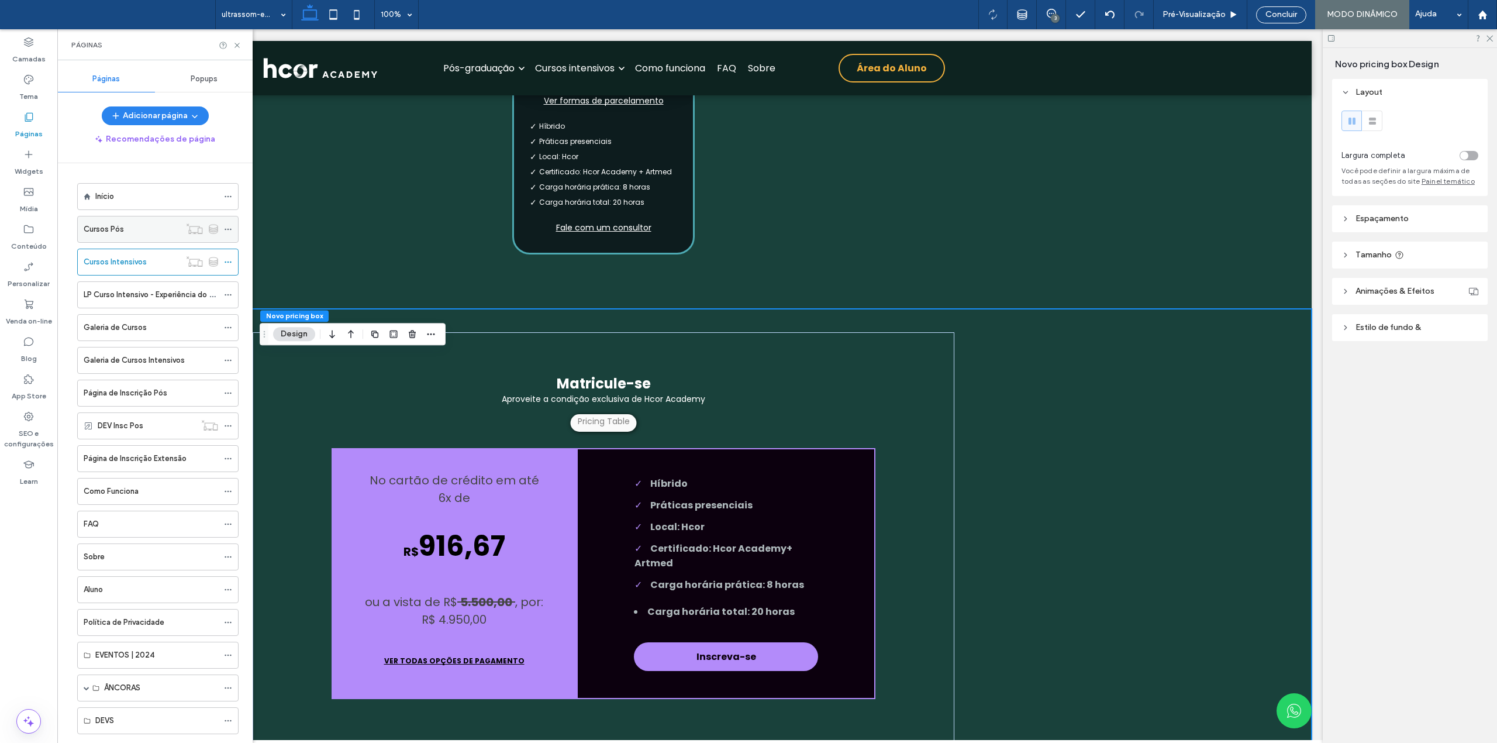
click at [124, 232] on div "Cursos Pós" at bounding box center [132, 229] width 96 height 12
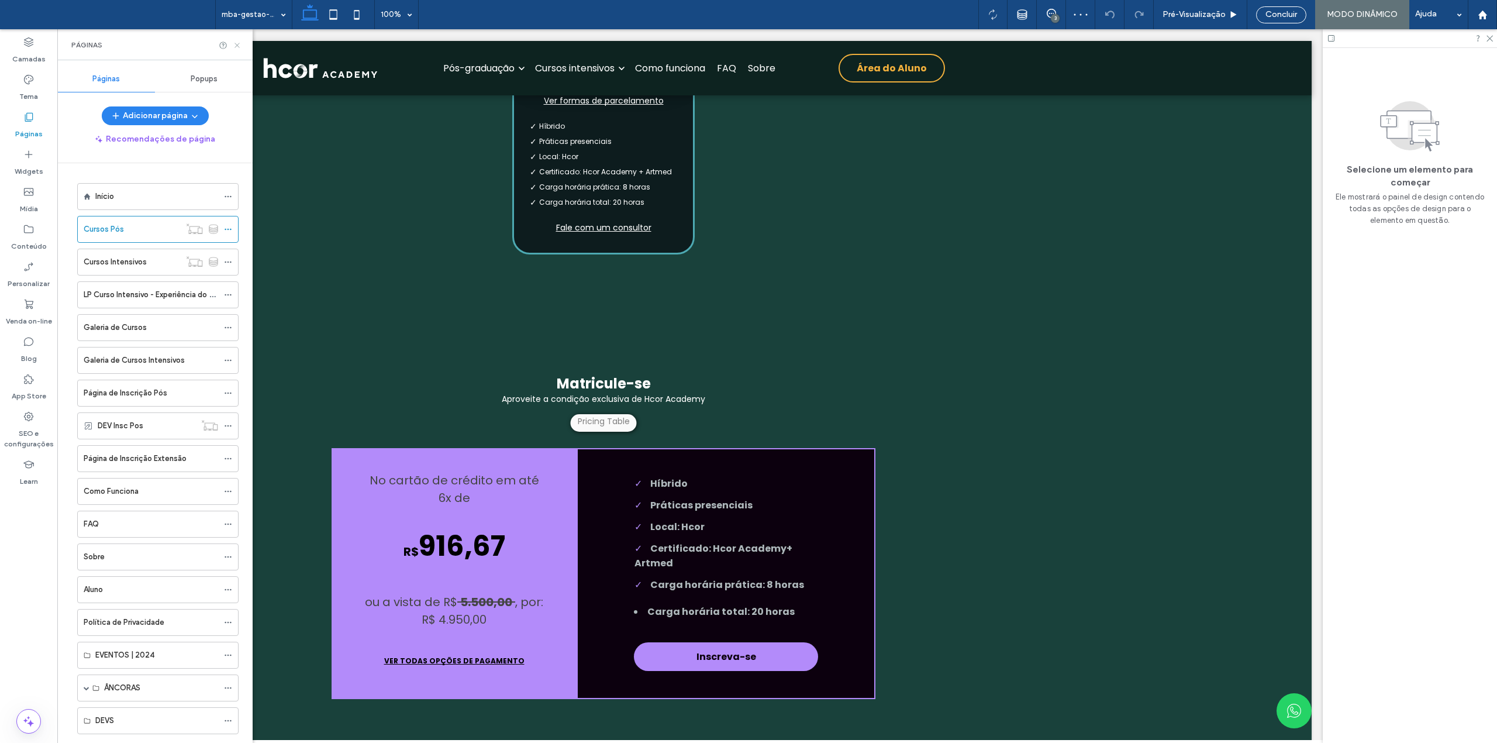
click at [237, 43] on icon at bounding box center [237, 45] width 9 height 9
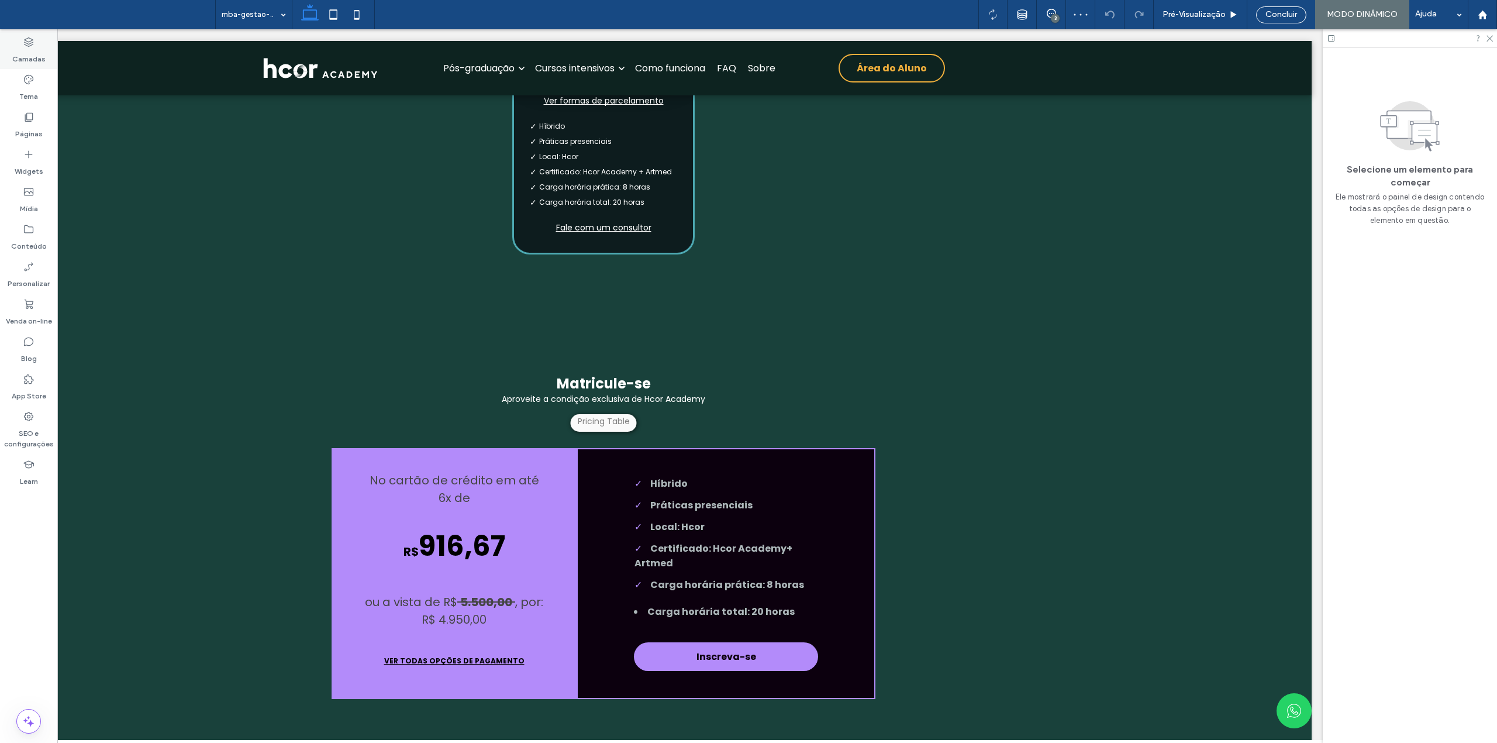
click at [27, 42] on icon at bounding box center [29, 42] width 12 height 12
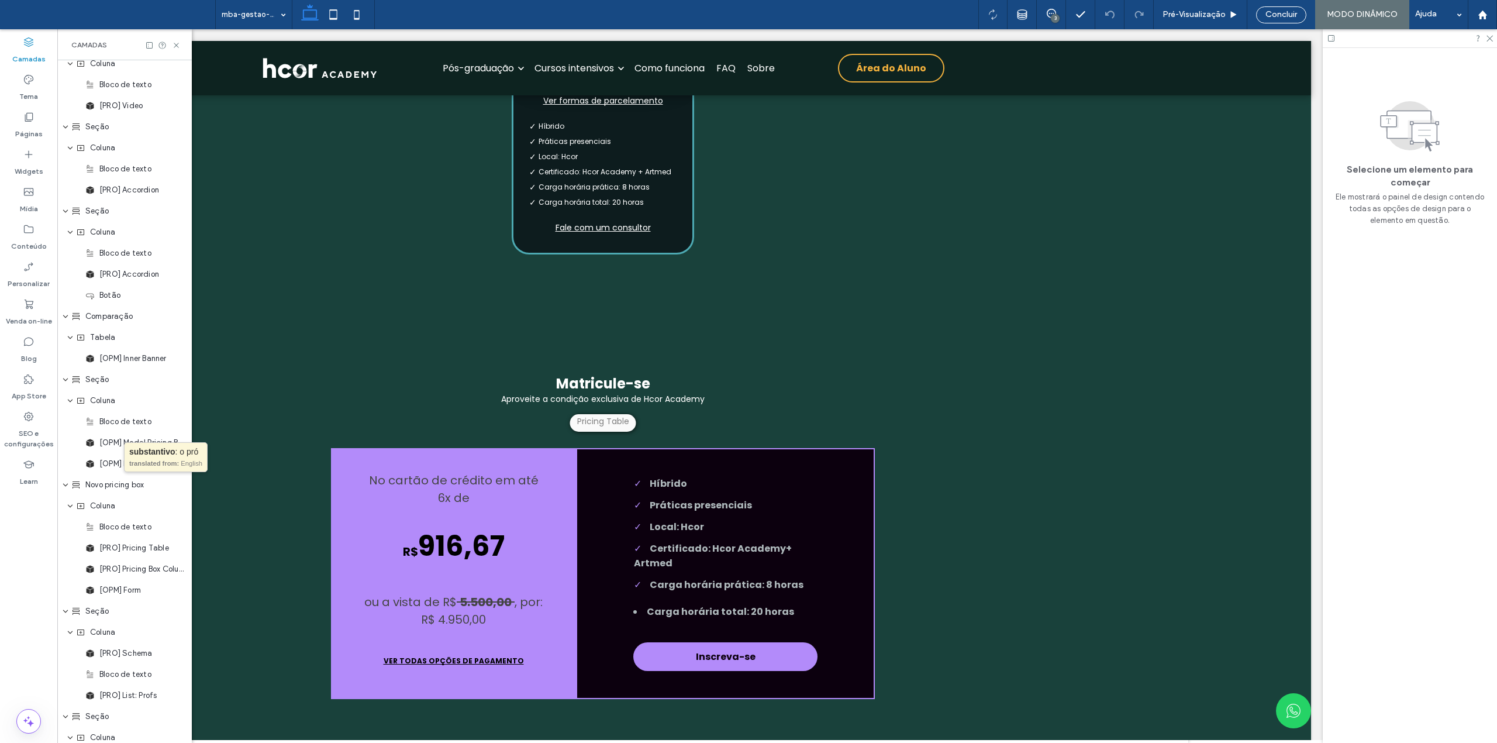
scroll to position [857, 0]
click at [178, 475] on icon at bounding box center [182, 476] width 9 height 9
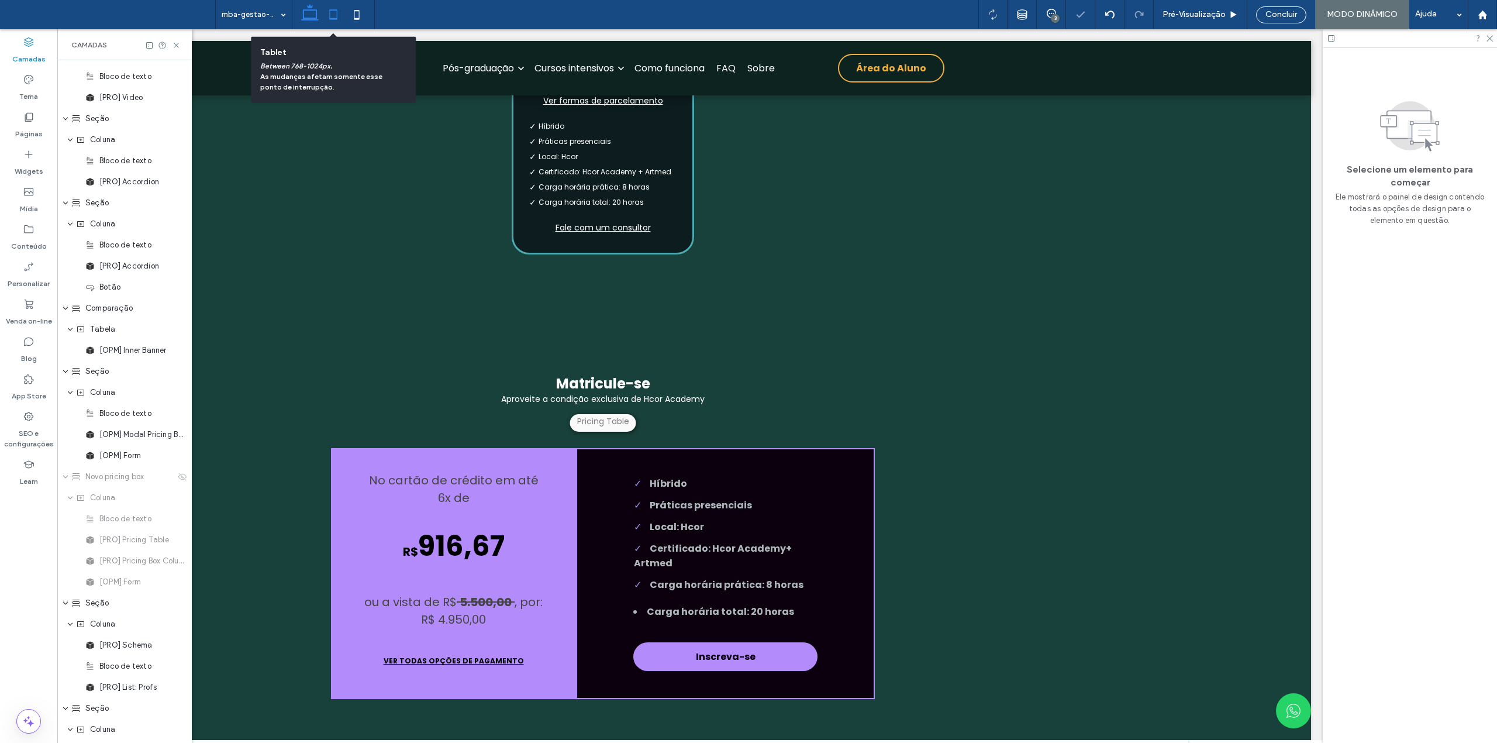
click at [333, 15] on icon at bounding box center [333, 14] width 23 height 23
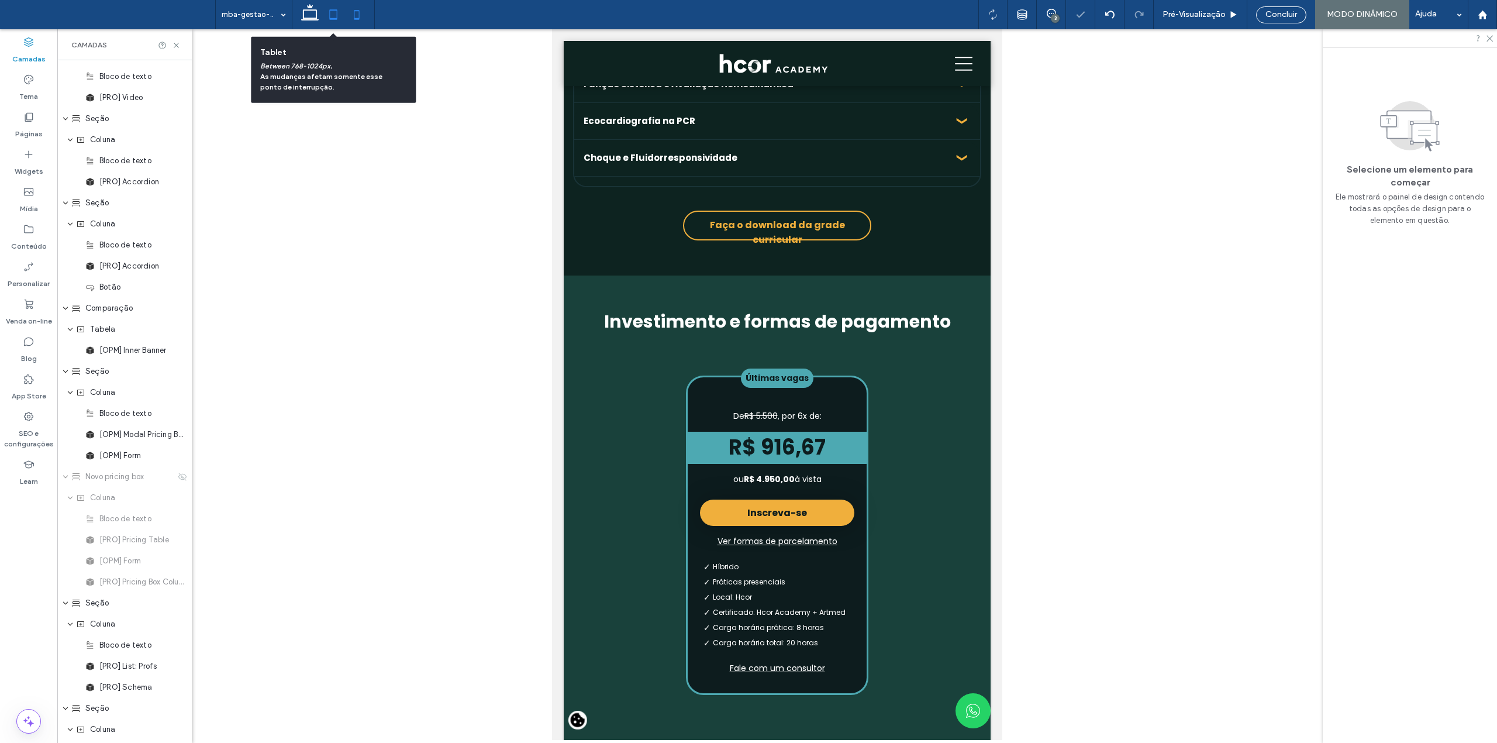
scroll to position [0, 0]
click at [354, 20] on icon at bounding box center [356, 14] width 23 height 23
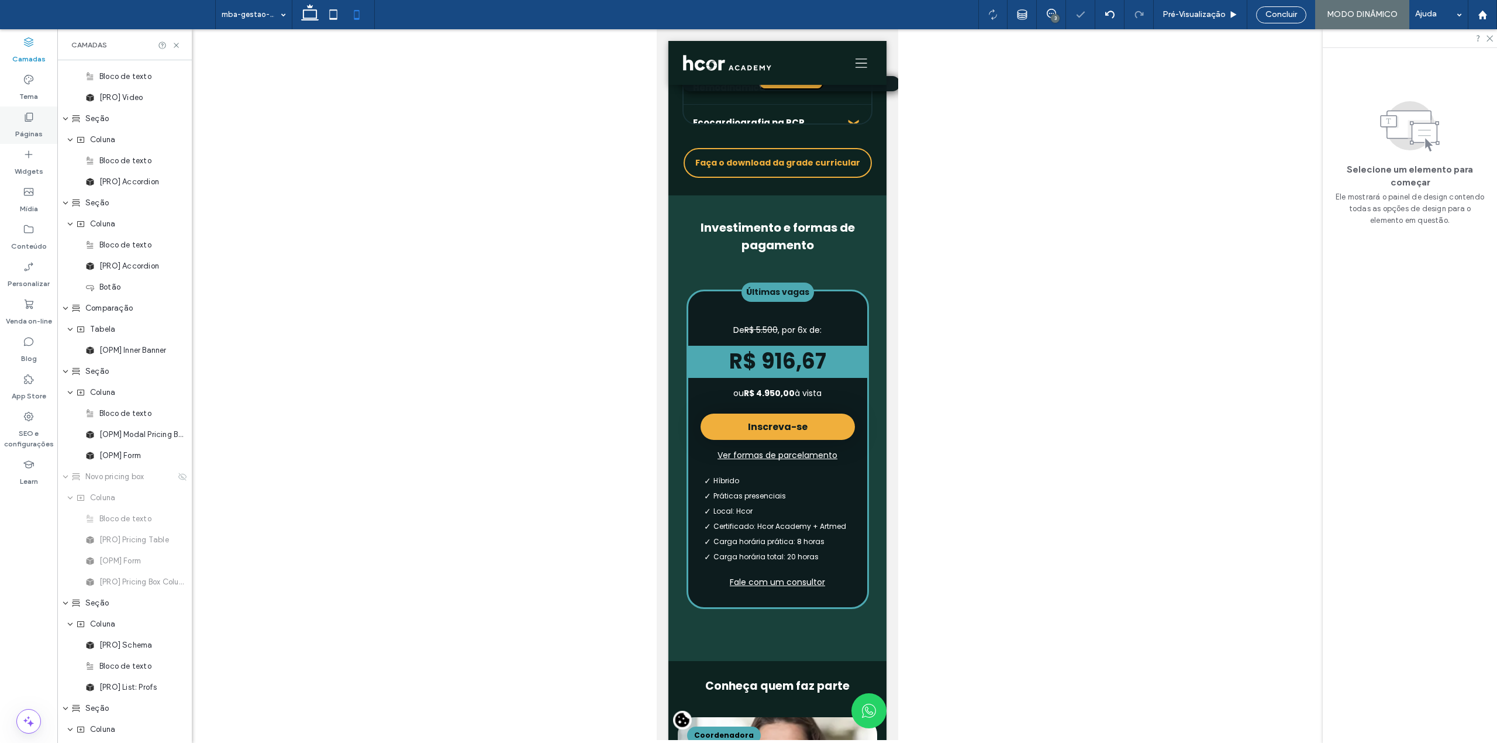
click at [31, 129] on label "Páginas" at bounding box center [28, 131] width 27 height 16
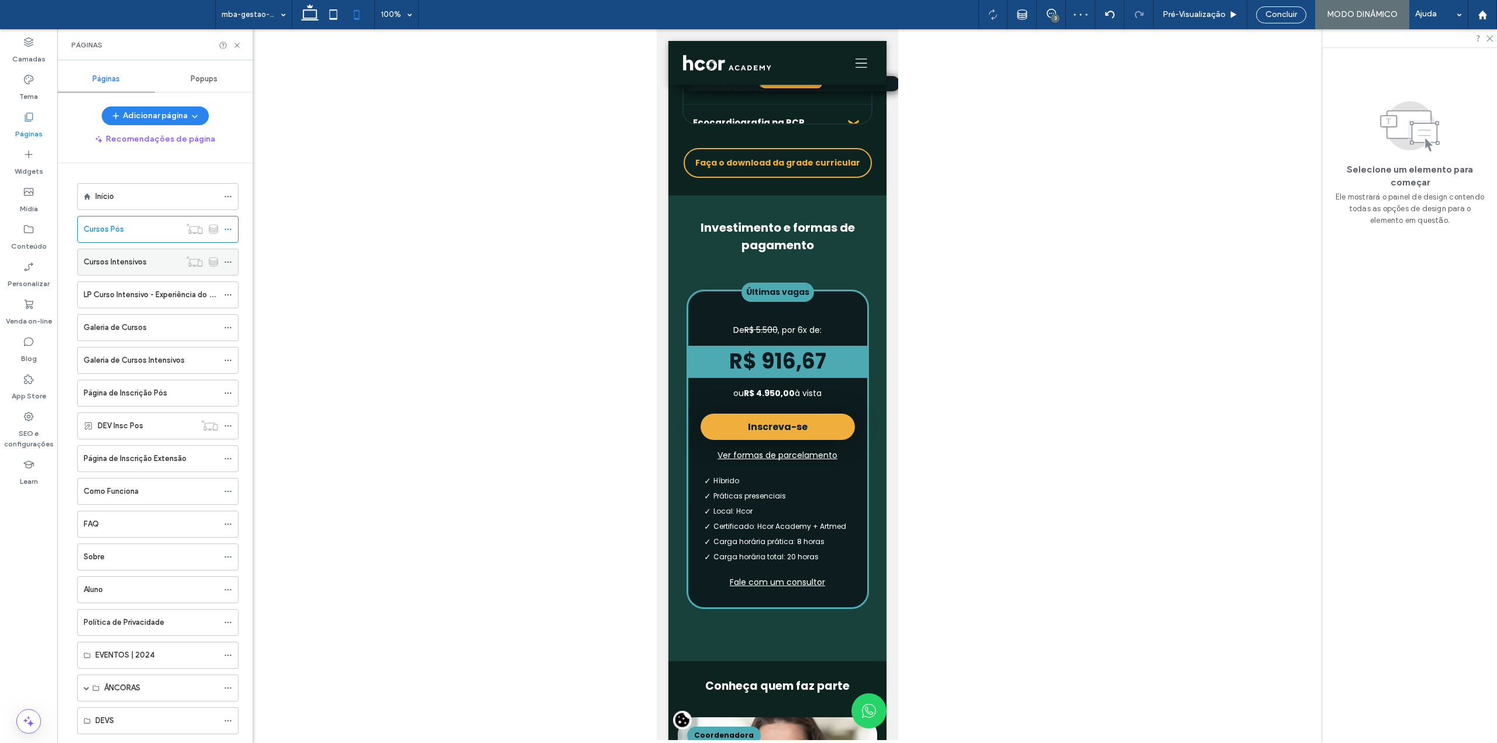
click at [117, 260] on label "Cursos Intensivos" at bounding box center [115, 261] width 63 height 20
click at [304, 11] on use at bounding box center [310, 12] width 18 height 16
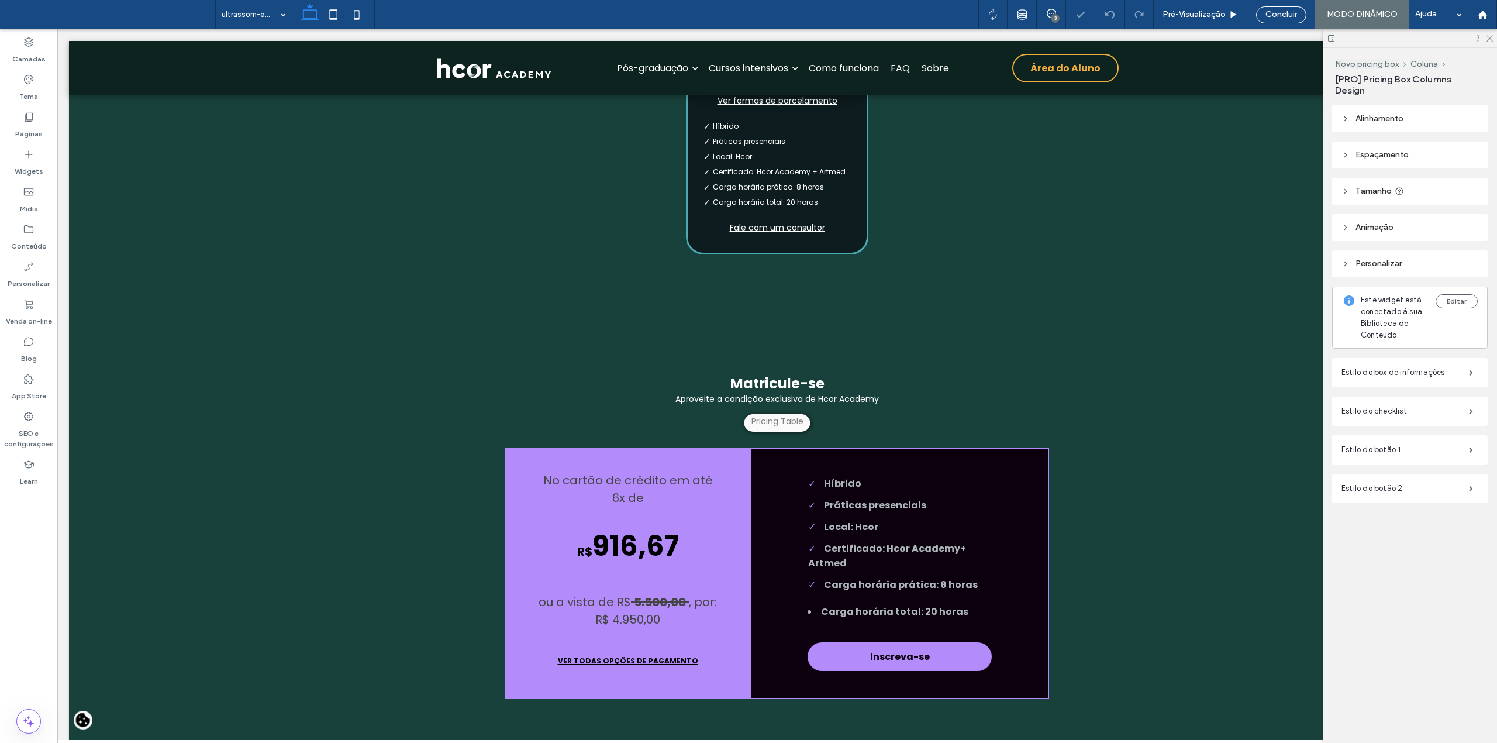
type input "***"
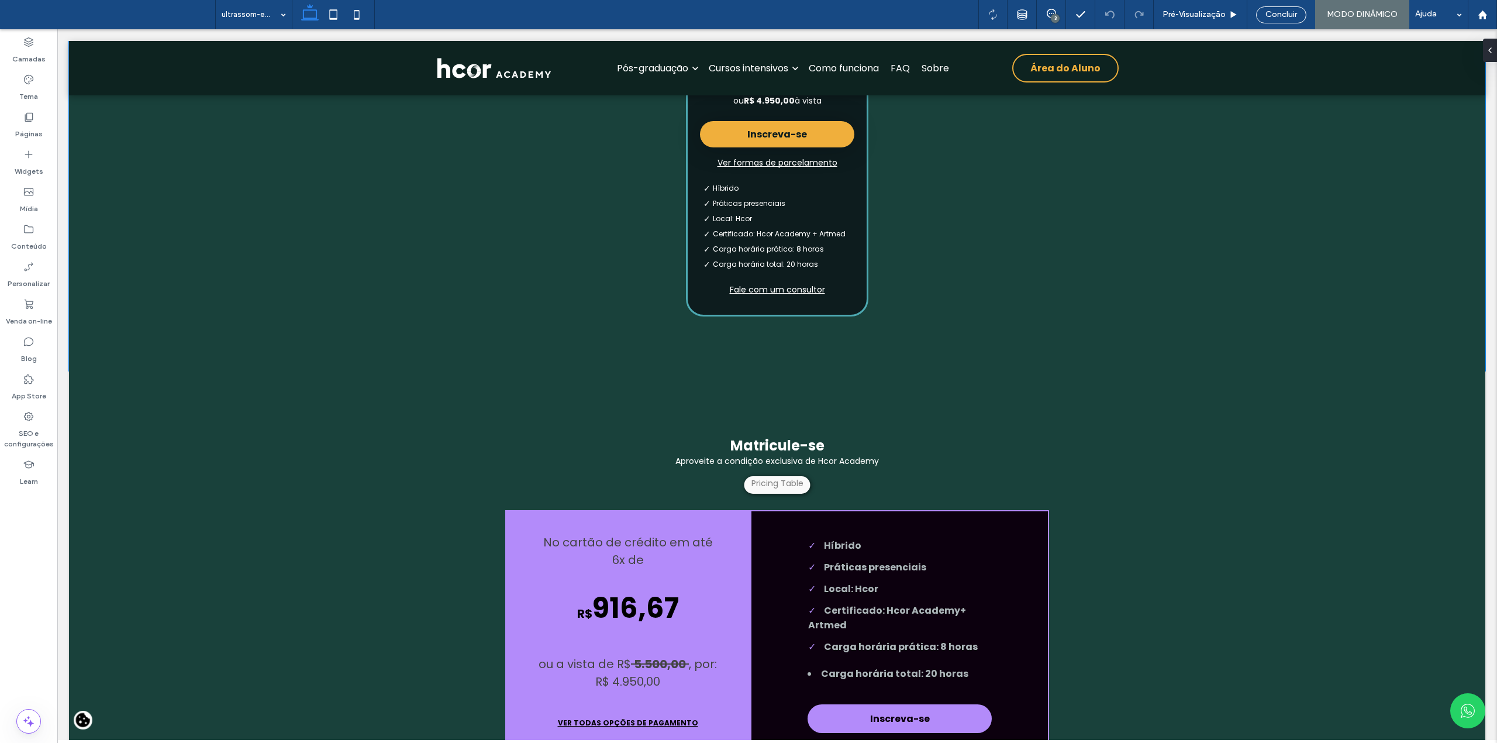
scroll to position [3196, 0]
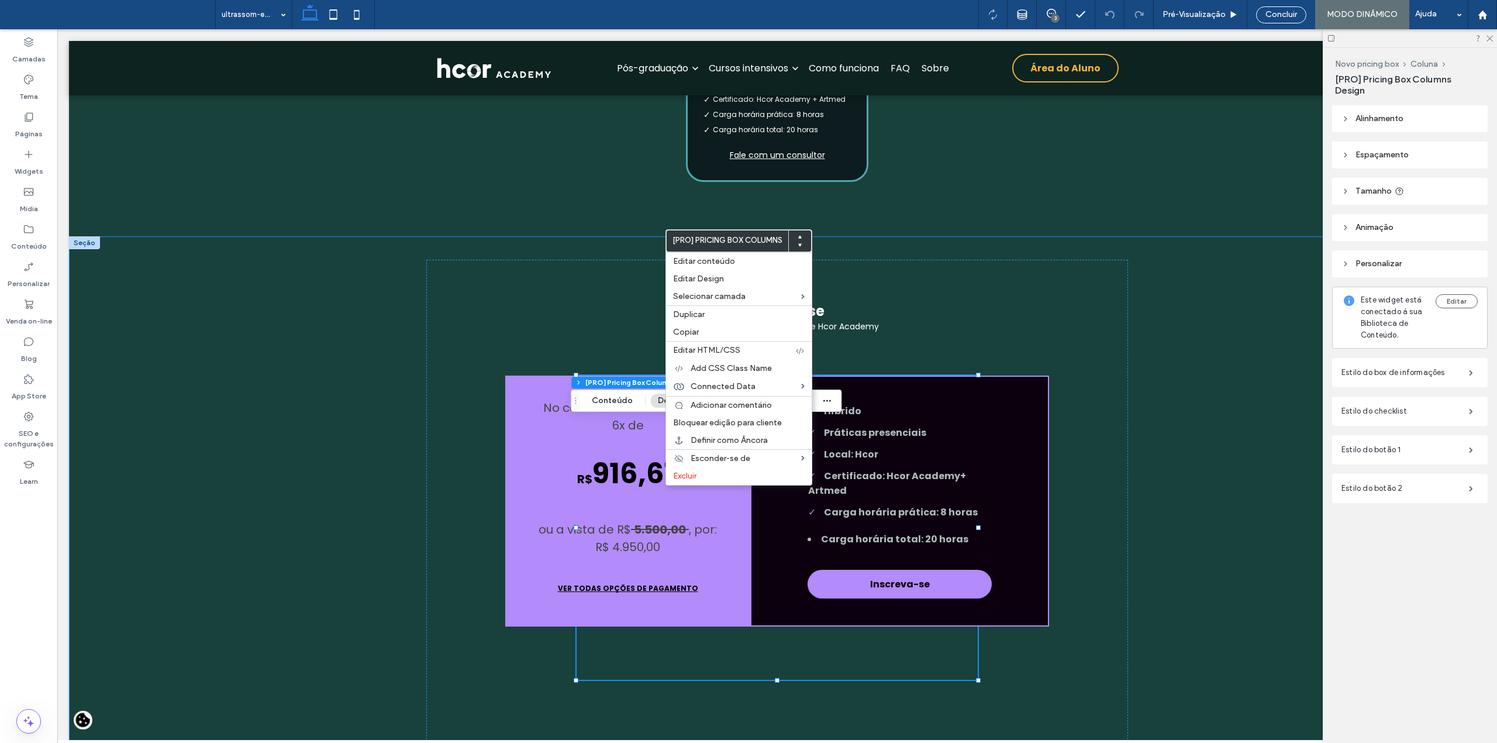
click at [1150, 460] on div "Matricule-se Aproveite a condição exclusiva de Hcor Academy Parcelamento em até…" at bounding box center [777, 494] width 1416 height 517
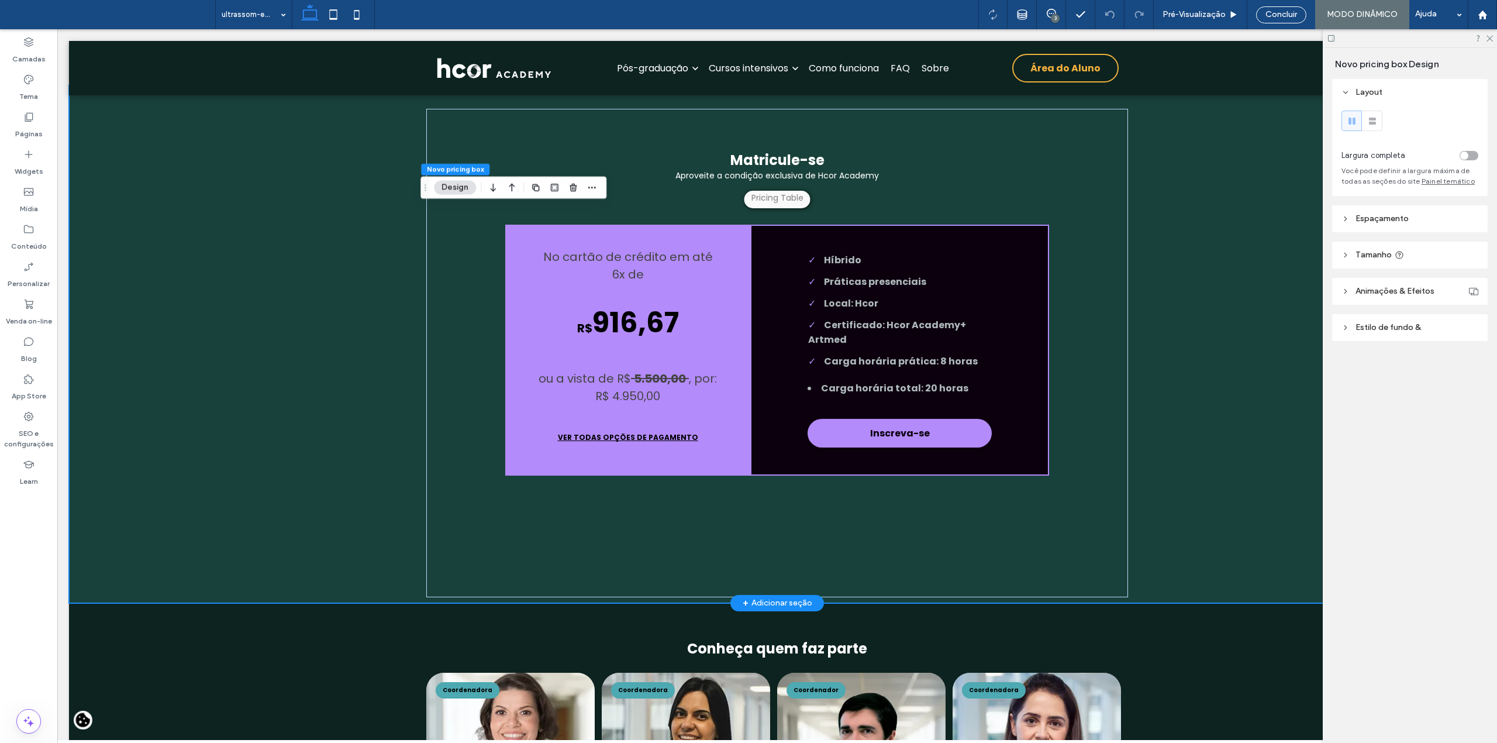
scroll to position [3352, 0]
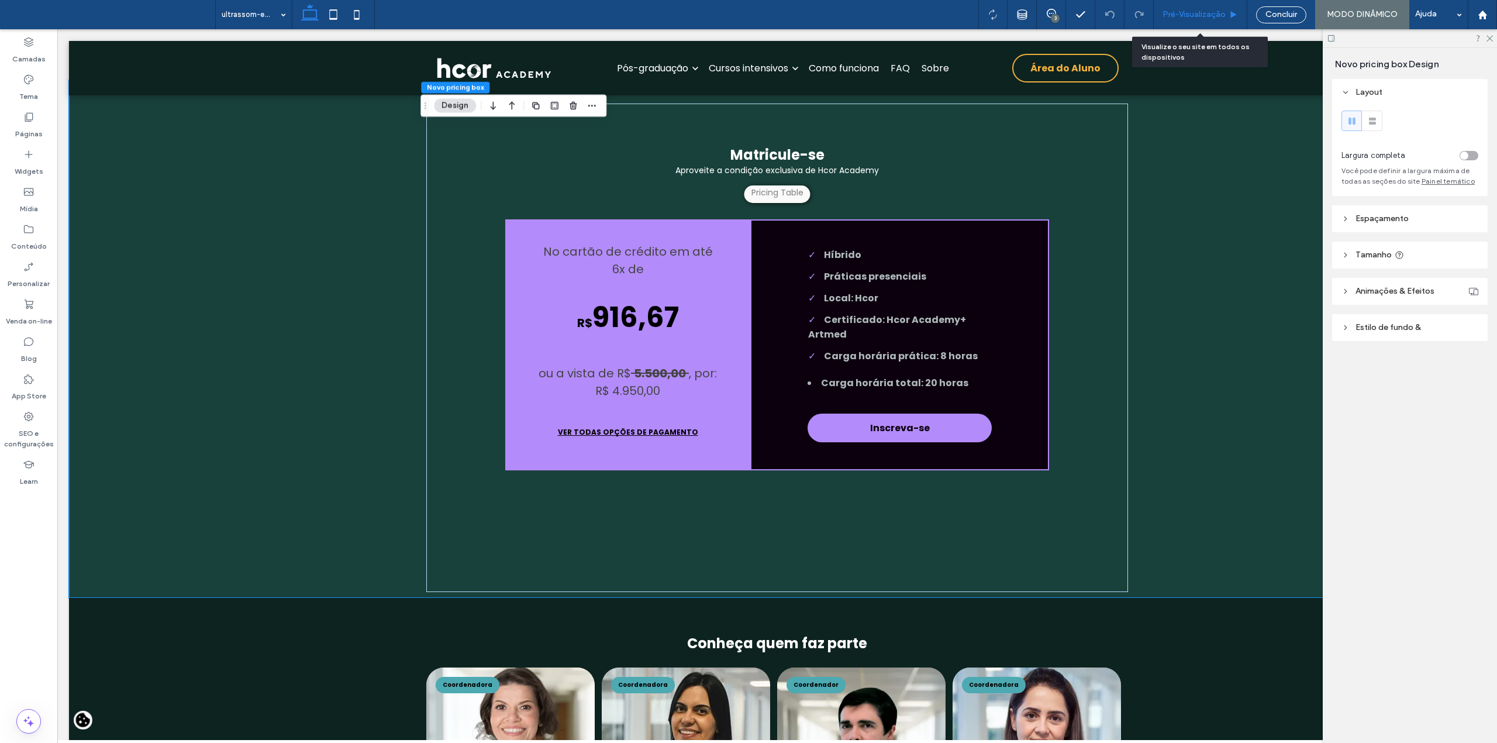
drag, startPoint x: 1199, startPoint y: 12, endPoint x: 1204, endPoint y: 247, distance: 235.7
click at [1199, 12] on span "Pré-Visualizaçāo" at bounding box center [1193, 14] width 63 height 9
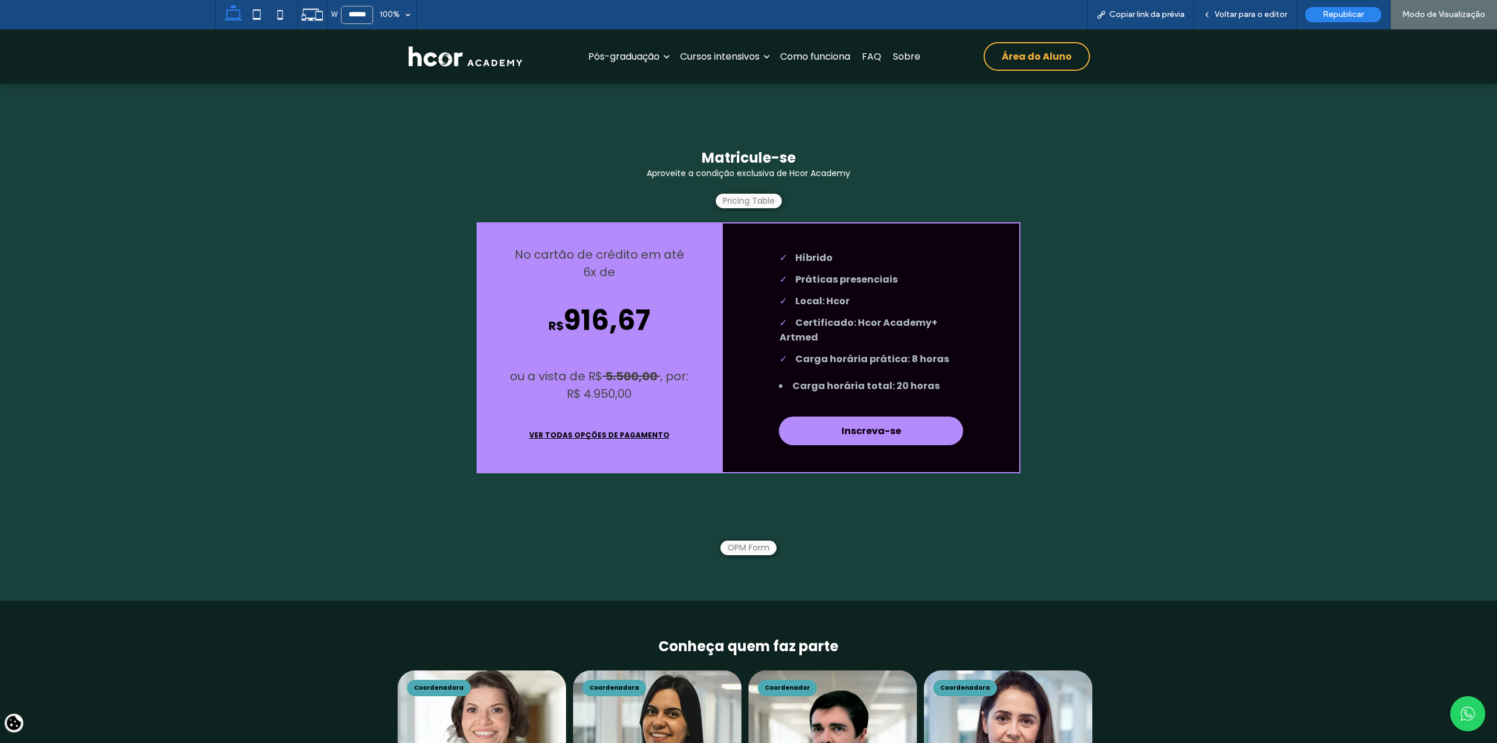
click at [596, 450] on button "VER TODAS OPÇÕES DE PAGAMENTO" at bounding box center [599, 435] width 184 height 29
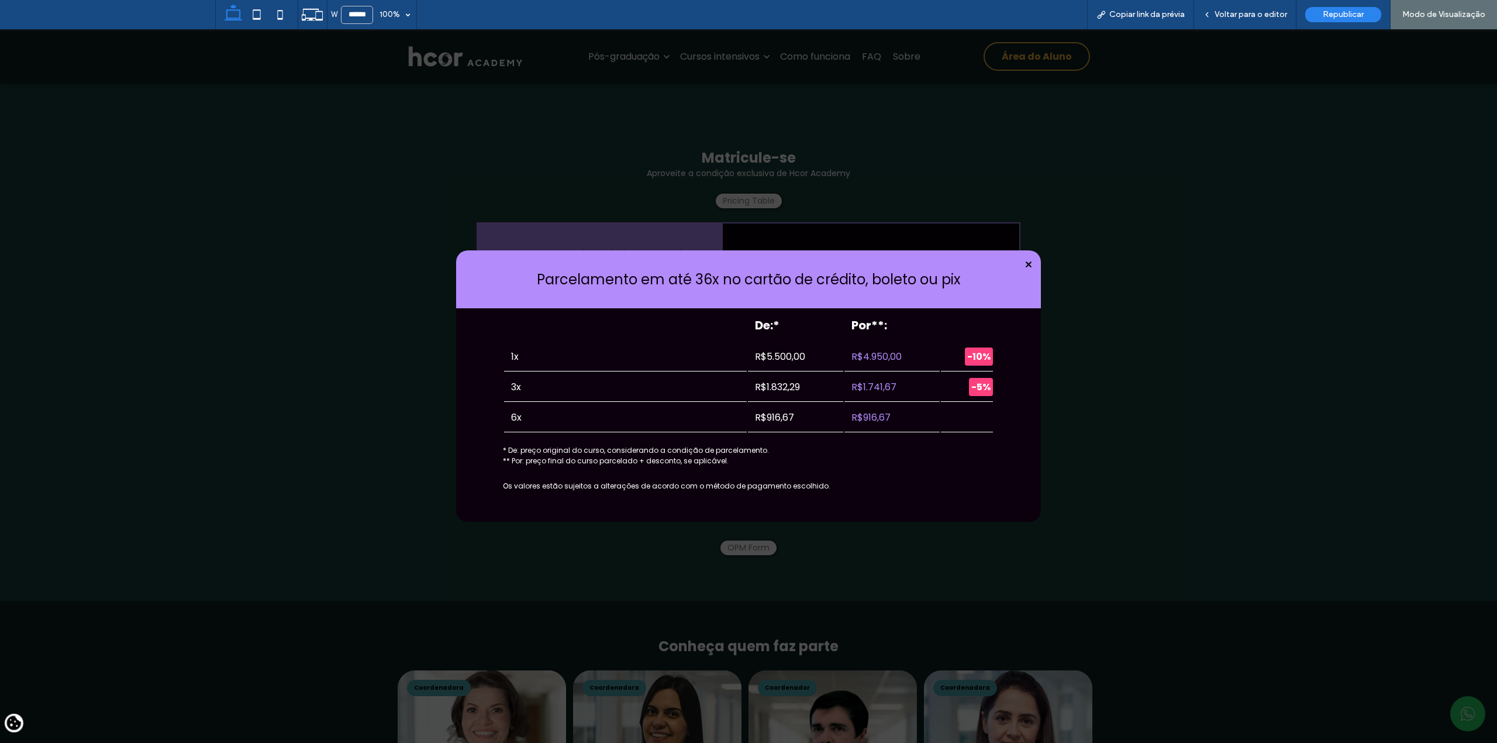
click at [1025, 267] on icon at bounding box center [1028, 264] width 6 height 6
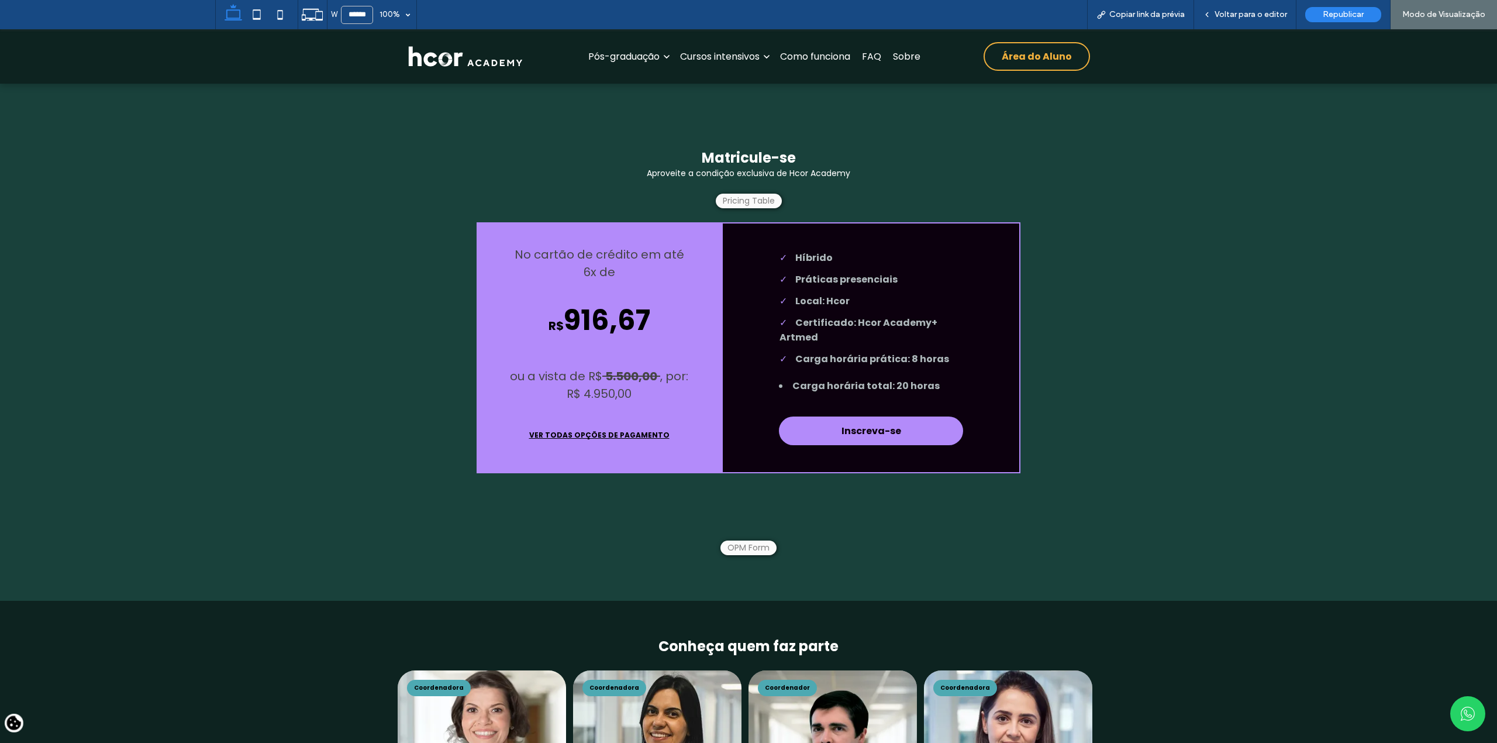
click at [604, 450] on button "VER TODAS OPÇÕES DE PAGAMENTO" at bounding box center [599, 435] width 184 height 29
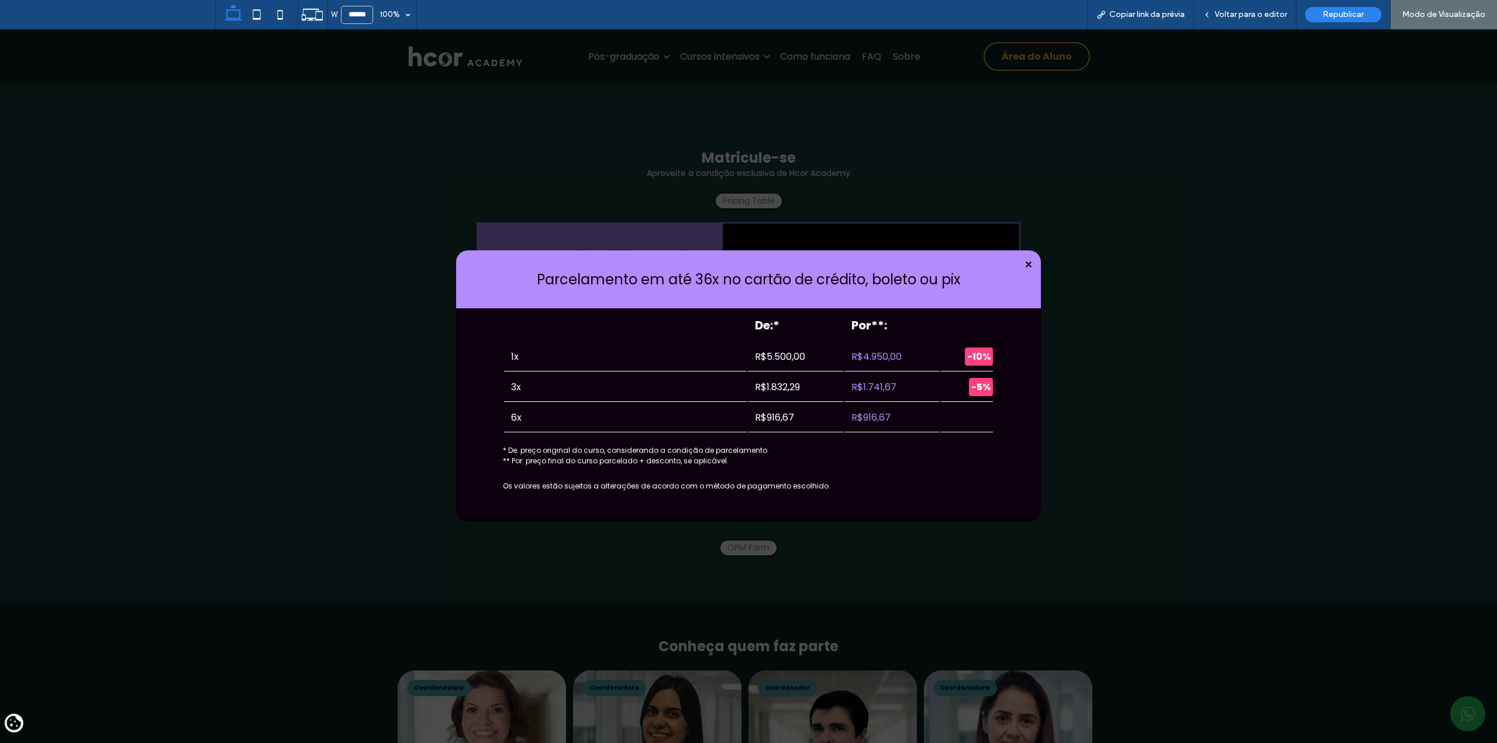
click at [1025, 264] on icon at bounding box center [1028, 264] width 6 height 6
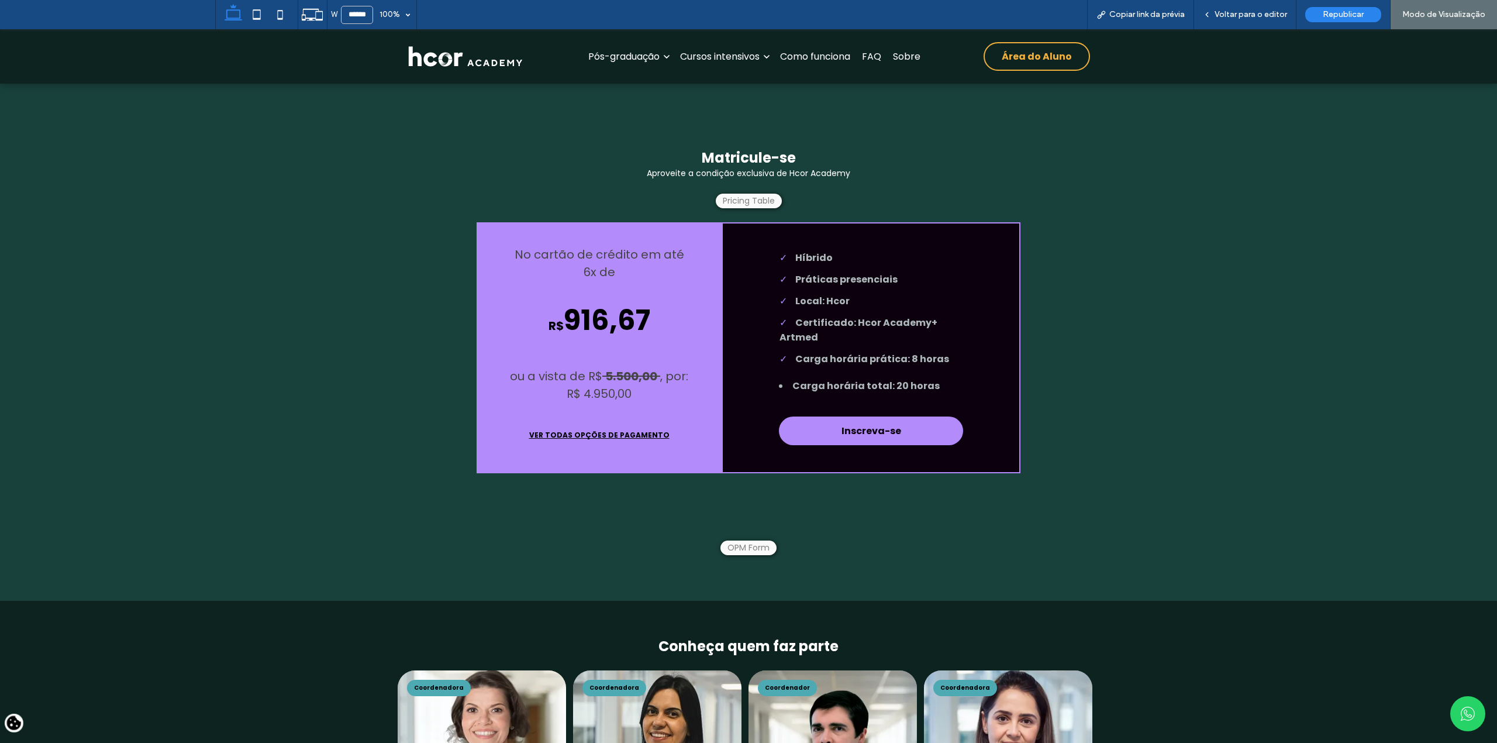
click at [606, 450] on button "VER TODAS OPÇÕES DE PAGAMENTO" at bounding box center [599, 435] width 184 height 29
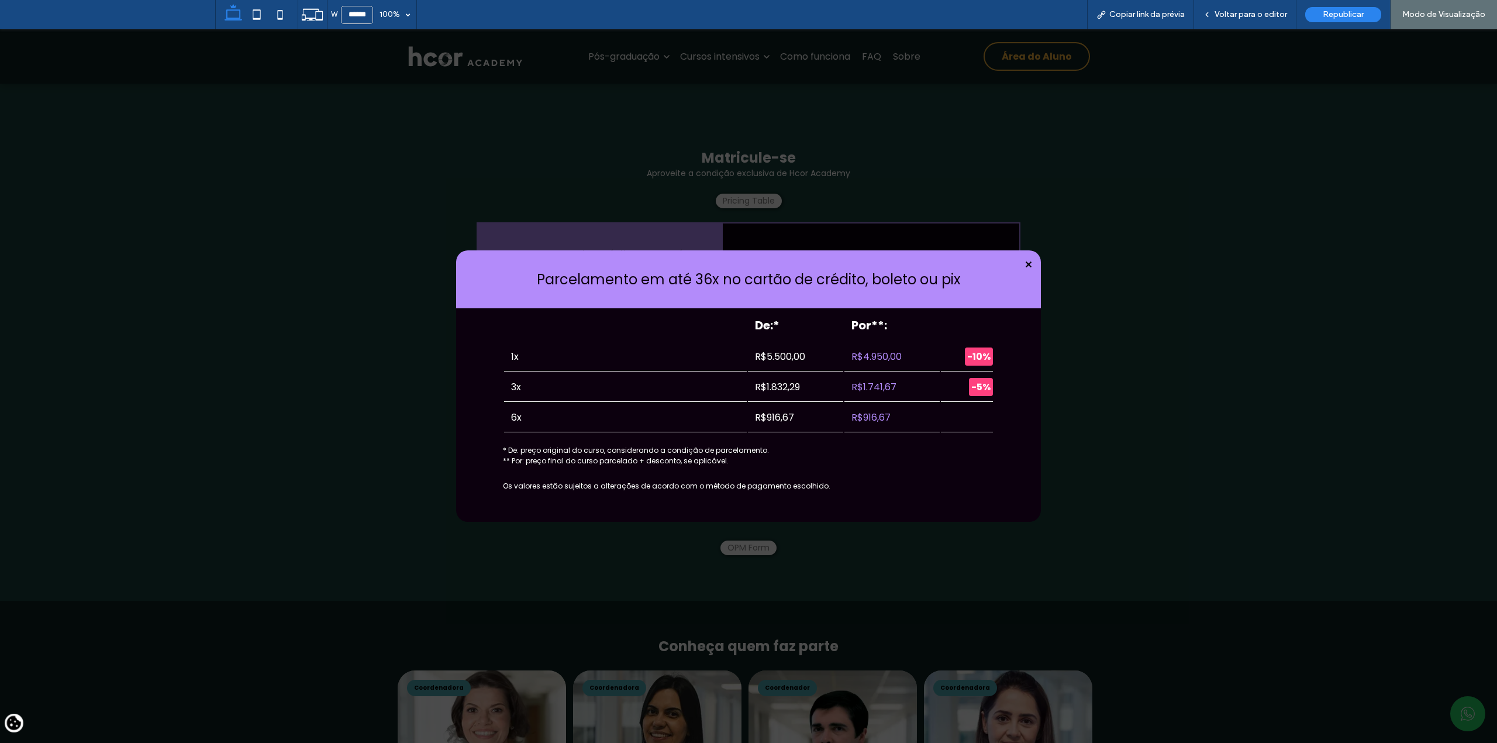
click at [1025, 263] on icon at bounding box center [1028, 264] width 6 height 6
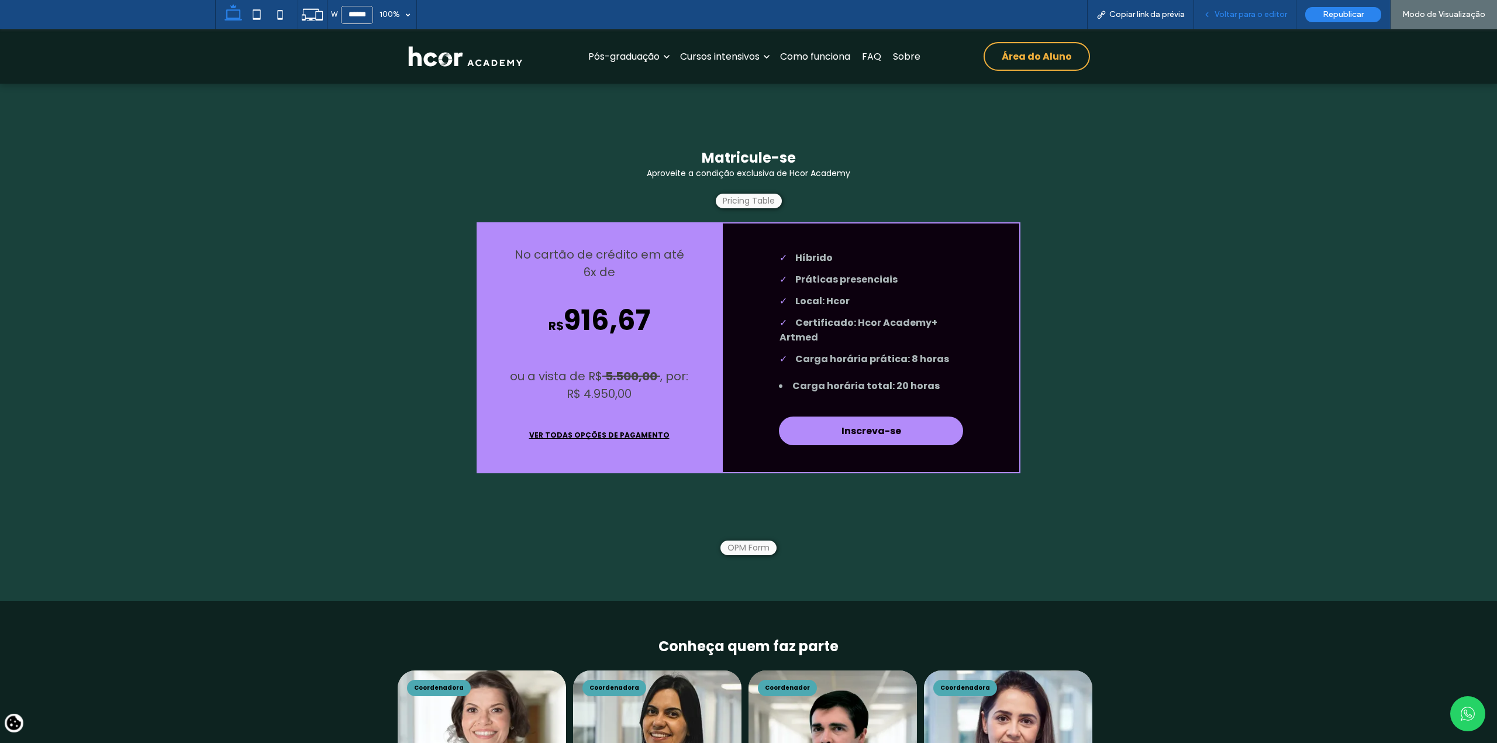
drag, startPoint x: 1240, startPoint y: 13, endPoint x: 1161, endPoint y: 274, distance: 272.5
click at [1240, 13] on span "Voltar para o editor" at bounding box center [1250, 14] width 73 height 9
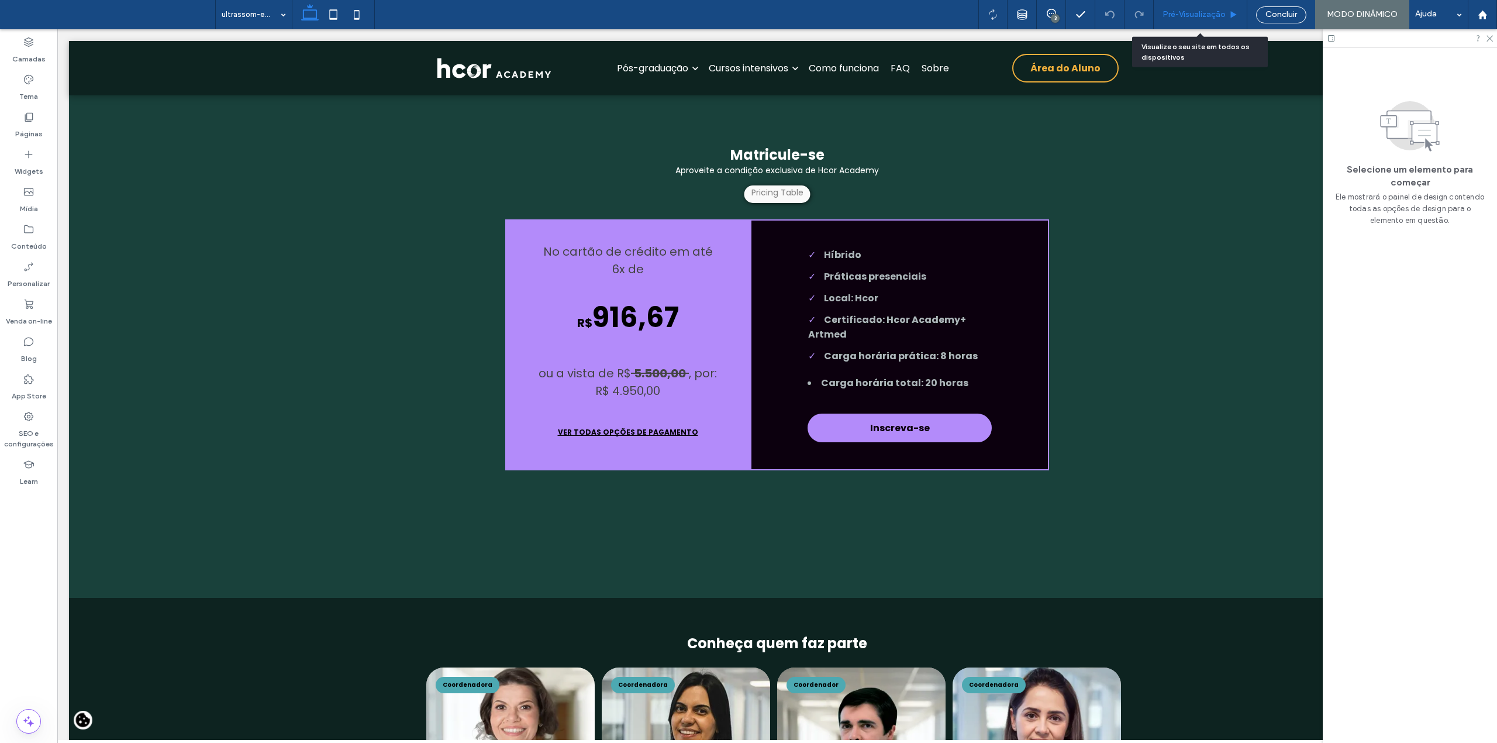
click at [1193, 12] on span "Pré-Visualizaçāo" at bounding box center [1193, 14] width 63 height 9
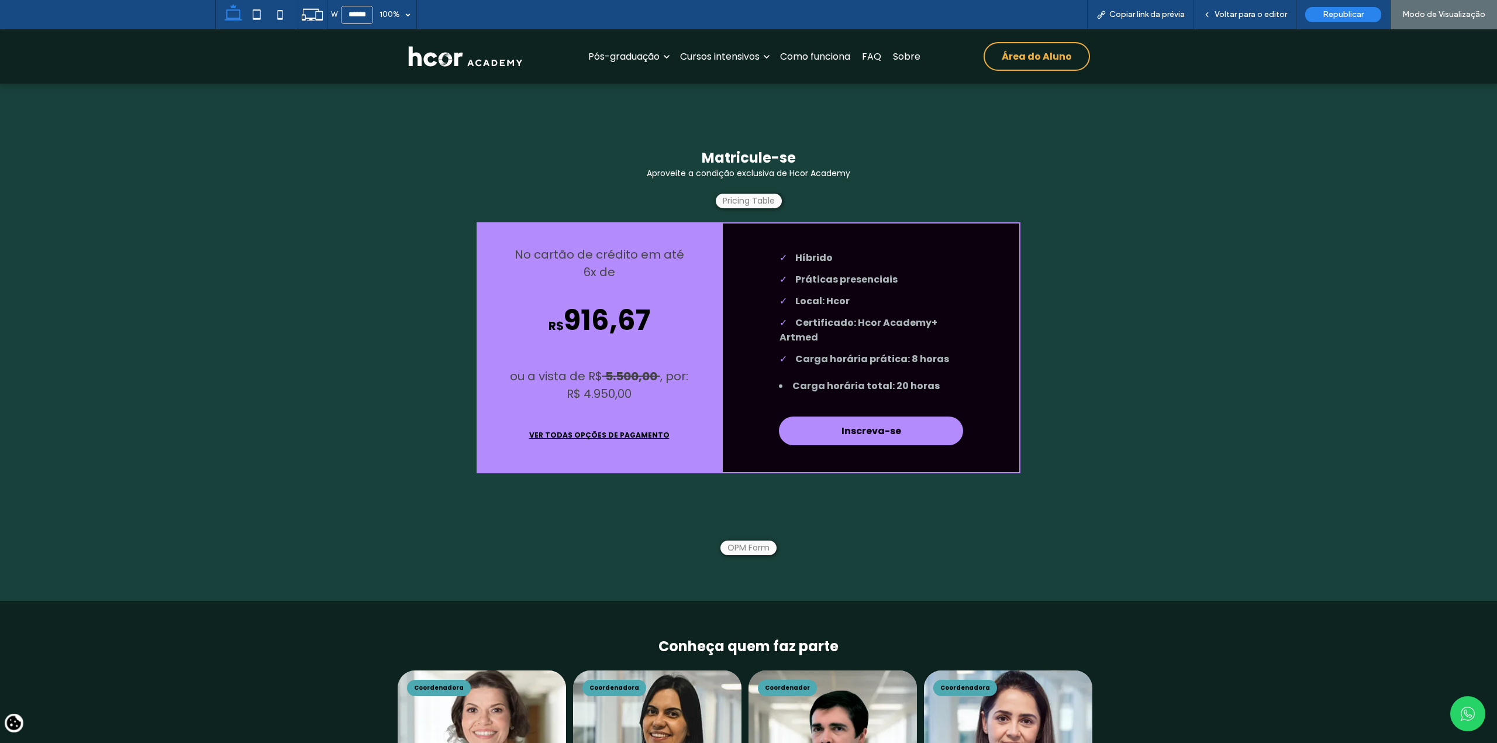
click at [853, 445] on button "Inscreva-se" at bounding box center [871, 430] width 184 height 29
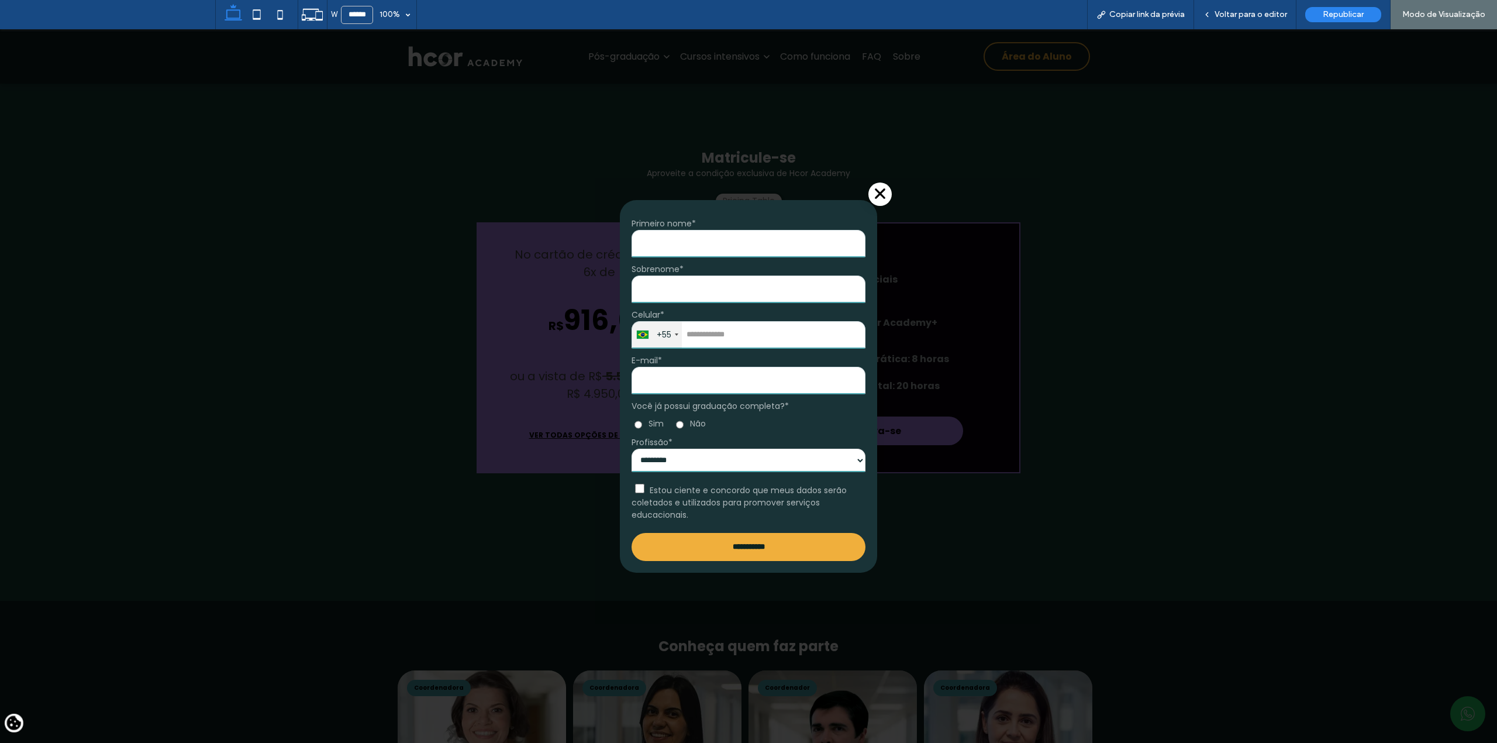
click at [878, 182] on span at bounding box center [879, 193] width 23 height 23
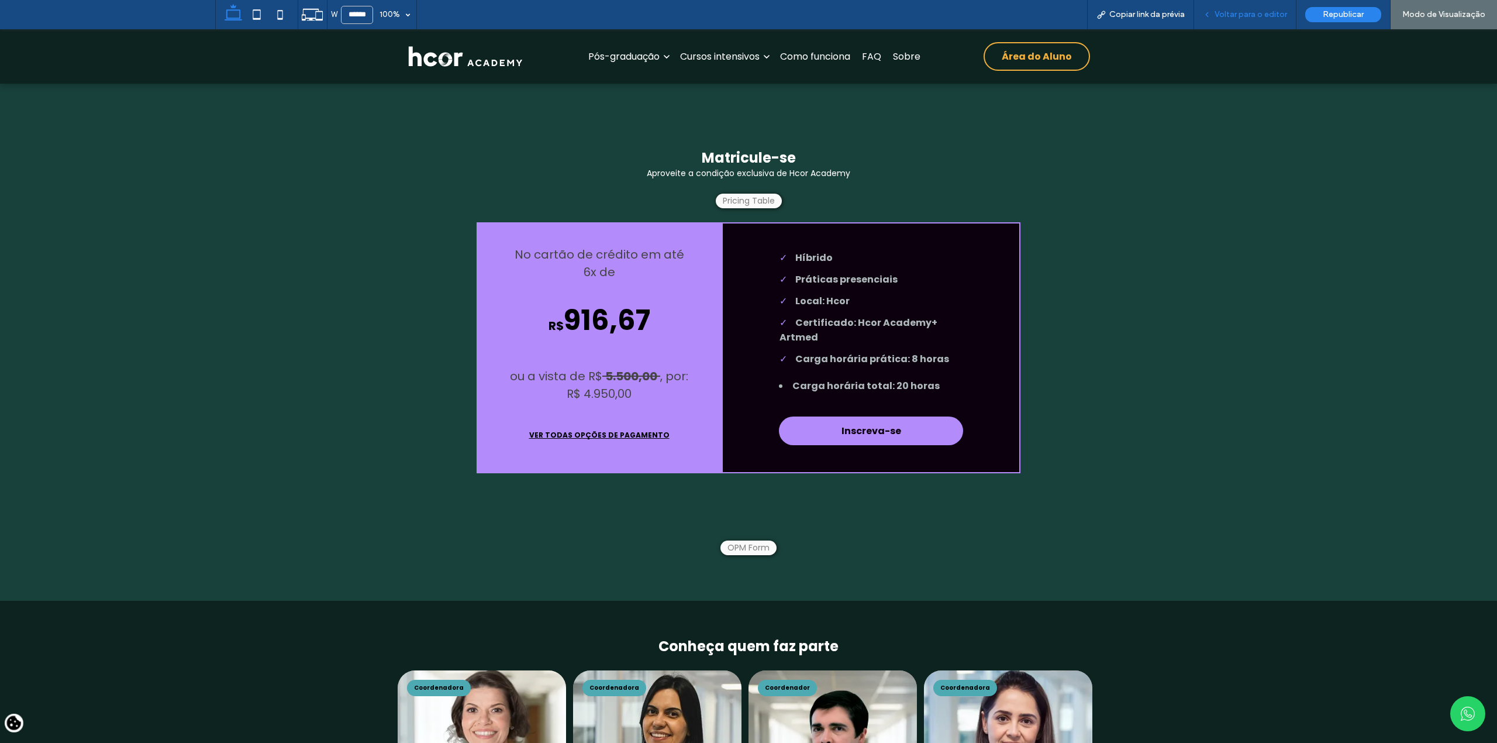
click at [1252, 10] on span "Voltar para o editor" at bounding box center [1250, 14] width 73 height 9
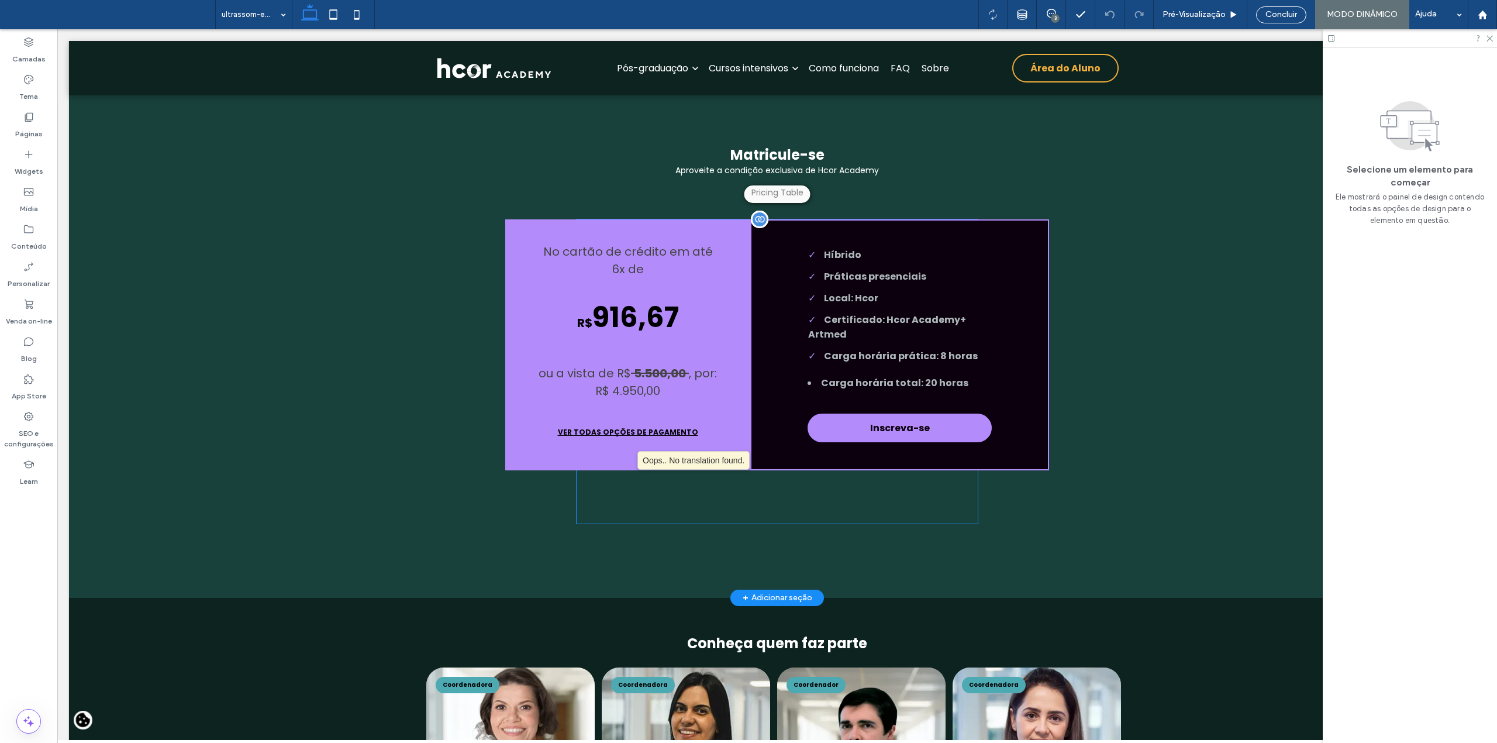
click at [631, 447] on button "VER TODAS OPÇÕES DE PAGAMENTO" at bounding box center [628, 432] width 184 height 29
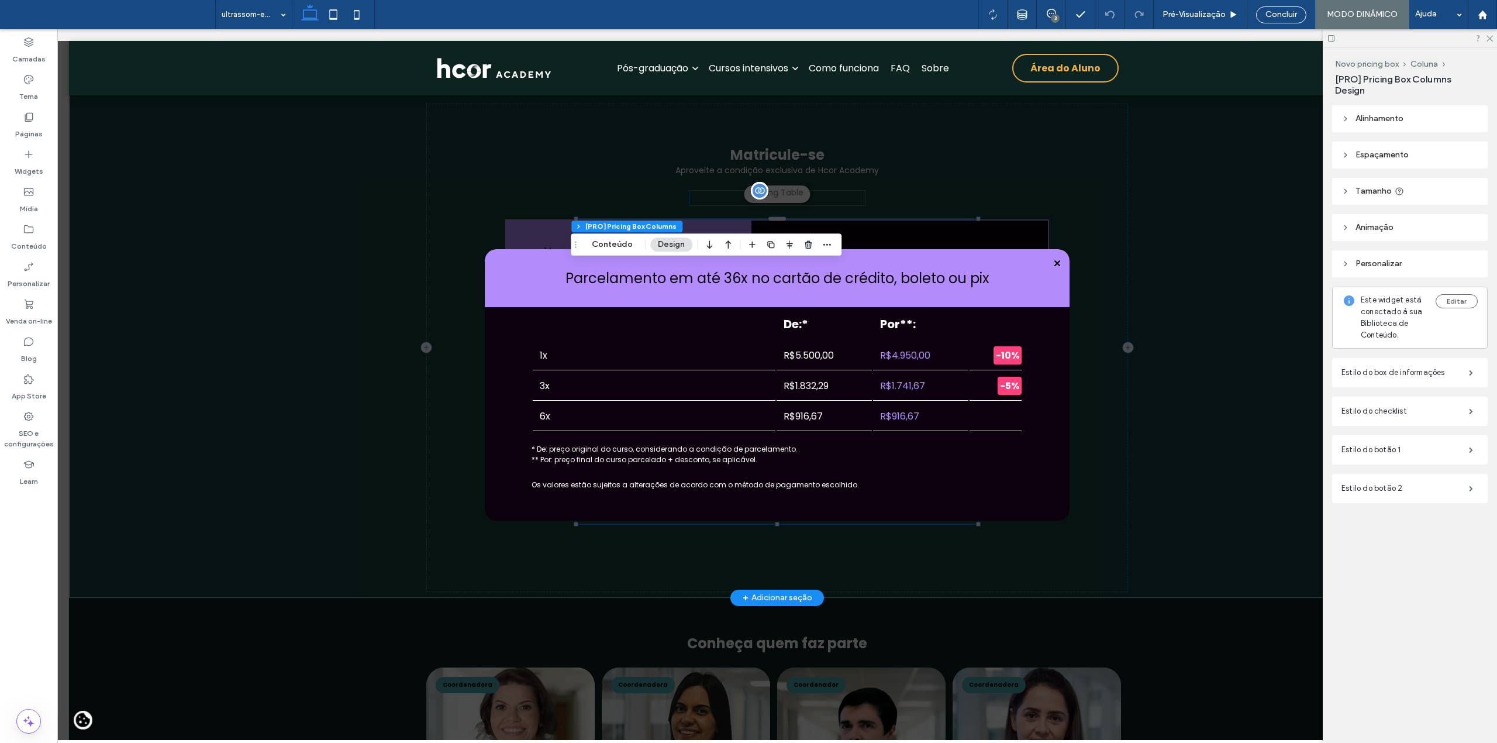
click at [1054, 262] on icon at bounding box center [1057, 263] width 6 height 6
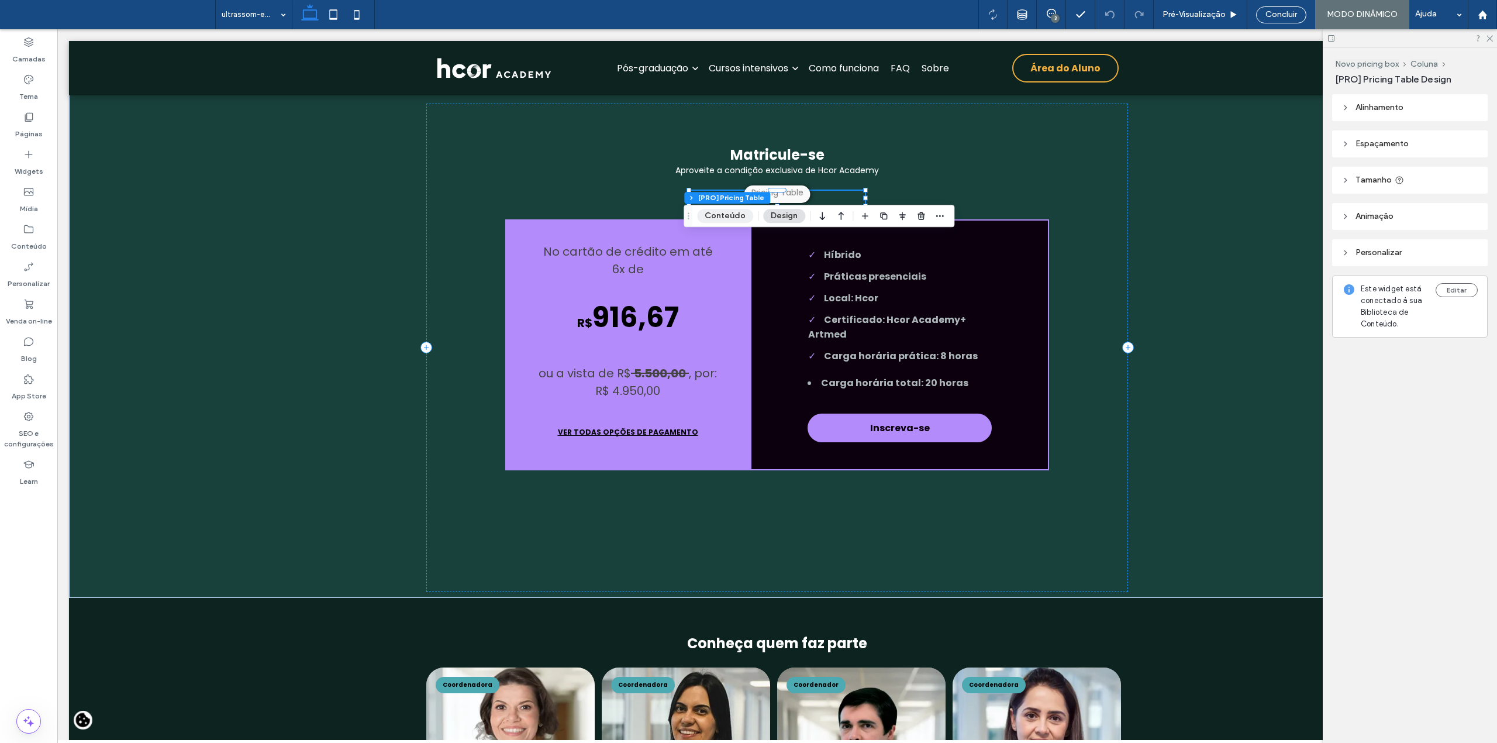
drag, startPoint x: 721, startPoint y: 215, endPoint x: 1002, endPoint y: 303, distance: 294.8
click at [721, 215] on button "Conteúdo" at bounding box center [725, 216] width 56 height 14
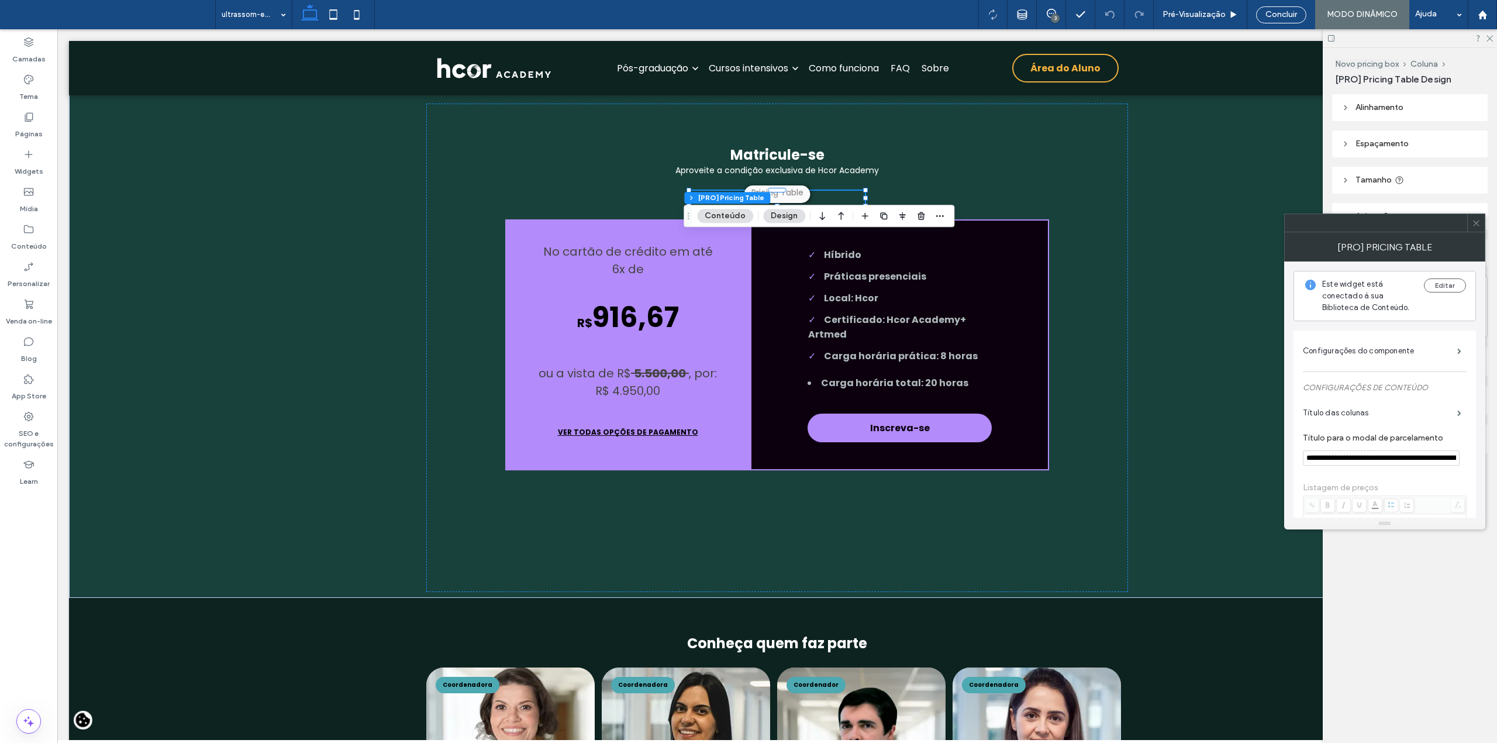
click at [1382, 464] on input "**********" at bounding box center [1381, 457] width 157 height 15
type input "**********"
click at [1477, 222] on icon at bounding box center [1476, 223] width 9 height 9
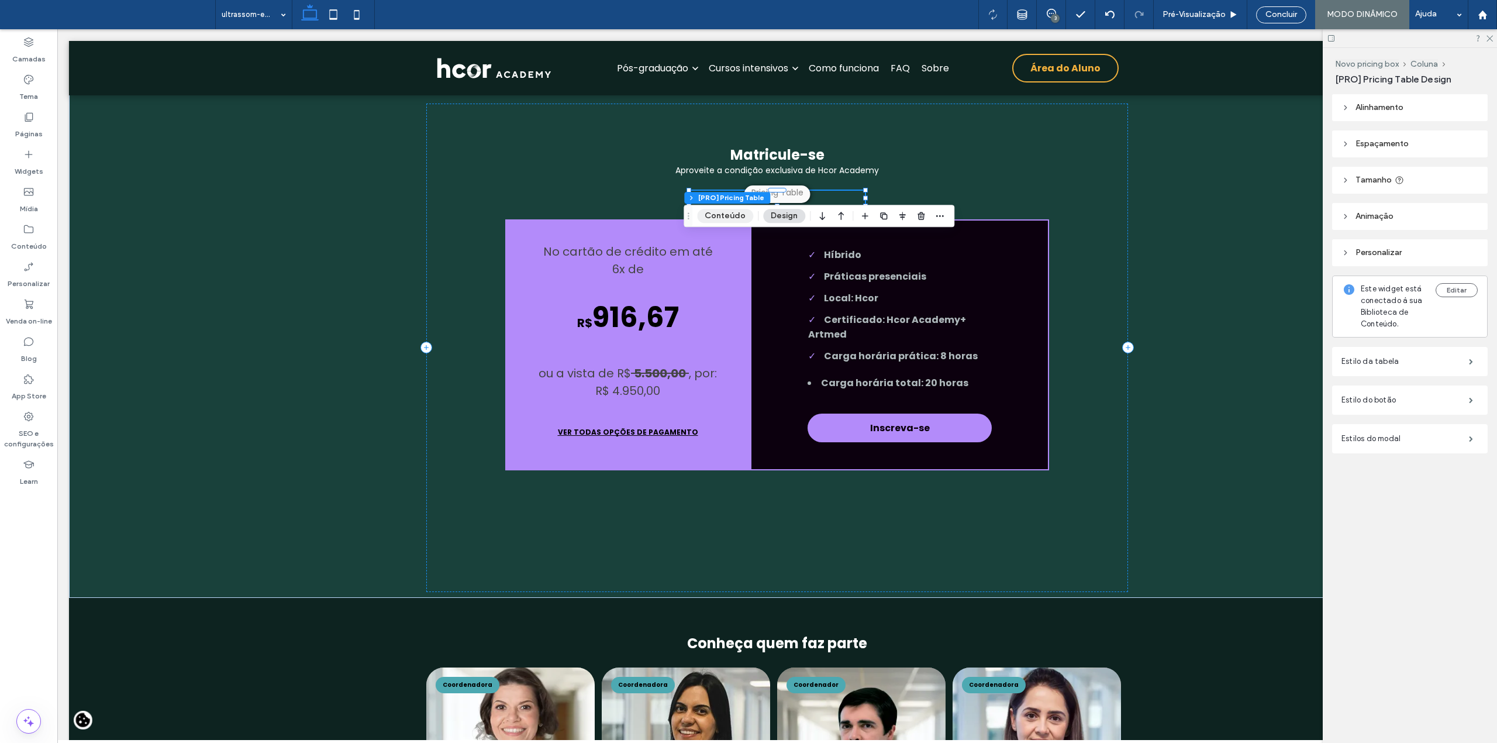
drag, startPoint x: 732, startPoint y: 214, endPoint x: 1141, endPoint y: 289, distance: 416.2
click at [732, 214] on button "Conteúdo" at bounding box center [725, 216] width 56 height 14
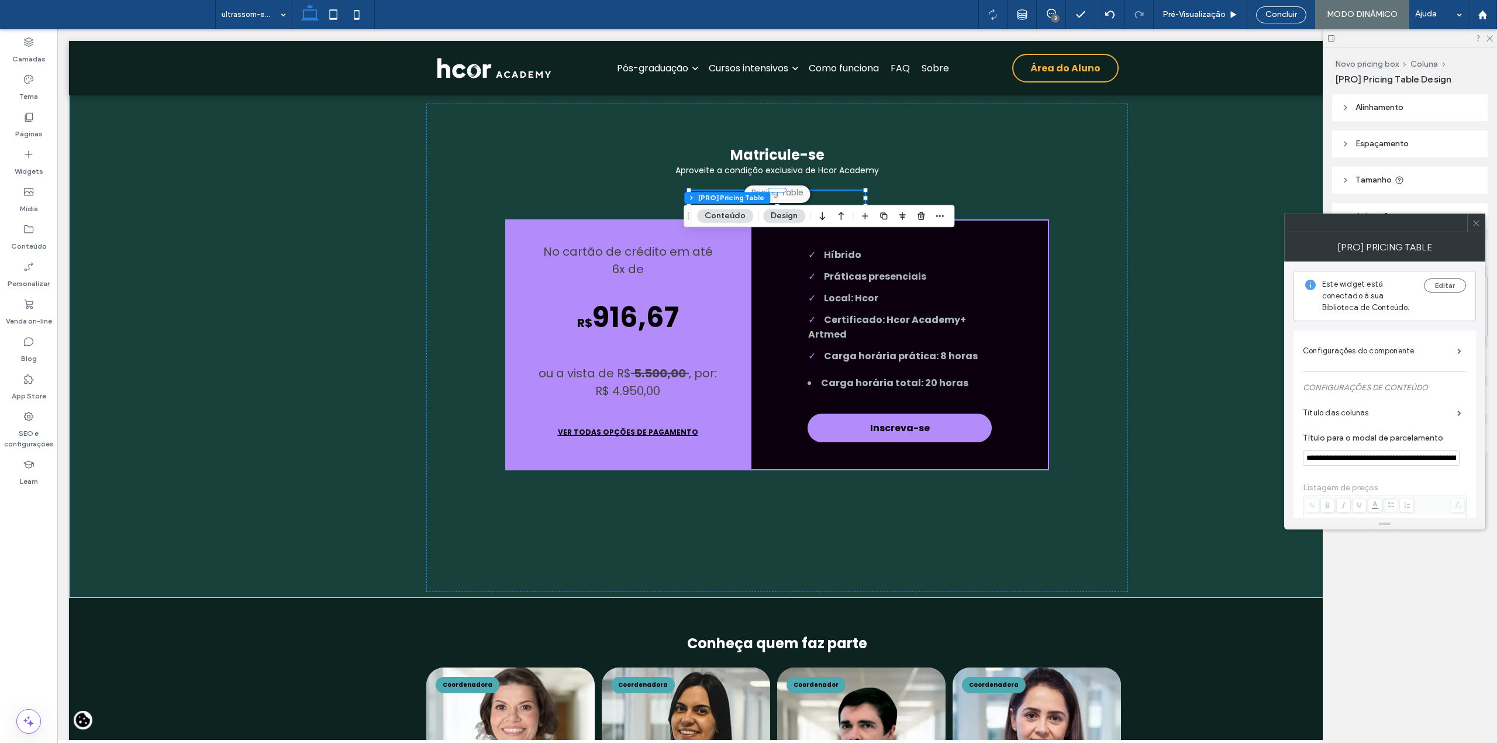
click at [1419, 461] on input "**********" at bounding box center [1381, 457] width 157 height 15
type input "**********"
click at [1476, 223] on icon at bounding box center [1476, 223] width 9 height 9
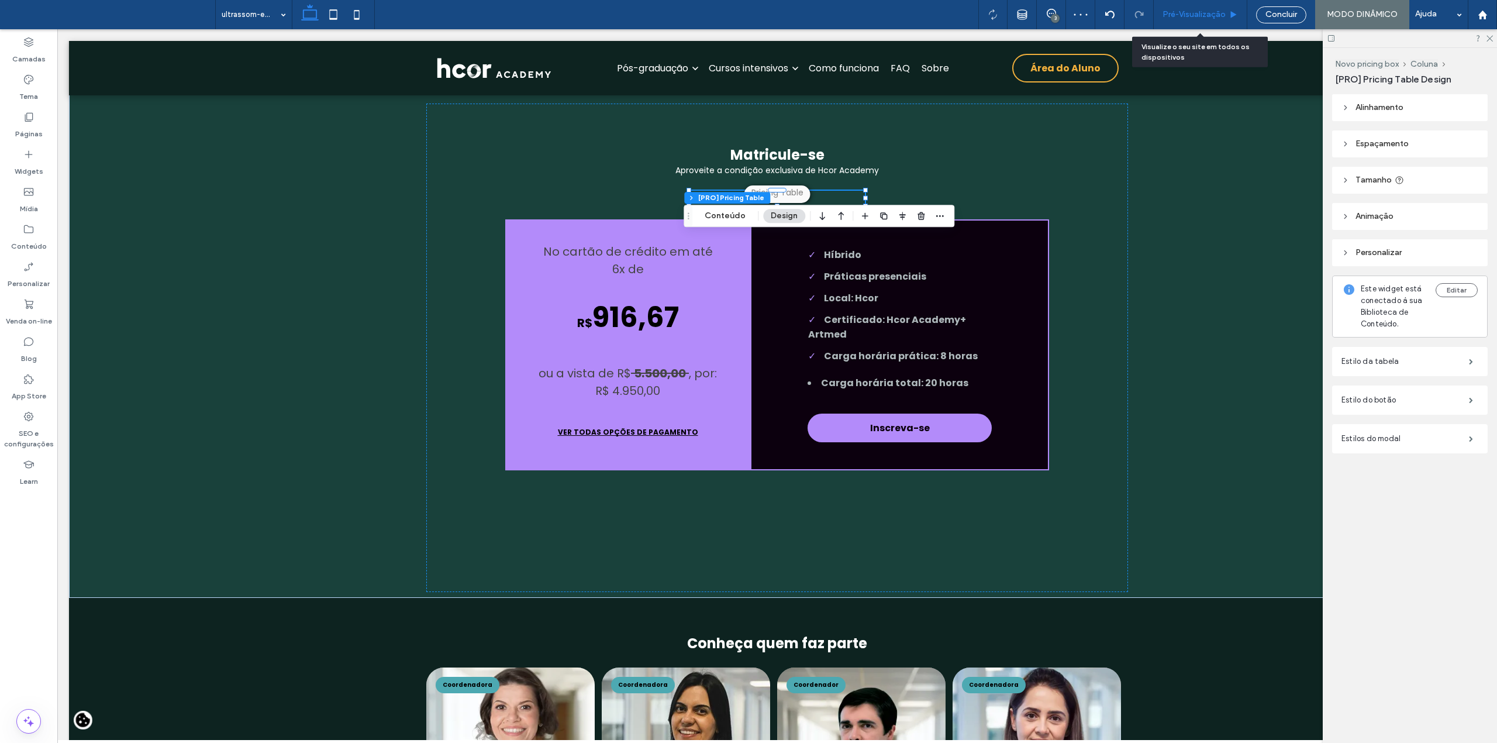
click at [1190, 5] on div "Pré-Visualizaçāo" at bounding box center [1201, 14] width 94 height 29
click at [1182, 15] on span "Pré-Visualizaçāo" at bounding box center [1193, 14] width 63 height 9
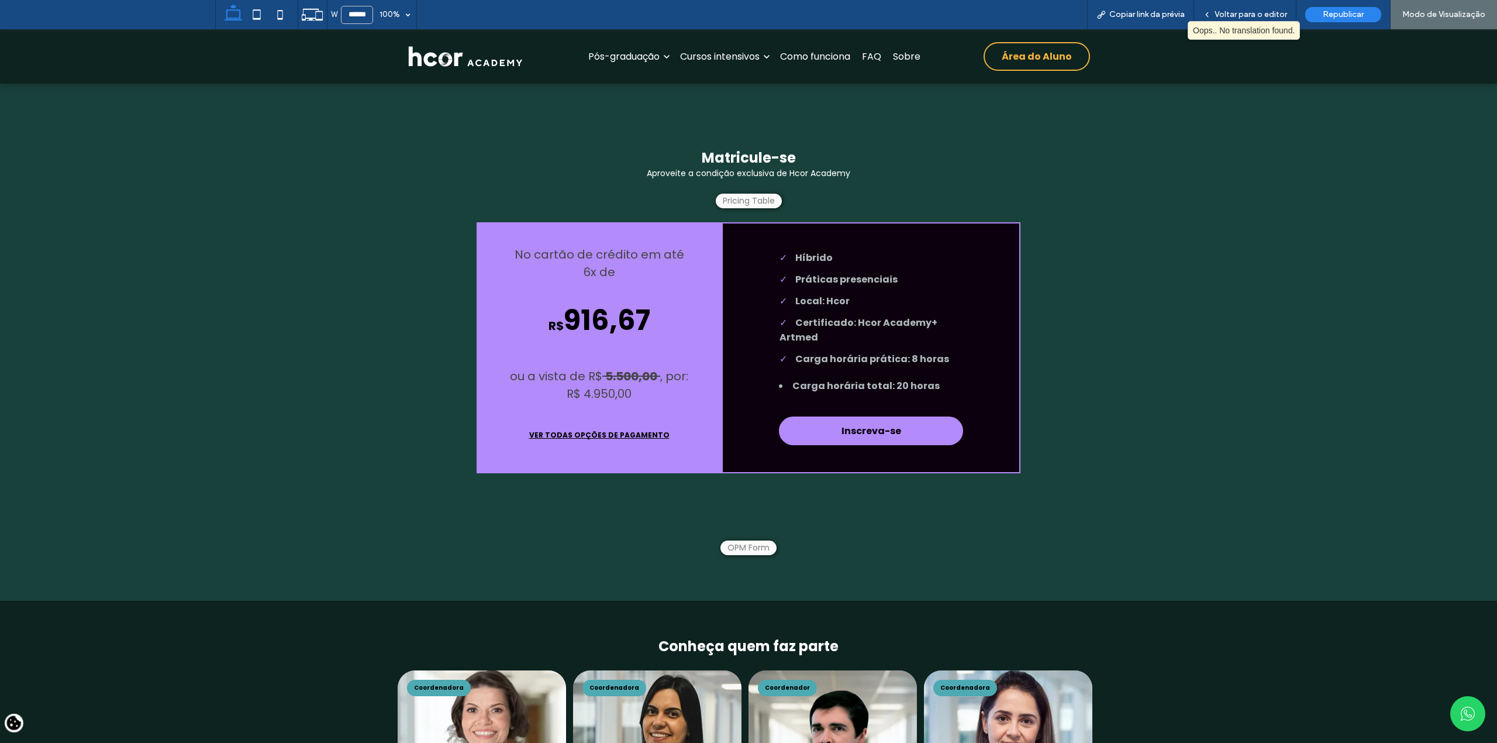
click at [620, 450] on button "VER TODAS OPÇÕES DE PAGAMENTO" at bounding box center [599, 435] width 184 height 29
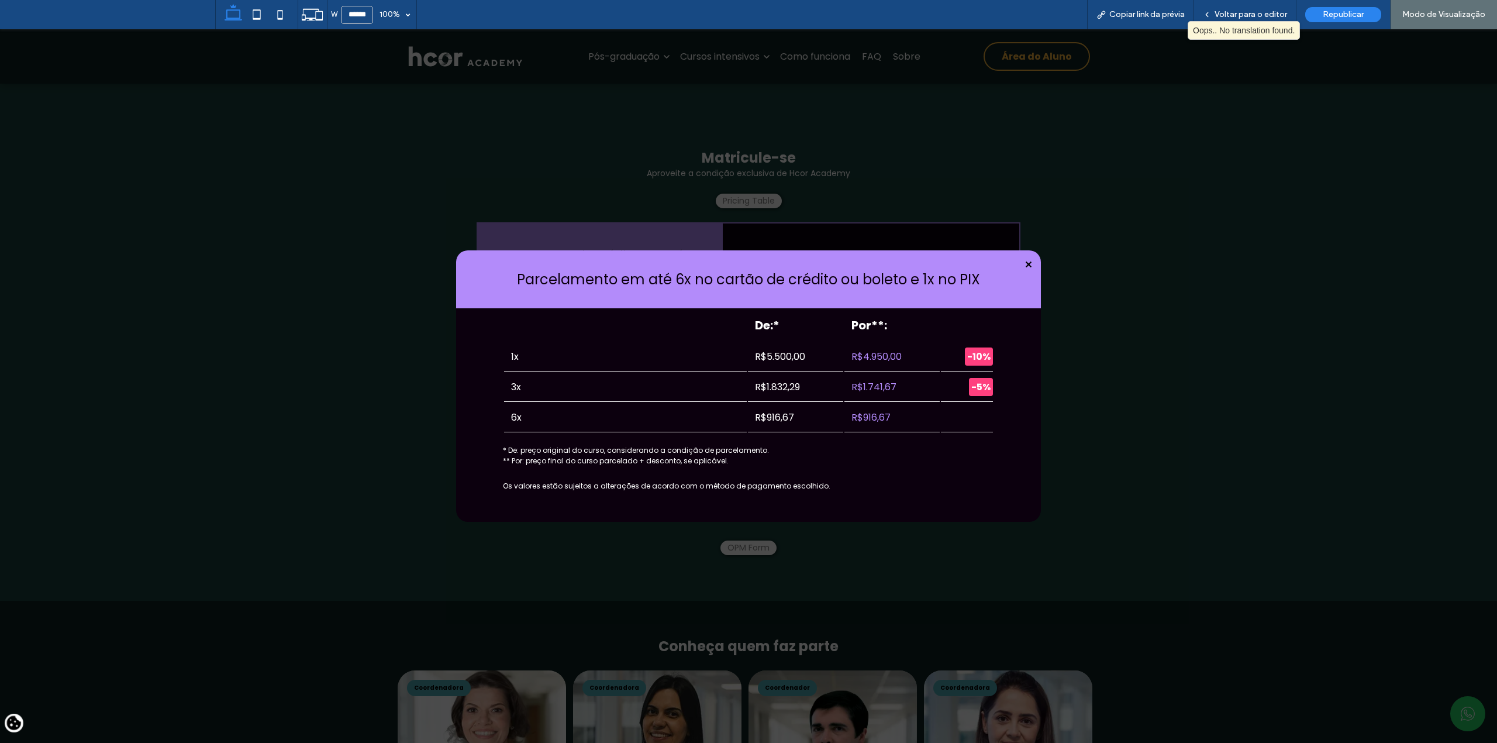
click at [1025, 263] on icon at bounding box center [1028, 264] width 6 height 6
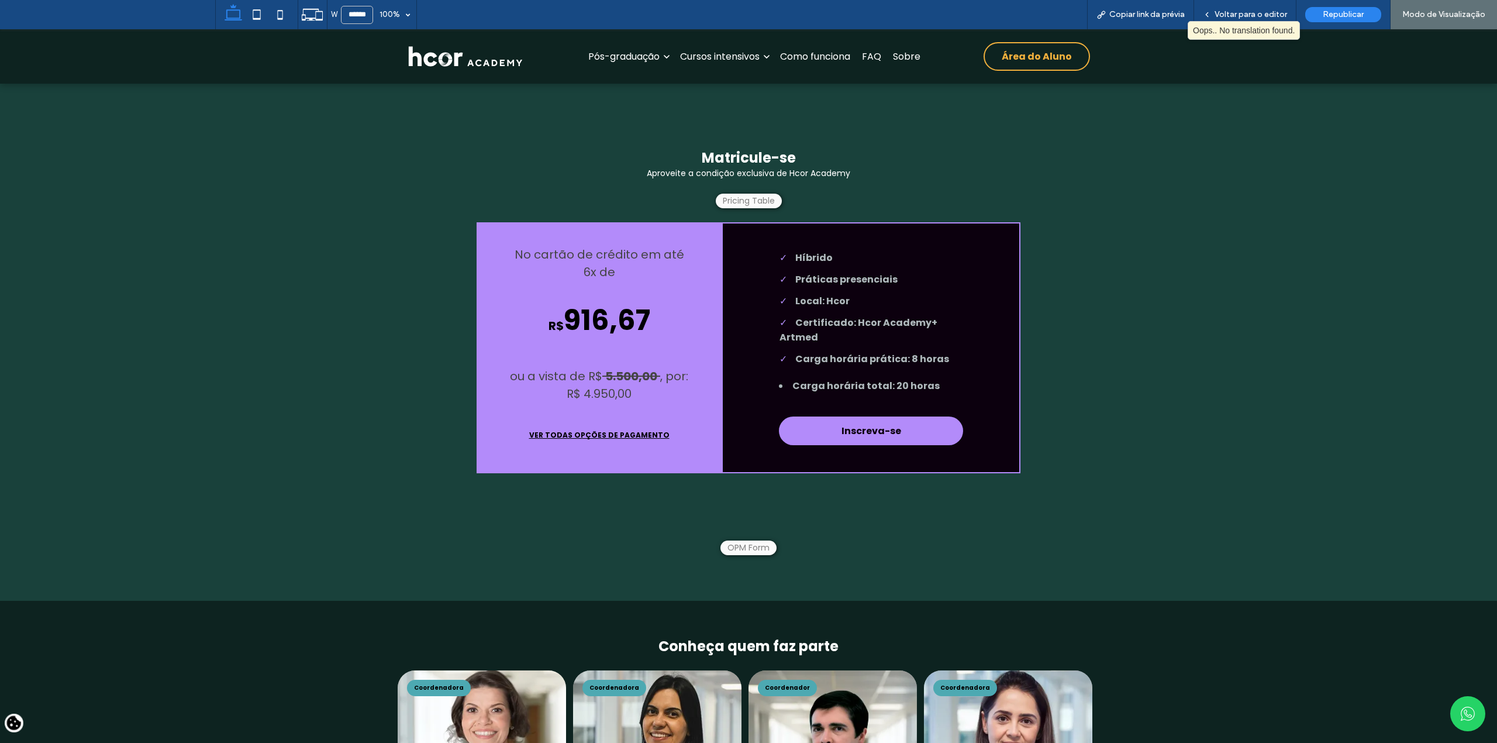
click at [724, 236] on div "Matricule-se Aproveite a condição exclusiva de Hcor Academy Parcelamento em até…" at bounding box center [749, 350] width 702 height 488
drag, startPoint x: 1231, startPoint y: 18, endPoint x: 1108, endPoint y: 50, distance: 127.1
click at [1231, 18] on span "Voltar para o editor" at bounding box center [1250, 14] width 73 height 9
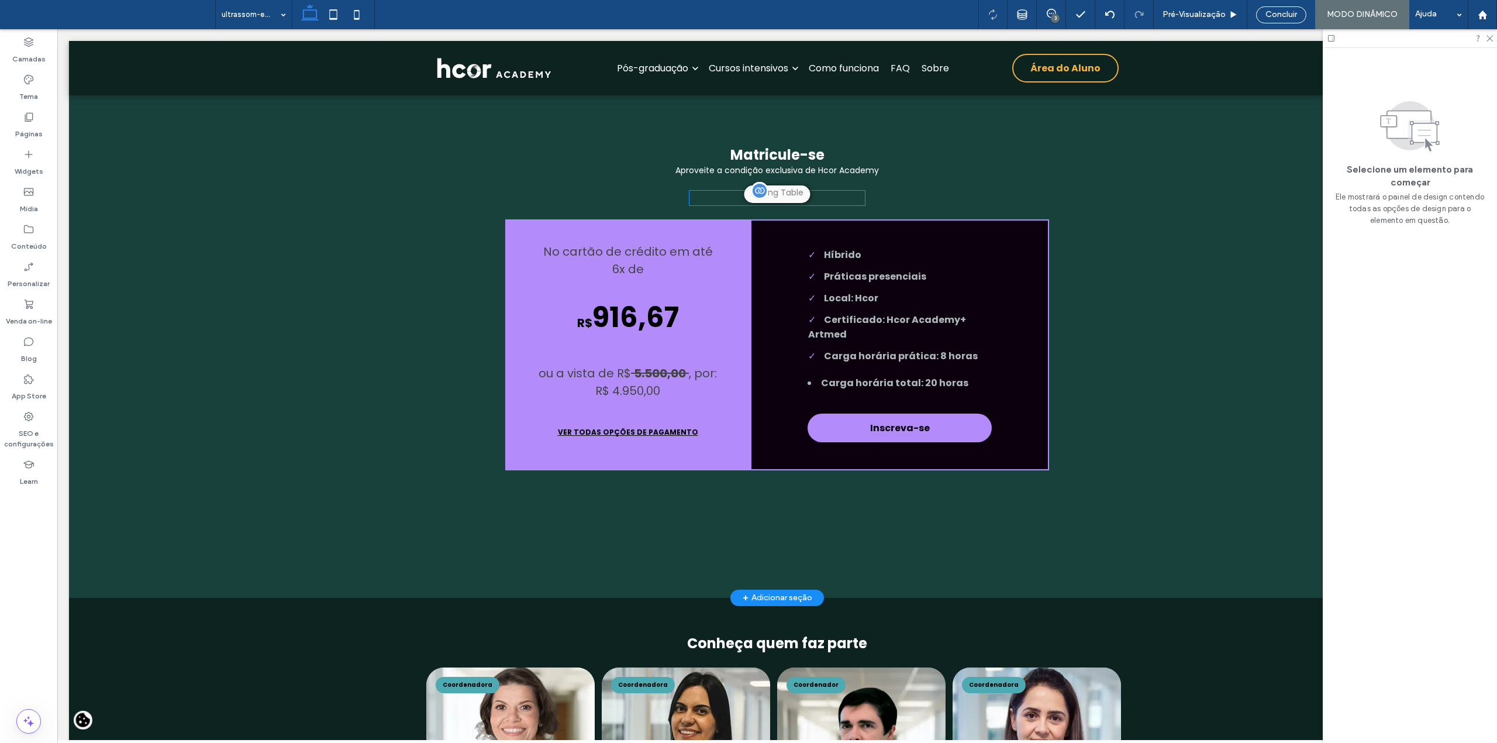
click at [798, 205] on div "Parcelamento em até 6x no cartão de crédito ou boleto e 1x no PIX De:* Por**: 1…" at bounding box center [776, 198] width 175 height 15
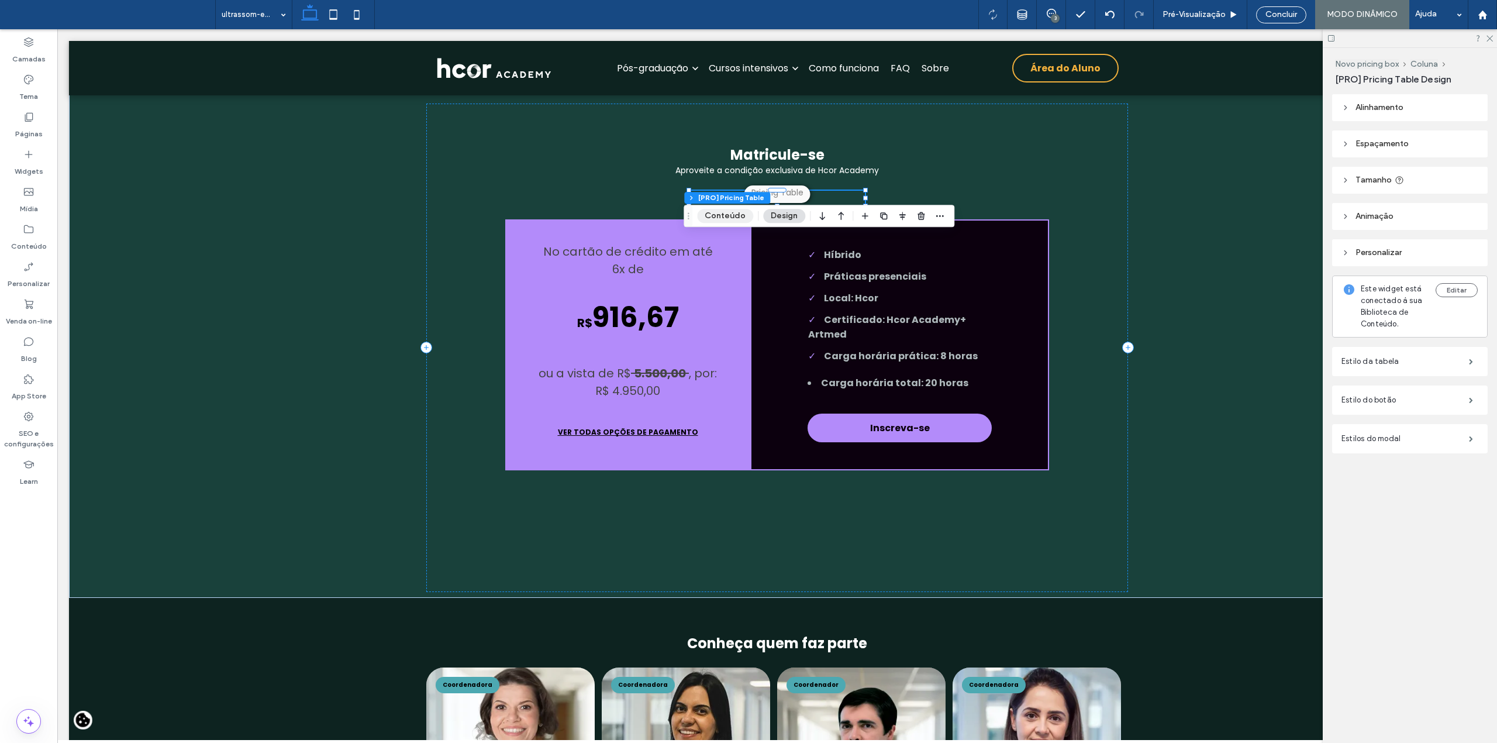
click at [700, 213] on button "Conteúdo" at bounding box center [725, 216] width 56 height 14
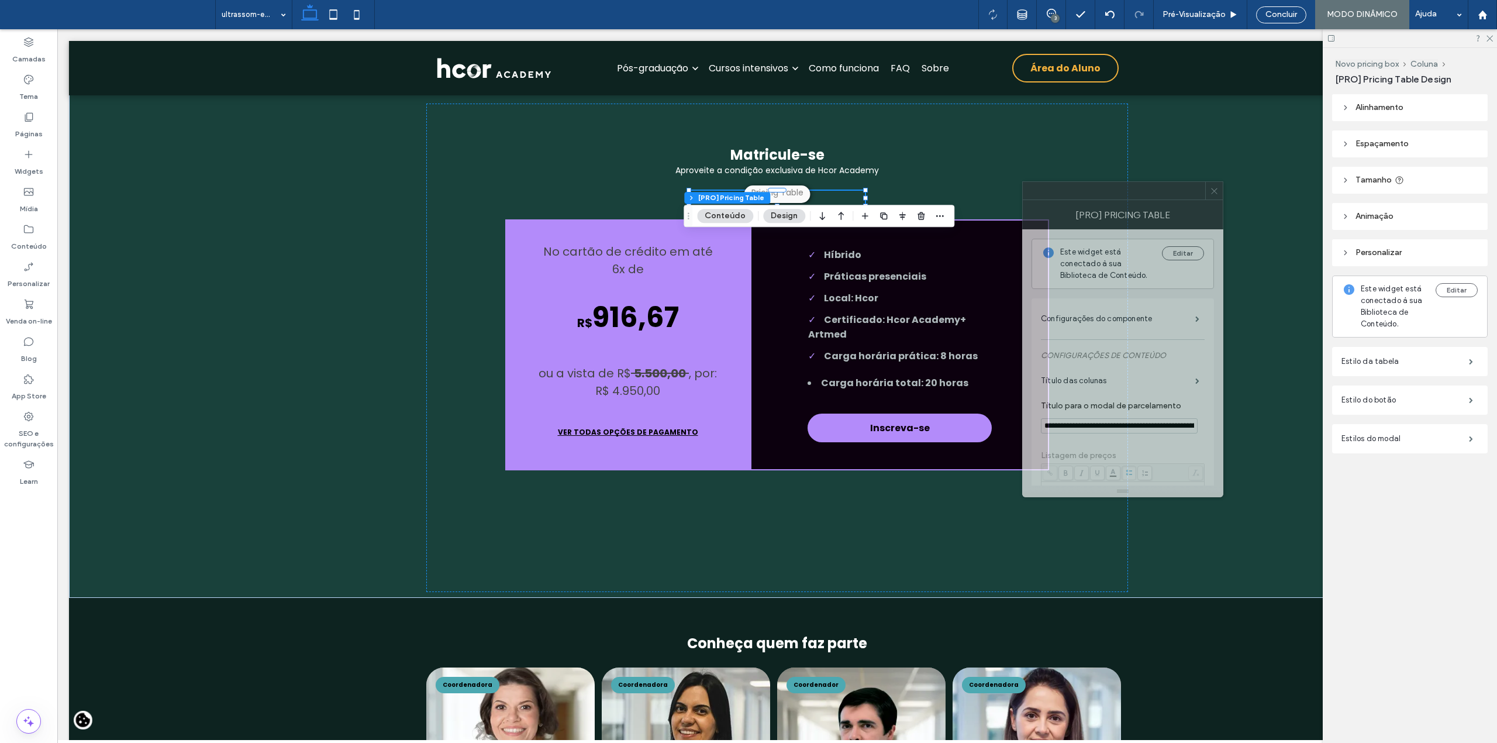
drag, startPoint x: 1355, startPoint y: 237, endPoint x: 1093, endPoint y: 205, distance: 263.9
click at [1093, 205] on div "[PRO] Pricing Table" at bounding box center [1122, 214] width 201 height 29
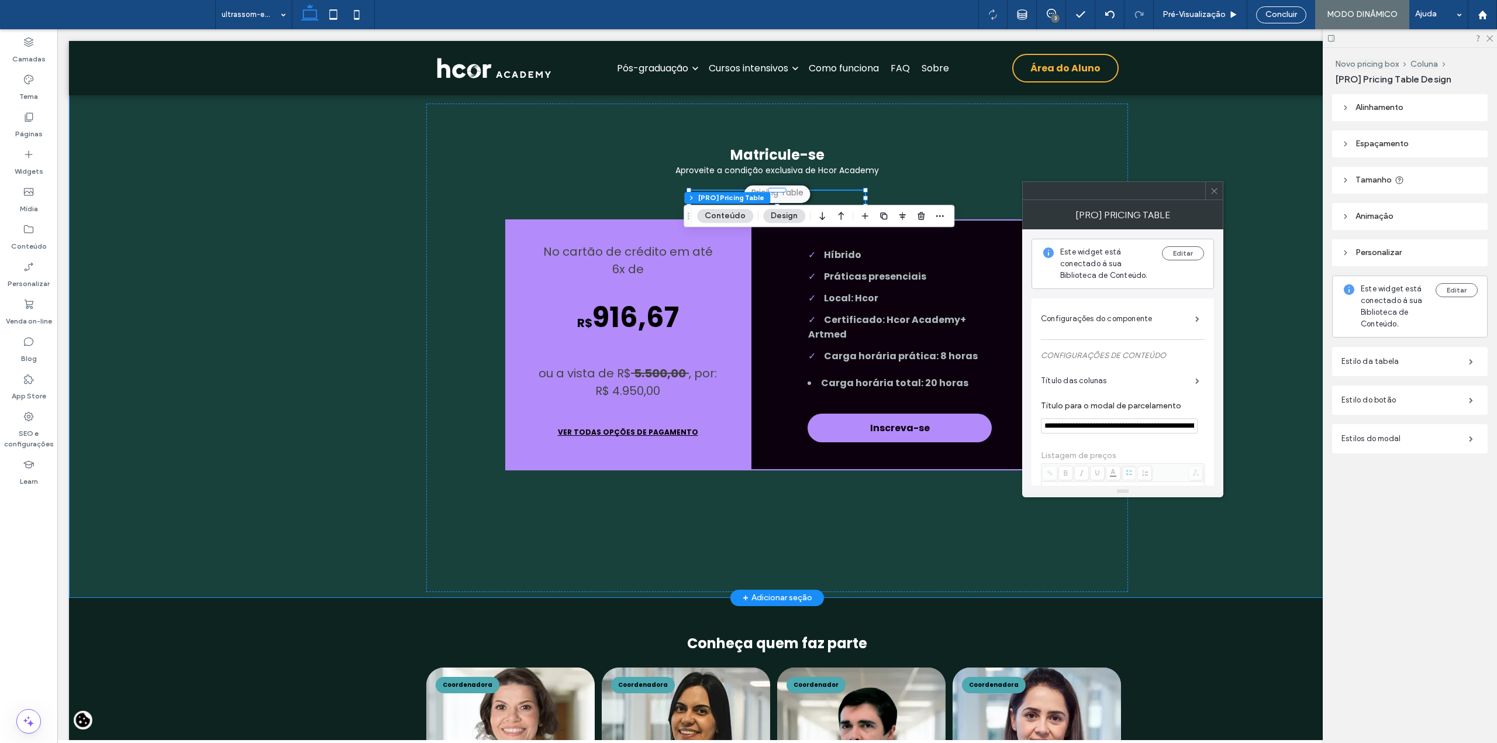
scroll to position [0, 78]
drag, startPoint x: 1223, startPoint y: 456, endPoint x: 1276, endPoint y: 460, distance: 53.9
click at [1162, 427] on input "**********" at bounding box center [1119, 426] width 157 height 16
click at [1136, 426] on input "**********" at bounding box center [1119, 426] width 157 height 16
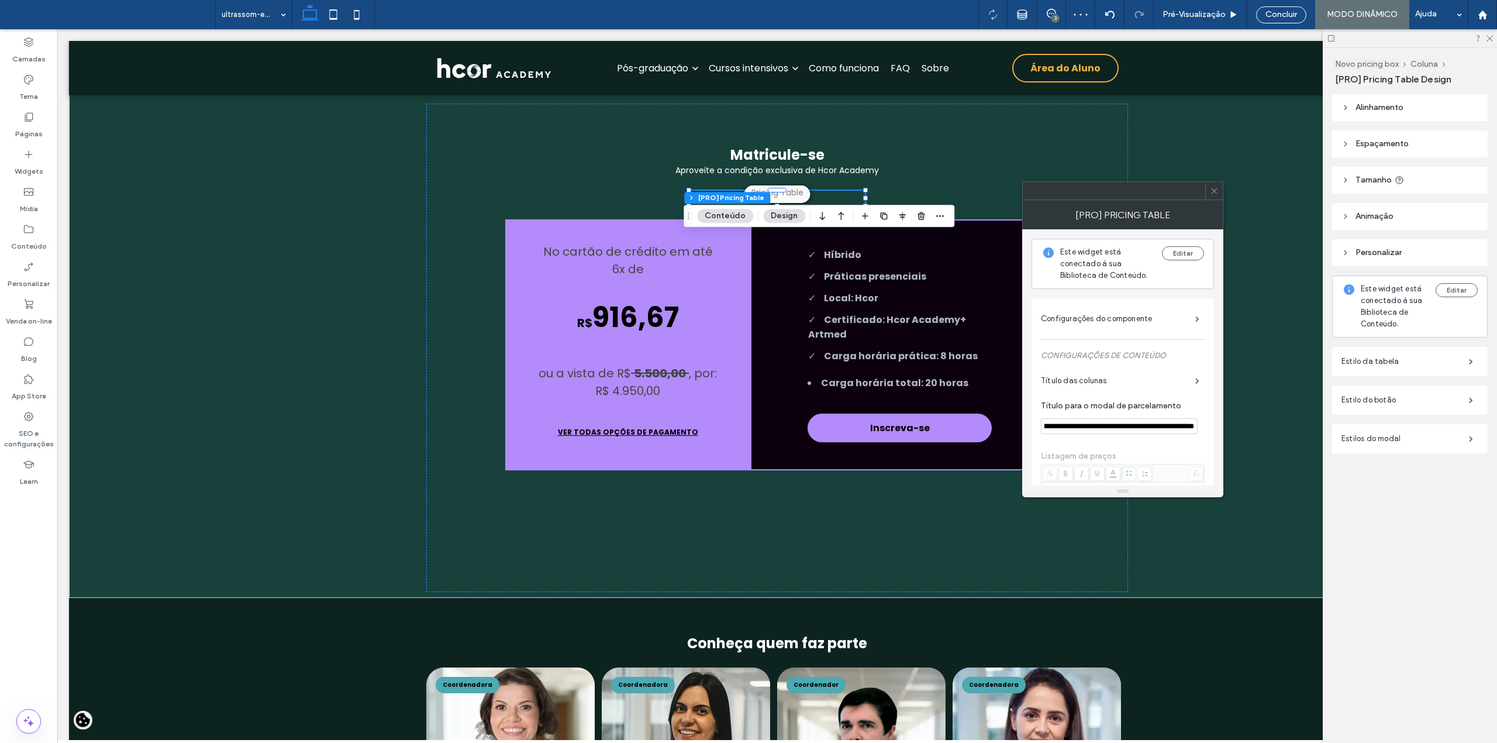
click at [1136, 426] on input "**********" at bounding box center [1119, 426] width 157 height 16
type input "**********"
click at [1214, 188] on icon at bounding box center [1214, 191] width 9 height 9
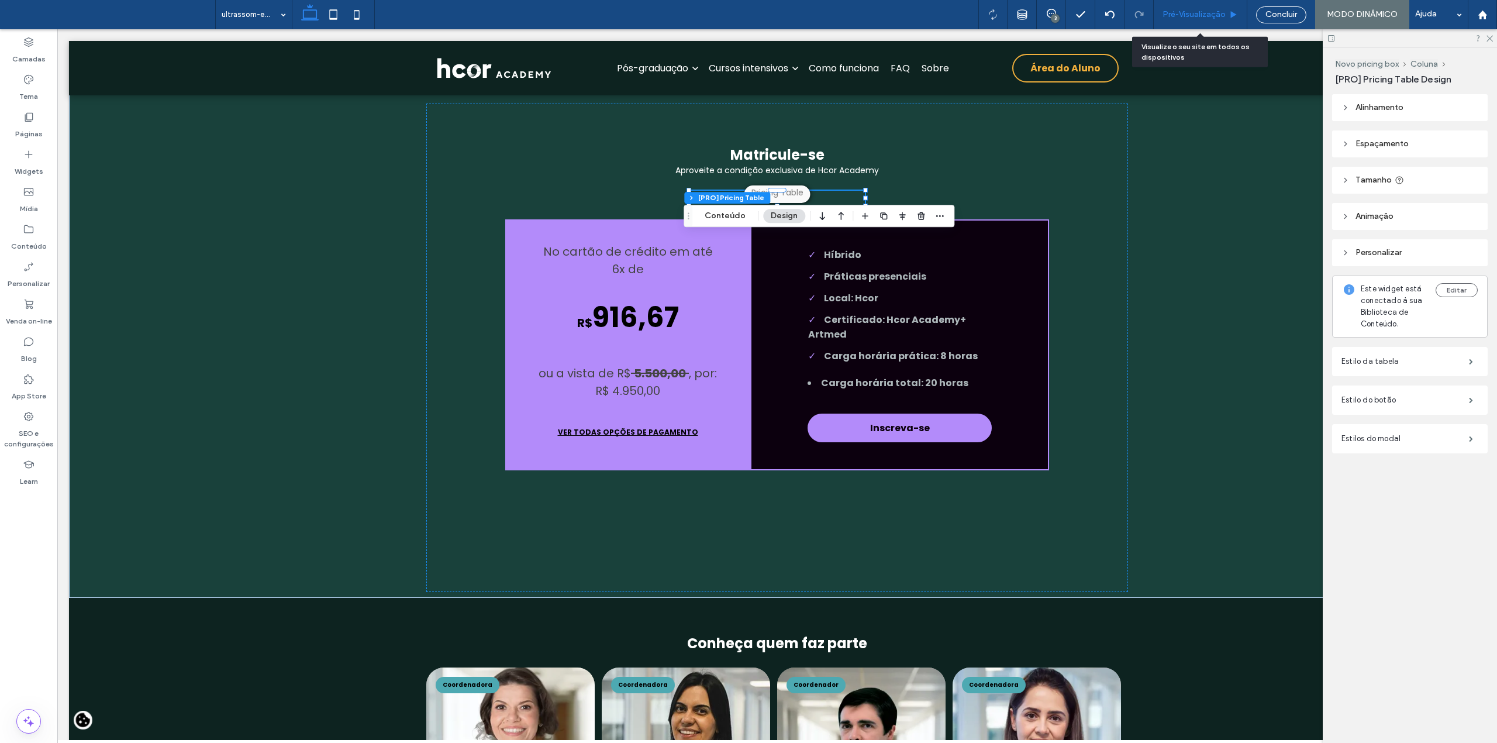
click at [1207, 14] on span "Pré-Visualizaçāo" at bounding box center [1193, 14] width 63 height 9
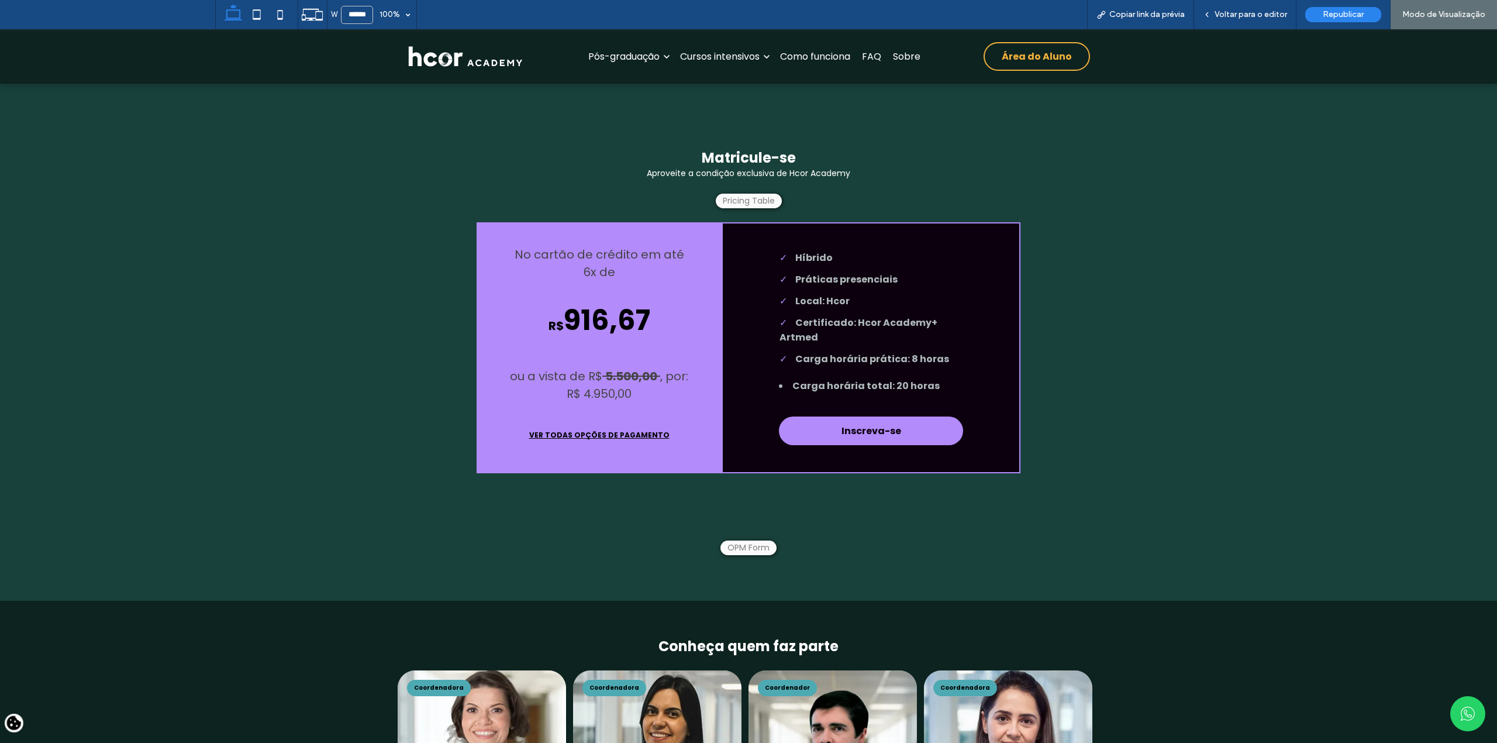
click at [608, 450] on button "VER TODAS OPÇÕES DE PAGAMENTO" at bounding box center [599, 435] width 184 height 29
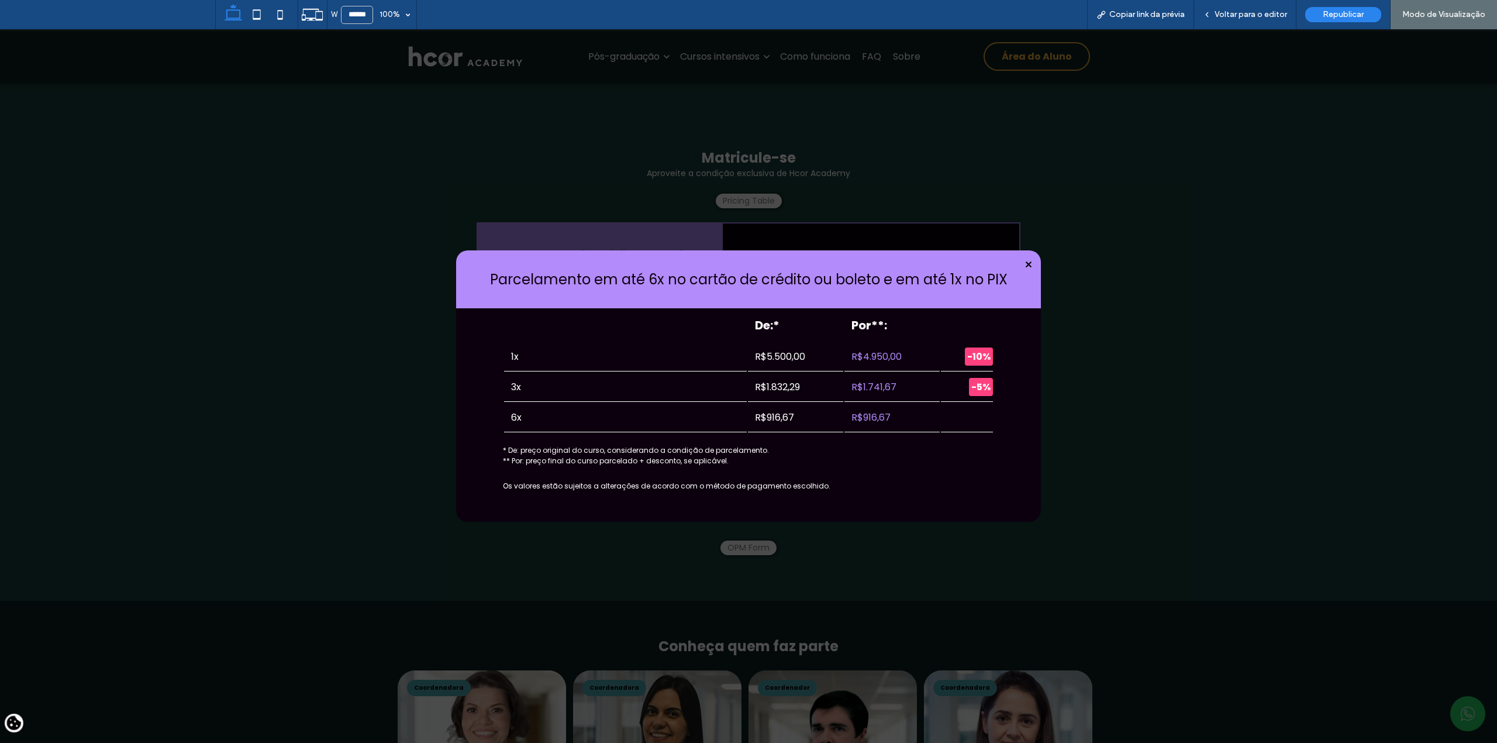
click at [1025, 268] on icon at bounding box center [1028, 264] width 6 height 6
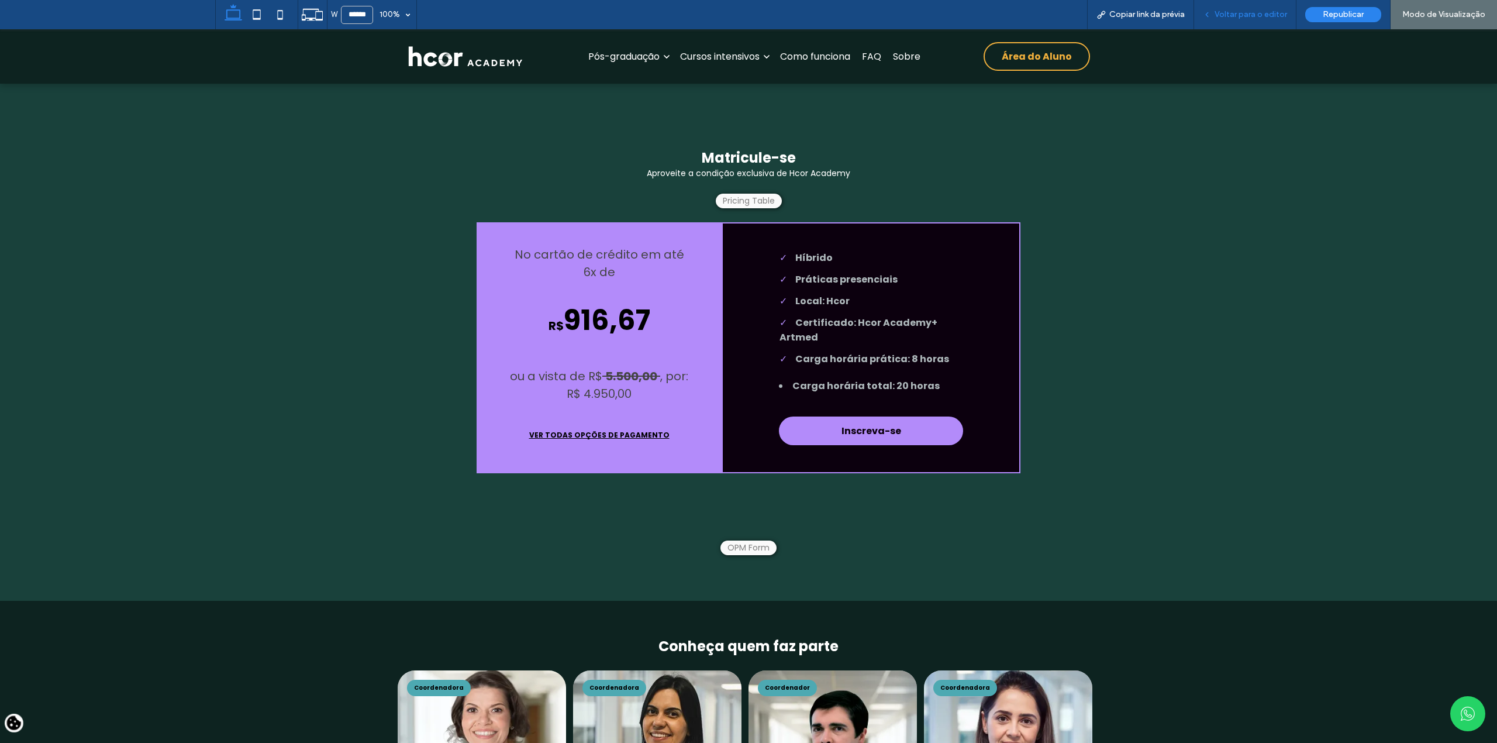
click at [1250, 17] on span "Voltar para o editor" at bounding box center [1250, 14] width 73 height 9
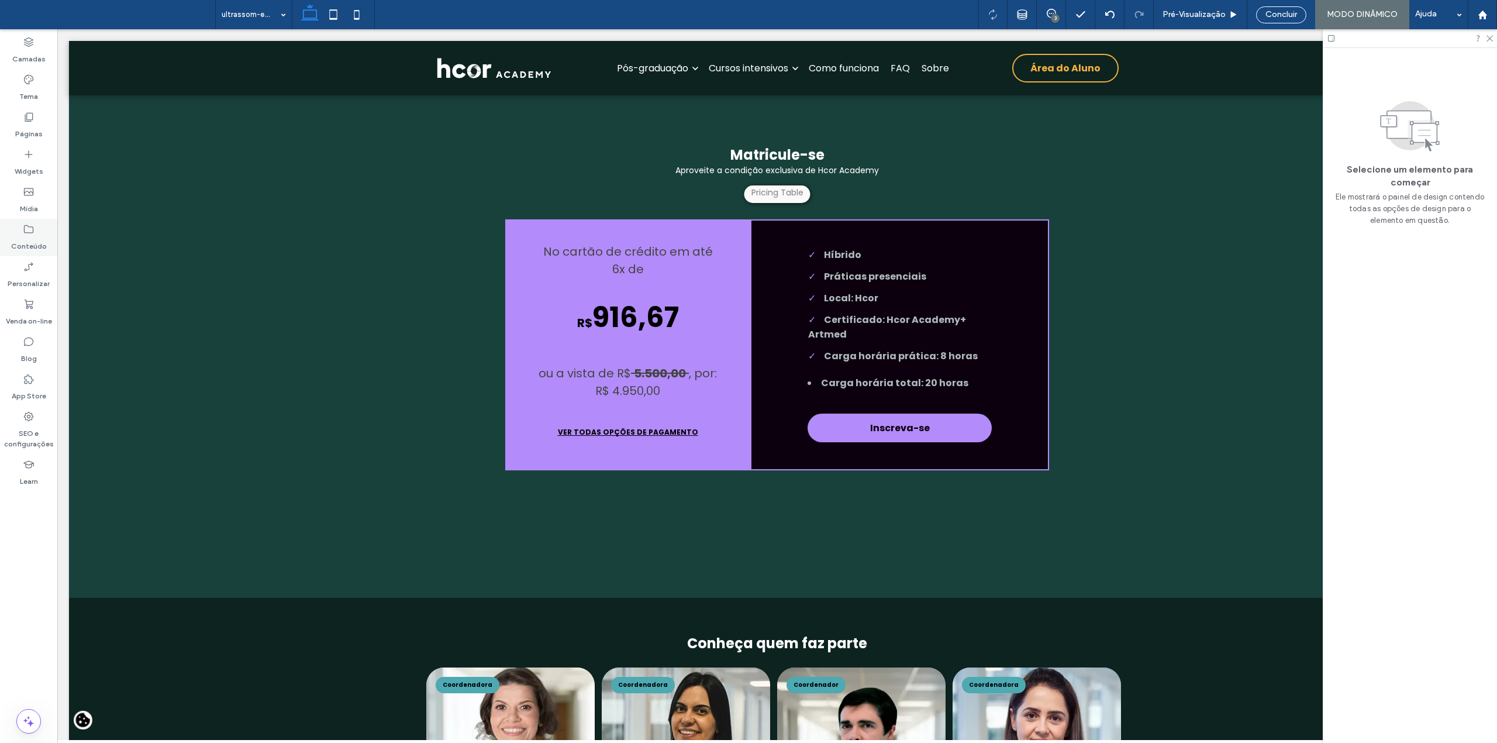
click at [19, 239] on label "Conteúdo" at bounding box center [29, 243] width 36 height 16
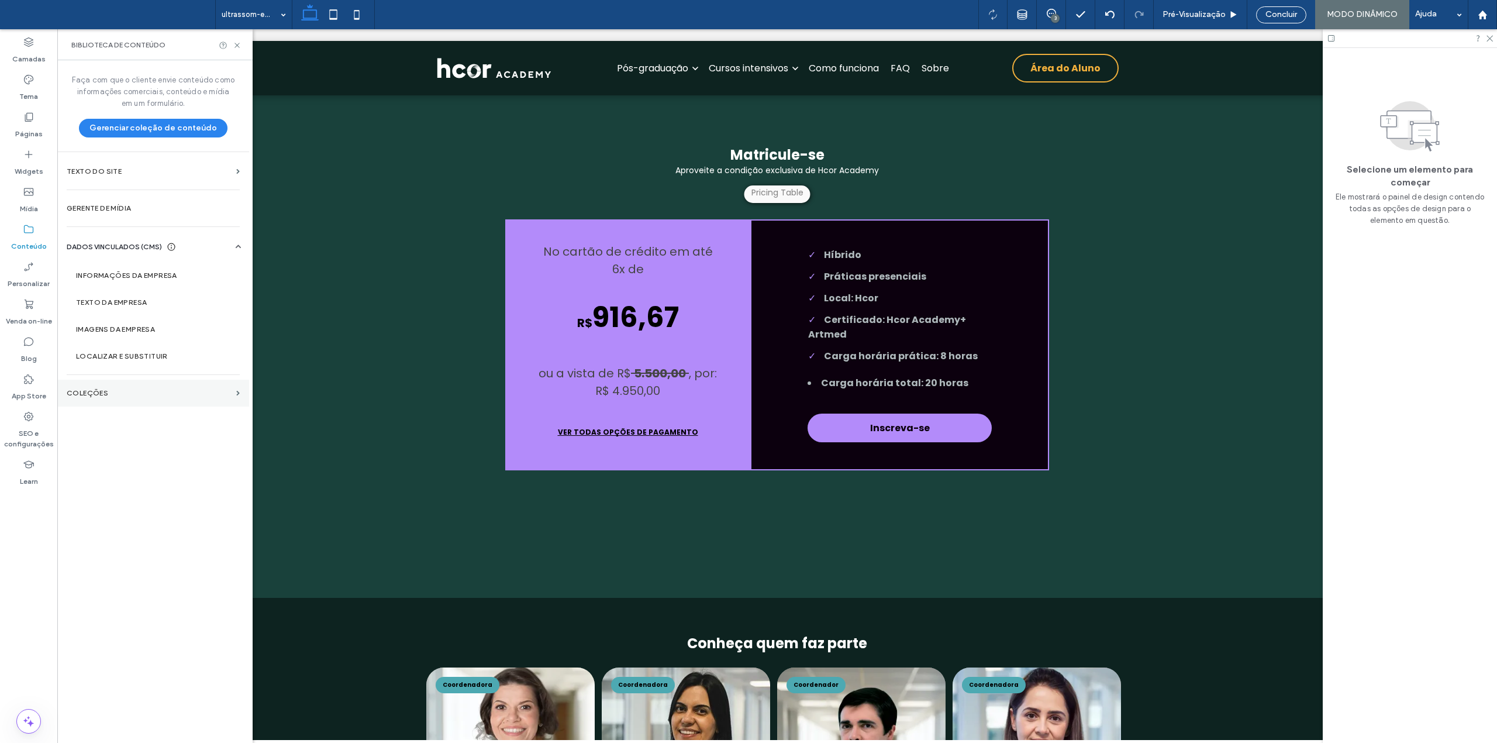
click at [91, 386] on section "COLEÇÕES" at bounding box center [153, 392] width 192 height 27
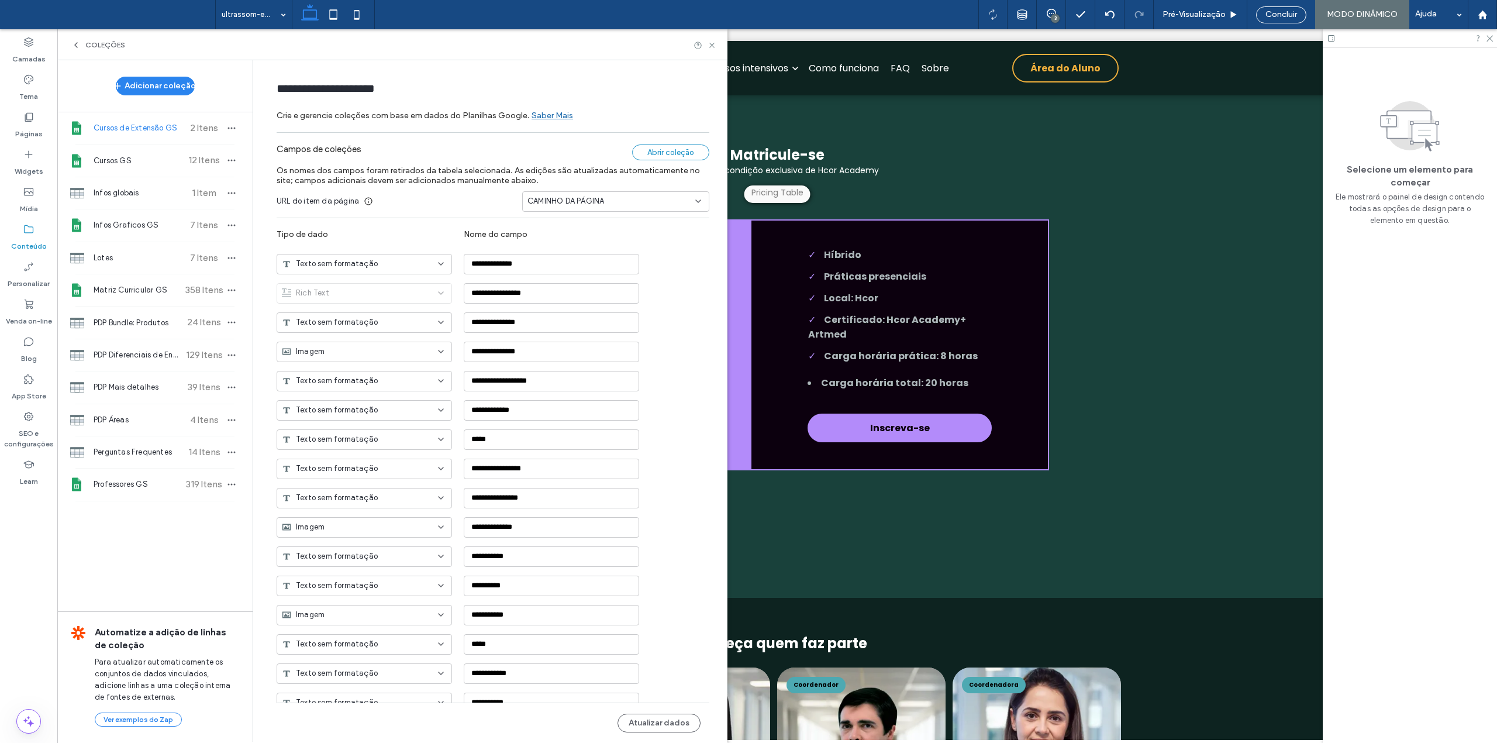
click at [660, 150] on div "Abrir coleção" at bounding box center [670, 152] width 77 height 16
click at [667, 716] on button "Atualizar dados" at bounding box center [658, 722] width 83 height 19
click at [227, 129] on icon "button" at bounding box center [231, 127] width 9 height 9
click at [286, 156] on span "Publicar coleção" at bounding box center [292, 151] width 60 height 12
click at [714, 45] on icon at bounding box center [712, 45] width 9 height 9
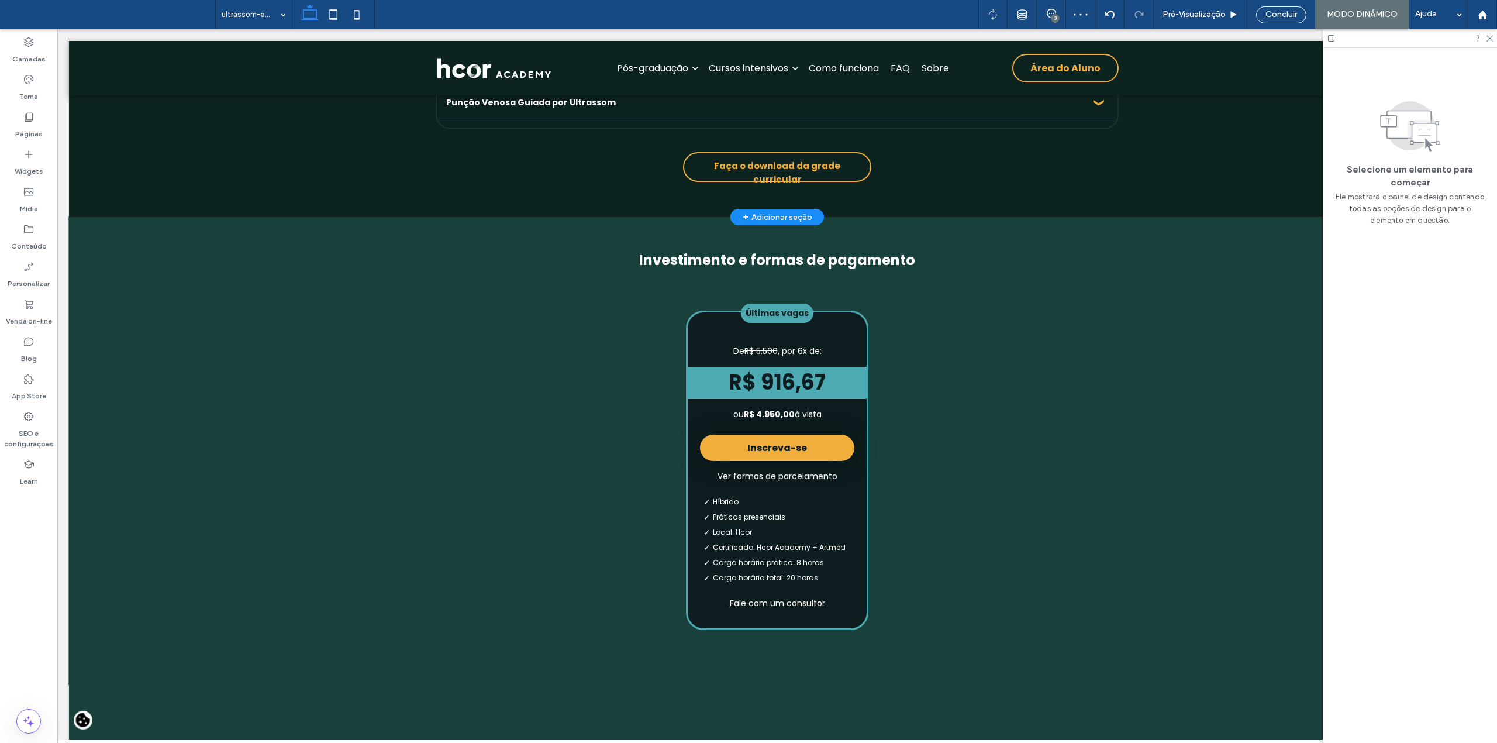
scroll to position [3294, 0]
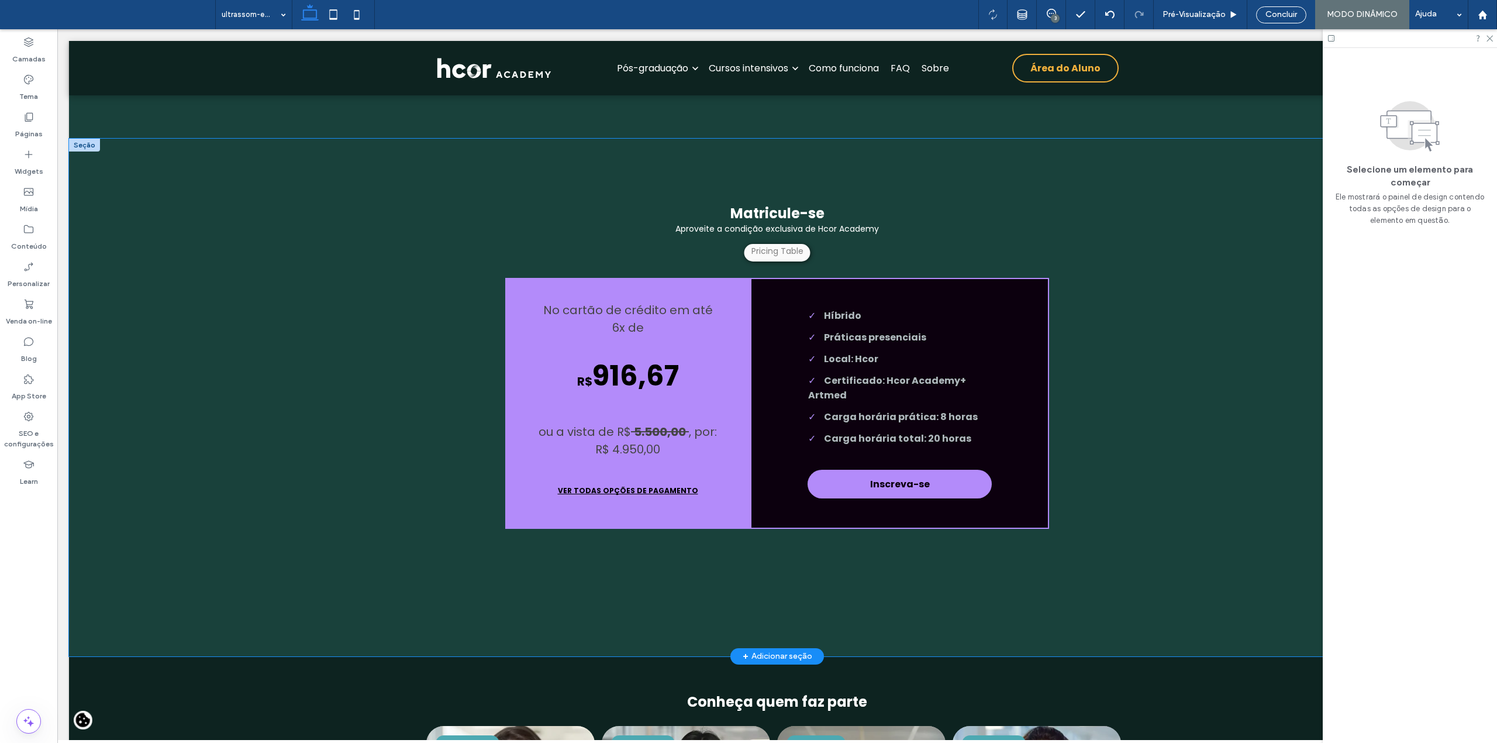
click at [199, 260] on div "Matricule-se Aproveite a condição exclusiva de Hcor Academy Parcelamento em até…" at bounding box center [777, 397] width 1416 height 517
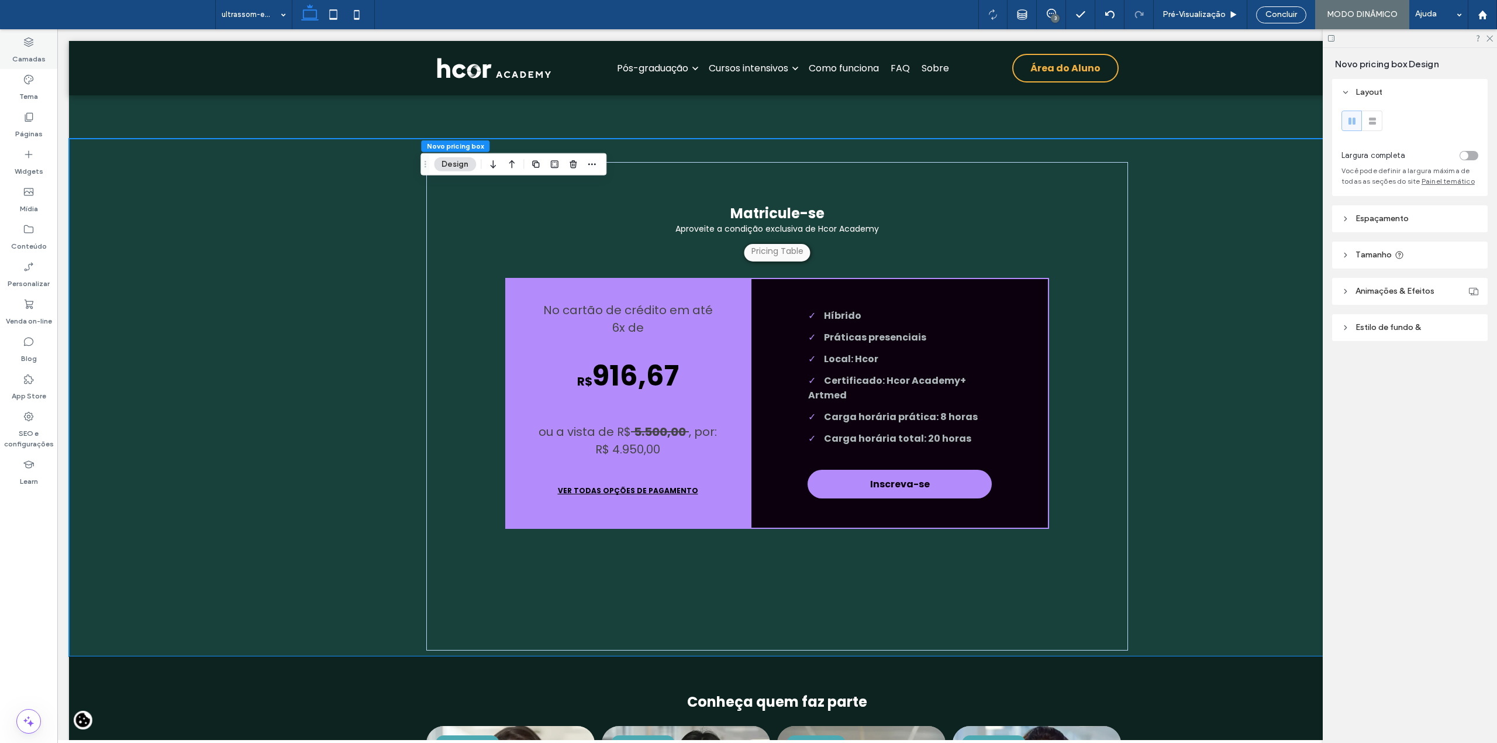
drag, startPoint x: 36, startPoint y: 44, endPoint x: 373, endPoint y: 149, distance: 353.2
click at [36, 44] on div "Camadas" at bounding box center [28, 50] width 57 height 37
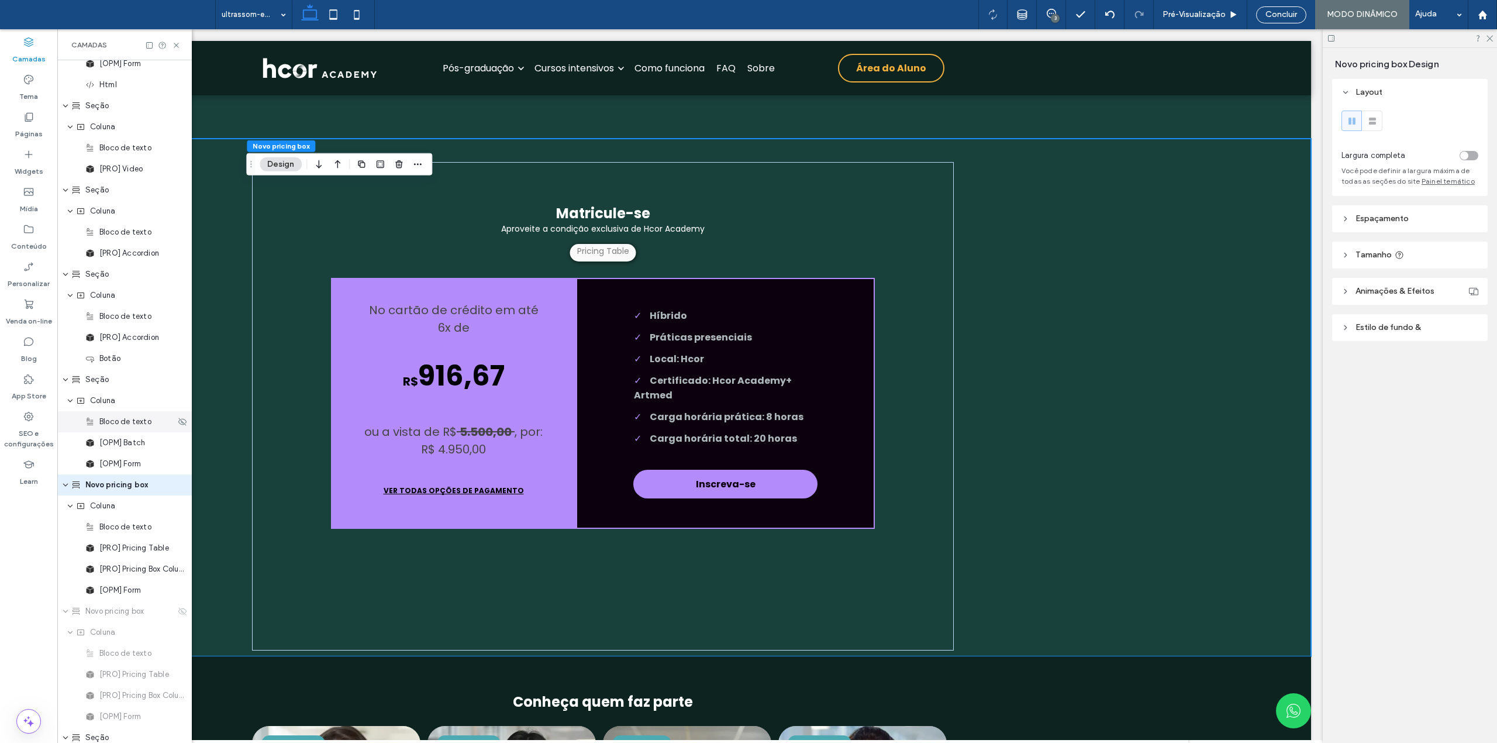
scroll to position [1121, 0]
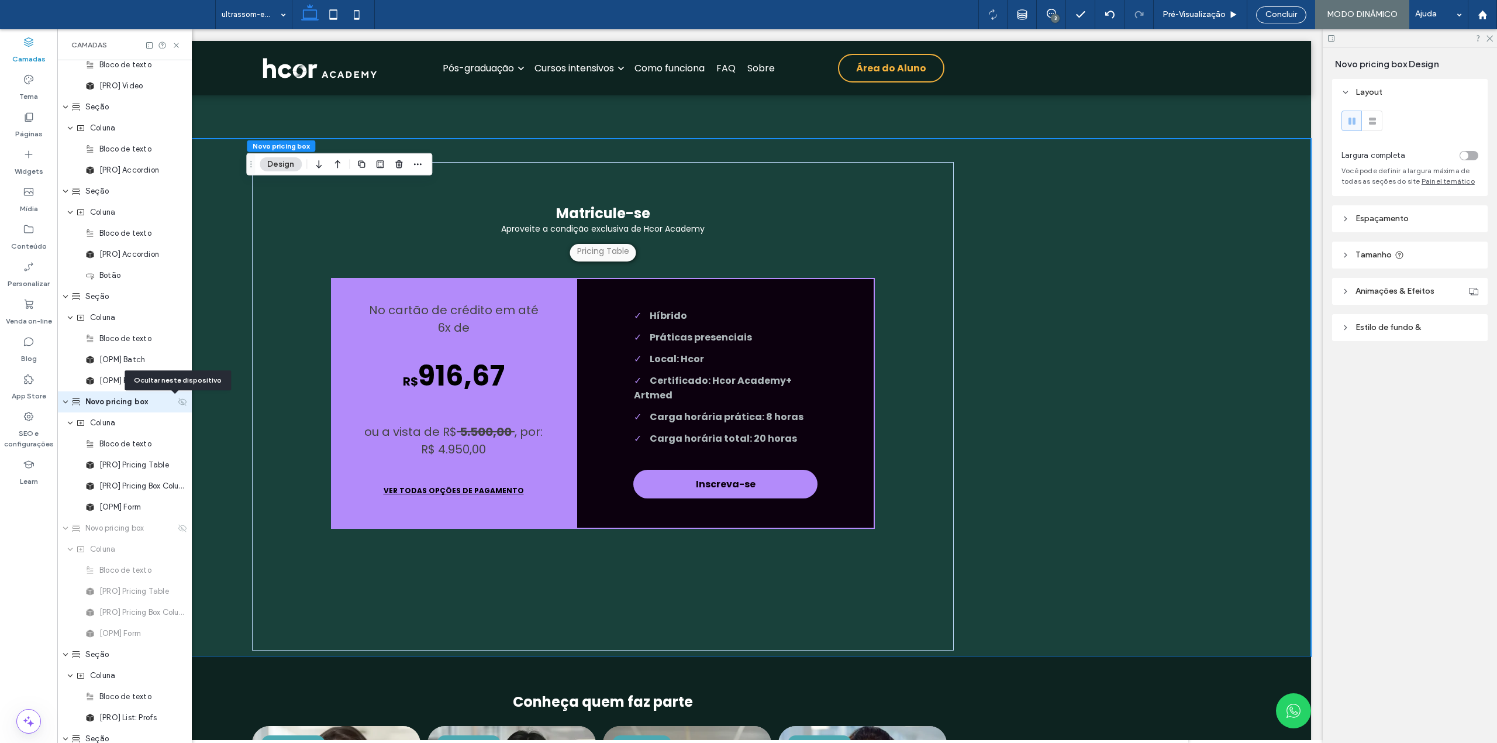
click at [178, 400] on use at bounding box center [182, 402] width 8 height 8
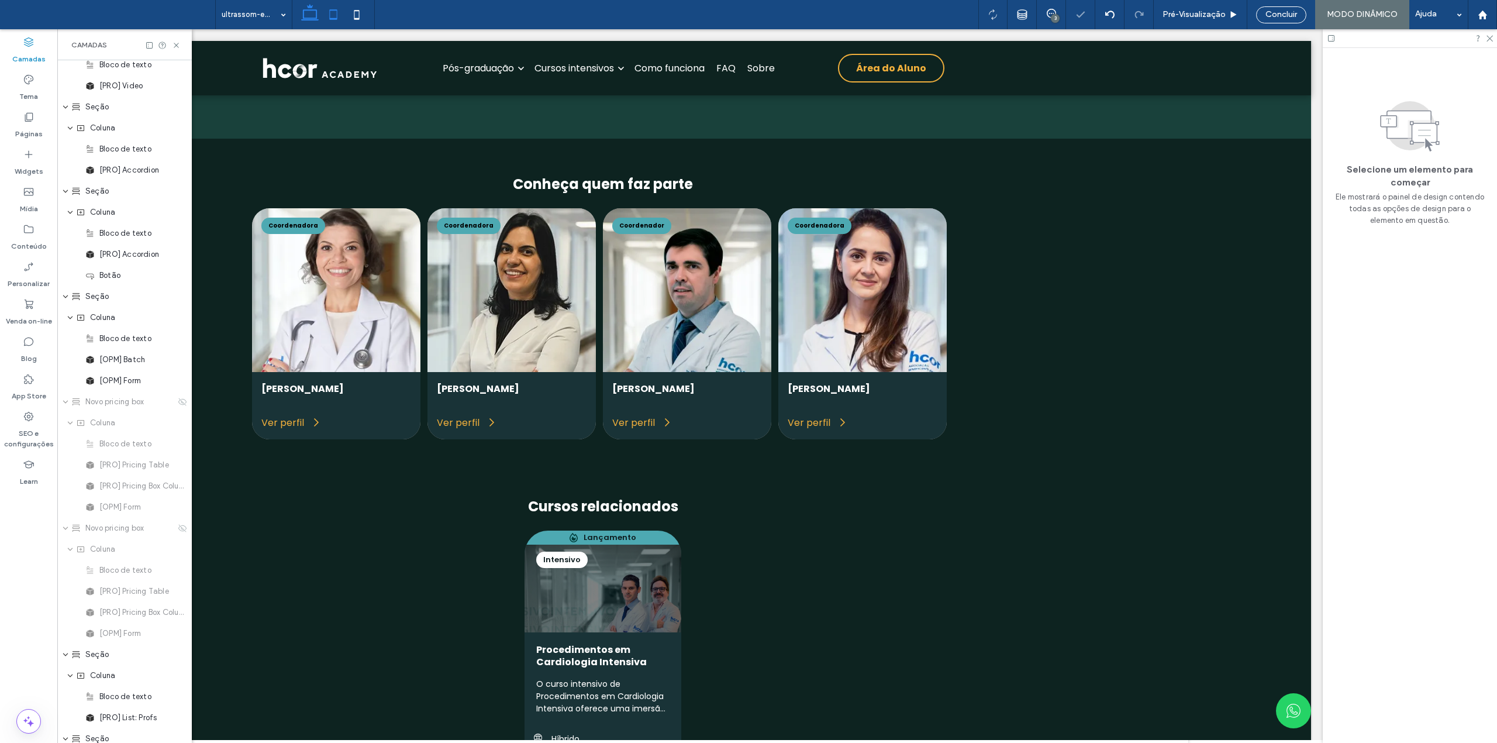
click at [332, 13] on icon at bounding box center [333, 14] width 23 height 23
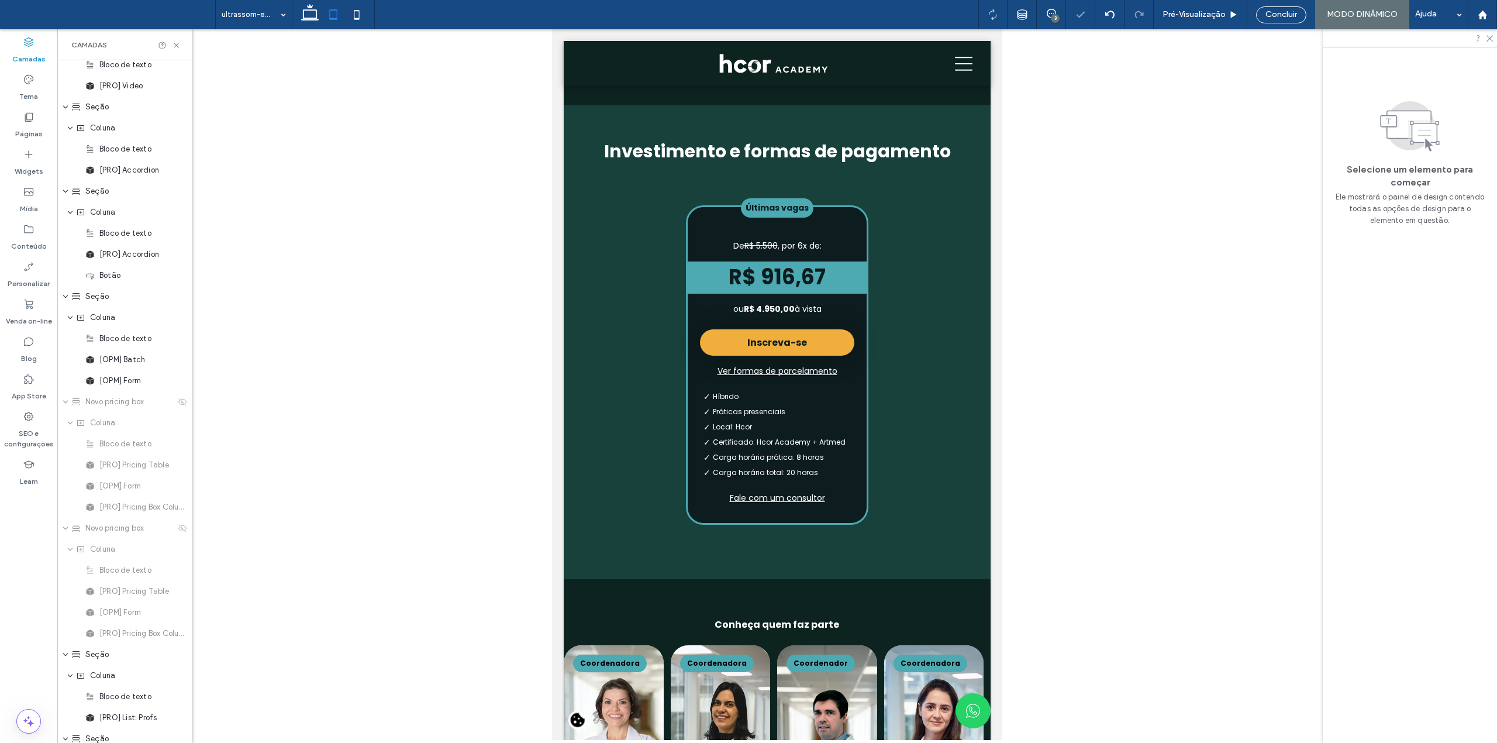
scroll to position [3237, 0]
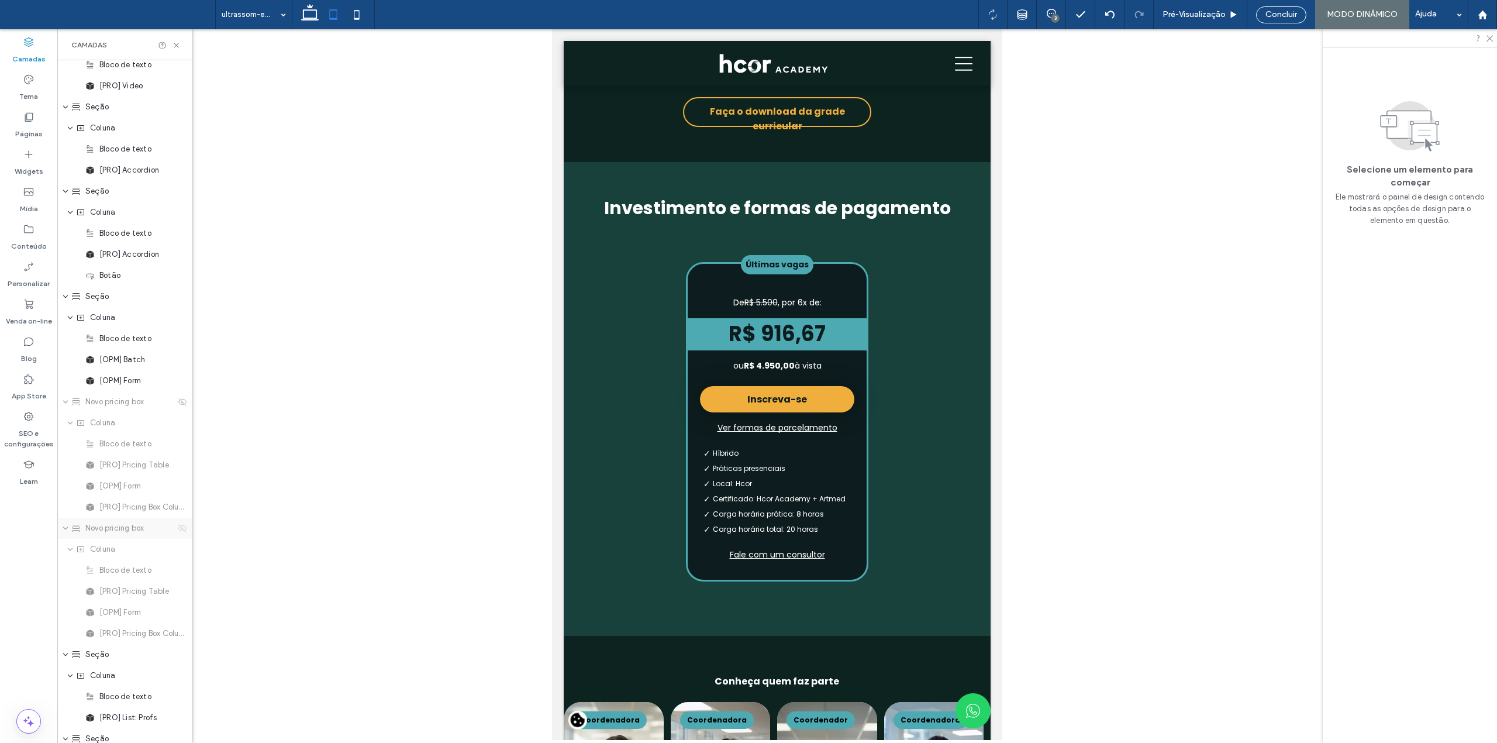
click at [178, 529] on icon at bounding box center [182, 527] width 9 height 9
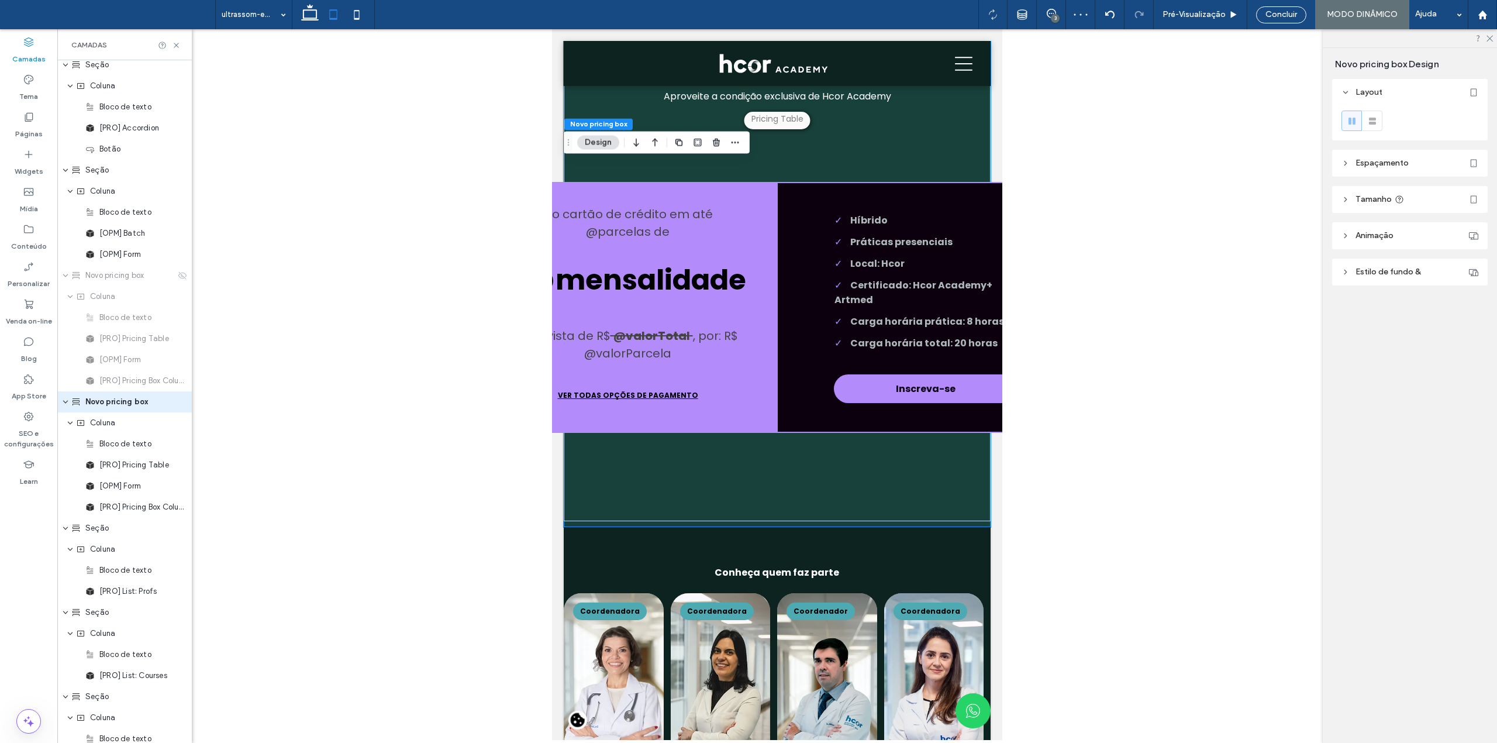
scroll to position [3826, 0]
click at [312, 8] on icon at bounding box center [309, 14] width 23 height 23
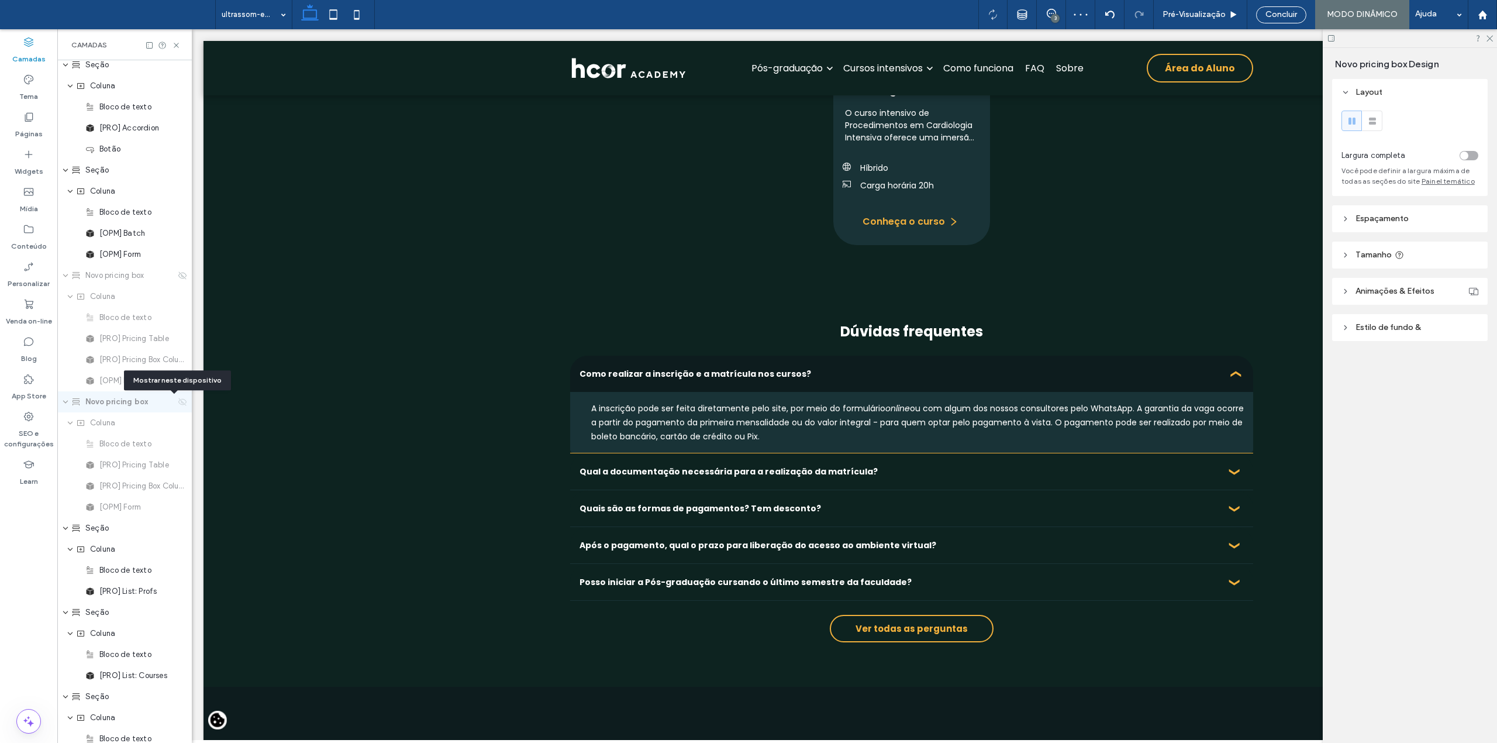
click at [178, 405] on icon at bounding box center [182, 401] width 9 height 9
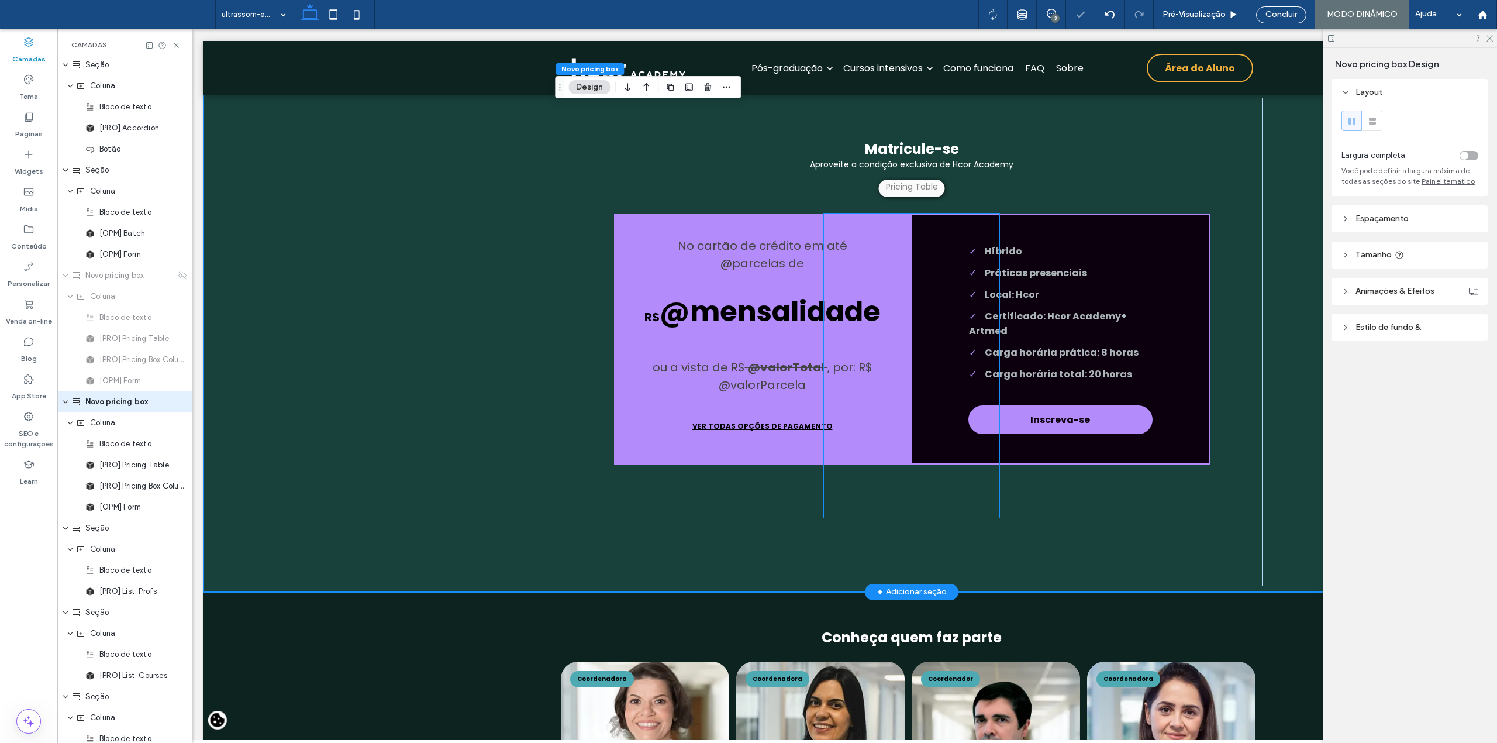
scroll to position [3319, 0]
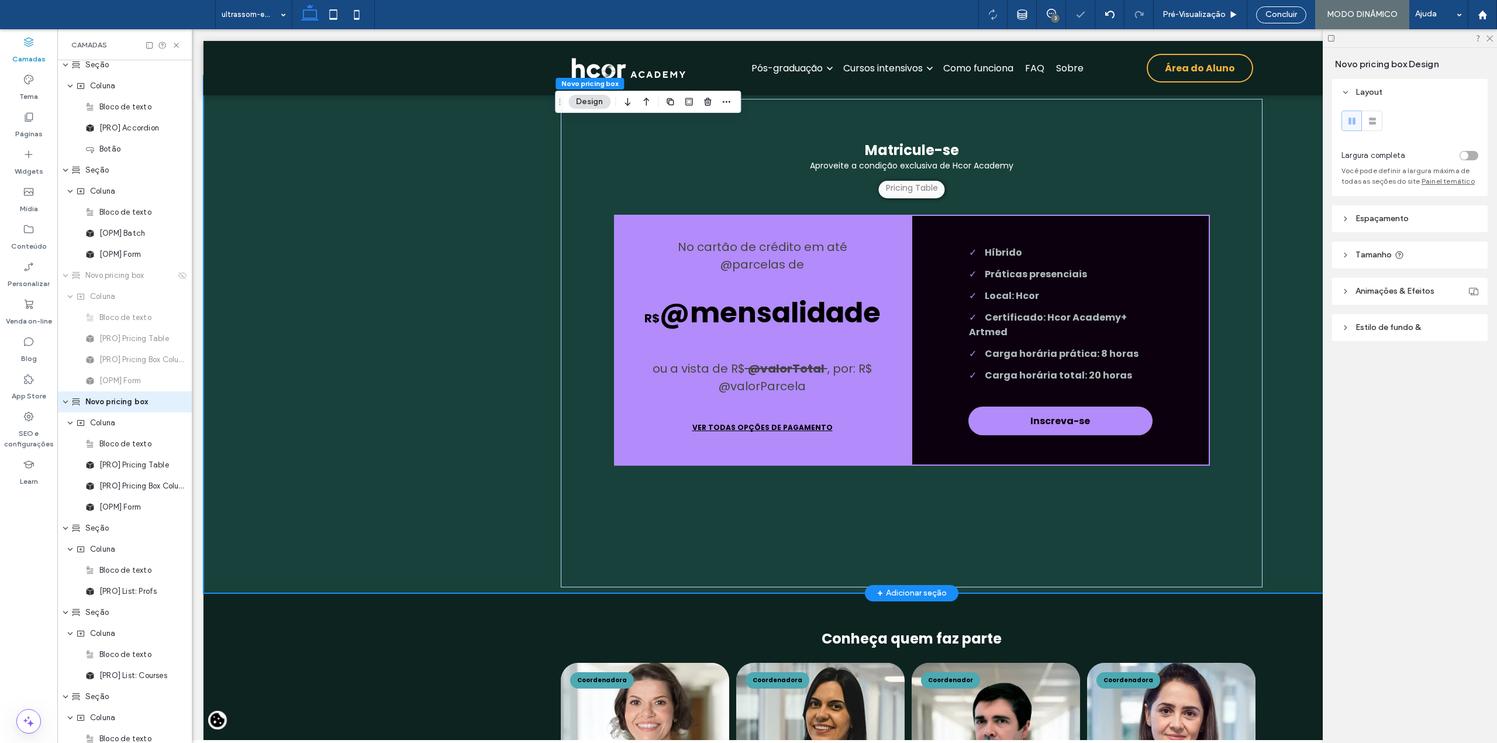
click at [312, 173] on div "Matricule-se Aproveite a condição exclusiva de Hcor Academy Parcelamento em até…" at bounding box center [911, 333] width 1416 height 517
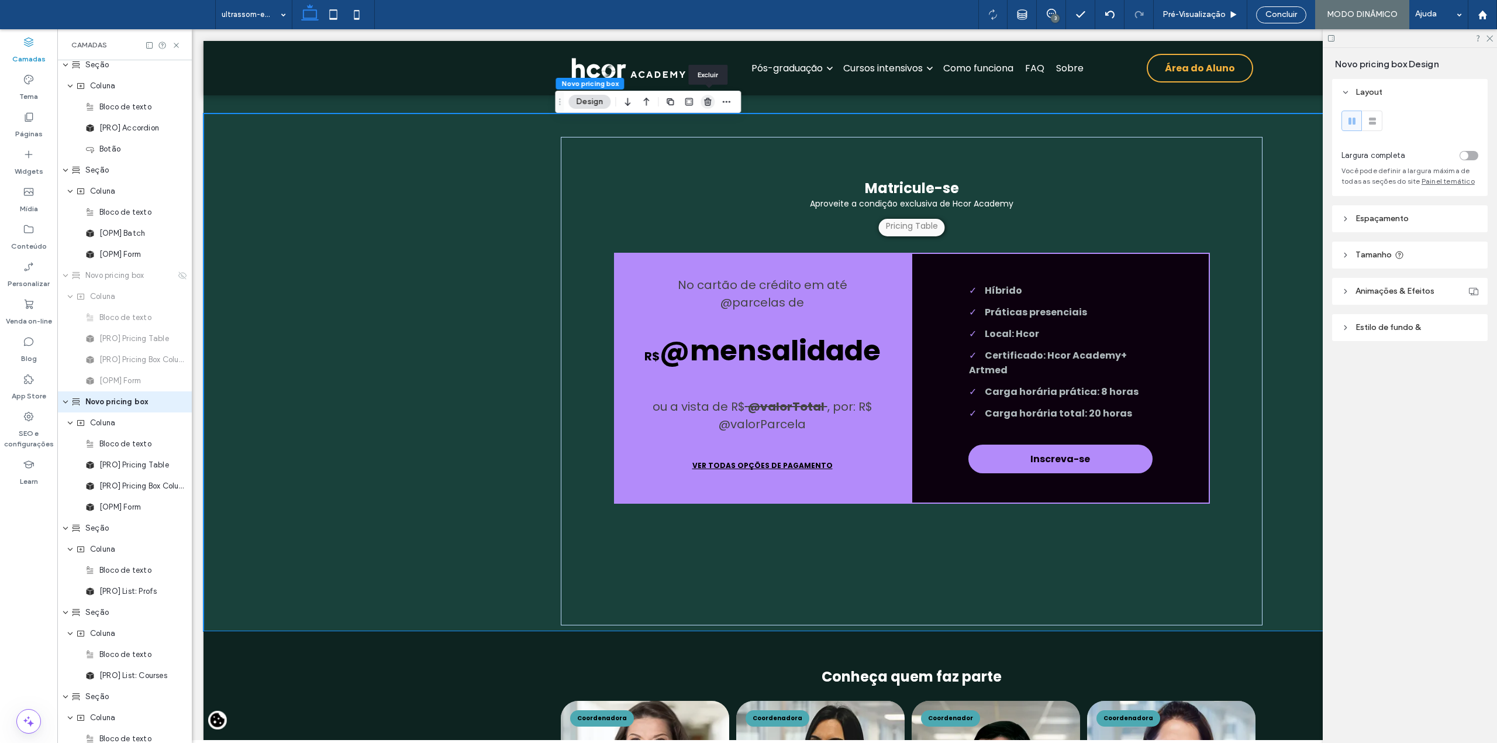
click at [708, 102] on use "button" at bounding box center [707, 102] width 7 height 8
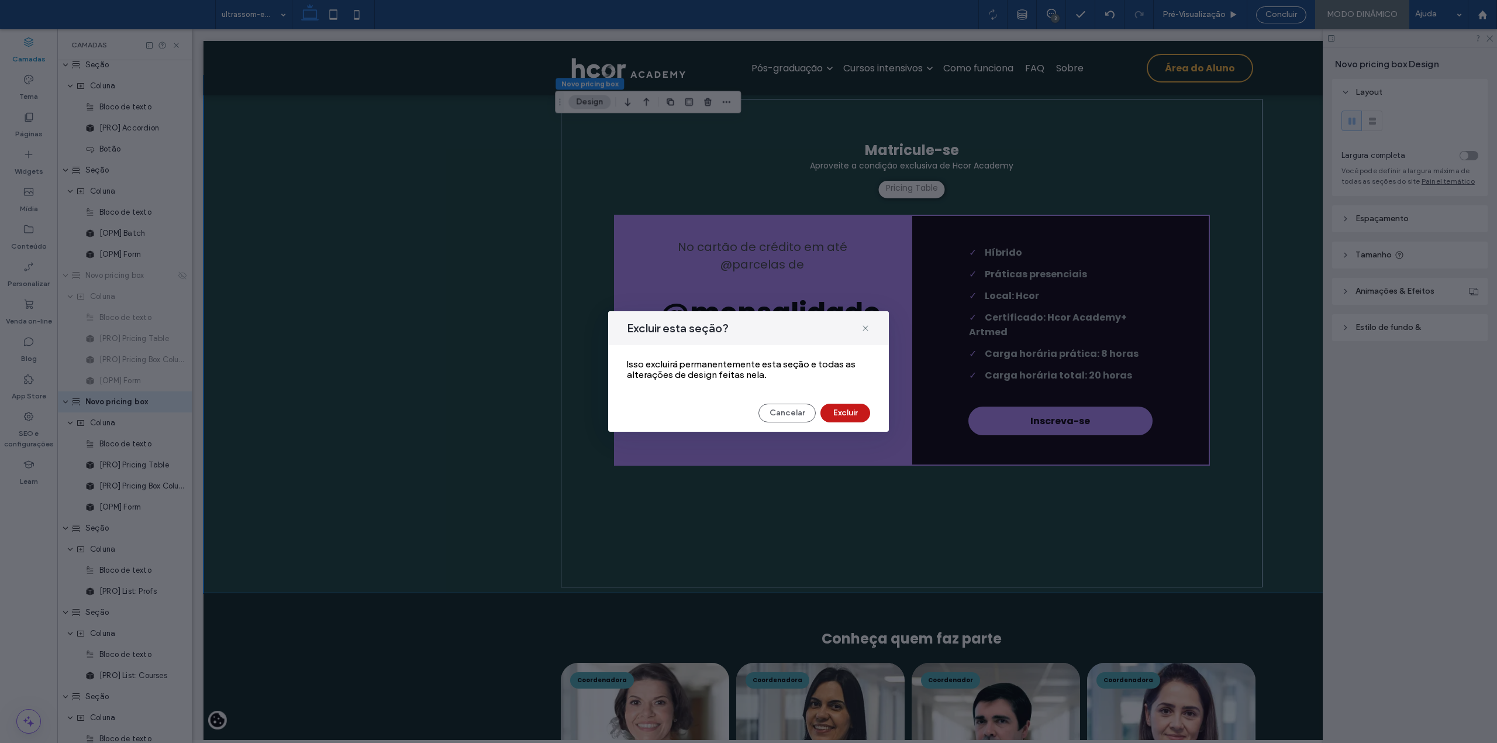
click at [854, 415] on button "Excluir" at bounding box center [845, 412] width 50 height 19
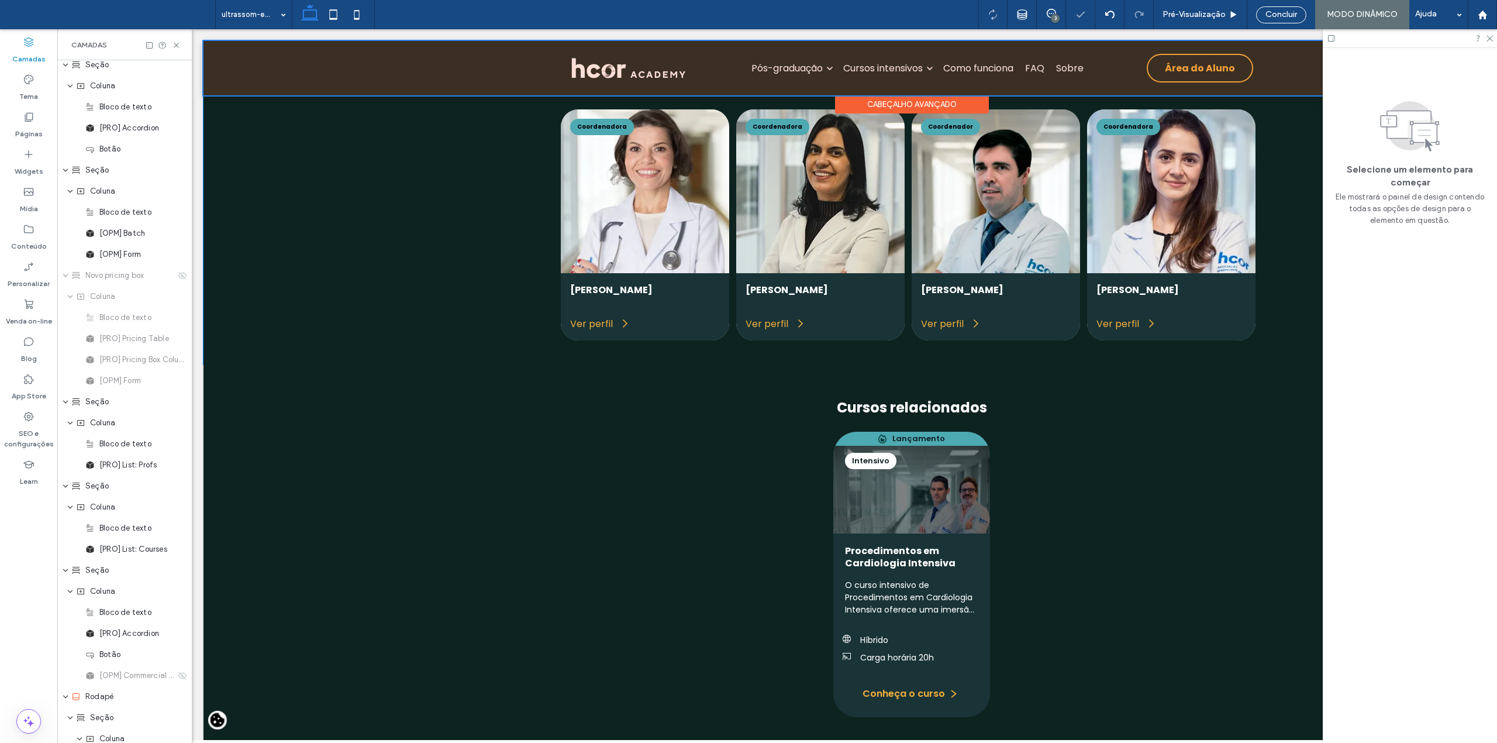
scroll to position [3356, 0]
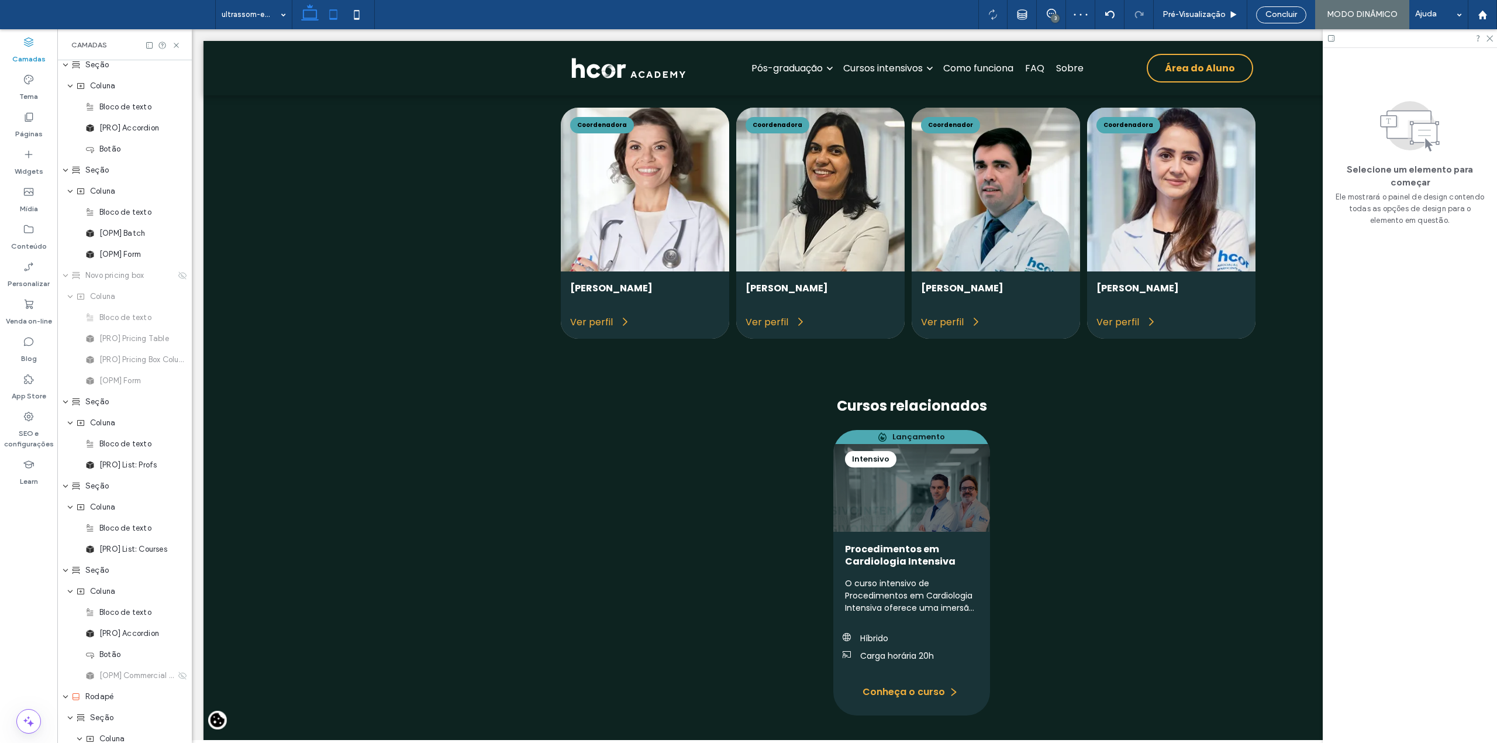
click at [330, 16] on use at bounding box center [333, 14] width 8 height 10
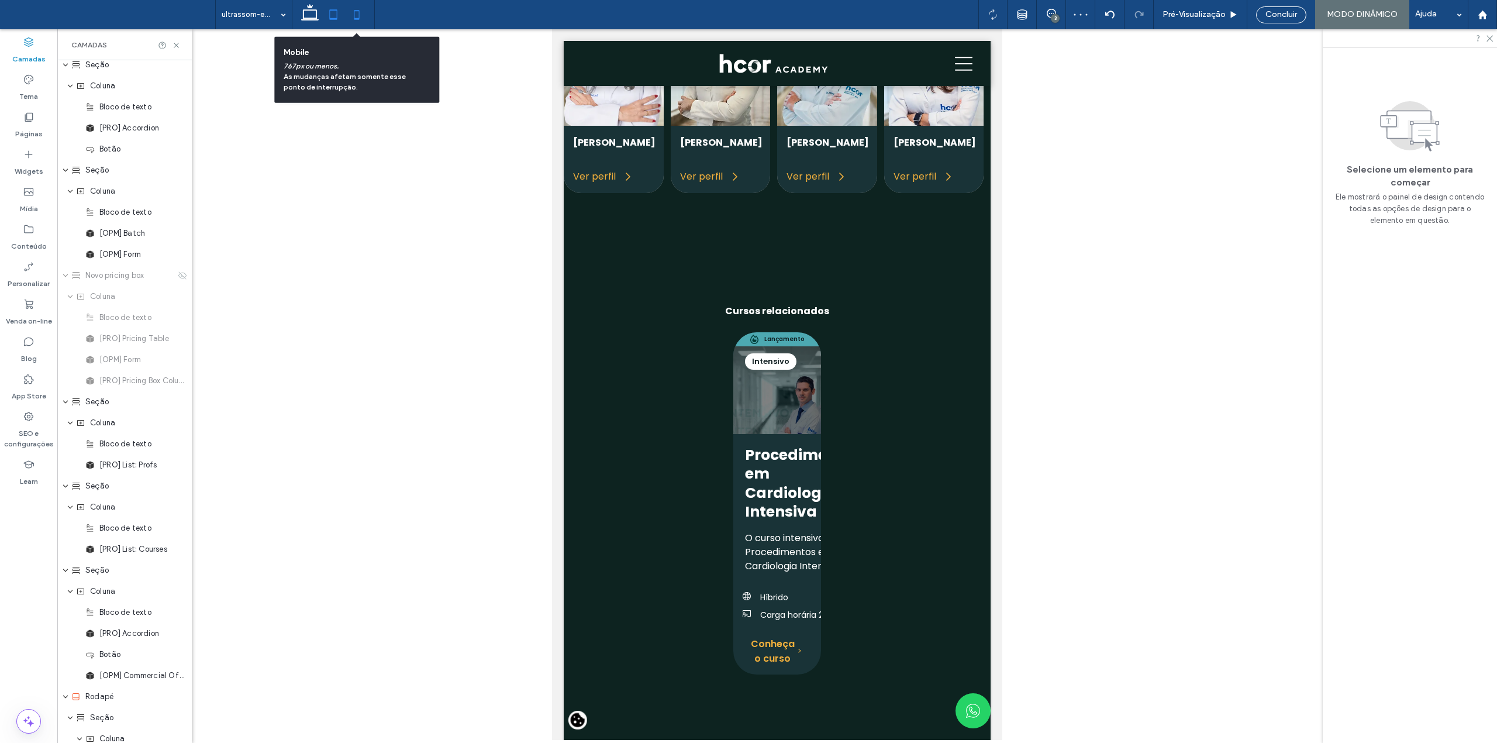
click at [351, 13] on icon at bounding box center [356, 14] width 23 height 23
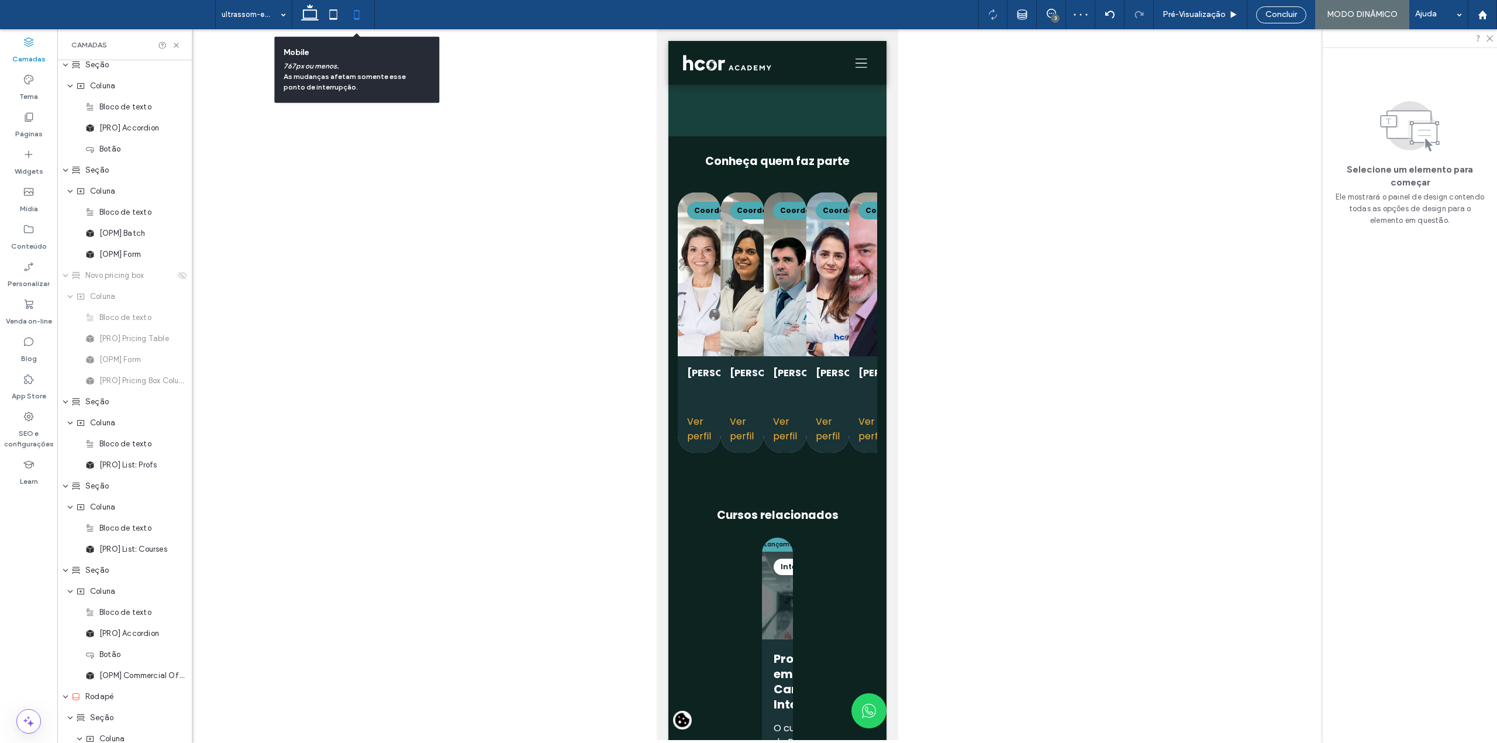
scroll to position [4412, 0]
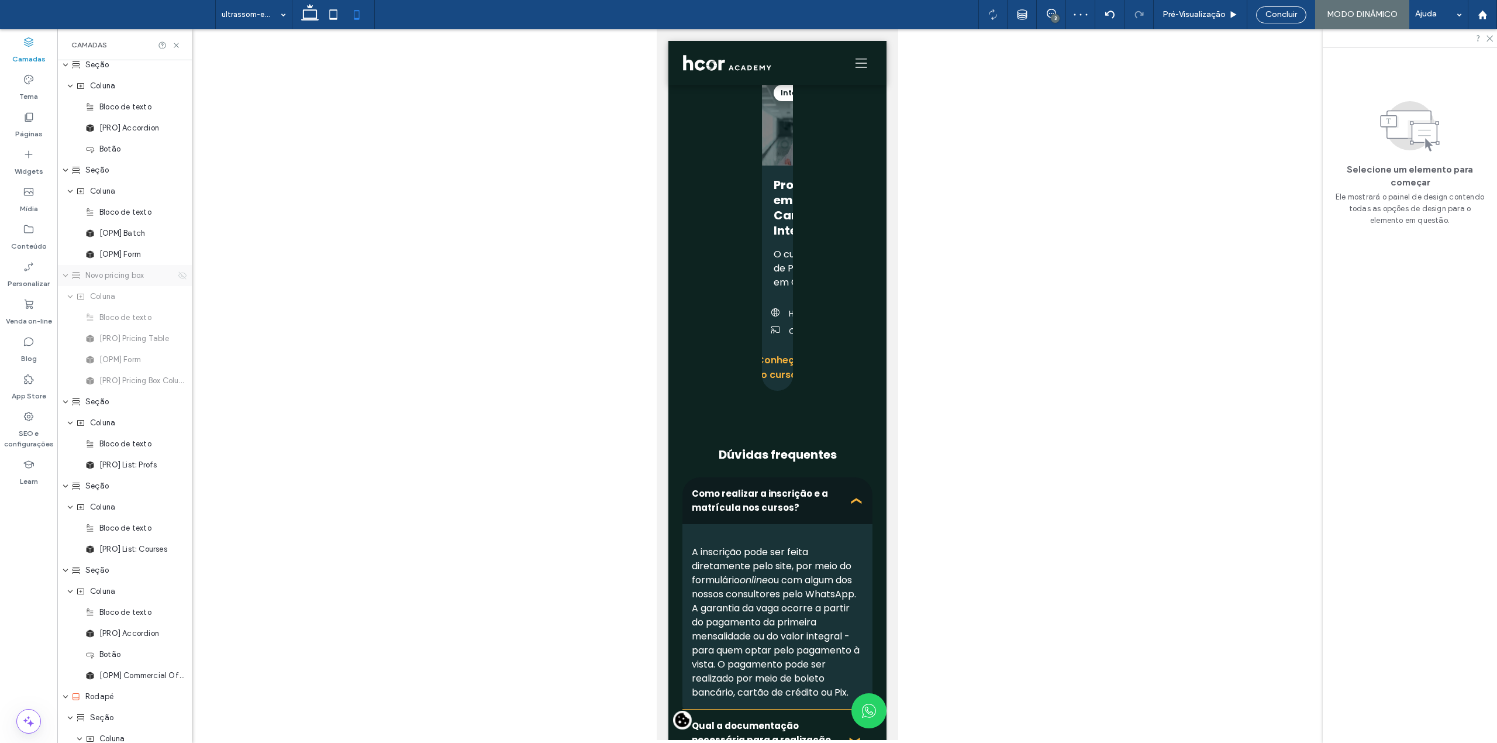
click at [178, 271] on icon at bounding box center [182, 275] width 9 height 9
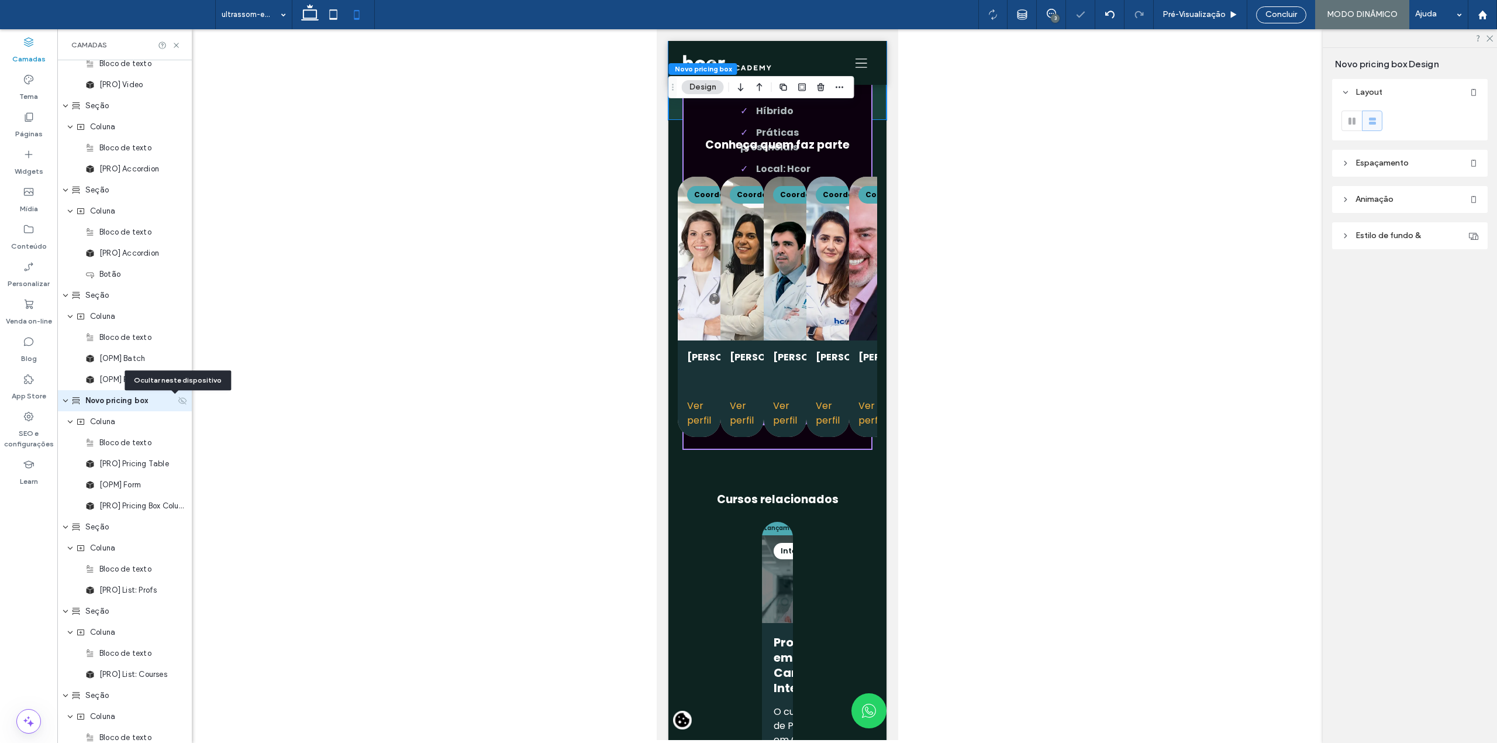
scroll to position [1121, 0]
click at [178, 402] on use at bounding box center [182, 402] width 8 height 8
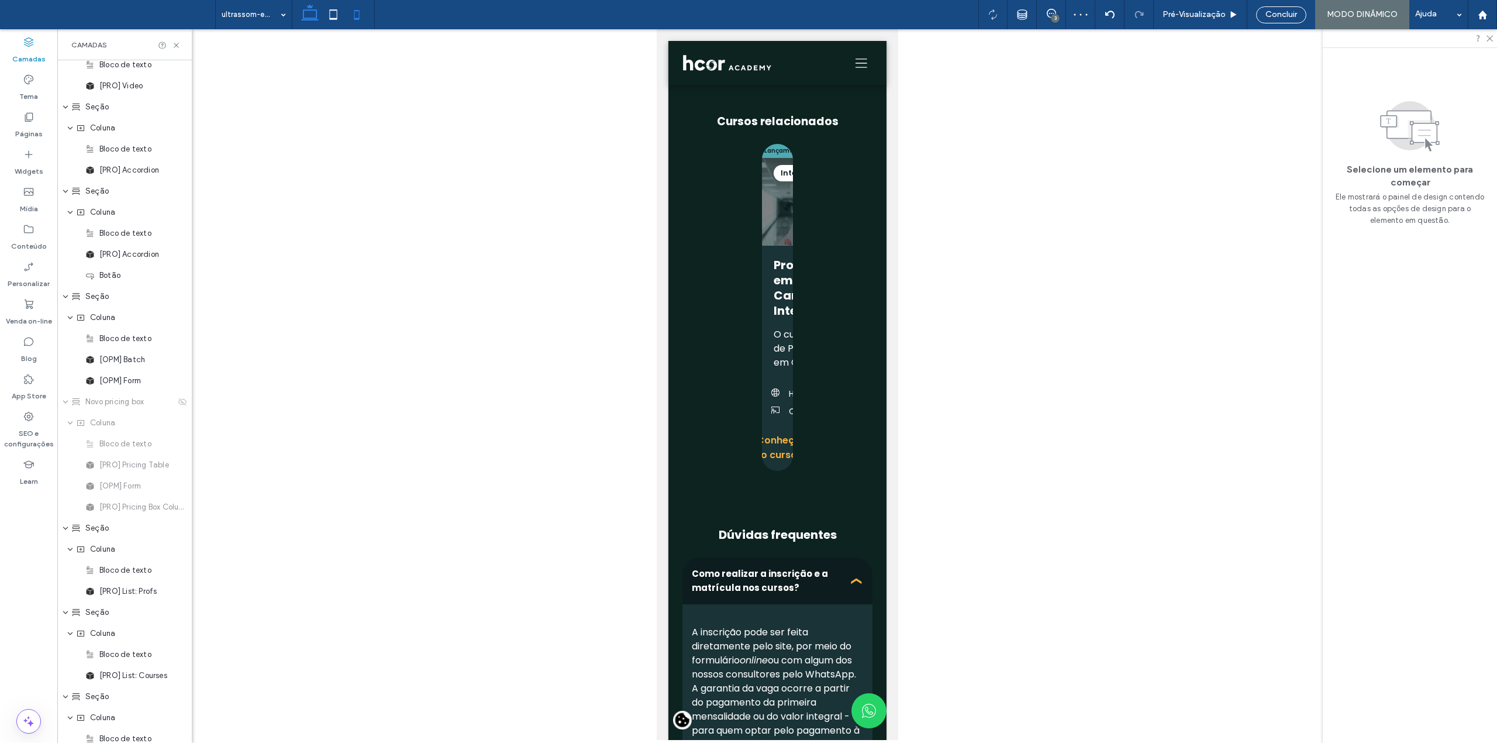
click at [314, 11] on icon at bounding box center [309, 14] width 23 height 23
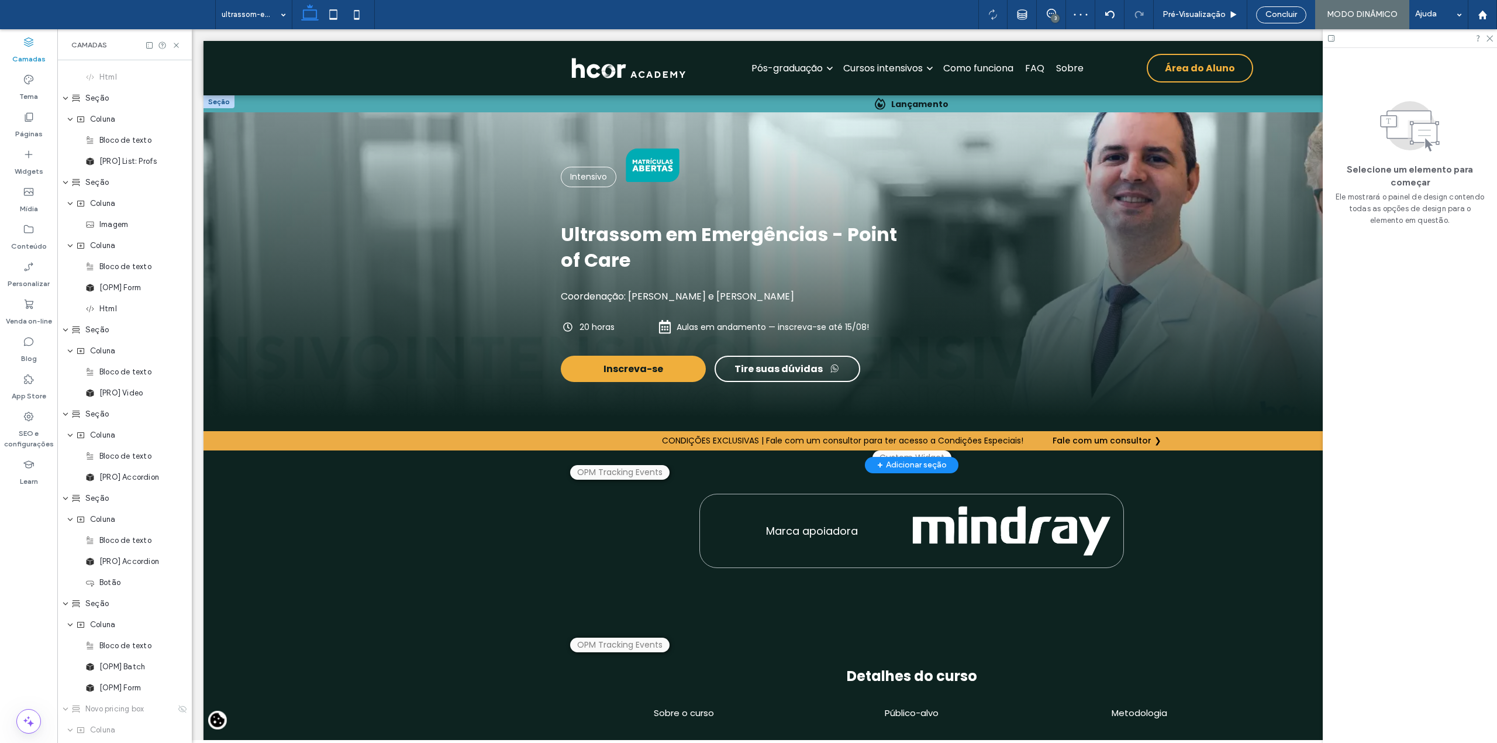
scroll to position [732, 0]
click at [1286, 15] on span "Concluir" at bounding box center [1281, 14] width 32 height 9
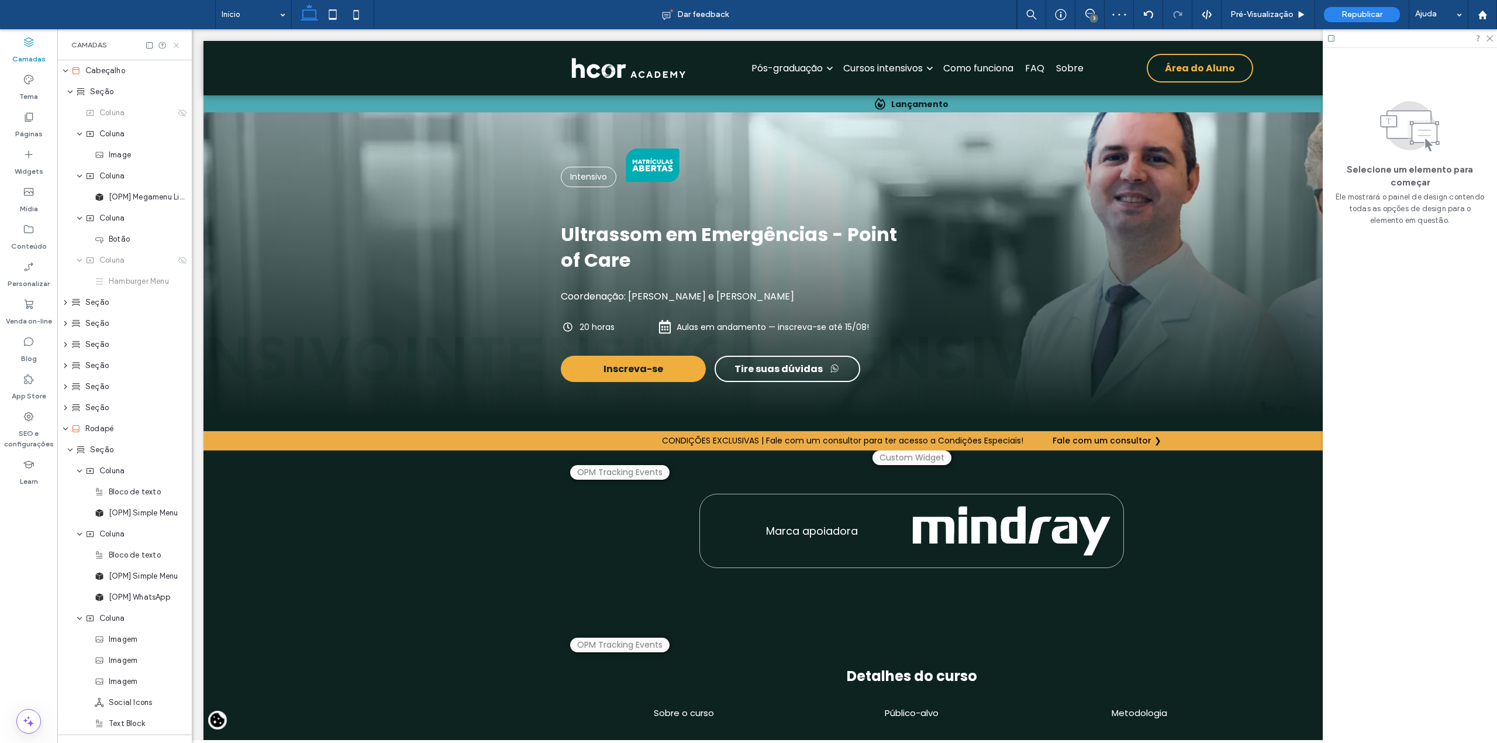
click at [178, 43] on icon at bounding box center [176, 45] width 9 height 9
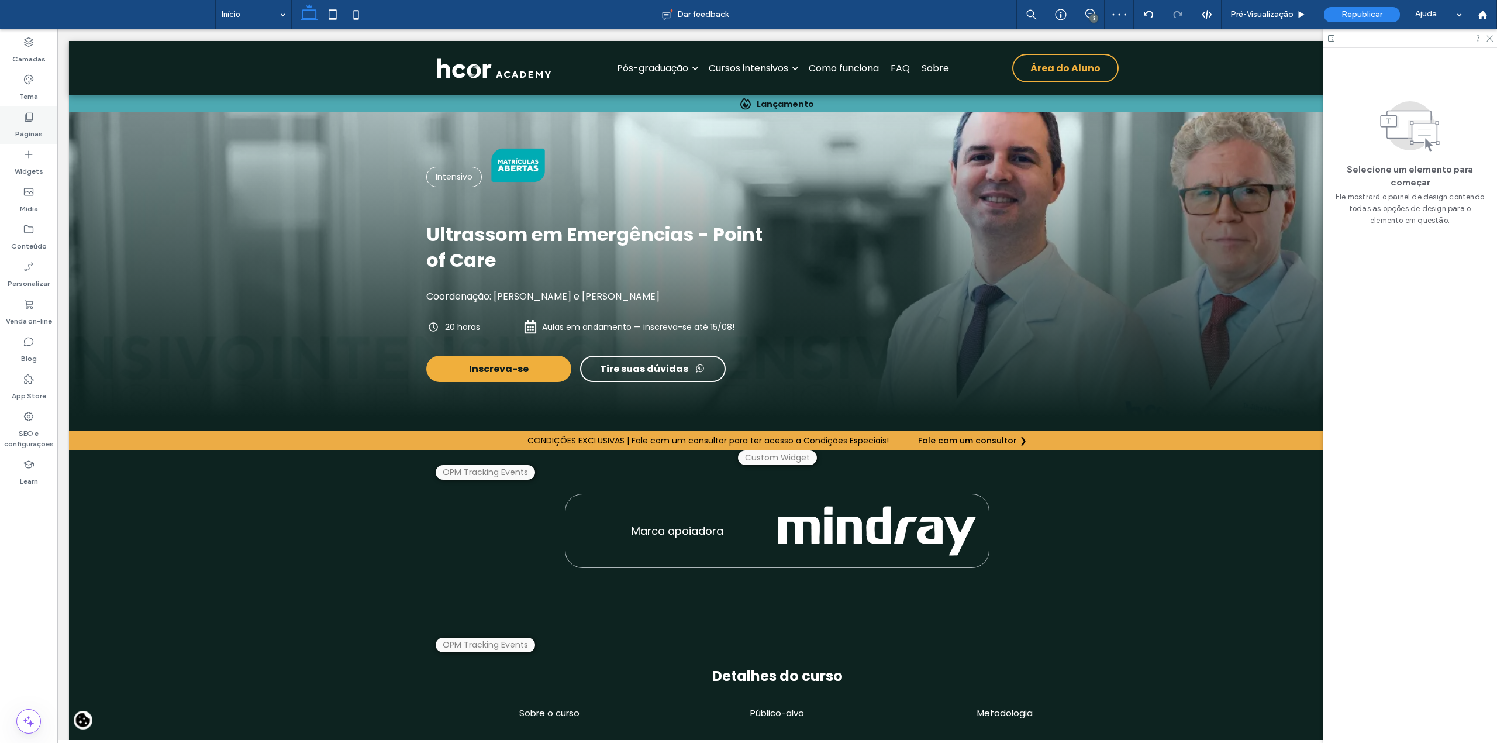
click at [27, 124] on label "Páginas" at bounding box center [28, 131] width 27 height 16
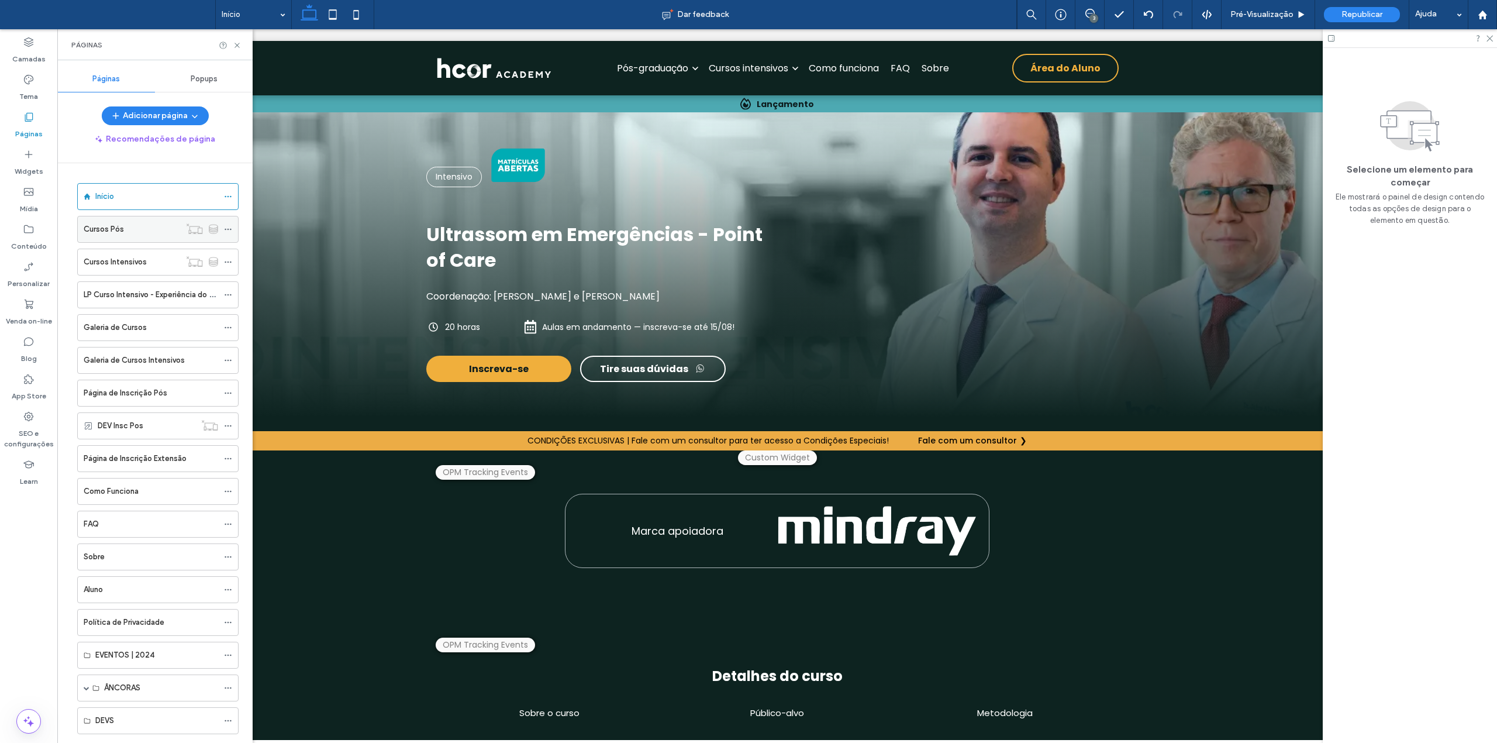
click at [104, 229] on label "Cursos Pós" at bounding box center [104, 229] width 40 height 20
click at [34, 55] on label "Camadas" at bounding box center [28, 56] width 33 height 16
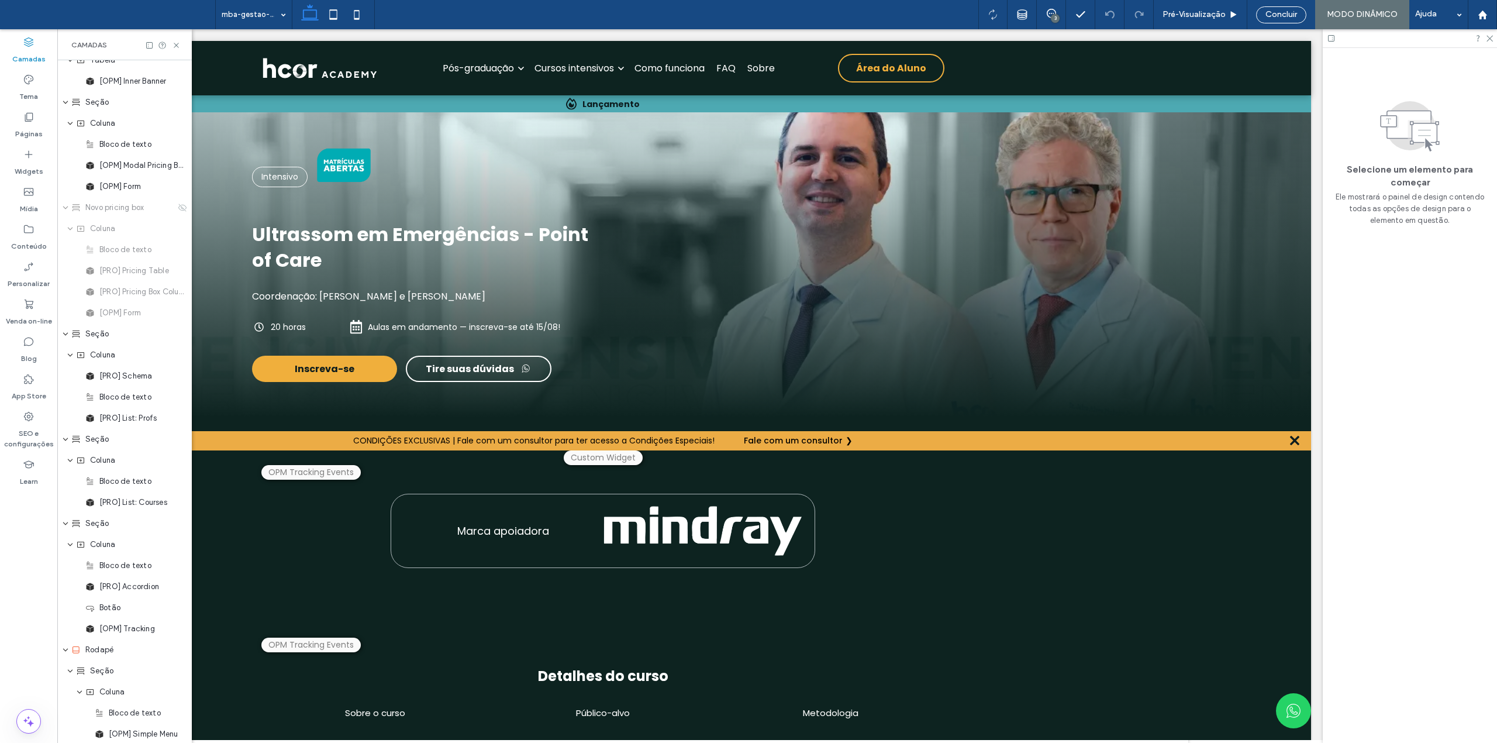
scroll to position [1091, 0]
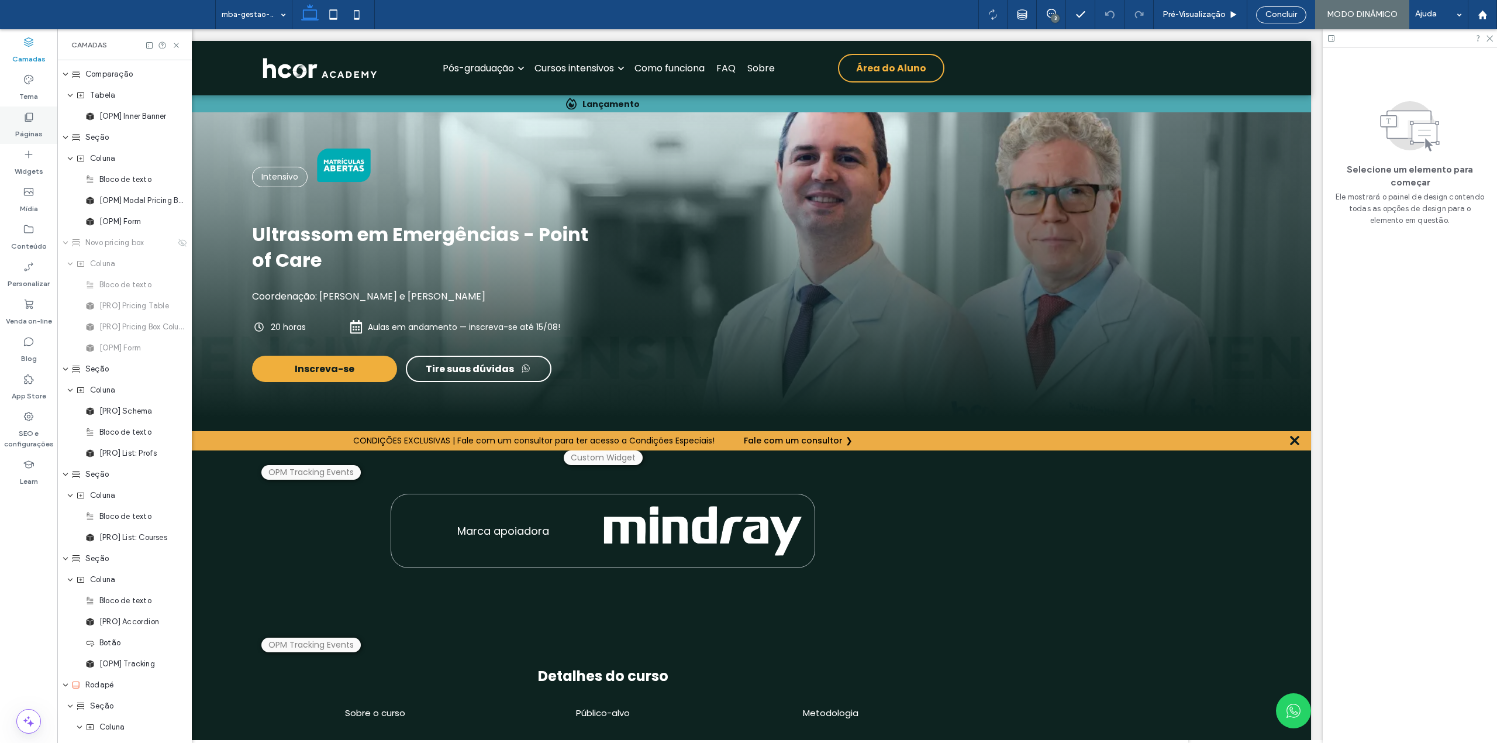
click at [40, 136] on label "Páginas" at bounding box center [28, 131] width 27 height 16
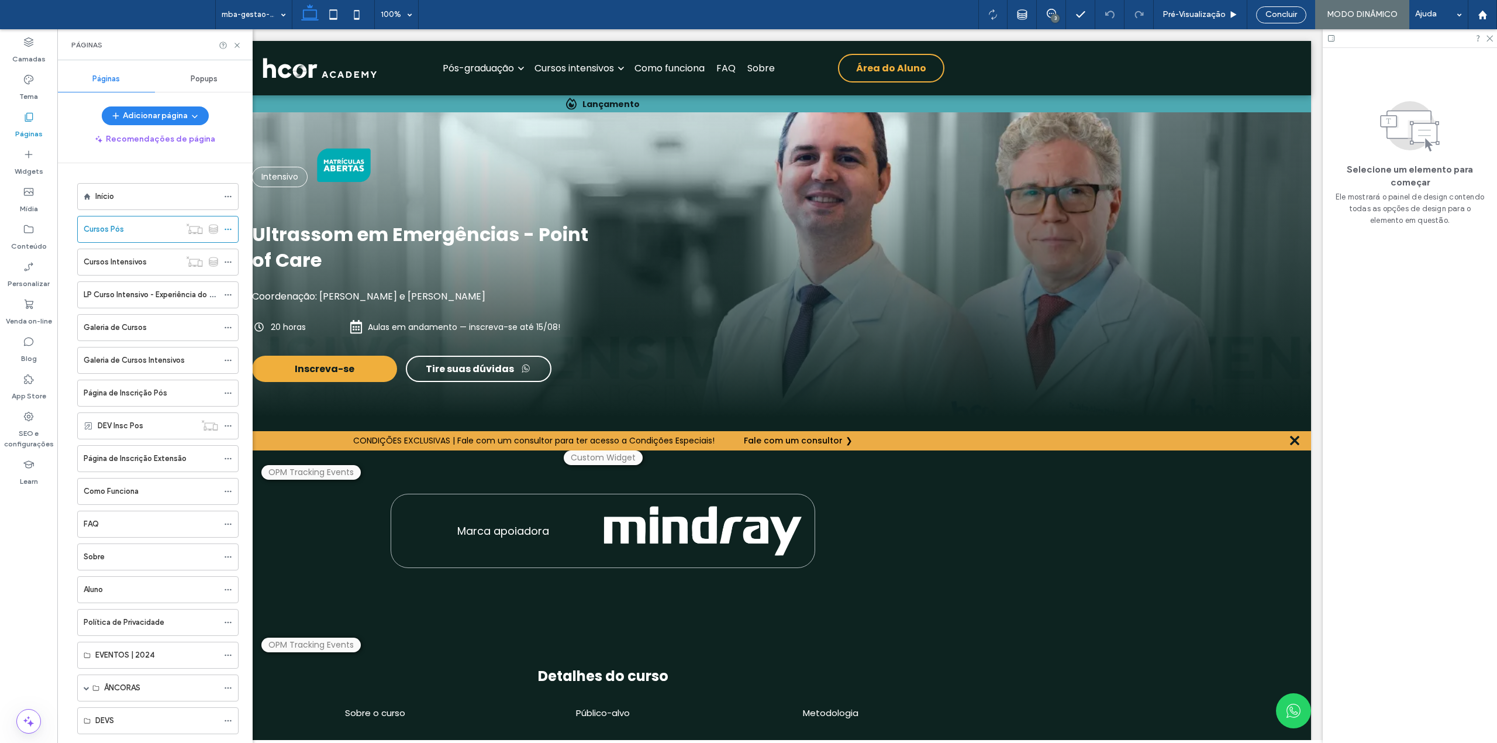
scroll to position [0, 174]
click at [138, 260] on label "Cursos Intensivos" at bounding box center [115, 261] width 63 height 20
click at [1284, 15] on span "Concluir" at bounding box center [1281, 14] width 32 height 9
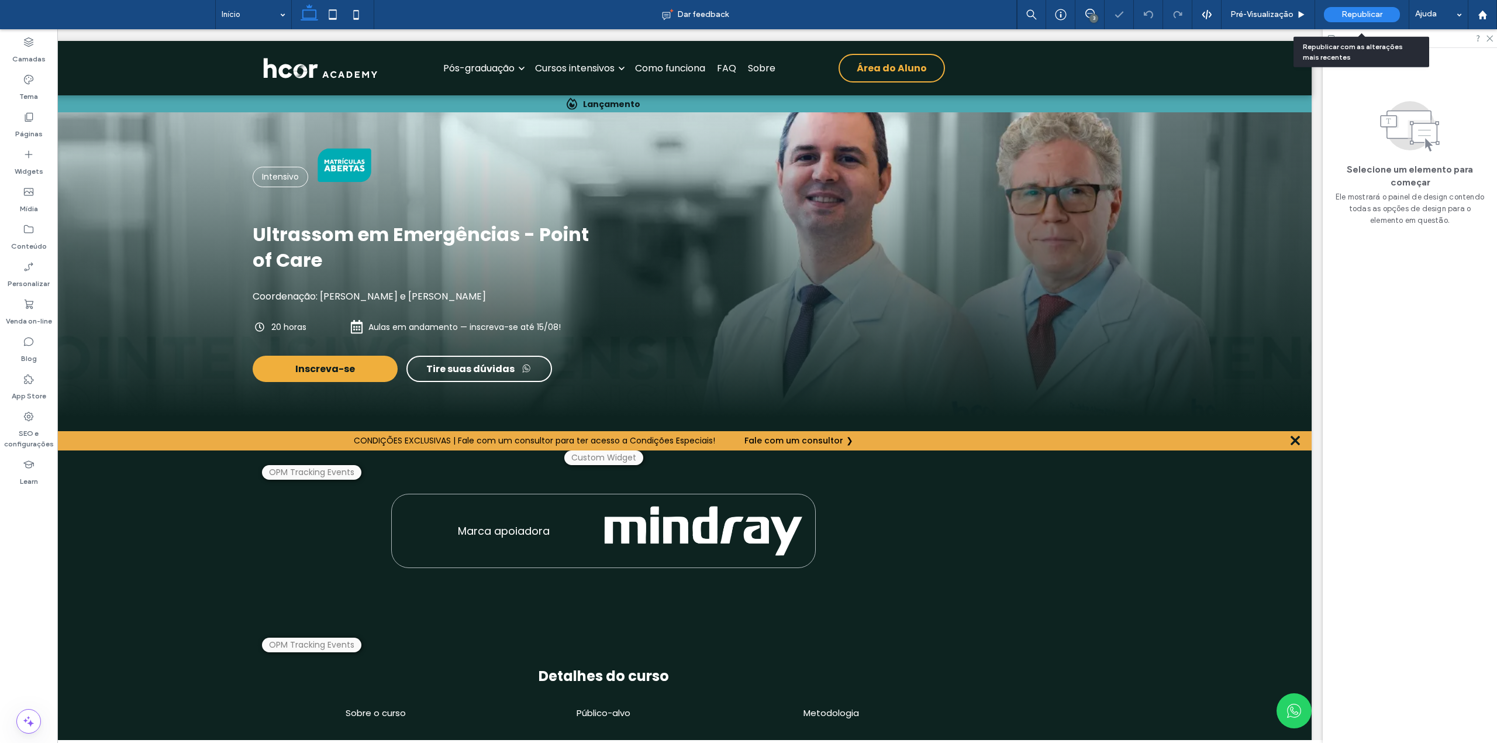
click at [1355, 15] on span "Republicar" at bounding box center [1361, 14] width 41 height 9
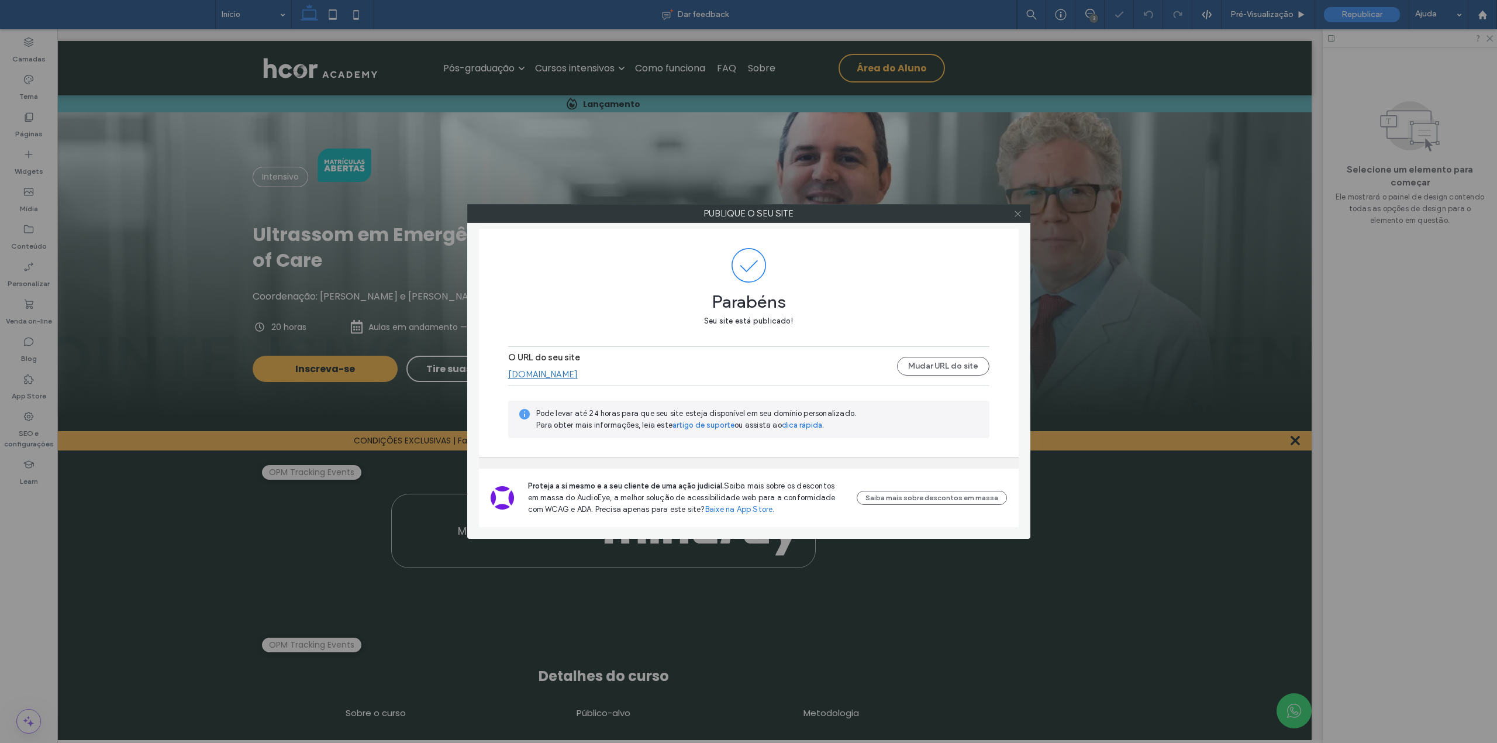
click at [1016, 214] on icon at bounding box center [1017, 213] width 9 height 9
